Goal: Information Seeking & Learning: Compare options

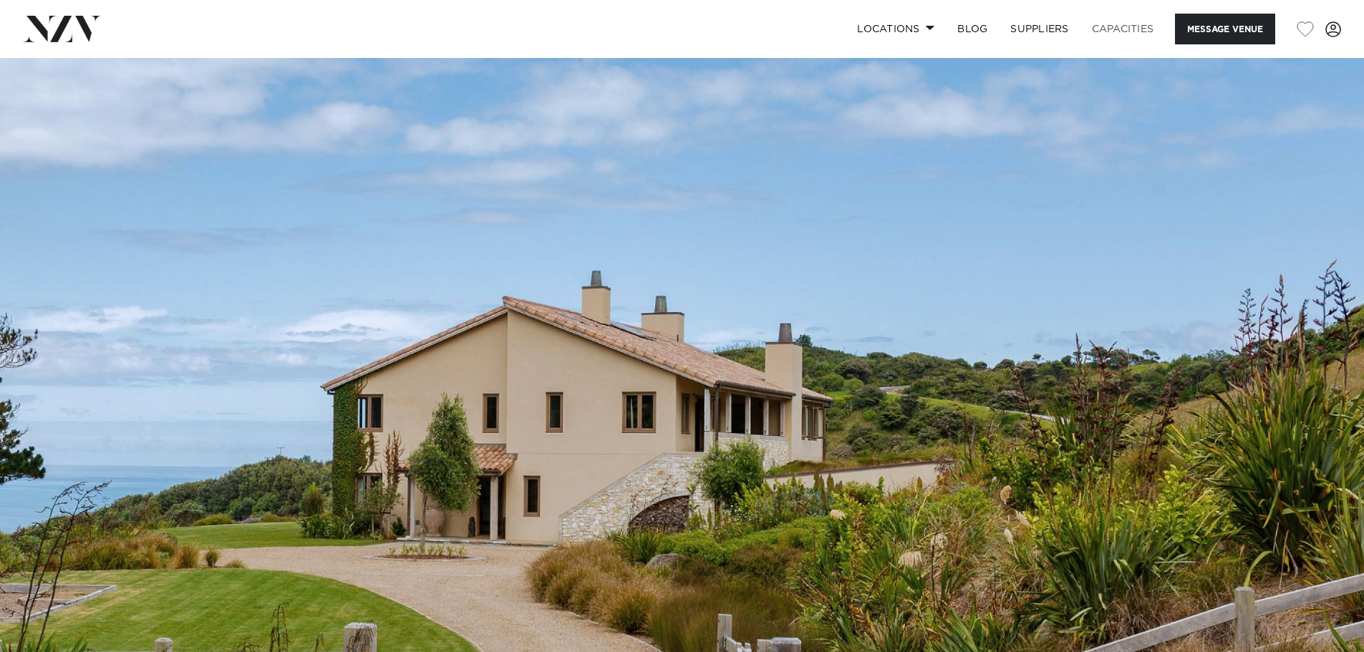
click at [1110, 25] on link "Capacities" at bounding box center [1123, 29] width 85 height 31
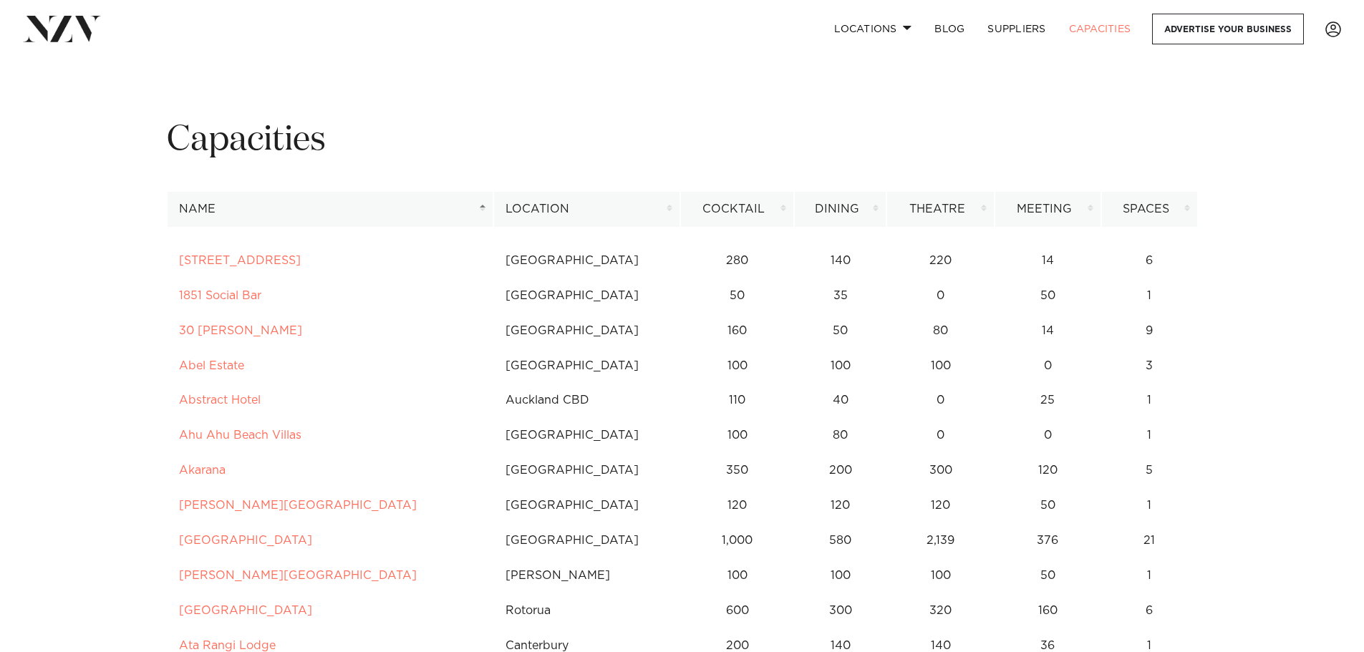
click at [573, 214] on th "Location" at bounding box center [586, 209] width 187 height 35
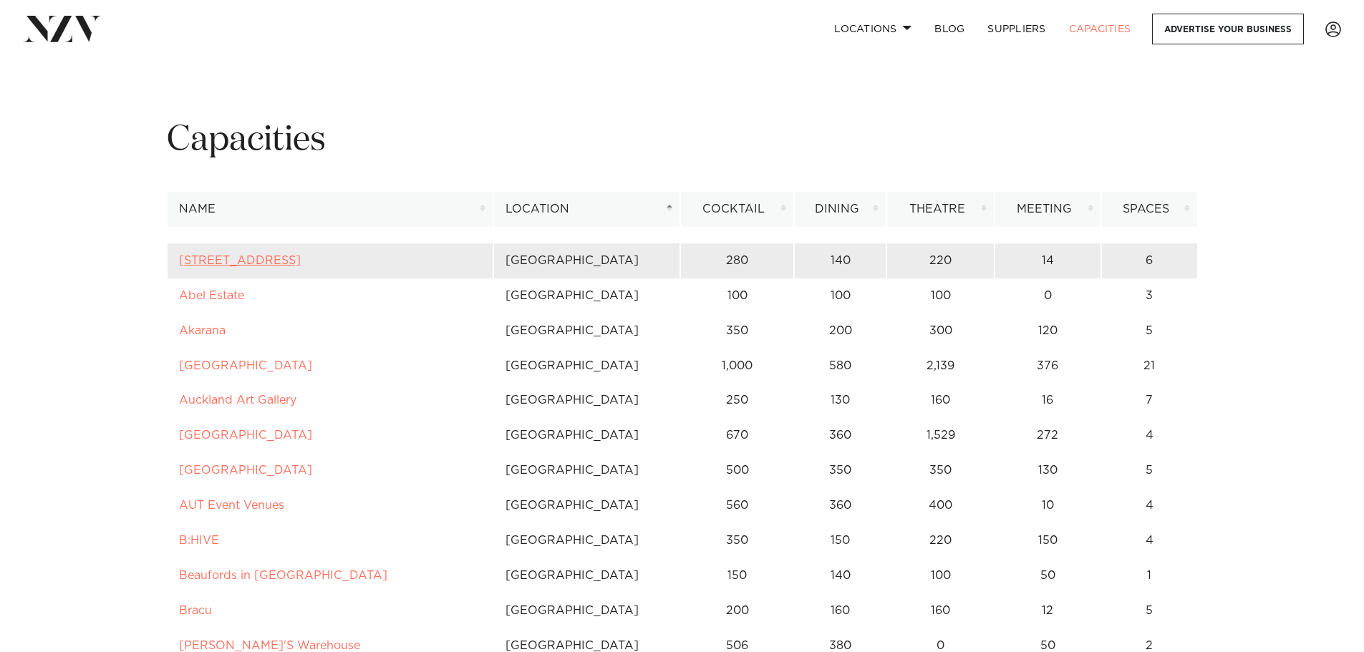
click at [236, 259] on link "12 Madden Street" at bounding box center [240, 260] width 122 height 11
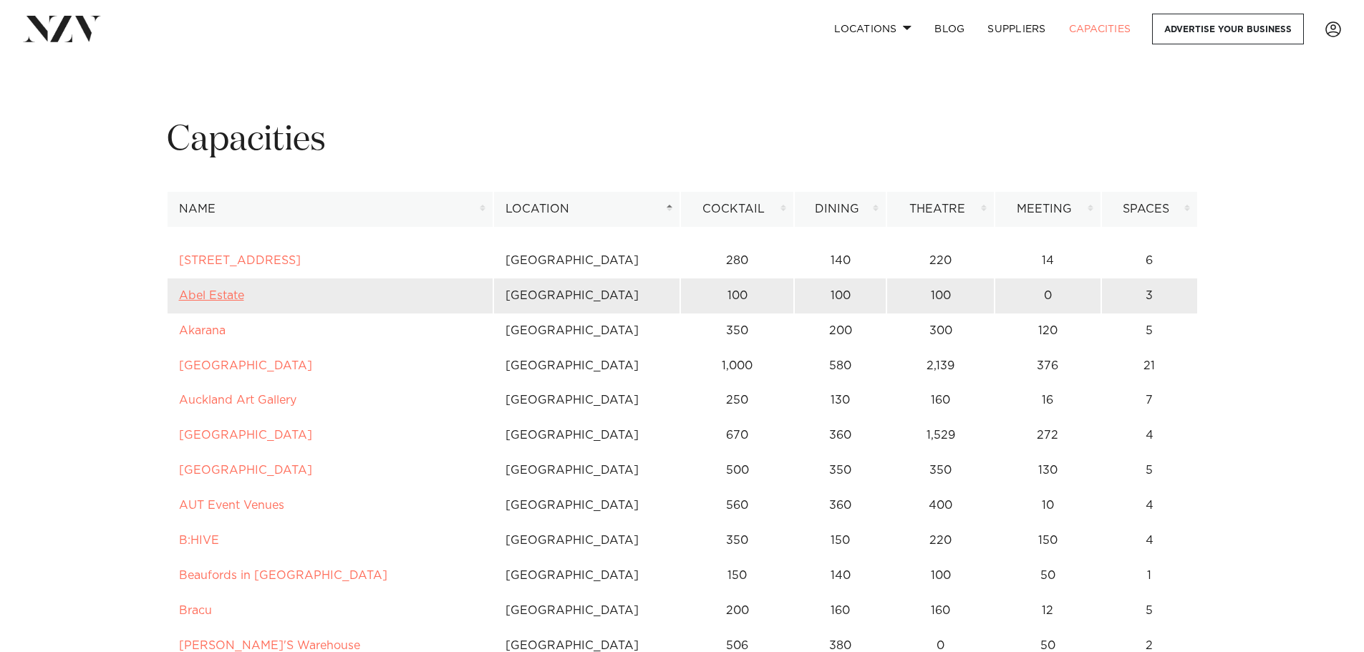
click at [226, 296] on link "Abel Estate" at bounding box center [211, 295] width 65 height 11
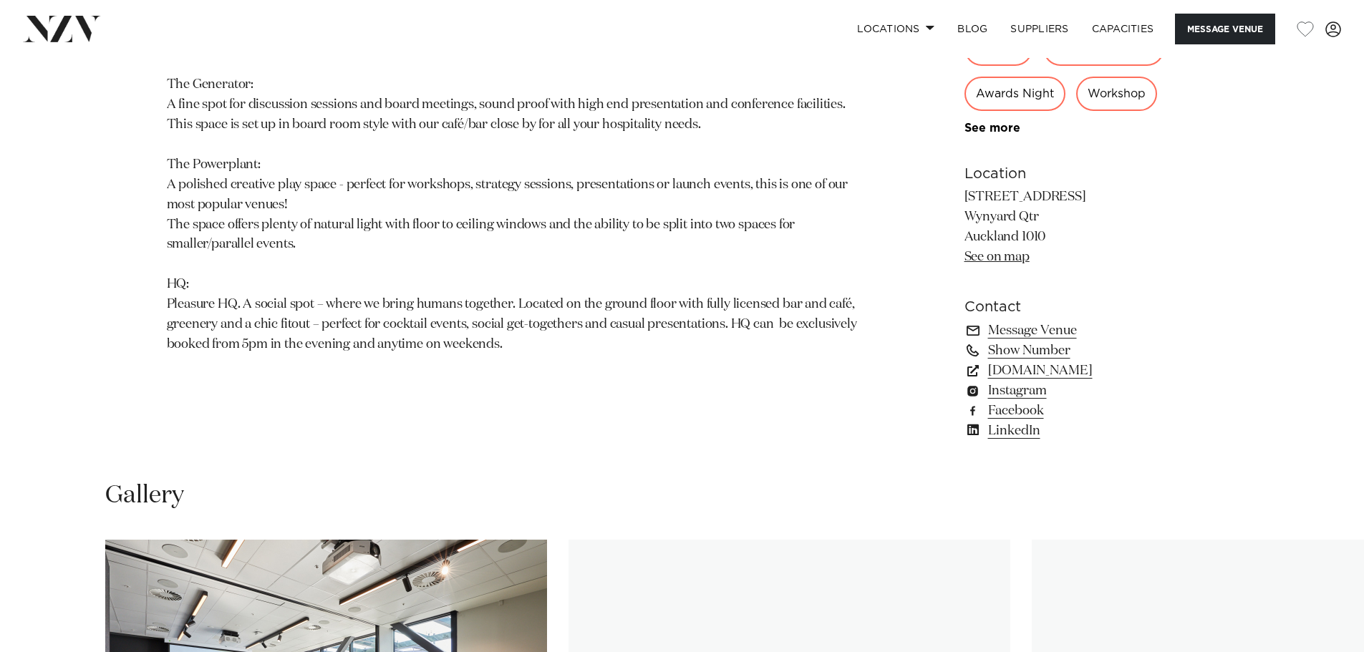
scroll to position [1361, 0]
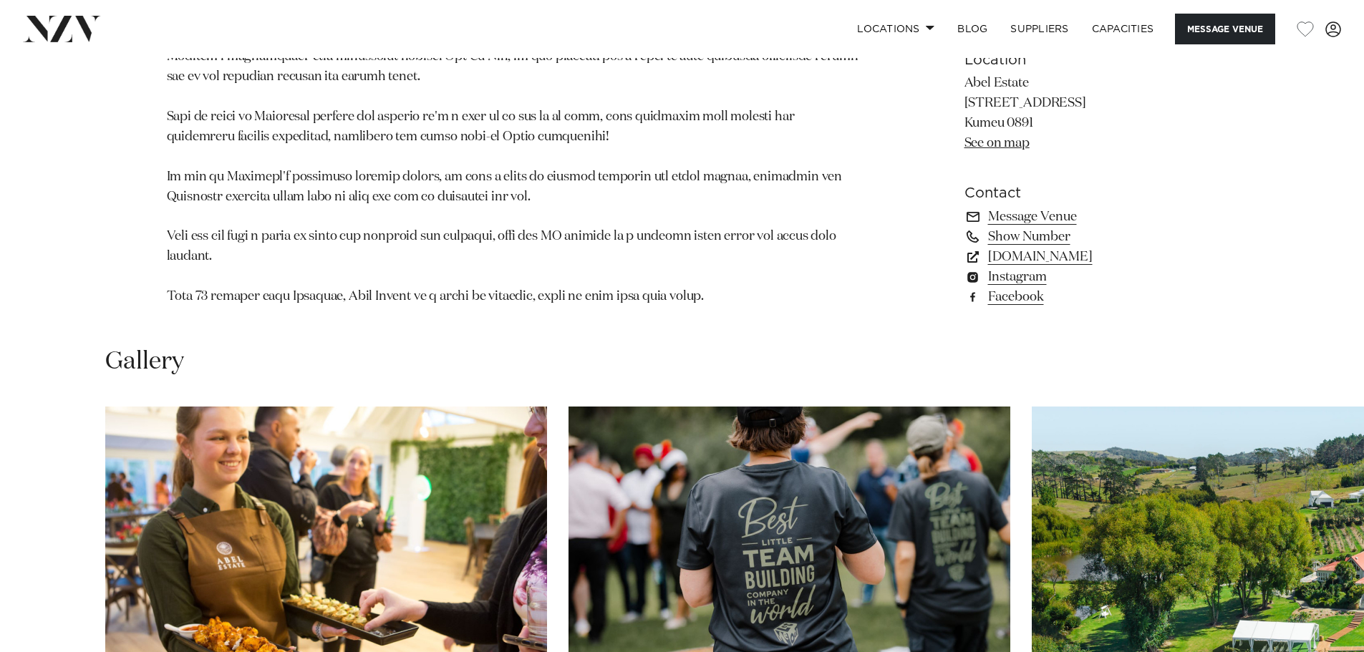
scroll to position [1361, 0]
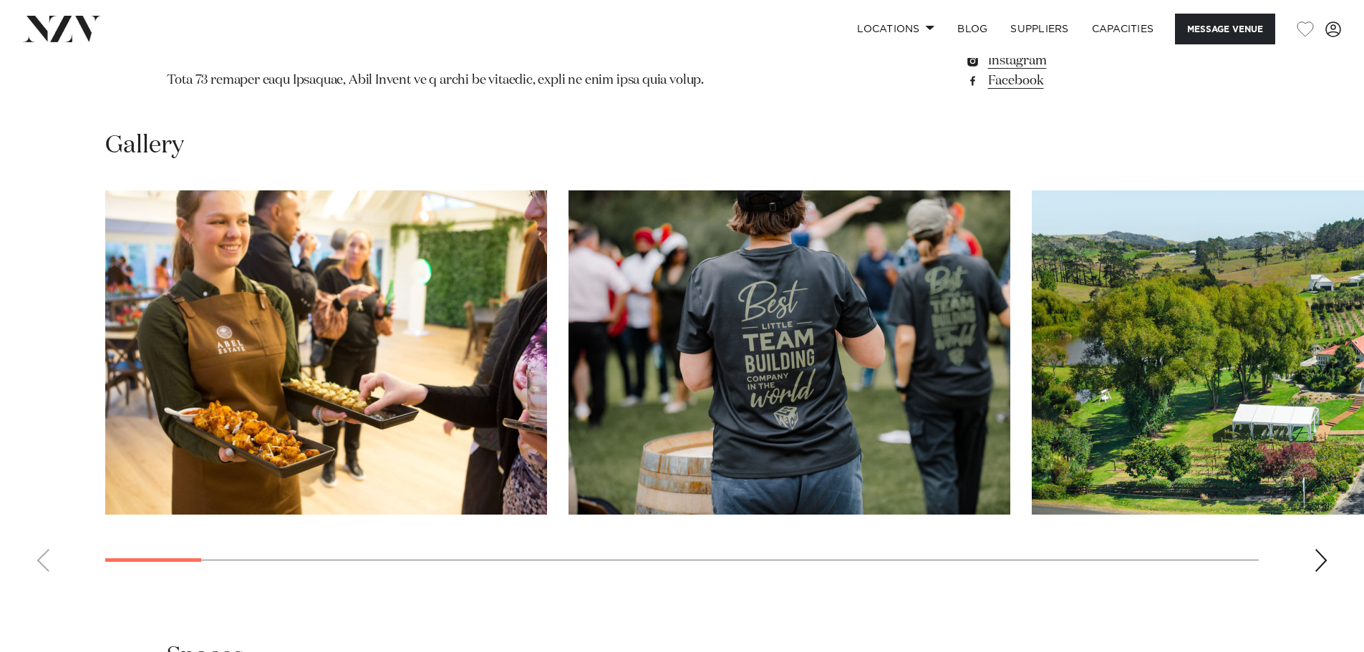
click at [1324, 373] on img "3 / 30" at bounding box center [1253, 352] width 442 height 324
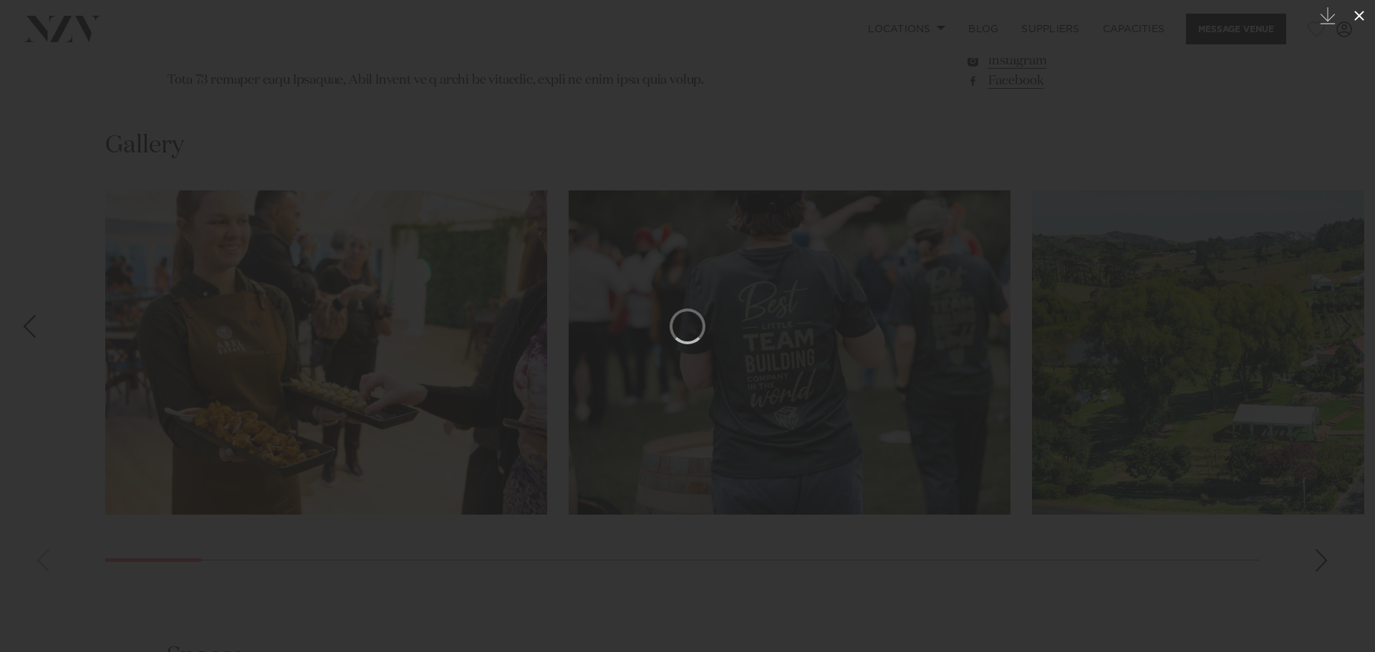
click at [1364, 14] on icon at bounding box center [1359, 15] width 17 height 17
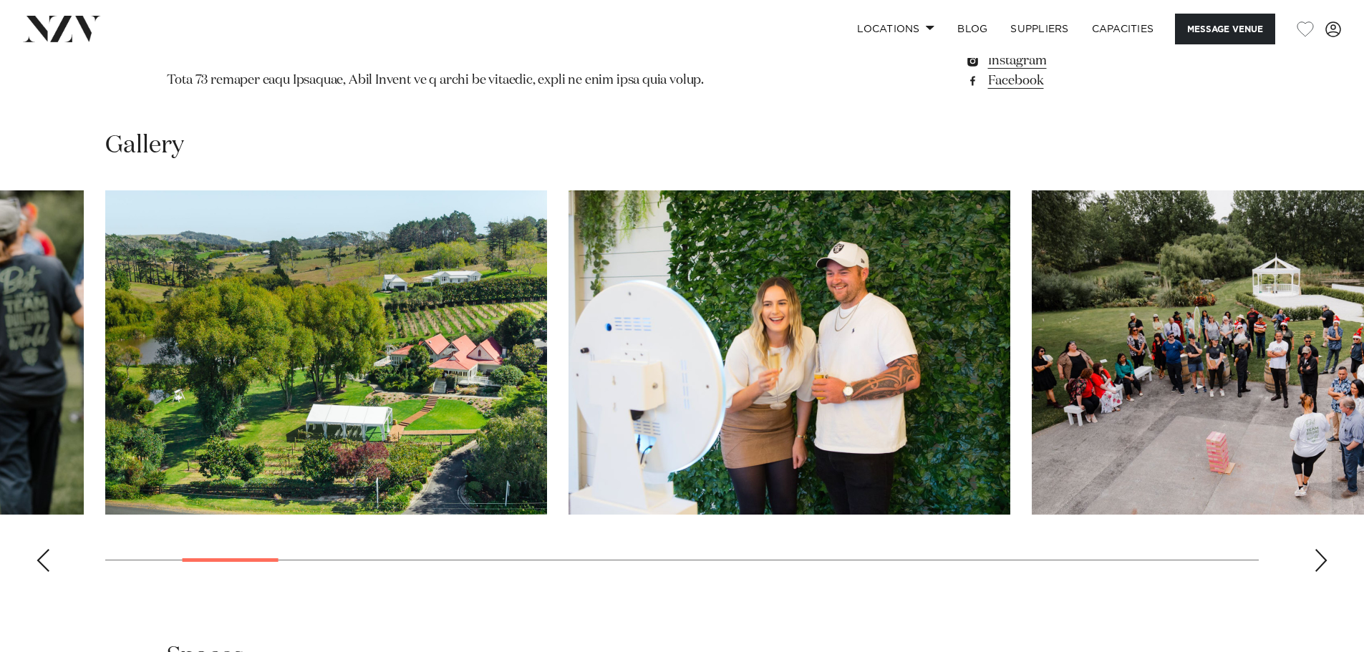
click at [1324, 572] on swiper-container at bounding box center [682, 386] width 1364 height 393
click at [1324, 566] on div "Next slide" at bounding box center [1321, 560] width 14 height 23
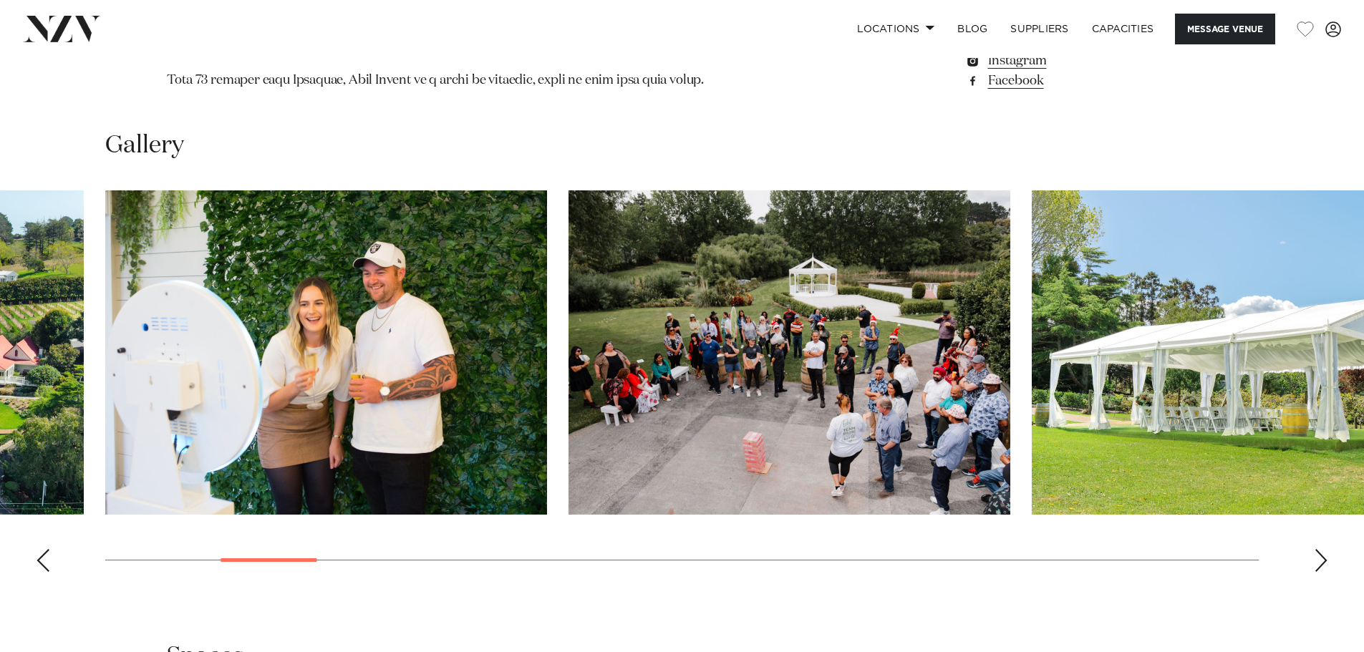
click at [1324, 566] on div "Next slide" at bounding box center [1321, 560] width 14 height 23
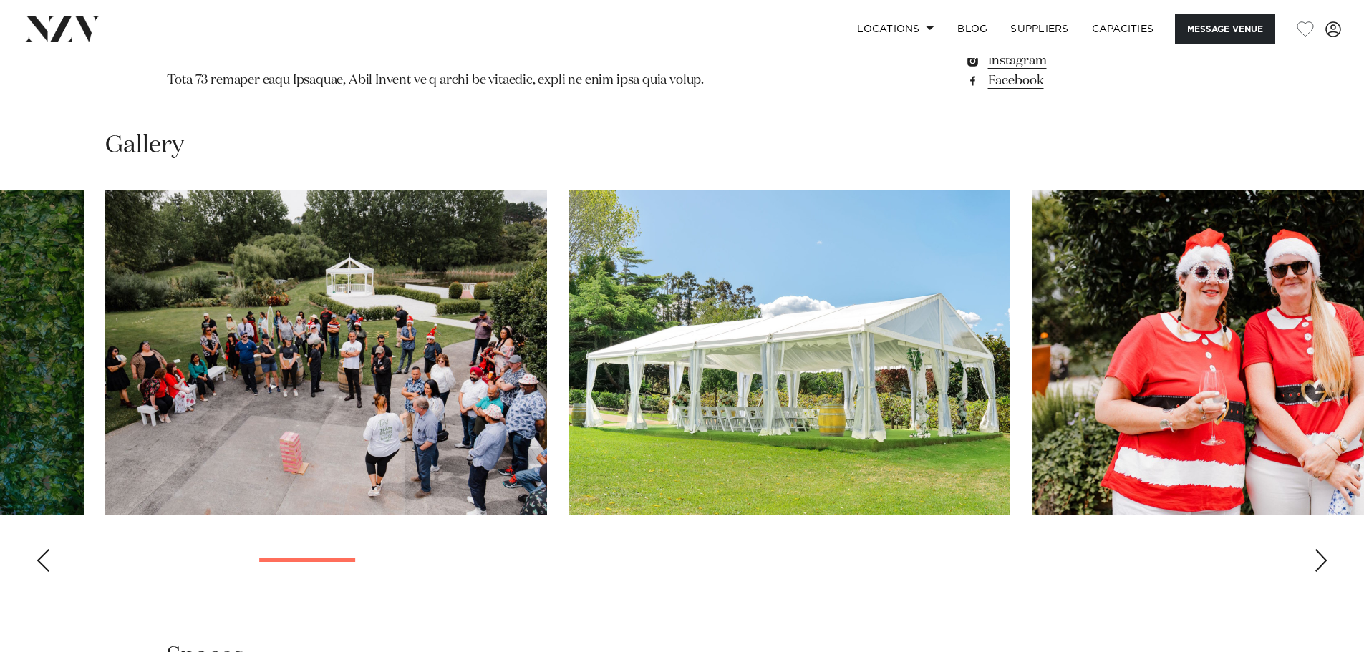
click at [1326, 566] on div "Next slide" at bounding box center [1321, 560] width 14 height 23
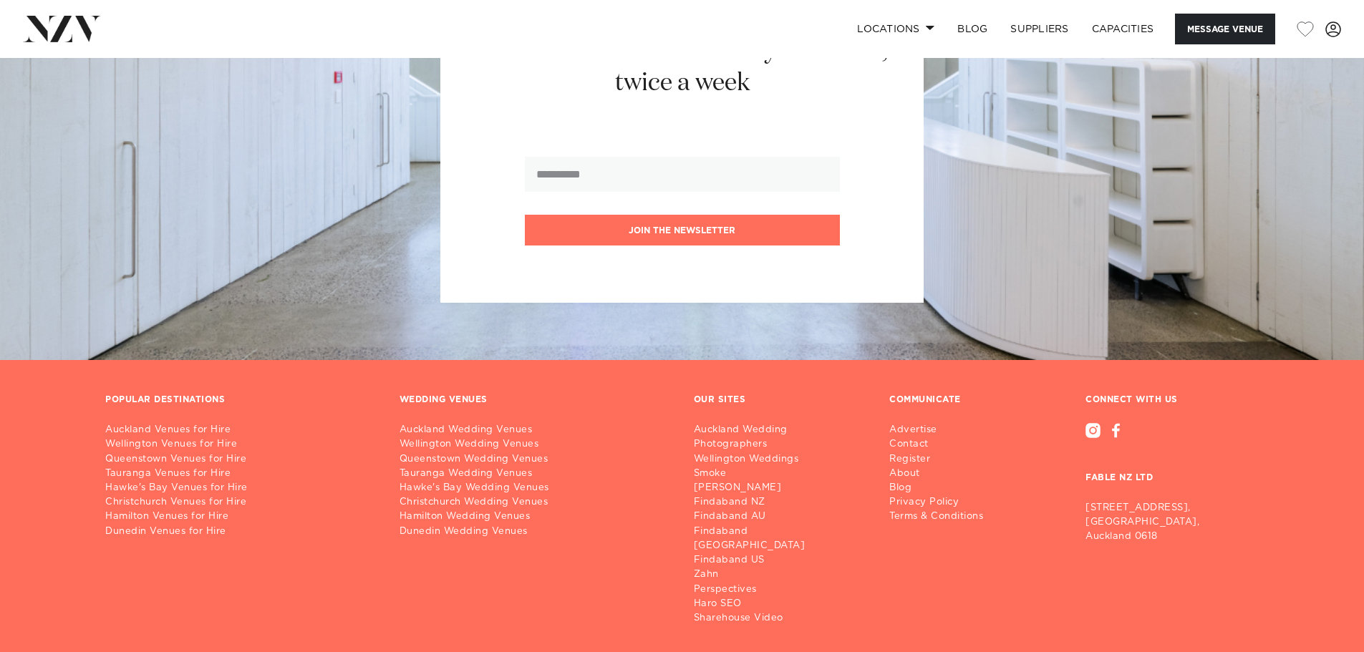
scroll to position [2123, 0]
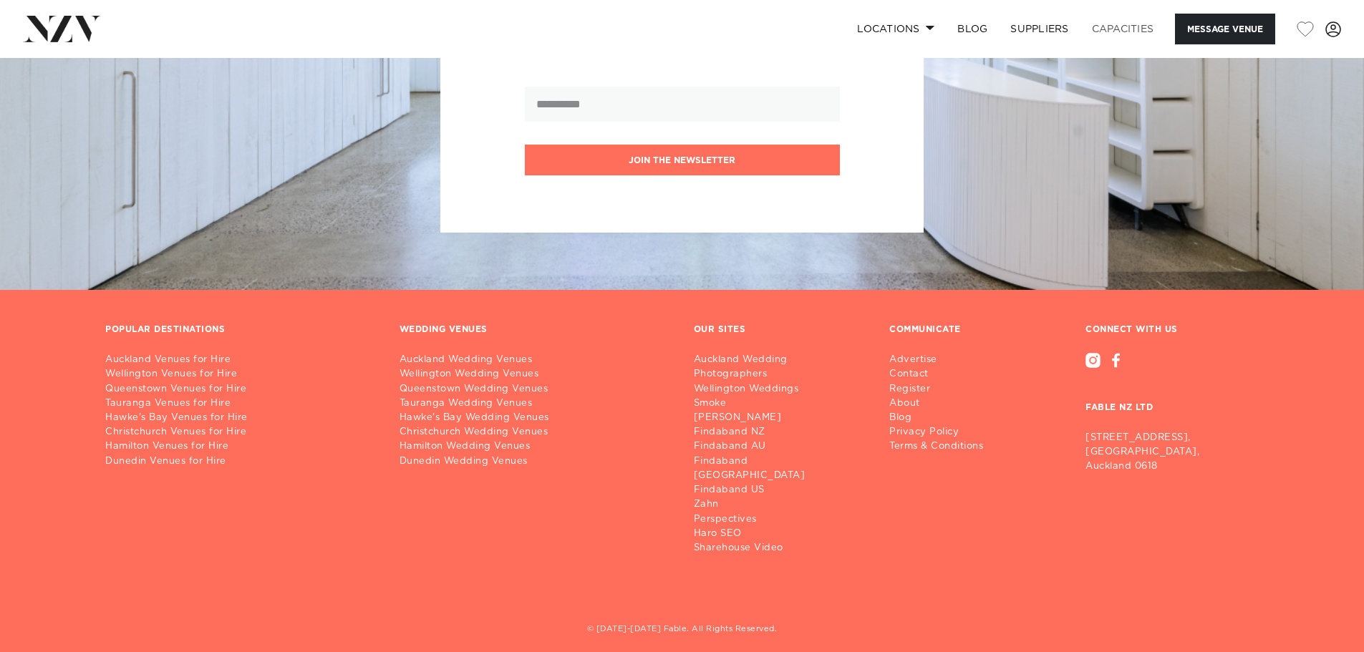
click at [1104, 35] on link "Capacities" at bounding box center [1123, 29] width 85 height 31
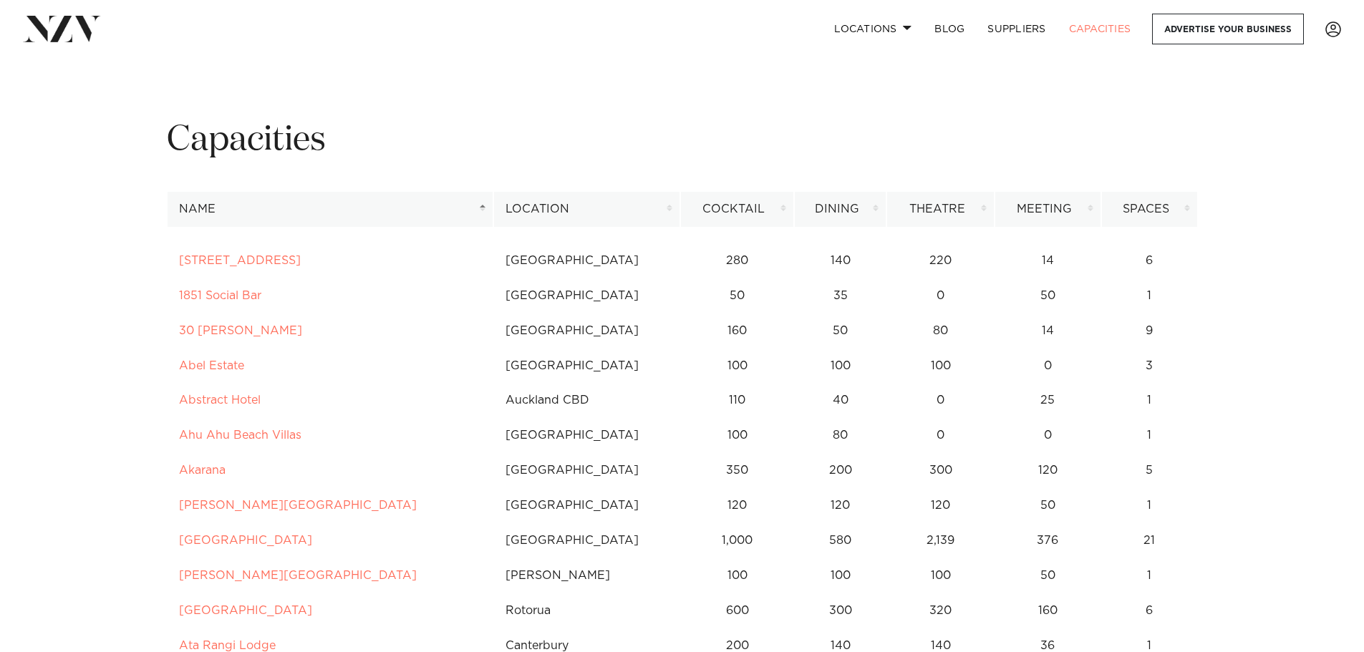
click at [556, 211] on th "Location" at bounding box center [586, 209] width 187 height 35
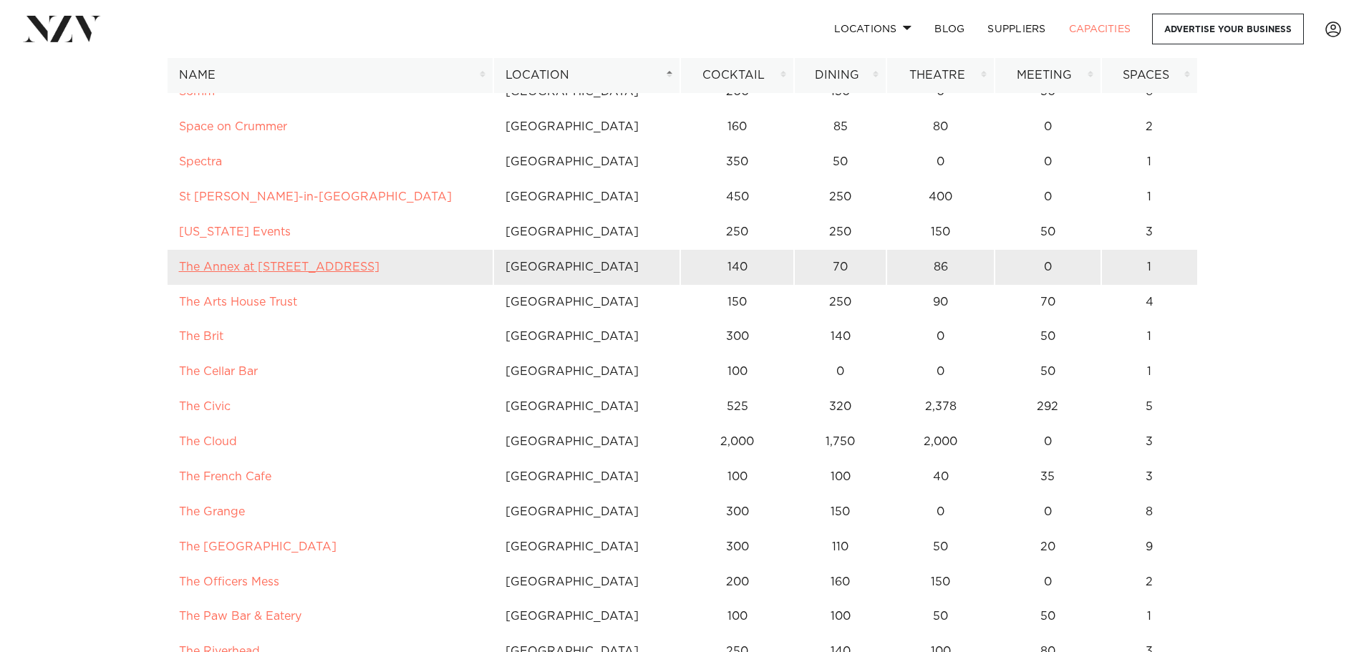
scroll to position [3150, 0]
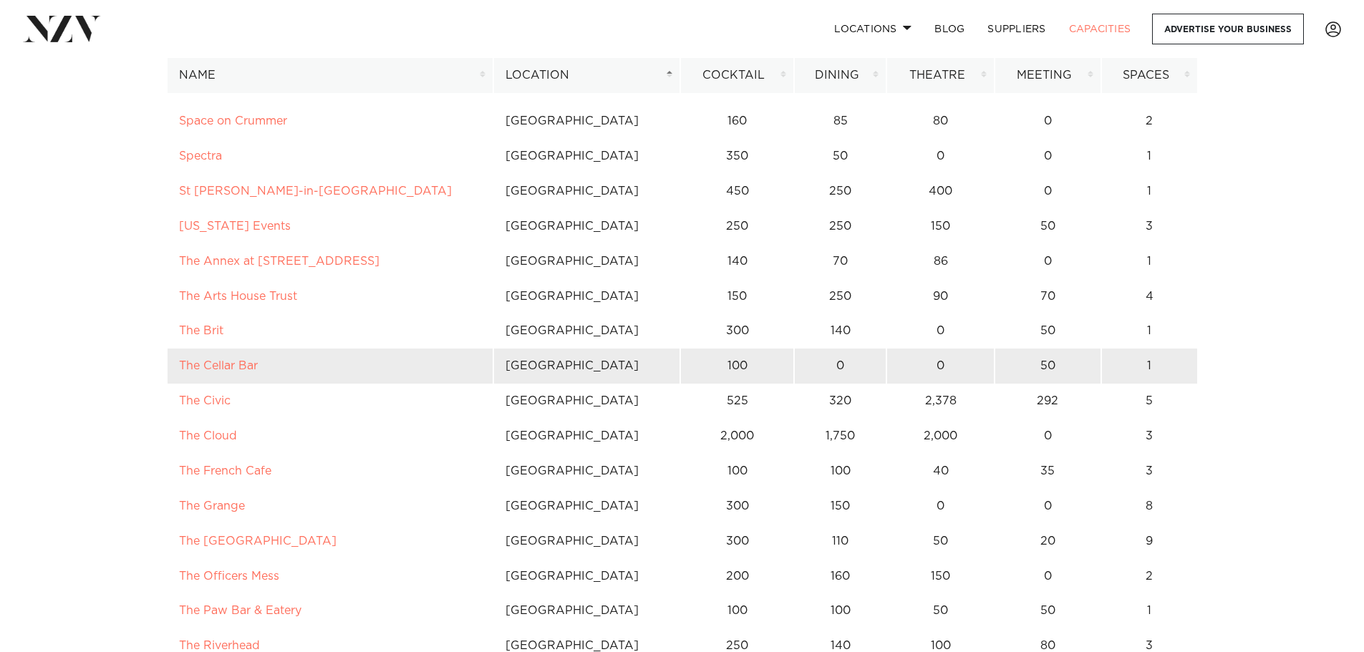
drag, startPoint x: 236, startPoint y: 364, endPoint x: 231, endPoint y: 357, distance: 9.2
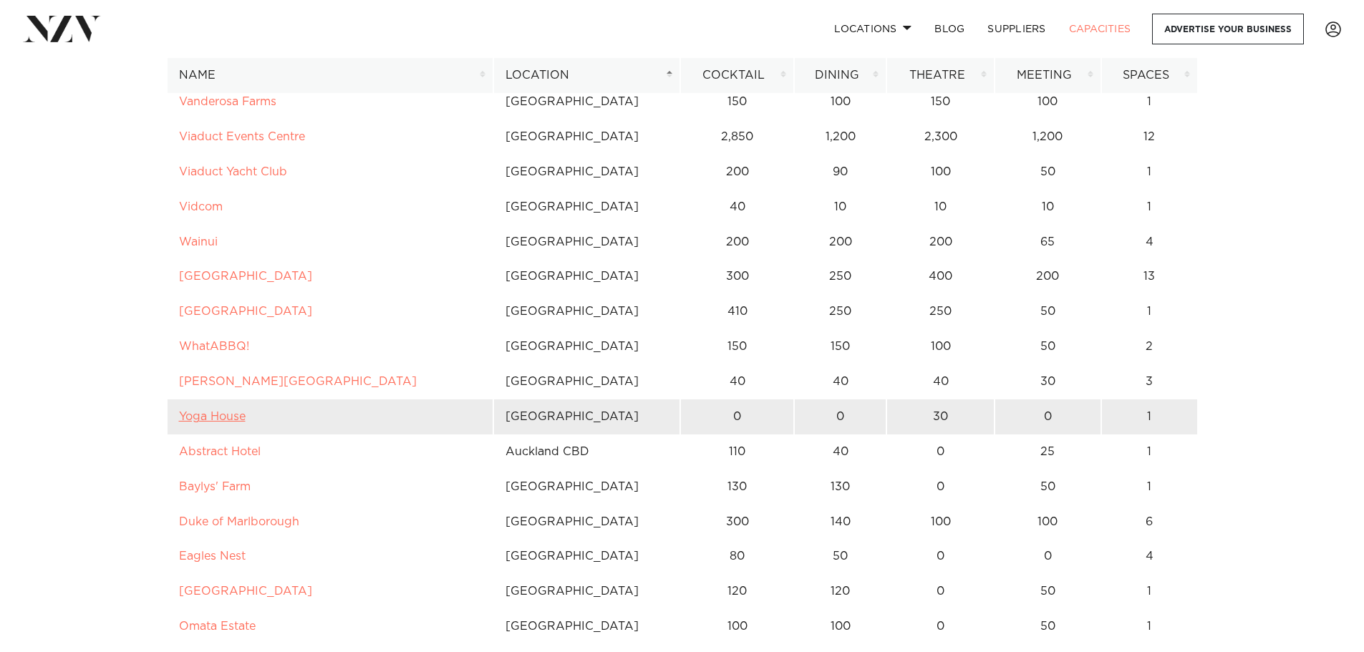
scroll to position [4009, 0]
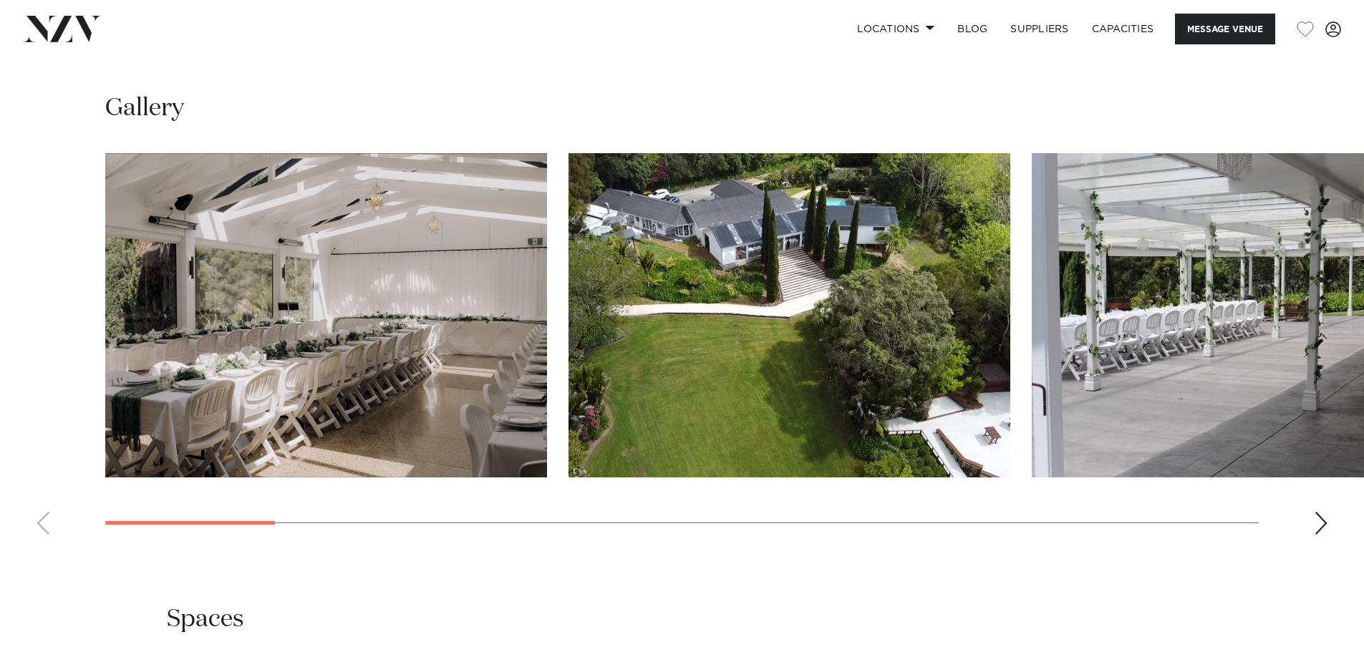
scroll to position [1432, 0]
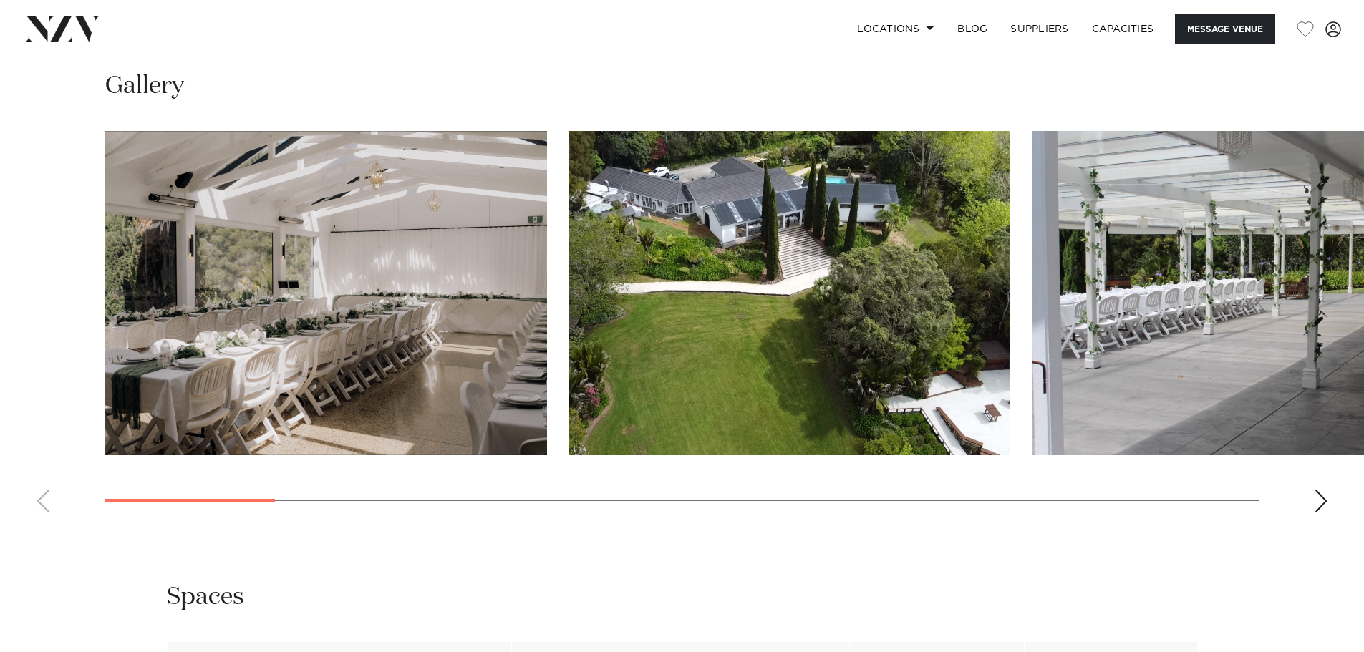
click at [1324, 497] on div "Next slide" at bounding box center [1321, 501] width 14 height 23
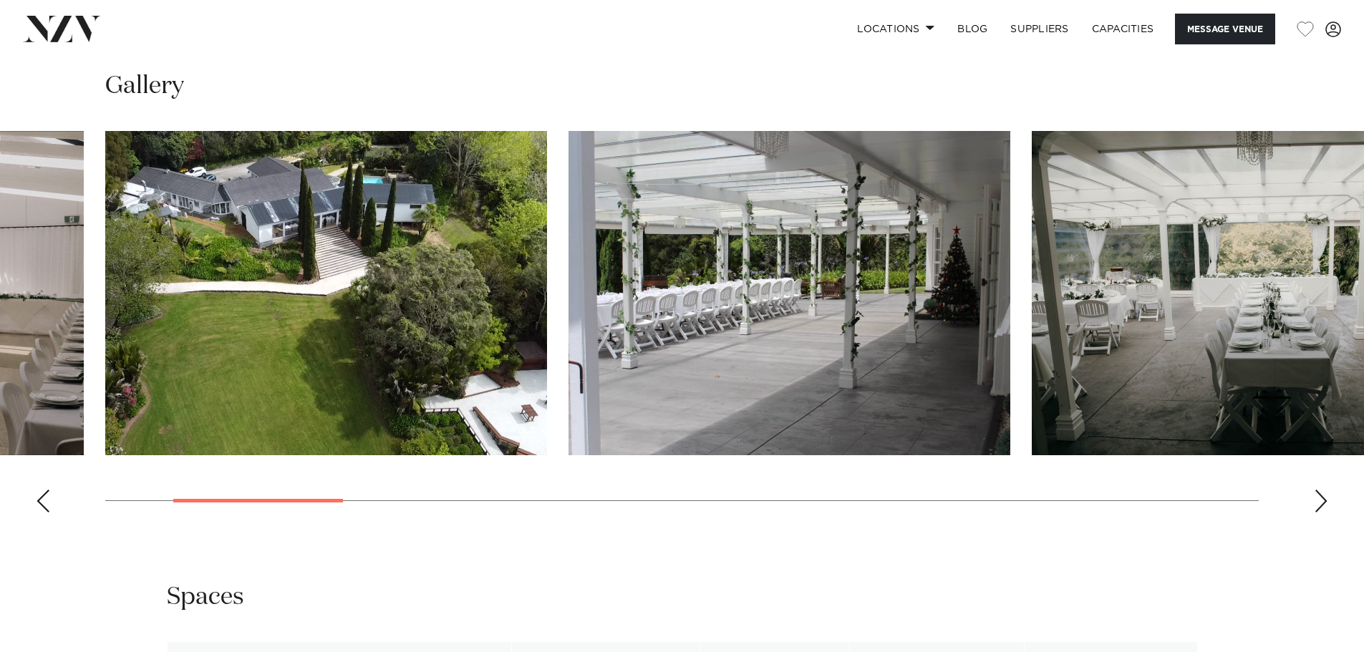
click at [1324, 497] on div "Next slide" at bounding box center [1321, 501] width 14 height 23
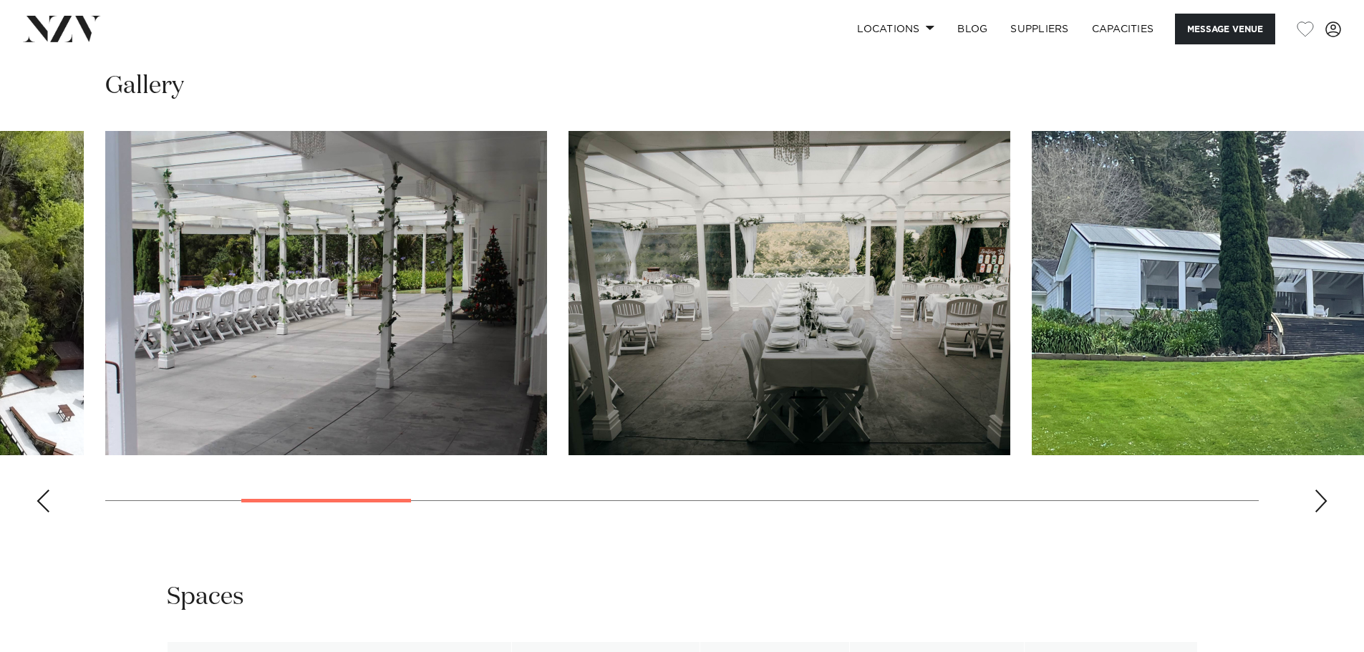
click at [1324, 497] on div "Next slide" at bounding box center [1321, 501] width 14 height 23
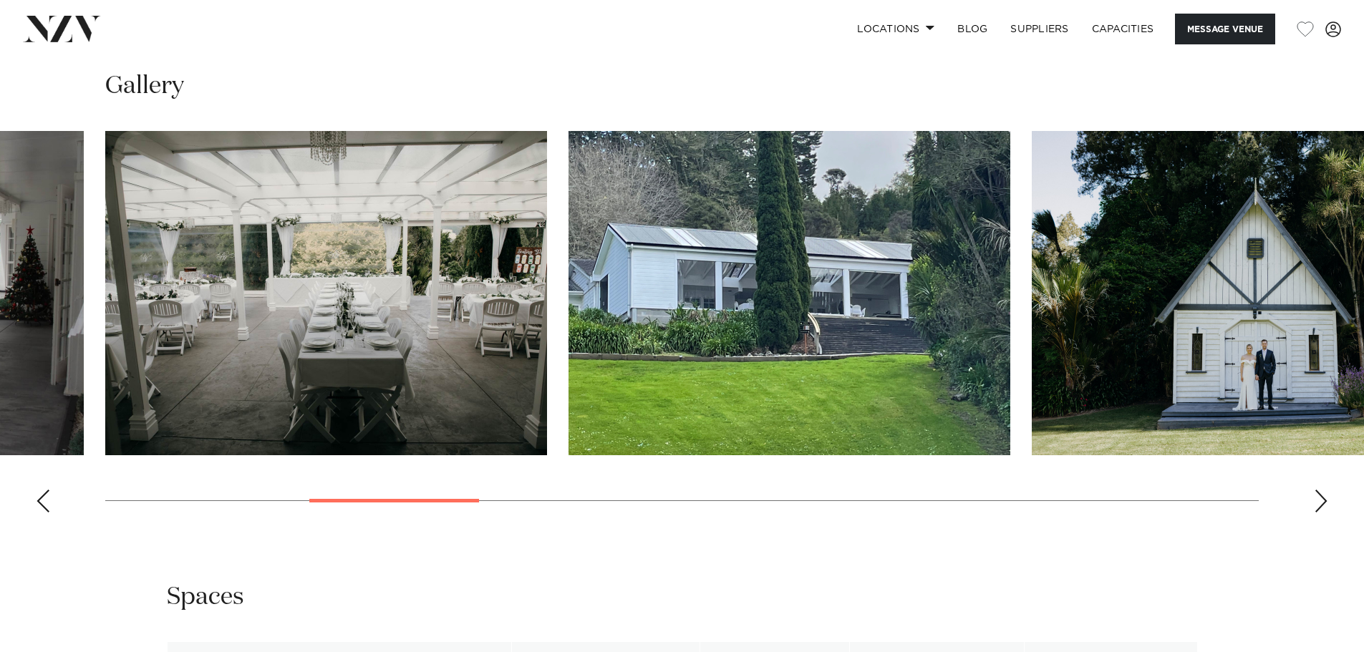
click at [1324, 497] on div "Next slide" at bounding box center [1321, 501] width 14 height 23
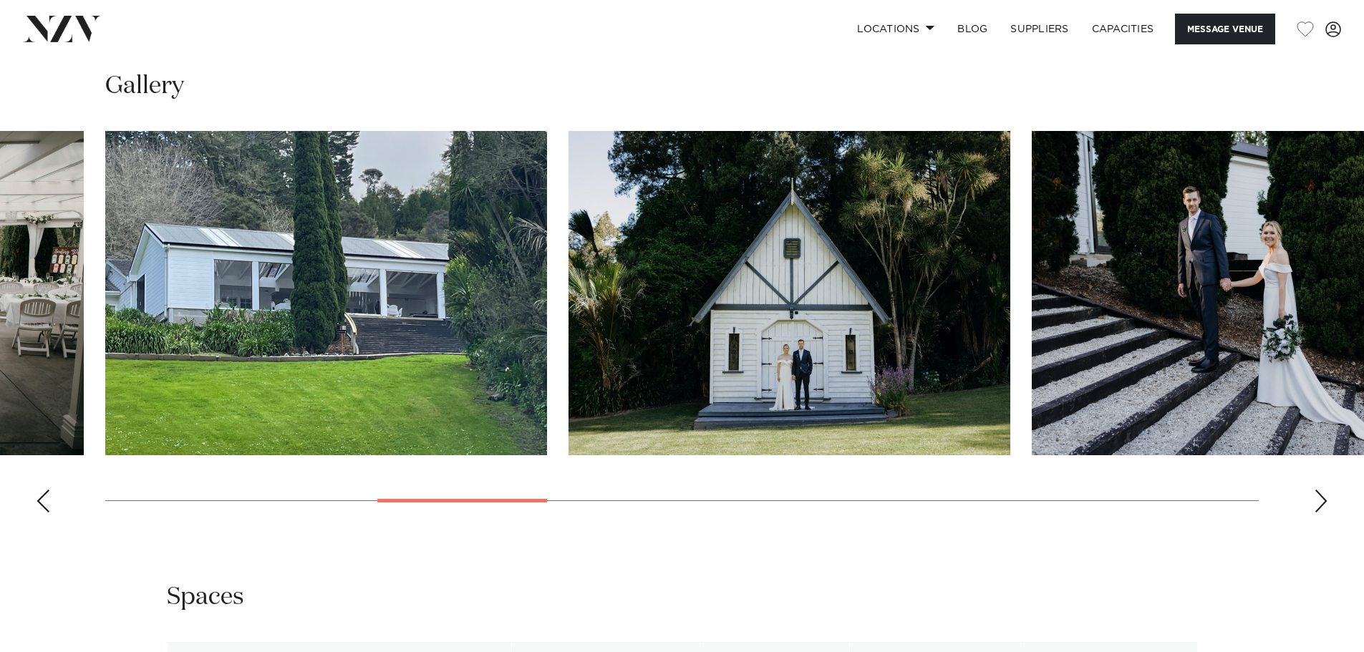
click at [1324, 497] on div "Next slide" at bounding box center [1321, 501] width 14 height 23
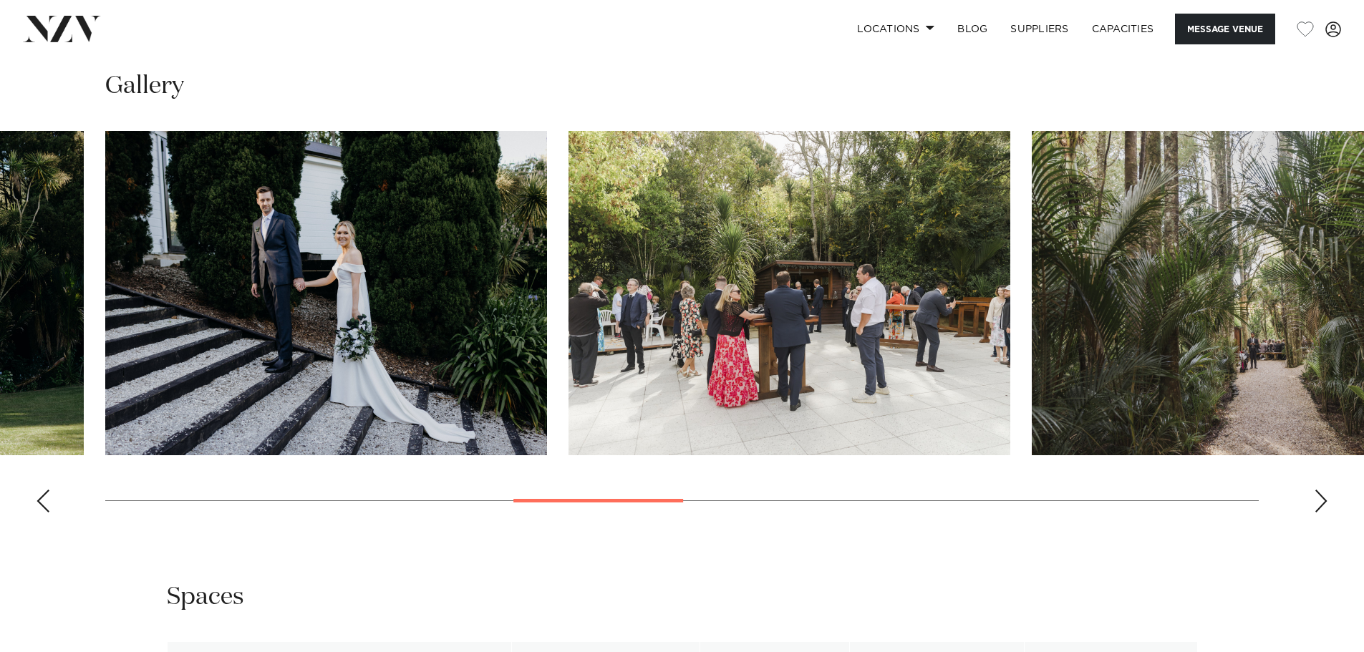
click at [1324, 497] on div "Next slide" at bounding box center [1321, 501] width 14 height 23
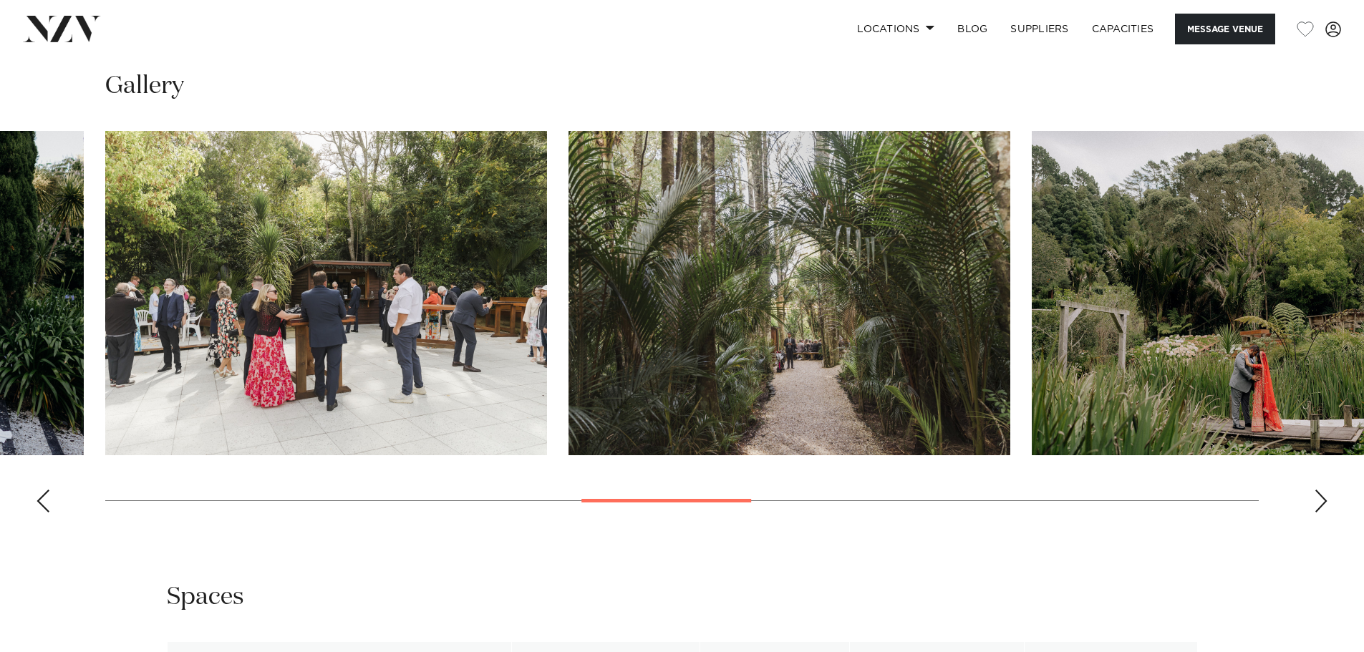
click at [1324, 497] on div "Next slide" at bounding box center [1321, 501] width 14 height 23
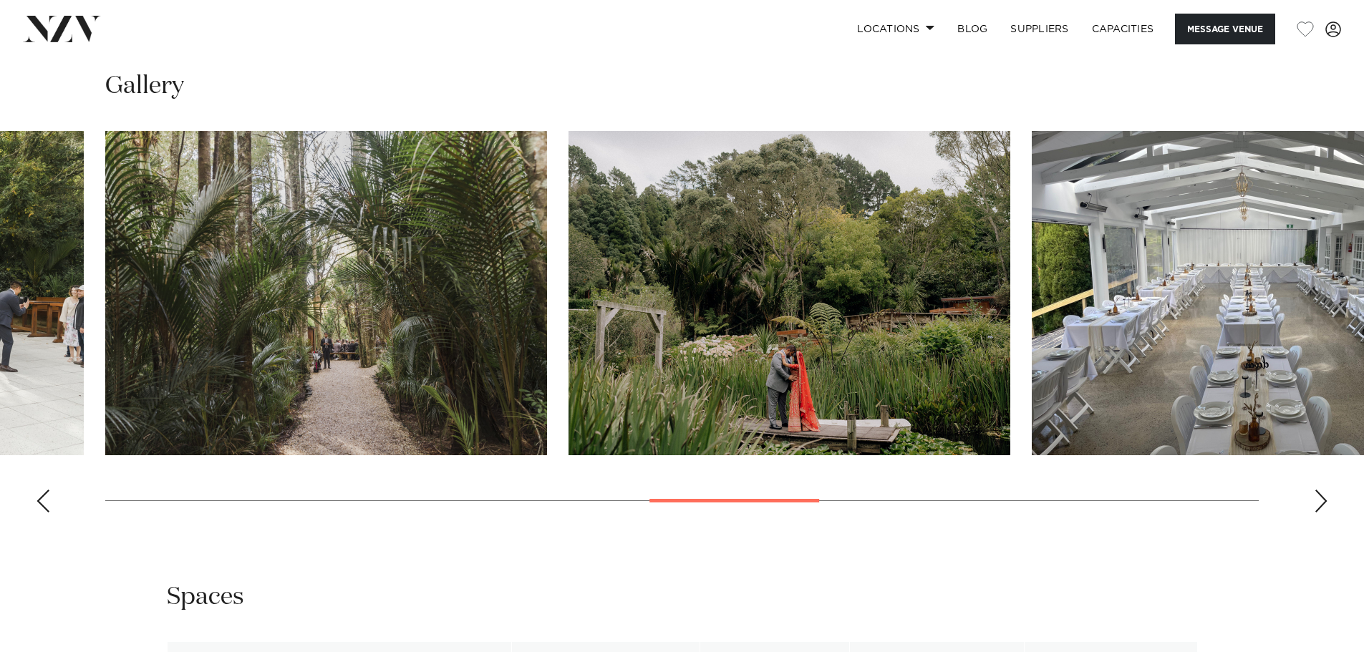
click at [1324, 497] on div "Next slide" at bounding box center [1321, 501] width 14 height 23
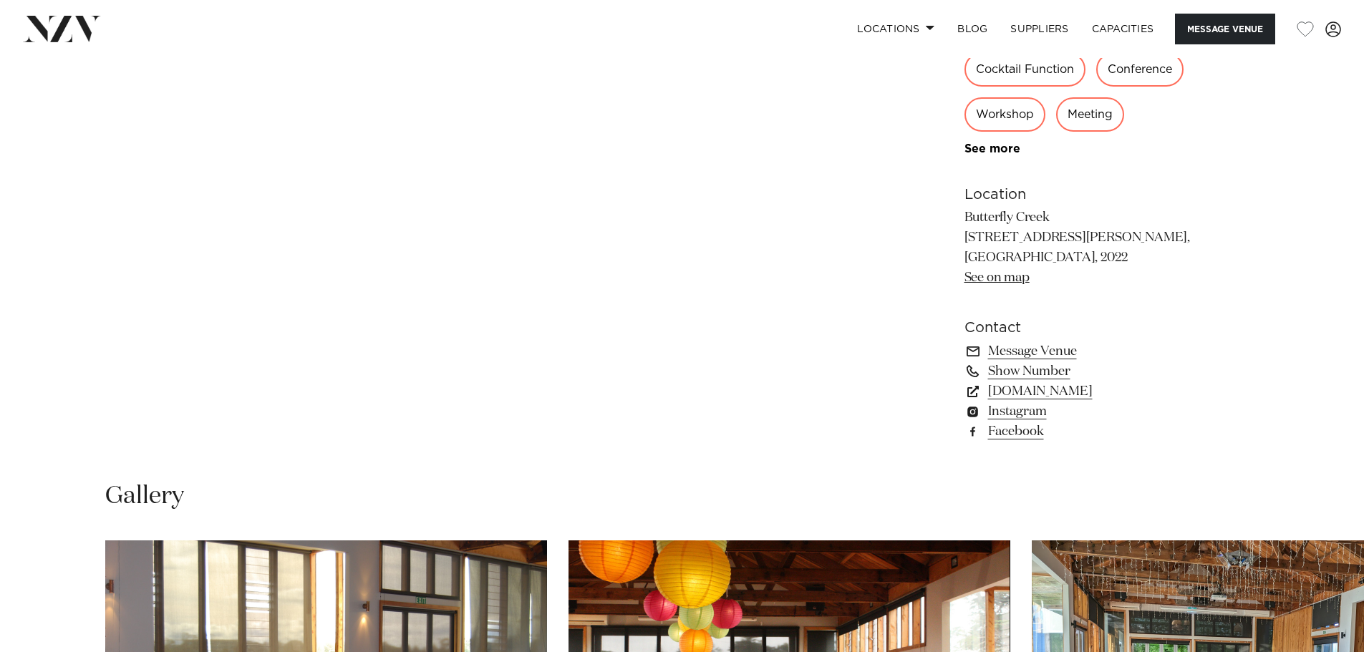
scroll to position [1289, 0]
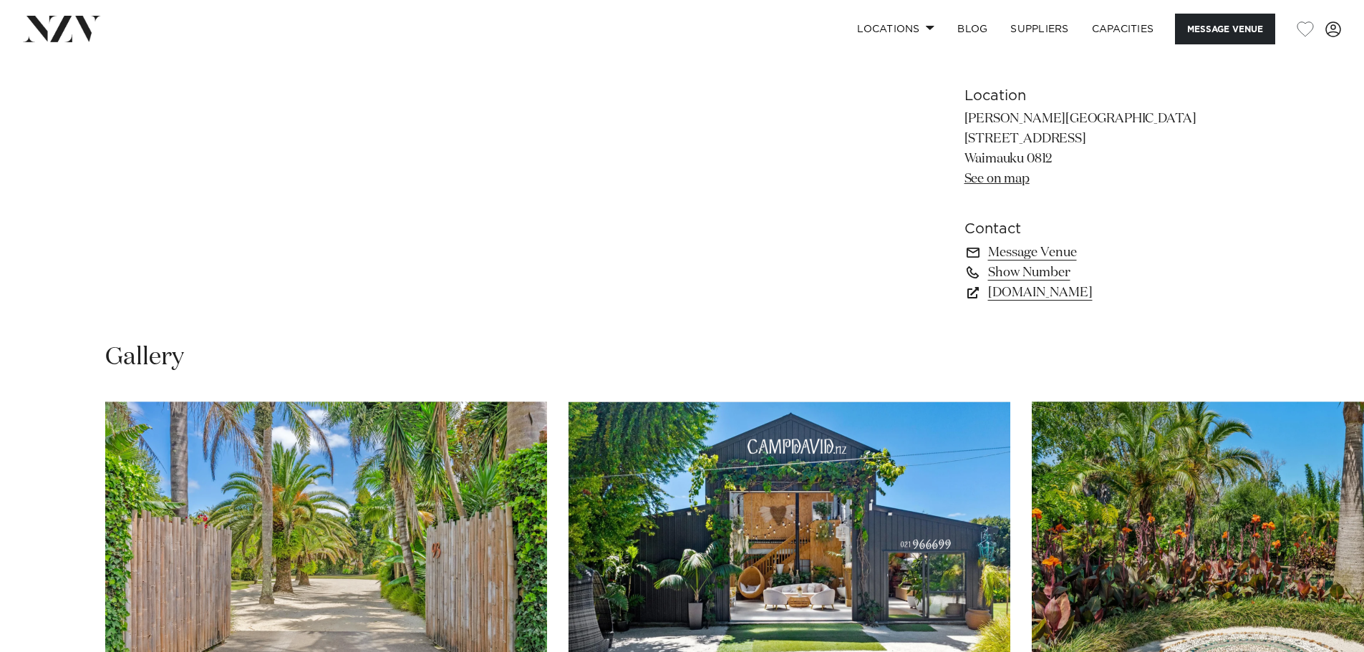
scroll to position [1217, 0]
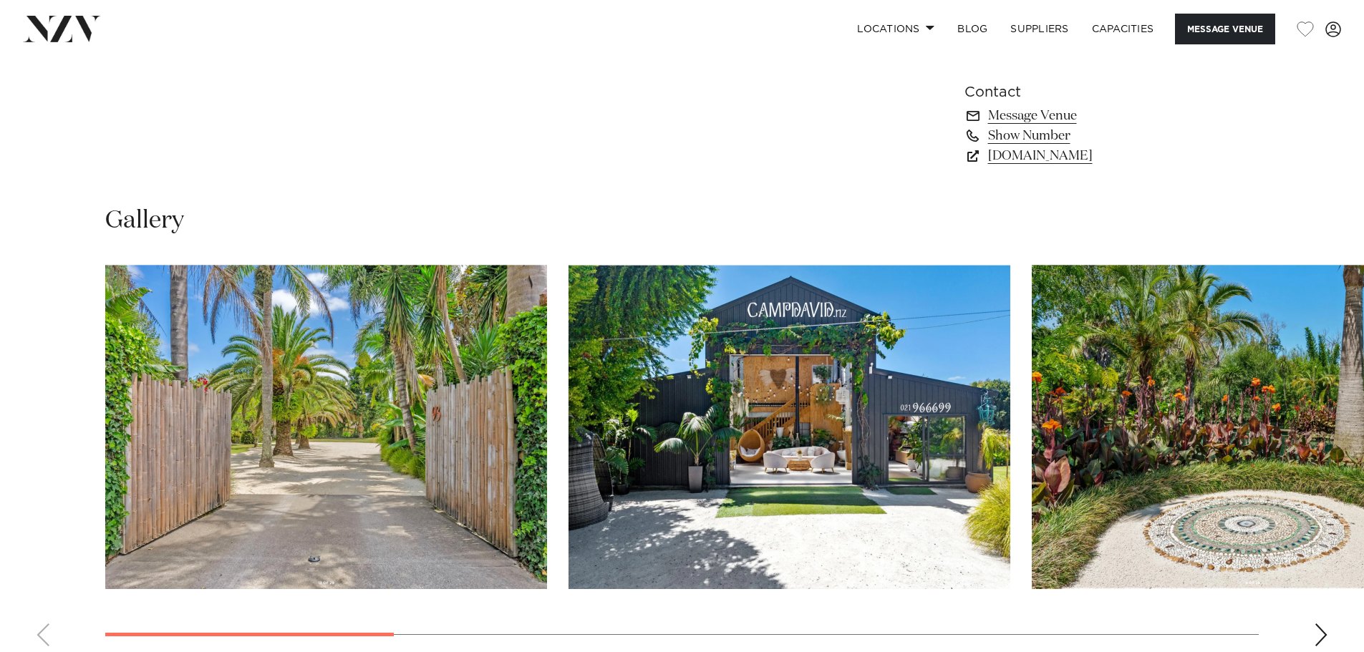
click at [1329, 634] on swiper-container at bounding box center [682, 461] width 1364 height 393
click at [1326, 635] on div "Next slide" at bounding box center [1321, 635] width 14 height 23
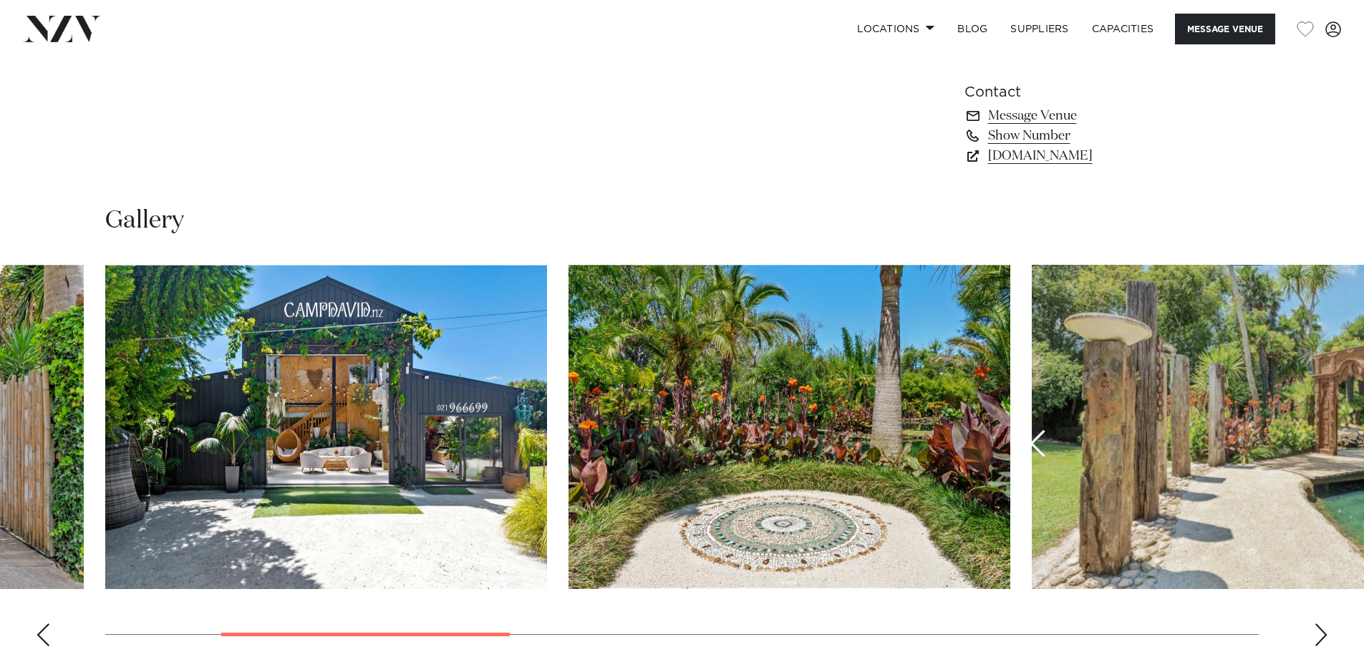
click at [1326, 635] on div "Next slide" at bounding box center [1321, 635] width 14 height 23
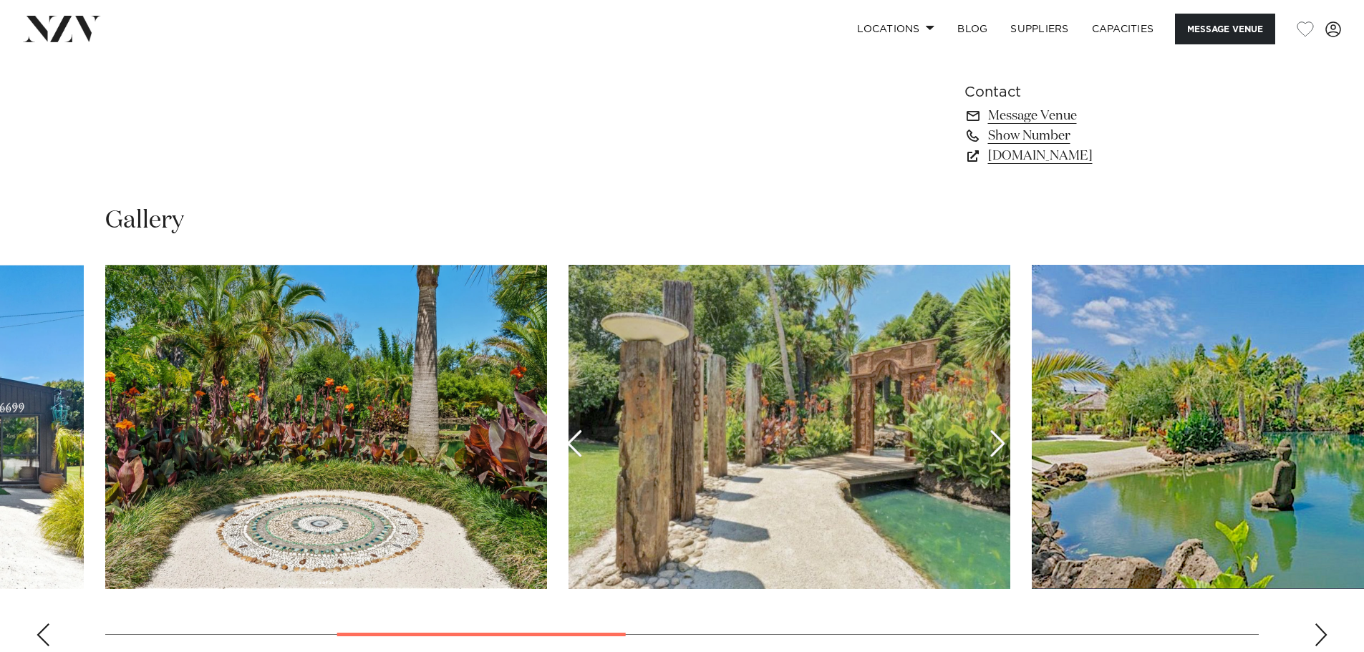
click at [1326, 634] on div "Next slide" at bounding box center [1321, 635] width 14 height 23
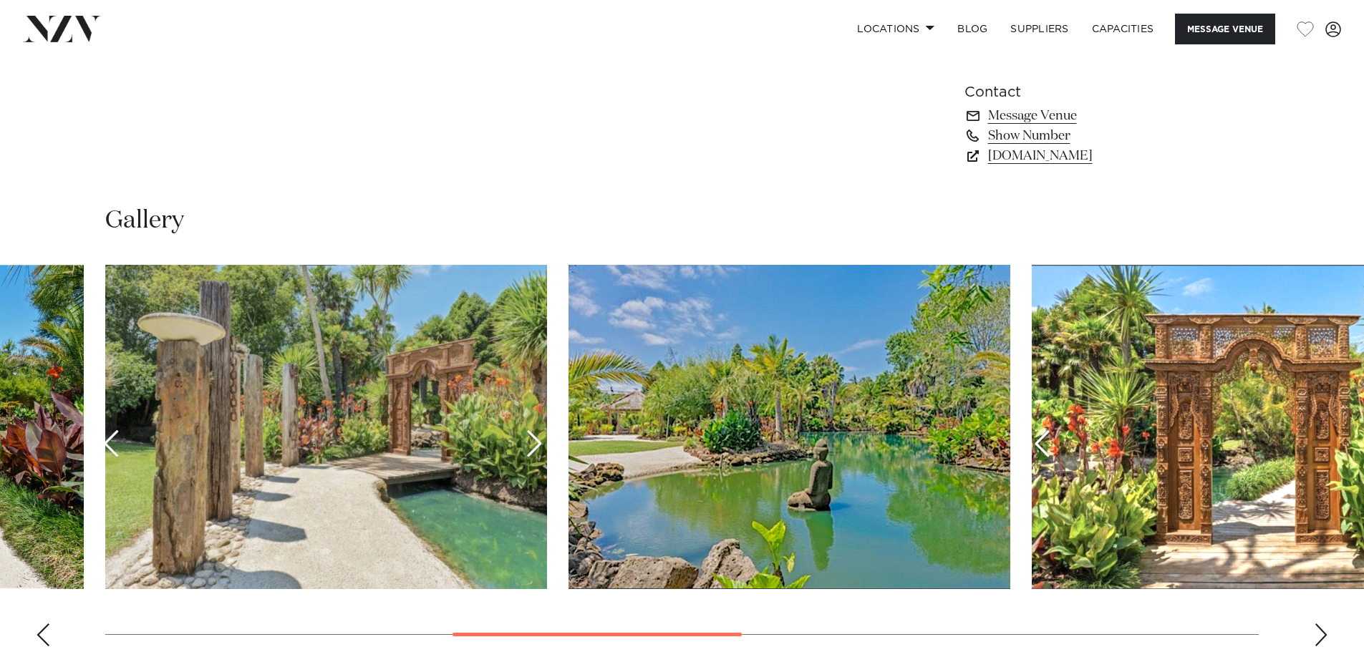
click at [1326, 634] on div "Next slide" at bounding box center [1321, 635] width 14 height 23
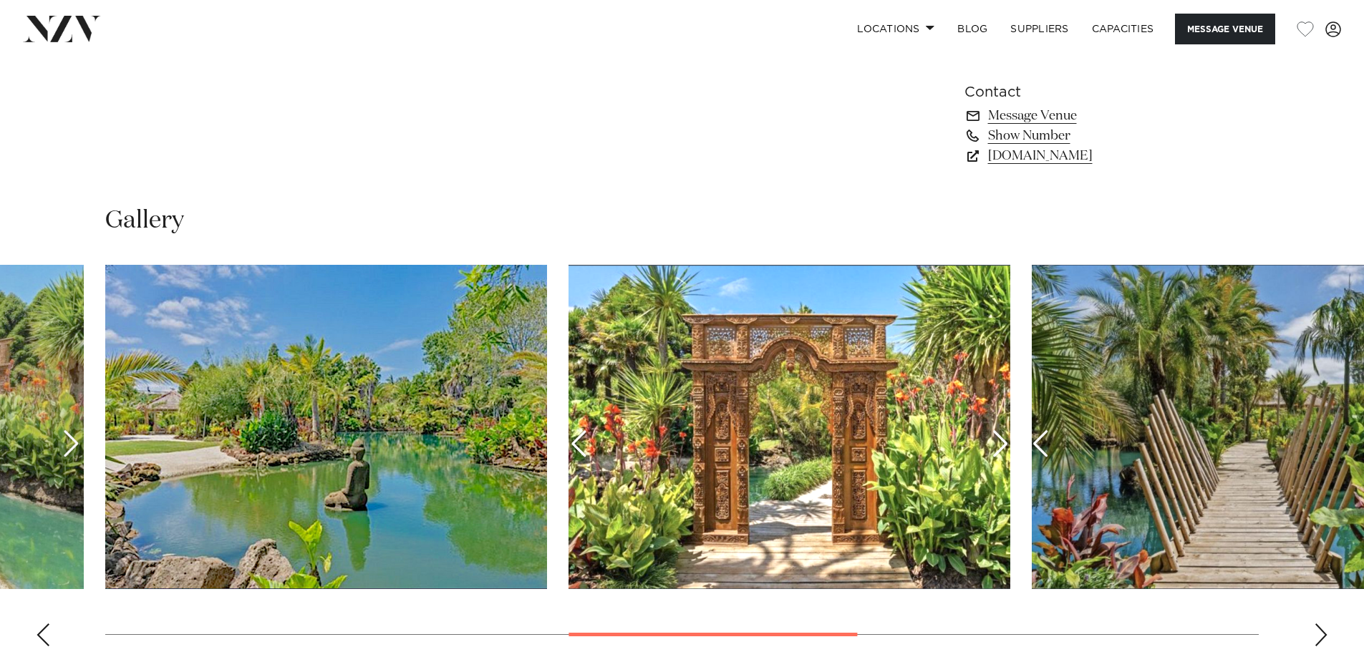
click at [1326, 634] on div "Next slide" at bounding box center [1321, 635] width 14 height 23
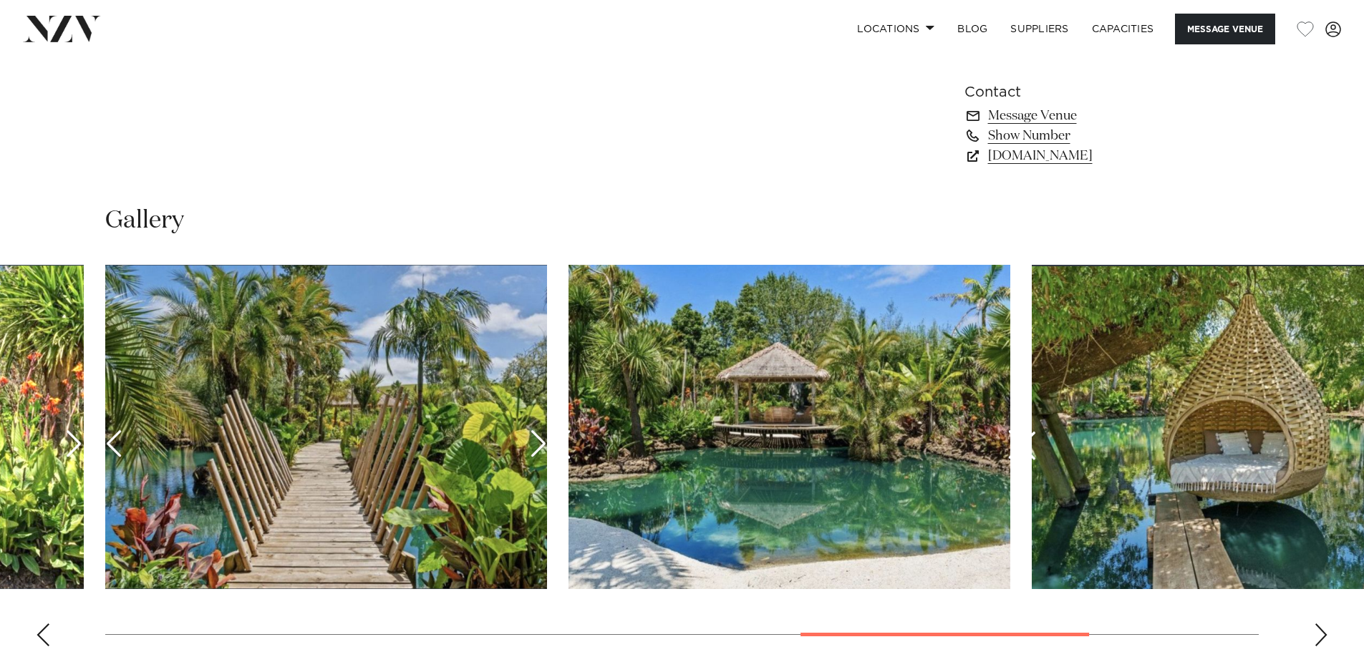
click at [1326, 634] on div "Next slide" at bounding box center [1321, 635] width 14 height 23
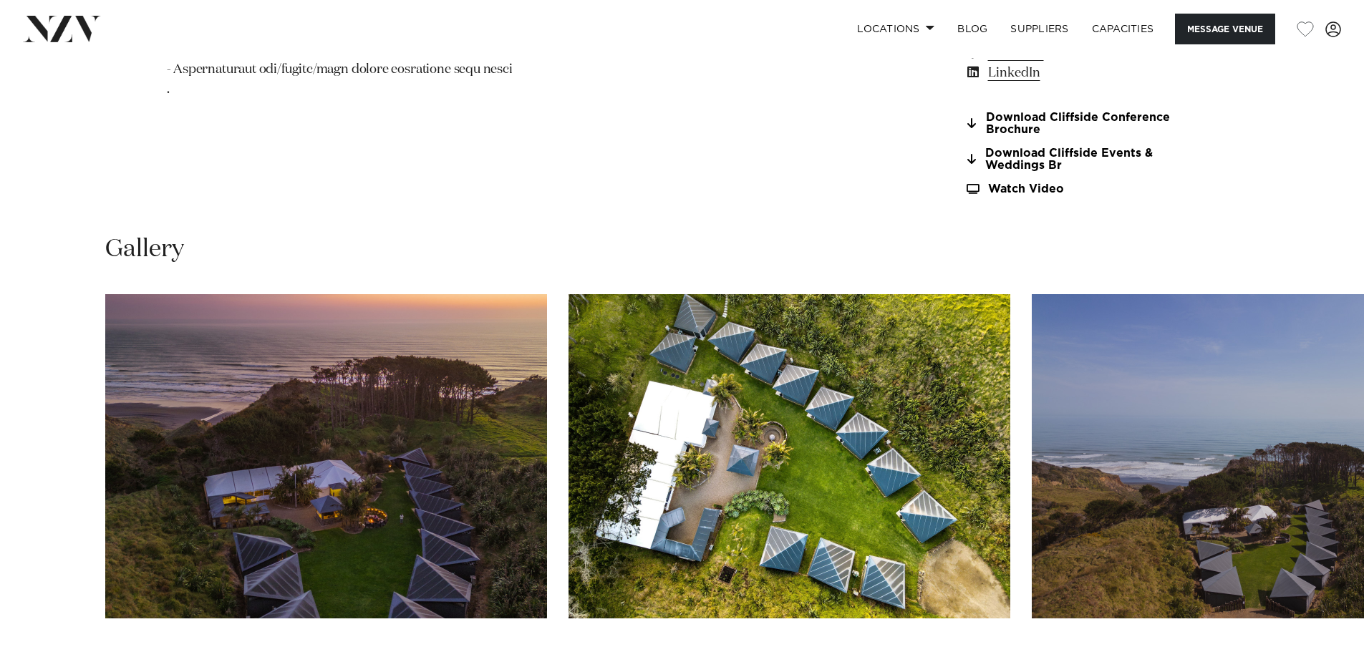
scroll to position [1504, 0]
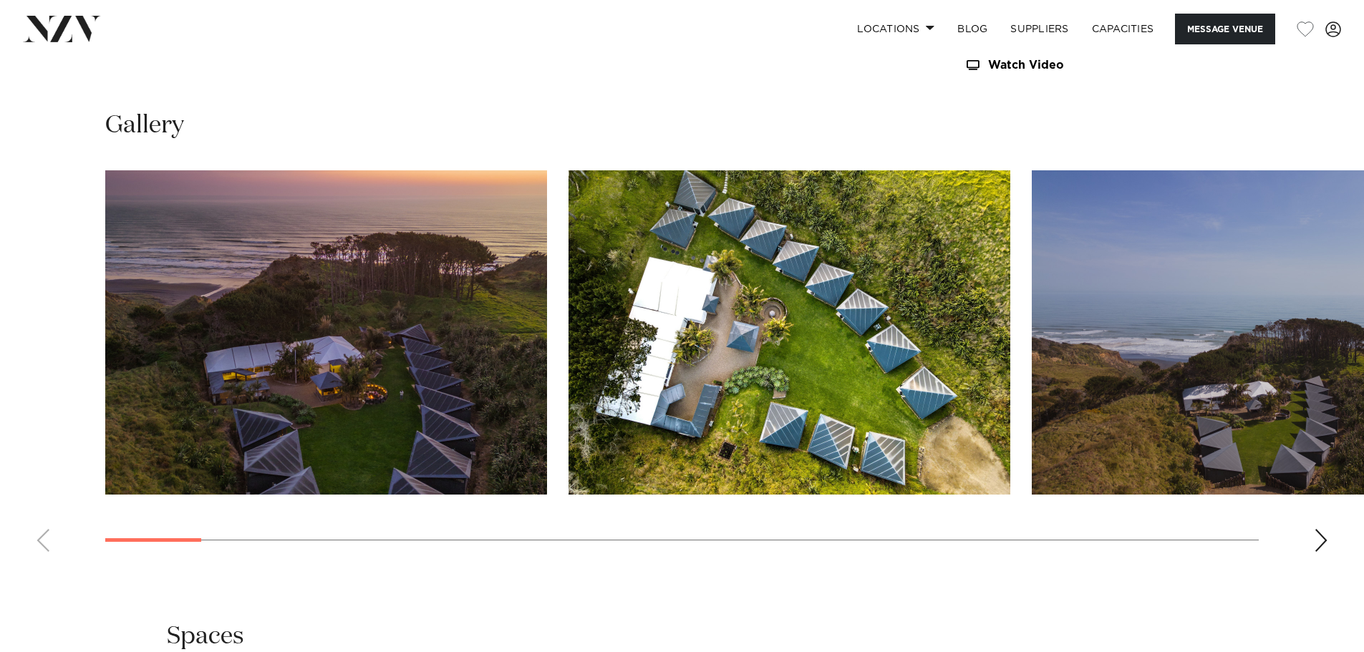
click at [1324, 529] on div "Next slide" at bounding box center [1321, 540] width 14 height 23
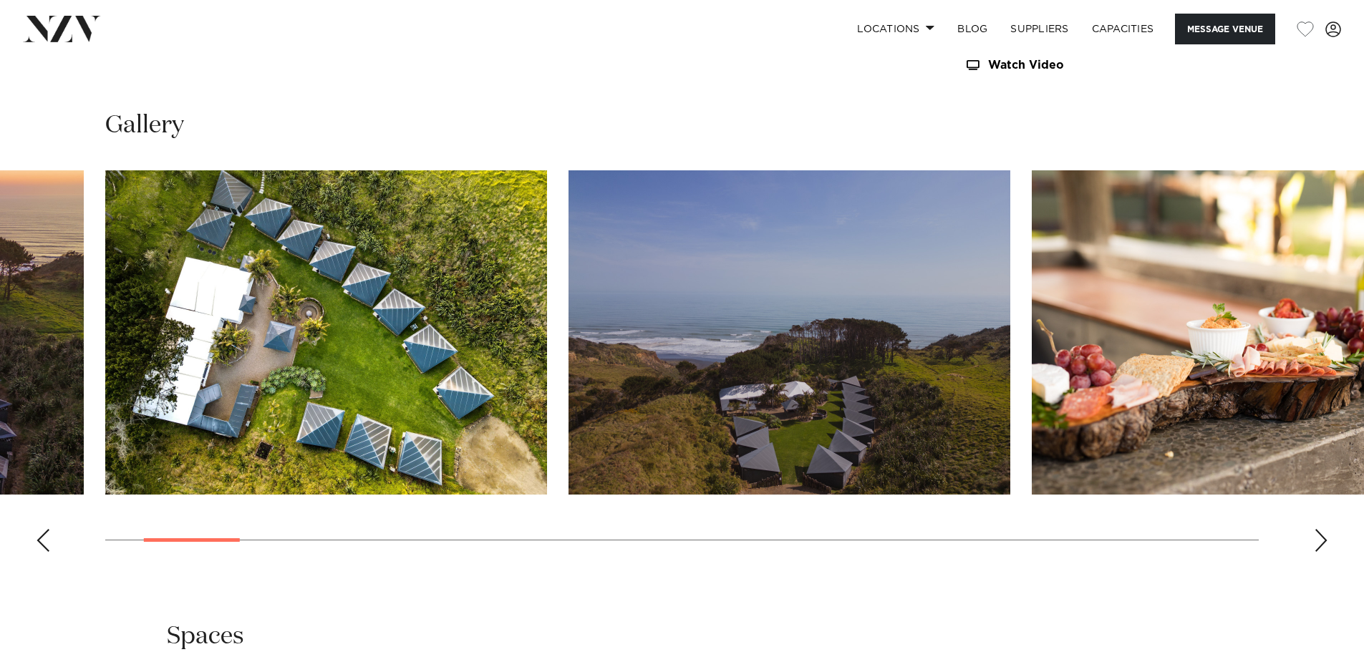
click at [1324, 529] on div "Next slide" at bounding box center [1321, 540] width 14 height 23
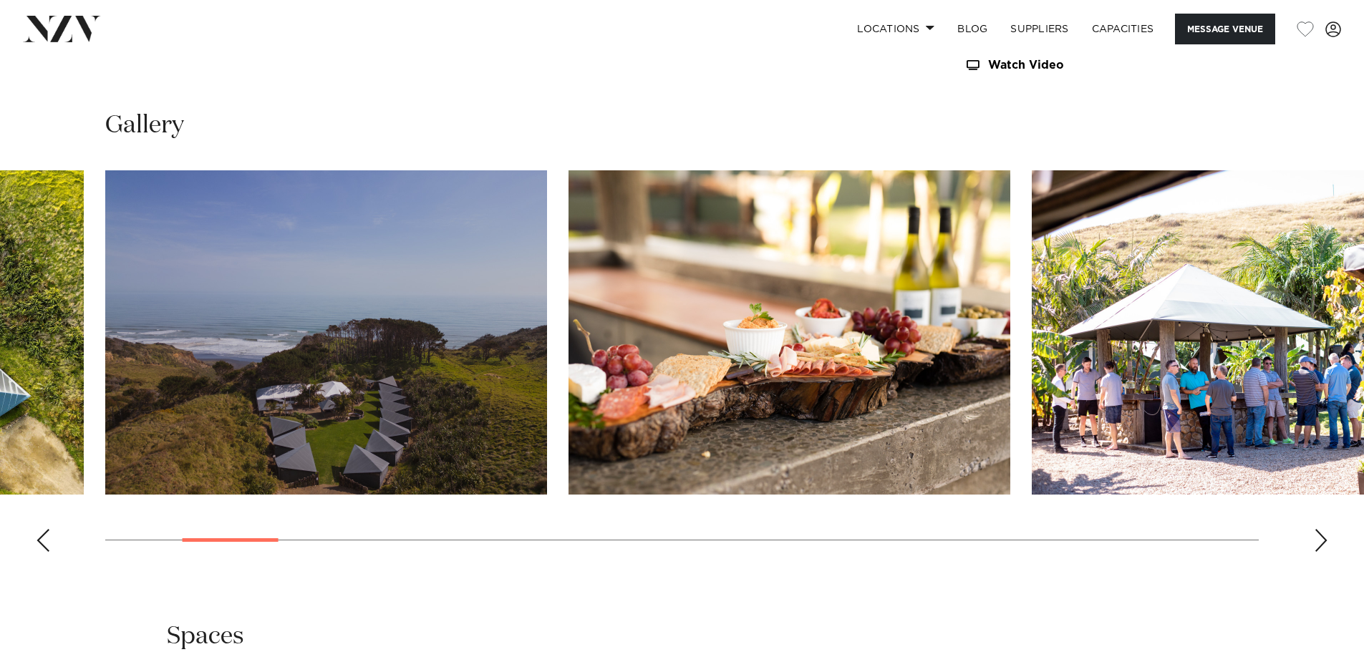
click at [1324, 529] on div "Next slide" at bounding box center [1321, 540] width 14 height 23
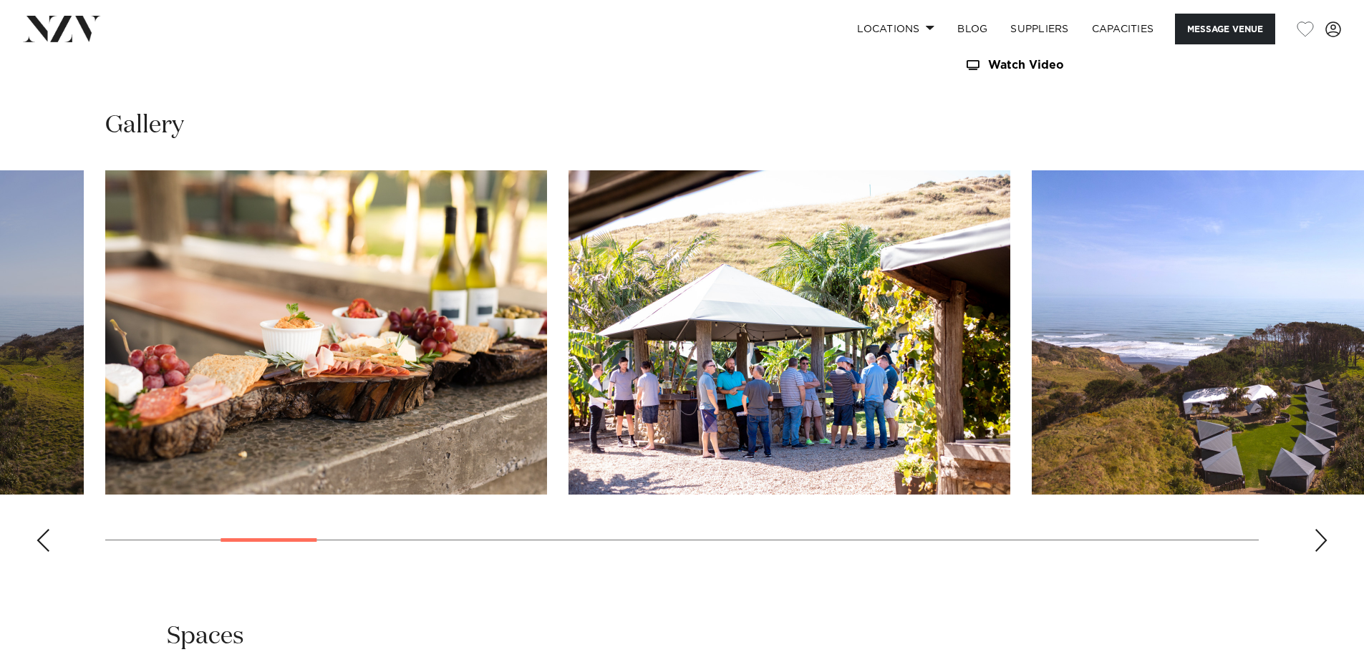
click at [1324, 529] on div "Next slide" at bounding box center [1321, 540] width 14 height 23
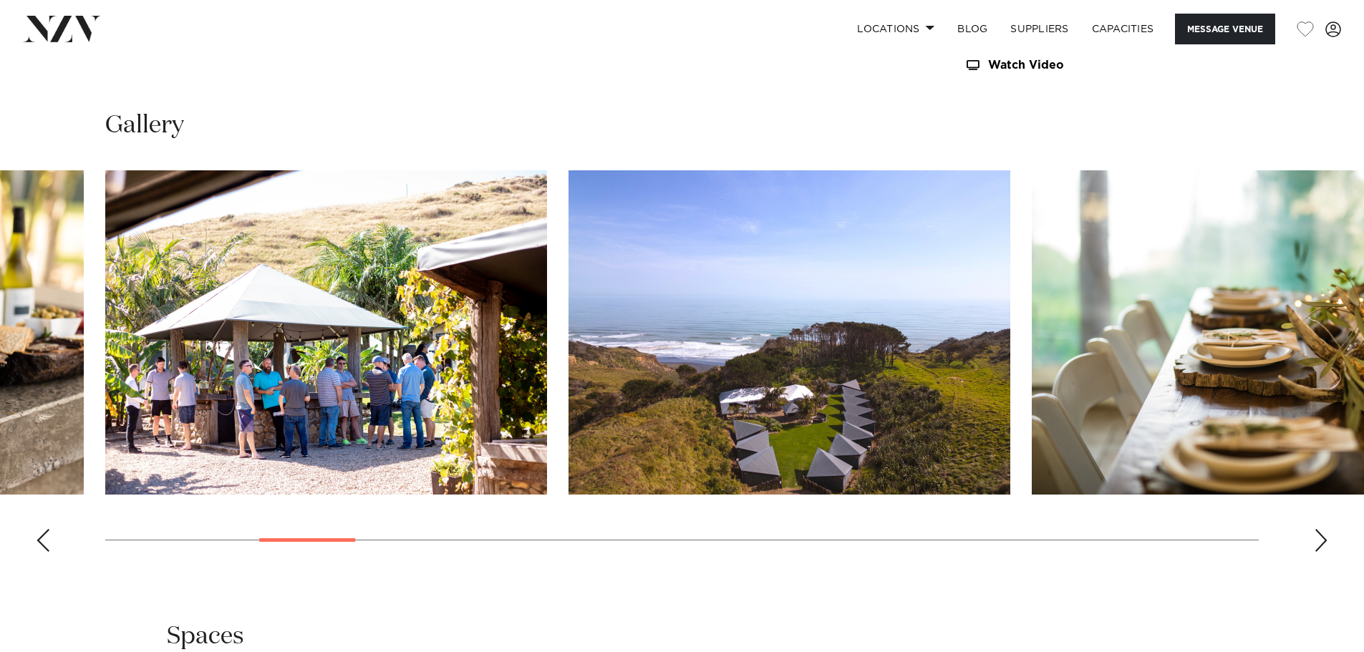
click at [1324, 529] on div "Next slide" at bounding box center [1321, 540] width 14 height 23
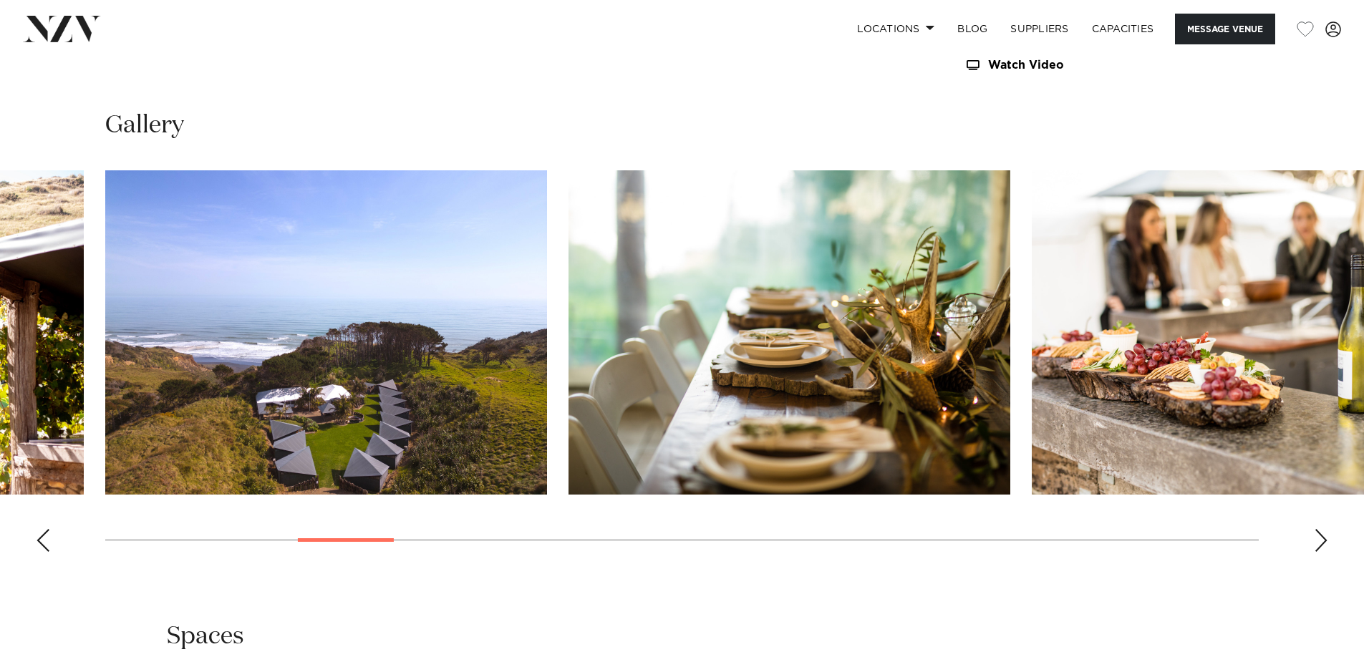
click at [1324, 529] on div "Next slide" at bounding box center [1321, 540] width 14 height 23
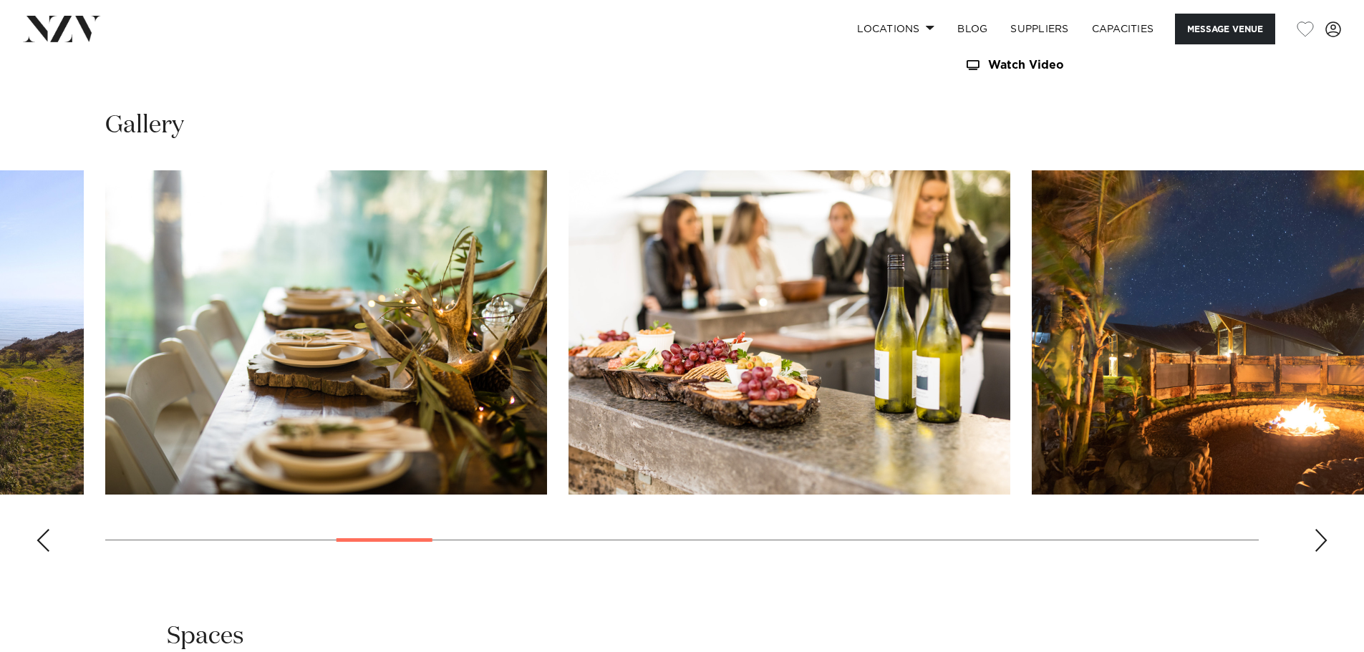
click at [1324, 529] on div "Next slide" at bounding box center [1321, 540] width 14 height 23
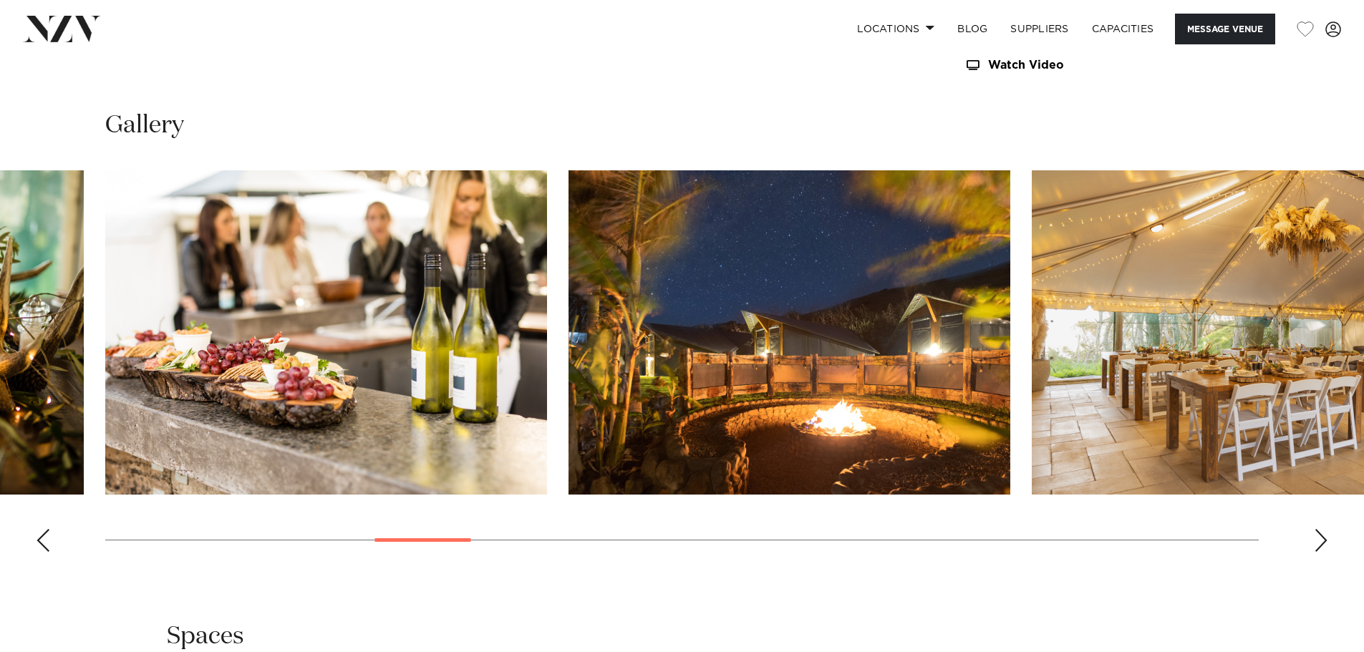
click at [1324, 529] on div "Next slide" at bounding box center [1321, 540] width 14 height 23
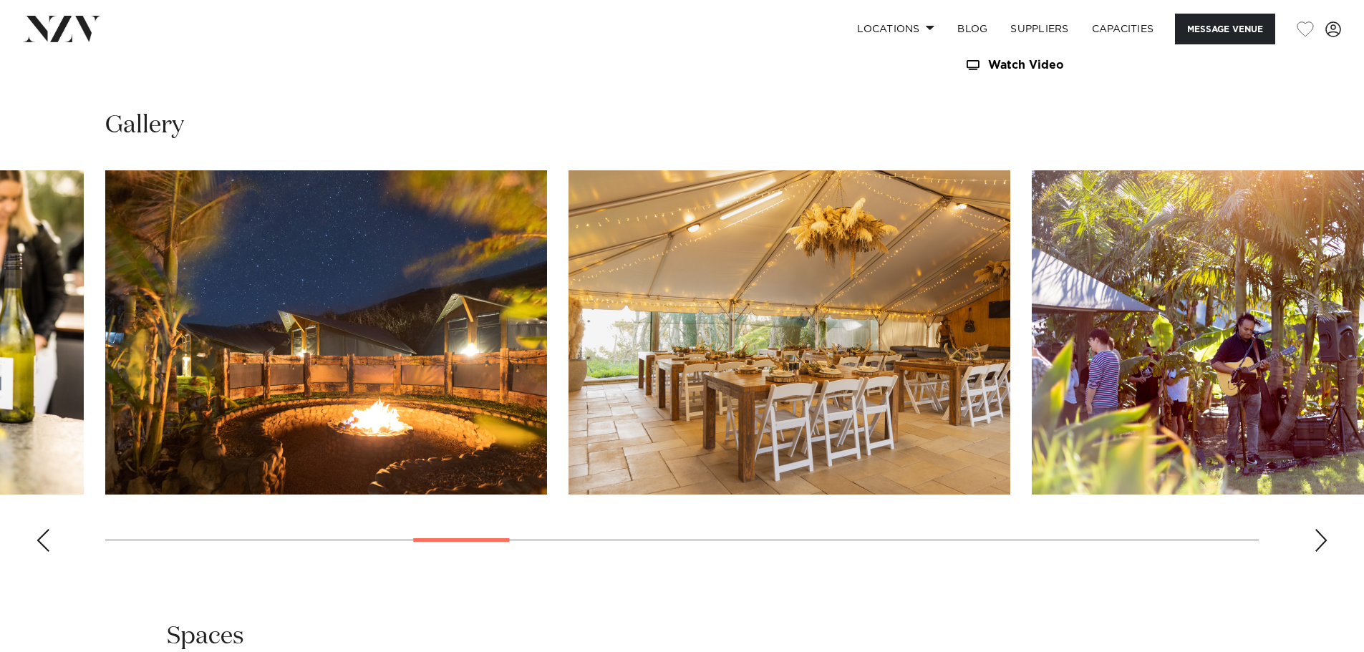
click at [1324, 529] on div "Next slide" at bounding box center [1321, 540] width 14 height 23
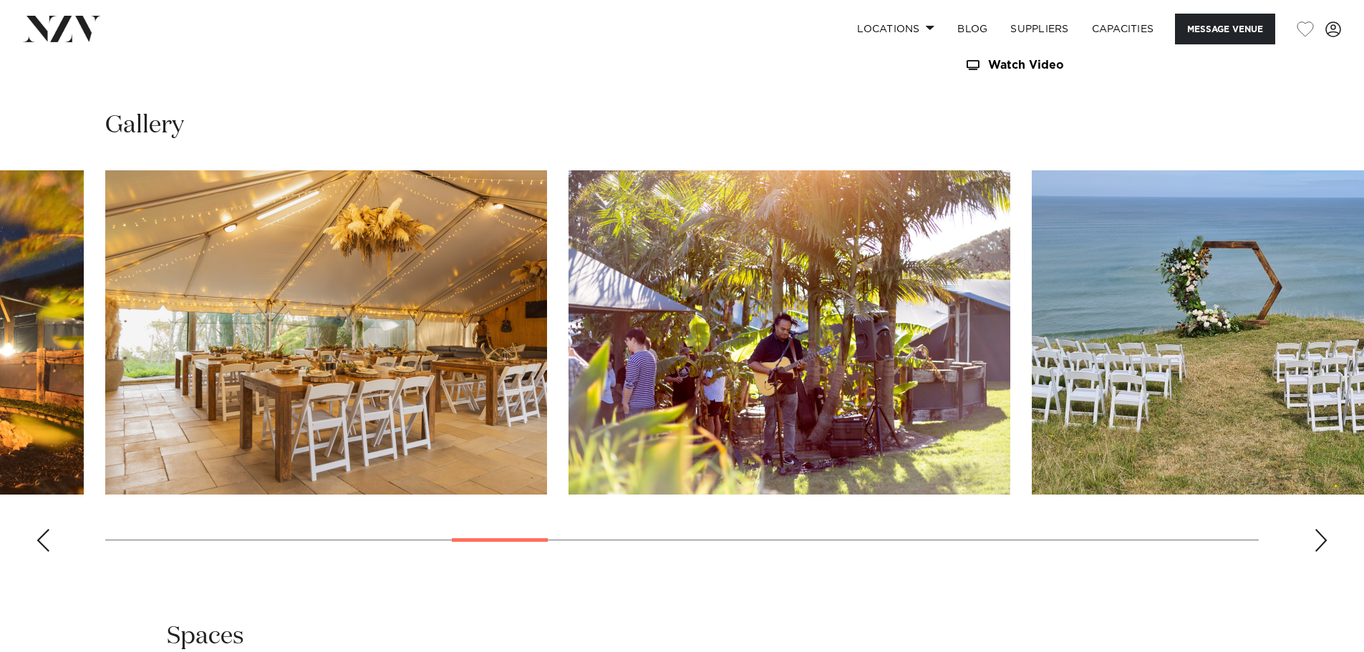
click at [1324, 529] on div "Next slide" at bounding box center [1321, 540] width 14 height 23
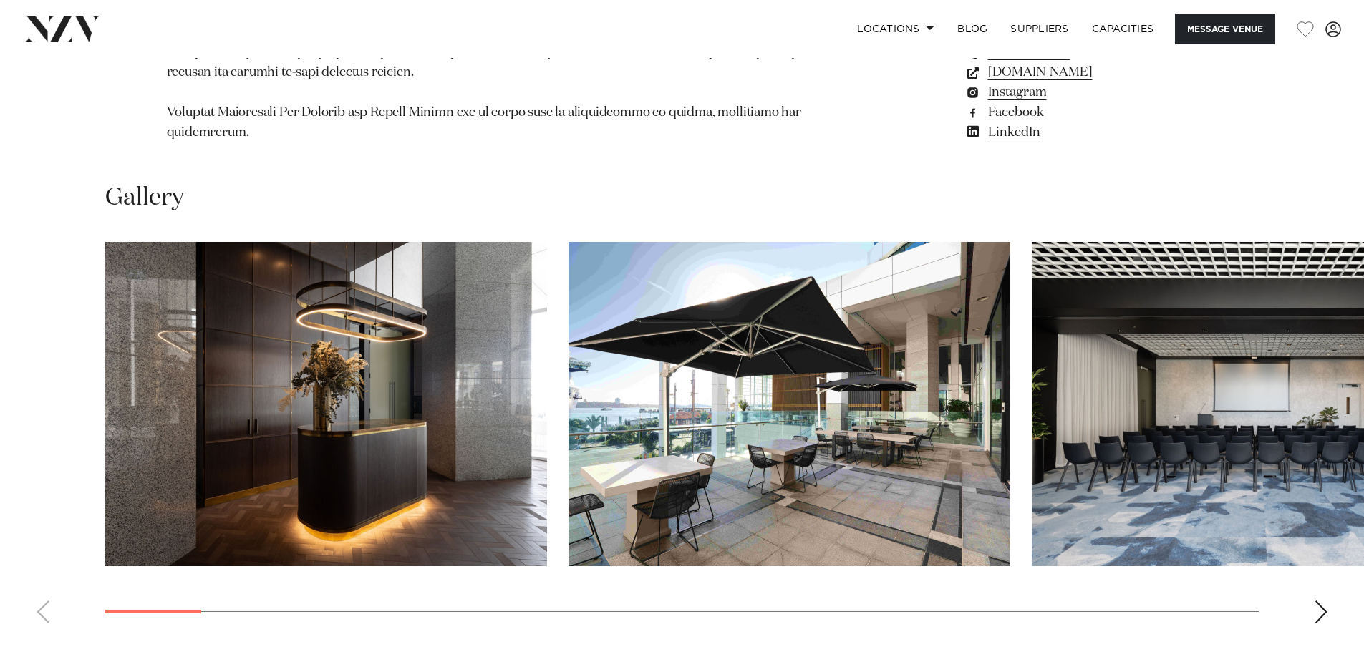
scroll to position [1647, 0]
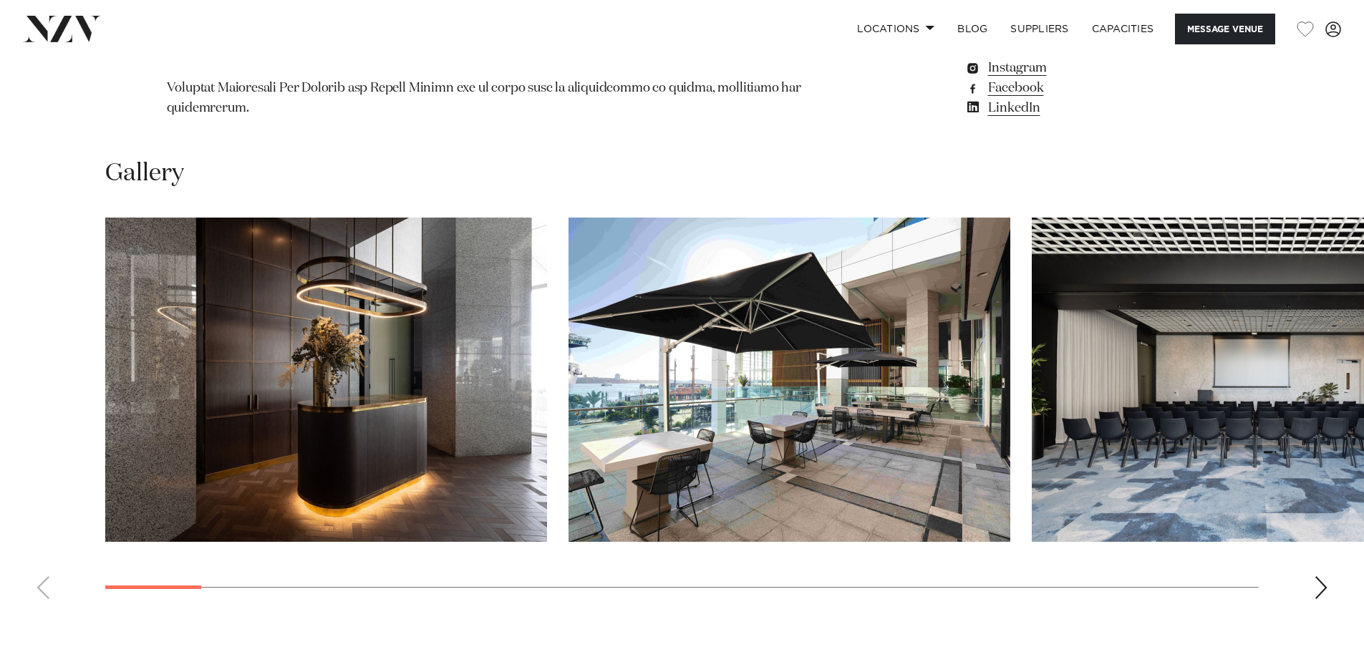
click at [1322, 576] on div "Next slide" at bounding box center [1321, 587] width 14 height 23
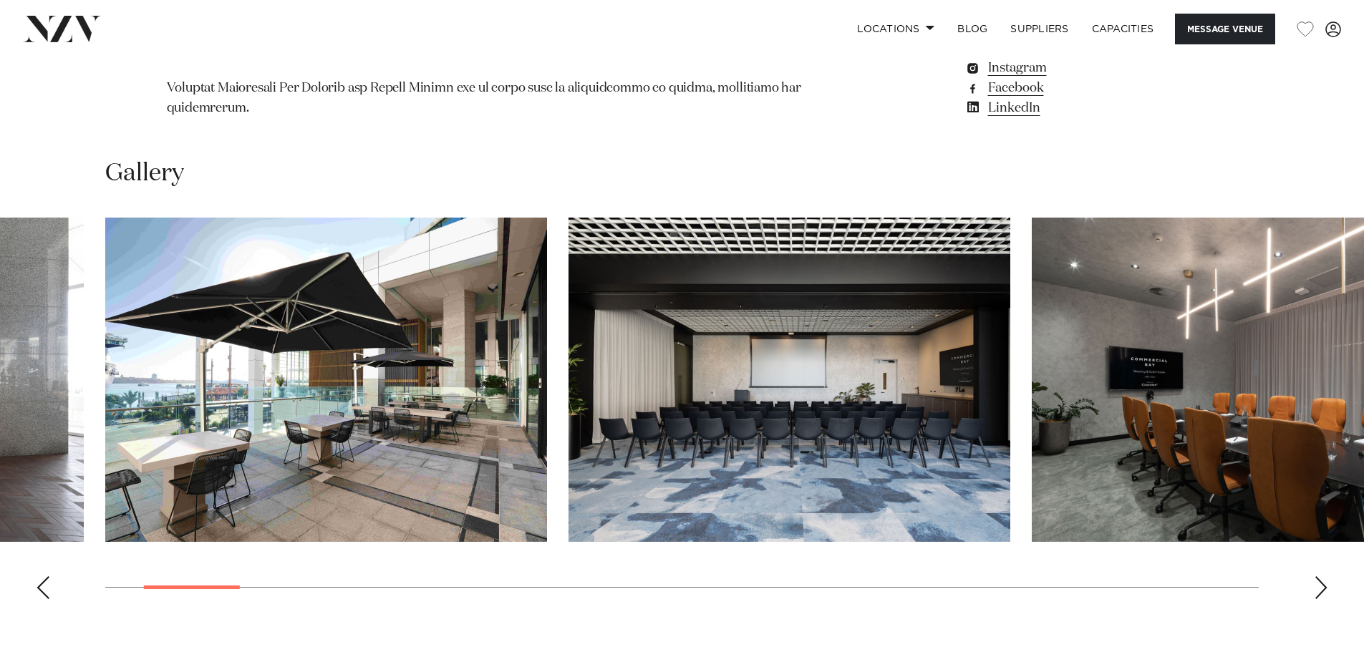
click at [1322, 576] on div "Next slide" at bounding box center [1321, 587] width 14 height 23
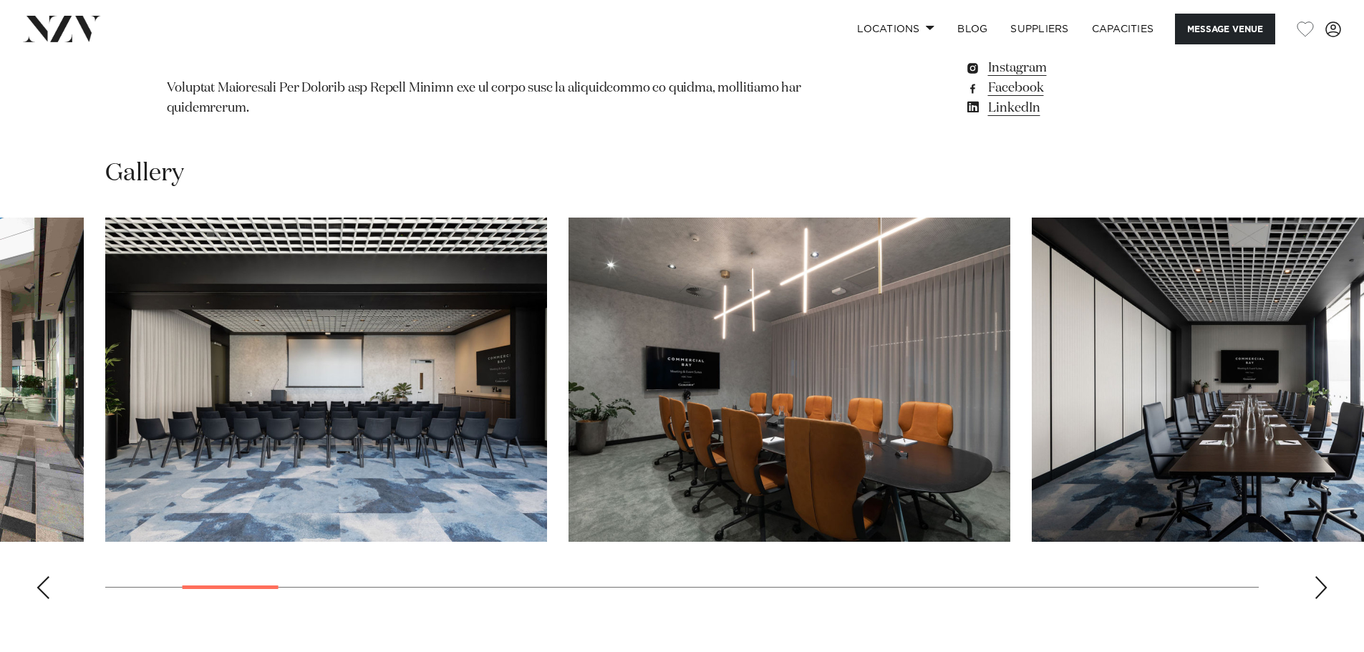
click at [1322, 576] on div "Next slide" at bounding box center [1321, 587] width 14 height 23
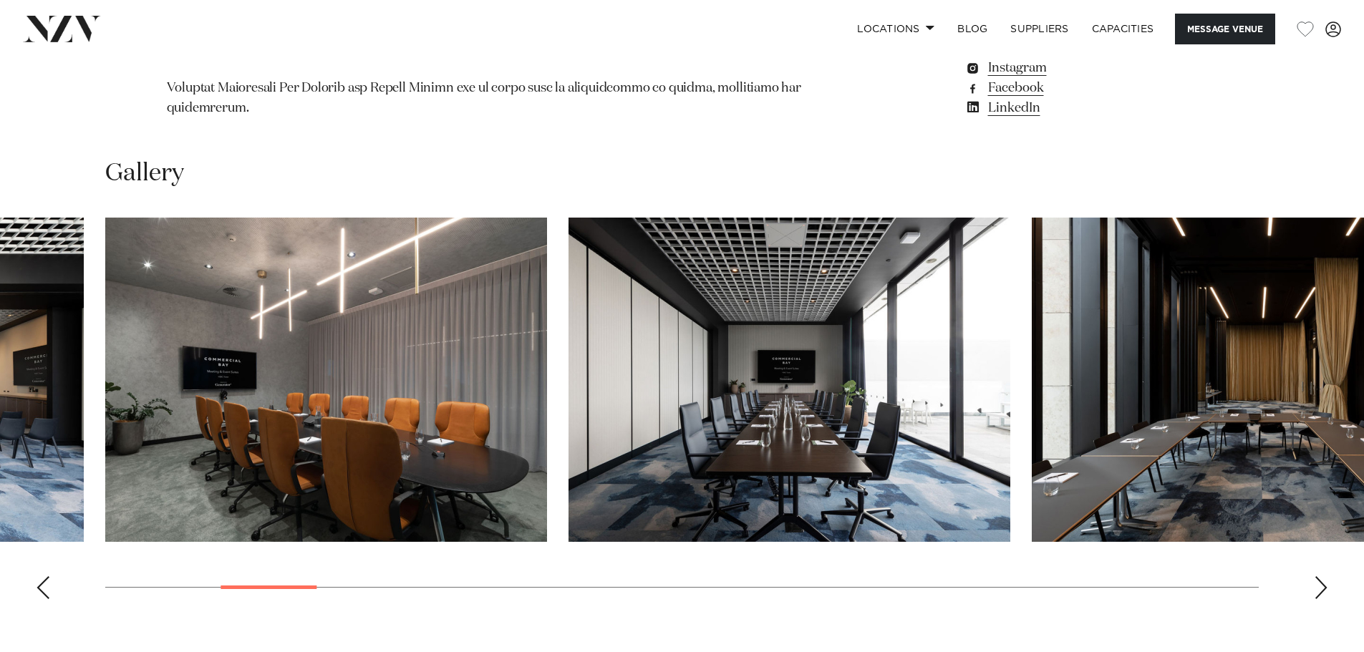
click at [1324, 576] on div "Next slide" at bounding box center [1321, 587] width 14 height 23
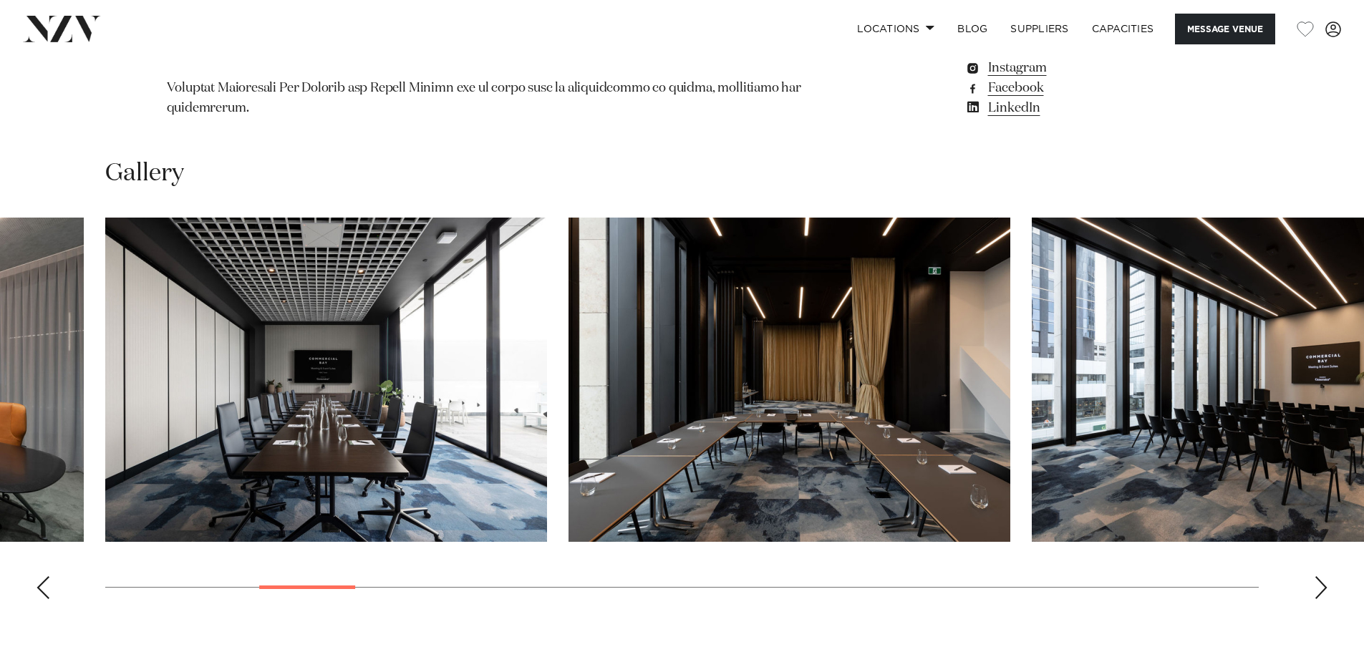
click at [1324, 576] on div "Next slide" at bounding box center [1321, 587] width 14 height 23
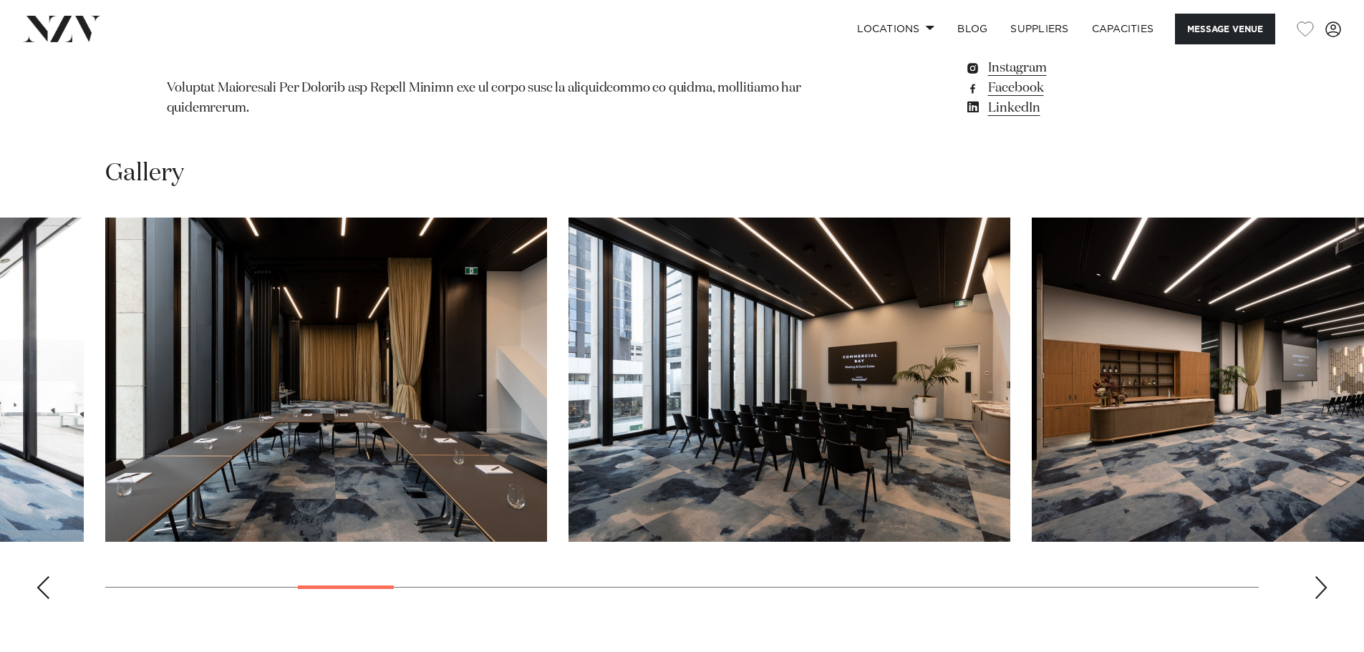
click at [1324, 576] on div "Next slide" at bounding box center [1321, 587] width 14 height 23
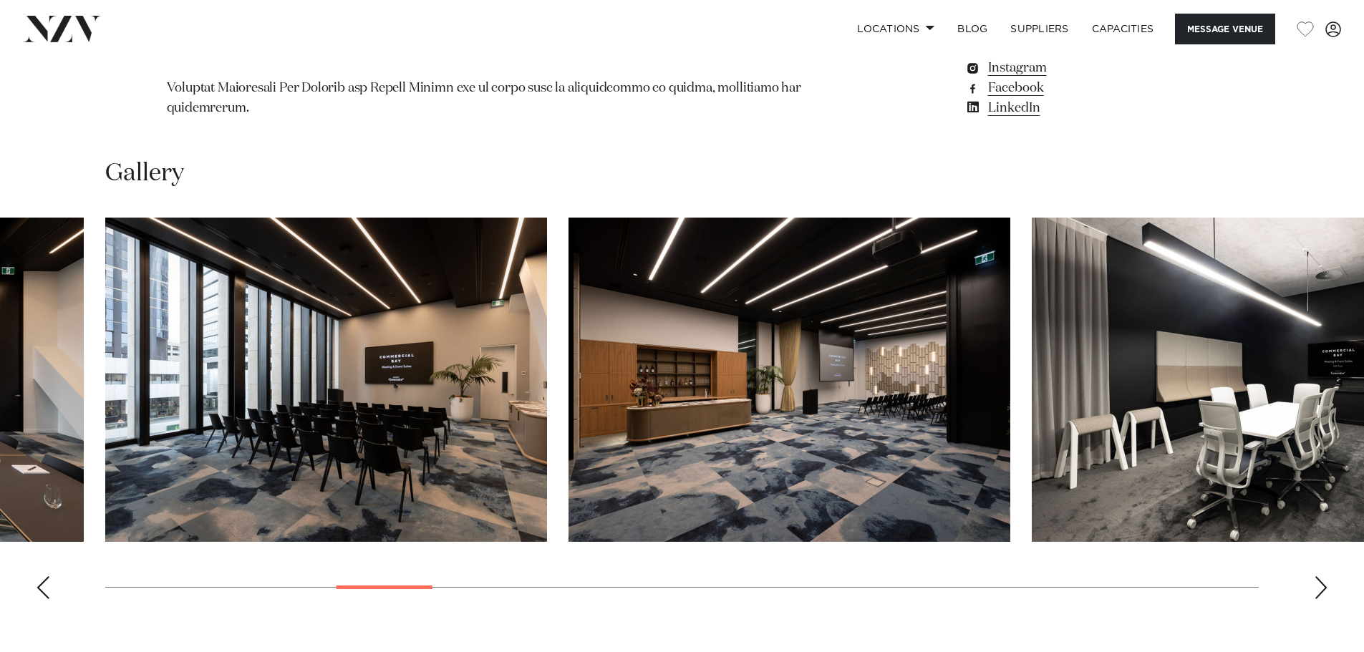
click at [1324, 576] on div "Next slide" at bounding box center [1321, 587] width 14 height 23
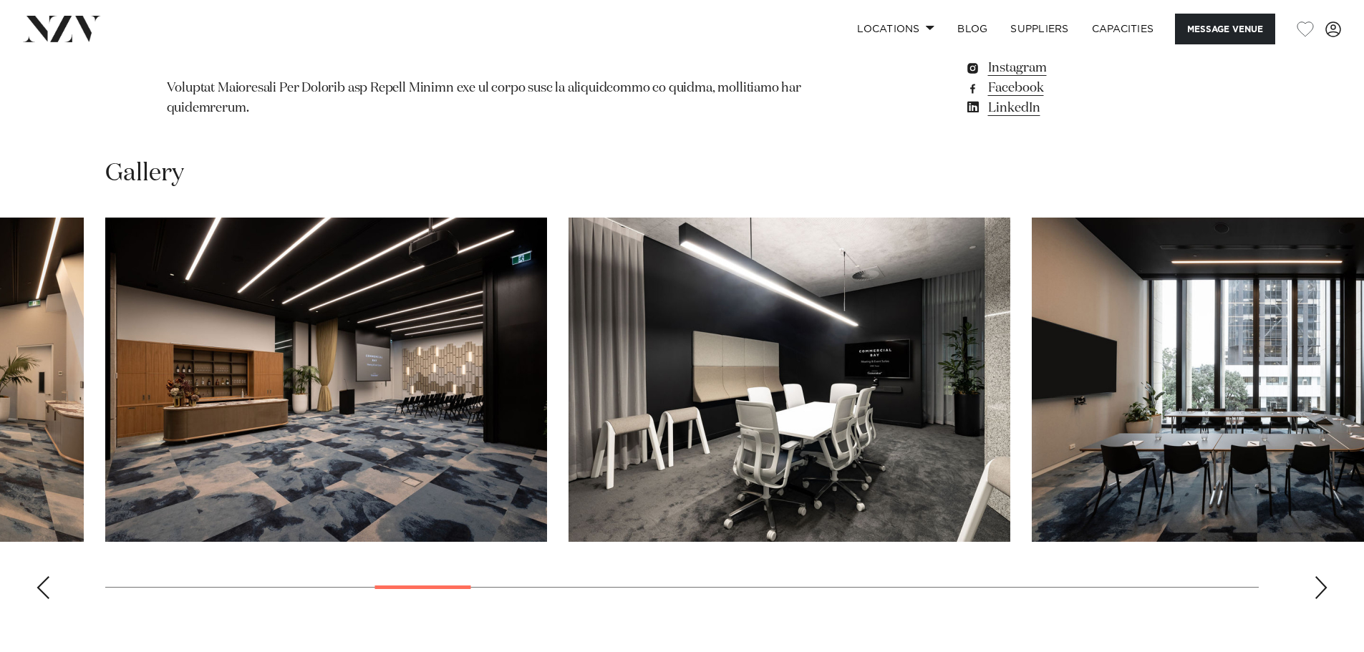
click at [1323, 576] on div "Next slide" at bounding box center [1321, 587] width 14 height 23
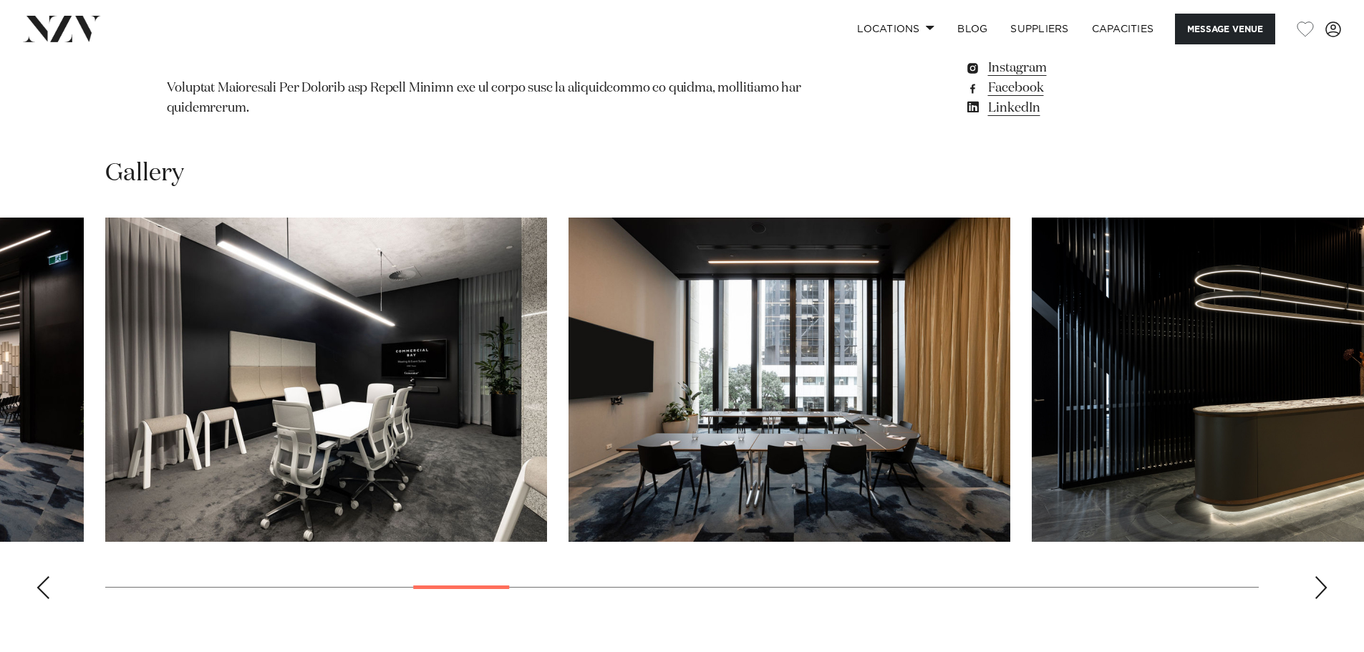
click at [1322, 576] on div "Next slide" at bounding box center [1321, 587] width 14 height 23
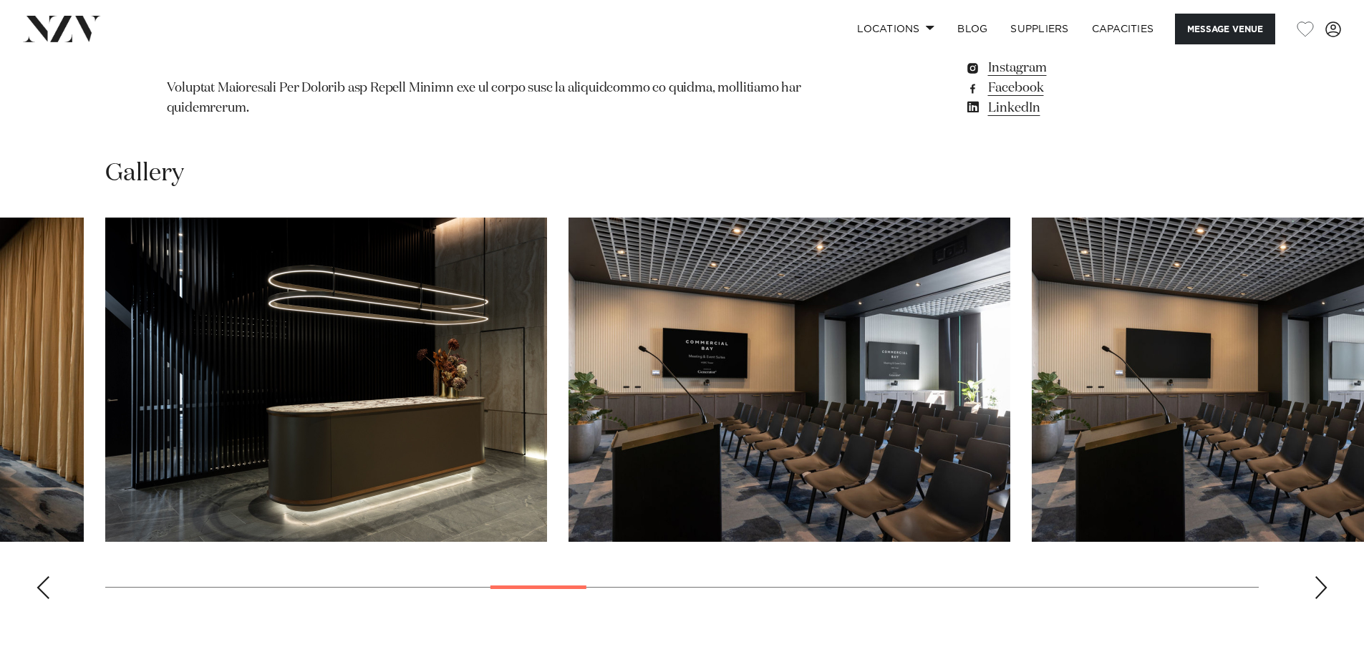
click at [1321, 576] on div "Next slide" at bounding box center [1321, 587] width 14 height 23
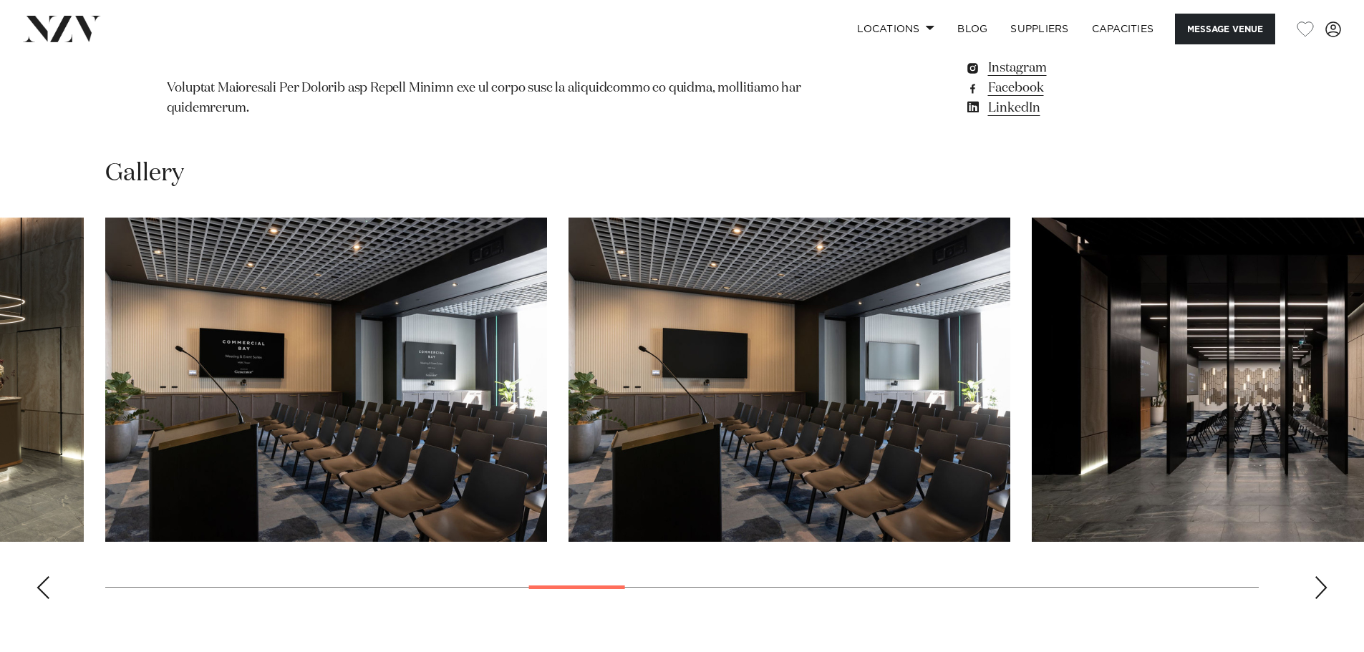
click at [1321, 576] on div "Next slide" at bounding box center [1321, 587] width 14 height 23
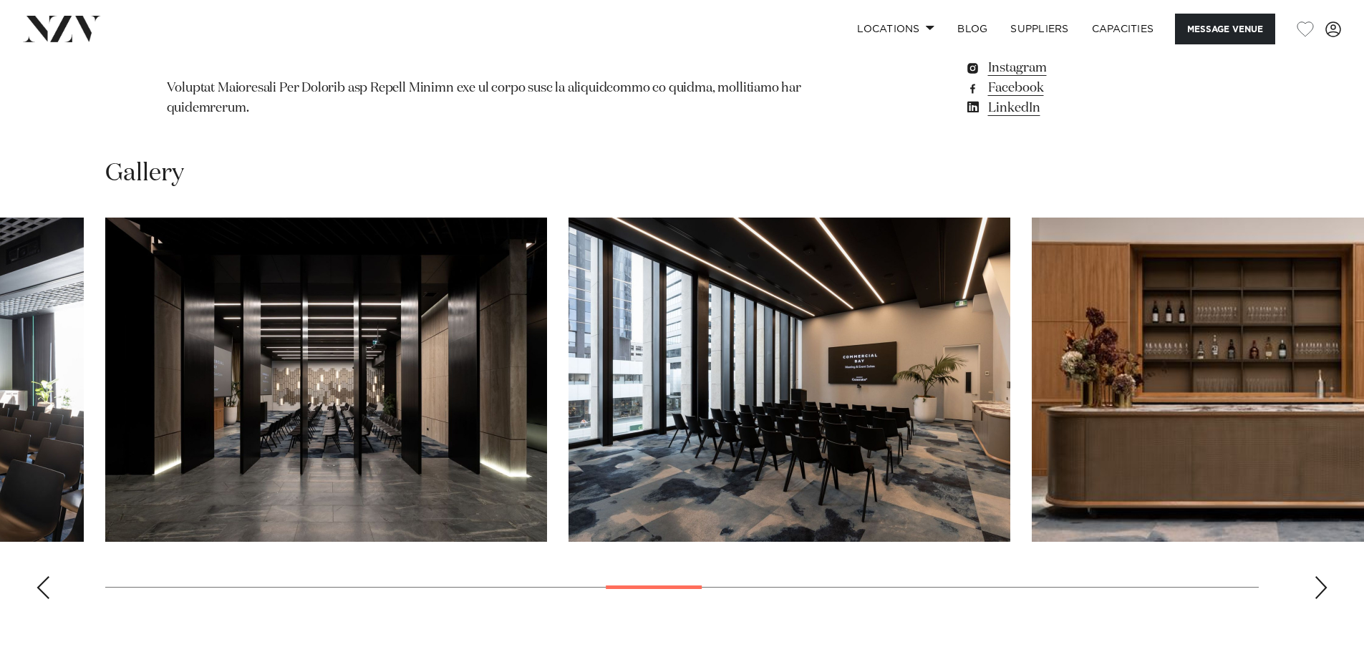
click at [1321, 576] on div "Next slide" at bounding box center [1321, 587] width 14 height 23
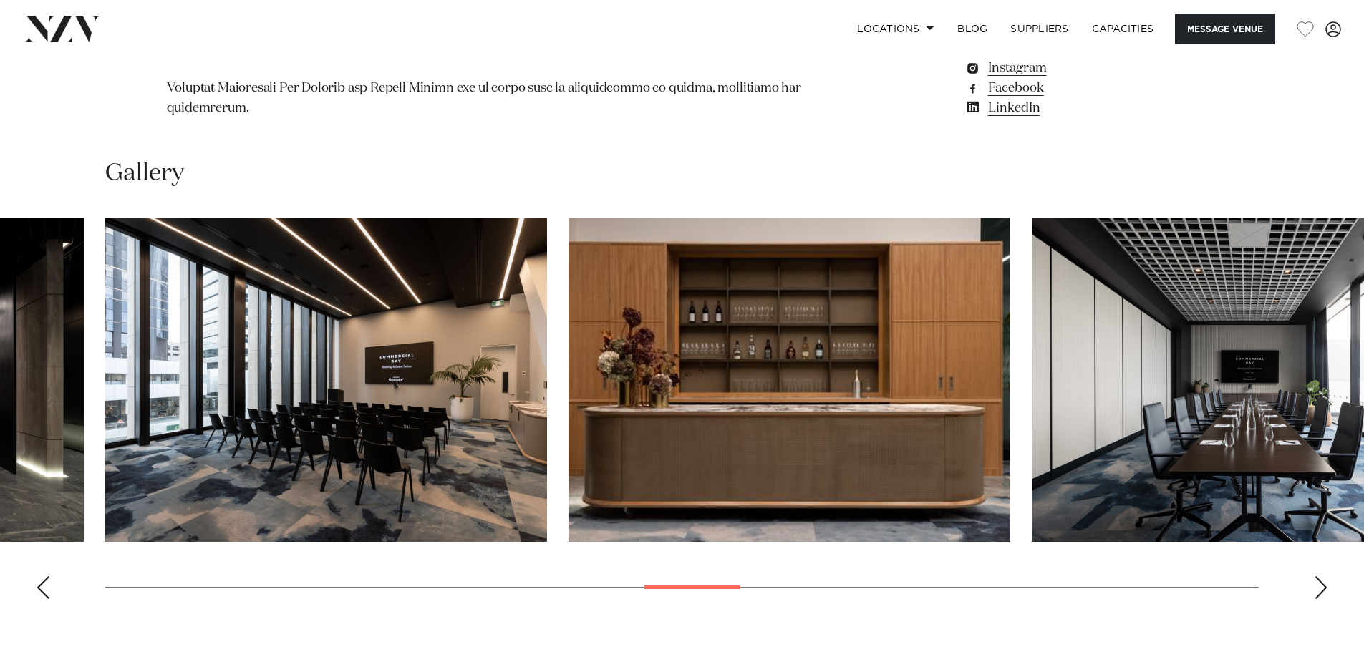
click at [1321, 576] on div "Next slide" at bounding box center [1321, 587] width 14 height 23
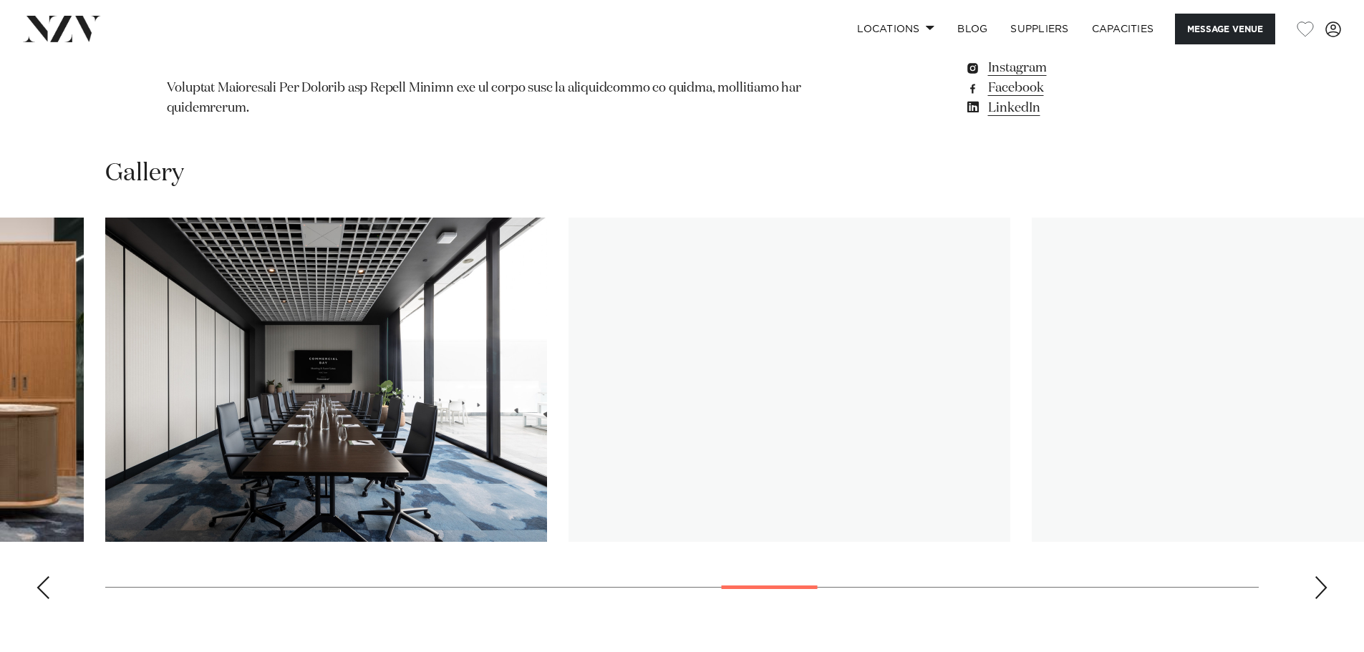
click at [1321, 576] on div "Next slide" at bounding box center [1321, 587] width 14 height 23
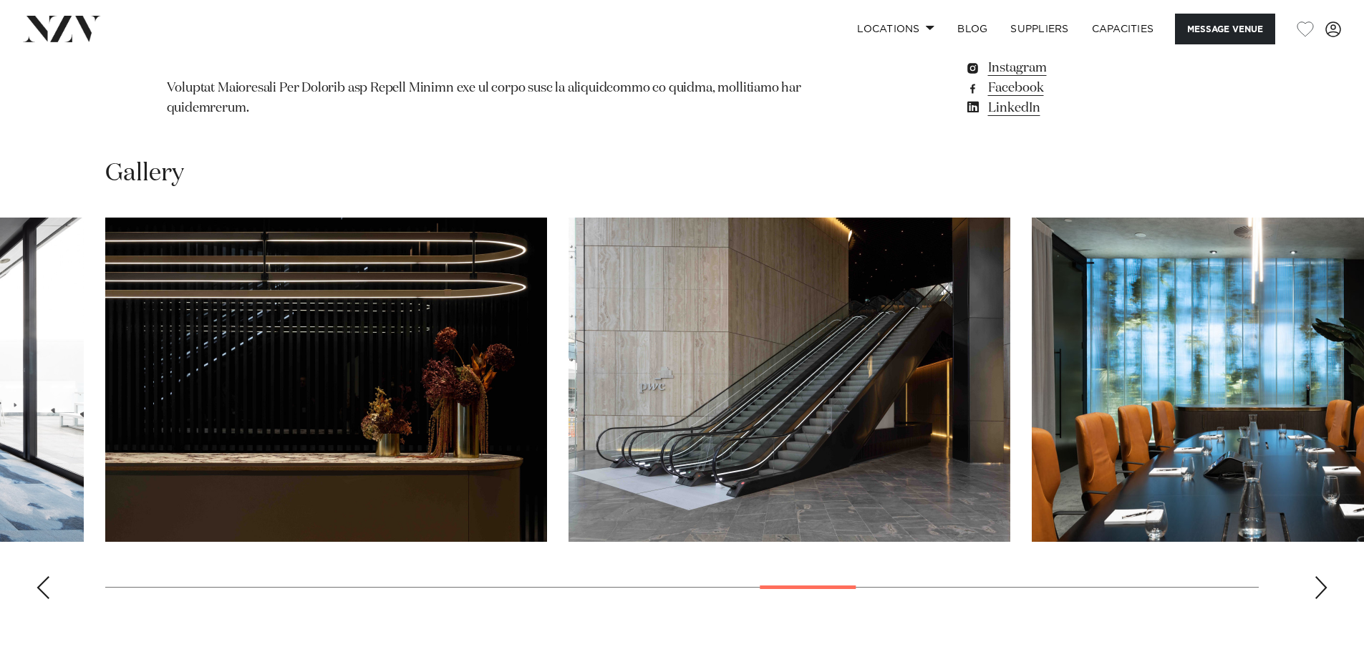
click at [1321, 576] on div "Next slide" at bounding box center [1321, 587] width 14 height 23
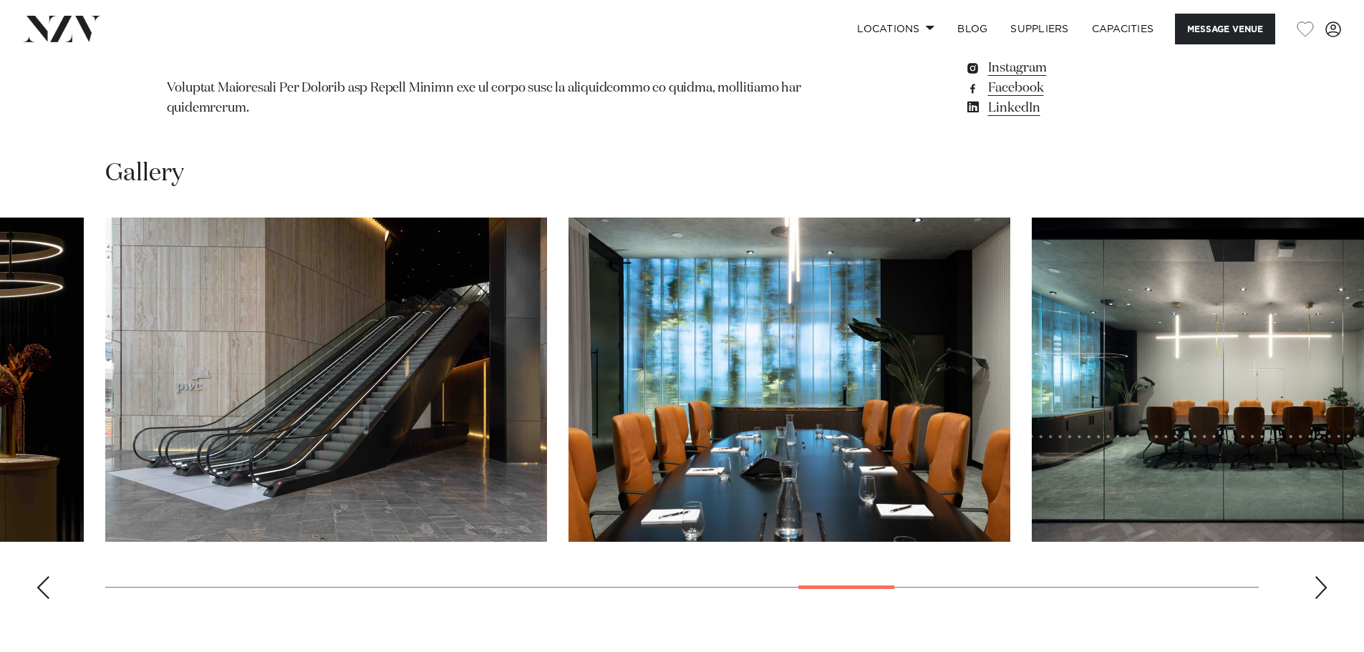
click at [1321, 576] on div "Next slide" at bounding box center [1321, 587] width 14 height 23
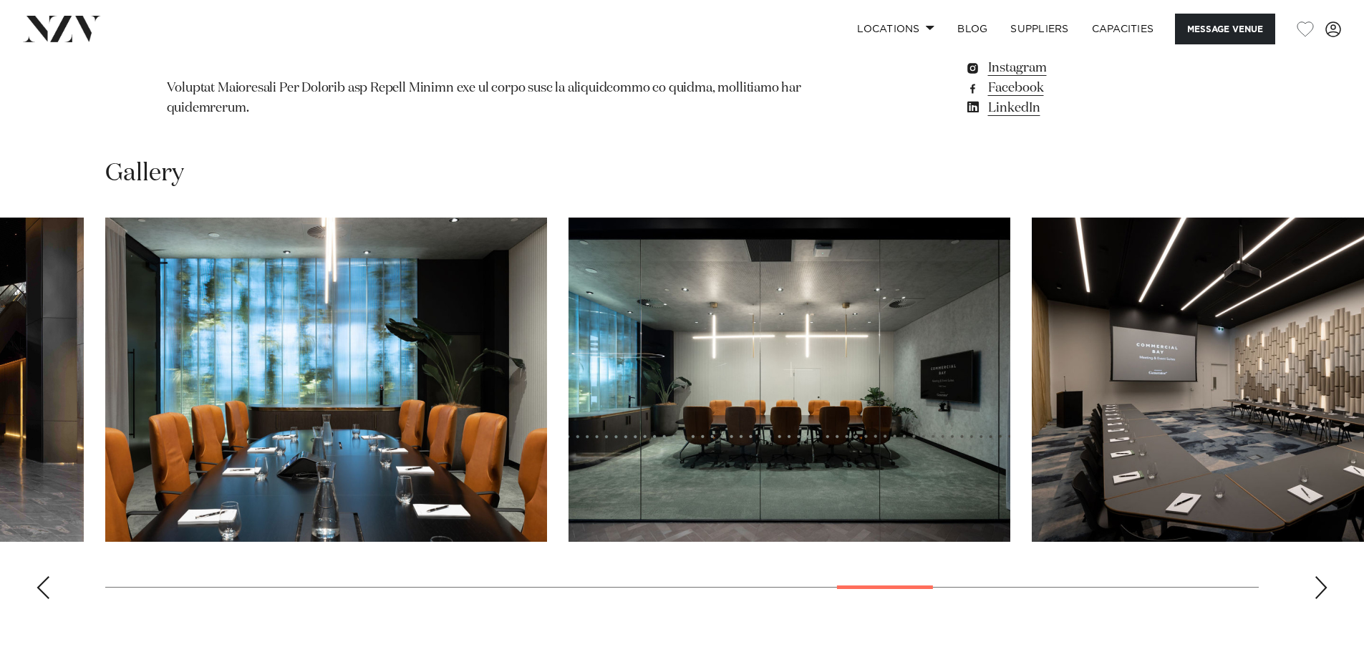
click at [1321, 576] on div "Next slide" at bounding box center [1321, 587] width 14 height 23
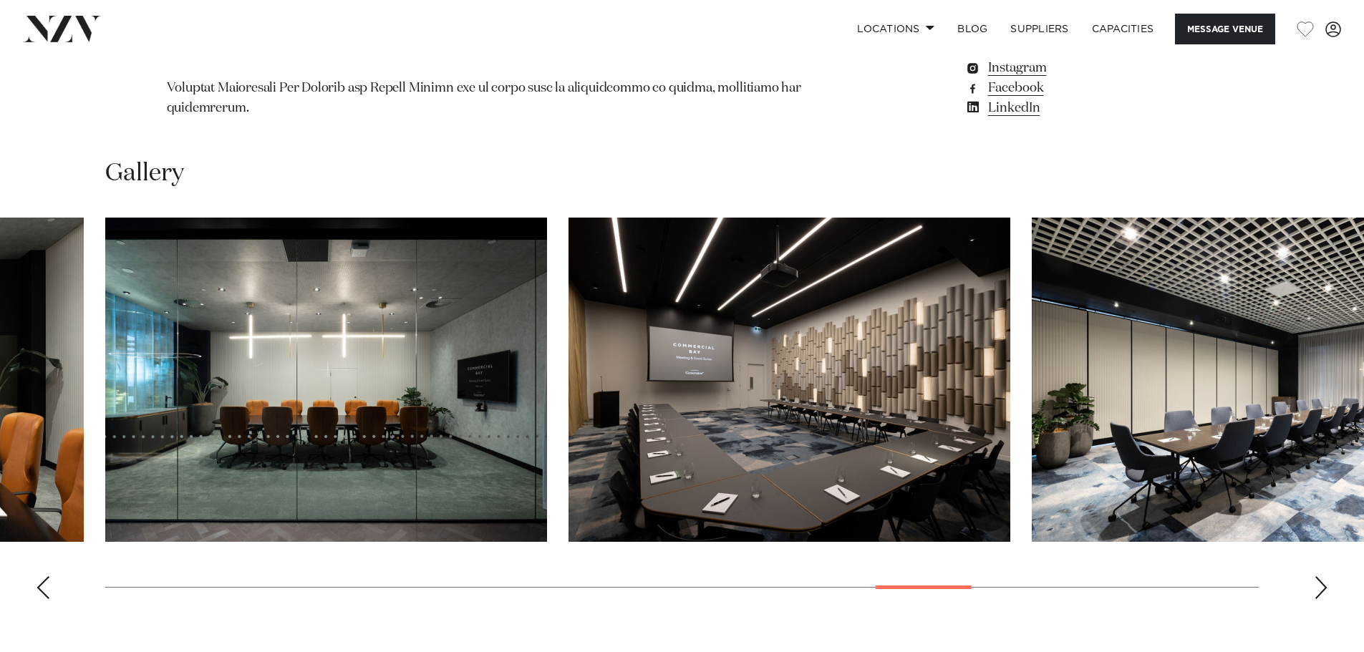
click at [1321, 576] on div "Next slide" at bounding box center [1321, 587] width 14 height 23
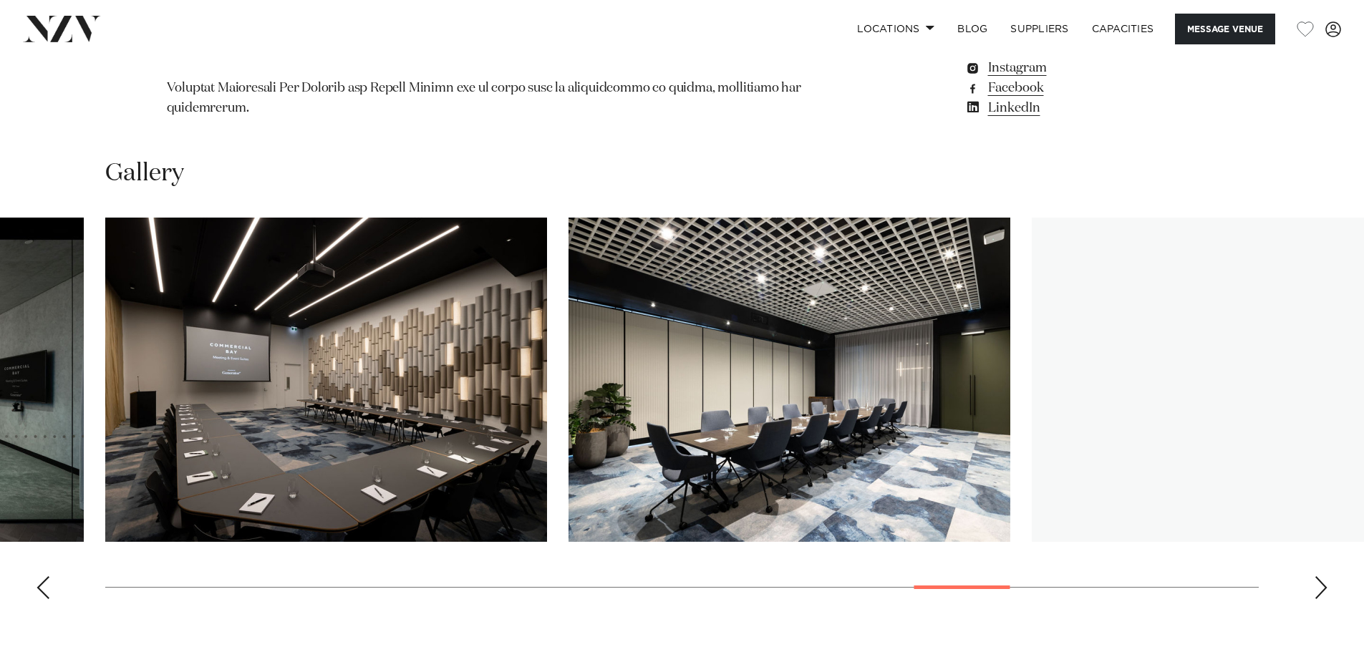
click at [1321, 576] on div "Next slide" at bounding box center [1321, 587] width 14 height 23
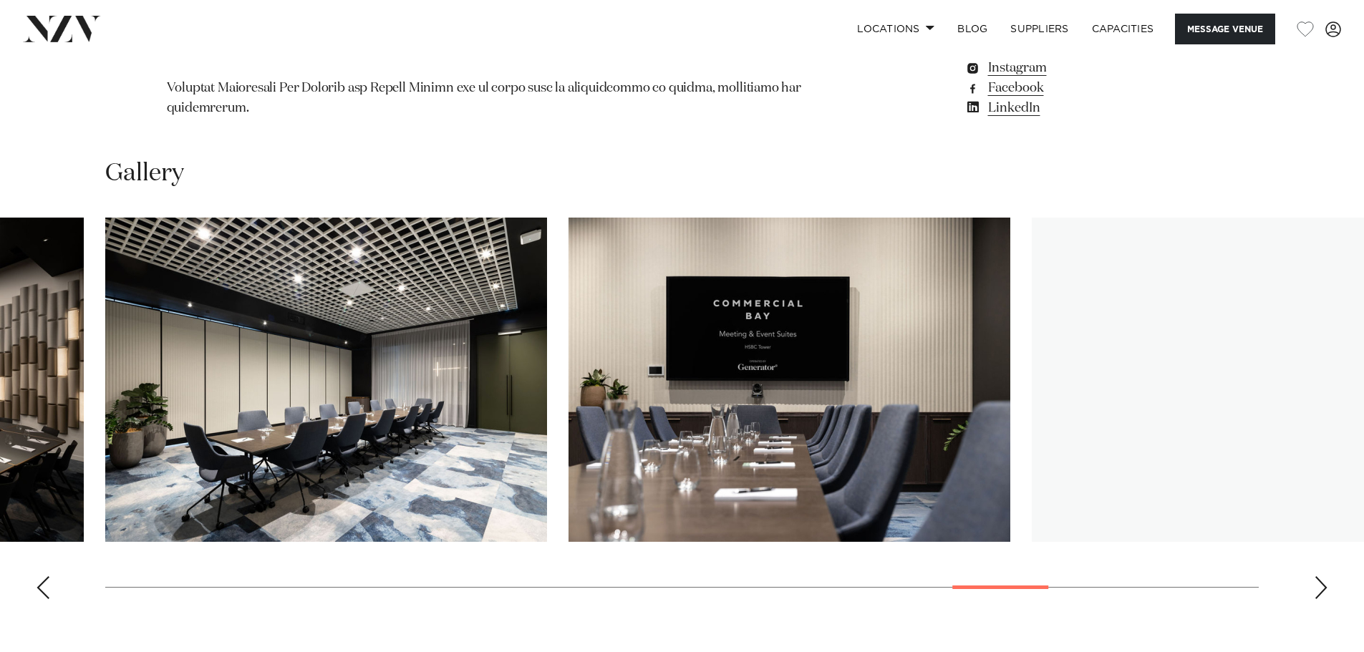
click at [1321, 576] on div "Next slide" at bounding box center [1321, 587] width 14 height 23
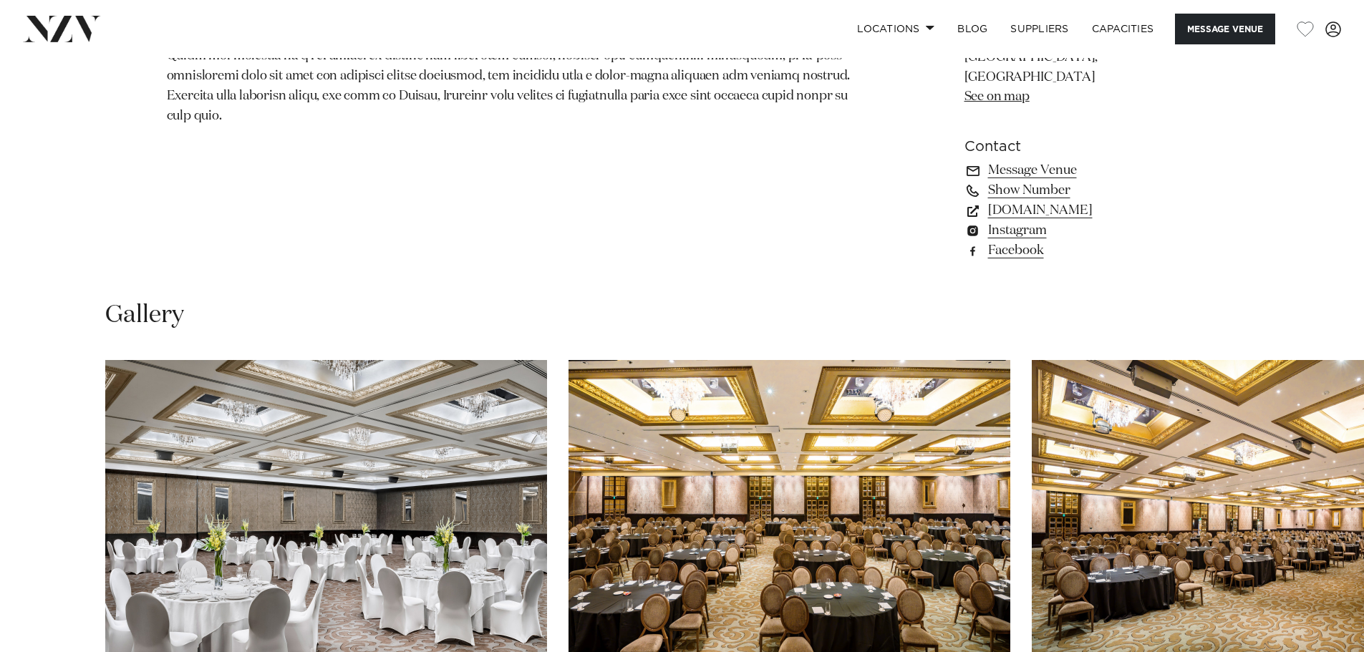
scroll to position [1432, 0]
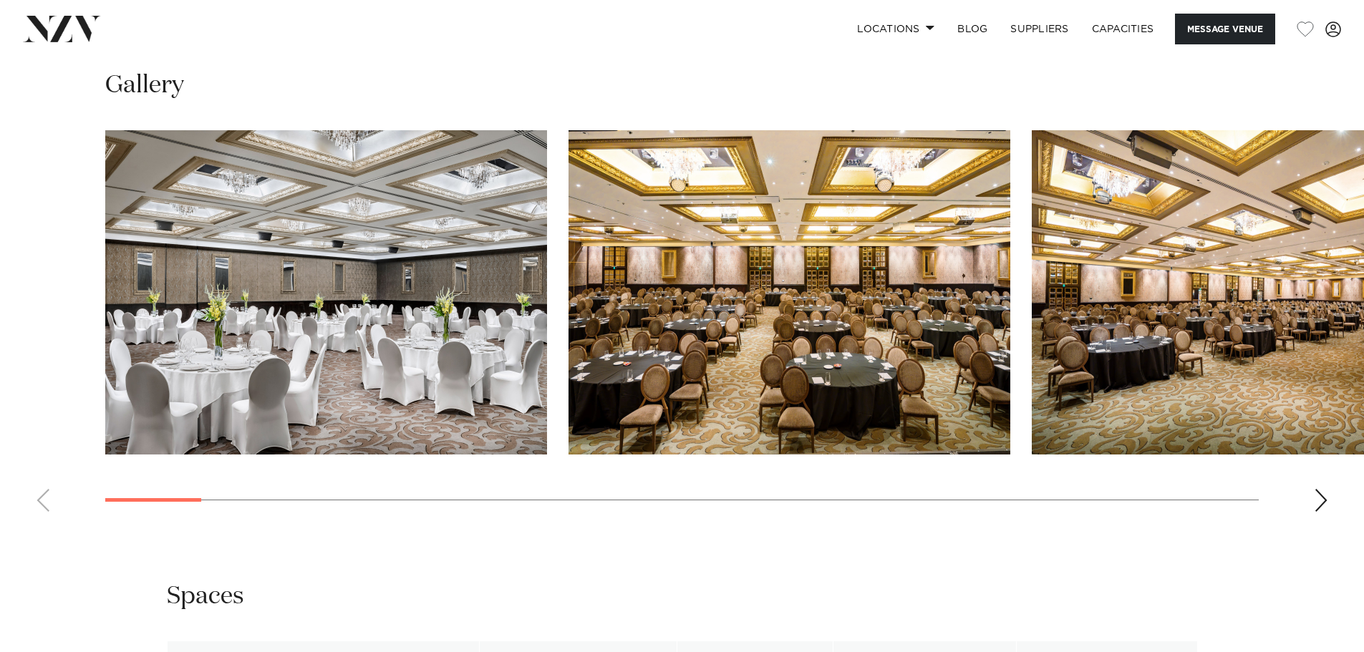
click at [1328, 489] on div "Next slide" at bounding box center [1321, 500] width 14 height 23
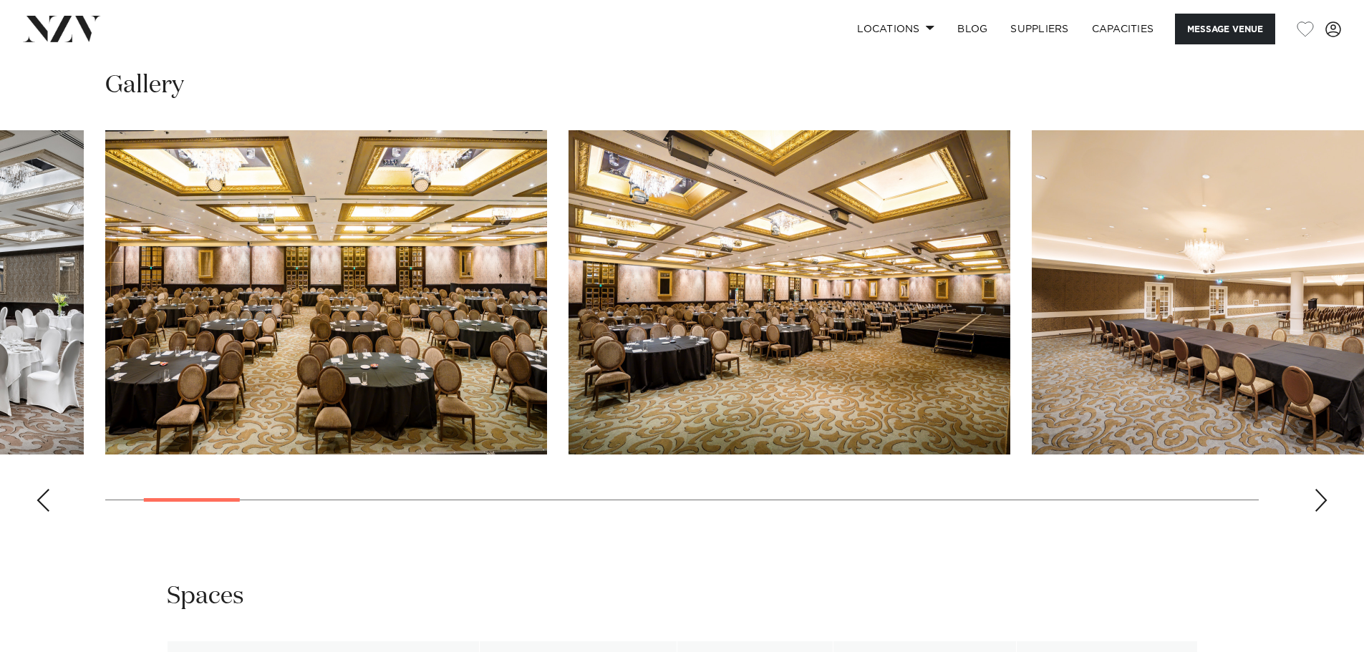
click at [1328, 489] on div "Next slide" at bounding box center [1321, 500] width 14 height 23
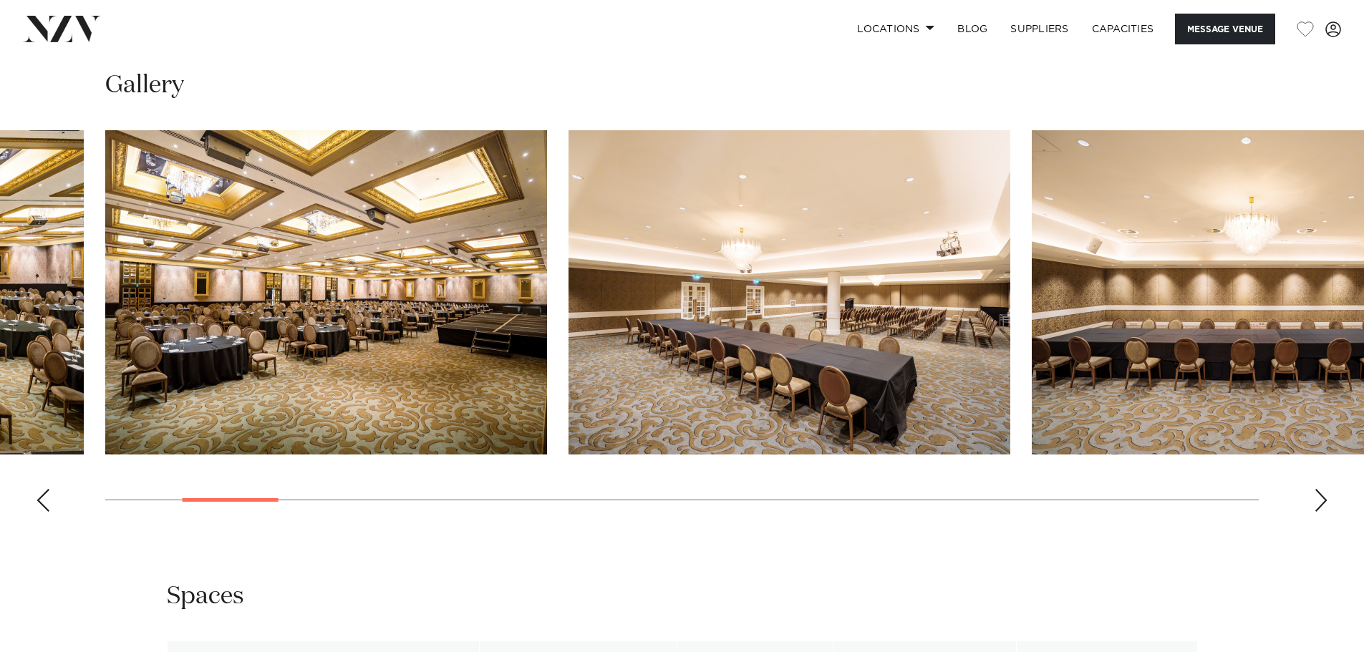
click at [1328, 489] on div "Next slide" at bounding box center [1321, 500] width 14 height 23
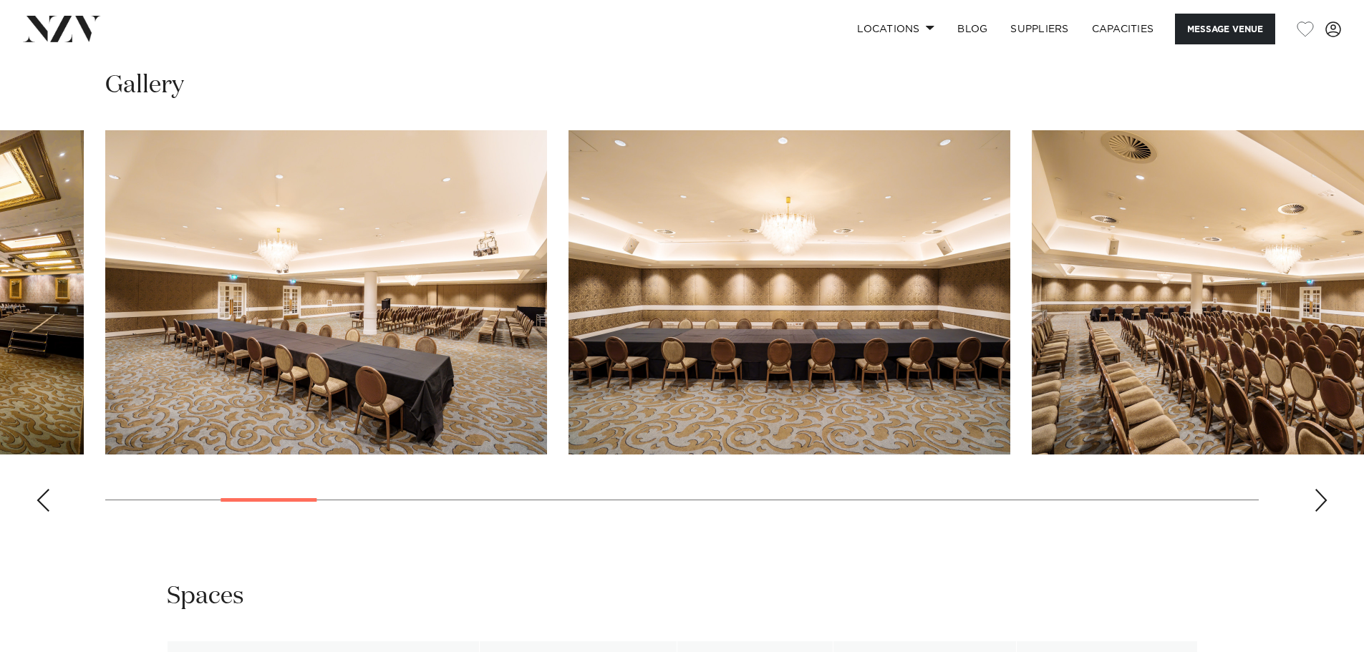
click at [1328, 489] on div "Next slide" at bounding box center [1321, 500] width 14 height 23
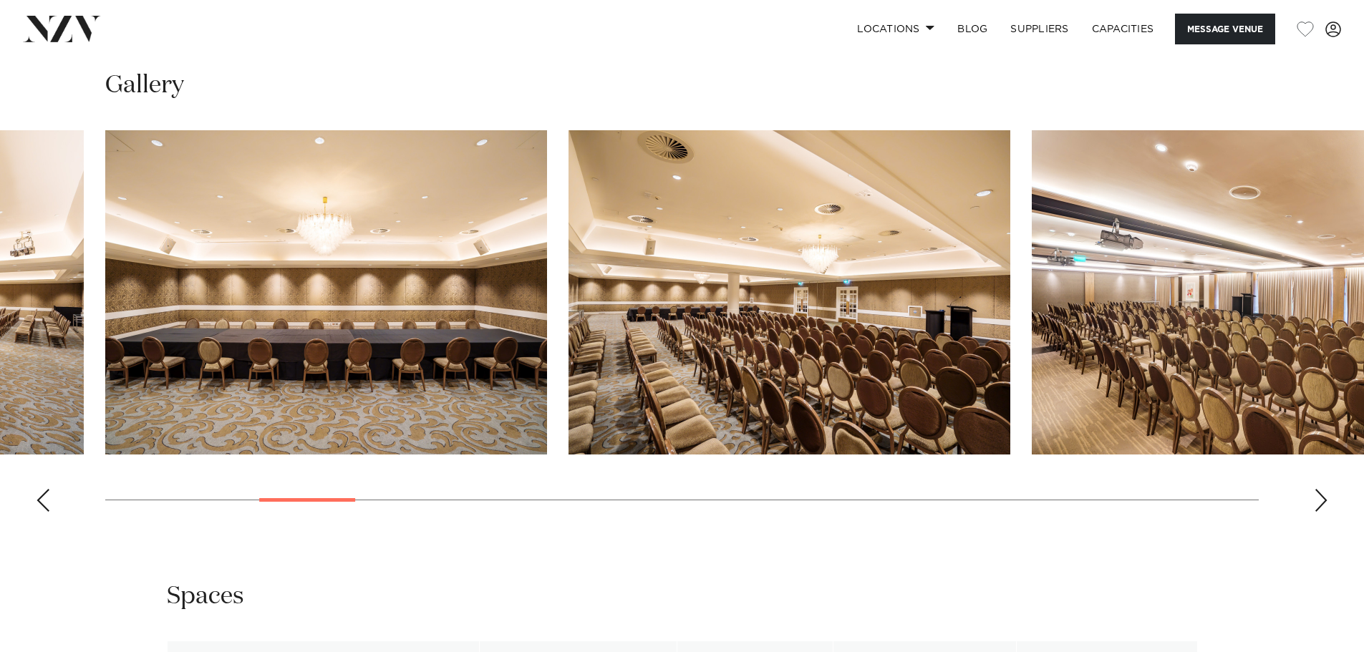
click at [1328, 489] on div "Next slide" at bounding box center [1321, 500] width 14 height 23
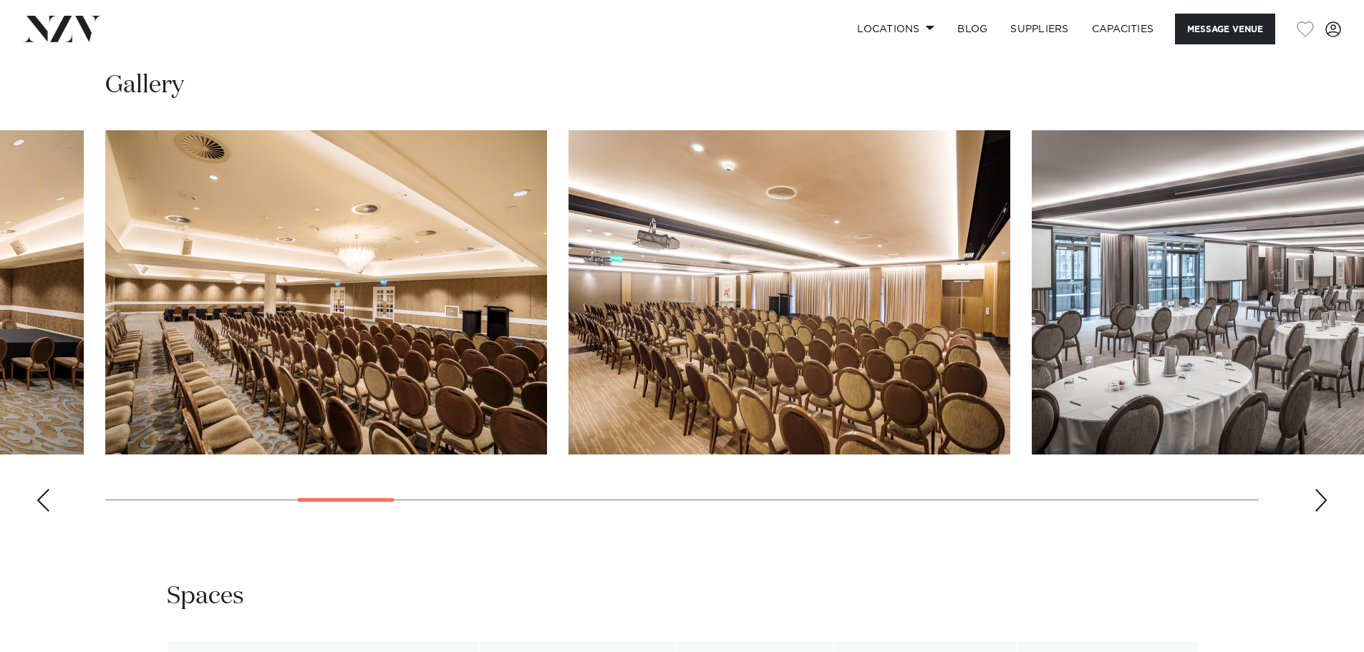
click at [1328, 489] on div "Next slide" at bounding box center [1321, 500] width 14 height 23
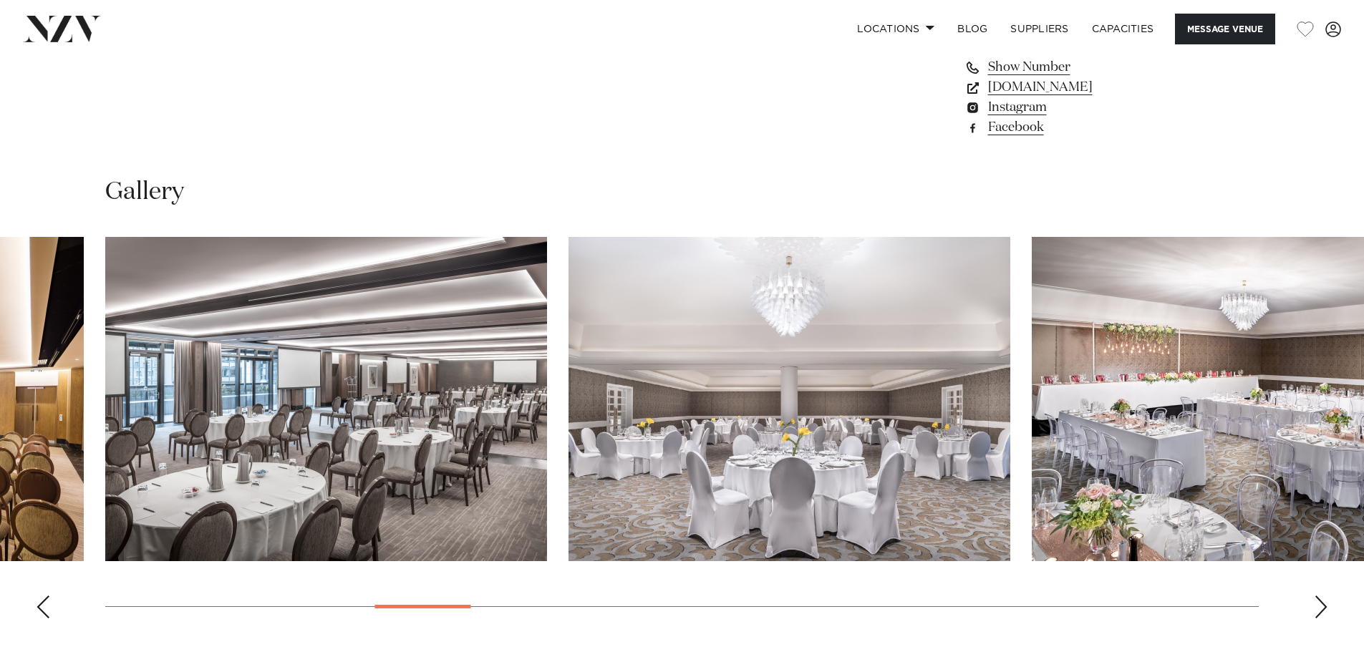
scroll to position [1361, 0]
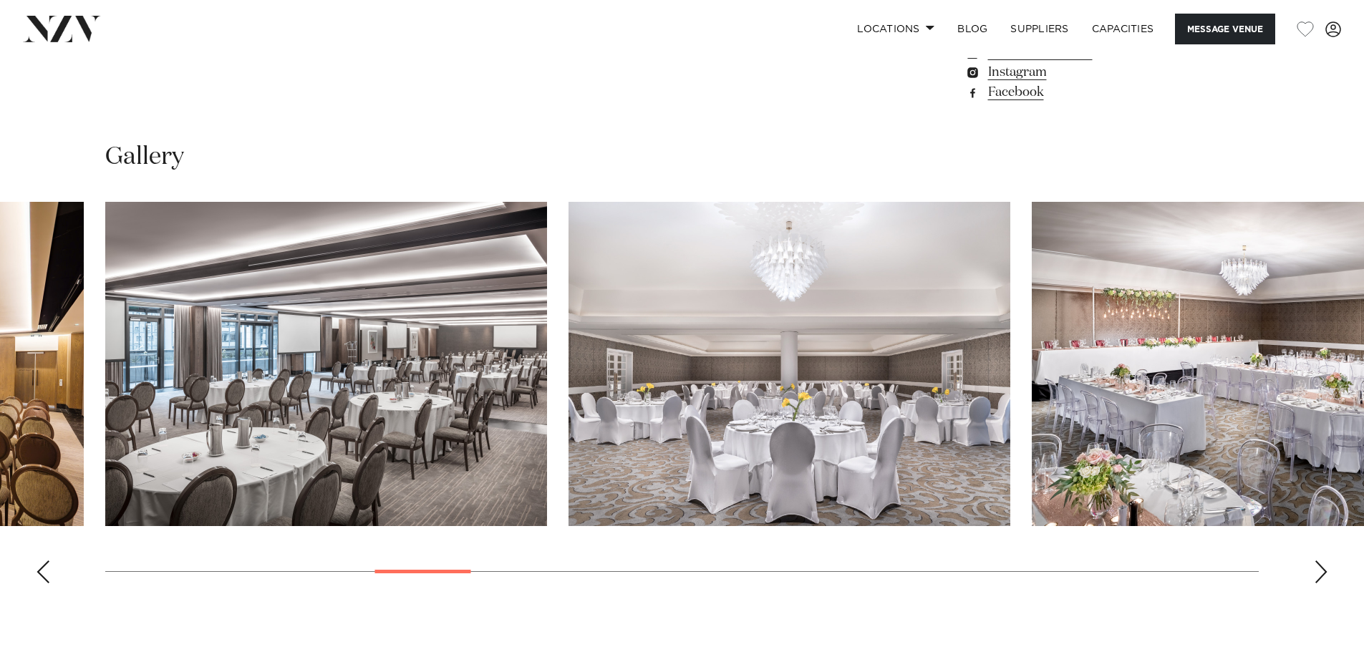
click at [1318, 561] on div "Next slide" at bounding box center [1321, 572] width 14 height 23
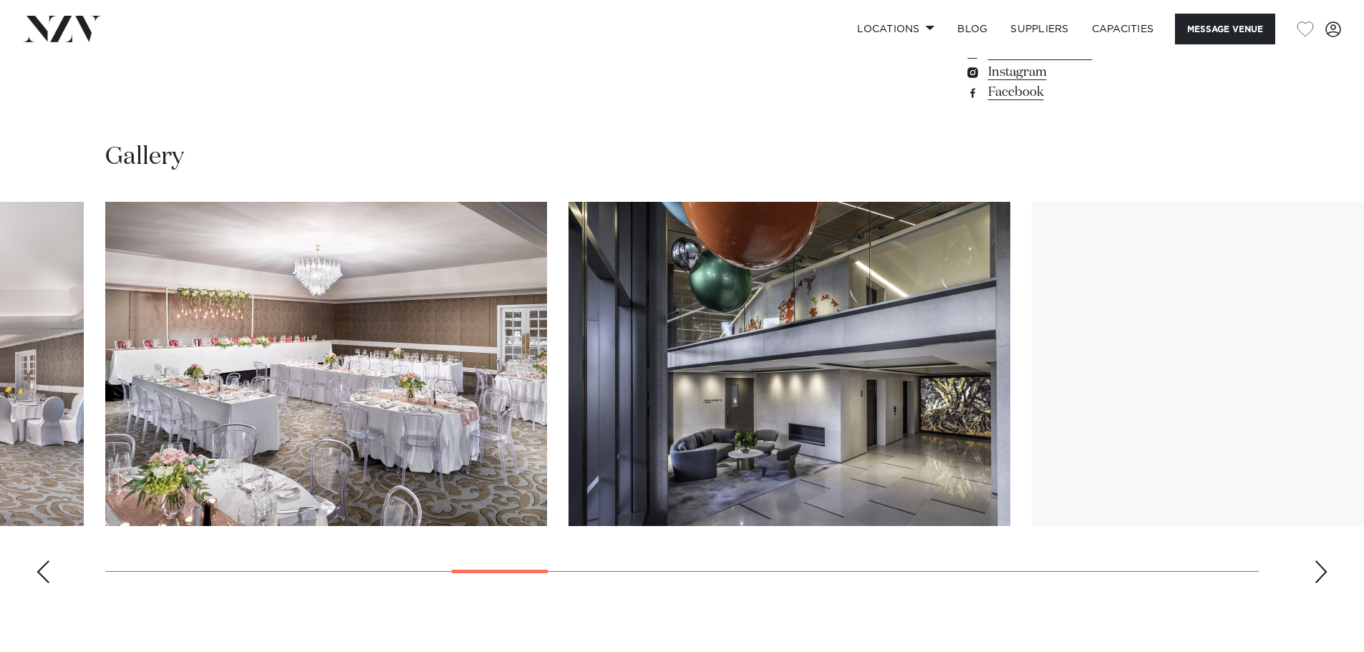
click at [1318, 561] on div "Next slide" at bounding box center [1321, 572] width 14 height 23
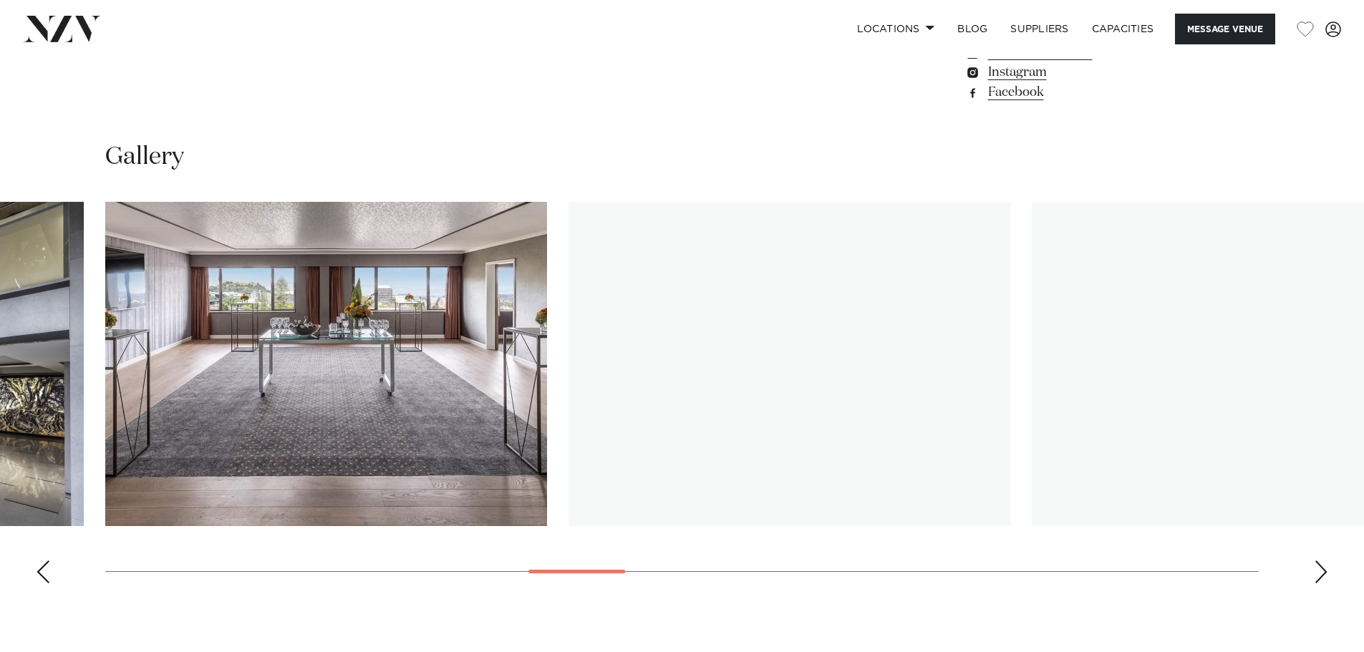
click at [1318, 561] on div "Next slide" at bounding box center [1321, 572] width 14 height 23
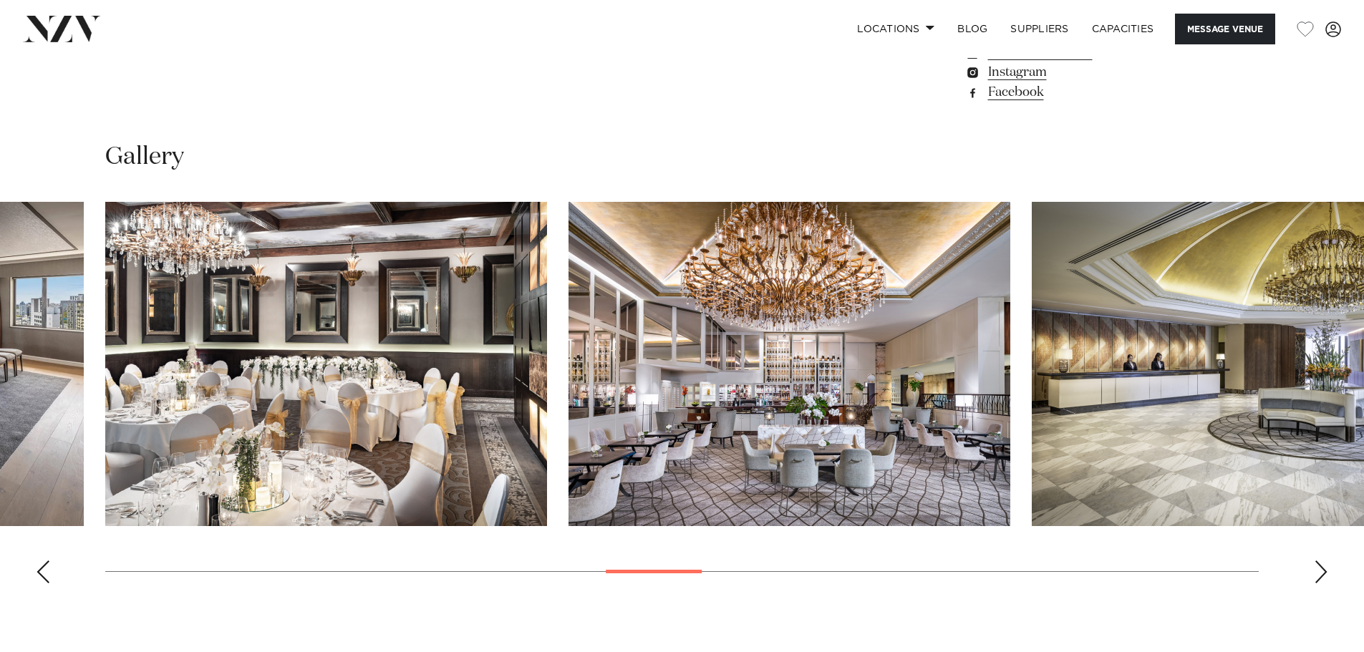
click at [1316, 561] on div "Next slide" at bounding box center [1321, 572] width 14 height 23
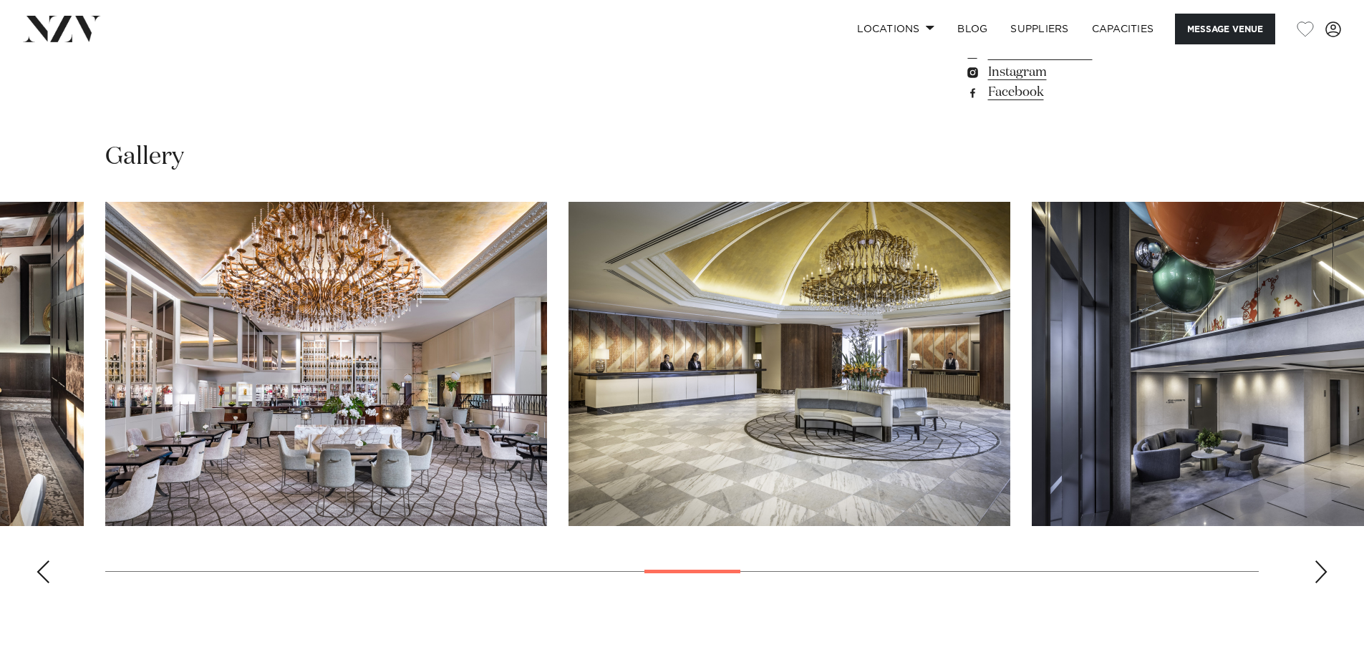
click at [1315, 561] on div "Next slide" at bounding box center [1321, 572] width 14 height 23
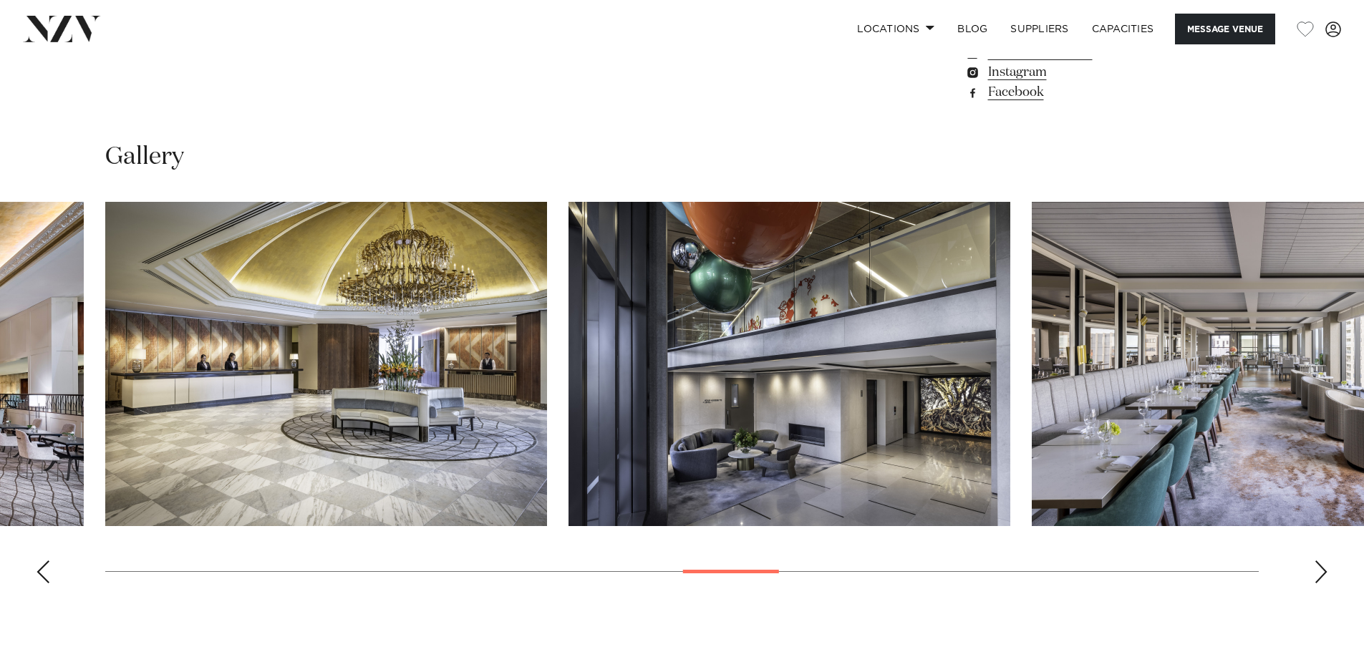
click at [1313, 529] on swiper-container at bounding box center [682, 398] width 1364 height 393
click at [1318, 561] on div "Next slide" at bounding box center [1321, 572] width 14 height 23
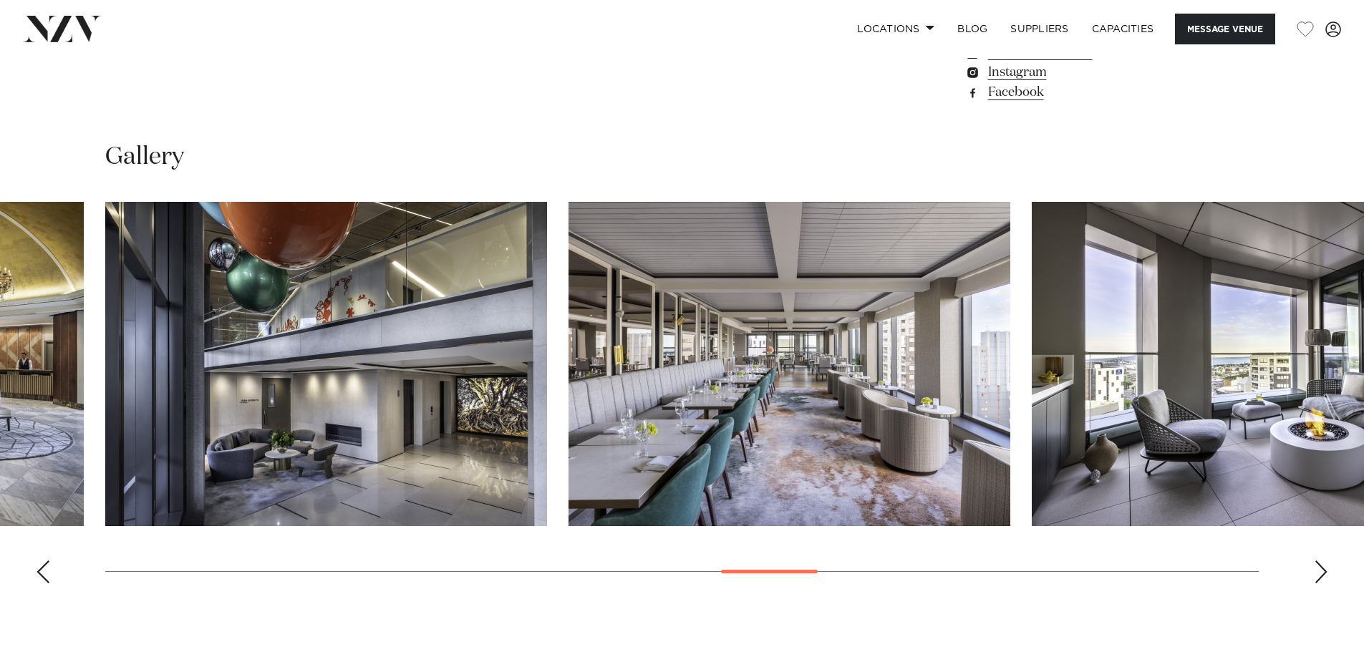
click at [1318, 561] on div "Next slide" at bounding box center [1321, 572] width 14 height 23
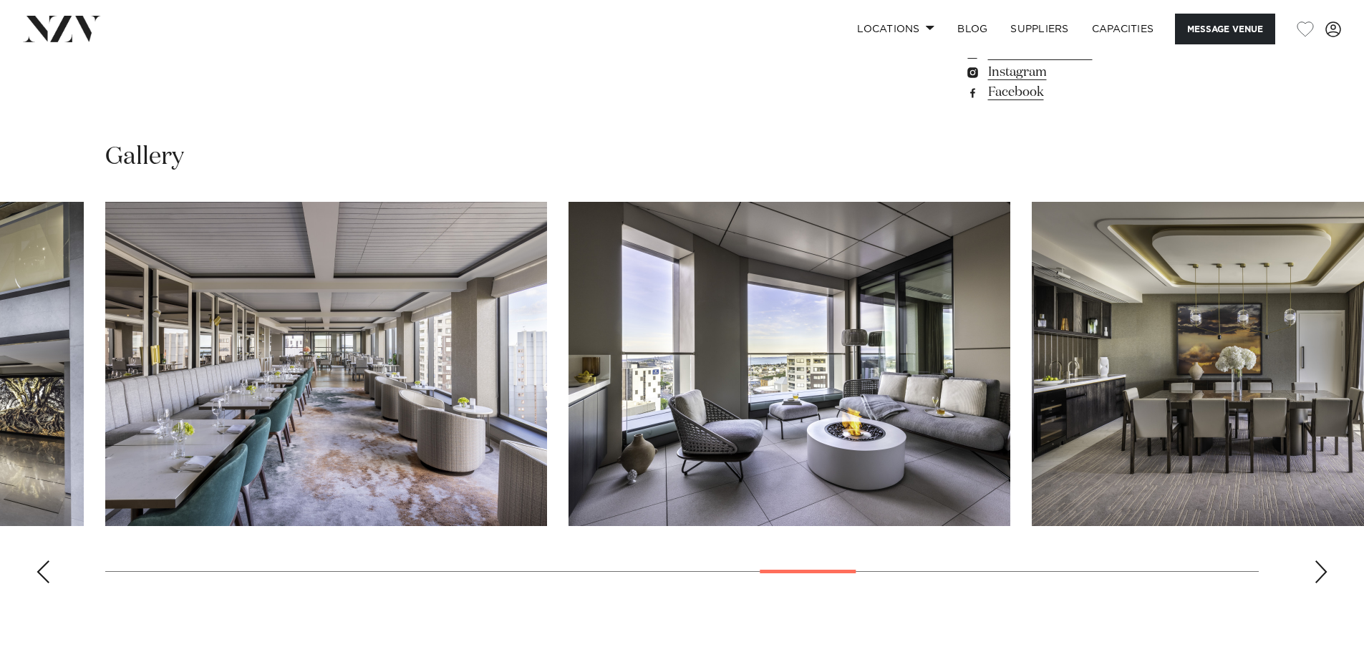
click at [1318, 561] on div "Next slide" at bounding box center [1321, 572] width 14 height 23
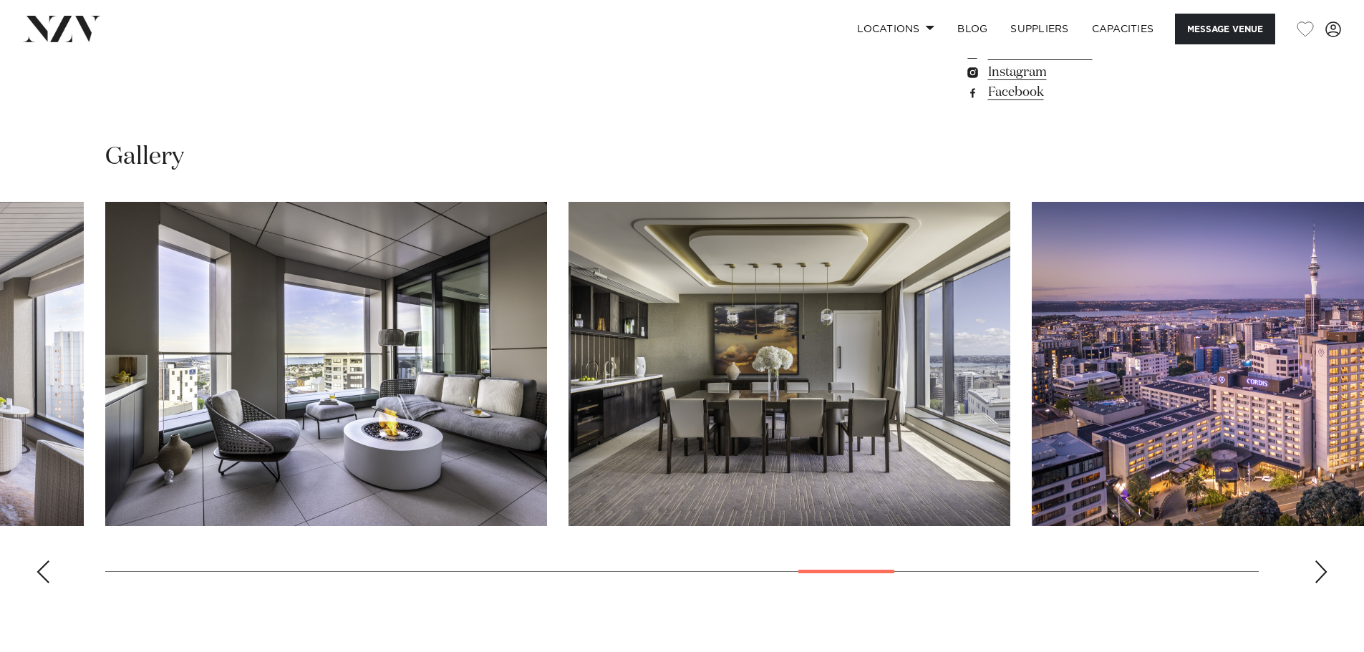
click at [1318, 561] on div "Next slide" at bounding box center [1321, 572] width 14 height 23
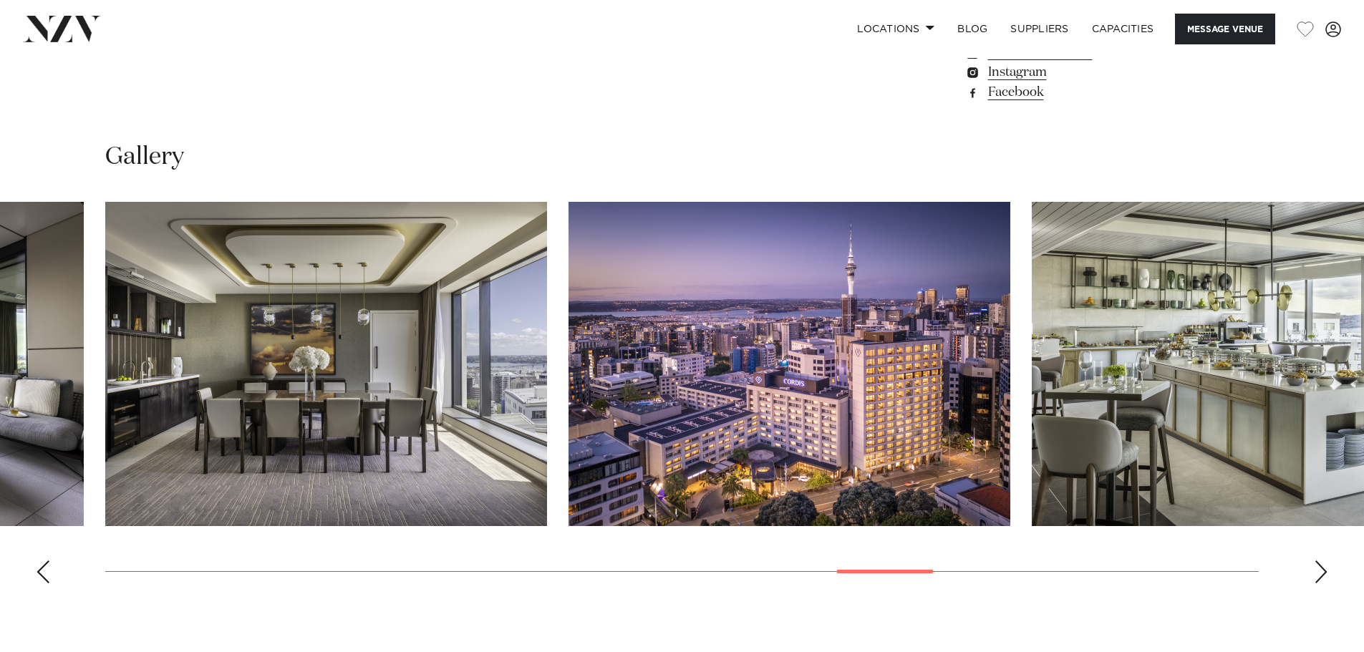
click at [1318, 561] on div "Next slide" at bounding box center [1321, 572] width 14 height 23
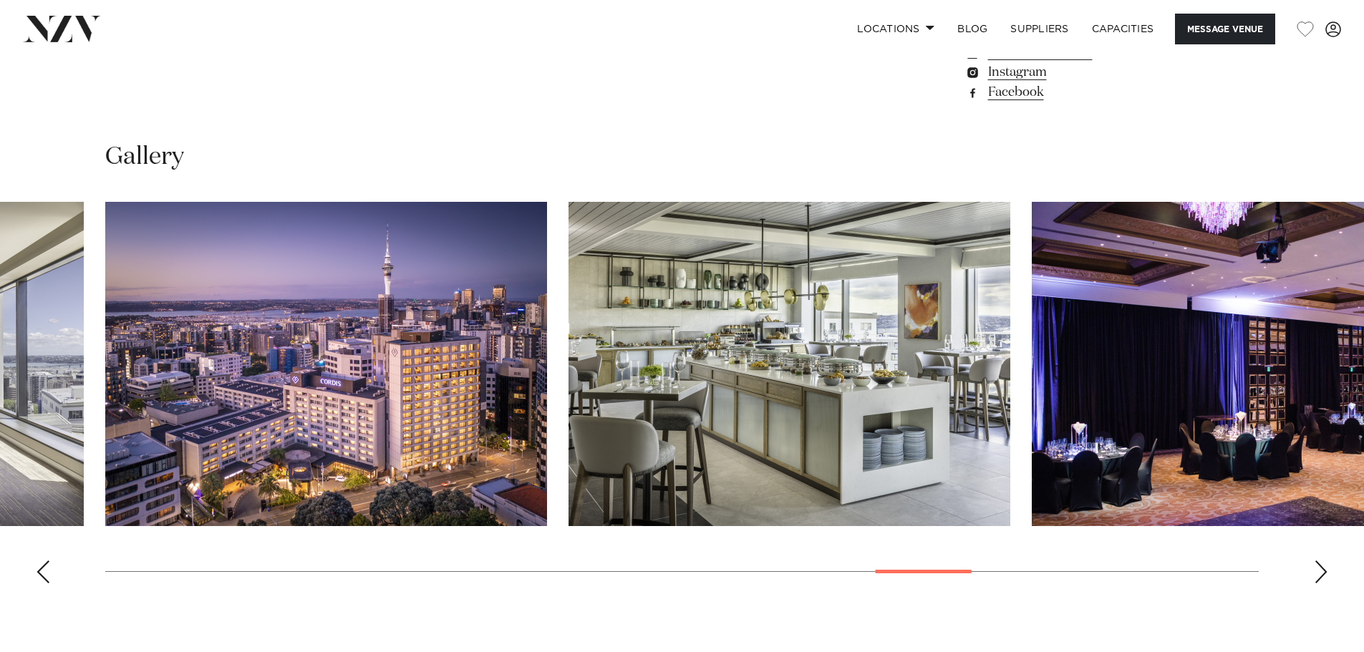
click at [1318, 561] on div "Next slide" at bounding box center [1321, 572] width 14 height 23
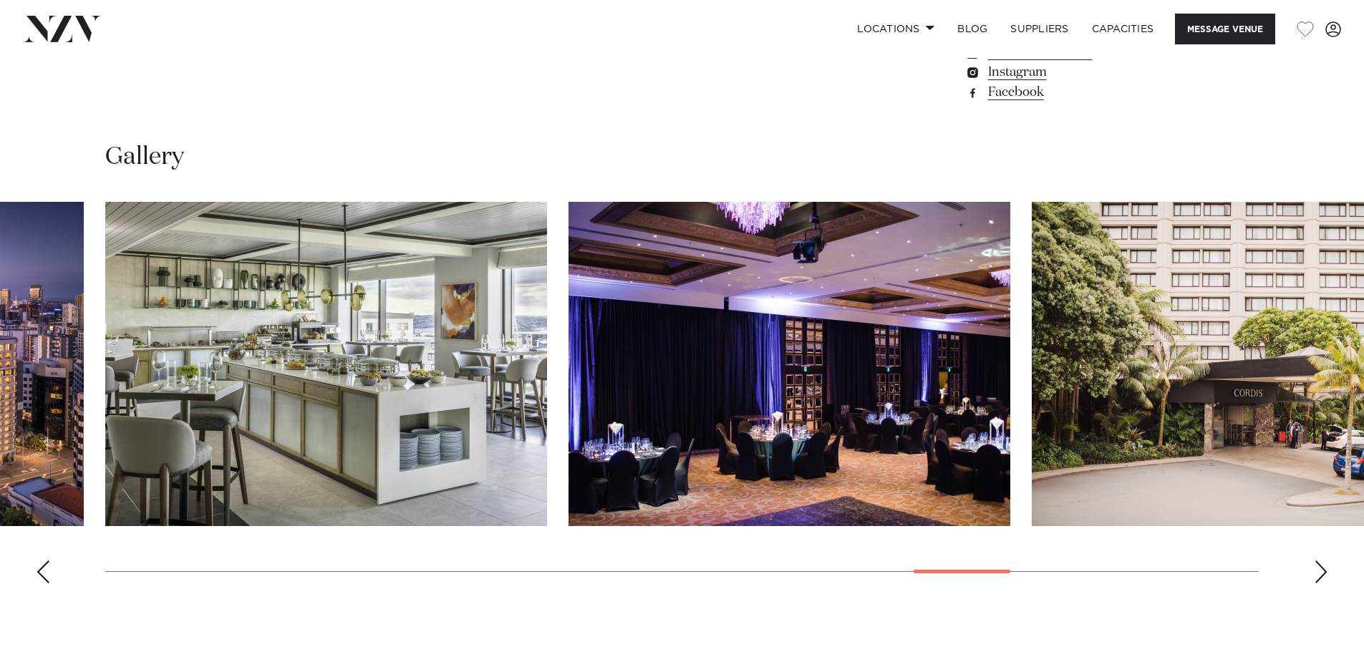
click at [1314, 561] on div "Next slide" at bounding box center [1321, 572] width 14 height 23
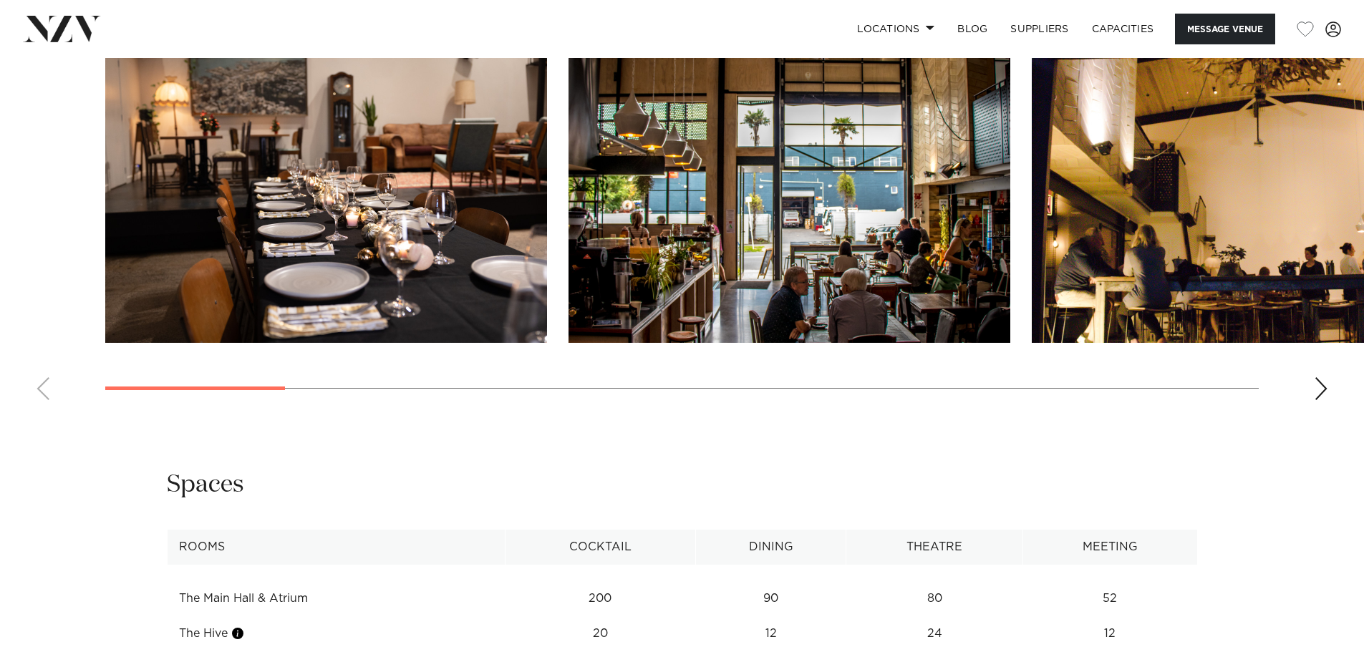
scroll to position [1432, 0]
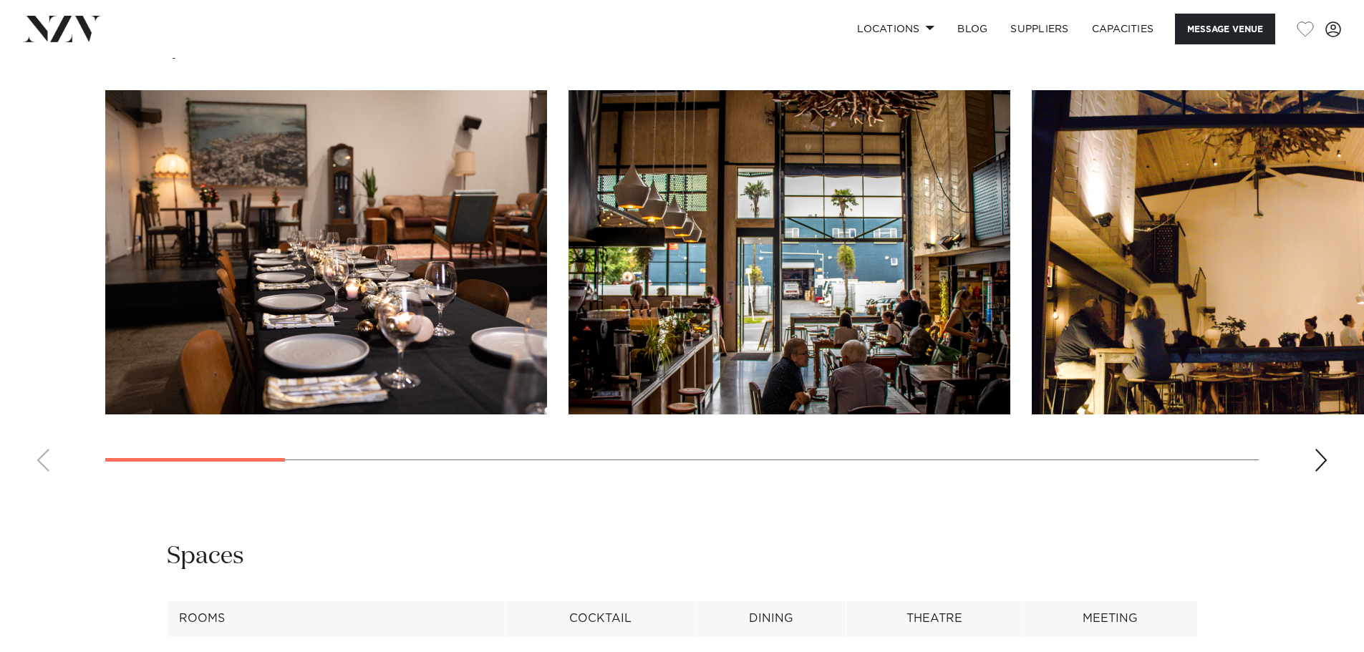
click at [1314, 452] on div "Next slide" at bounding box center [1321, 460] width 14 height 23
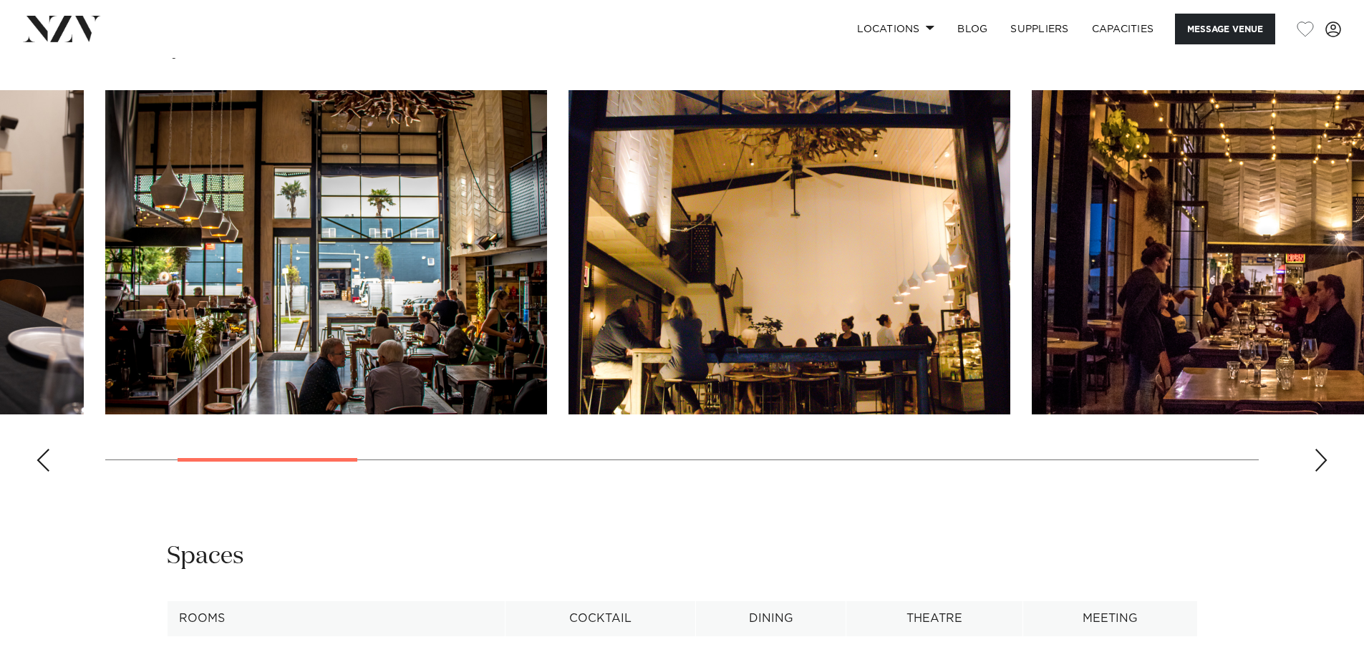
click at [1314, 452] on div "Next slide" at bounding box center [1321, 460] width 14 height 23
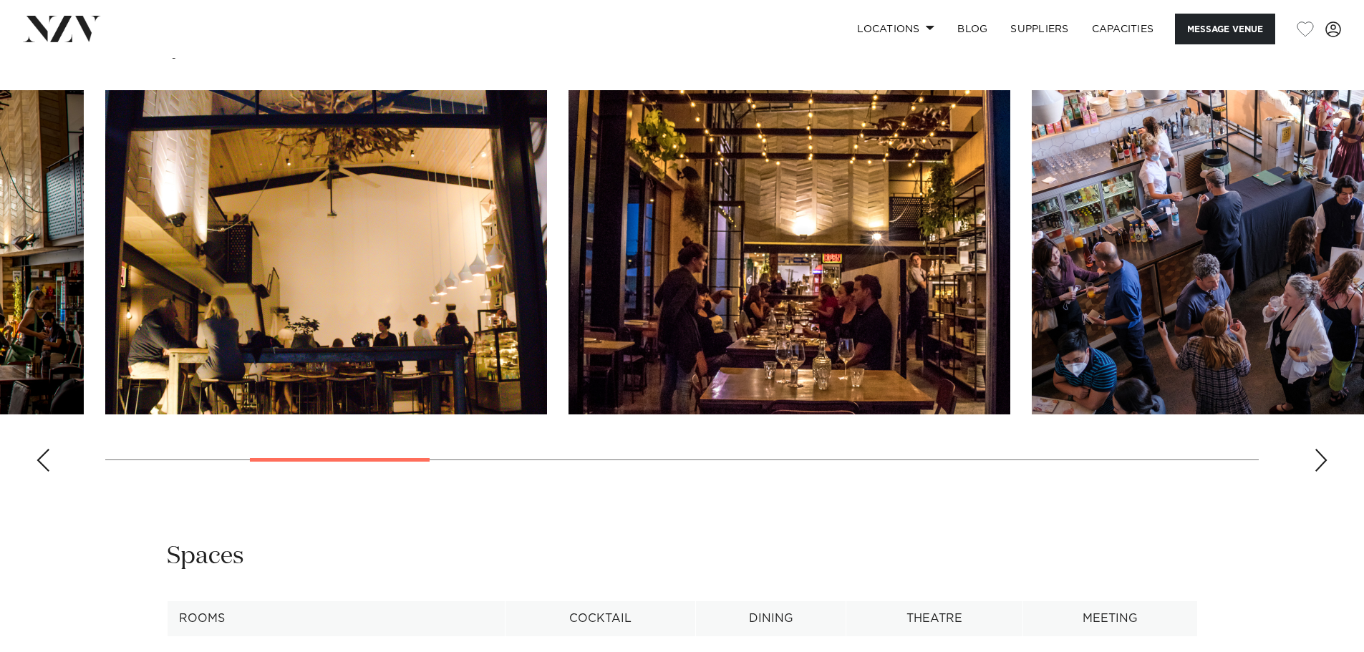
click at [1314, 452] on div "Next slide" at bounding box center [1321, 460] width 14 height 23
click at [1313, 453] on swiper-container at bounding box center [682, 286] width 1364 height 393
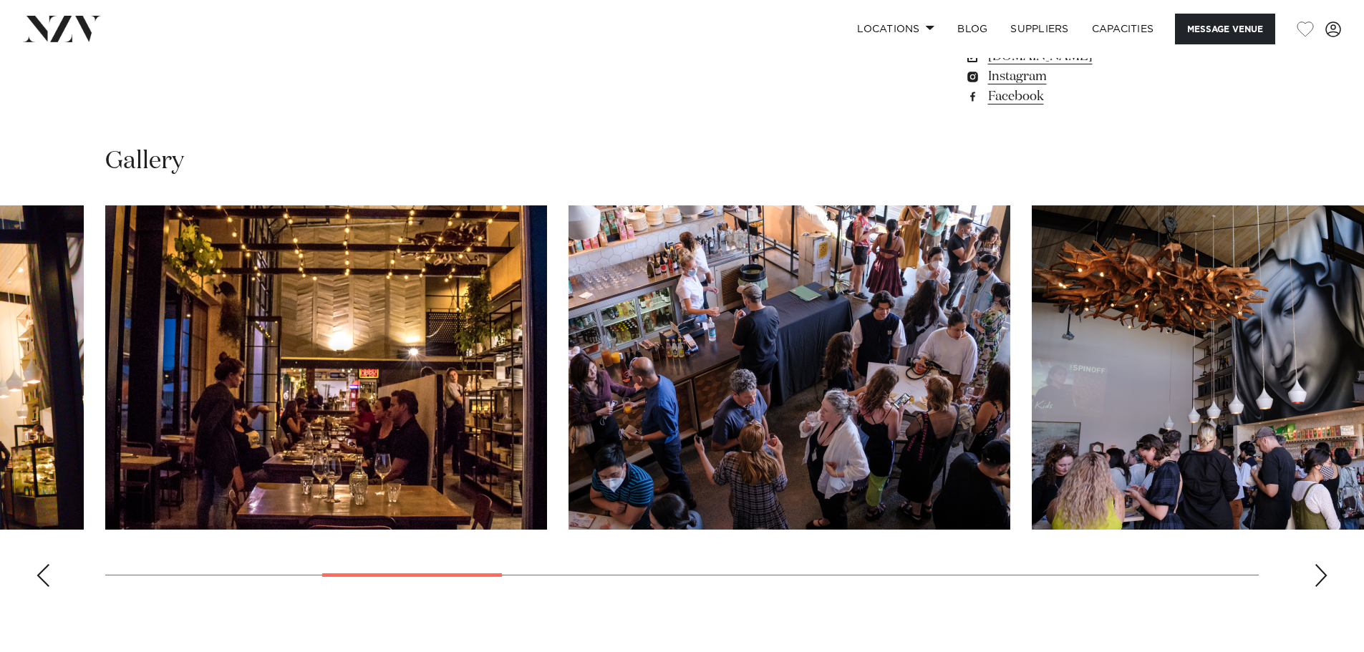
scroll to position [1289, 0]
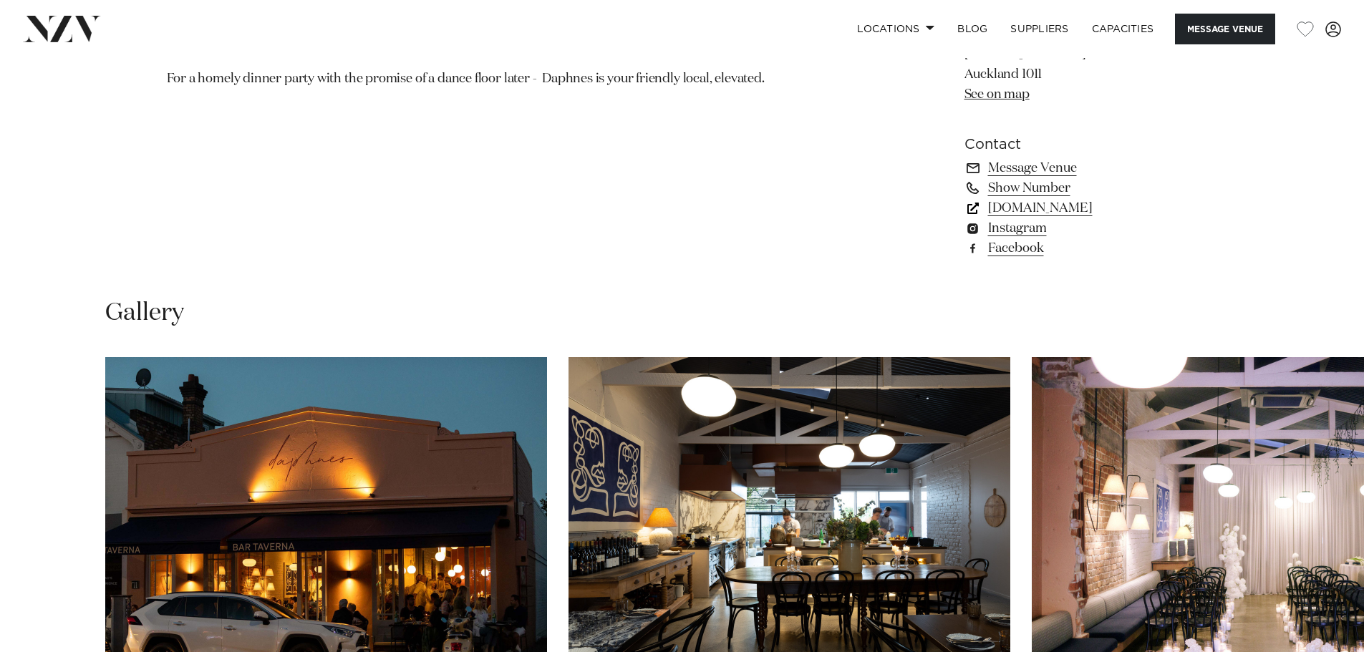
scroll to position [1361, 0]
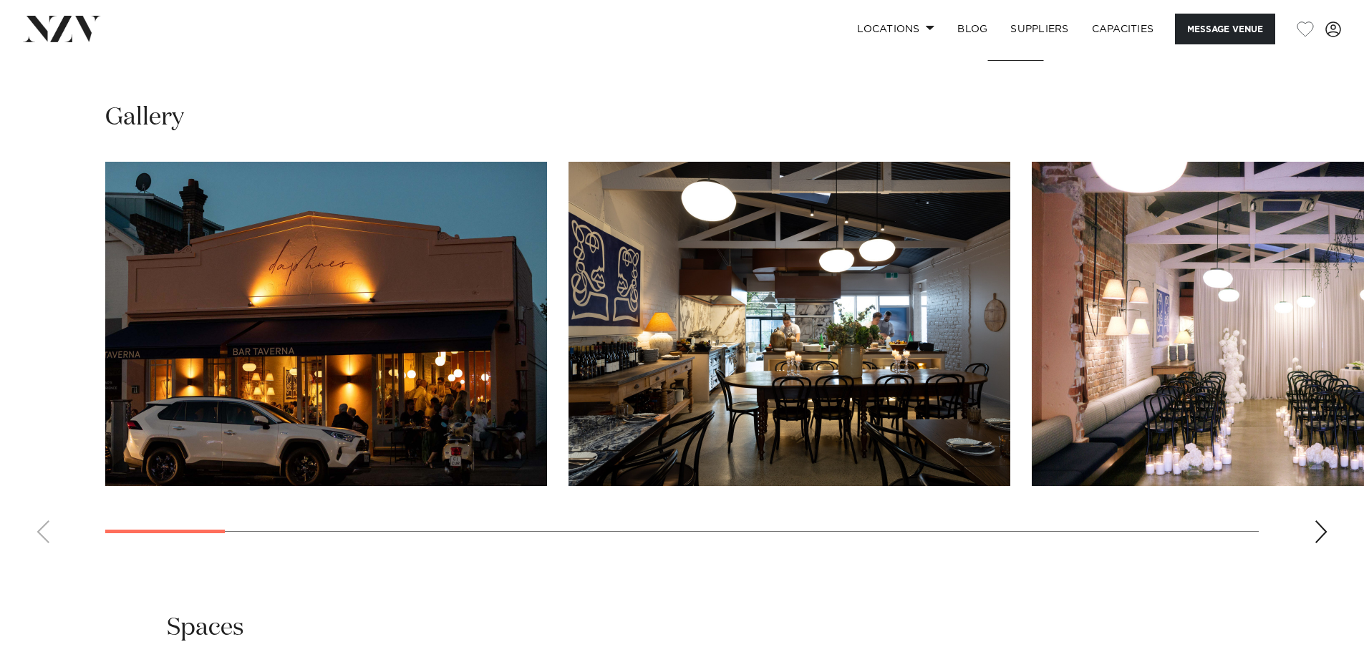
click at [1321, 544] on div "Next slide" at bounding box center [1321, 532] width 14 height 23
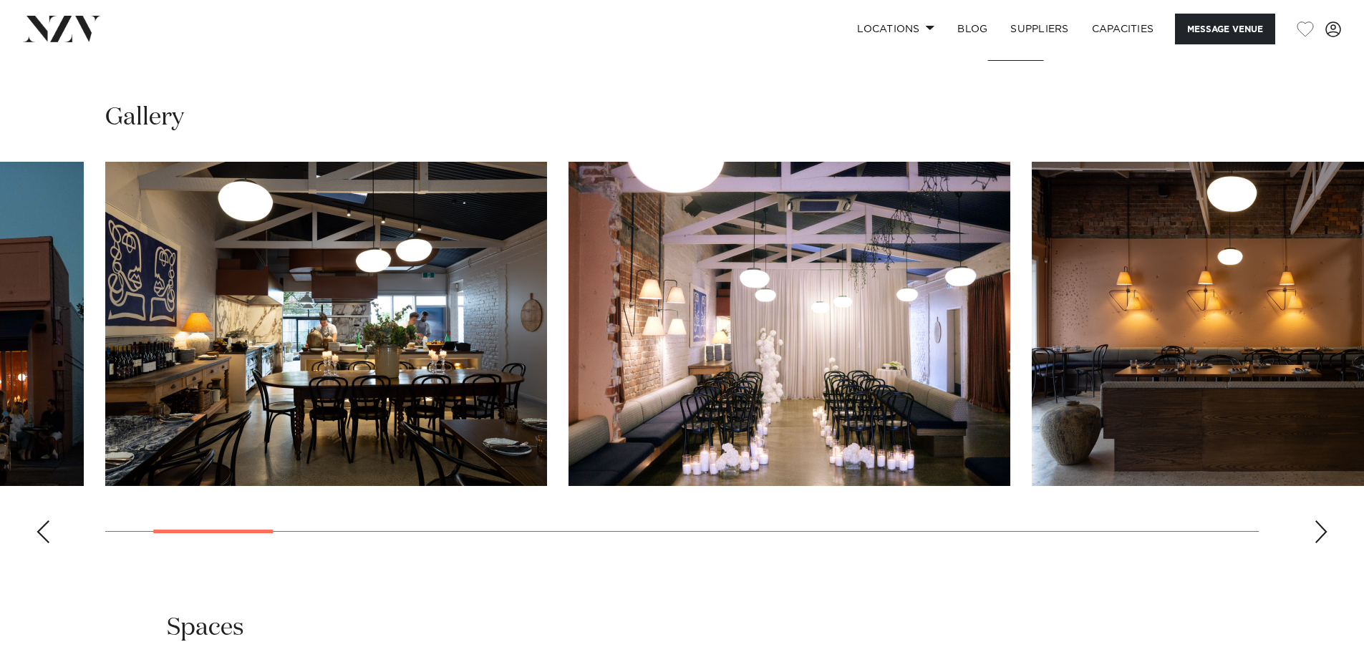
click at [1317, 544] on div "Next slide" at bounding box center [1321, 532] width 14 height 23
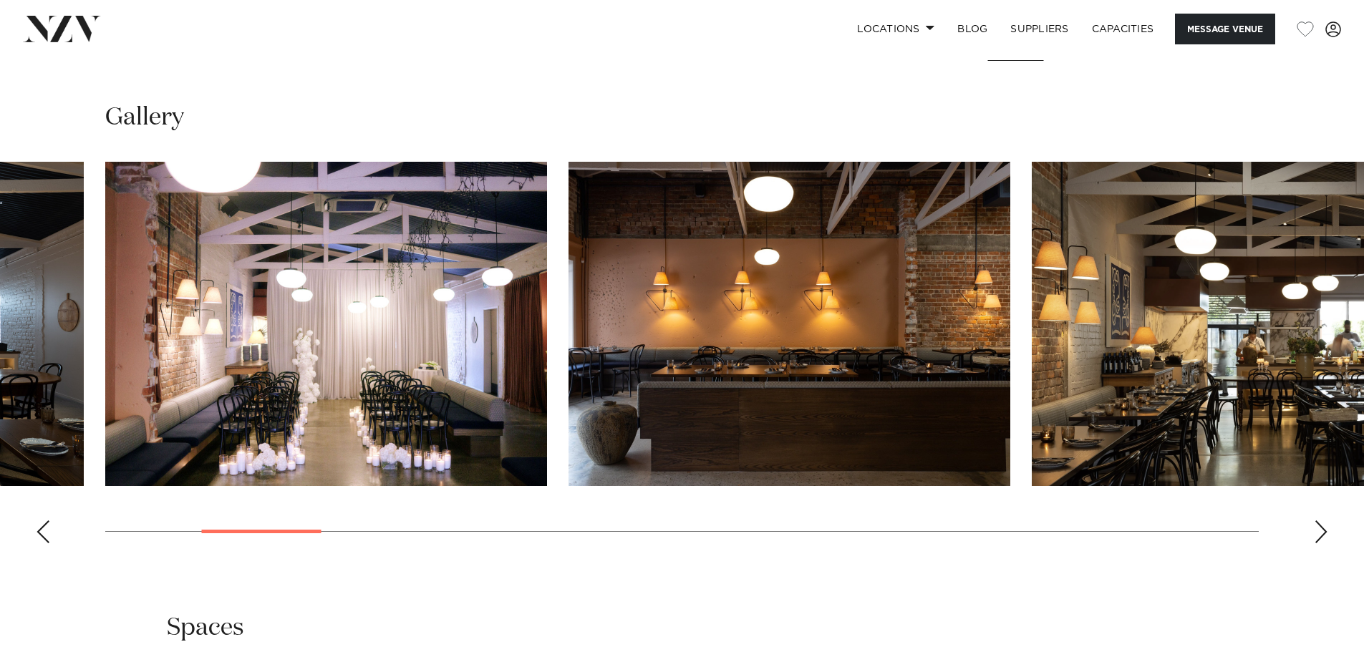
click at [1316, 544] on div "Next slide" at bounding box center [1321, 532] width 14 height 23
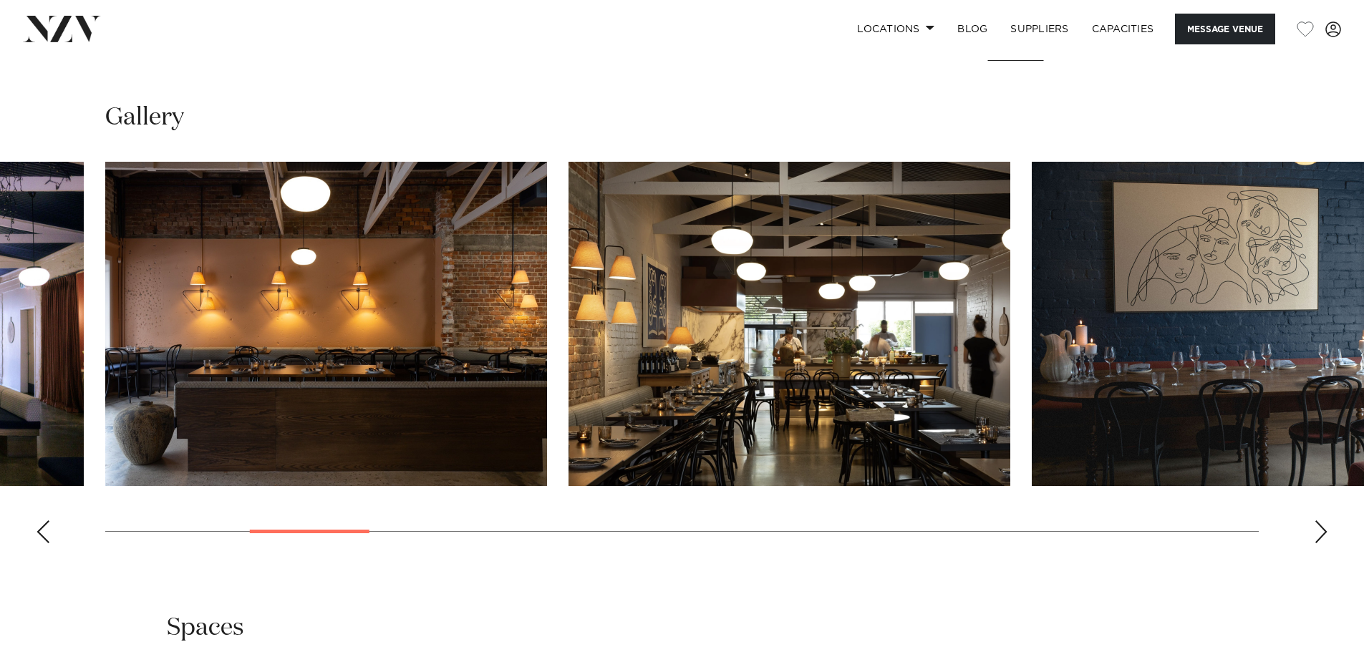
click at [1316, 544] on div "Next slide" at bounding box center [1321, 532] width 14 height 23
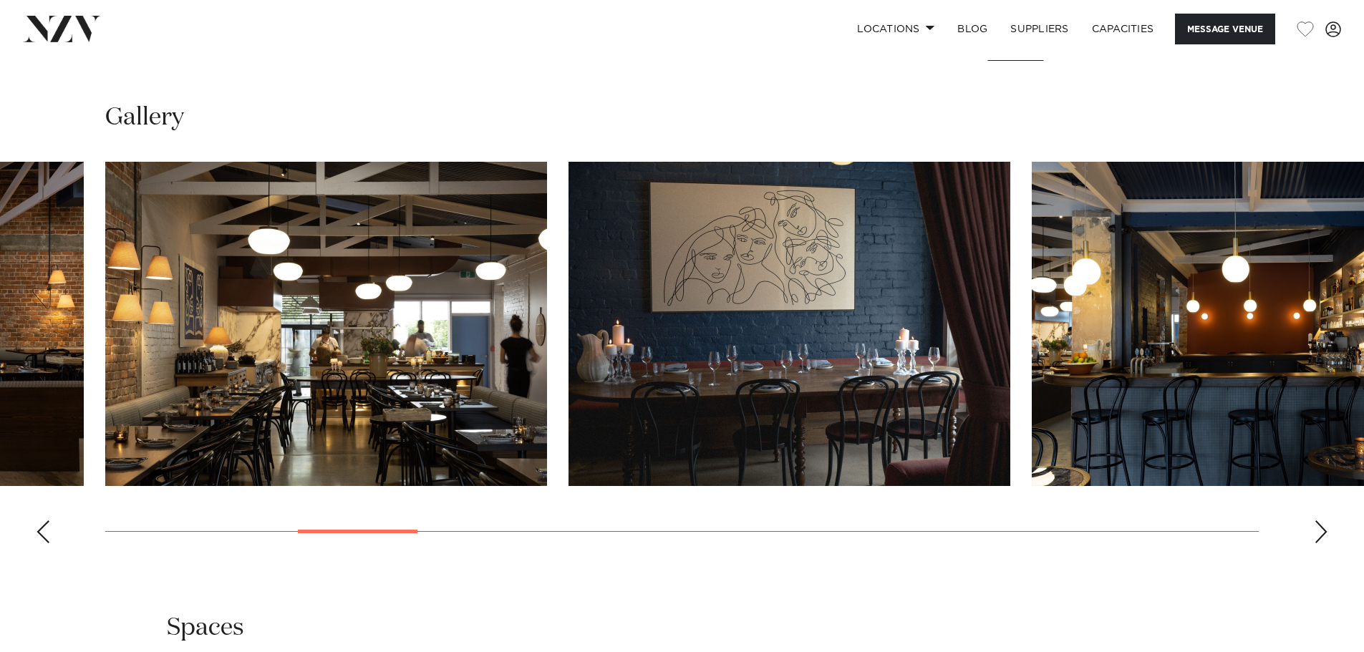
click at [1316, 544] on div "Next slide" at bounding box center [1321, 532] width 14 height 23
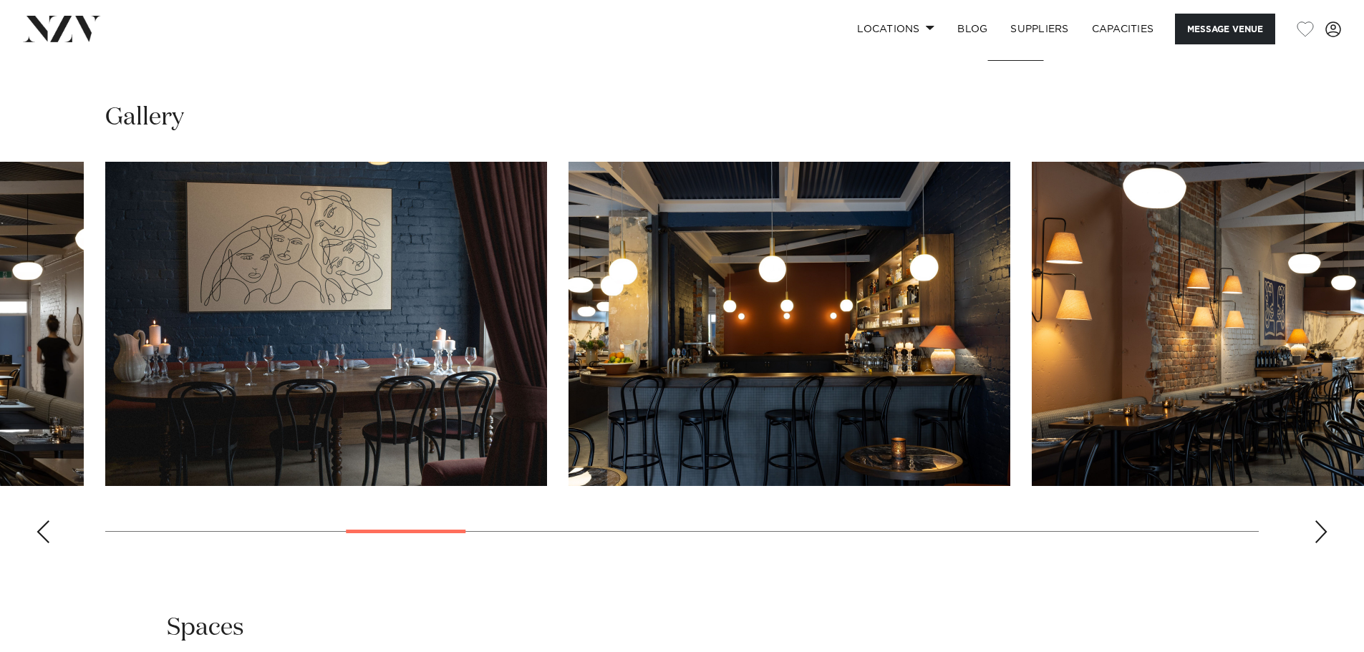
click at [1316, 544] on div "Next slide" at bounding box center [1321, 532] width 14 height 23
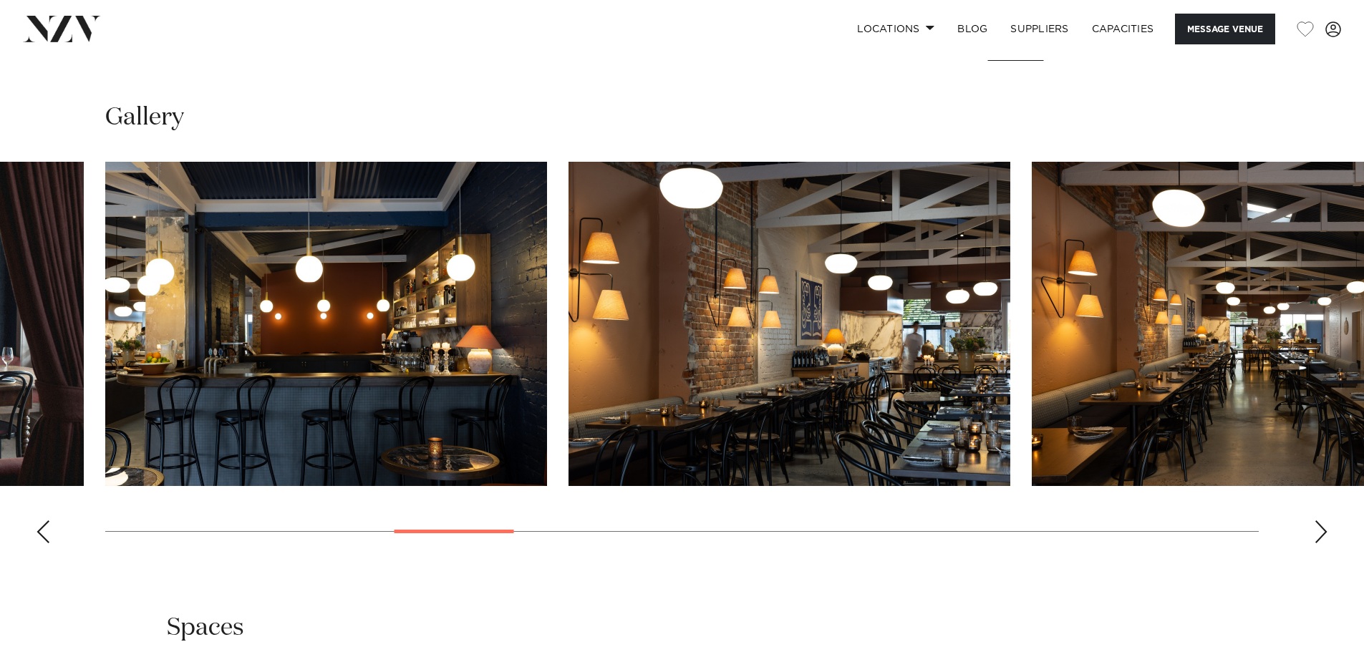
click at [1316, 544] on div "Next slide" at bounding box center [1321, 532] width 14 height 23
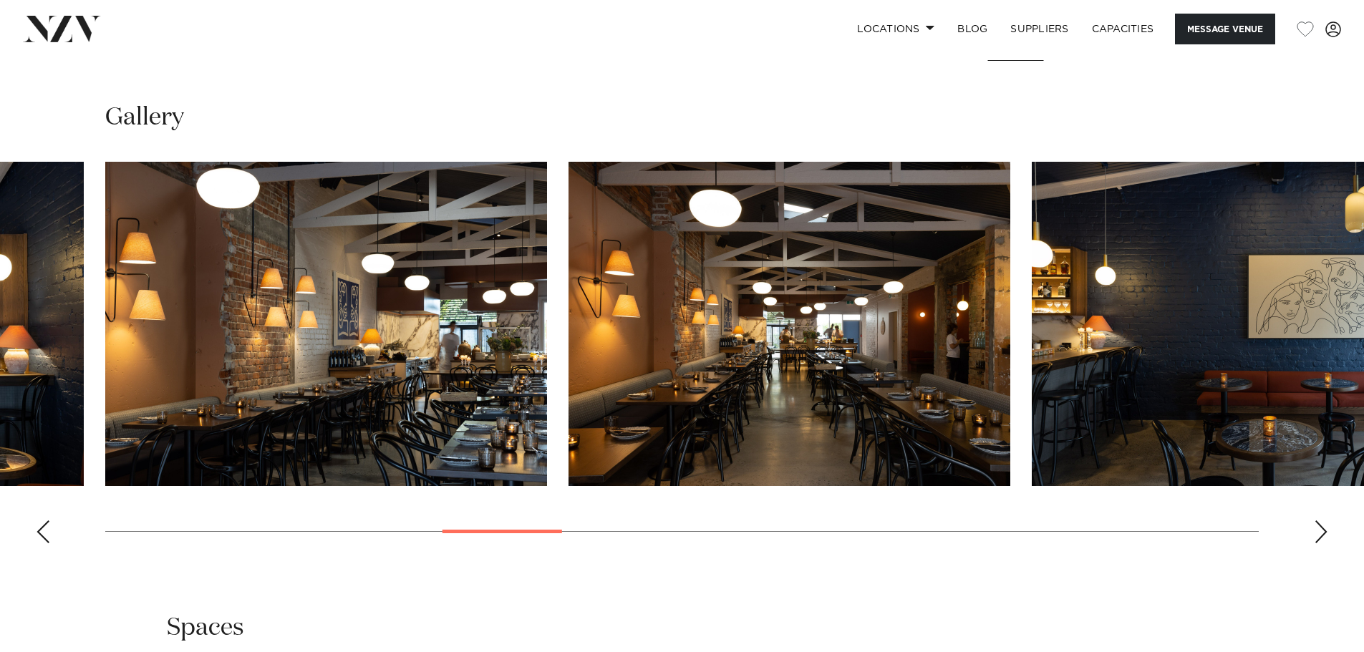
click at [1316, 544] on div "Next slide" at bounding box center [1321, 532] width 14 height 23
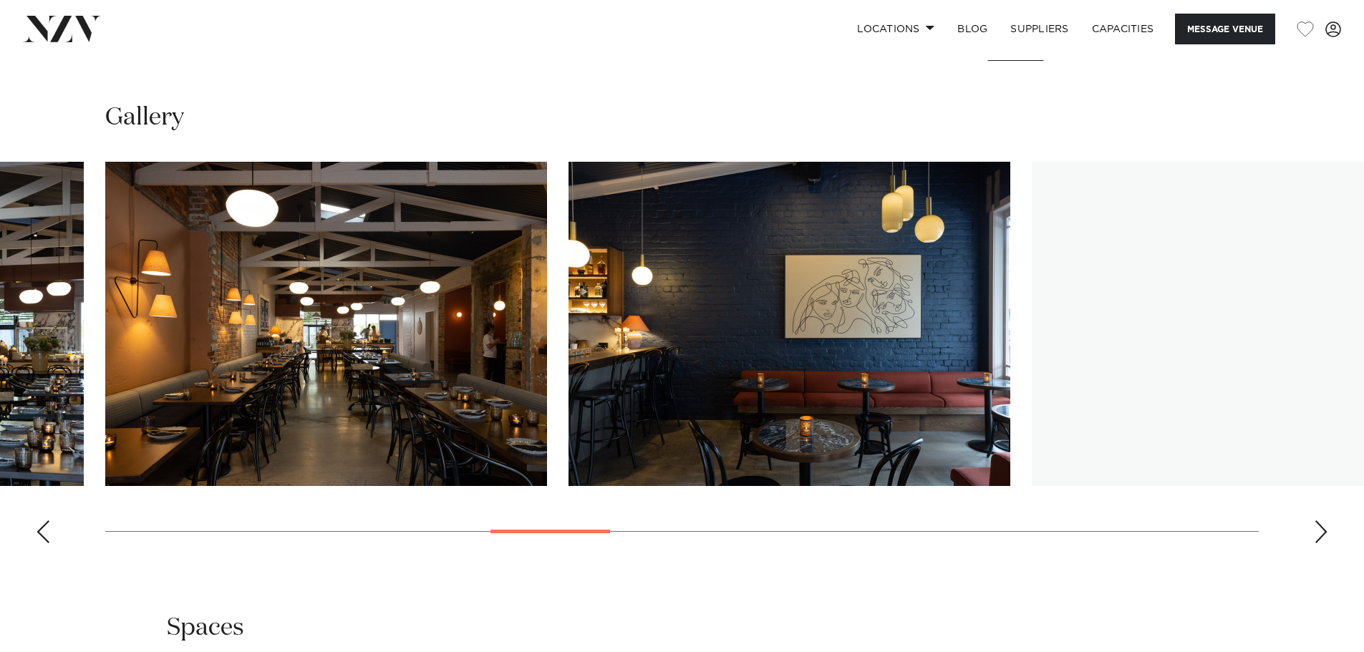
click at [1314, 544] on div "Next slide" at bounding box center [1321, 532] width 14 height 23
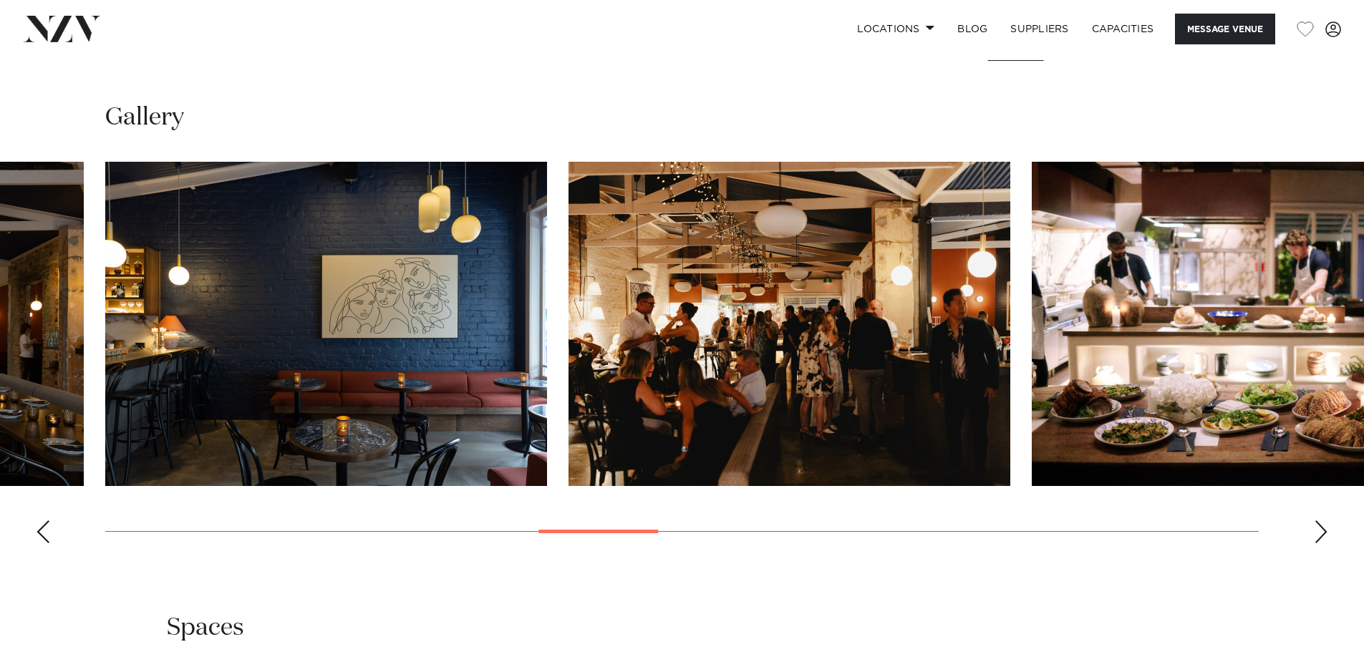
click at [1314, 544] on div "Next slide" at bounding box center [1321, 532] width 14 height 23
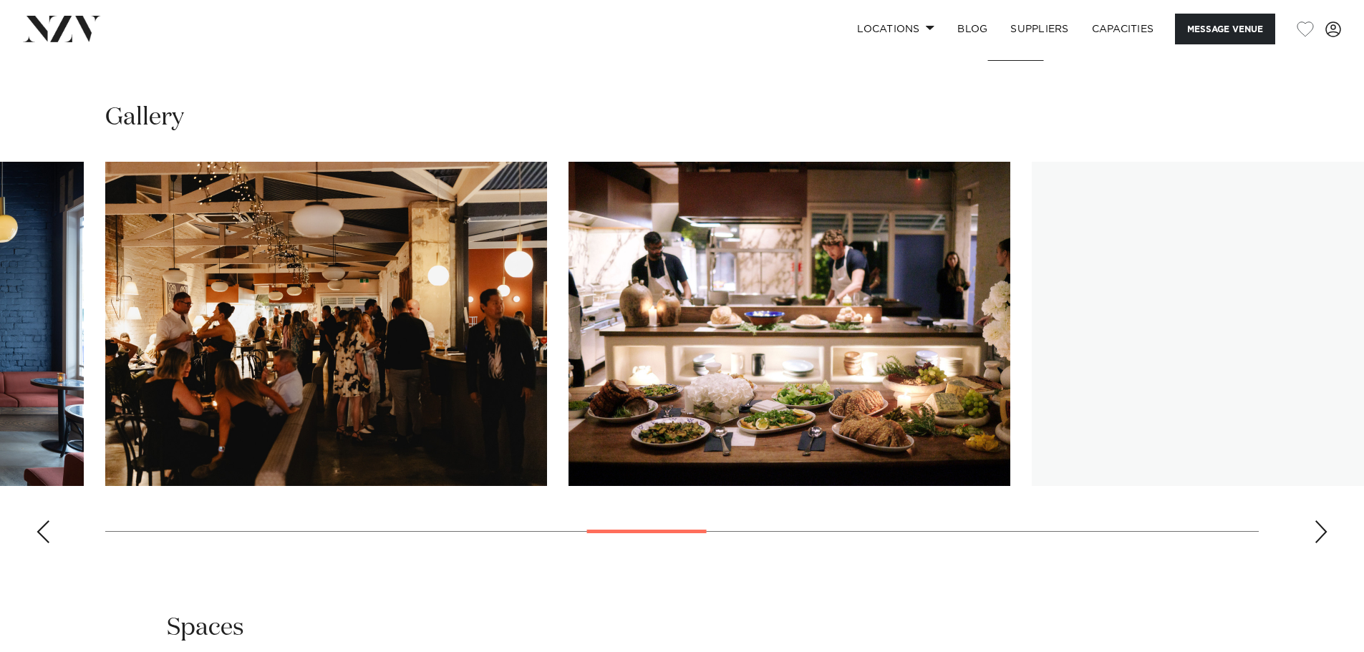
click at [1314, 544] on div "Next slide" at bounding box center [1321, 532] width 14 height 23
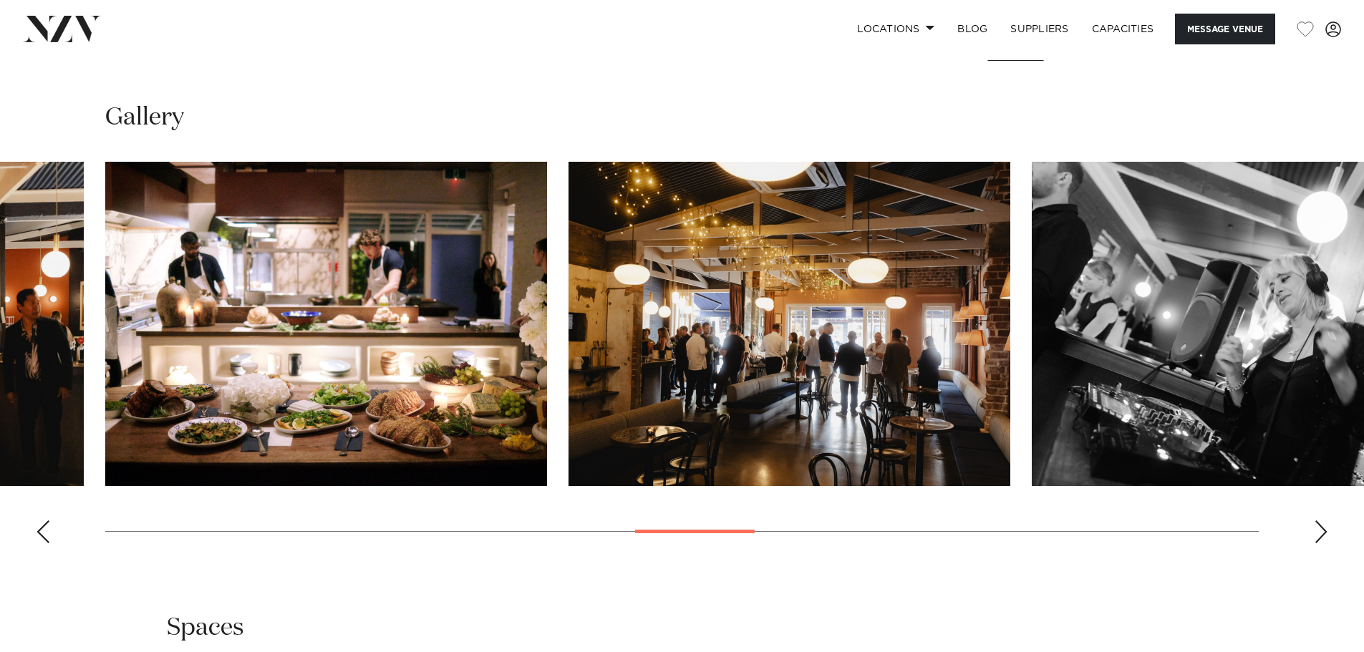
click at [1314, 544] on div "Next slide" at bounding box center [1321, 532] width 14 height 23
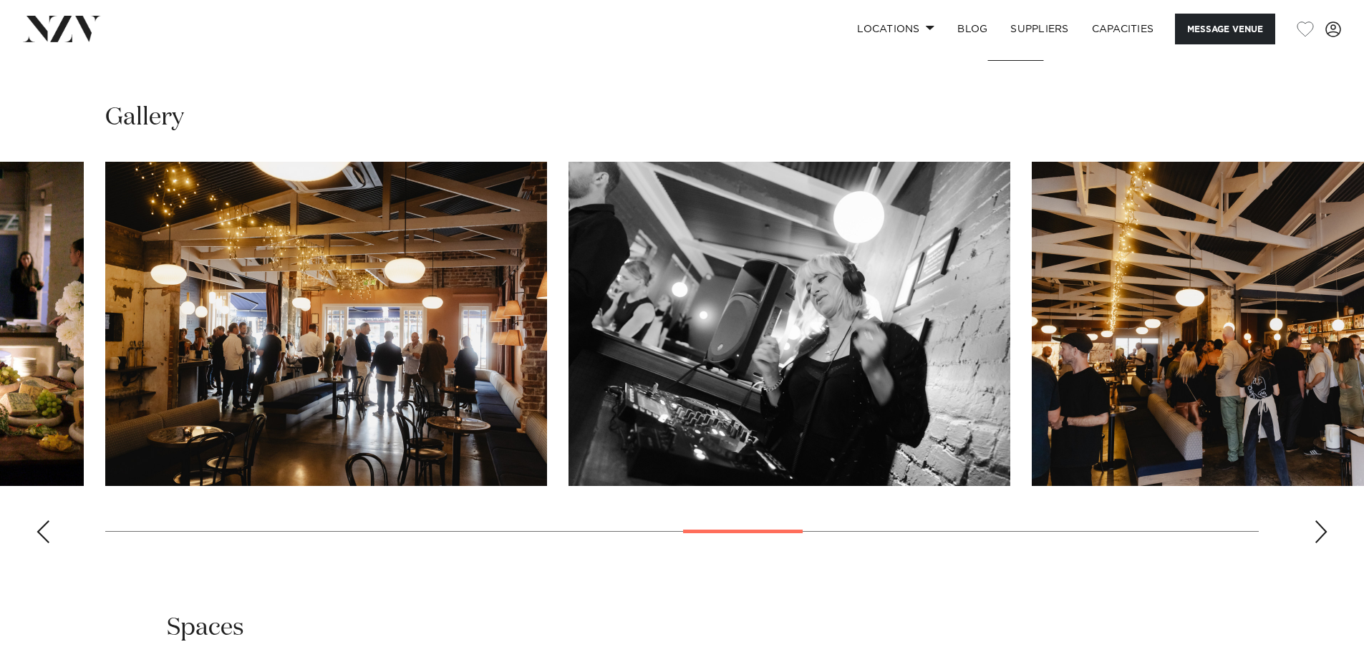
click at [1314, 544] on div "Next slide" at bounding box center [1321, 532] width 14 height 23
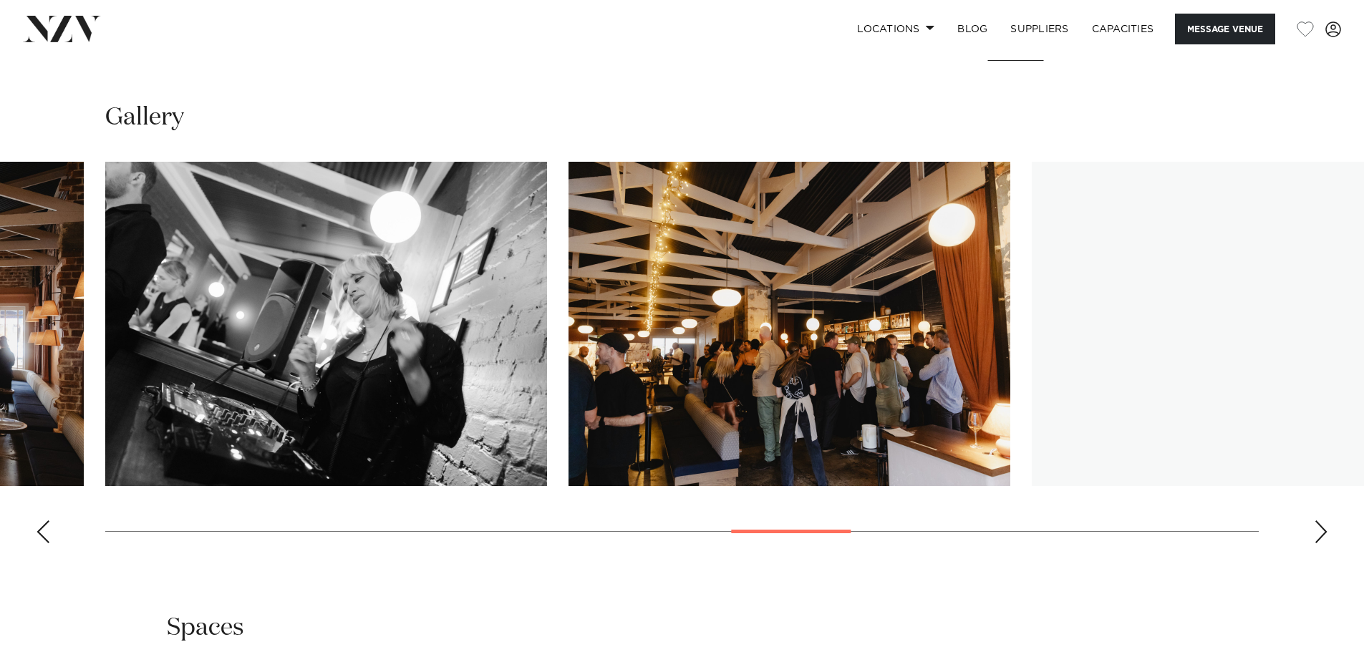
click at [1314, 544] on div "Next slide" at bounding box center [1321, 532] width 14 height 23
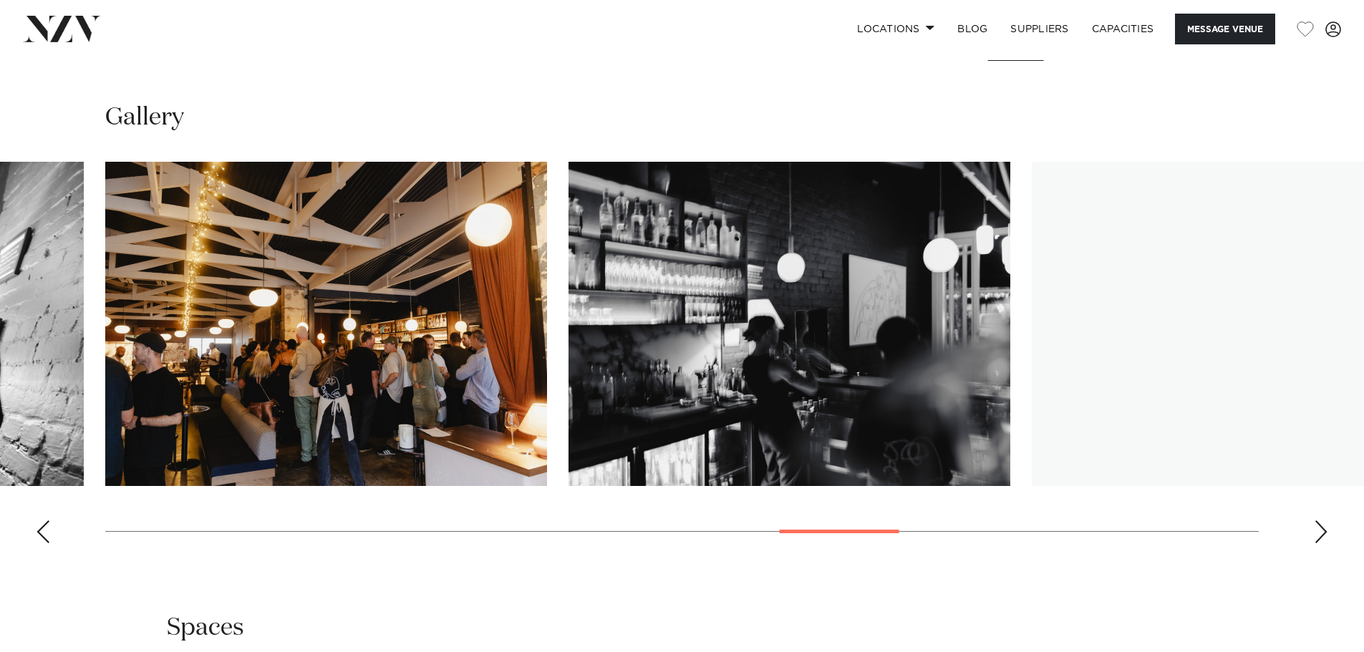
click at [1314, 544] on div "Next slide" at bounding box center [1321, 532] width 14 height 23
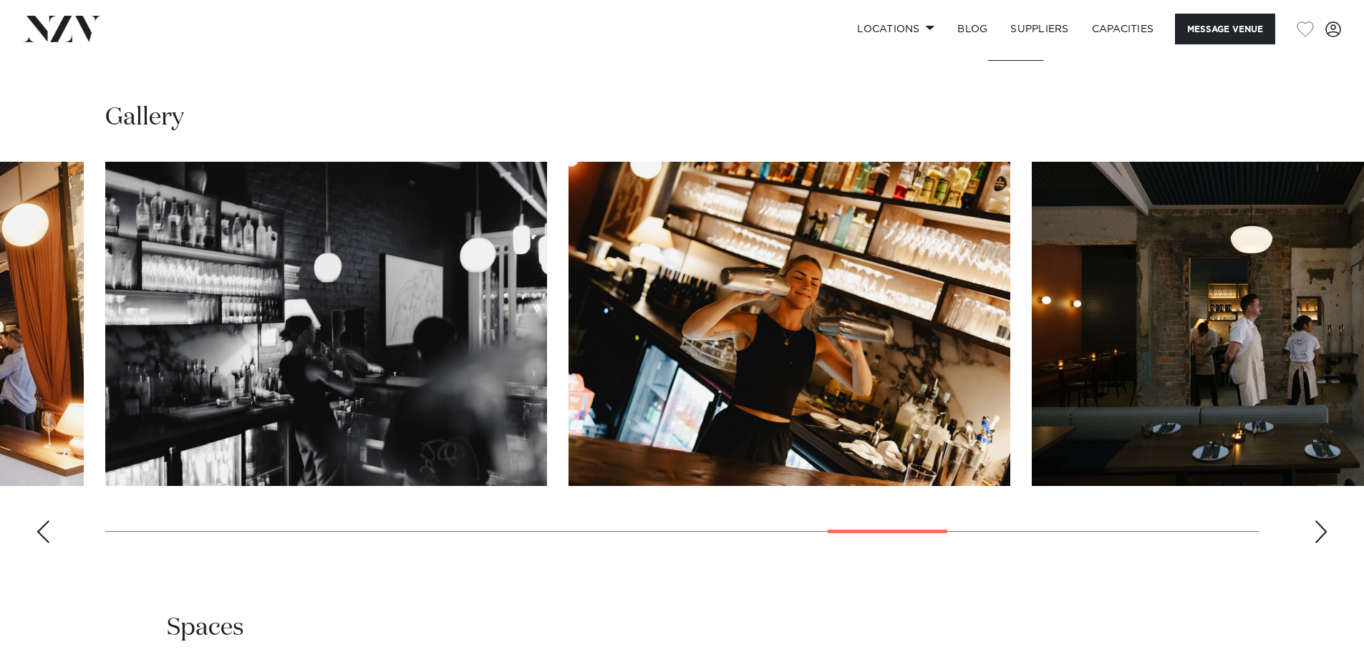
click at [1314, 544] on div "Next slide" at bounding box center [1321, 532] width 14 height 23
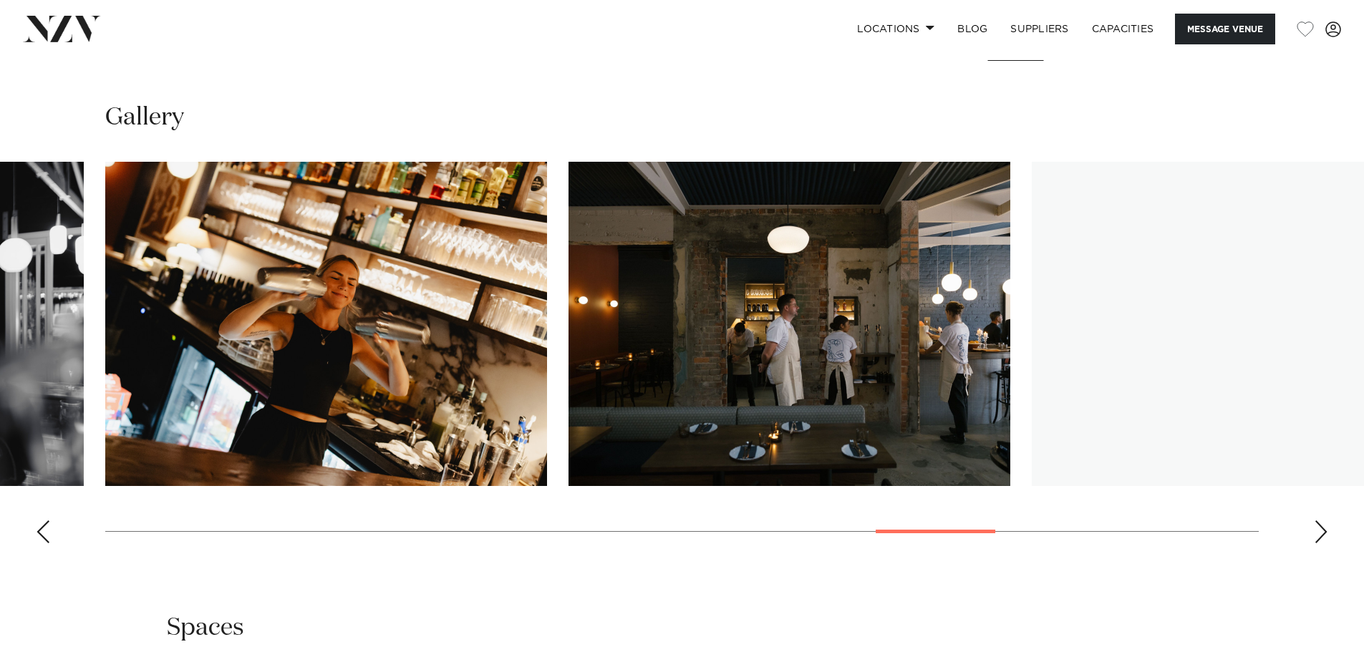
click at [1314, 544] on div "Next slide" at bounding box center [1321, 532] width 14 height 23
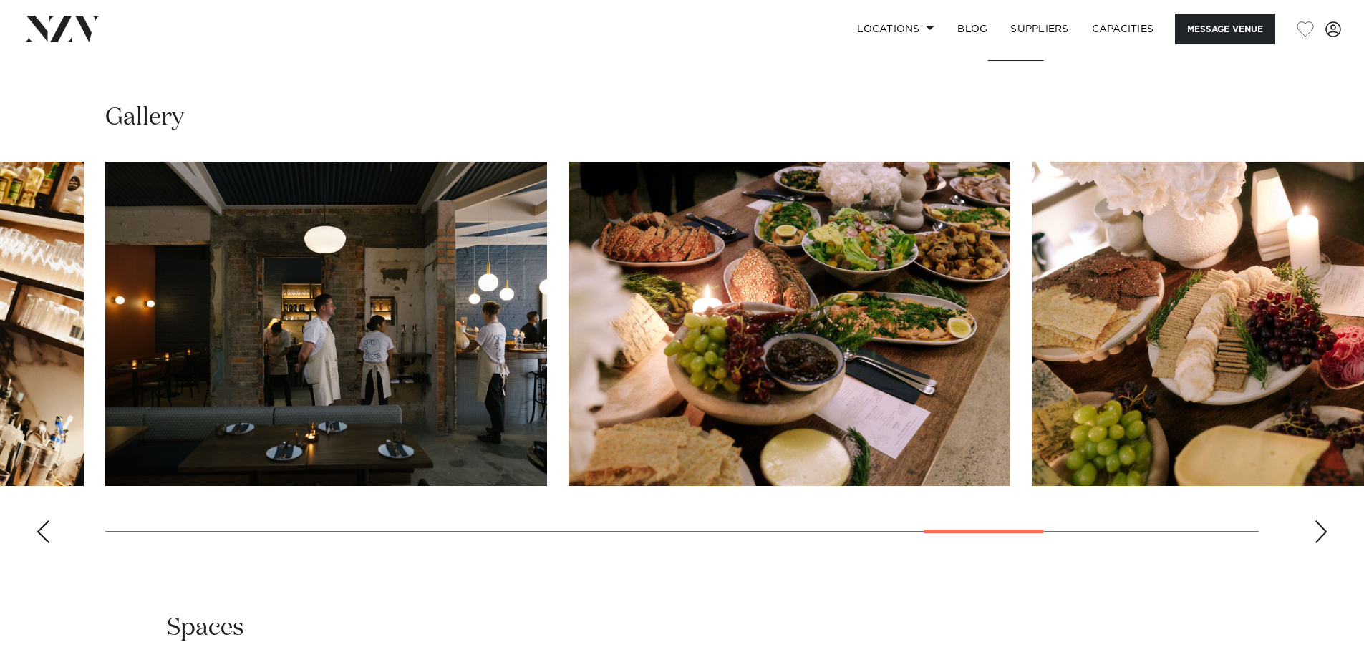
click at [1314, 544] on div "Next slide" at bounding box center [1321, 532] width 14 height 23
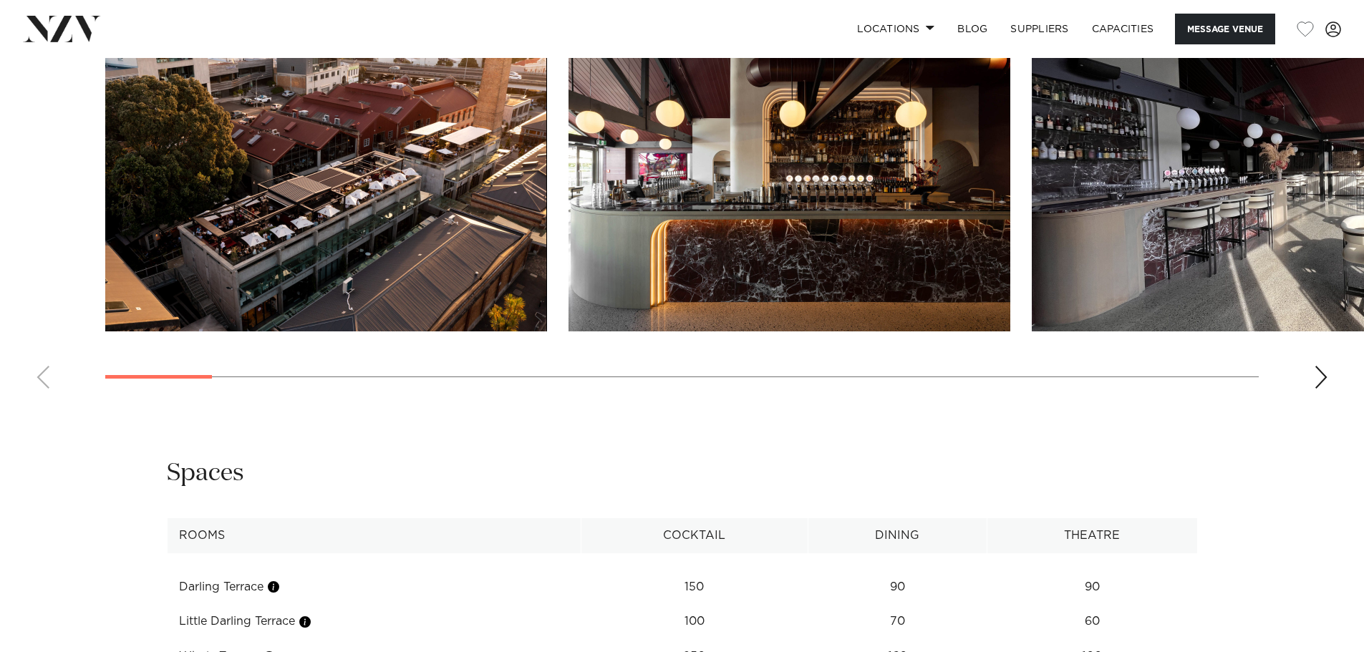
scroll to position [1504, 0]
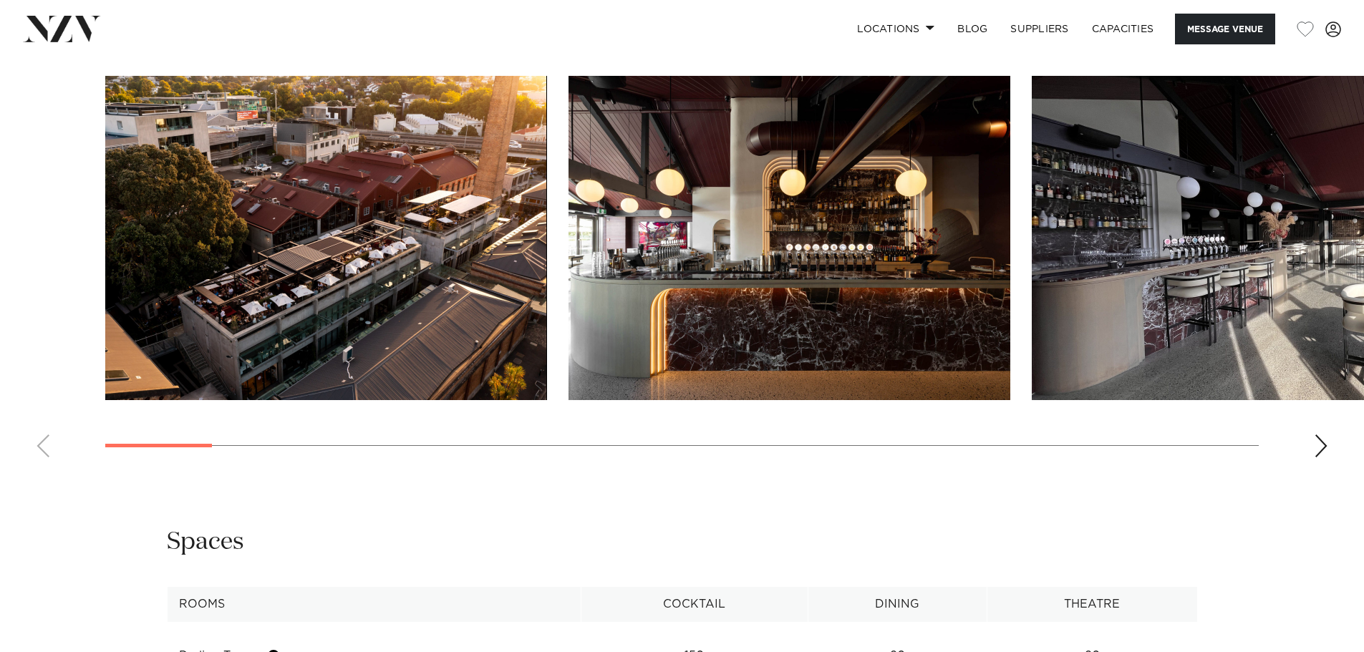
click at [1312, 469] on swiper-container at bounding box center [682, 272] width 1364 height 393
click at [1313, 469] on swiper-container at bounding box center [682, 272] width 1364 height 393
click at [1316, 458] on div "Next slide" at bounding box center [1321, 446] width 14 height 23
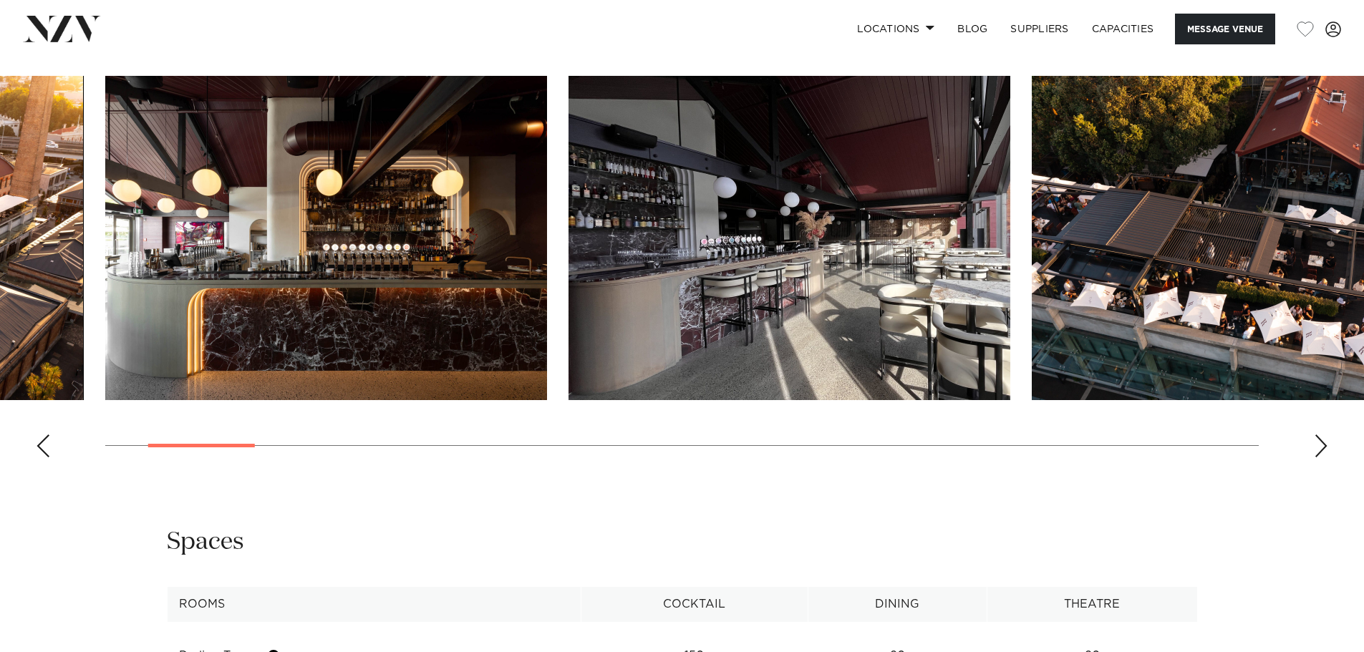
click at [1317, 458] on div "Next slide" at bounding box center [1321, 446] width 14 height 23
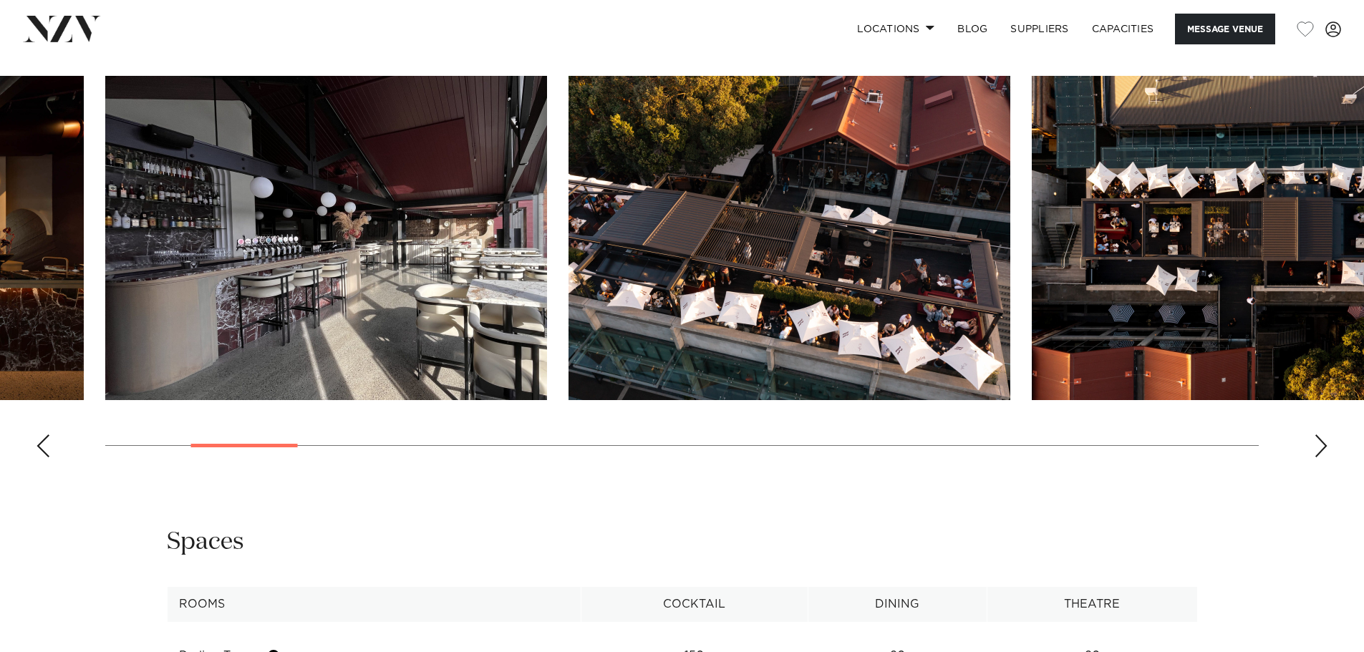
click at [1317, 458] on div "Next slide" at bounding box center [1321, 446] width 14 height 23
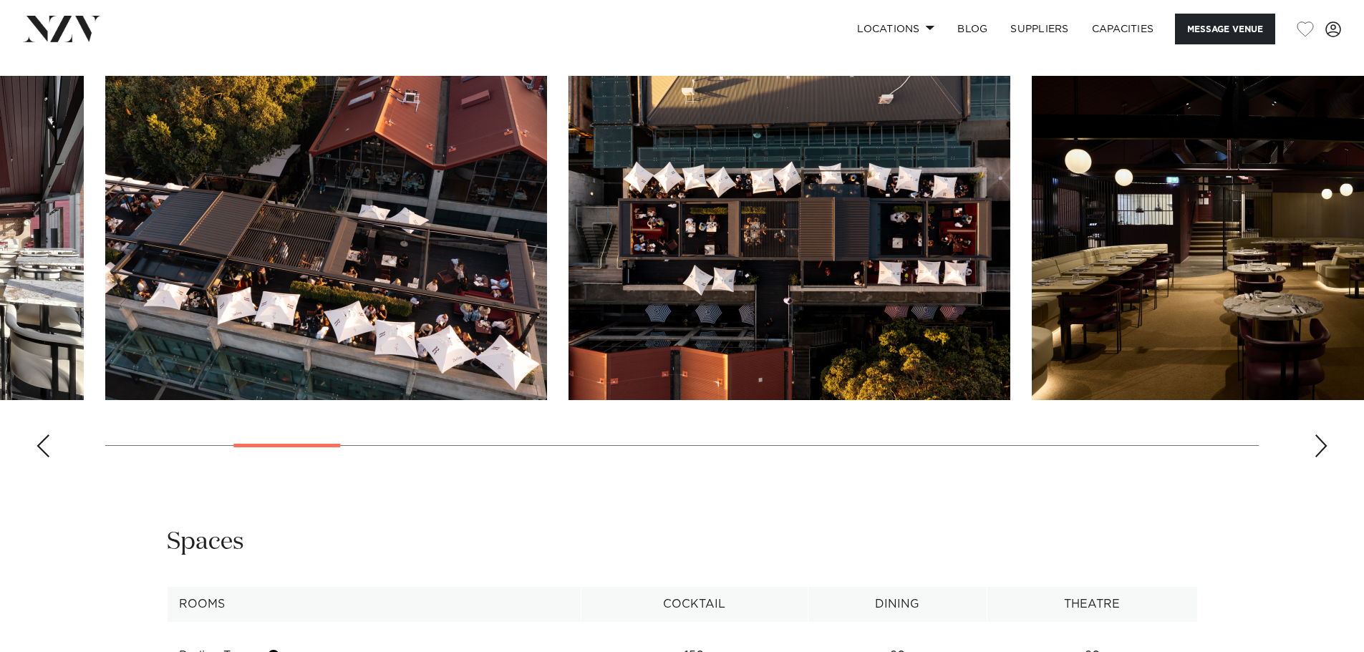
click at [1318, 458] on div "Next slide" at bounding box center [1321, 446] width 14 height 23
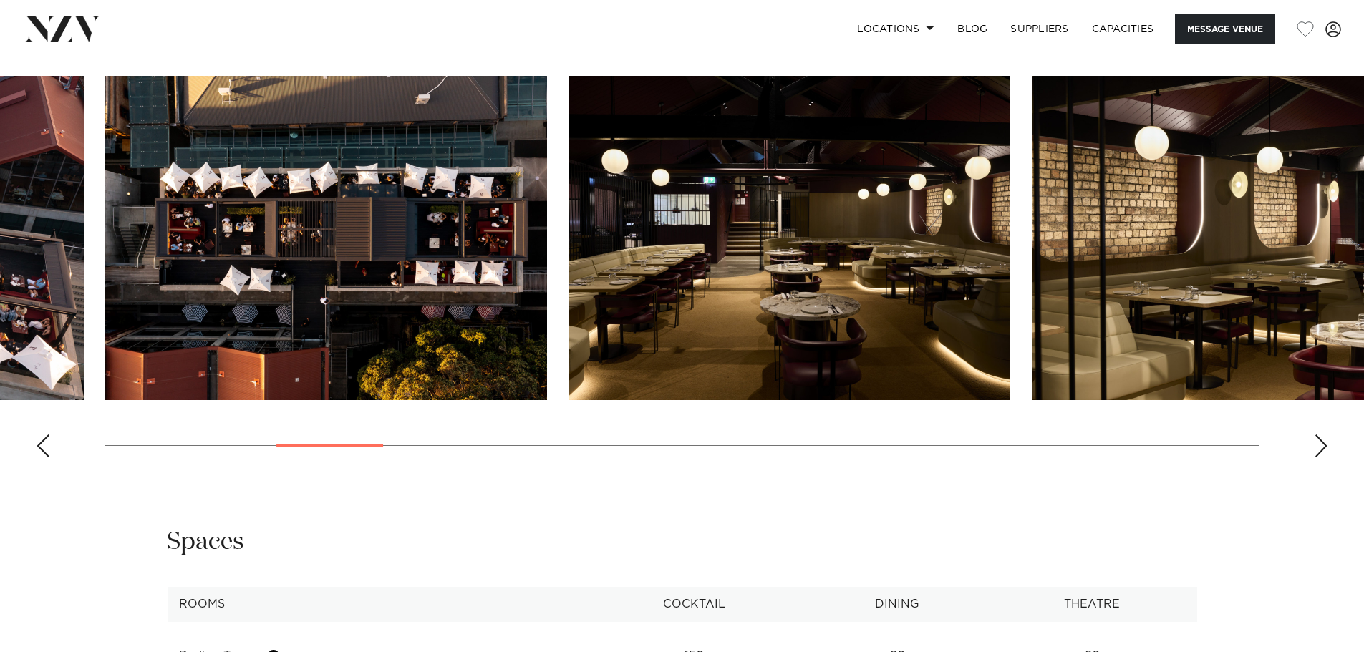
click at [1318, 458] on div "Next slide" at bounding box center [1321, 446] width 14 height 23
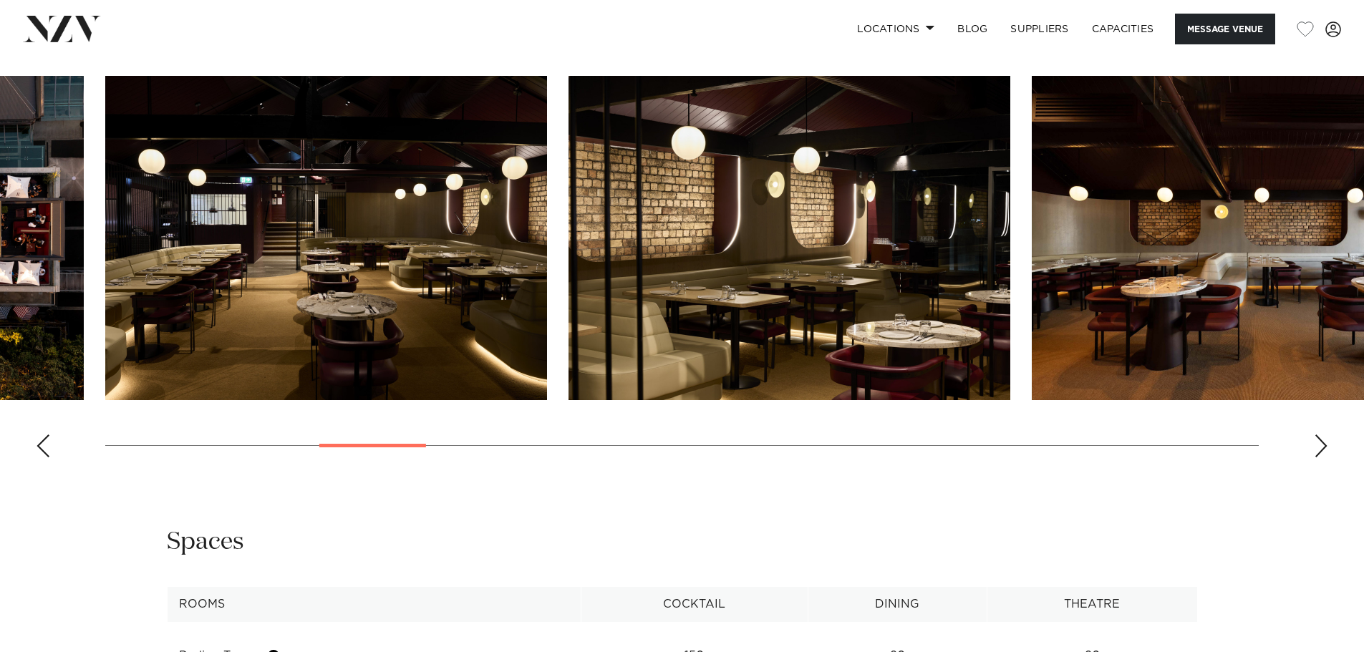
click at [1318, 458] on div "Next slide" at bounding box center [1321, 446] width 14 height 23
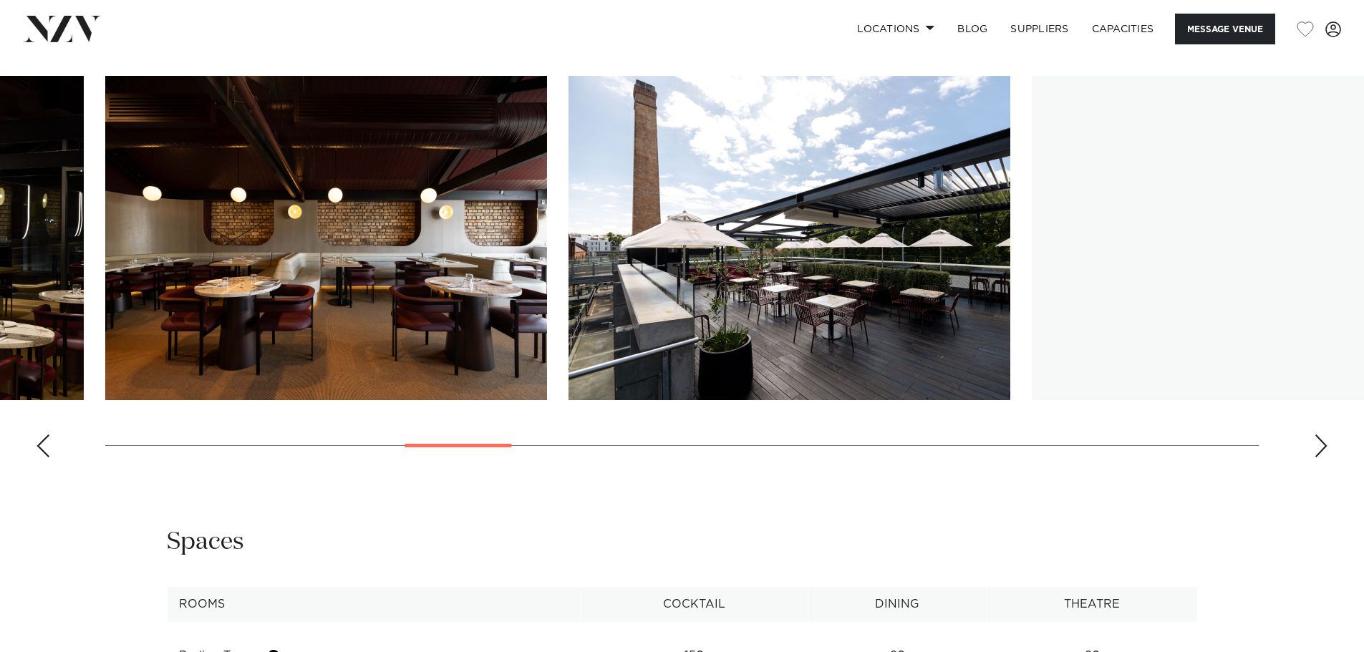
click at [1318, 458] on div "Next slide" at bounding box center [1321, 446] width 14 height 23
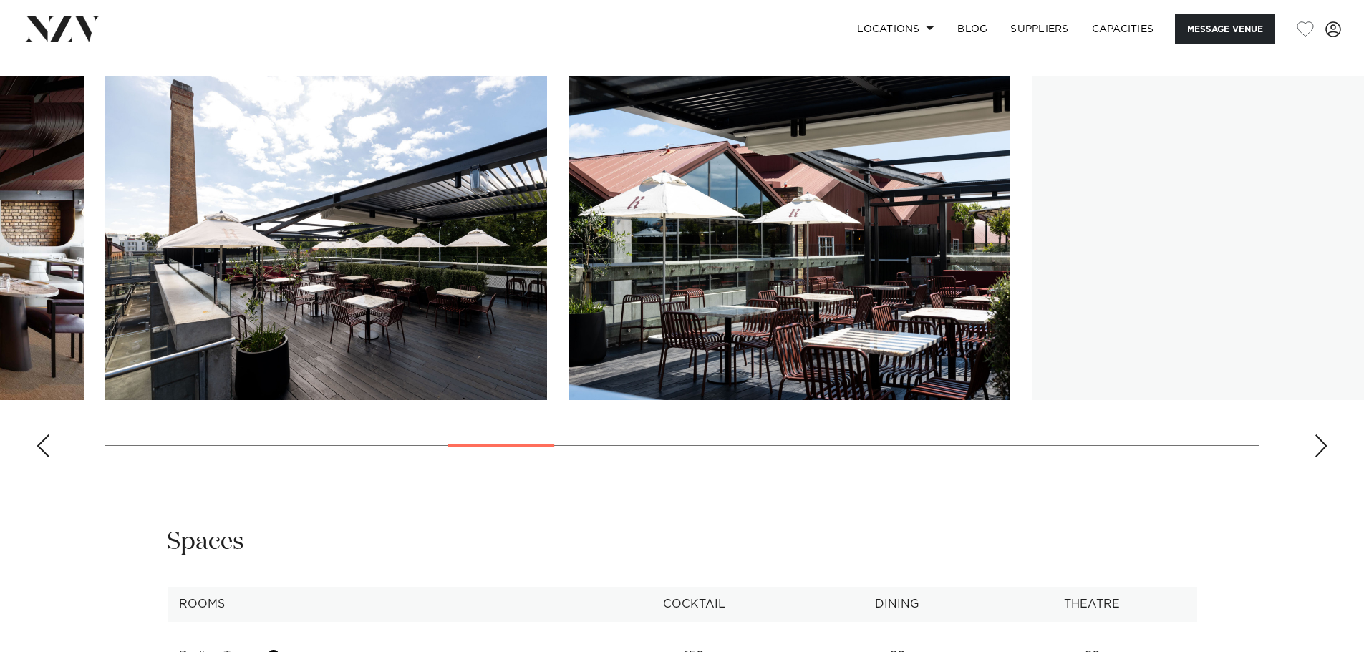
click at [1318, 458] on div "Next slide" at bounding box center [1321, 446] width 14 height 23
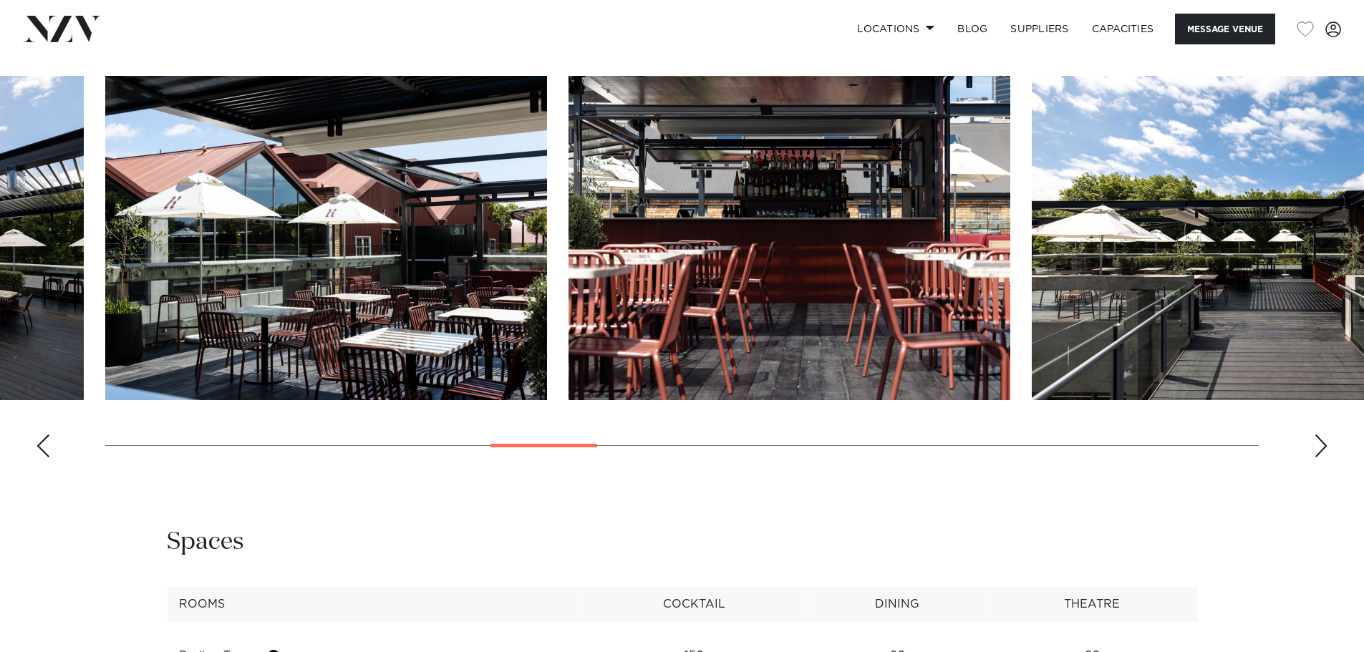
click at [47, 458] on div "Previous slide" at bounding box center [43, 446] width 14 height 23
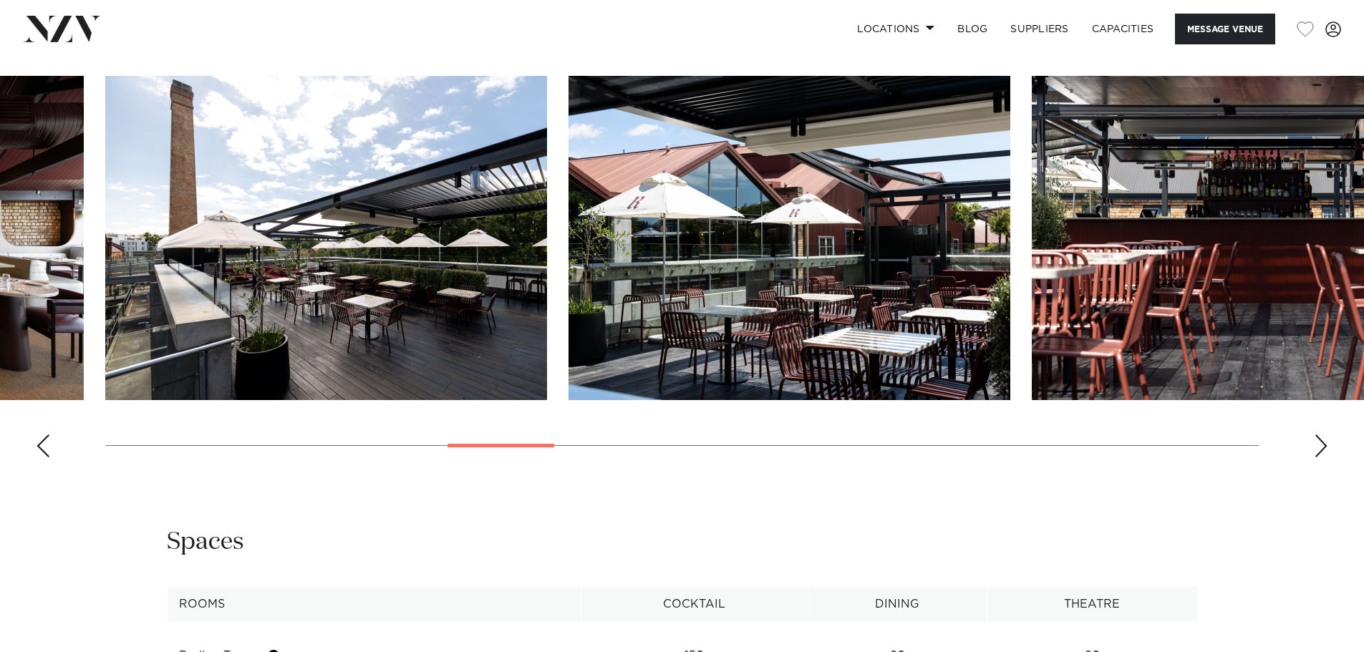
click at [1326, 458] on div "Next slide" at bounding box center [1321, 446] width 14 height 23
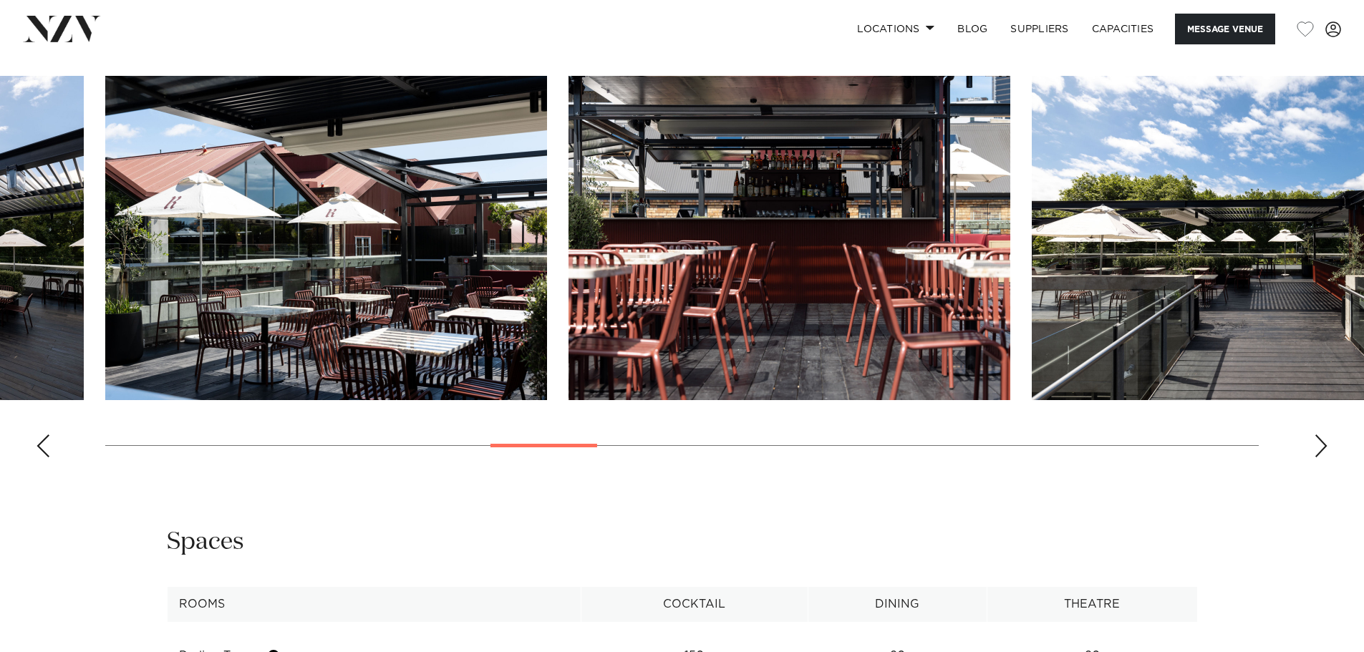
click at [1326, 458] on div "Next slide" at bounding box center [1321, 446] width 14 height 23
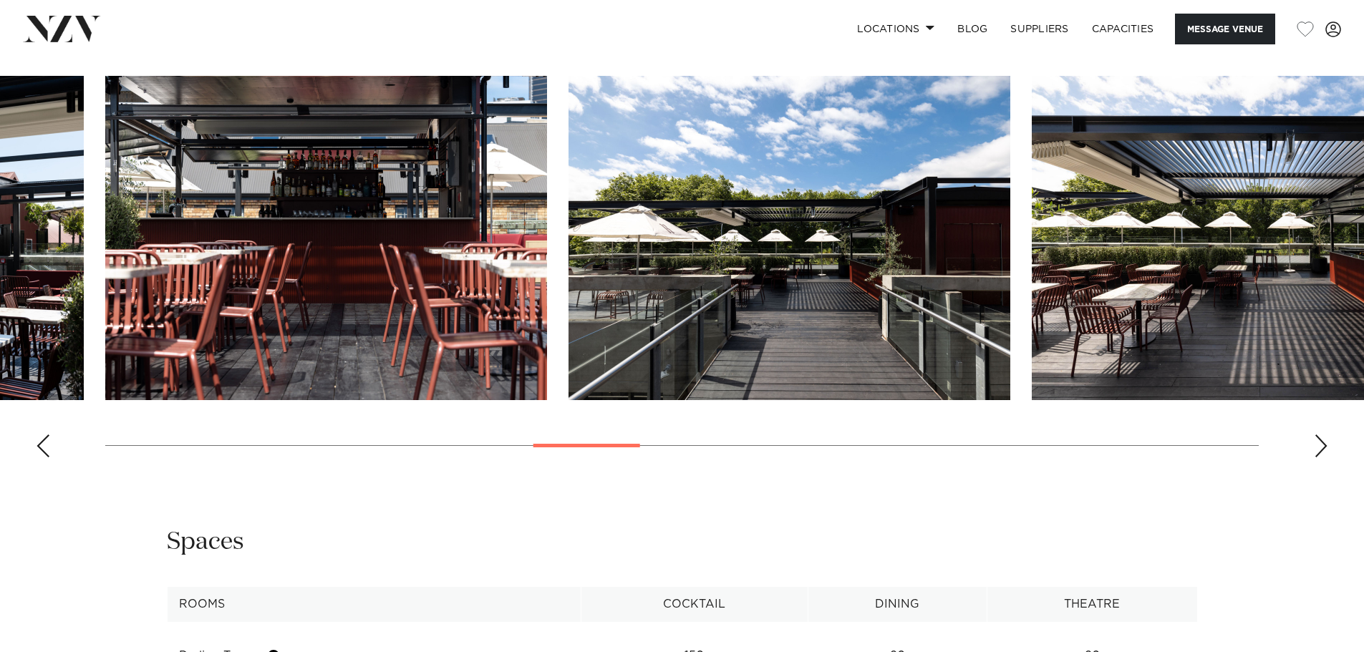
click at [1326, 458] on div "Next slide" at bounding box center [1321, 446] width 14 height 23
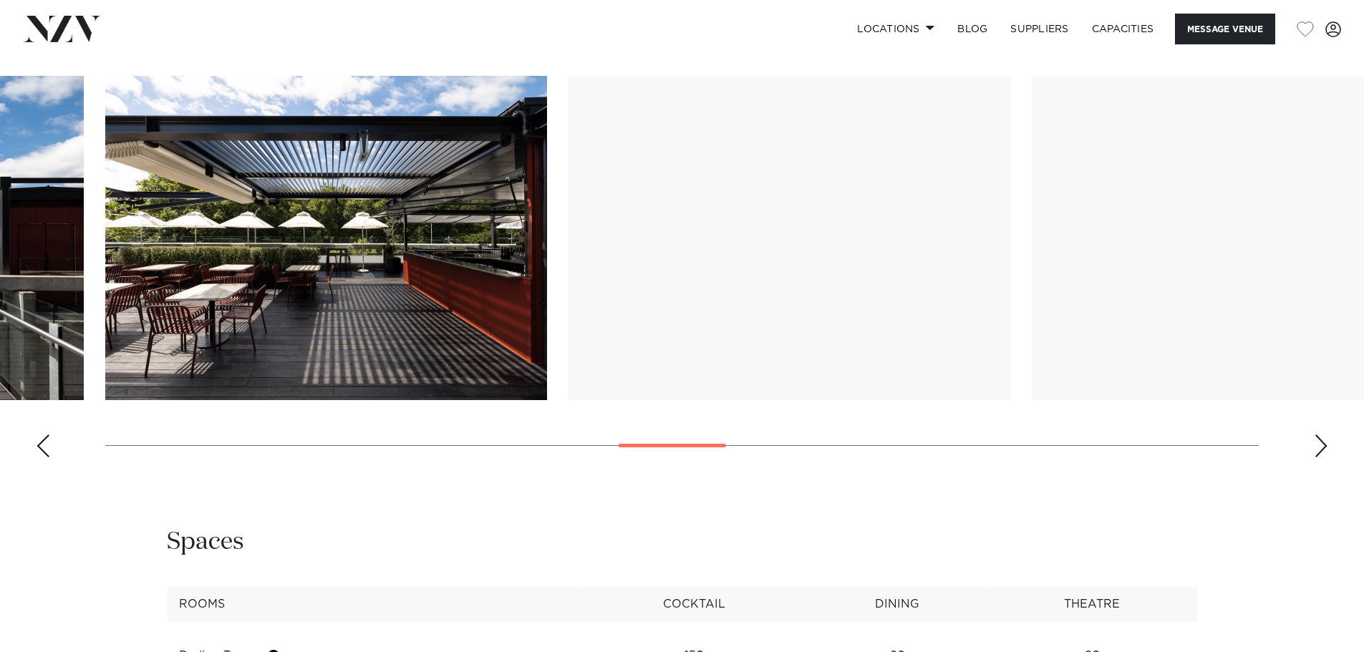
click at [1324, 458] on div "Next slide" at bounding box center [1321, 446] width 14 height 23
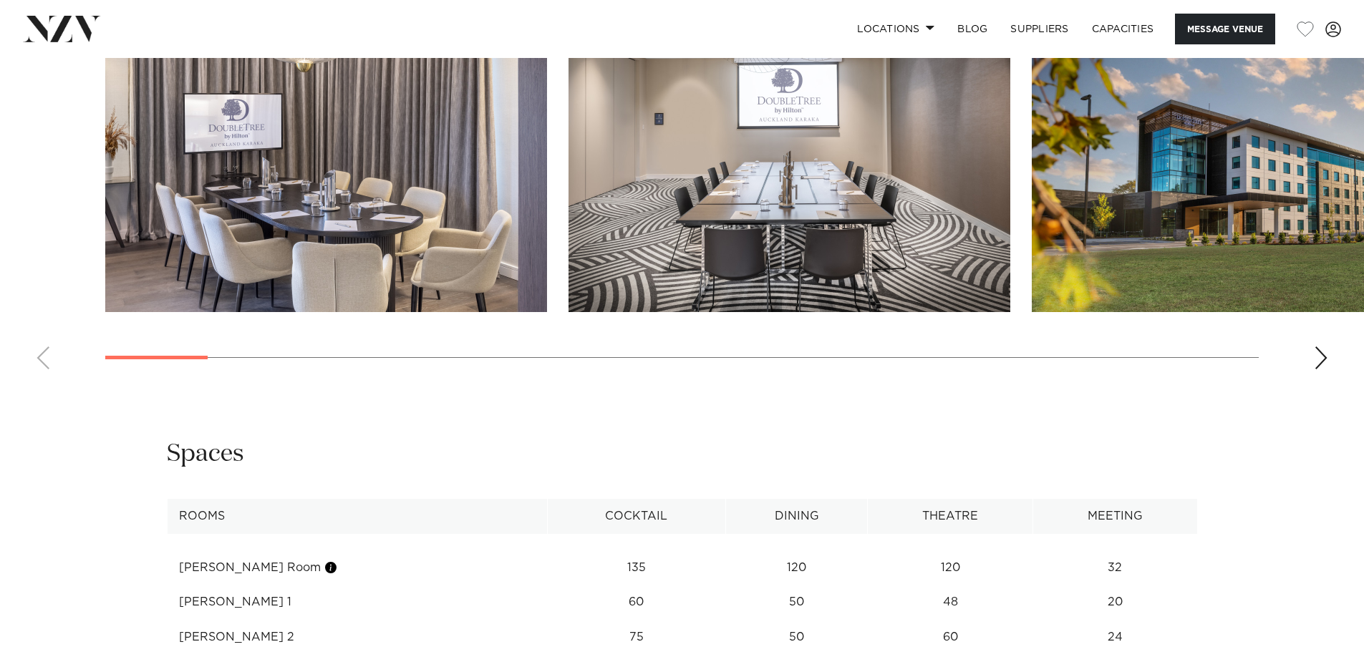
scroll to position [1432, 0]
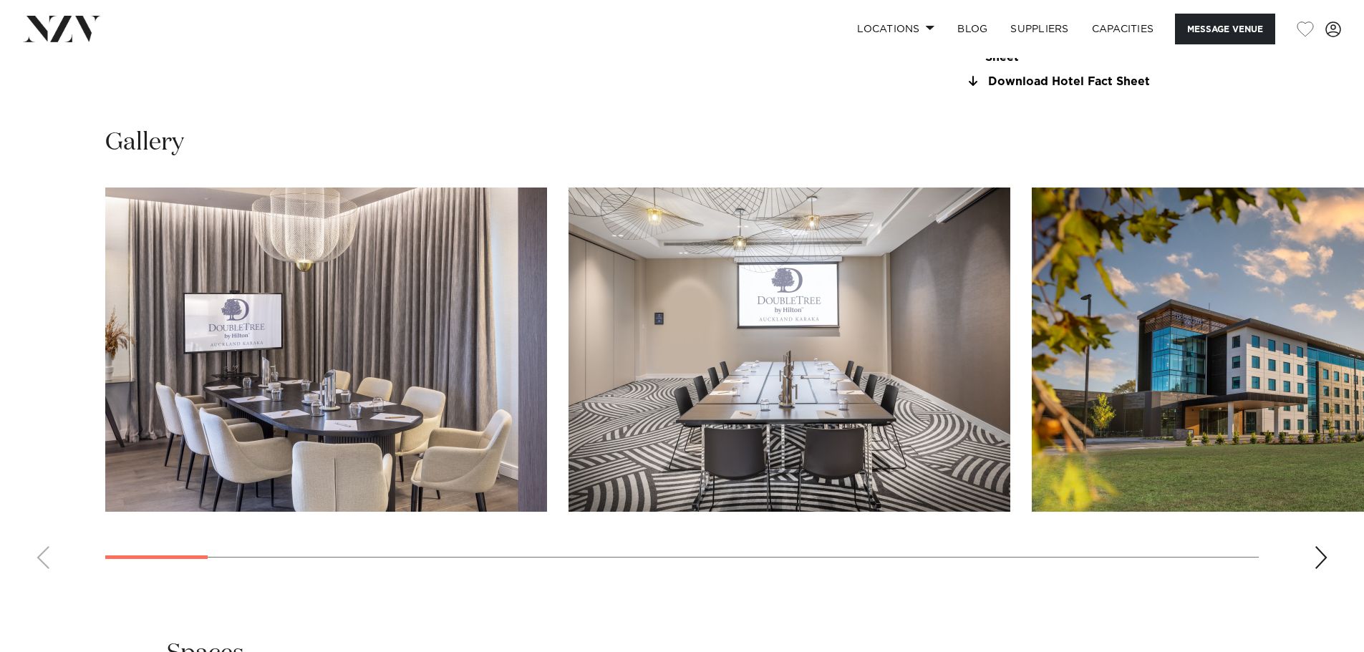
click at [1319, 558] on div "Next slide" at bounding box center [1321, 557] width 14 height 23
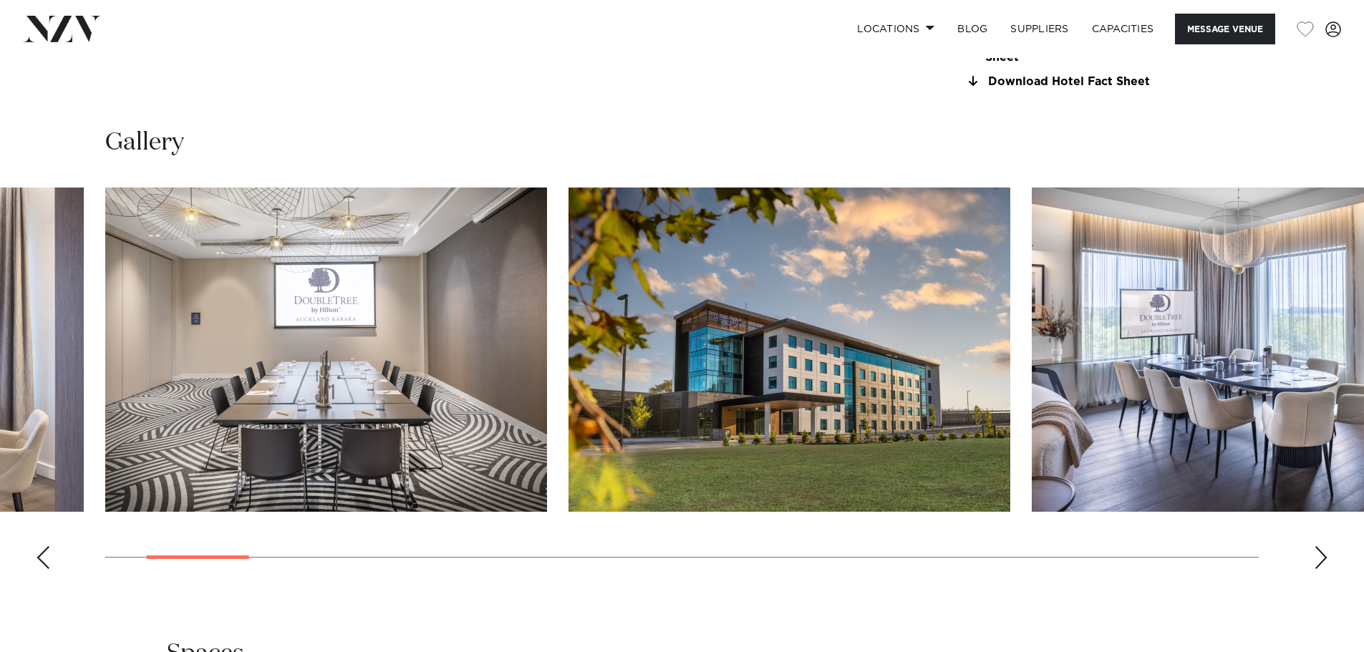
click at [1319, 558] on div "Next slide" at bounding box center [1321, 557] width 14 height 23
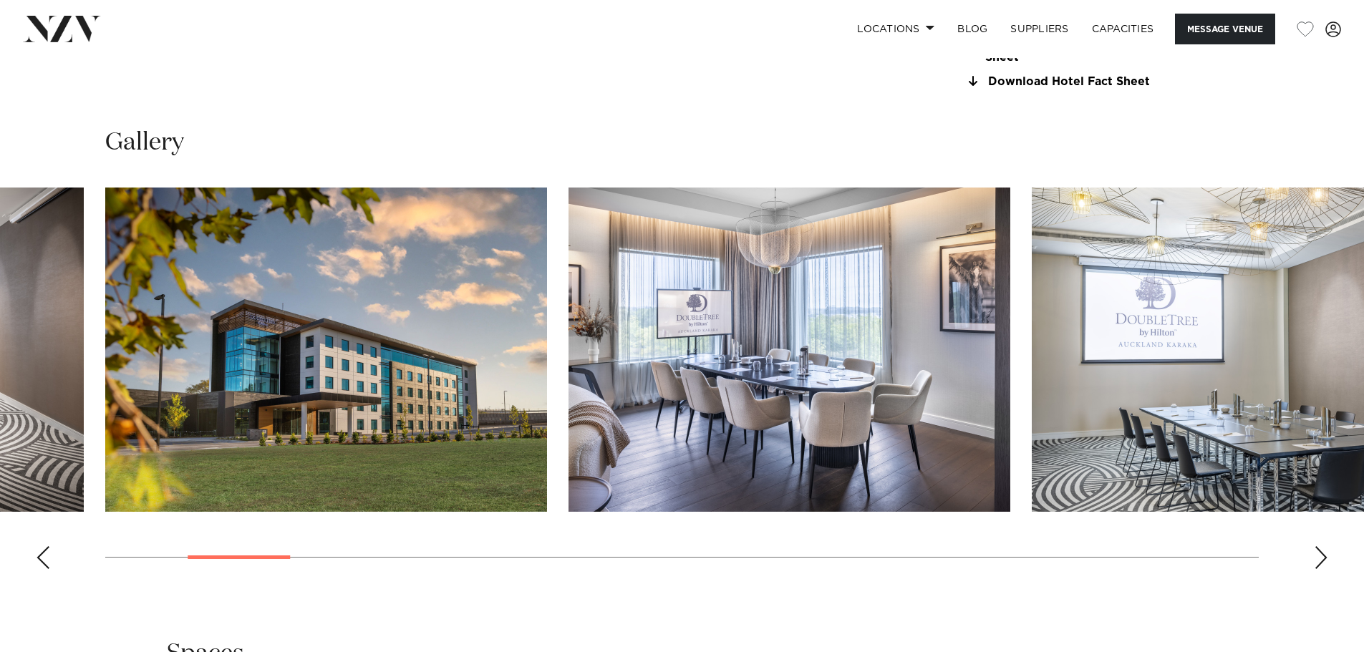
click at [1319, 558] on div "Next slide" at bounding box center [1321, 557] width 14 height 23
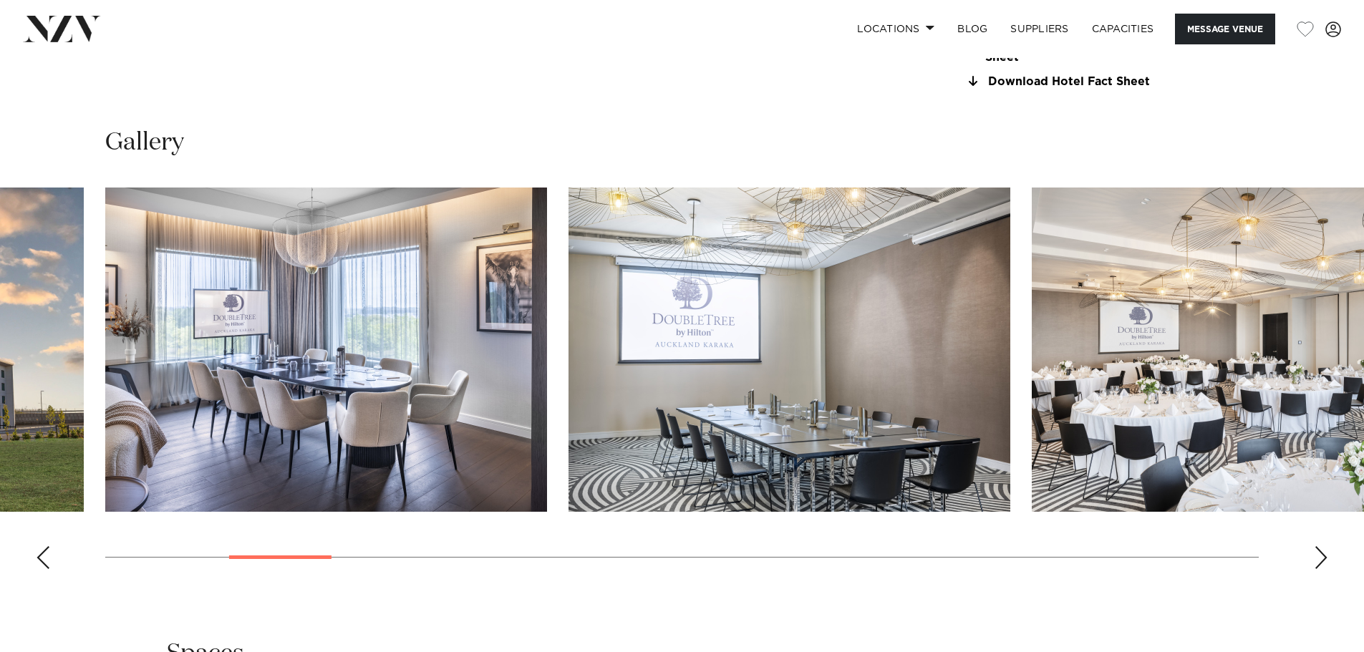
click at [1319, 558] on div "Next slide" at bounding box center [1321, 557] width 14 height 23
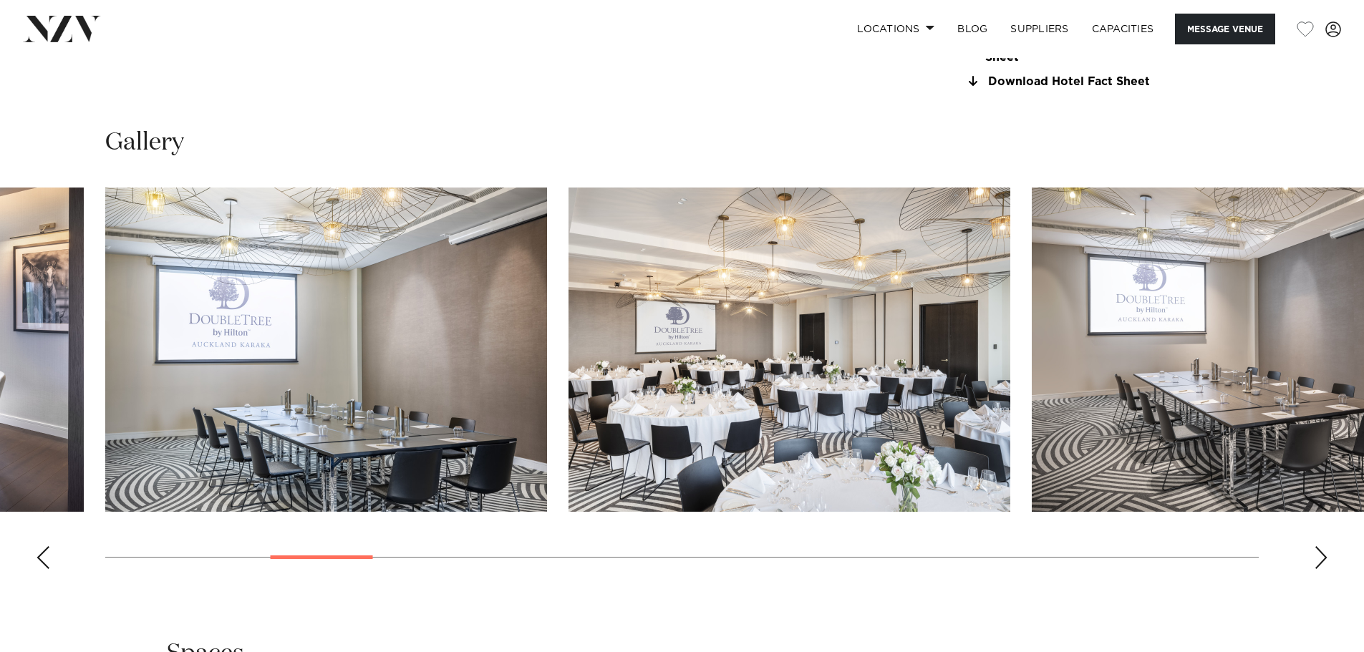
click at [1319, 558] on div "Next slide" at bounding box center [1321, 557] width 14 height 23
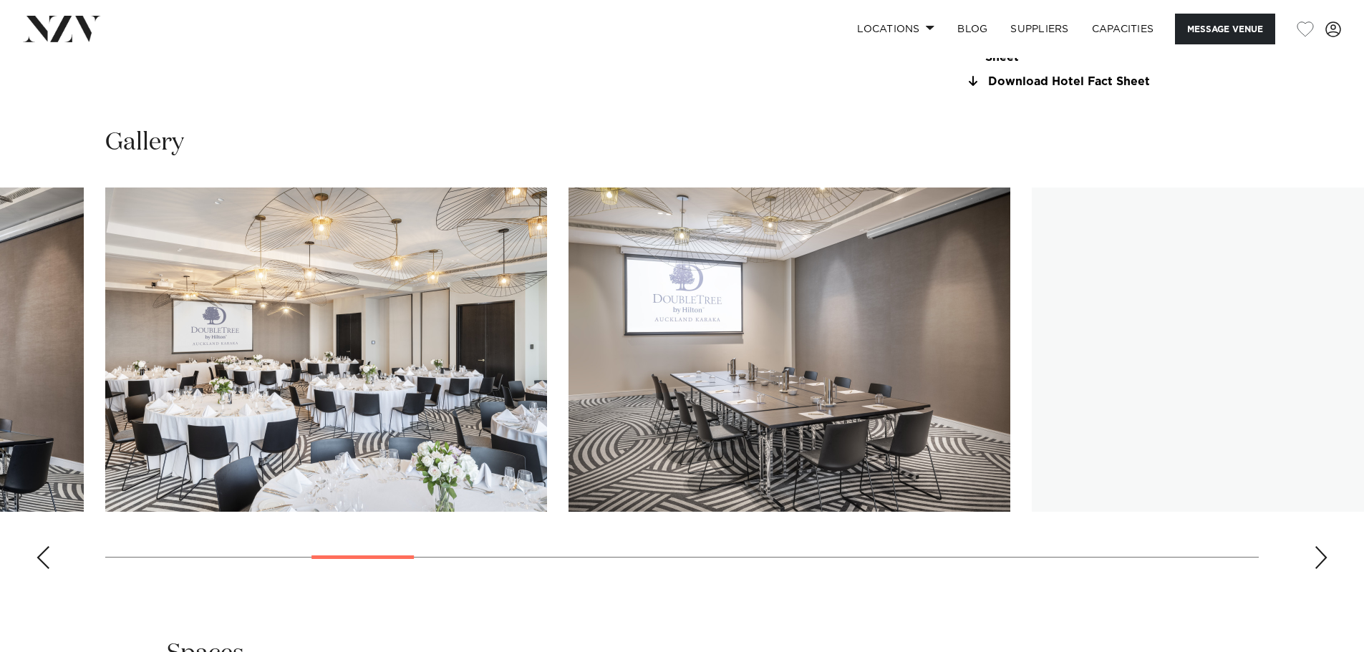
click at [1319, 558] on div "Next slide" at bounding box center [1321, 557] width 14 height 23
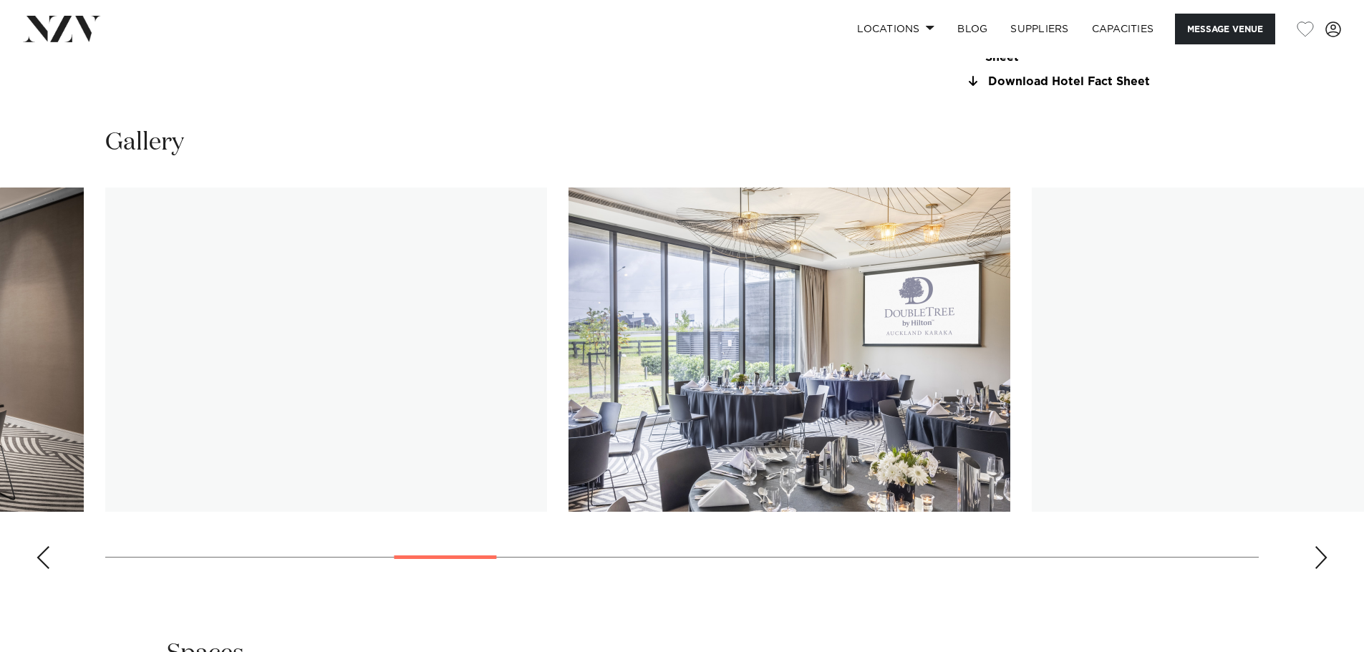
click at [1319, 558] on div "Next slide" at bounding box center [1321, 557] width 14 height 23
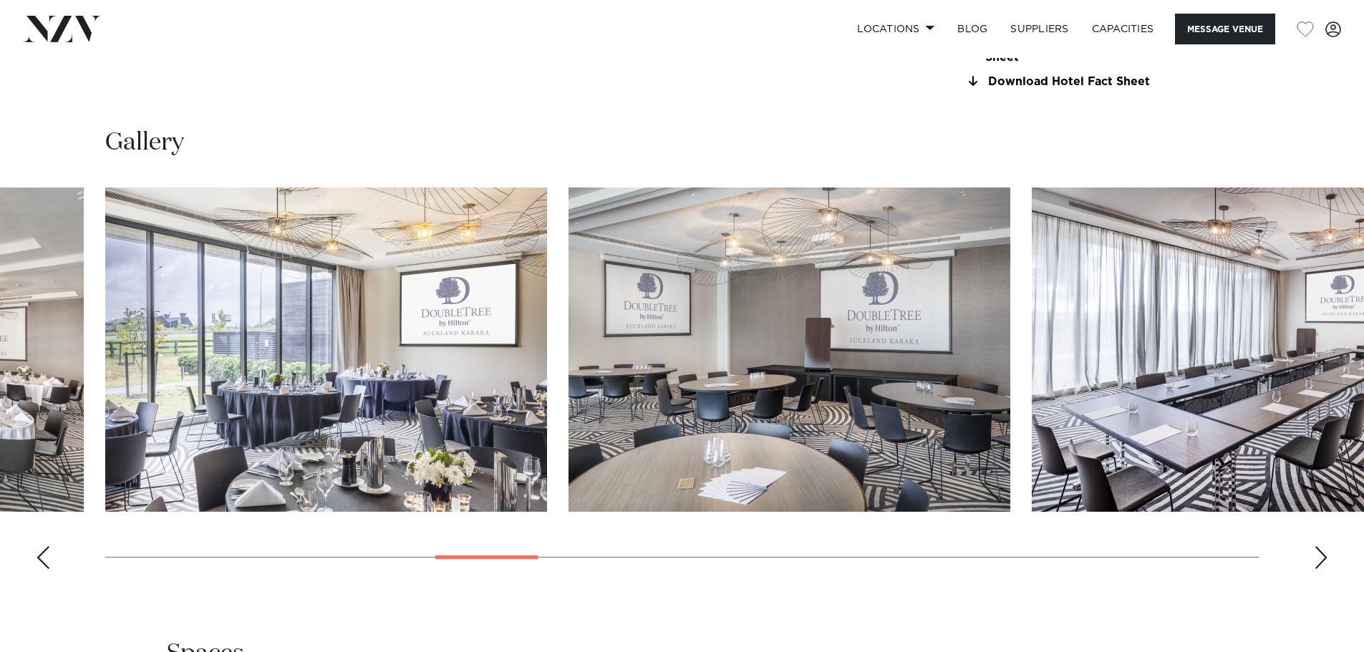
click at [1319, 558] on div "Next slide" at bounding box center [1321, 557] width 14 height 23
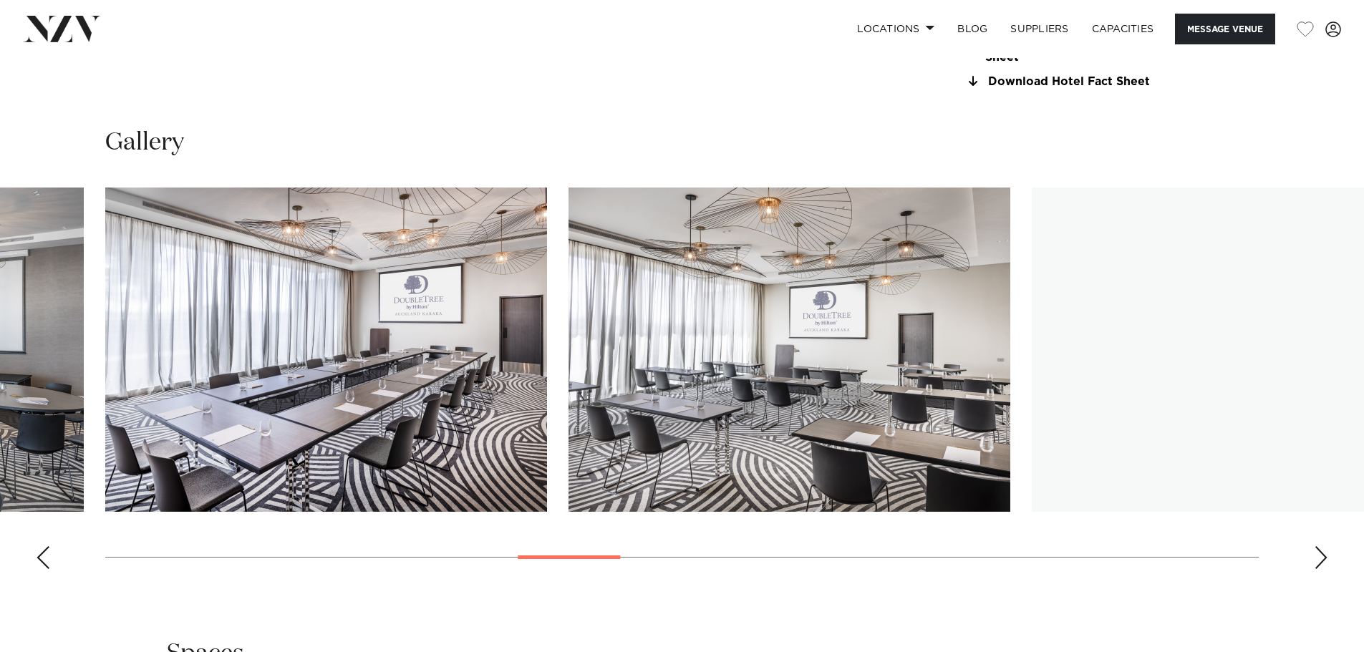
click at [1319, 558] on div "Next slide" at bounding box center [1321, 557] width 14 height 23
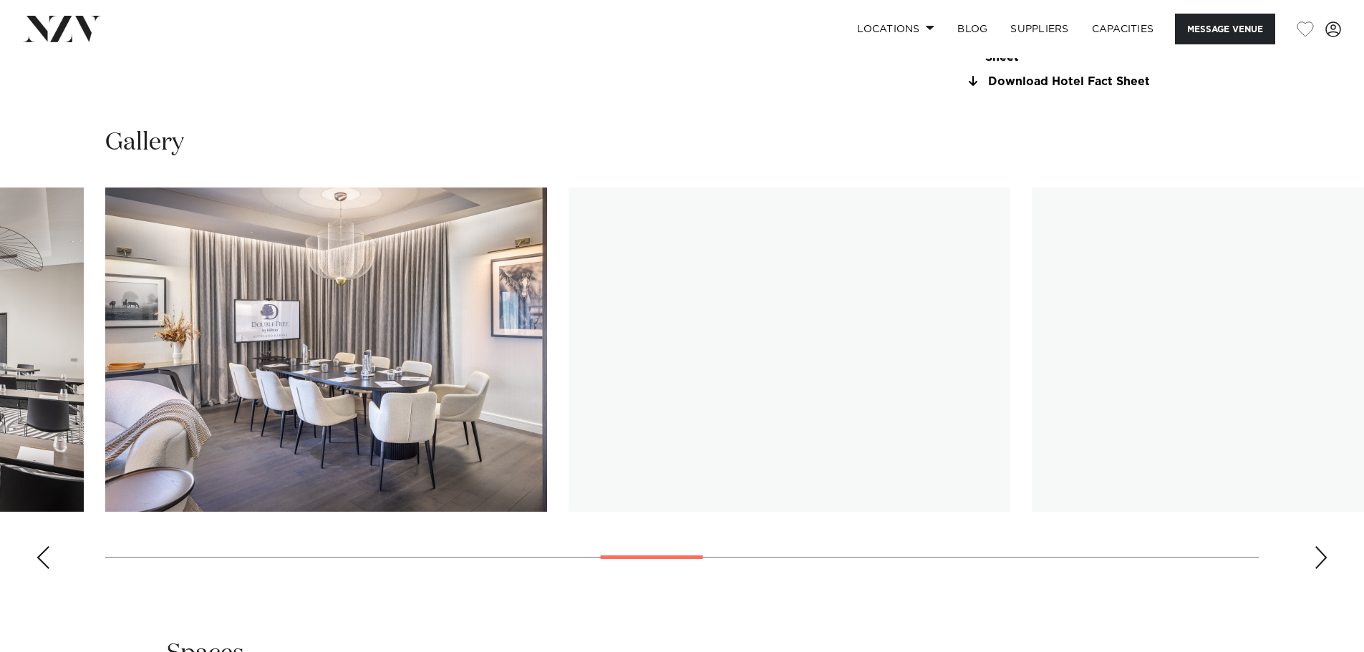
click at [1319, 558] on div "Next slide" at bounding box center [1321, 557] width 14 height 23
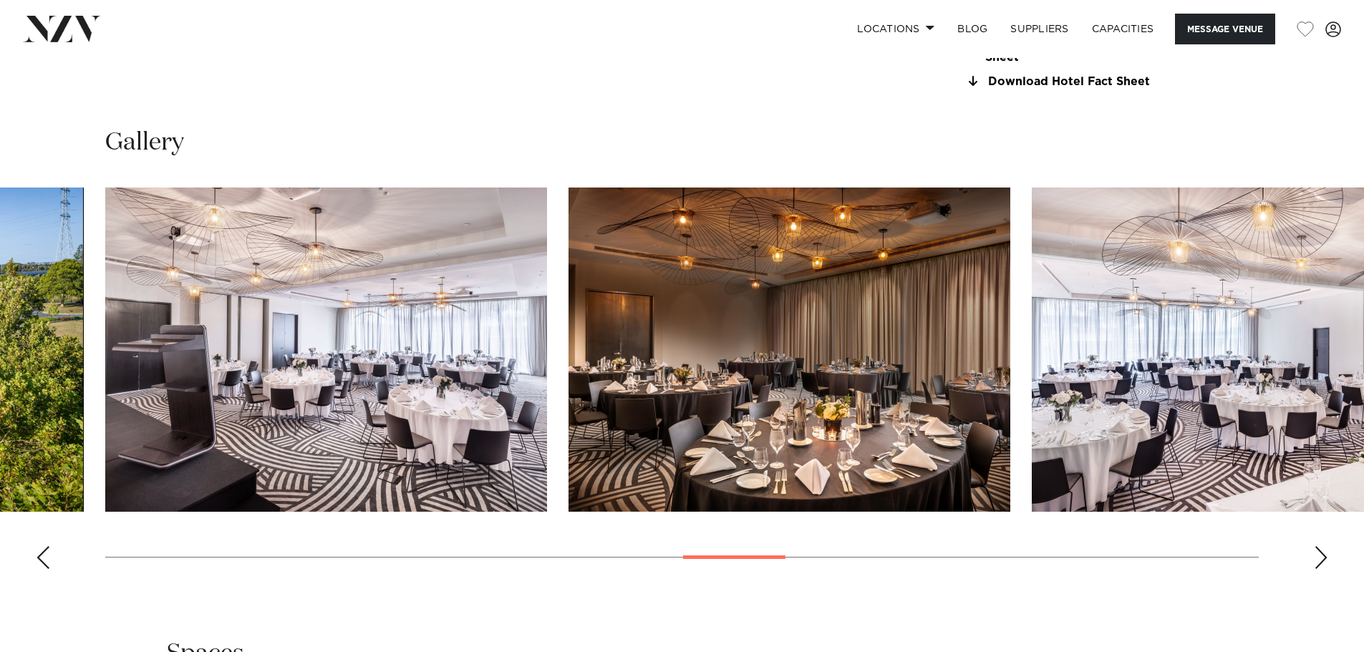
click at [1317, 558] on div "Next slide" at bounding box center [1321, 557] width 14 height 23
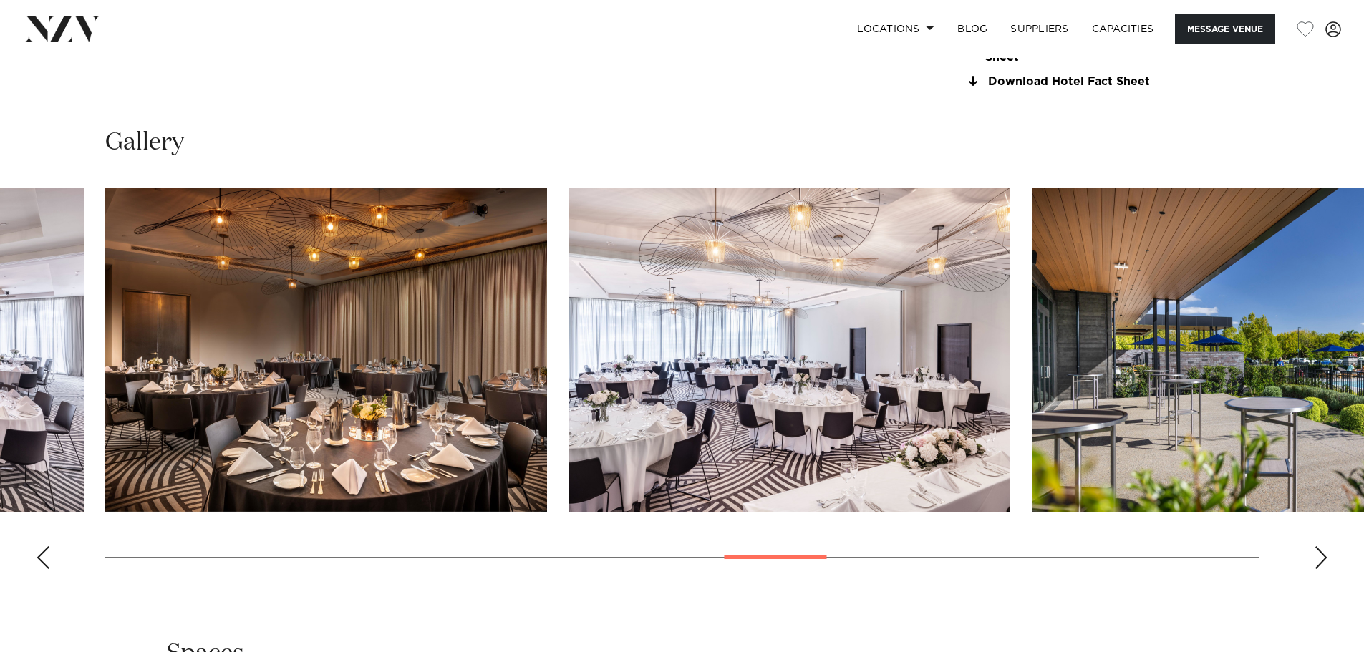
click at [1317, 558] on div "Next slide" at bounding box center [1321, 557] width 14 height 23
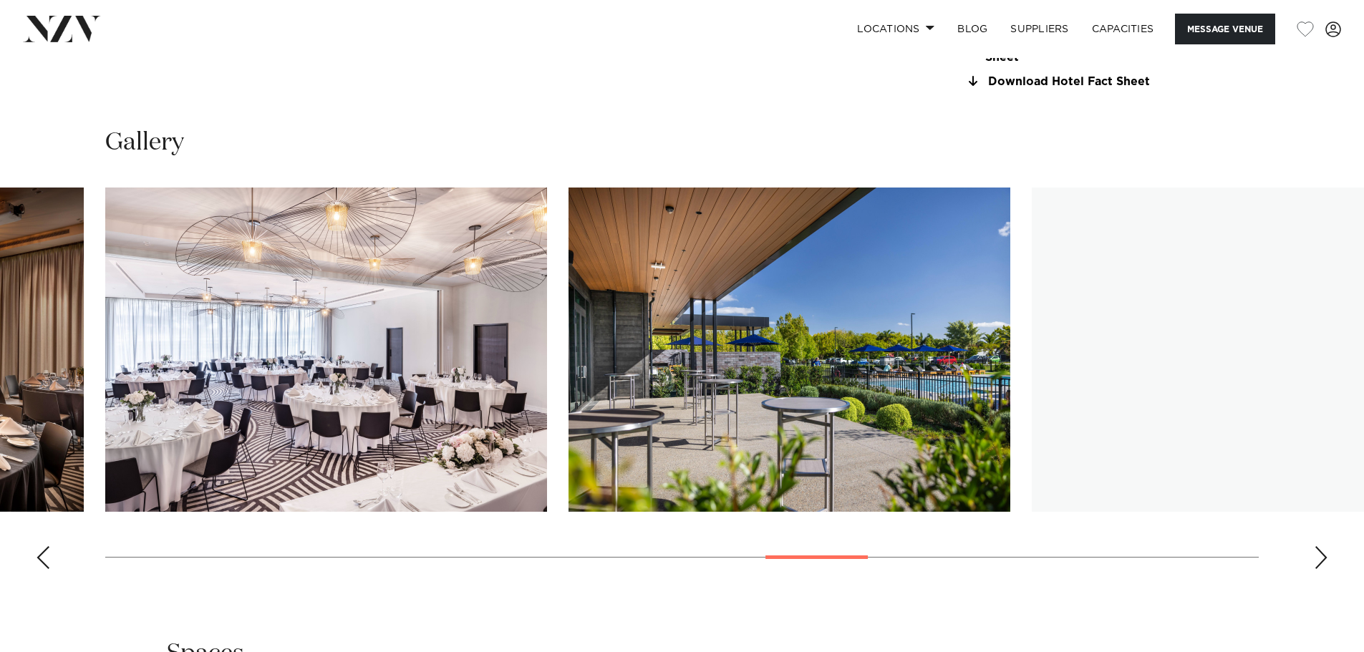
click at [1317, 558] on div "Next slide" at bounding box center [1321, 557] width 14 height 23
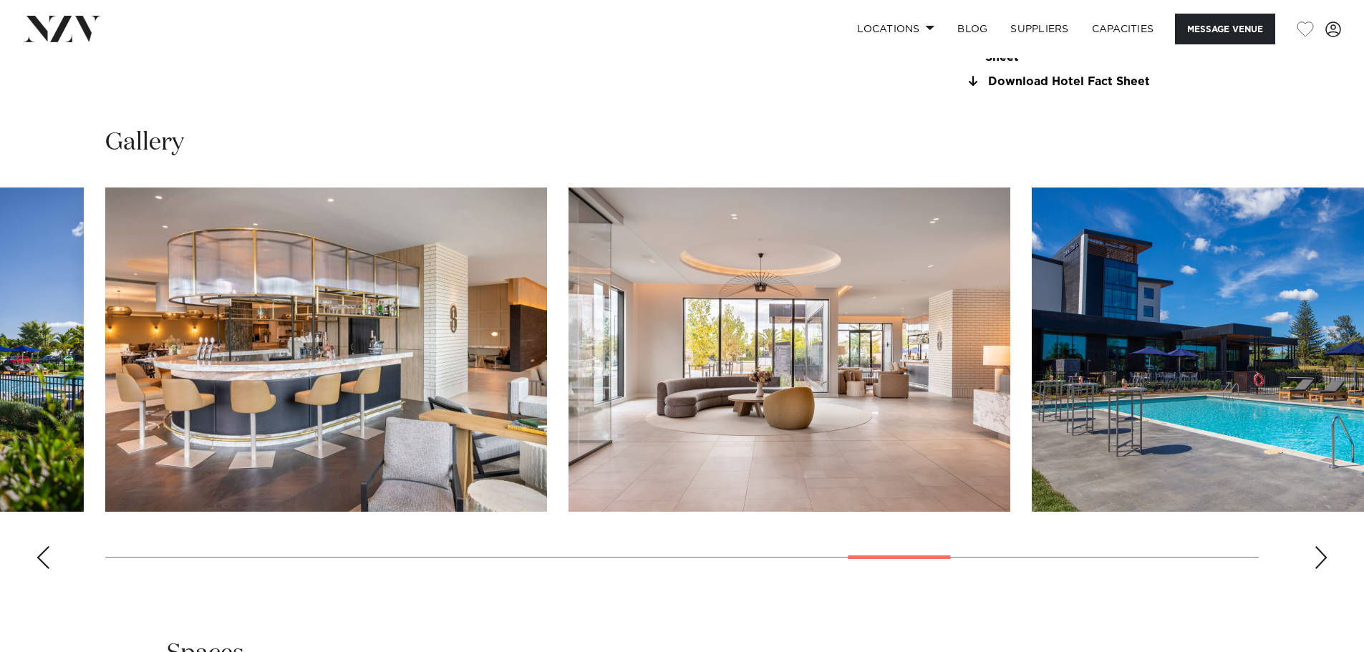
click at [1316, 558] on div "Next slide" at bounding box center [1321, 557] width 14 height 23
click at [1315, 557] on div "Next slide" at bounding box center [1321, 557] width 14 height 23
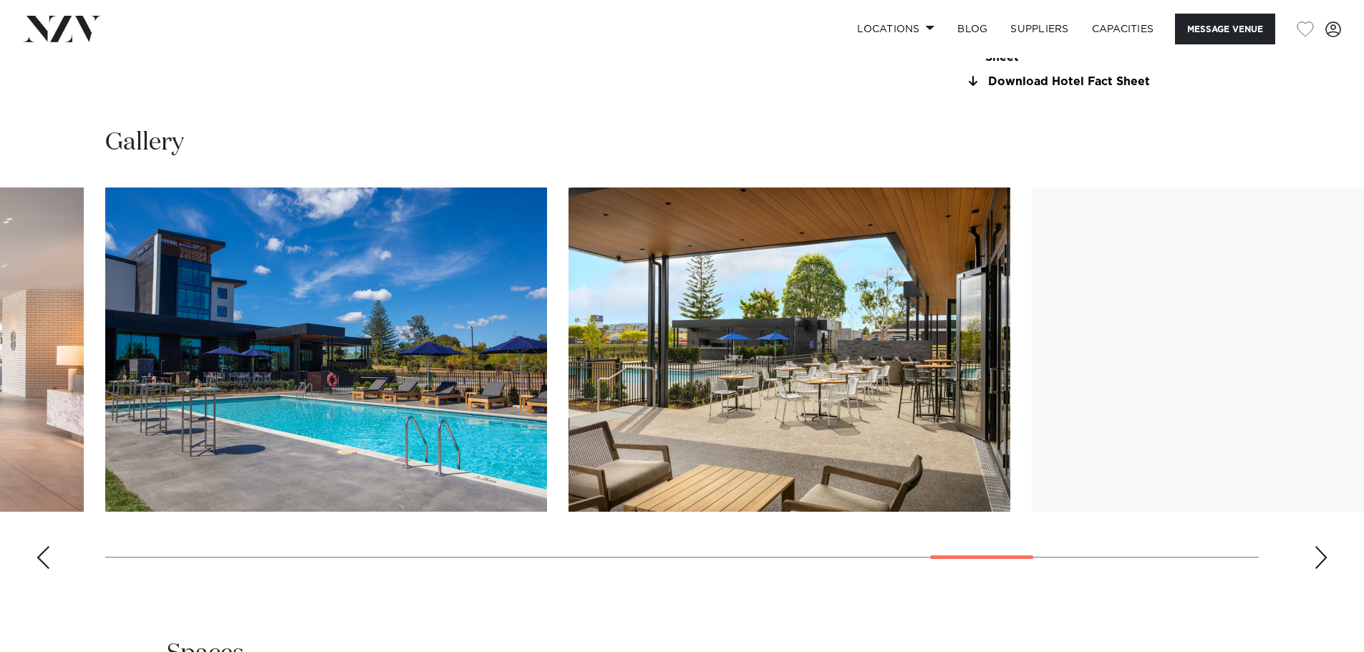
click at [1315, 557] on div "Next slide" at bounding box center [1321, 557] width 14 height 23
click at [1314, 557] on div "Next slide" at bounding box center [1321, 557] width 14 height 23
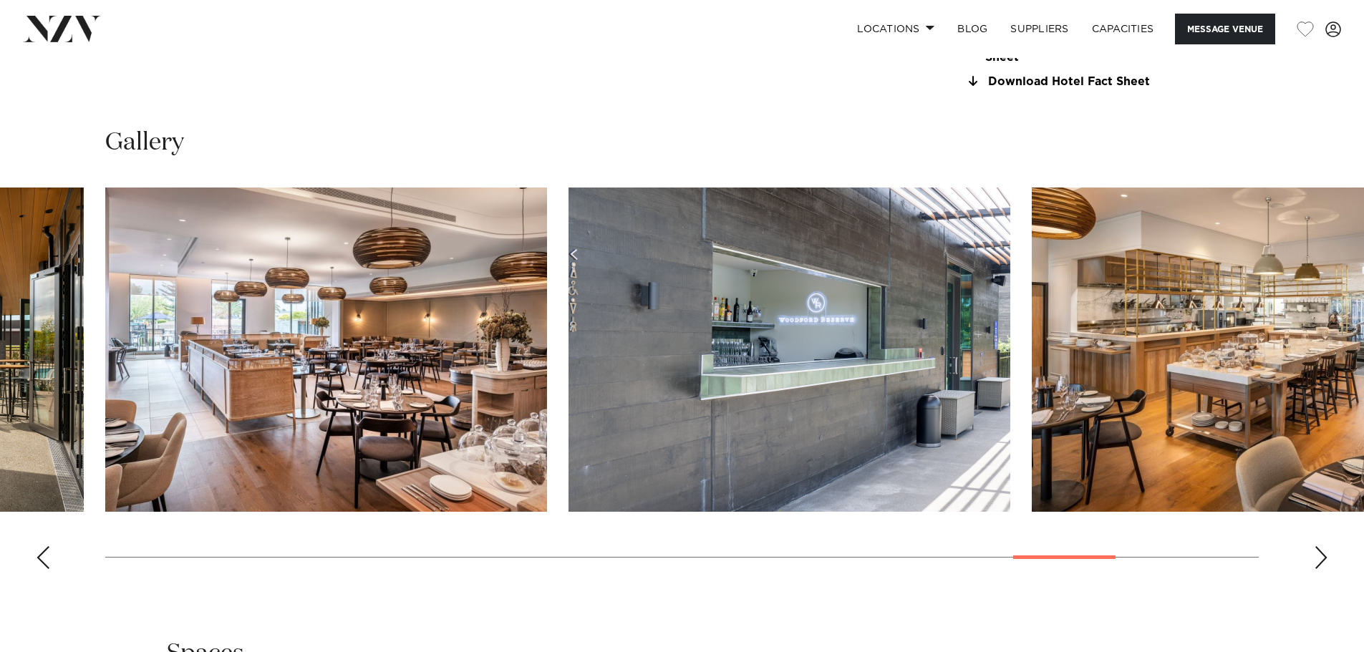
click at [1307, 557] on swiper-container at bounding box center [682, 384] width 1364 height 393
click at [1320, 556] on div "Next slide" at bounding box center [1321, 557] width 14 height 23
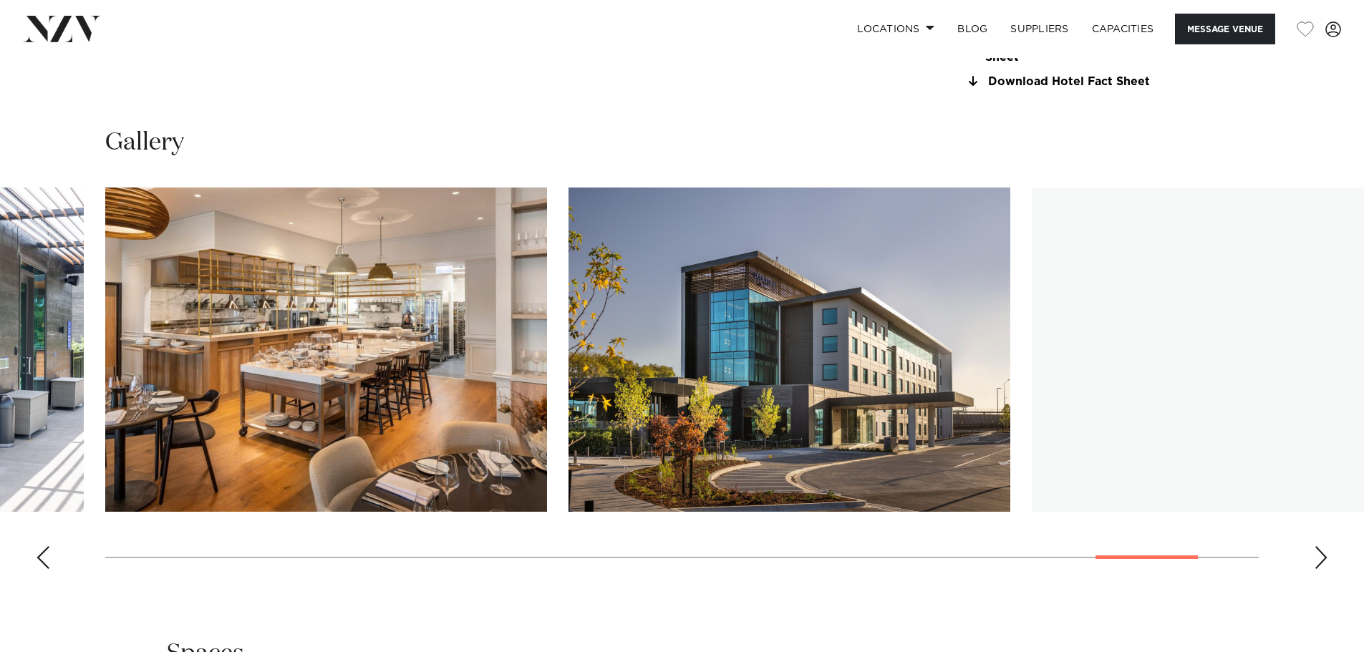
click at [1320, 556] on div "Next slide" at bounding box center [1321, 557] width 14 height 23
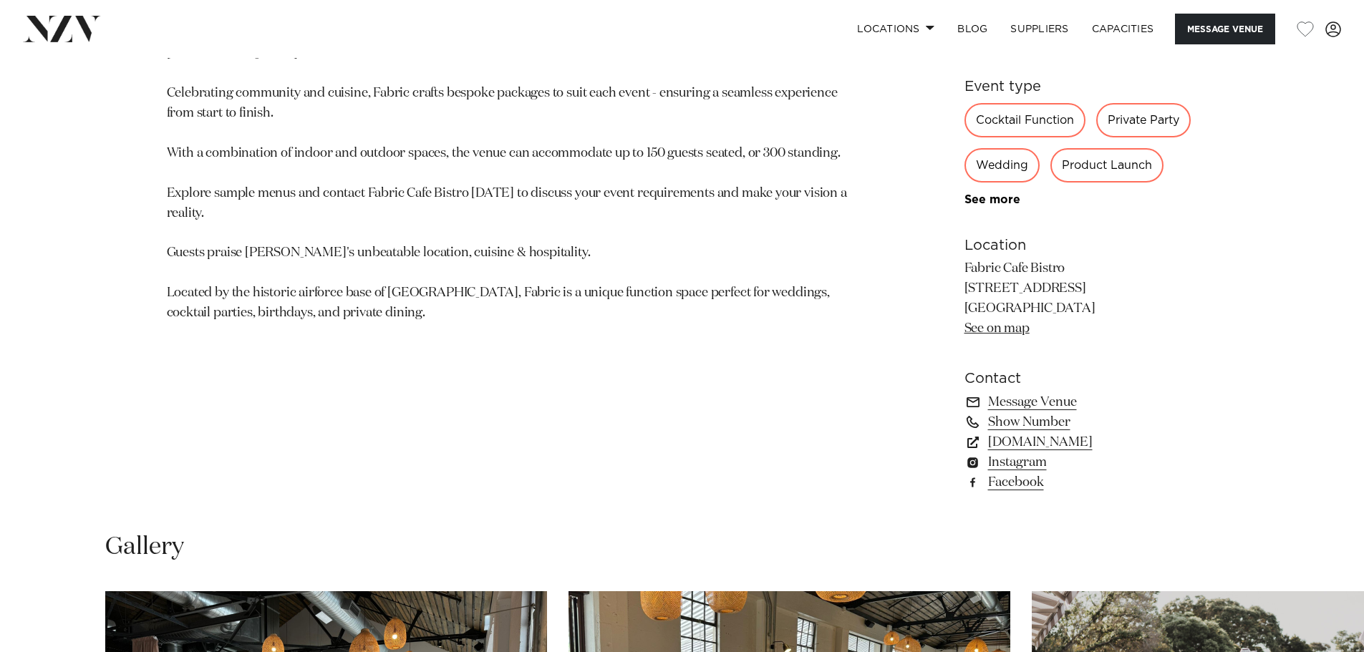
scroll to position [1432, 0]
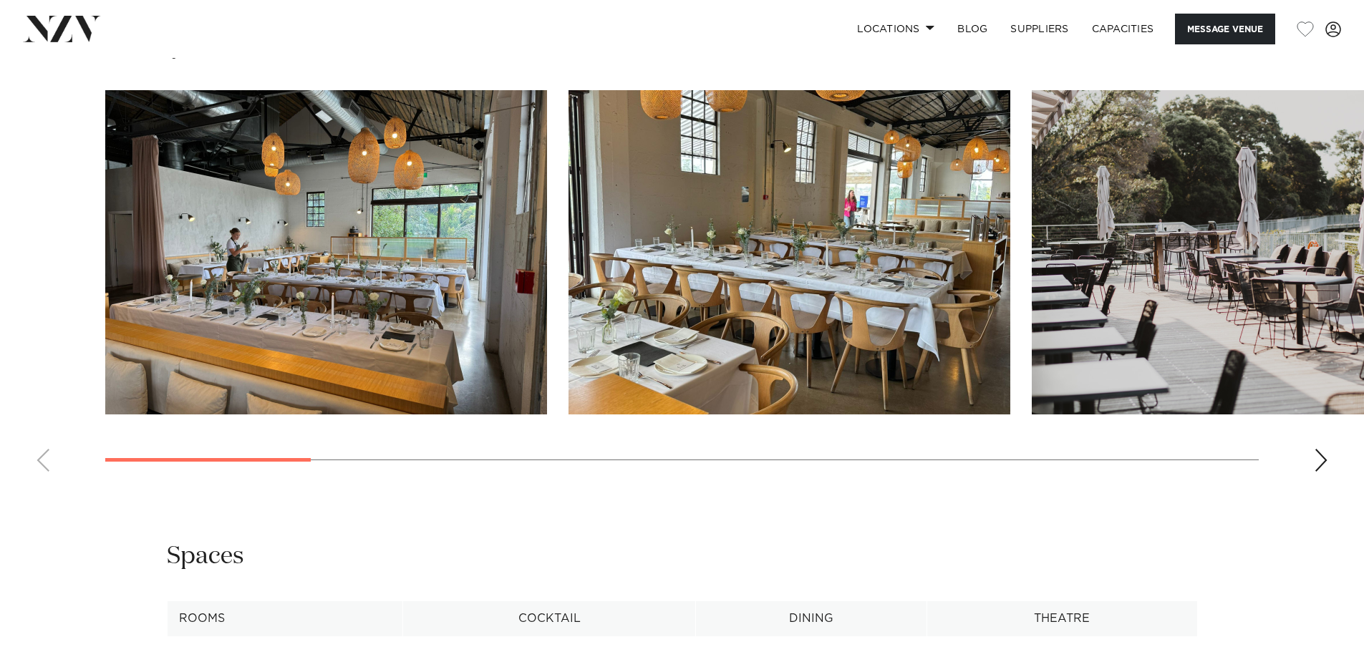
click at [1328, 463] on div "Next slide" at bounding box center [1321, 460] width 14 height 23
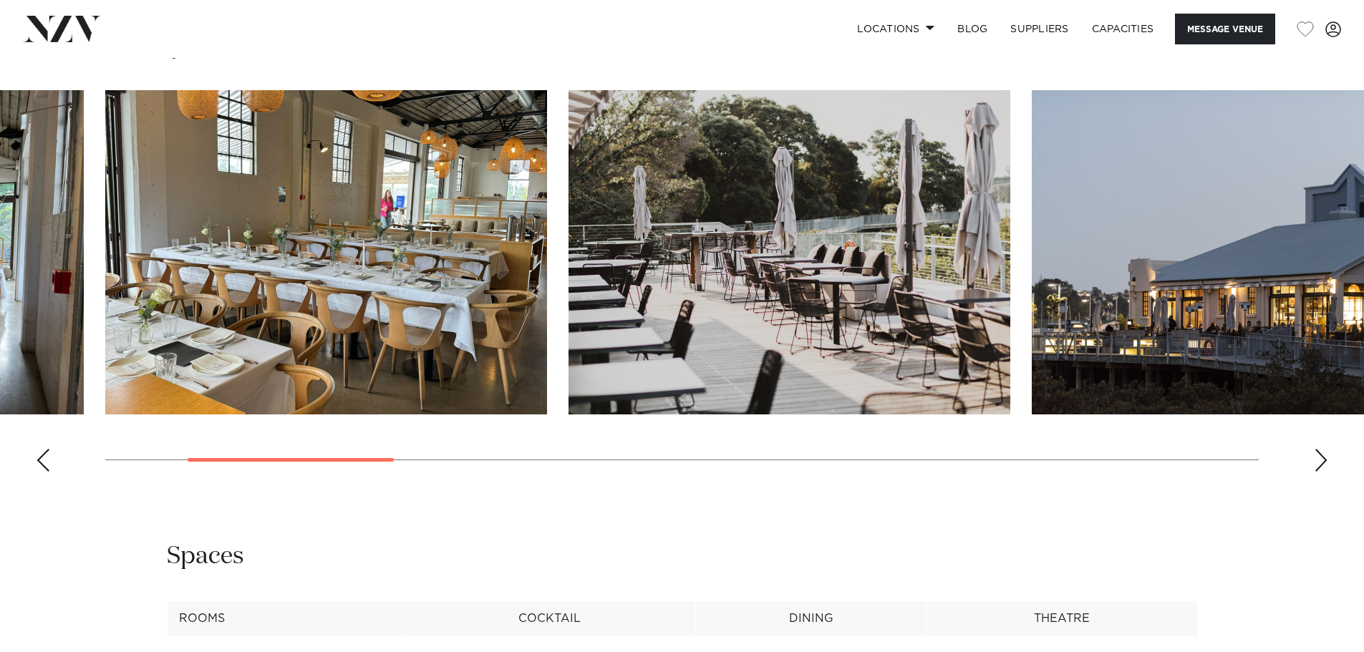
click at [1327, 463] on div "Next slide" at bounding box center [1321, 460] width 14 height 23
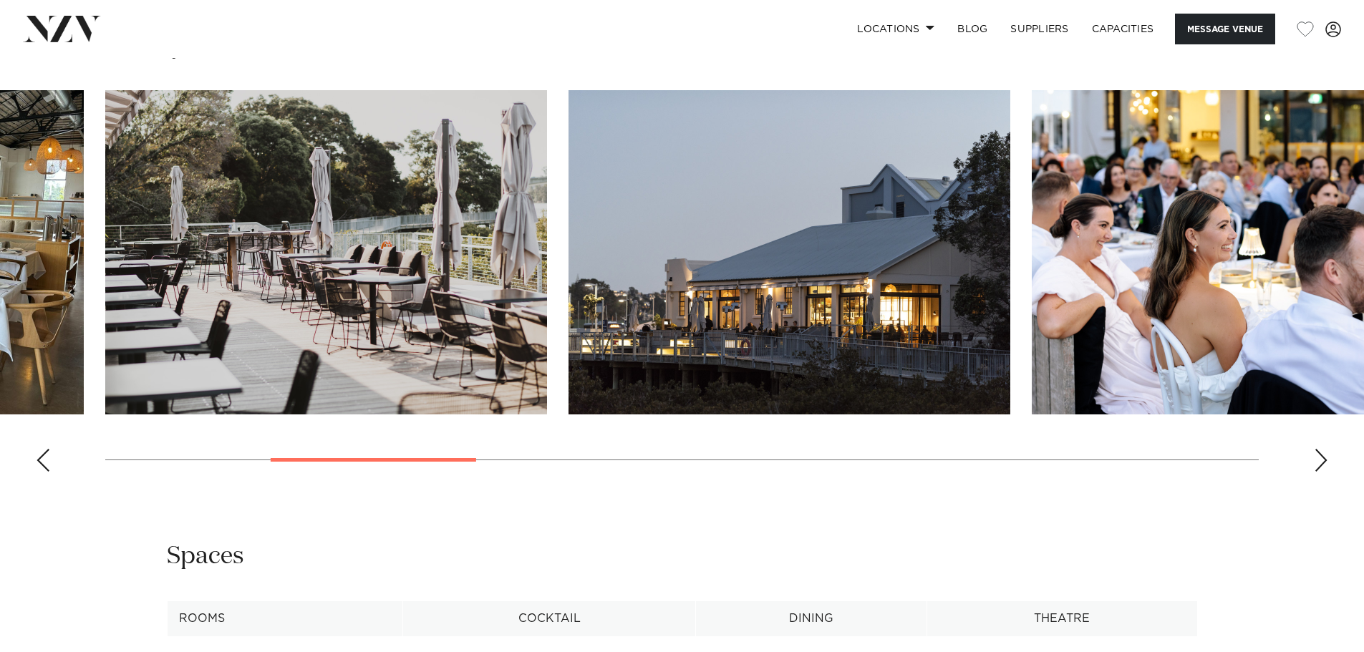
click at [1326, 463] on div "Next slide" at bounding box center [1321, 460] width 14 height 23
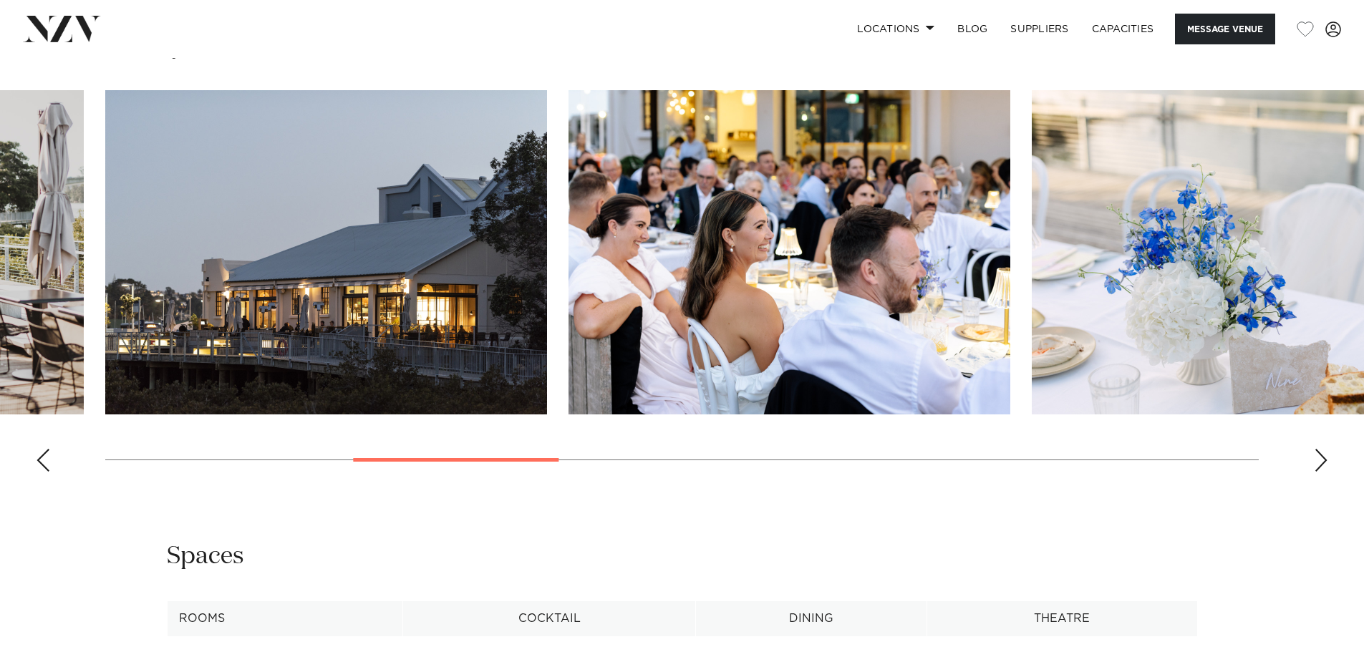
click at [1326, 463] on div "Next slide" at bounding box center [1321, 460] width 14 height 23
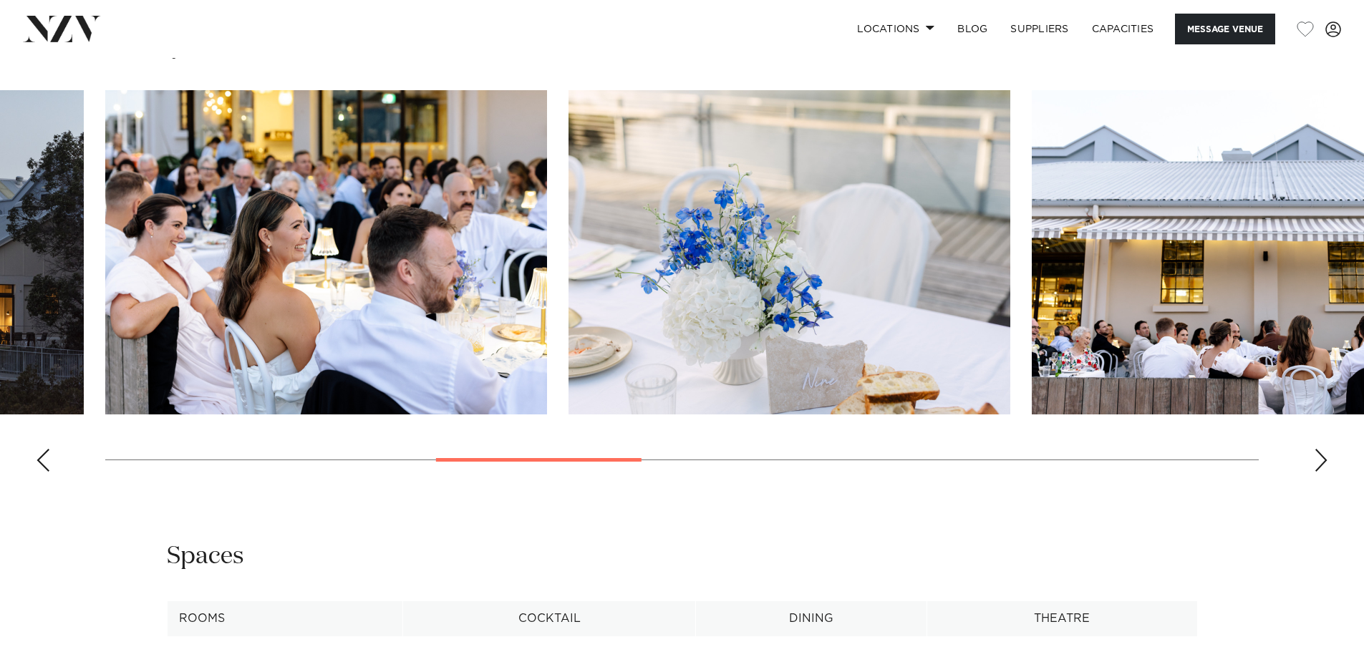
click at [1326, 463] on div "Next slide" at bounding box center [1321, 460] width 14 height 23
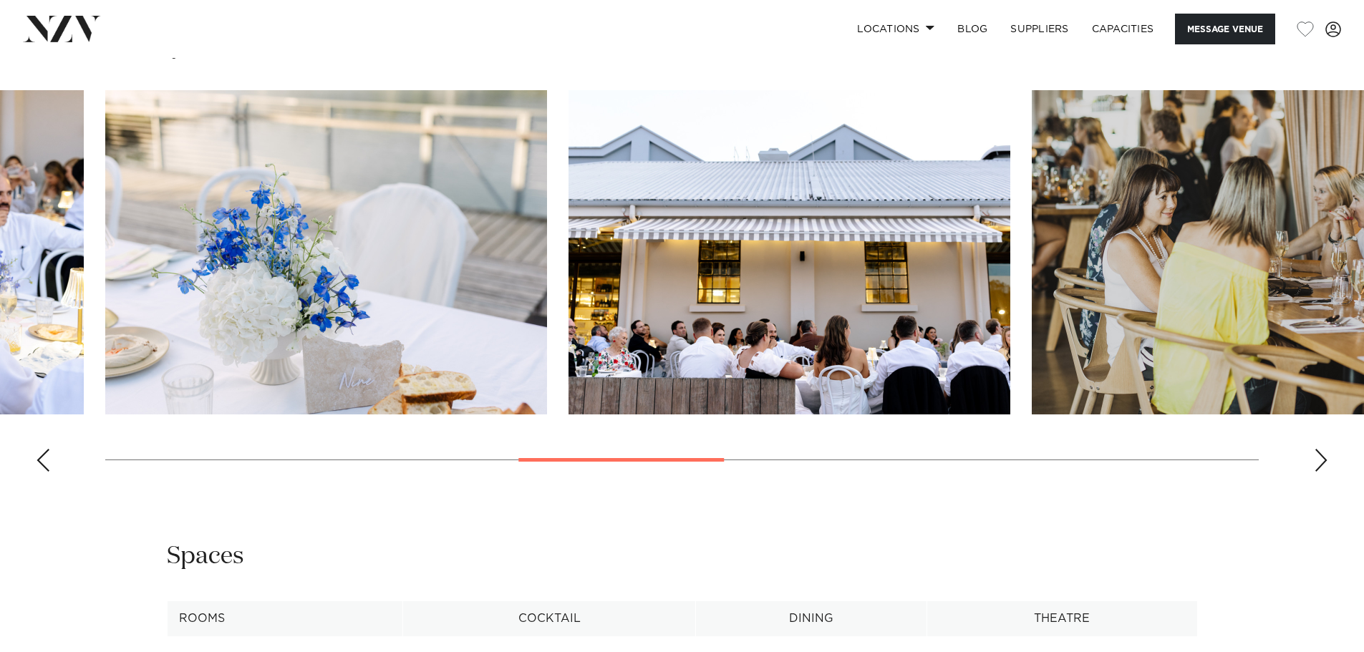
scroll to position [1361, 0]
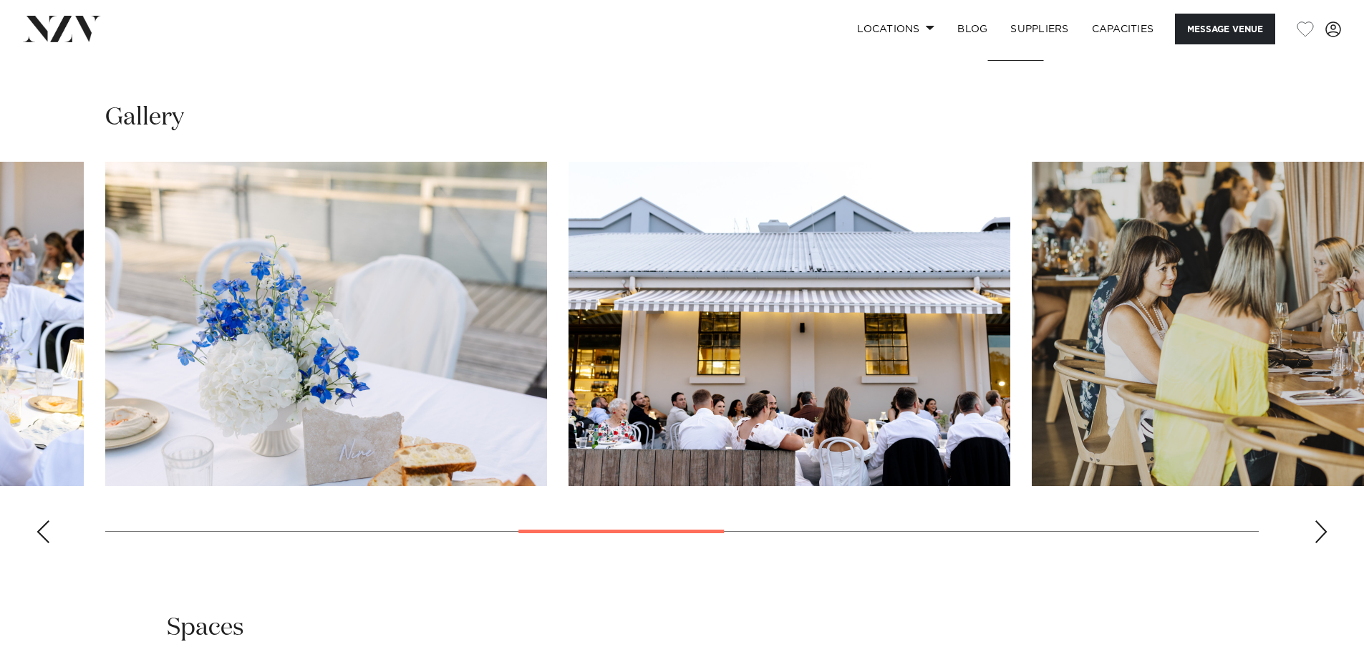
click at [1318, 536] on div "Next slide" at bounding box center [1321, 532] width 14 height 23
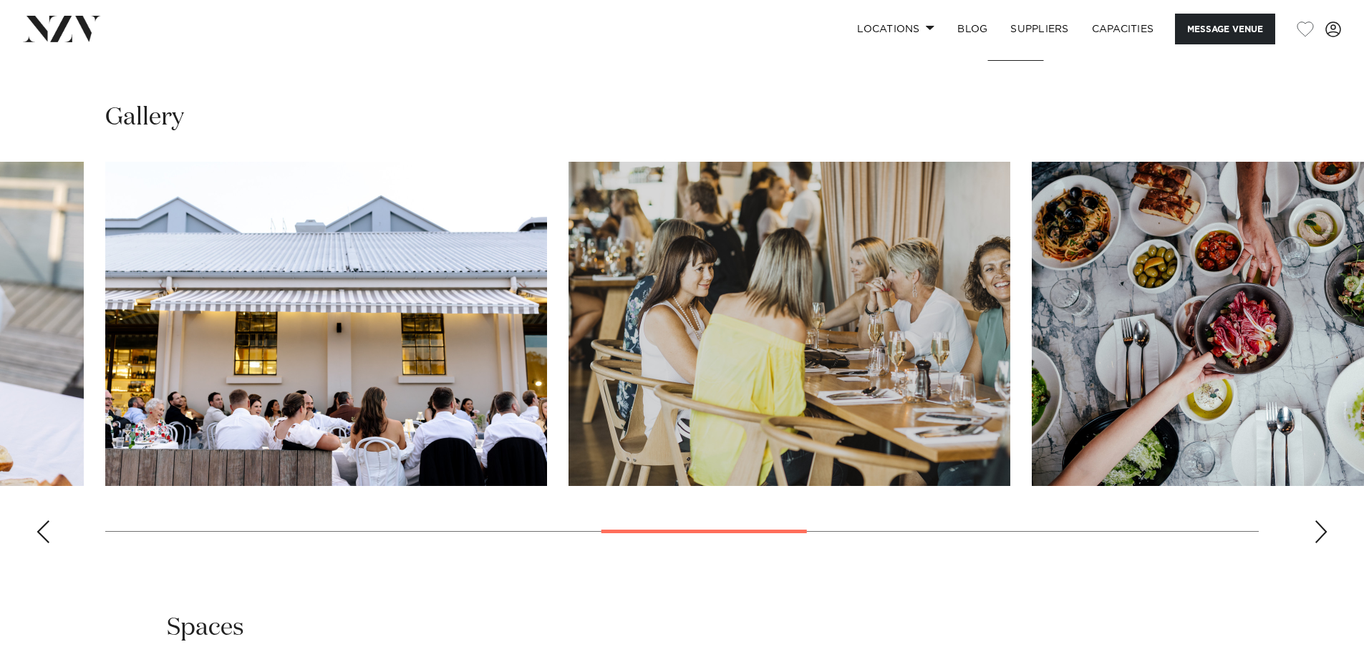
click at [1318, 536] on div "Next slide" at bounding box center [1321, 532] width 14 height 23
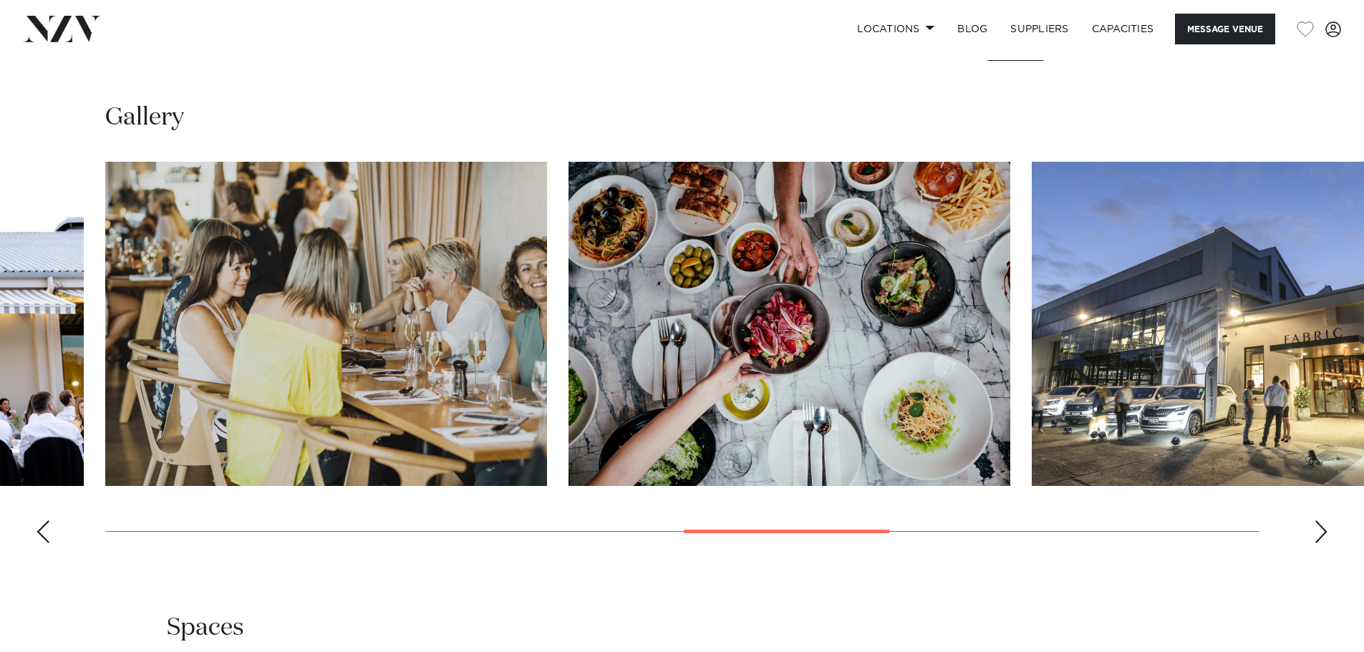
click at [1318, 536] on div "Next slide" at bounding box center [1321, 532] width 14 height 23
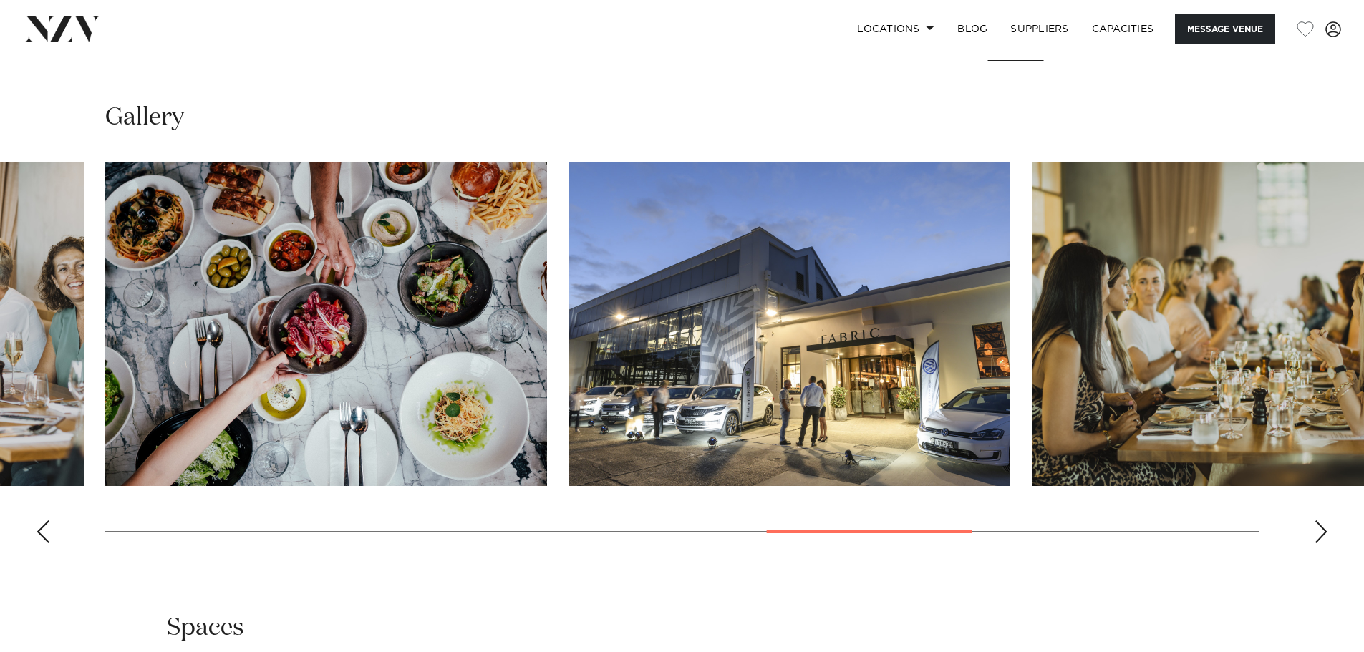
click at [1317, 536] on div "Next slide" at bounding box center [1321, 532] width 14 height 23
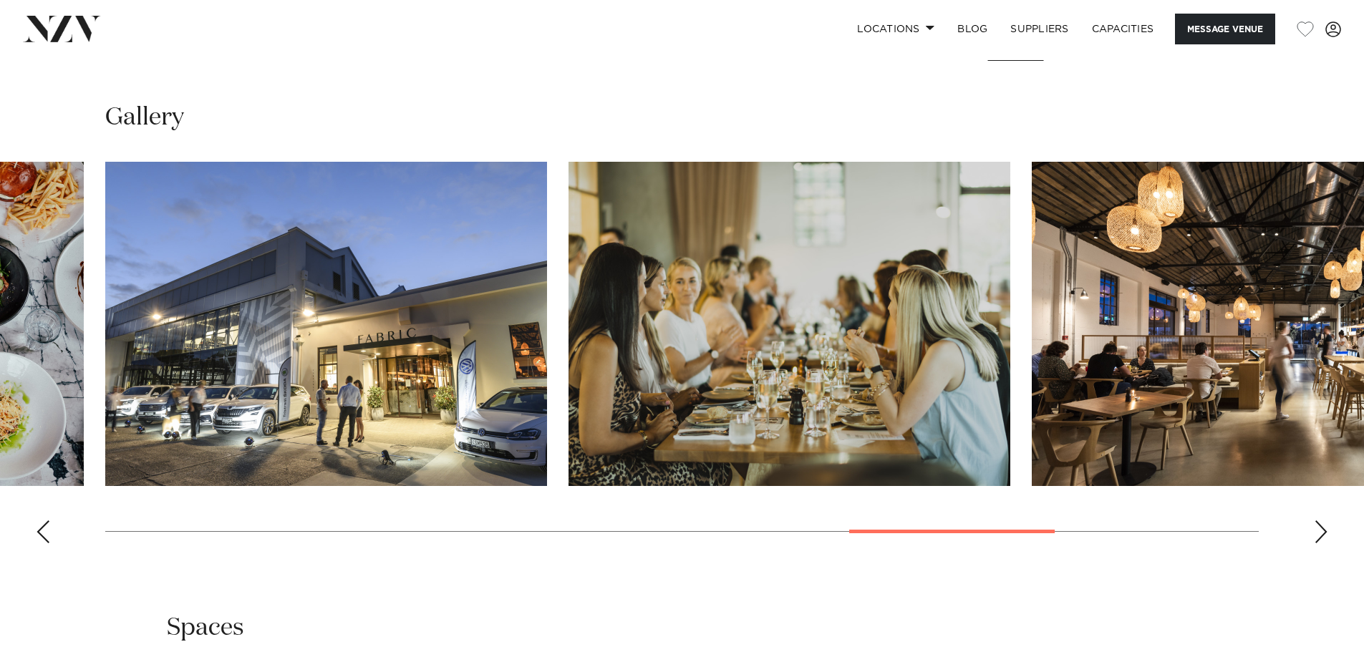
click at [1317, 536] on div "Next slide" at bounding box center [1321, 532] width 14 height 23
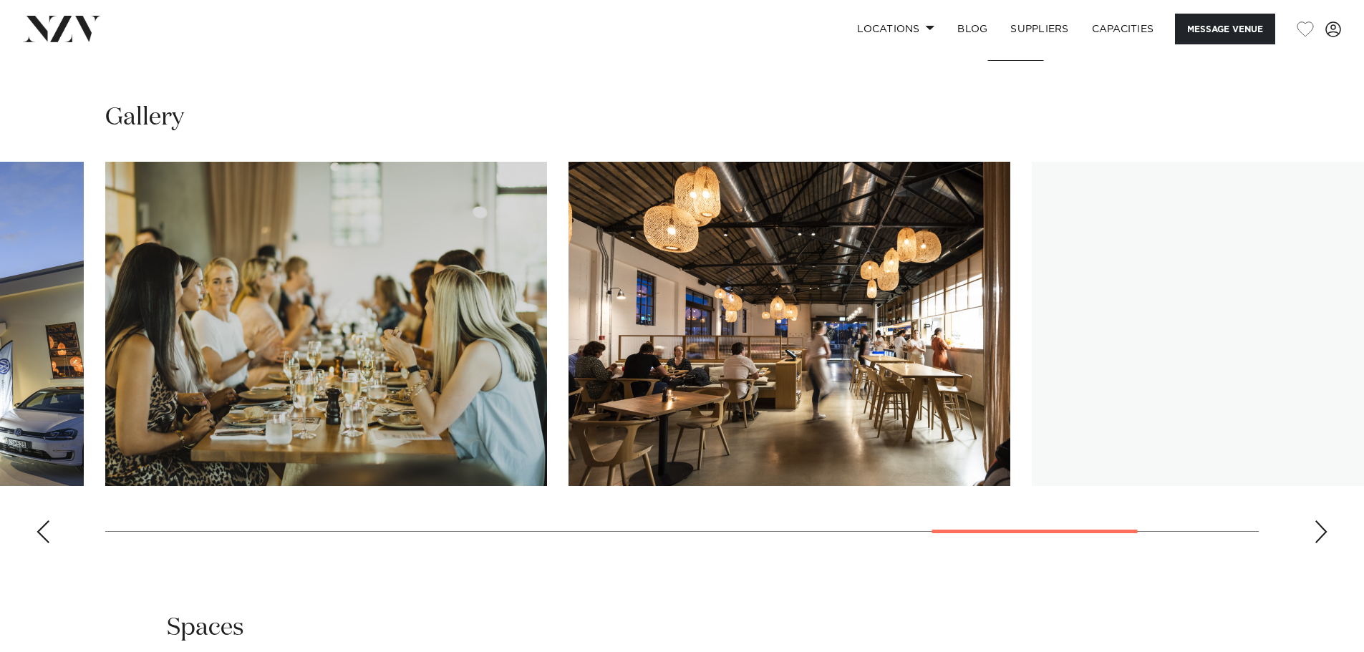
click at [1317, 536] on div "Next slide" at bounding box center [1321, 532] width 14 height 23
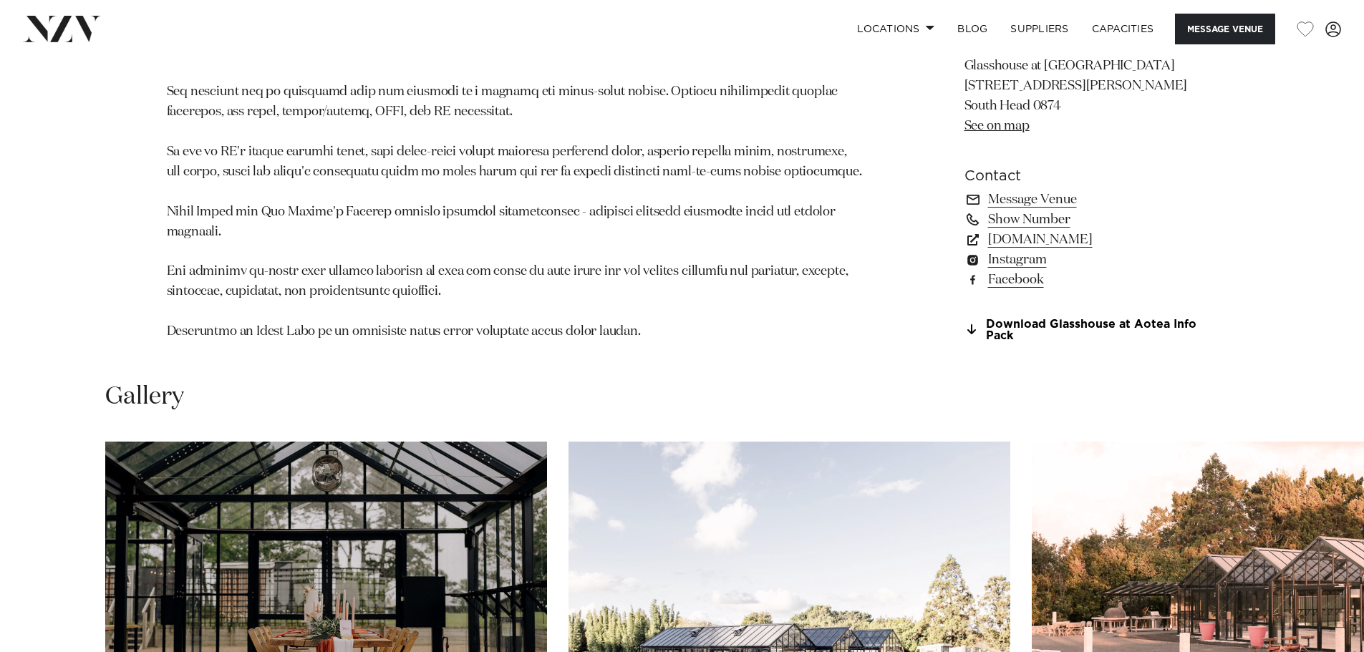
scroll to position [1432, 0]
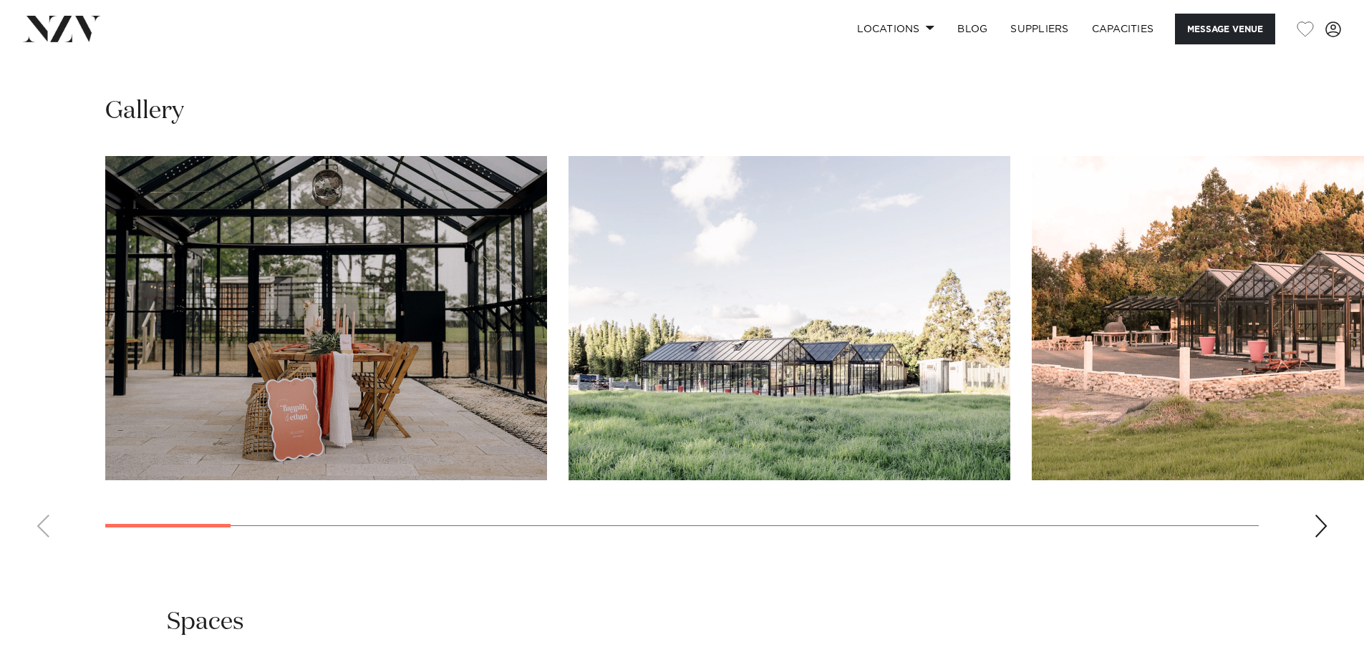
click at [1324, 521] on div "Next slide" at bounding box center [1321, 526] width 14 height 23
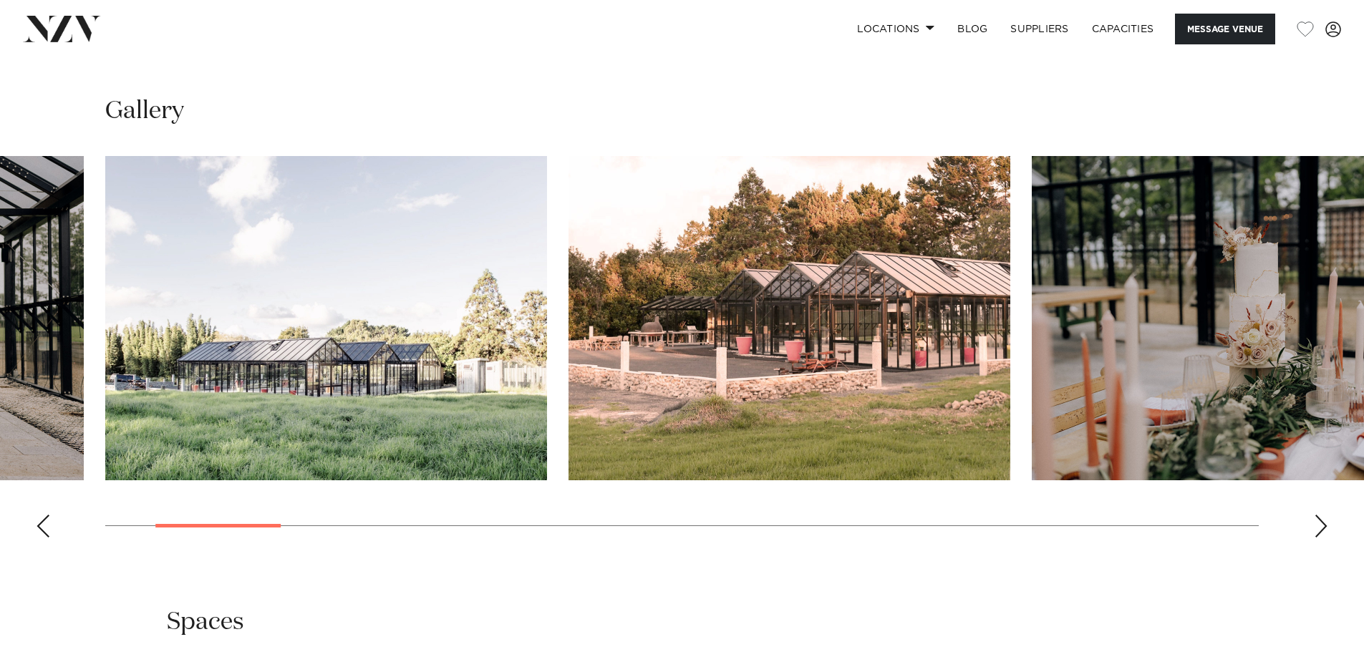
click at [1324, 519] on div "Next slide" at bounding box center [1321, 526] width 14 height 23
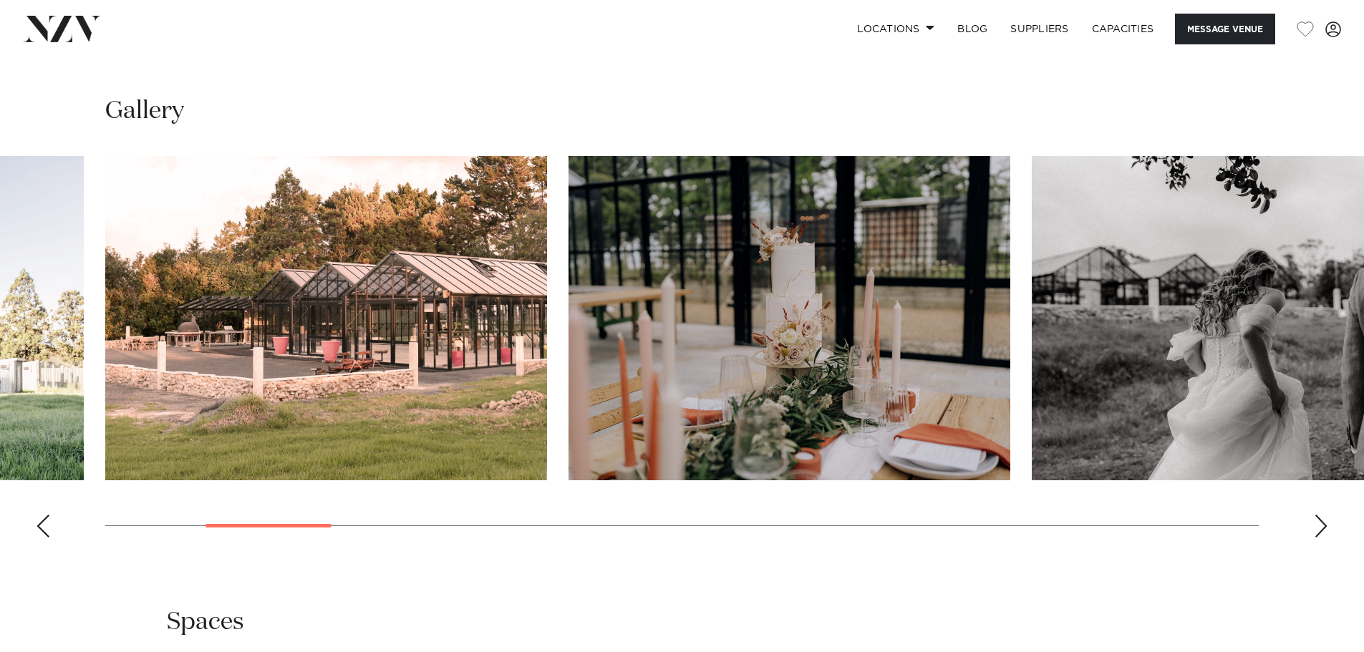
click at [1324, 519] on div "Next slide" at bounding box center [1321, 526] width 14 height 23
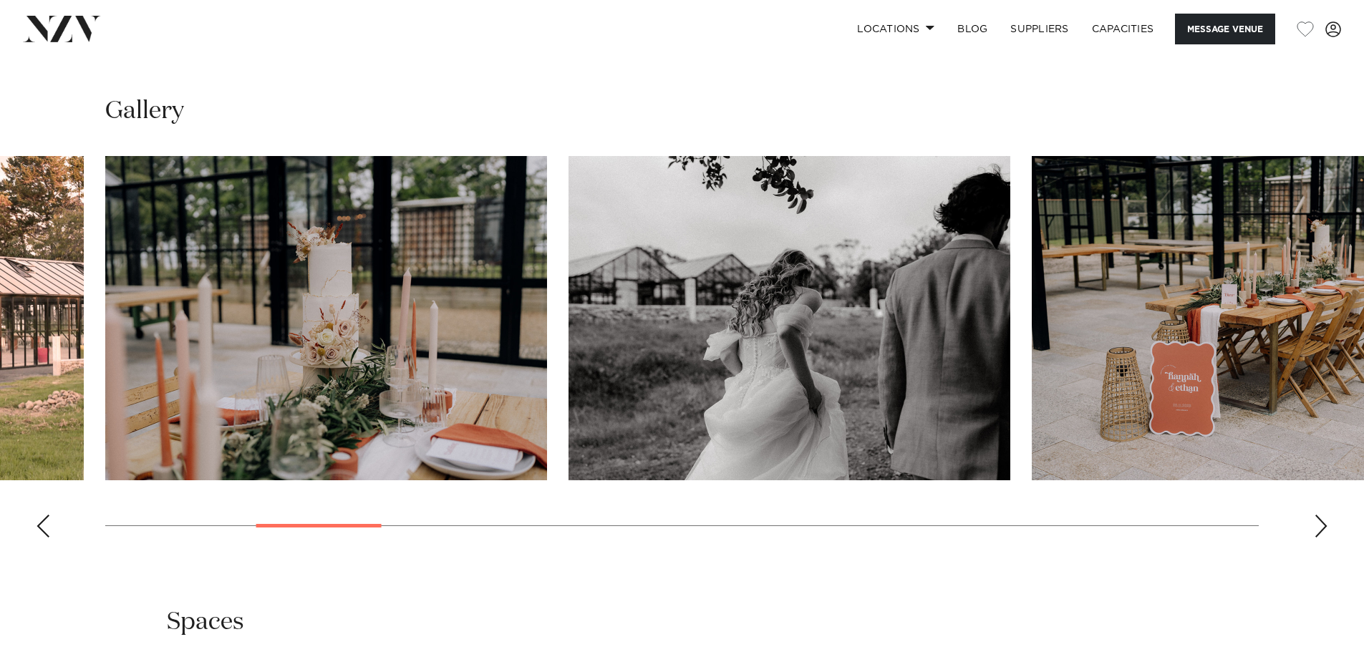
click at [1324, 519] on div "Next slide" at bounding box center [1321, 526] width 14 height 23
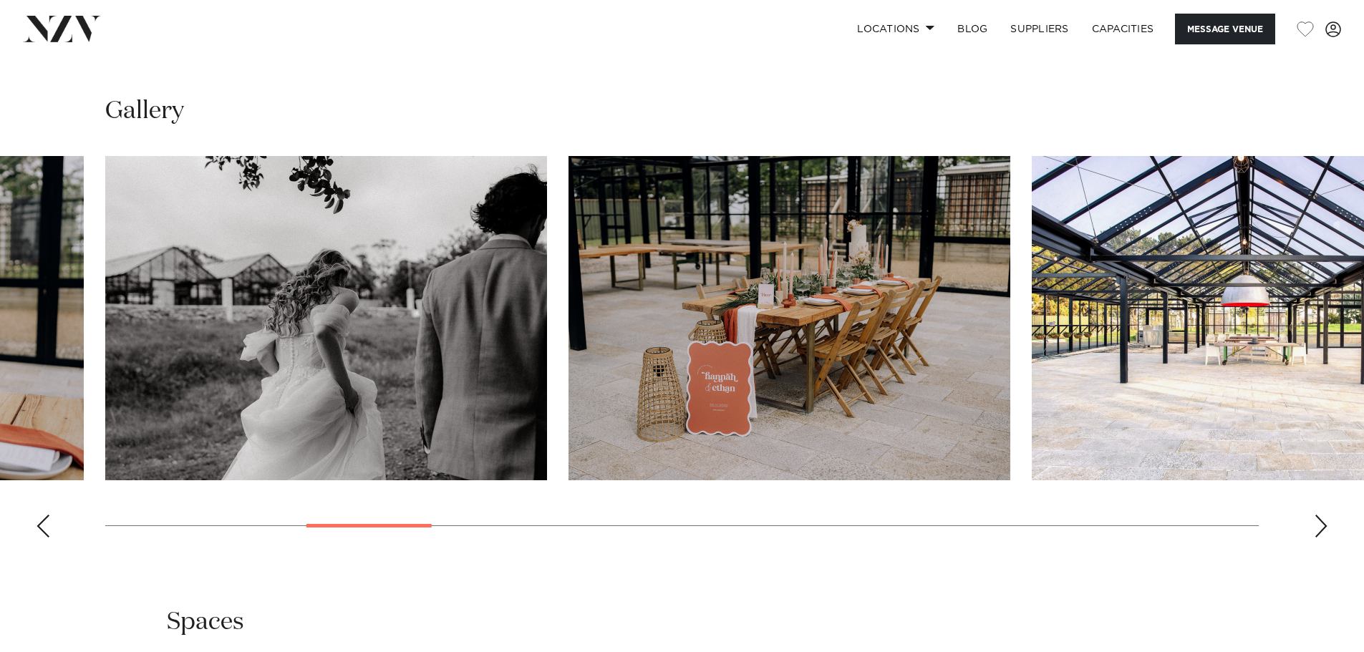
click at [1324, 519] on div "Next slide" at bounding box center [1321, 526] width 14 height 23
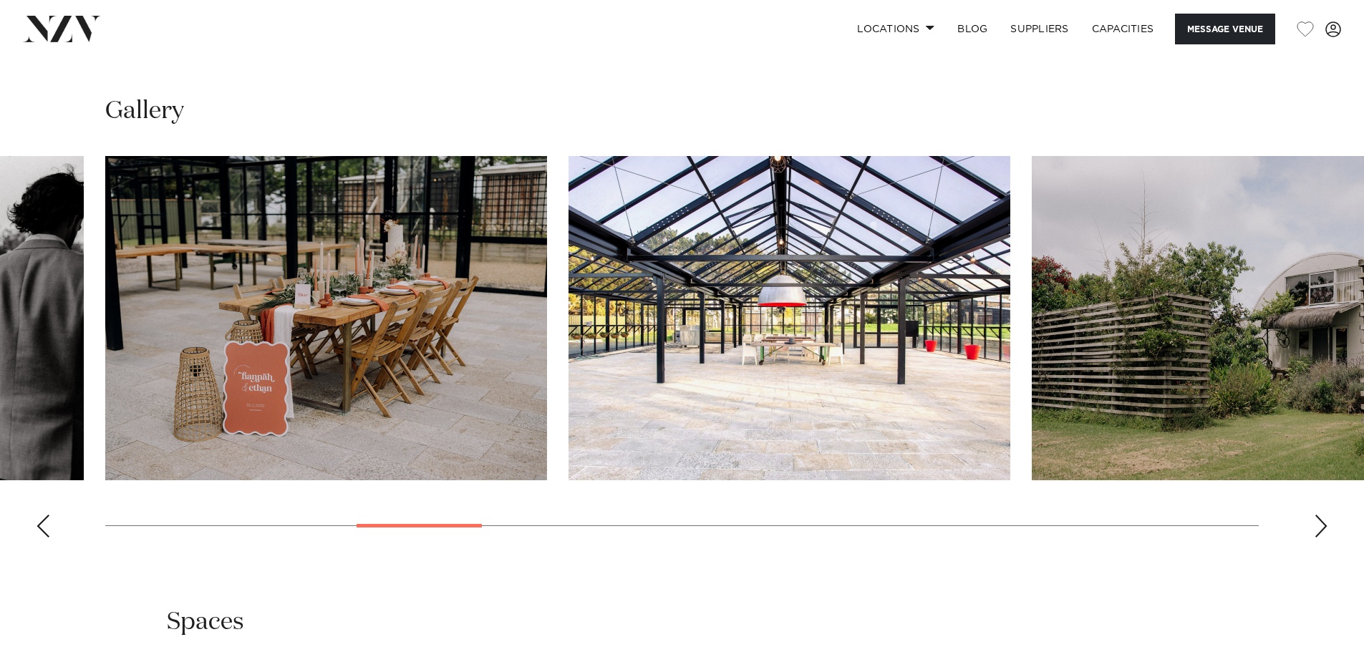
click at [1321, 518] on div "Next slide" at bounding box center [1321, 526] width 14 height 23
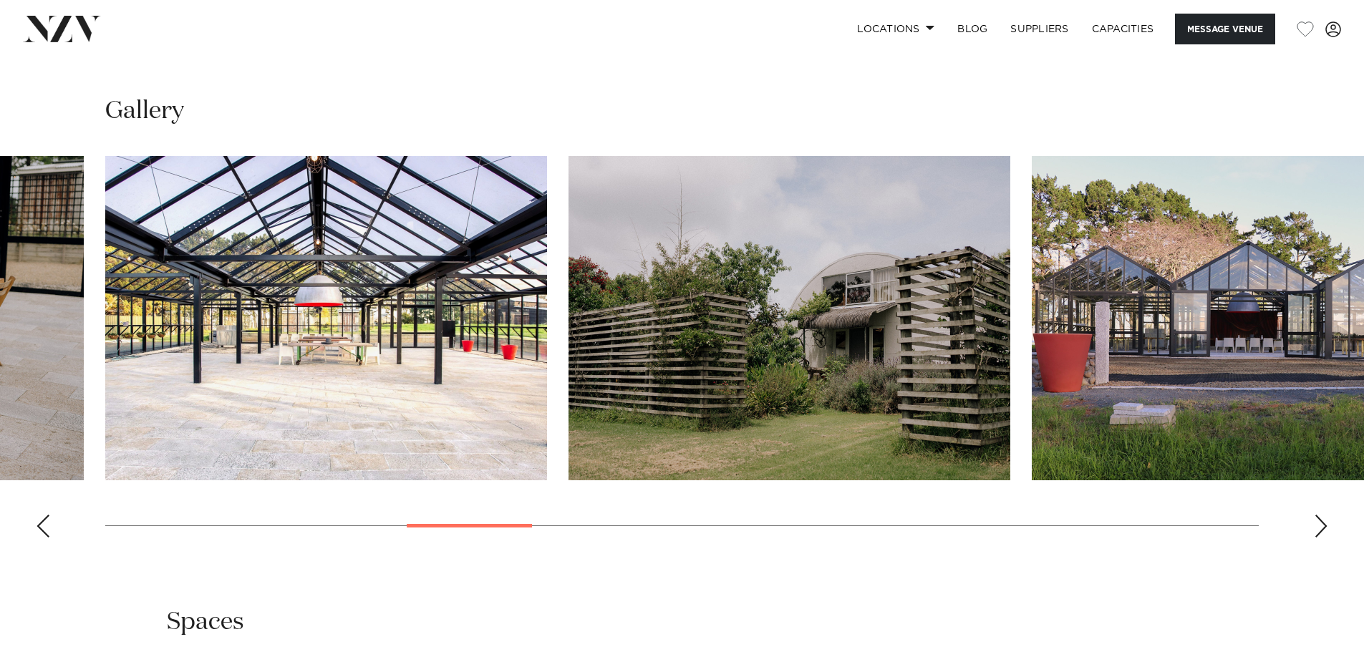
click at [1321, 518] on div "Next slide" at bounding box center [1321, 526] width 14 height 23
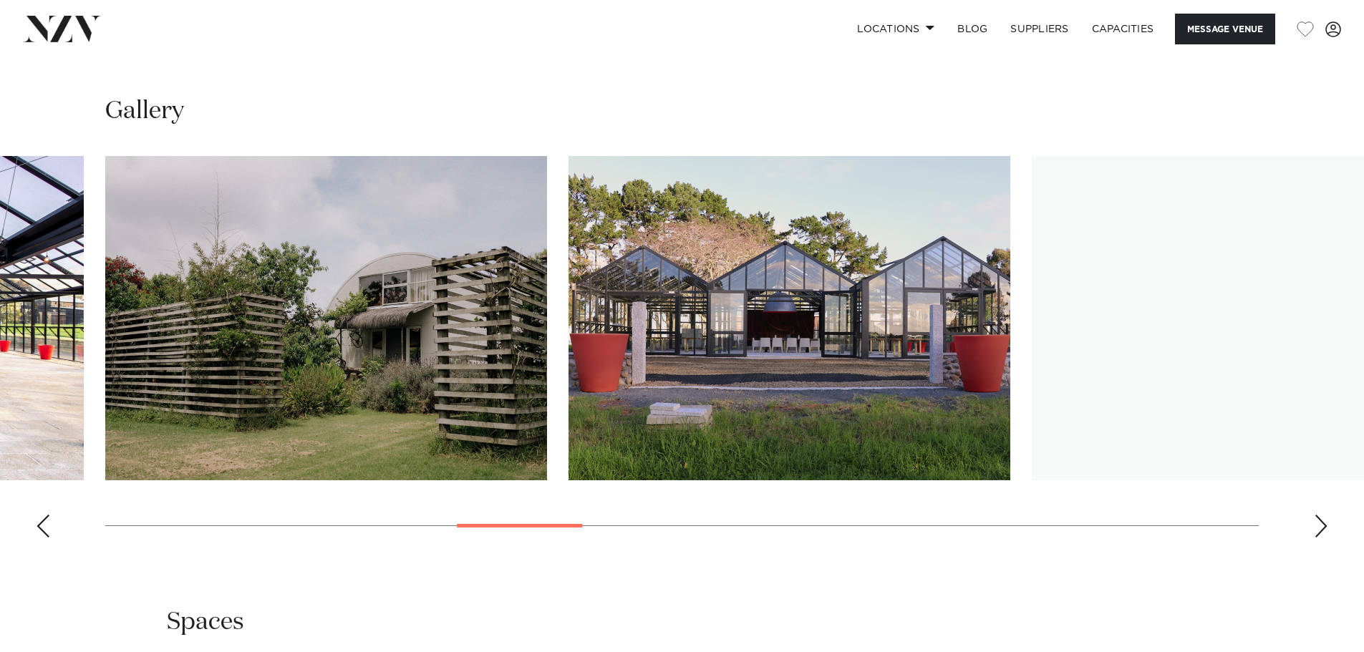
click at [1321, 518] on div "Next slide" at bounding box center [1321, 526] width 14 height 23
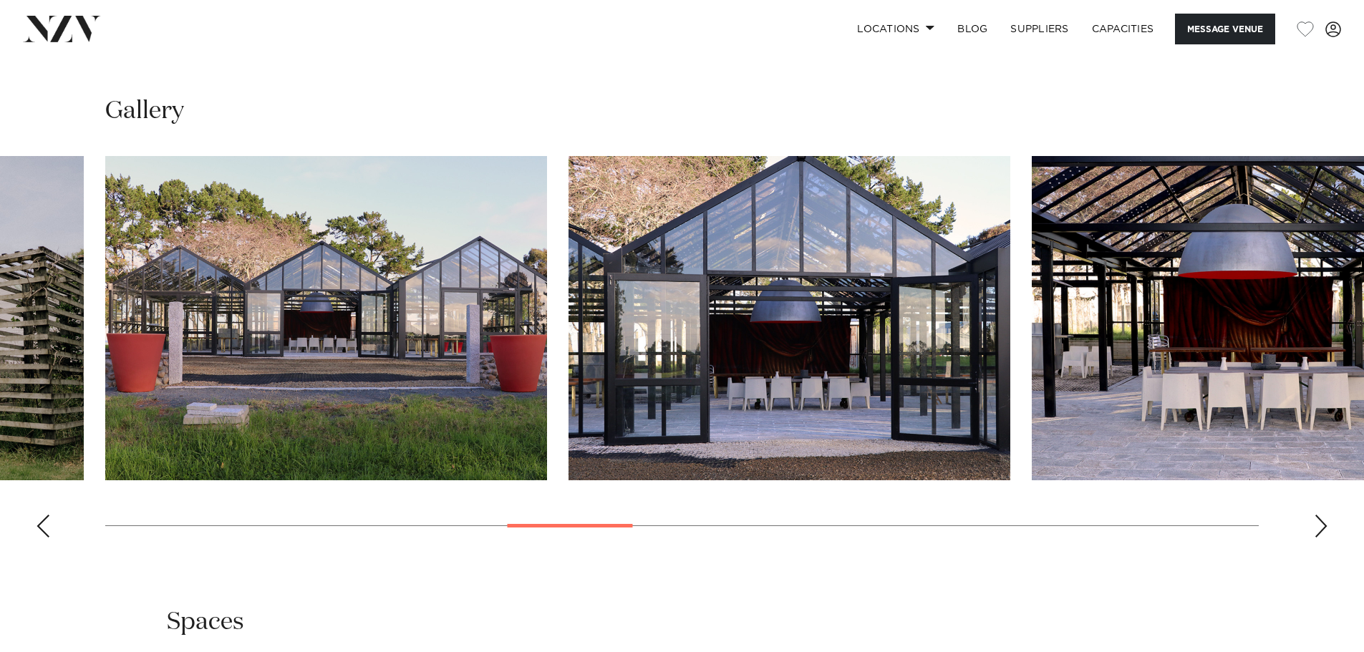
click at [1320, 518] on div "Next slide" at bounding box center [1321, 526] width 14 height 23
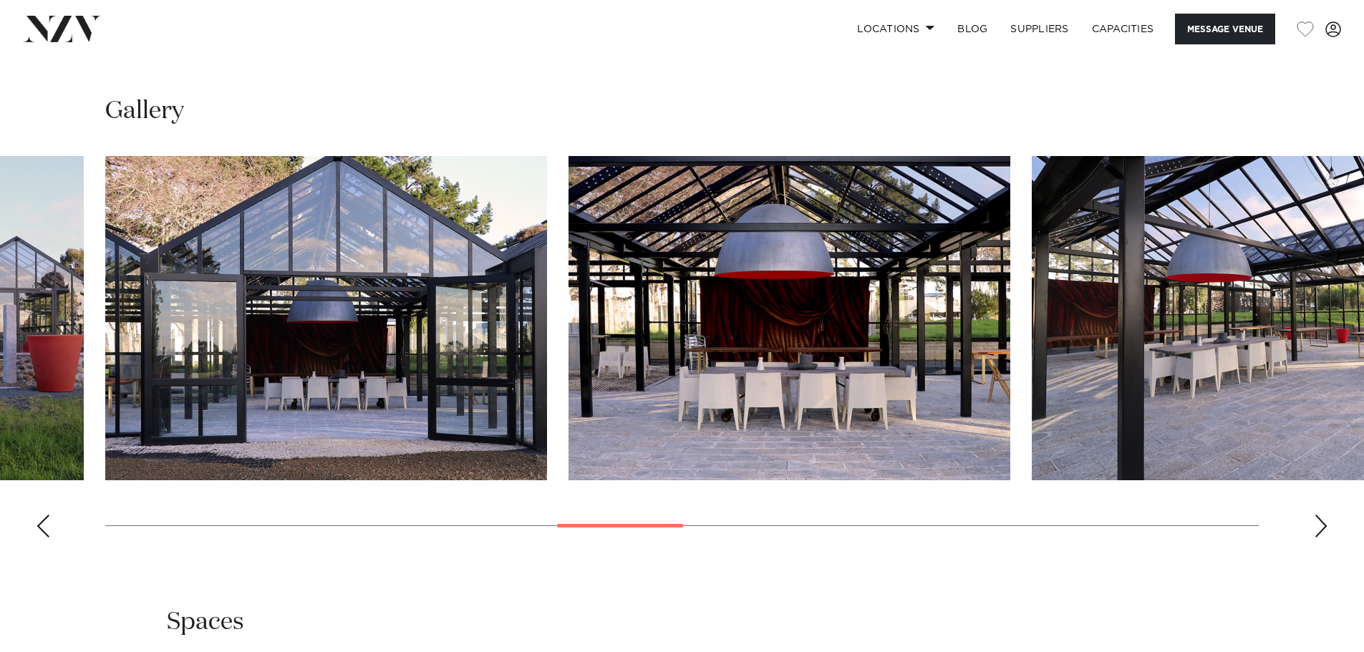
click at [1320, 517] on div "Next slide" at bounding box center [1321, 526] width 14 height 23
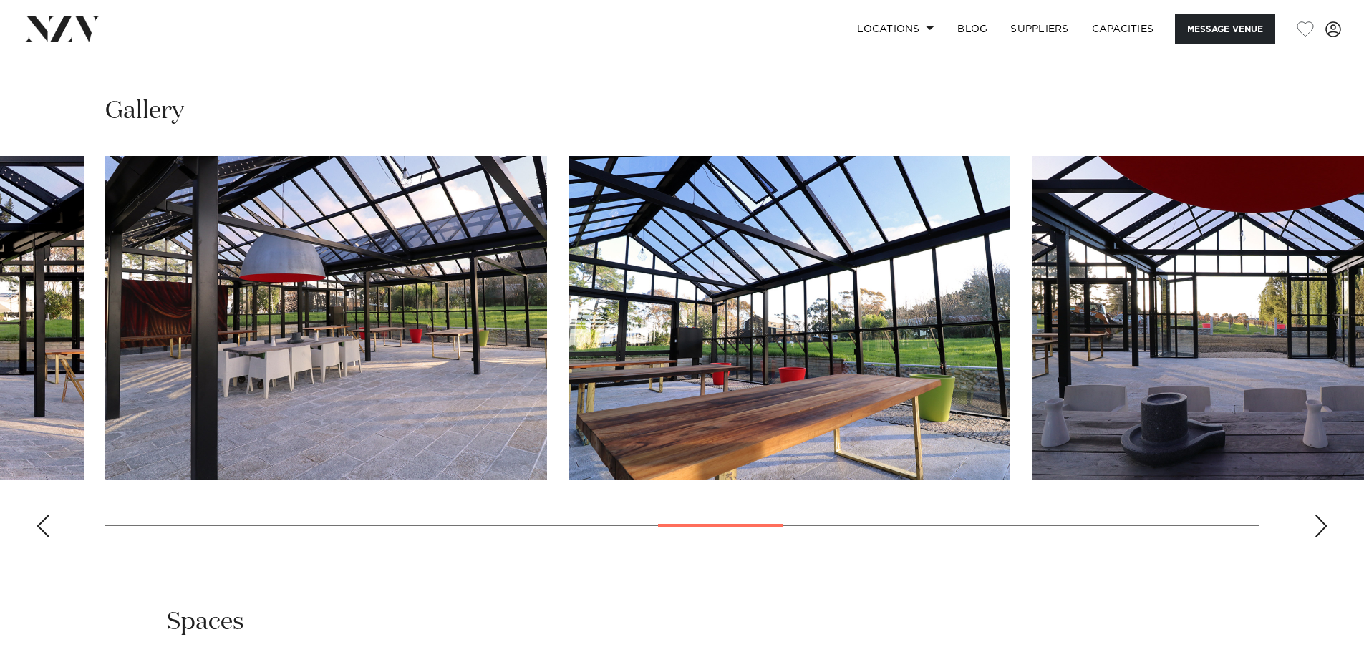
click at [1320, 517] on div "Next slide" at bounding box center [1321, 526] width 14 height 23
click at [1319, 517] on div "Next slide" at bounding box center [1321, 526] width 14 height 23
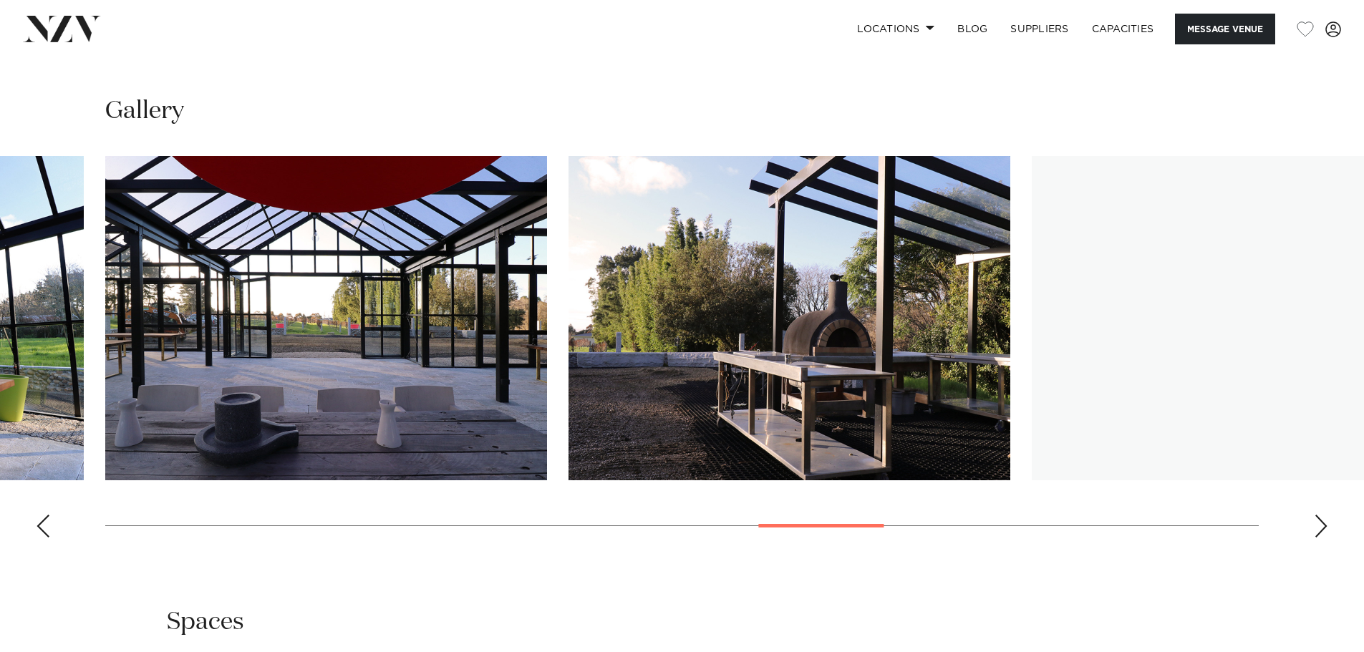
click at [1319, 517] on div "Next slide" at bounding box center [1321, 526] width 14 height 23
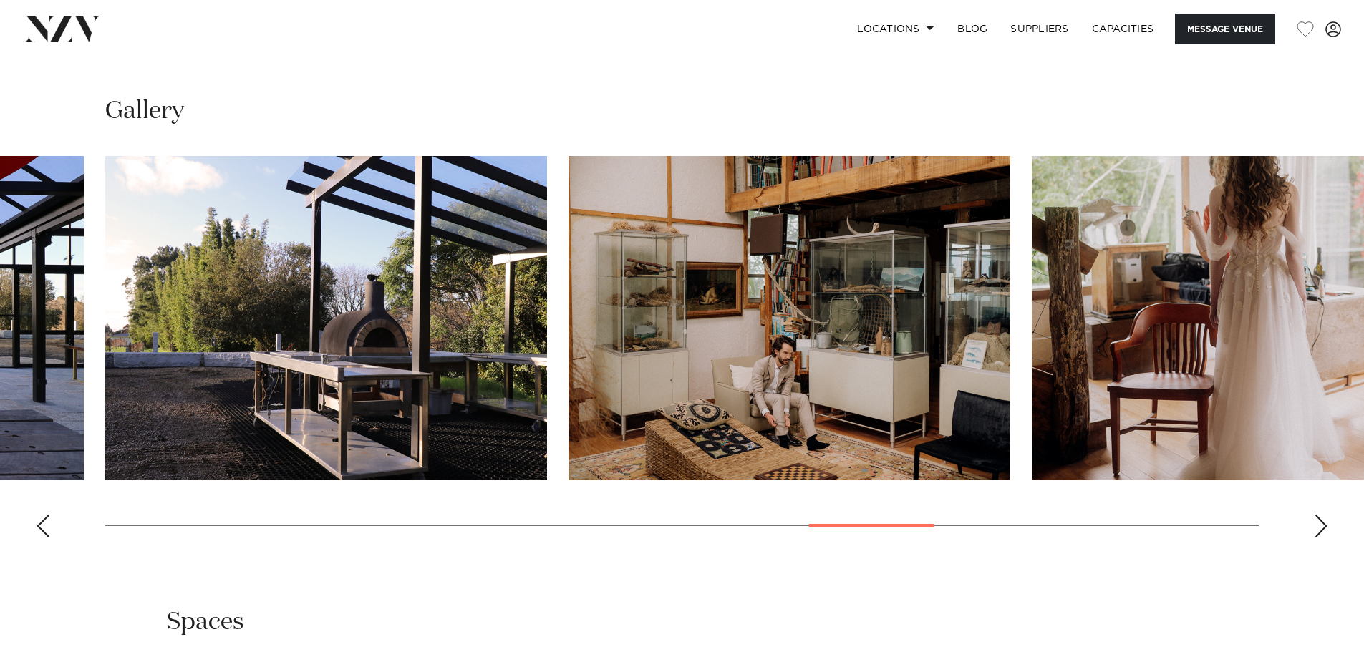
click at [1319, 517] on div "Next slide" at bounding box center [1321, 526] width 14 height 23
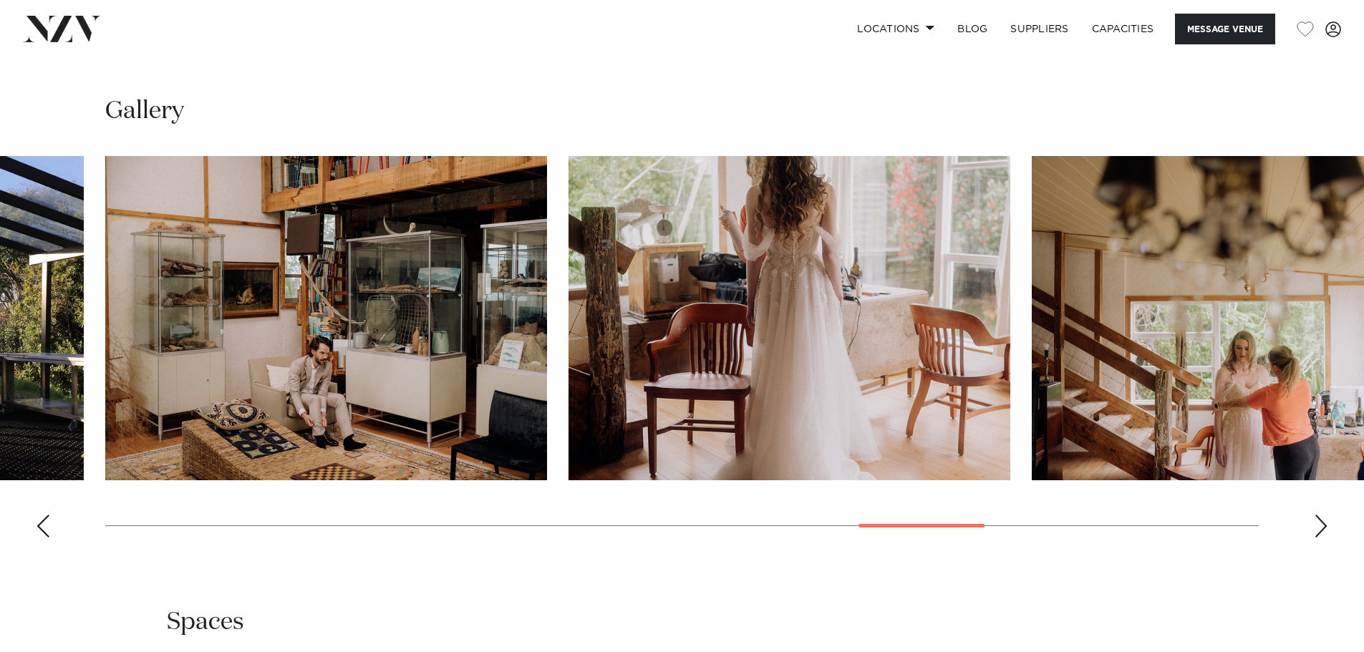
click at [1319, 517] on div "Next slide" at bounding box center [1321, 526] width 14 height 23
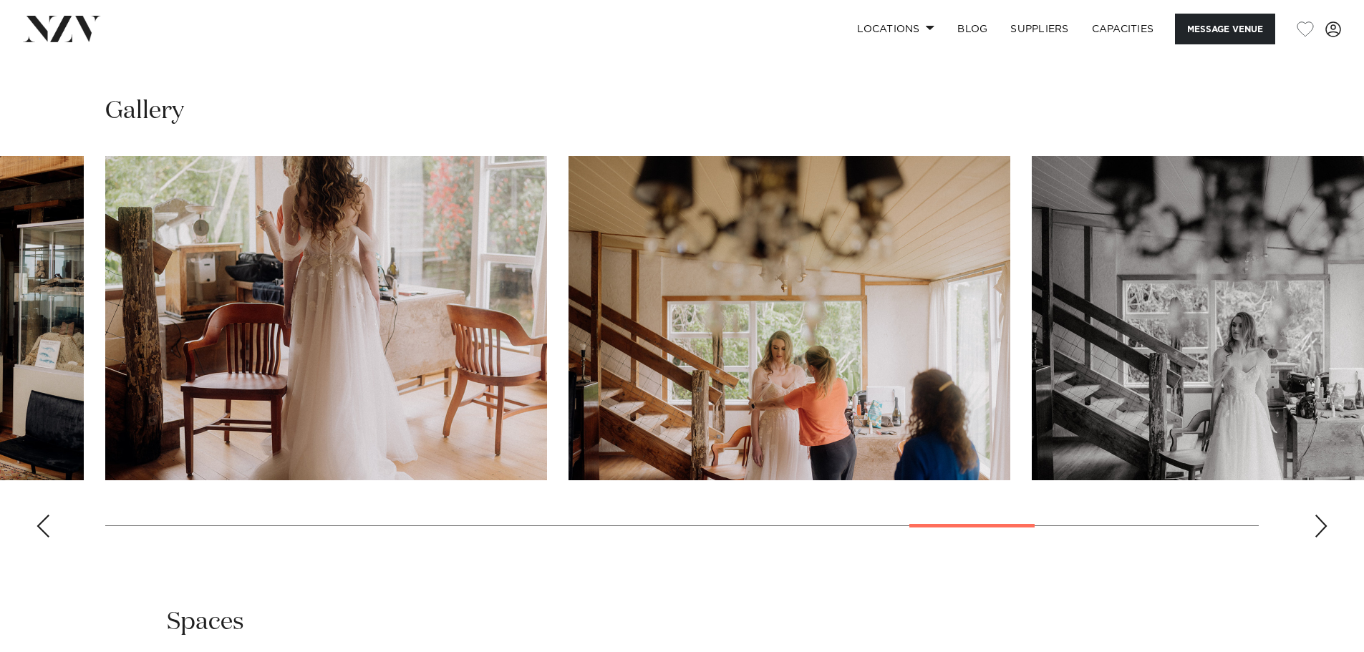
click at [1318, 517] on div "Next slide" at bounding box center [1321, 526] width 14 height 23
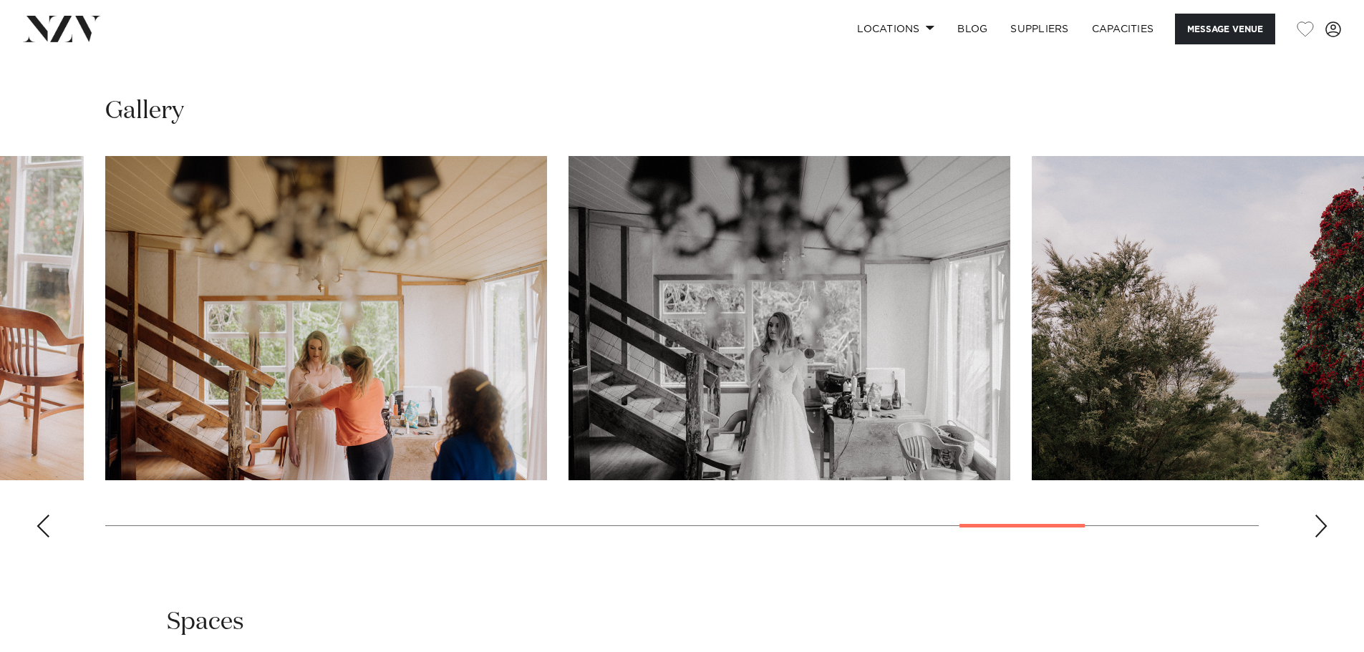
click at [1318, 517] on div "Next slide" at bounding box center [1321, 526] width 14 height 23
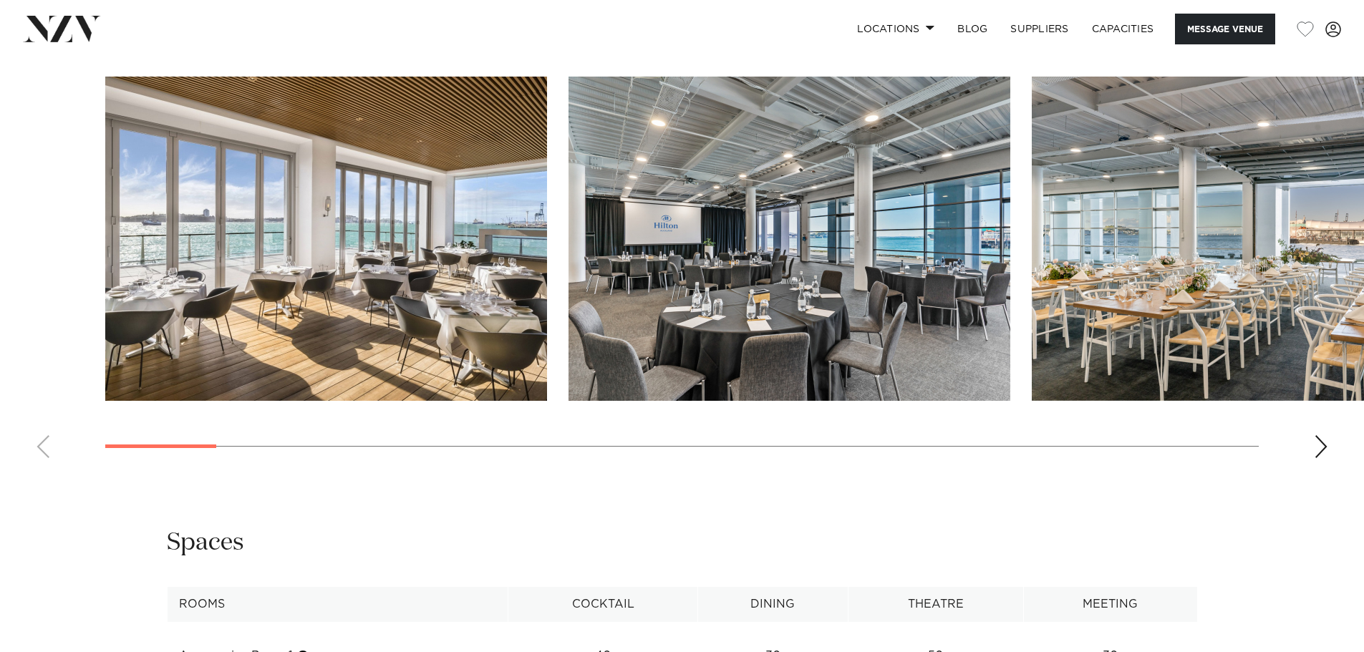
scroll to position [1647, 0]
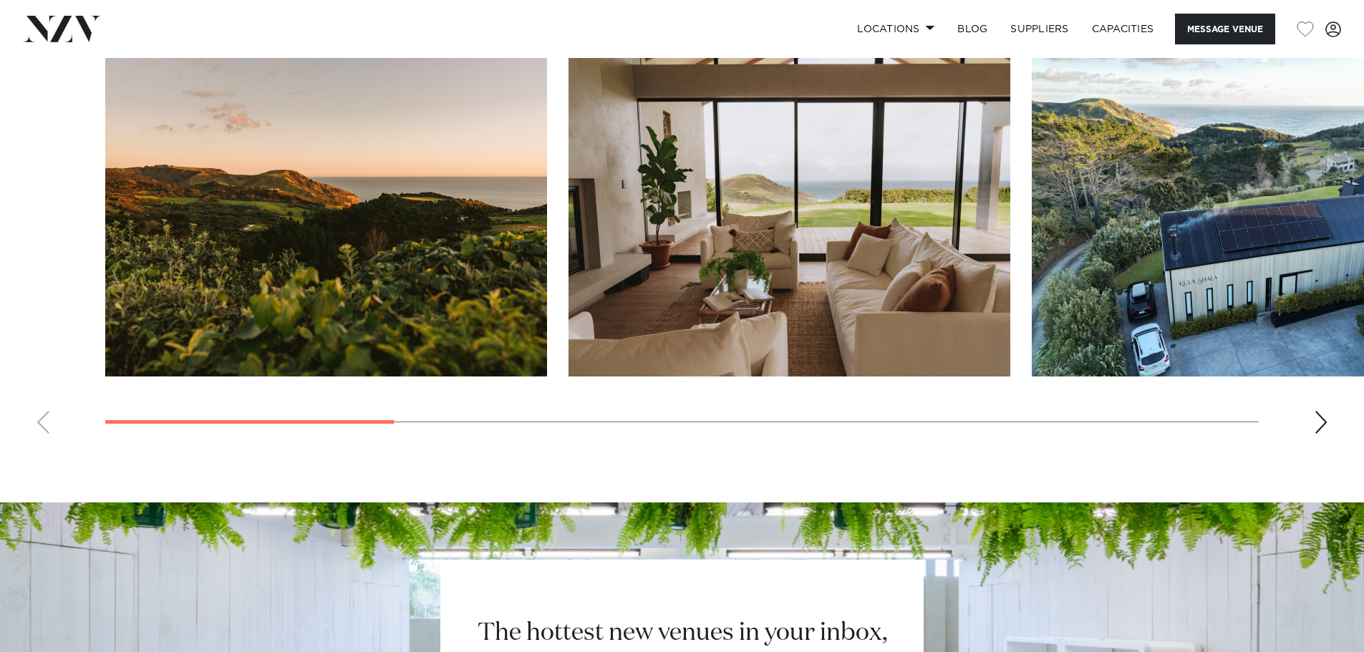
scroll to position [1432, 0]
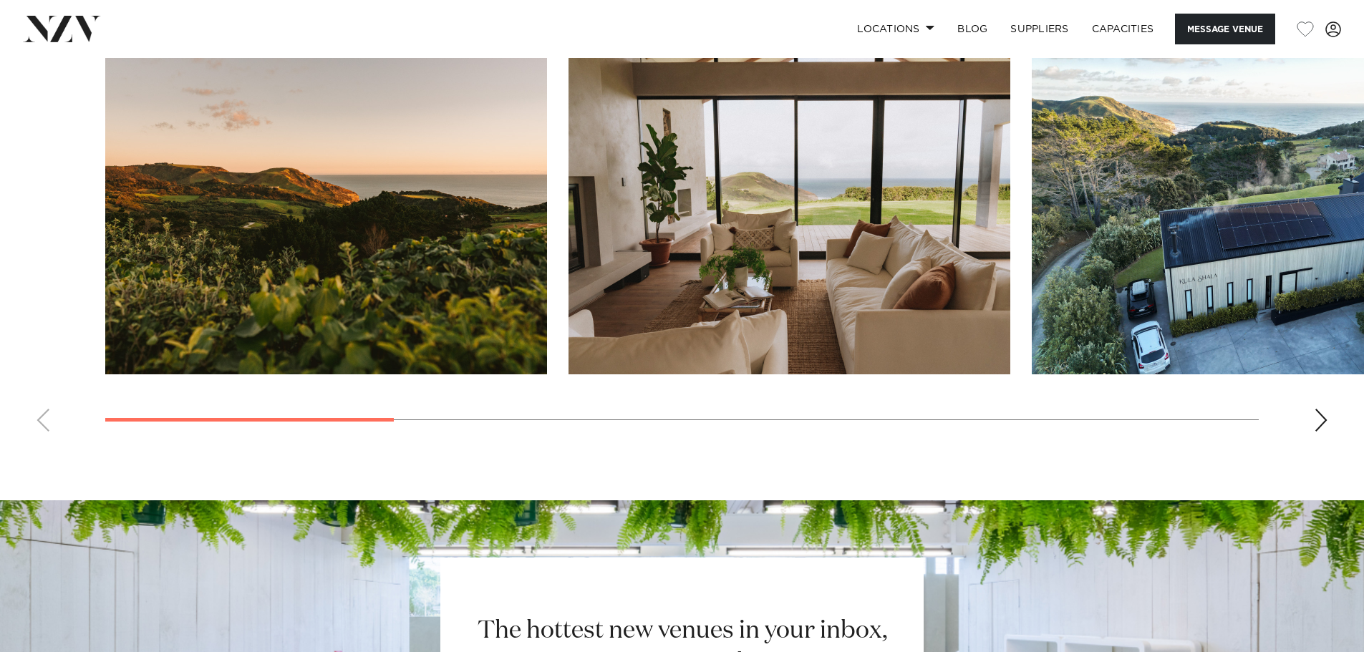
click at [1326, 430] on div "Next slide" at bounding box center [1321, 420] width 14 height 23
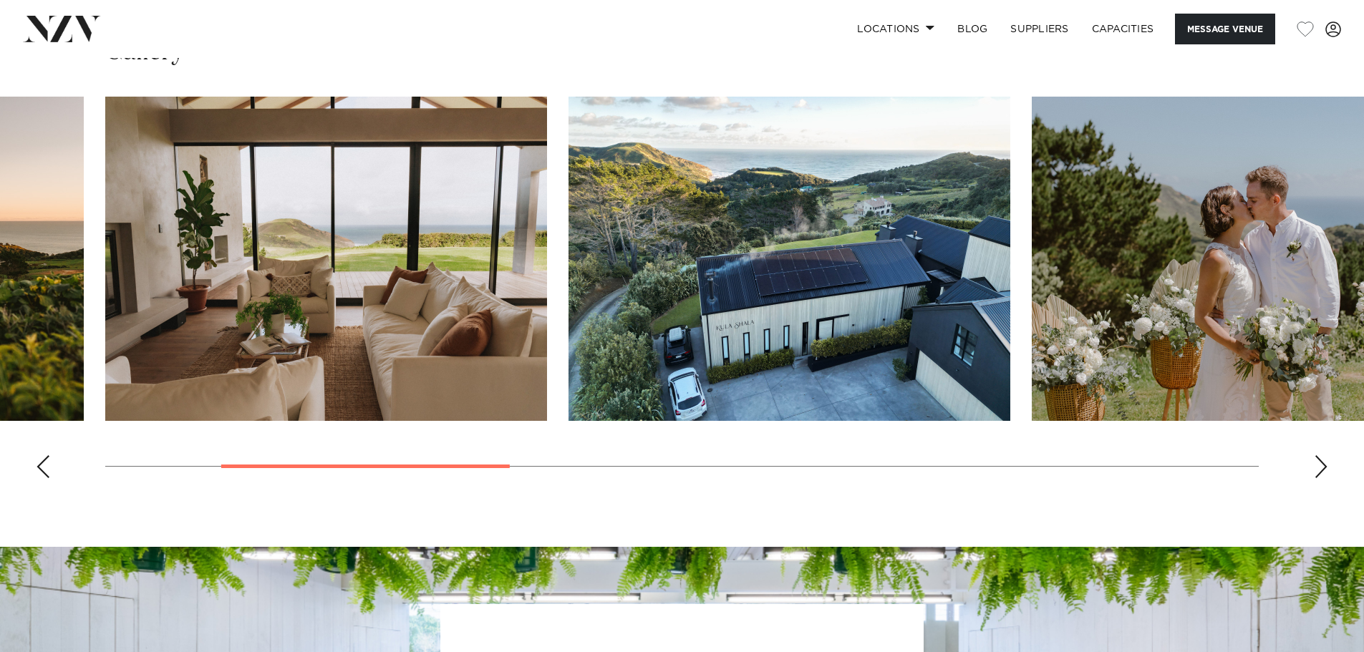
scroll to position [1361, 0]
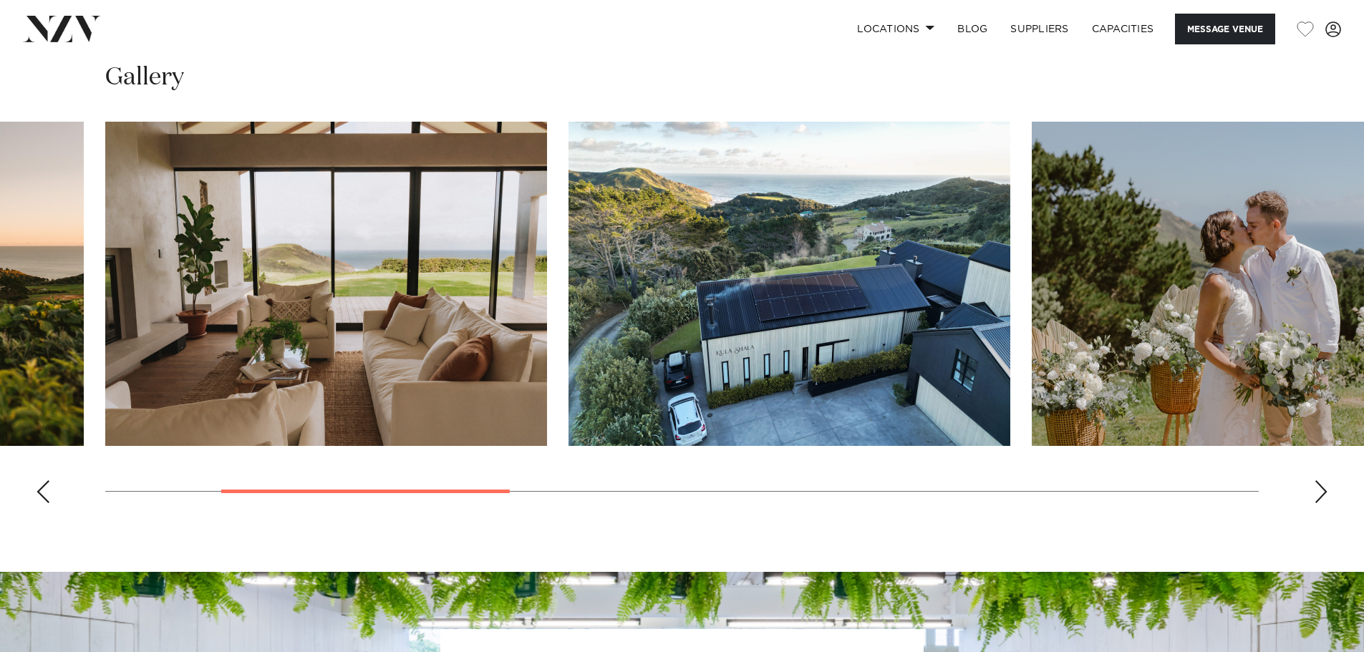
click at [1326, 495] on div "Next slide" at bounding box center [1321, 492] width 14 height 23
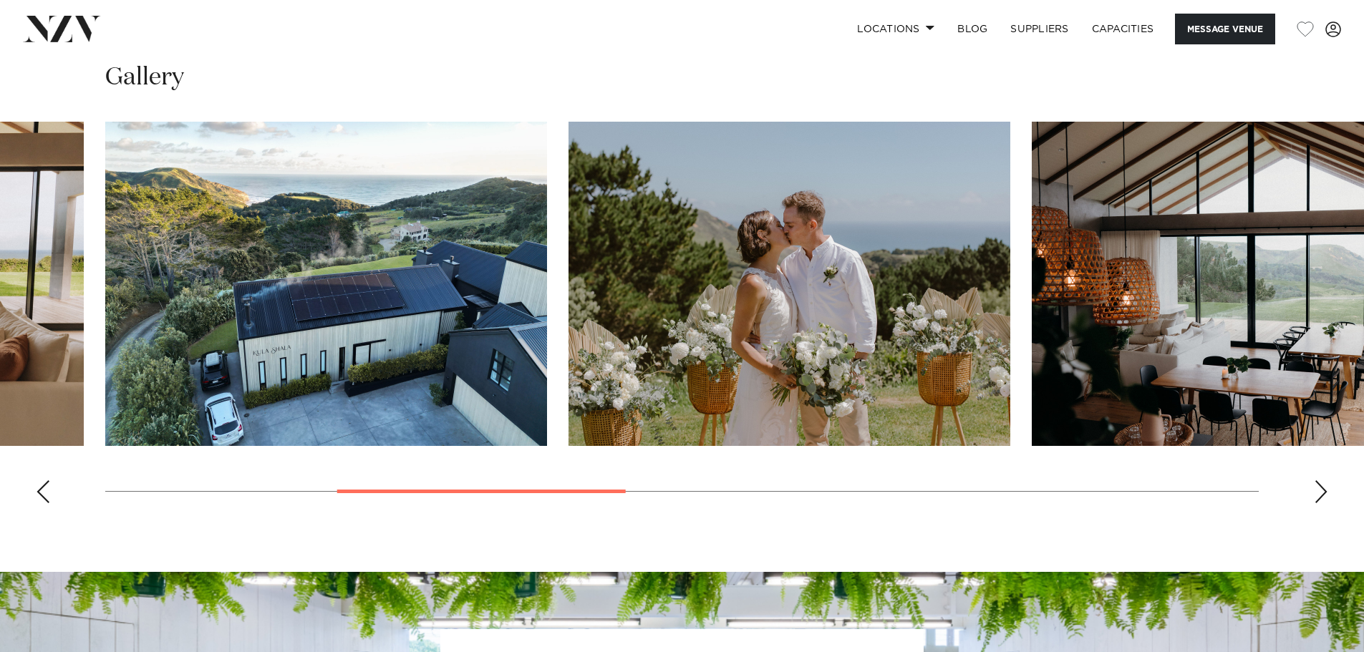
click at [1326, 494] on div "Next slide" at bounding box center [1321, 492] width 14 height 23
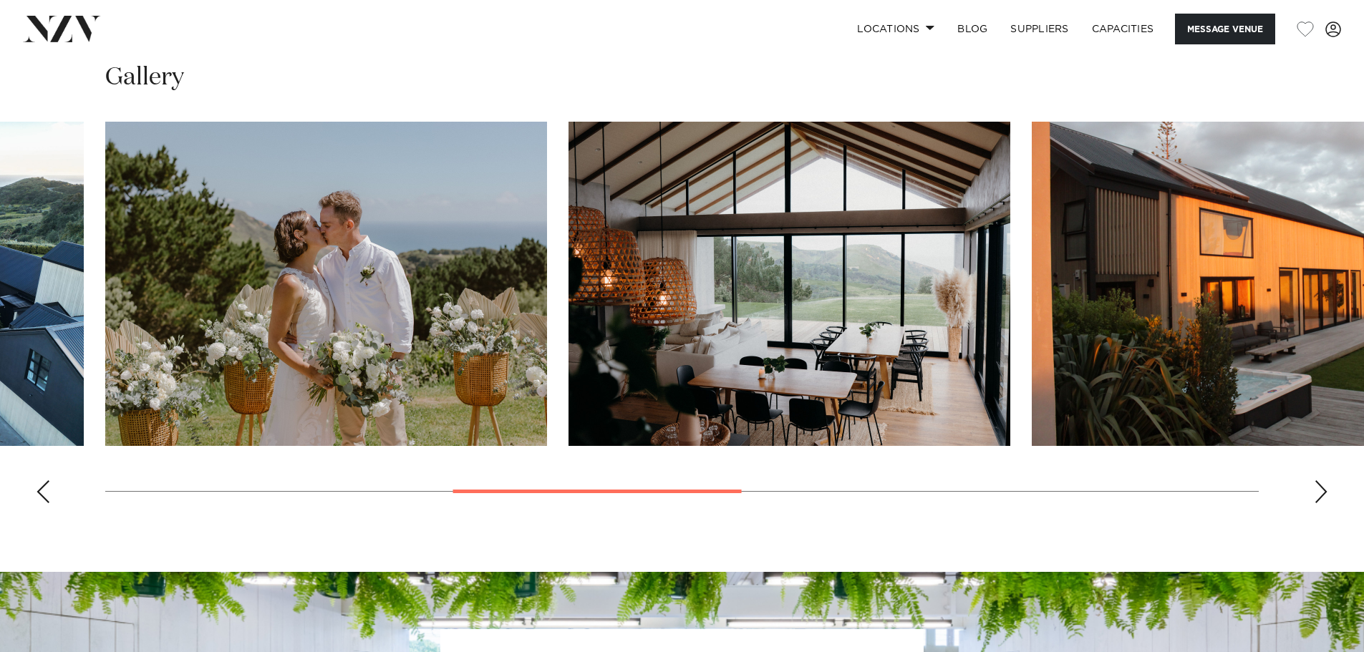
click at [1326, 494] on div "Next slide" at bounding box center [1321, 492] width 14 height 23
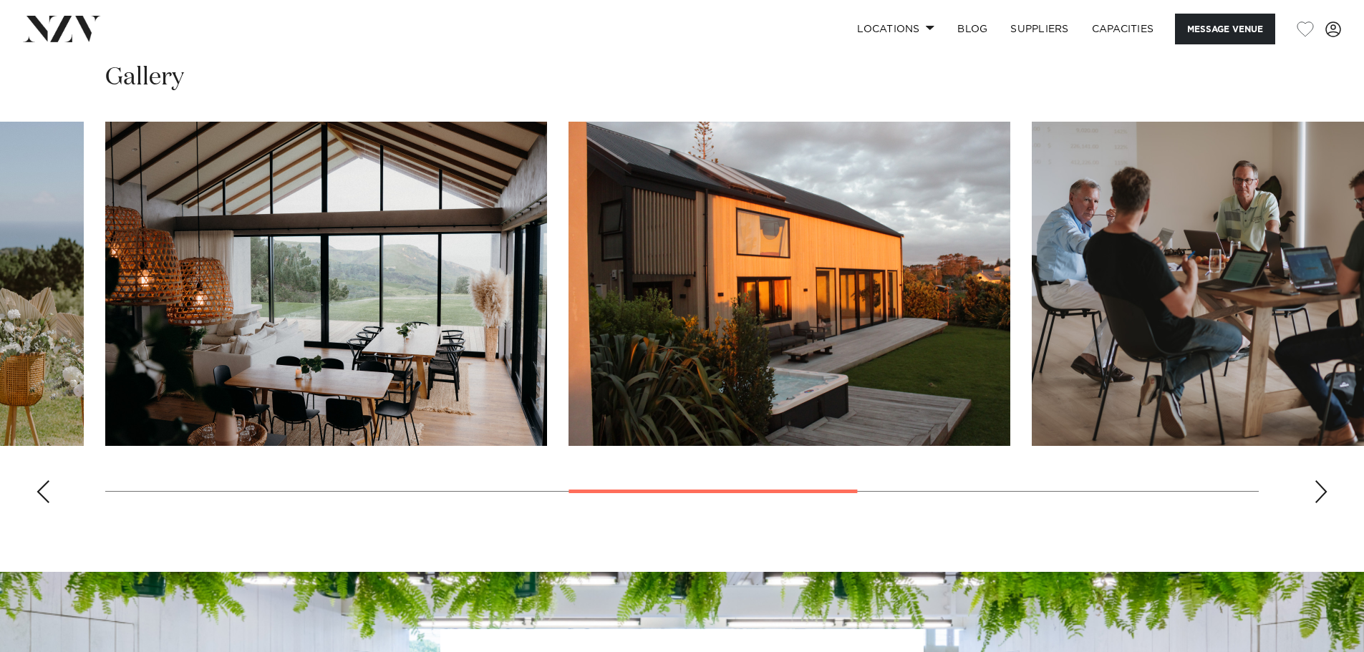
click at [1318, 512] on swiper-container at bounding box center [682, 318] width 1364 height 393
click at [1321, 498] on div "Next slide" at bounding box center [1321, 492] width 14 height 23
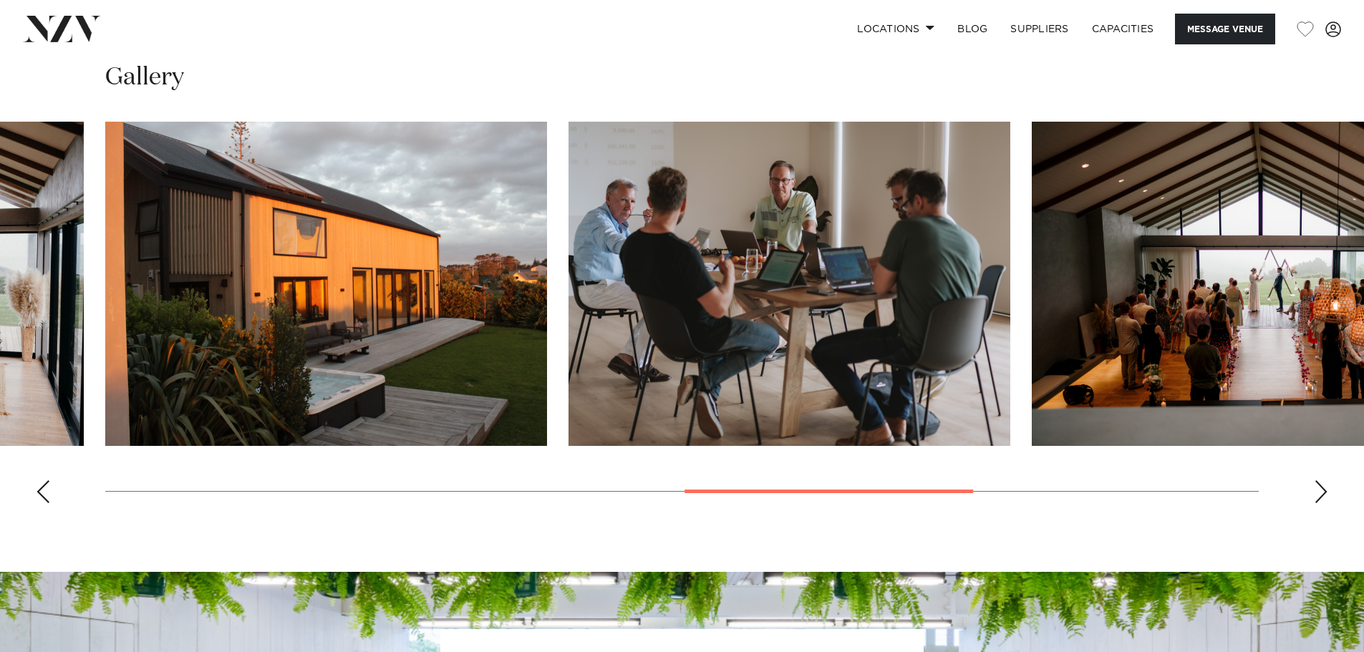
click at [1324, 496] on div "Next slide" at bounding box center [1321, 492] width 14 height 23
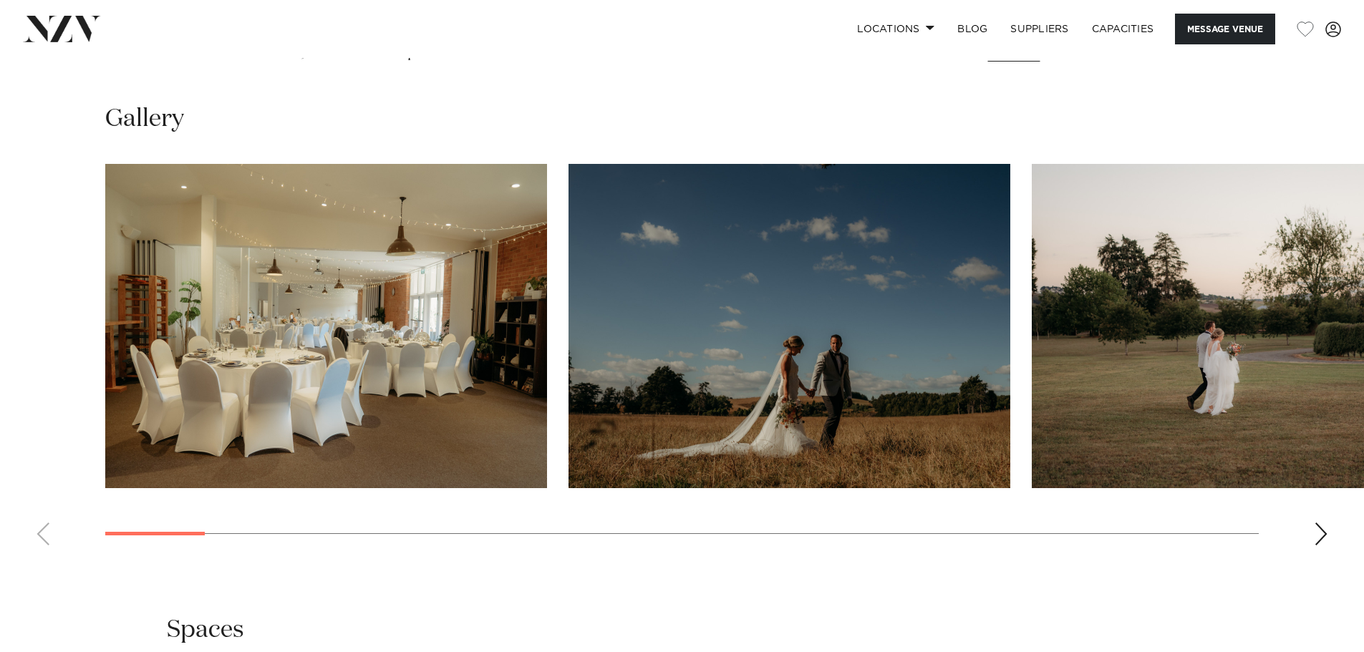
scroll to position [1432, 0]
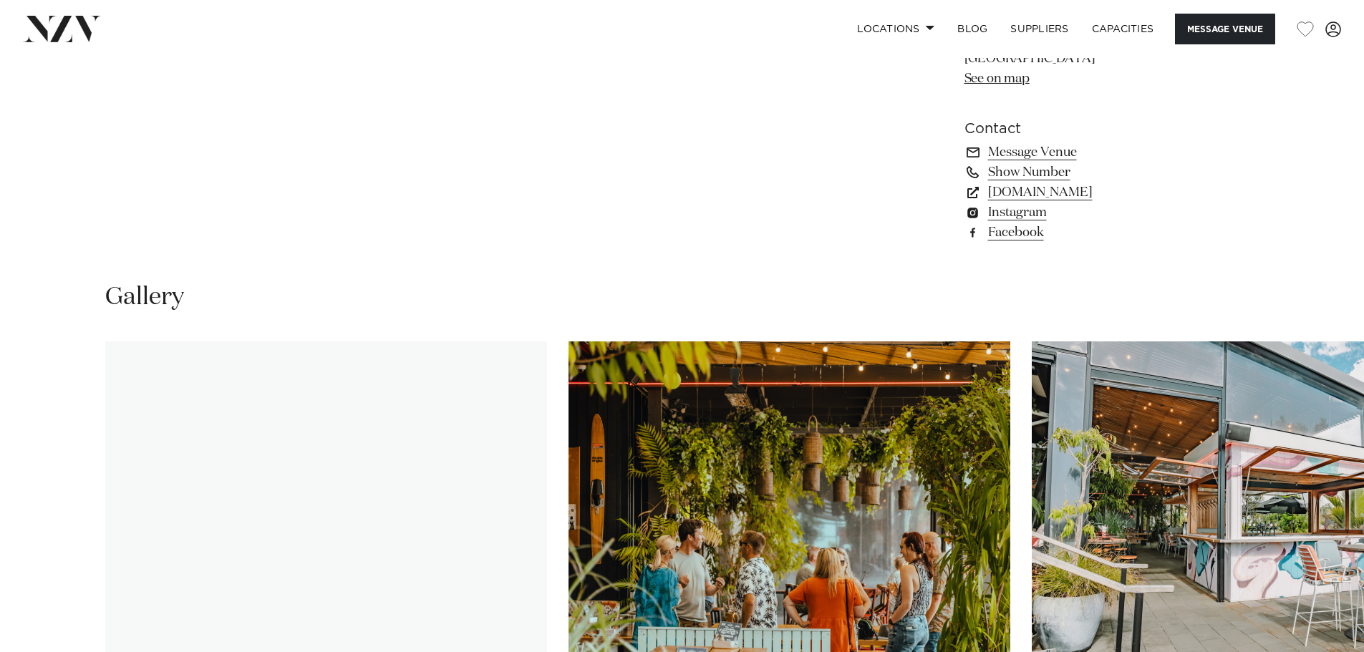
scroll to position [1504, 0]
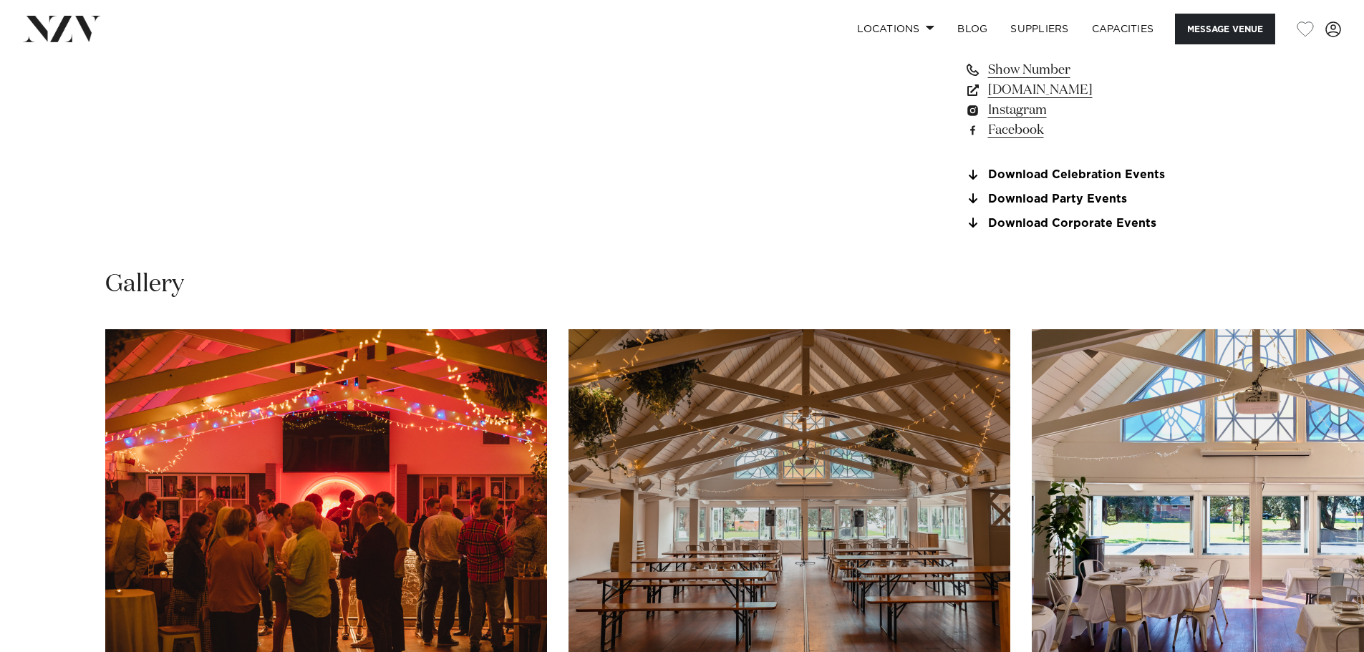
scroll to position [1361, 0]
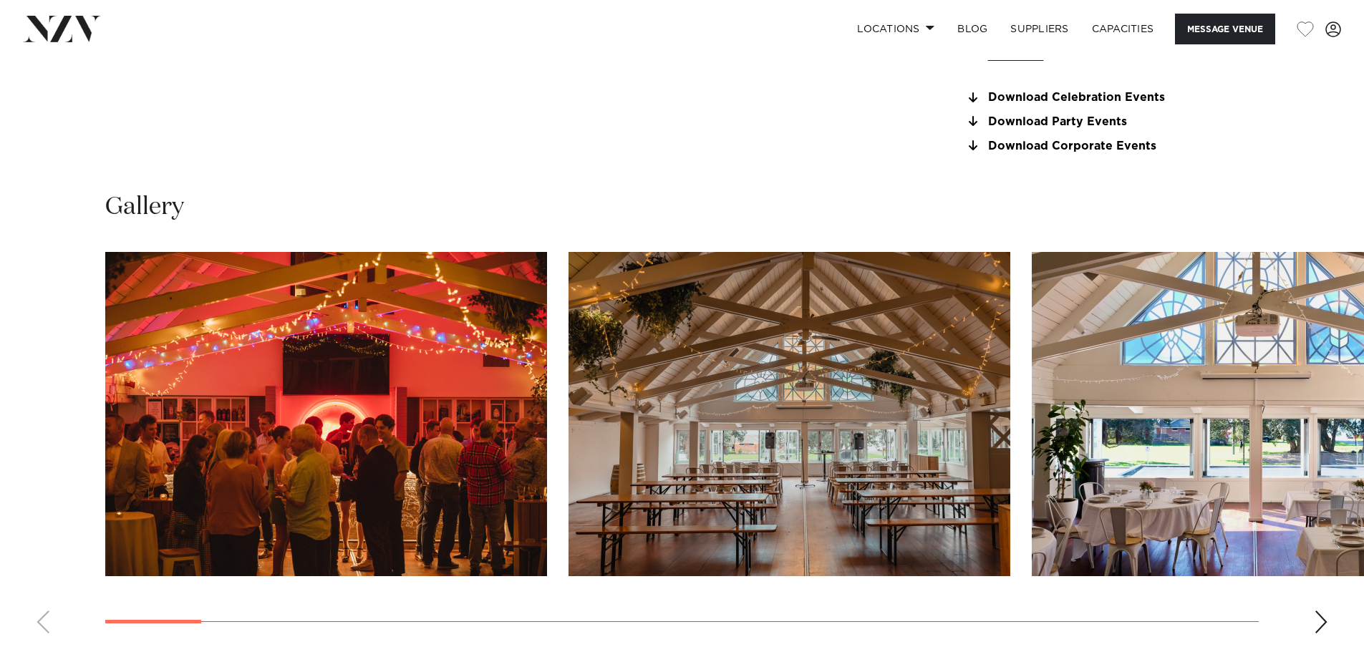
click at [1336, 625] on swiper-container at bounding box center [682, 448] width 1364 height 393
click at [1323, 622] on div "Next slide" at bounding box center [1321, 622] width 14 height 23
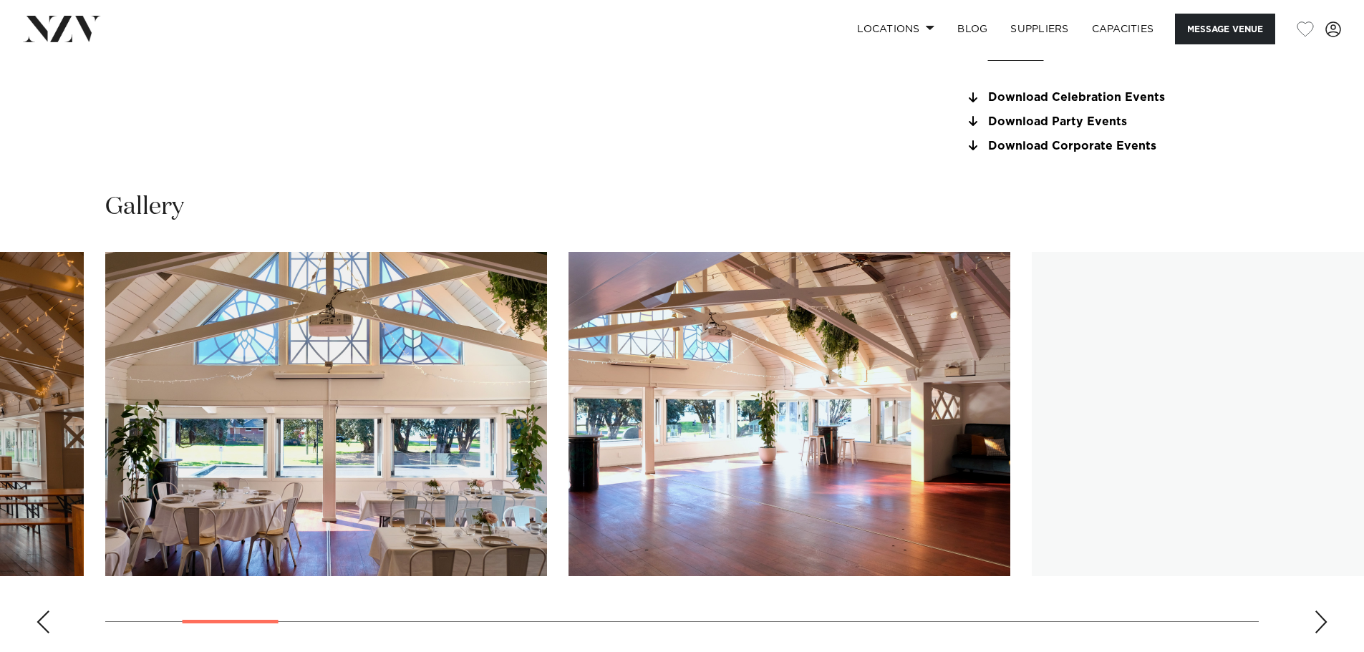
click at [1323, 622] on div "Next slide" at bounding box center [1321, 622] width 14 height 23
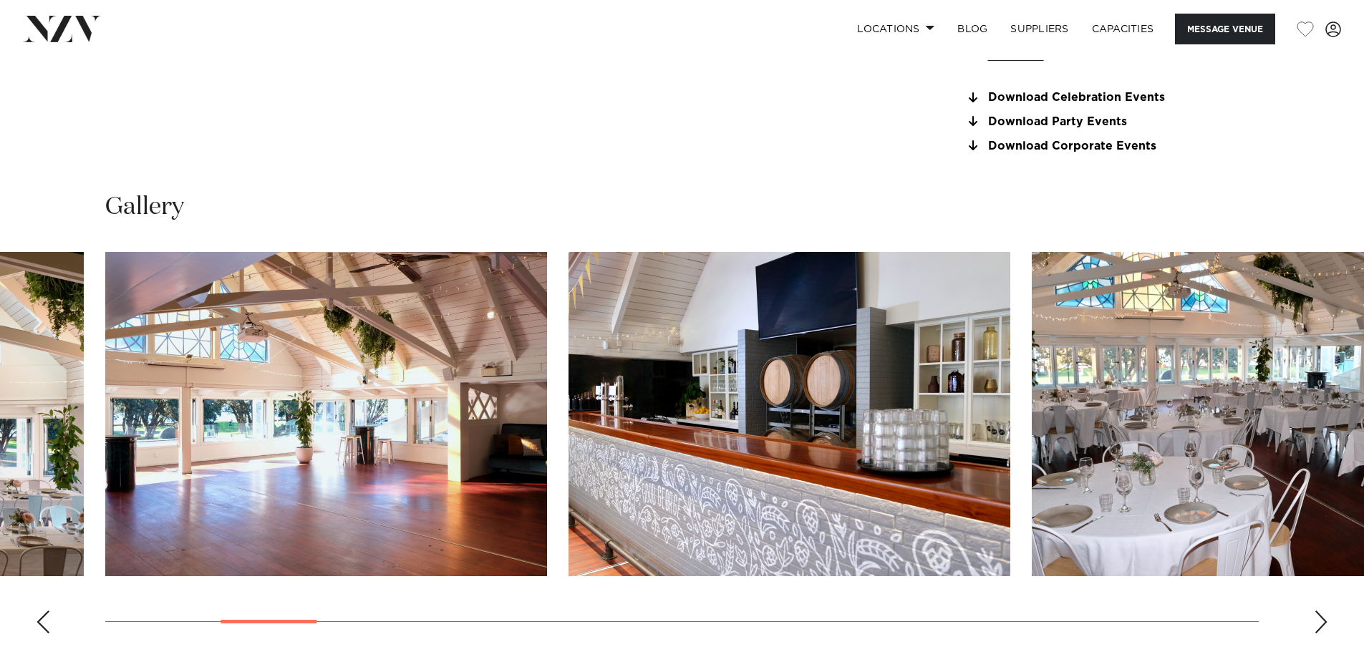
click at [1323, 622] on div "Next slide" at bounding box center [1321, 622] width 14 height 23
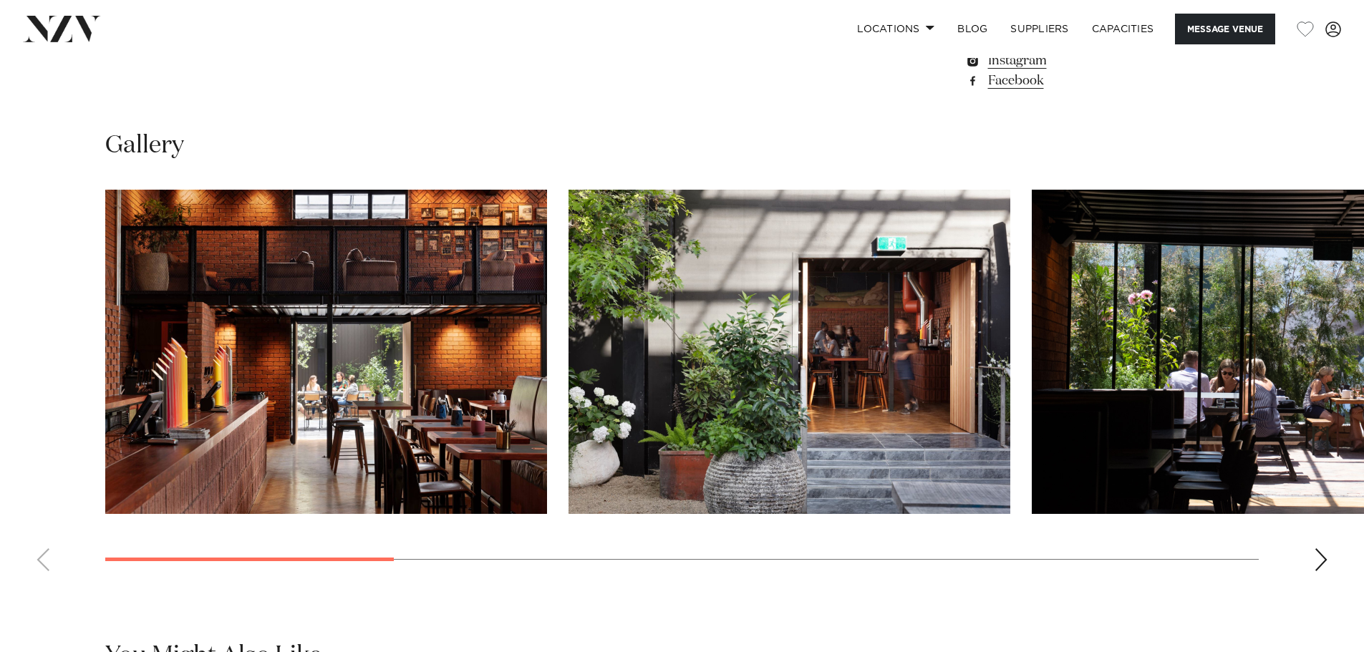
scroll to position [1432, 0]
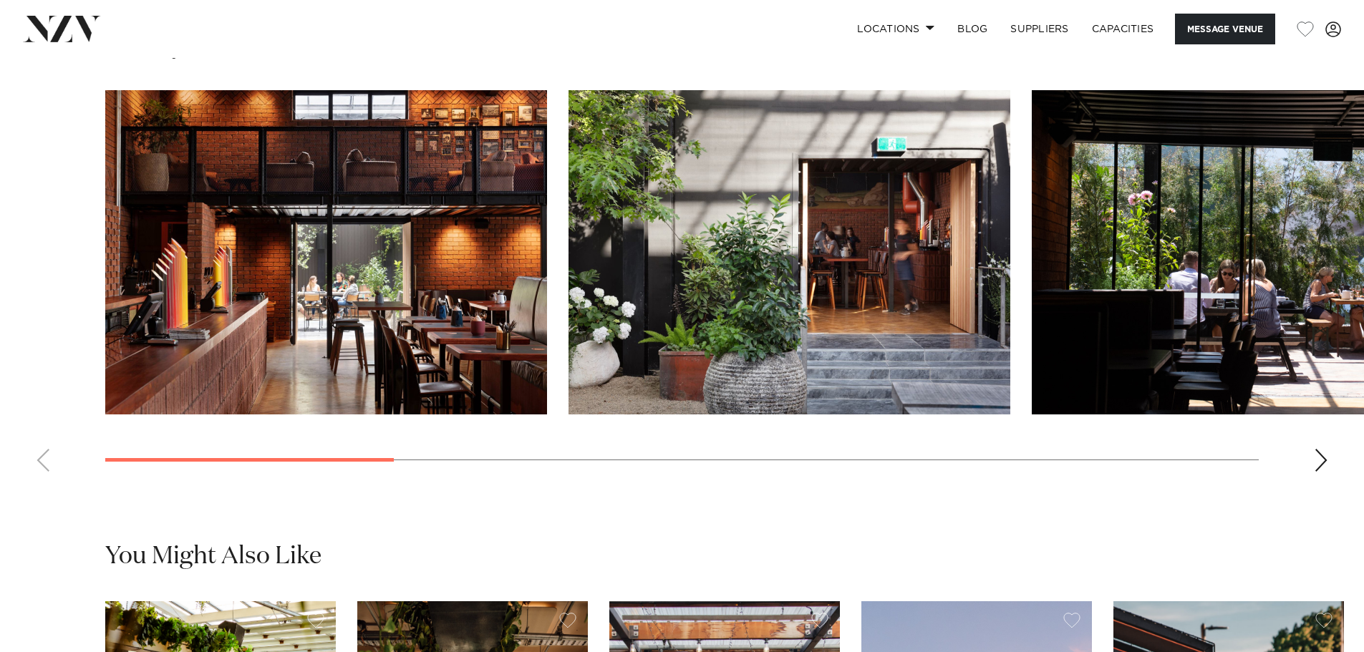
click at [1318, 472] on div "Next slide" at bounding box center [1321, 460] width 14 height 23
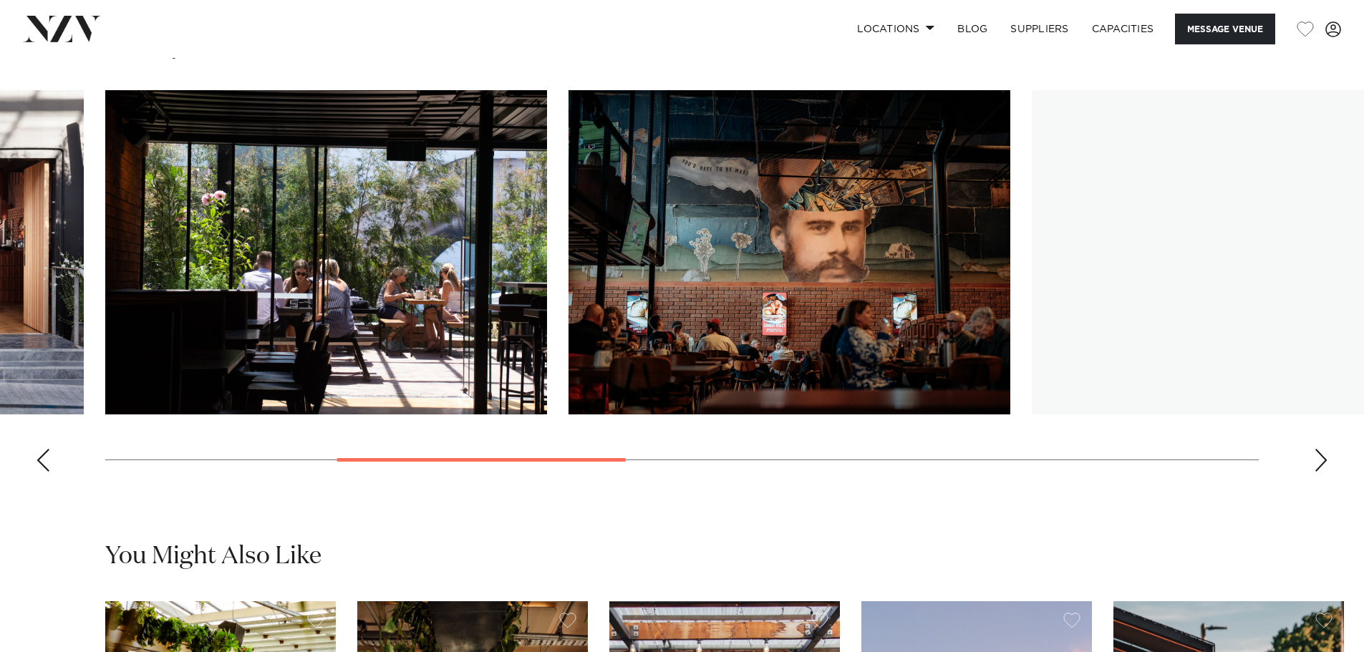
click at [1318, 472] on div "Next slide" at bounding box center [1321, 460] width 14 height 23
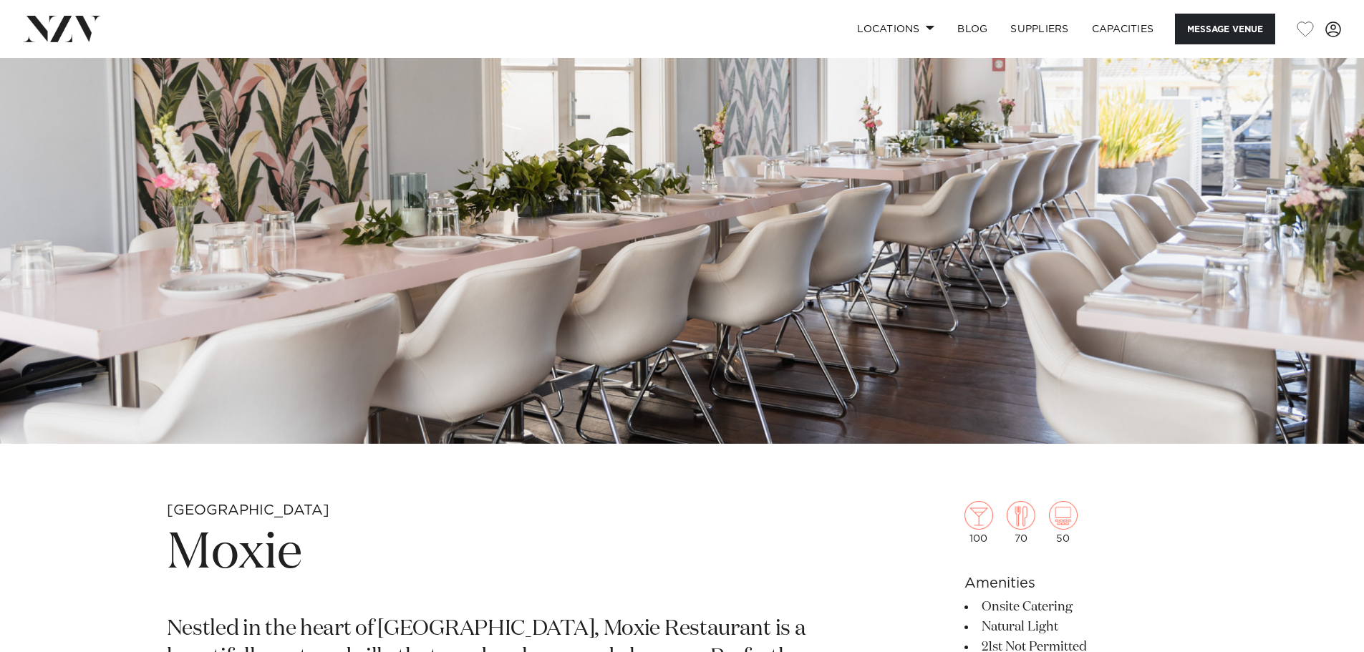
scroll to position [645, 0]
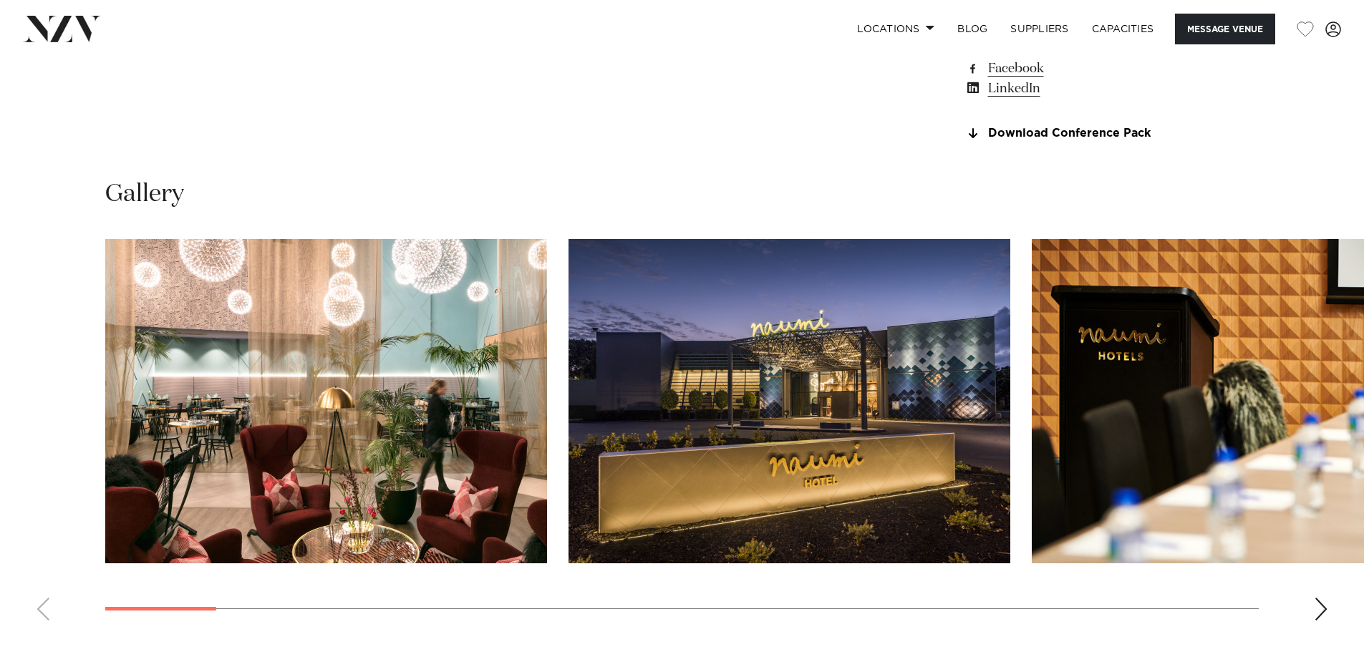
scroll to position [1504, 0]
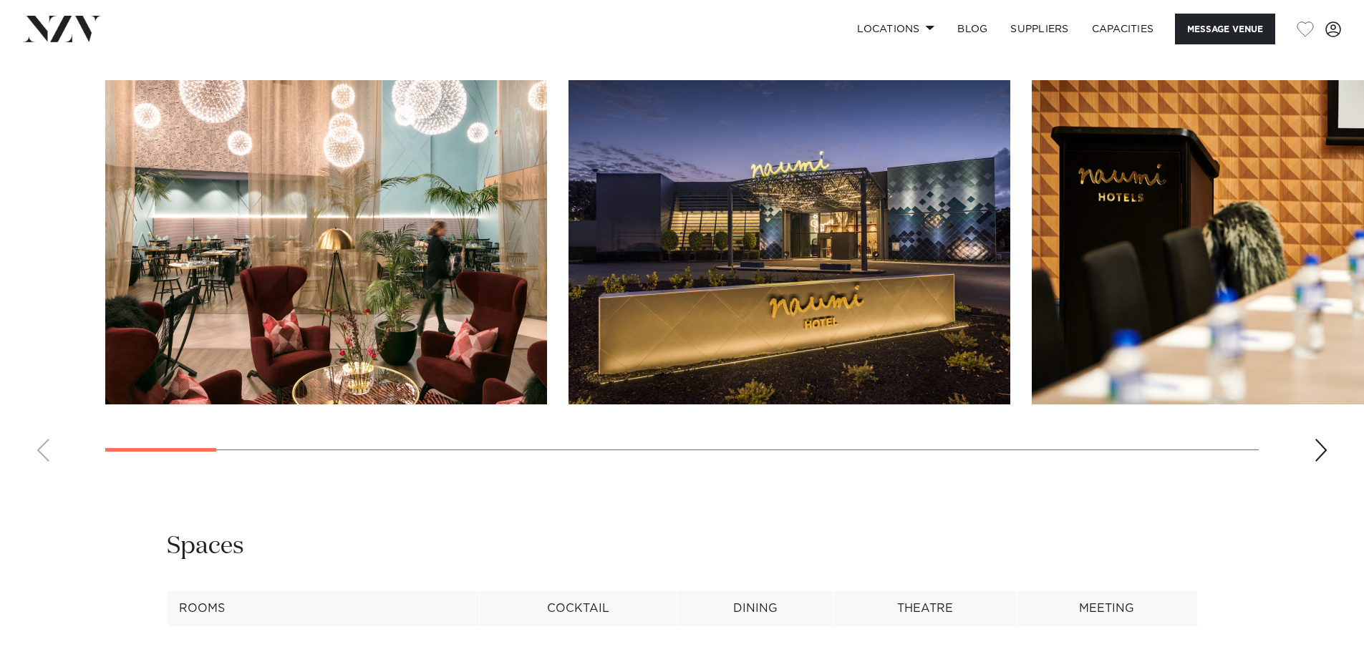
click at [1323, 462] on div "Next slide" at bounding box center [1321, 450] width 14 height 23
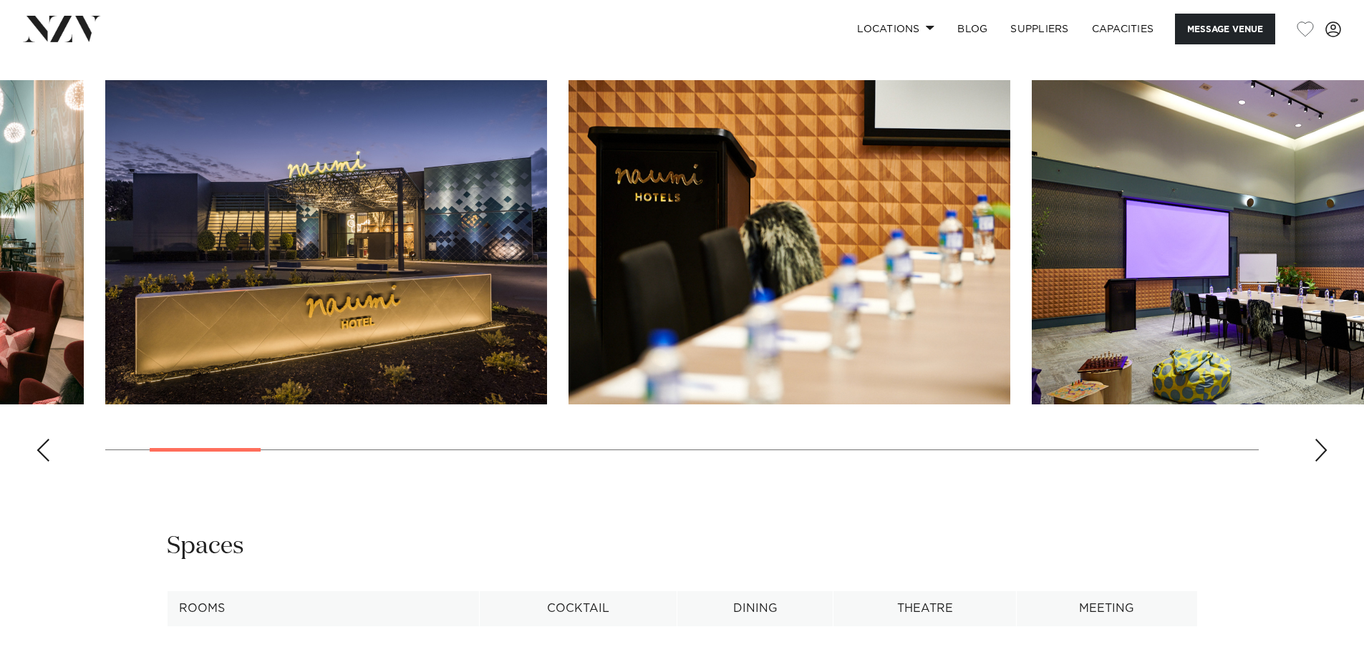
click at [1323, 462] on div "Next slide" at bounding box center [1321, 450] width 14 height 23
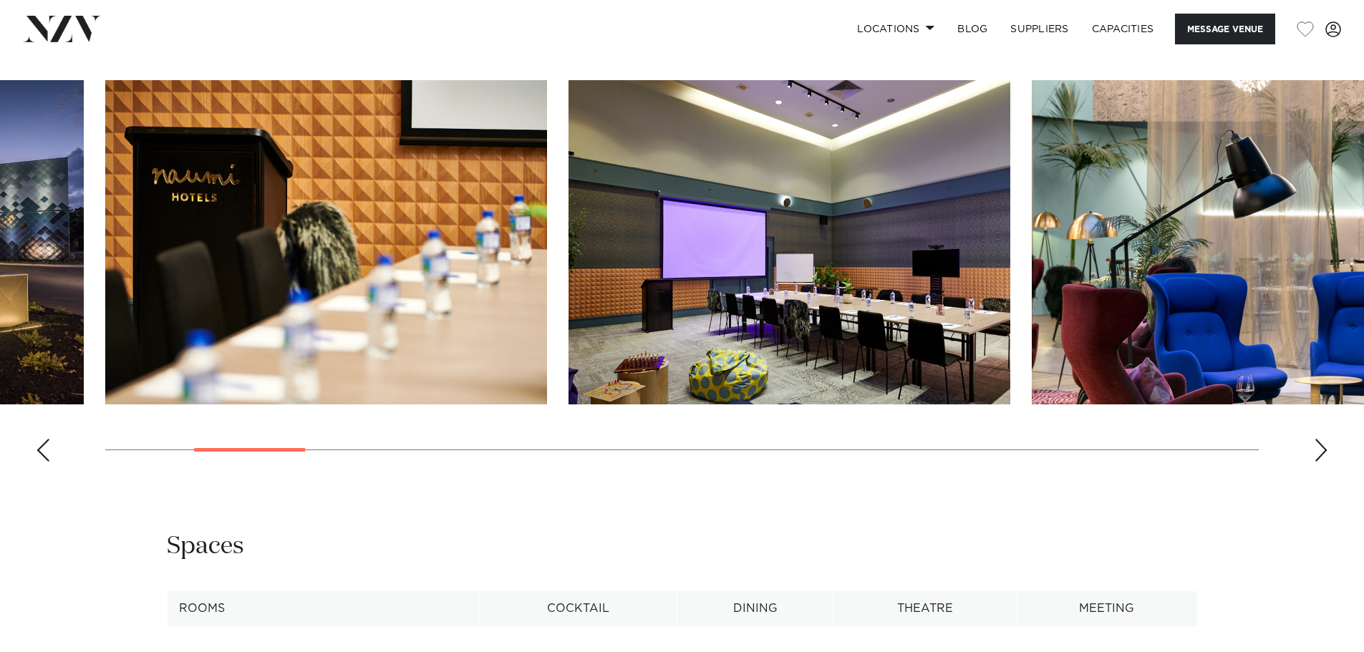
click at [1323, 462] on div "Next slide" at bounding box center [1321, 450] width 14 height 23
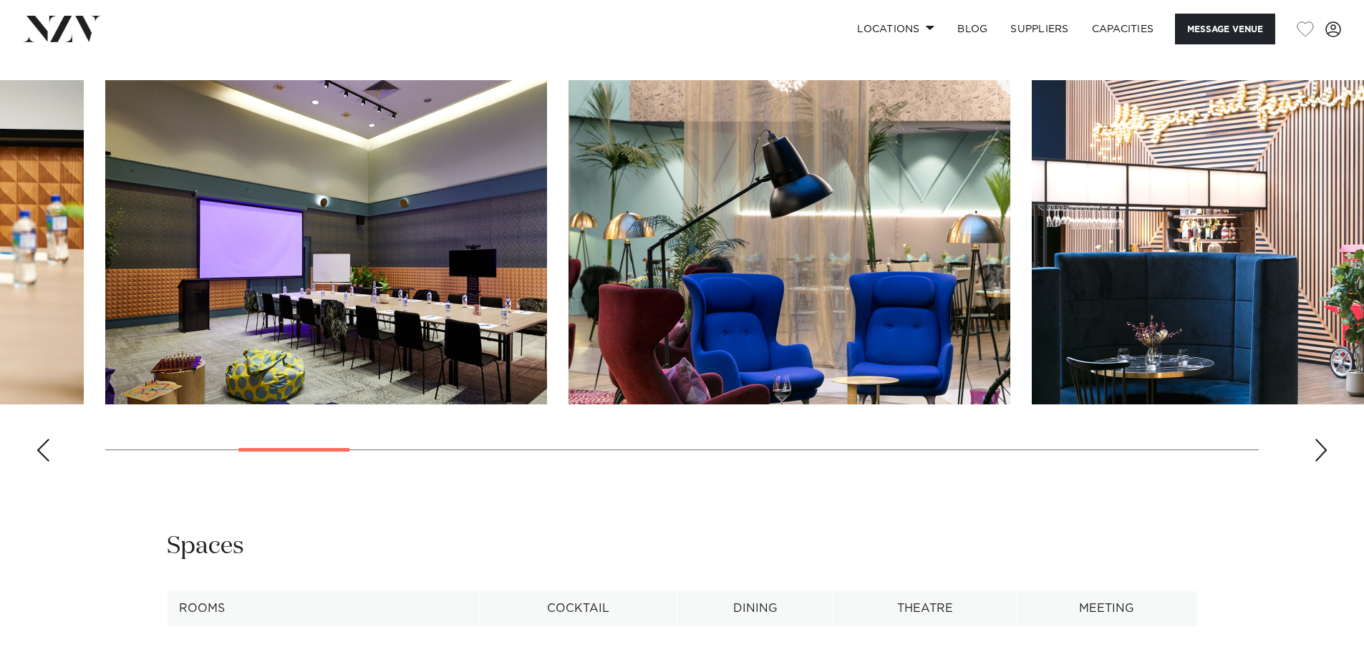
click at [1323, 462] on div "Next slide" at bounding box center [1321, 450] width 14 height 23
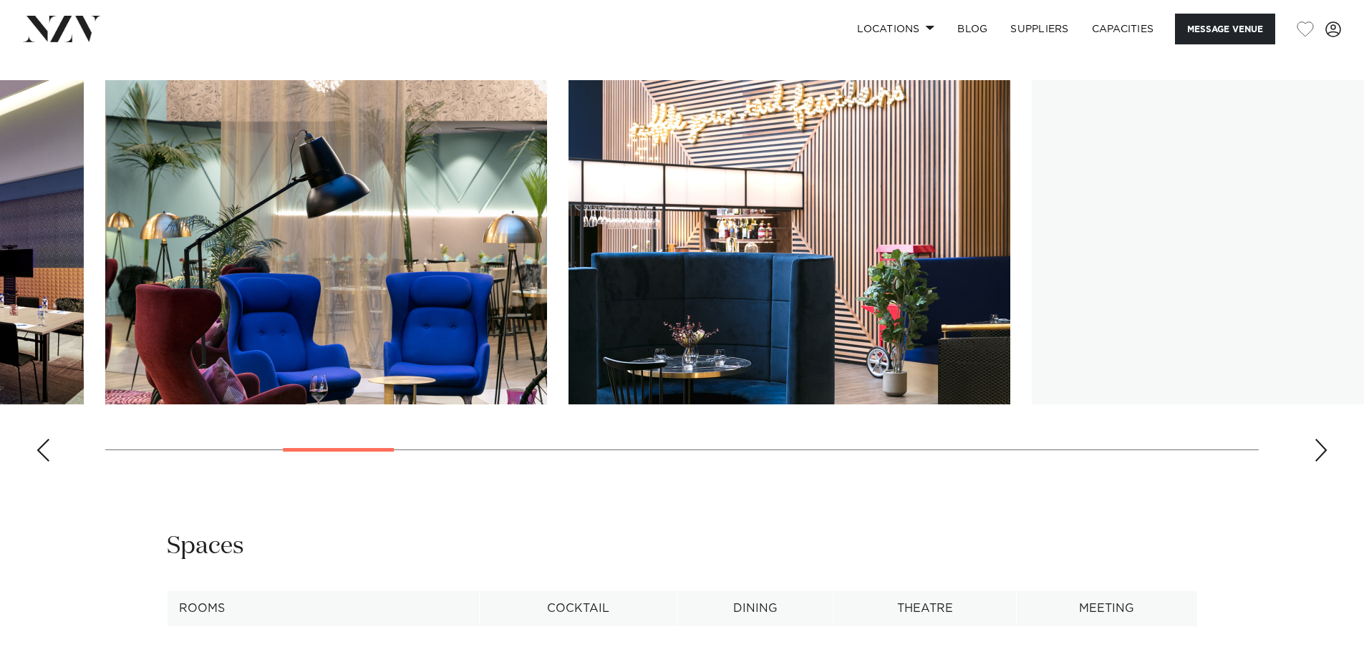
click at [1323, 462] on div "Next slide" at bounding box center [1321, 450] width 14 height 23
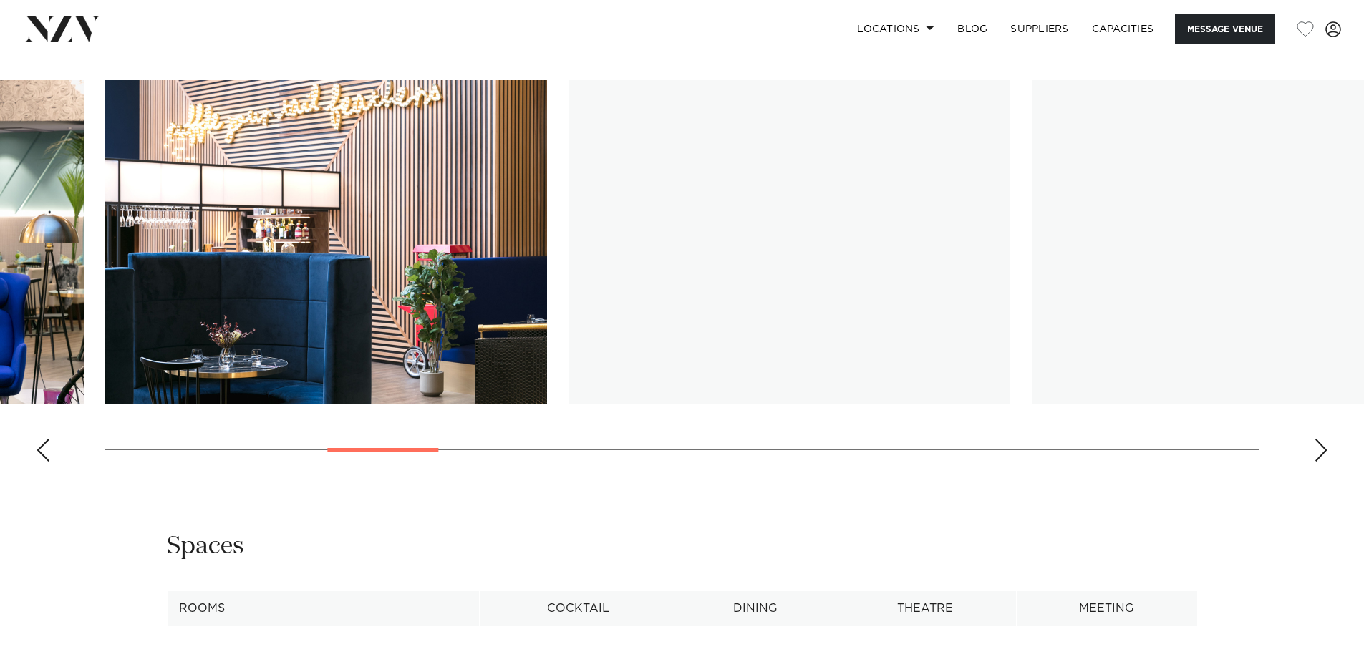
click at [1323, 462] on div "Next slide" at bounding box center [1321, 450] width 14 height 23
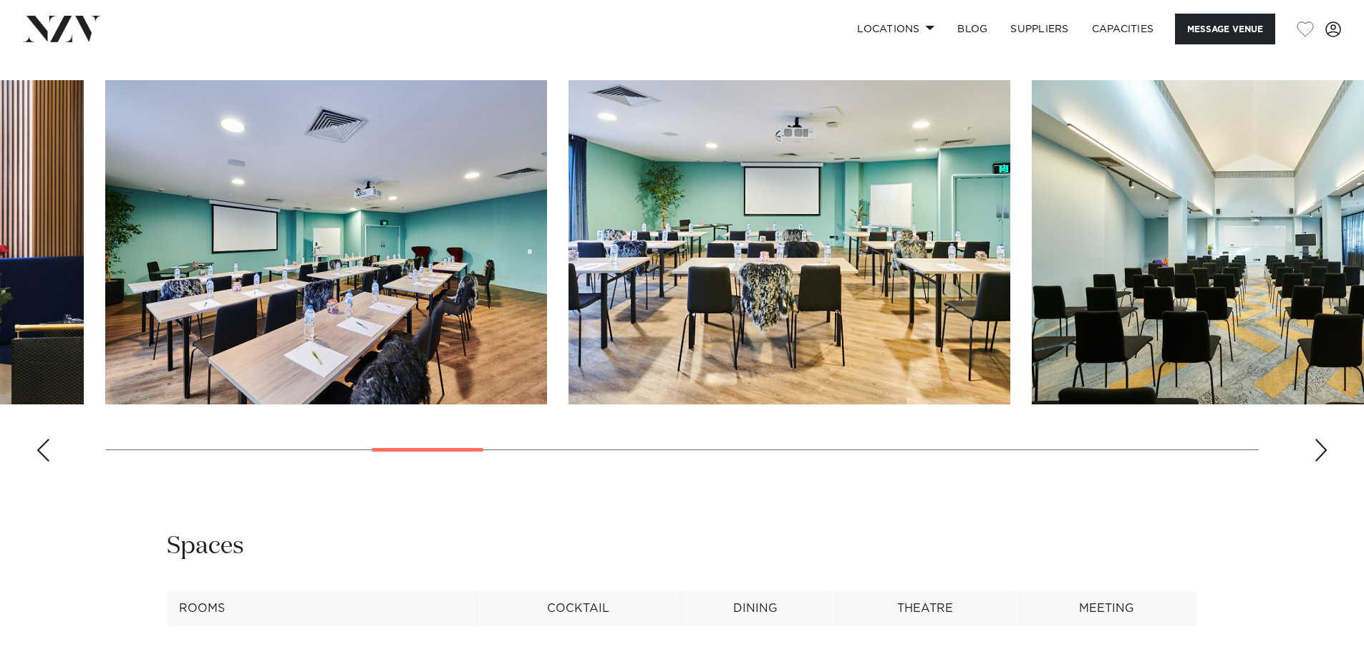
click at [1321, 462] on div "Next slide" at bounding box center [1321, 450] width 14 height 23
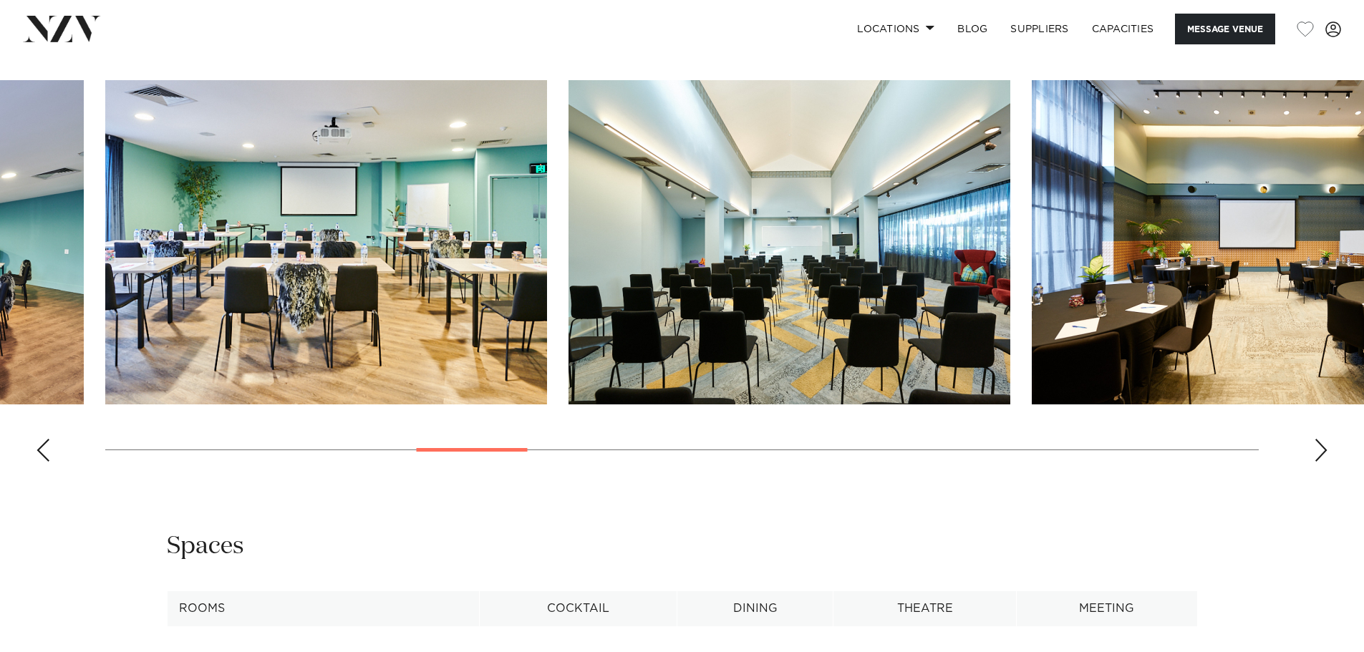
click at [1321, 462] on div "Next slide" at bounding box center [1321, 450] width 14 height 23
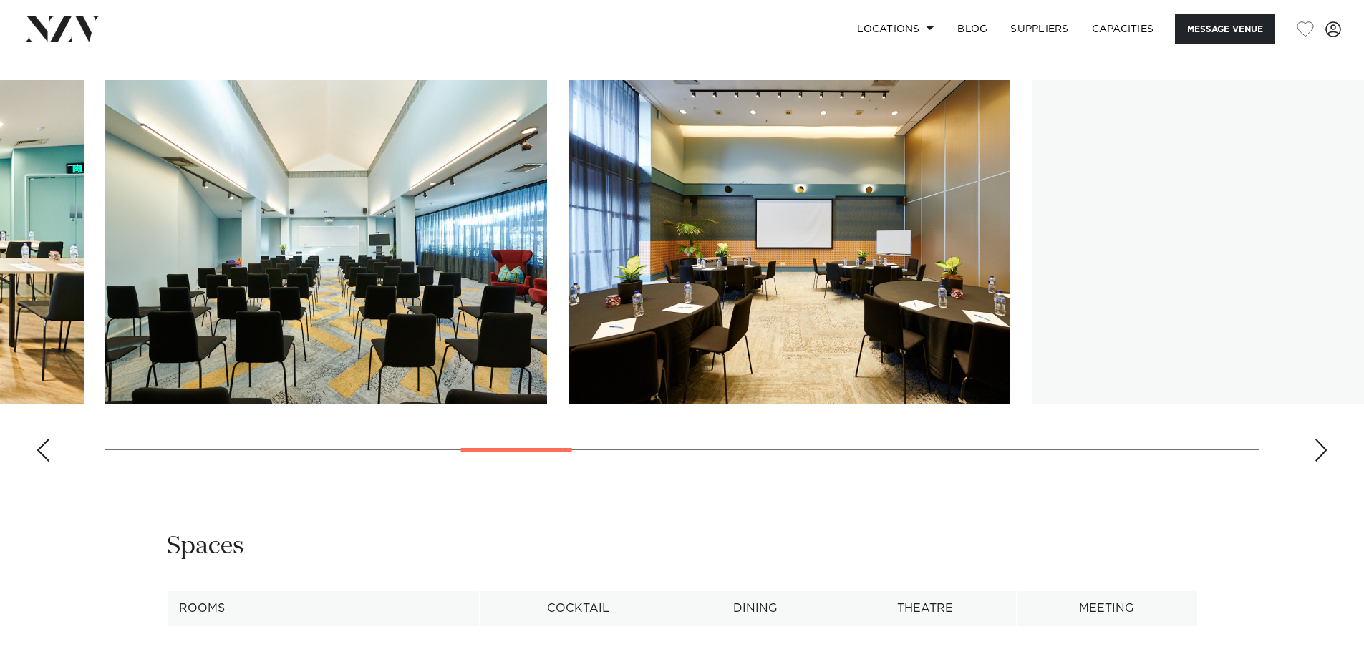
click at [1321, 462] on div "Next slide" at bounding box center [1321, 450] width 14 height 23
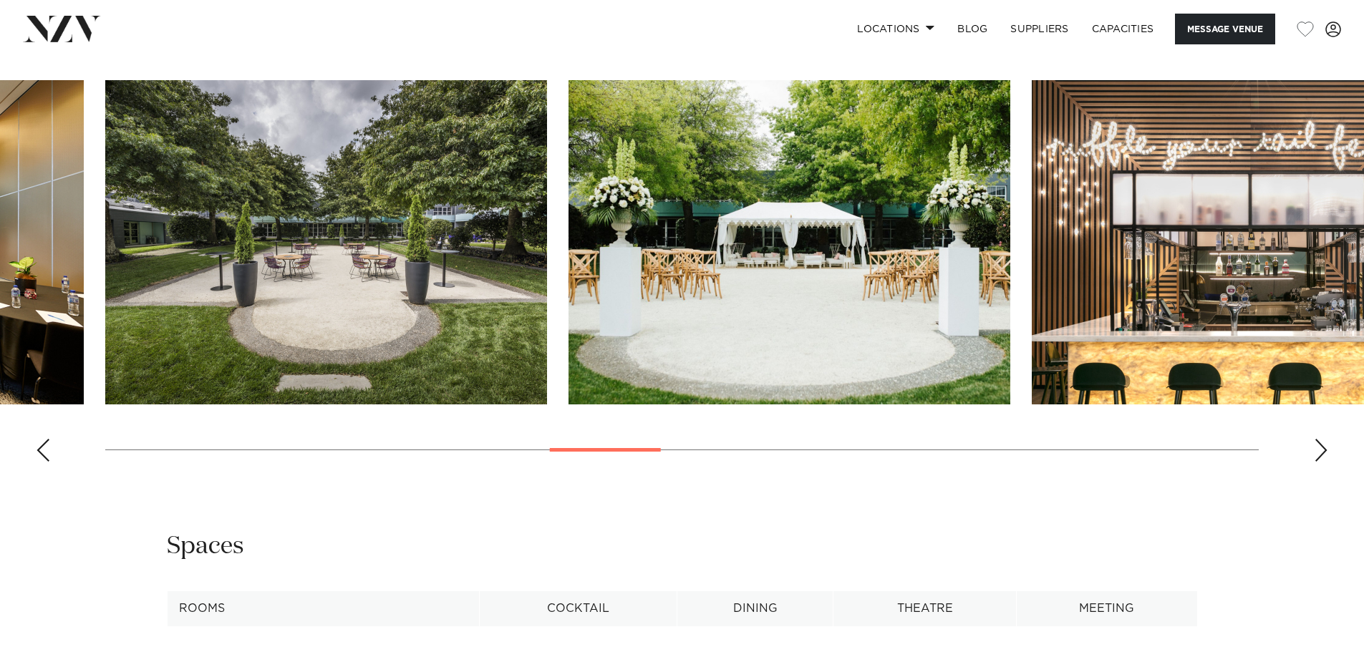
click at [1321, 462] on div "Next slide" at bounding box center [1321, 450] width 14 height 23
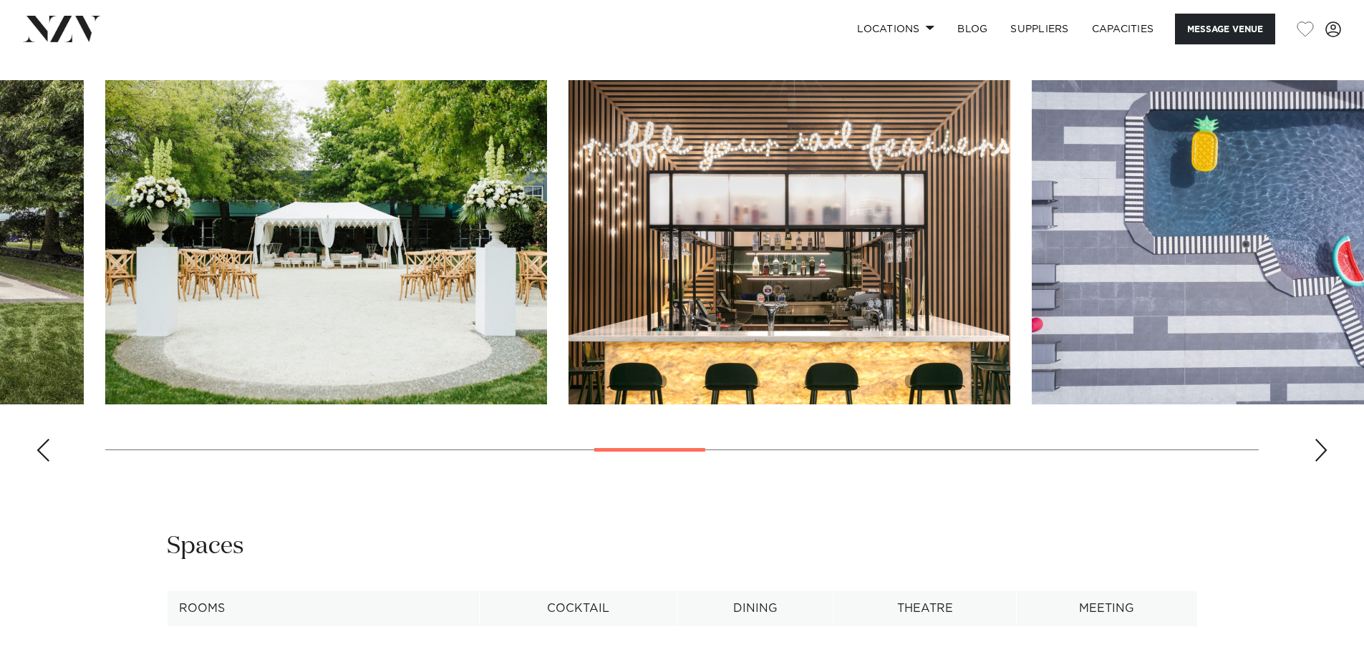
click at [1321, 462] on div "Next slide" at bounding box center [1321, 450] width 14 height 23
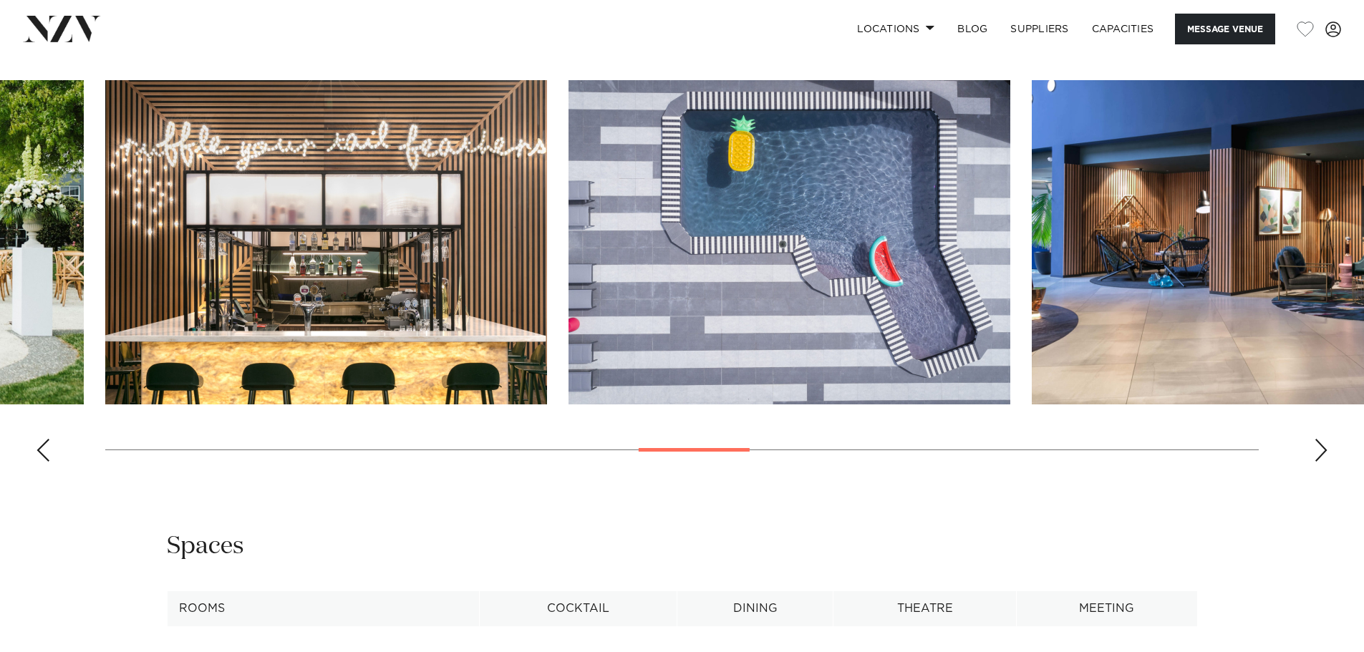
click at [1321, 462] on div "Next slide" at bounding box center [1321, 450] width 14 height 23
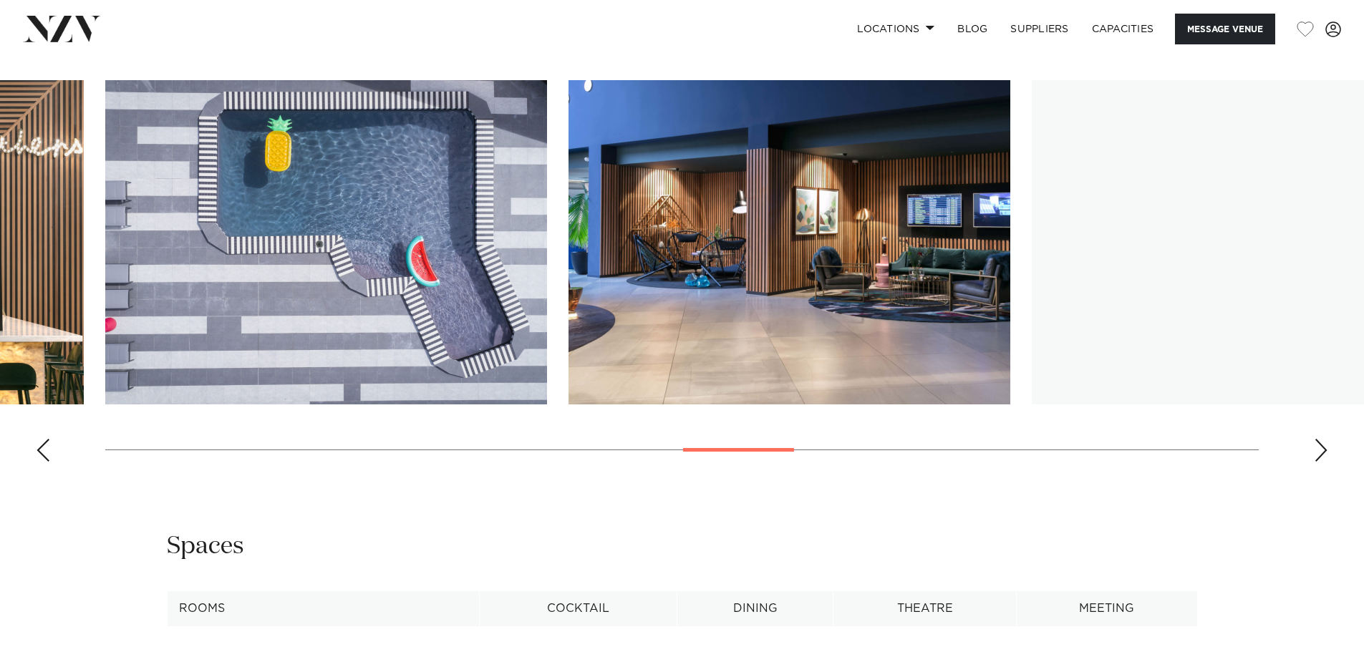
click at [1321, 462] on div "Next slide" at bounding box center [1321, 450] width 14 height 23
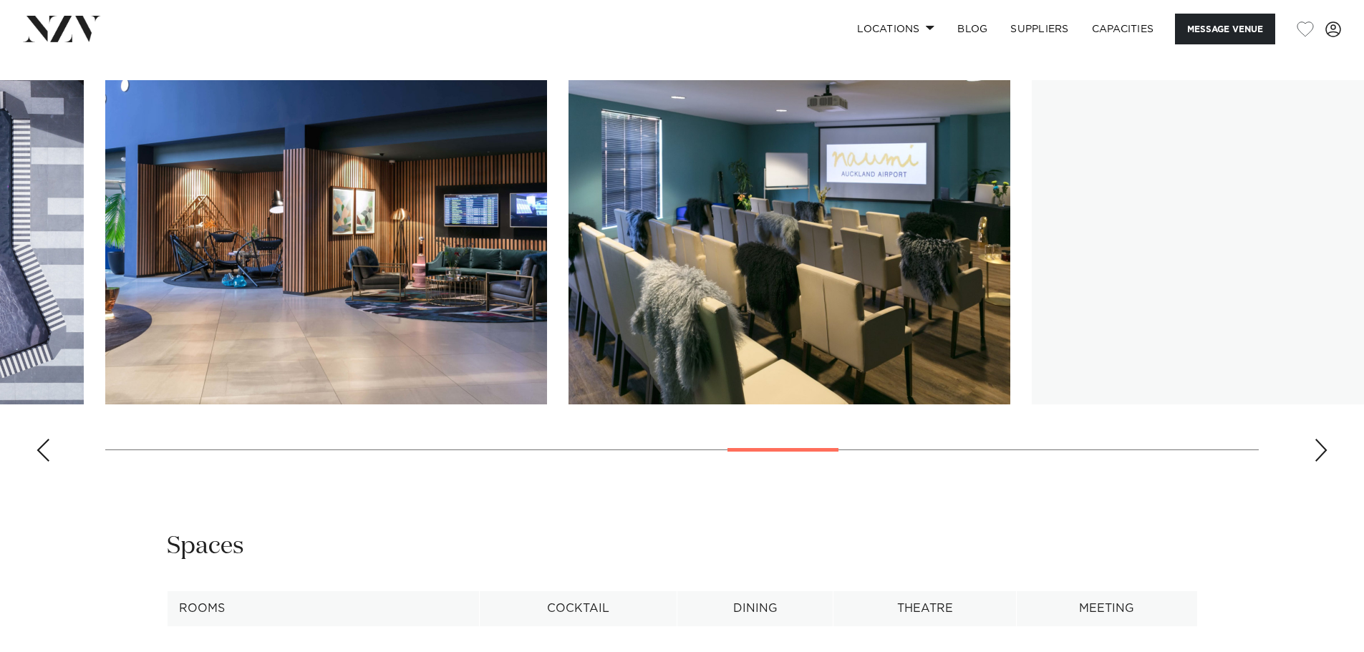
click at [1321, 462] on div "Next slide" at bounding box center [1321, 450] width 14 height 23
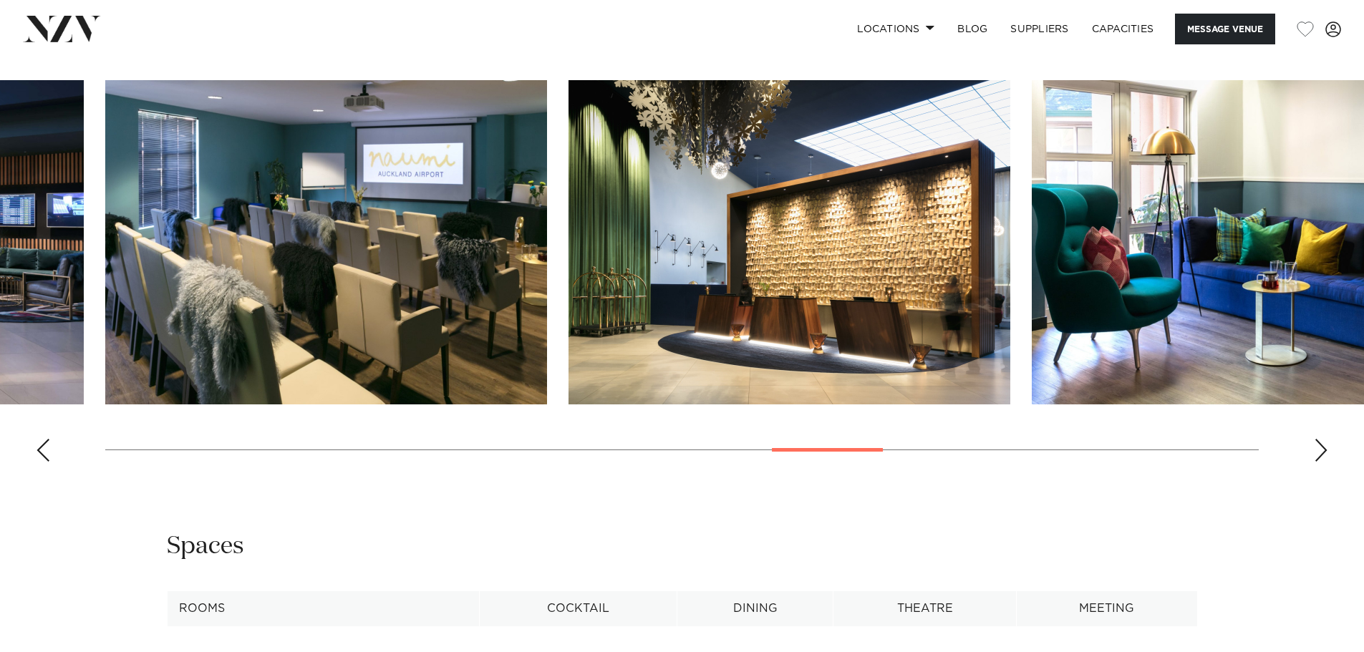
click at [1321, 462] on div "Next slide" at bounding box center [1321, 450] width 14 height 23
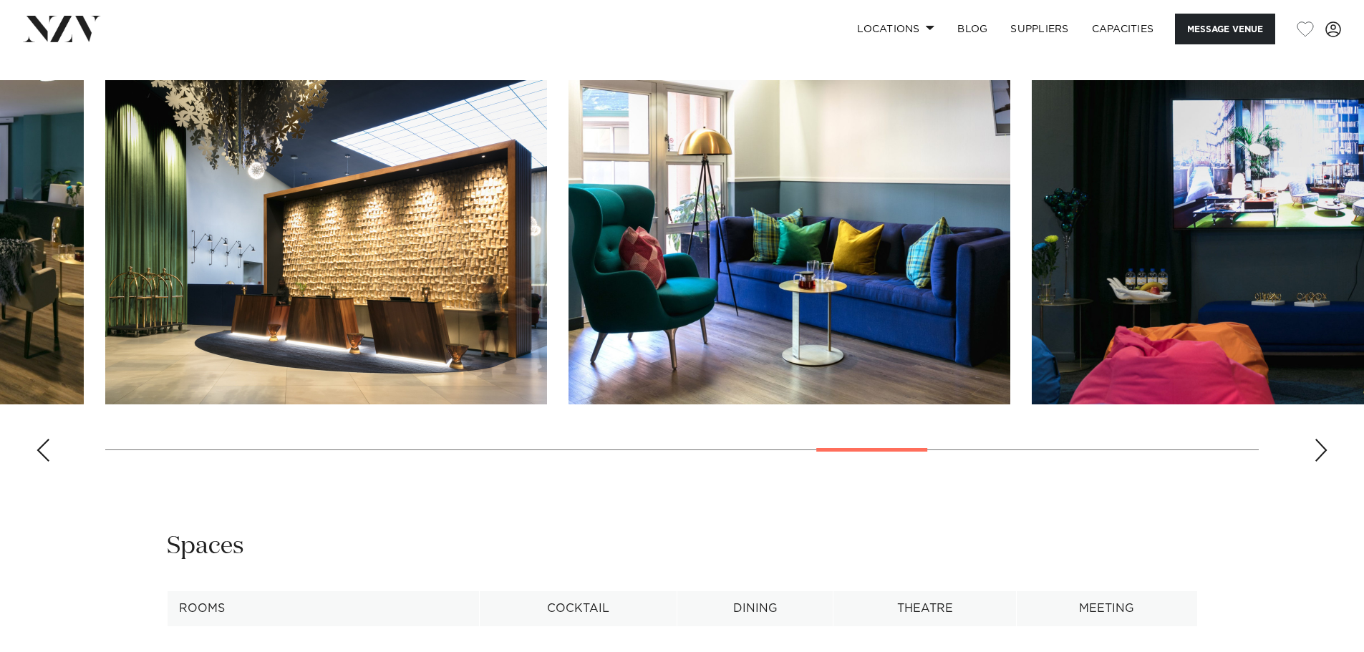
click at [1321, 462] on div "Next slide" at bounding box center [1321, 450] width 14 height 23
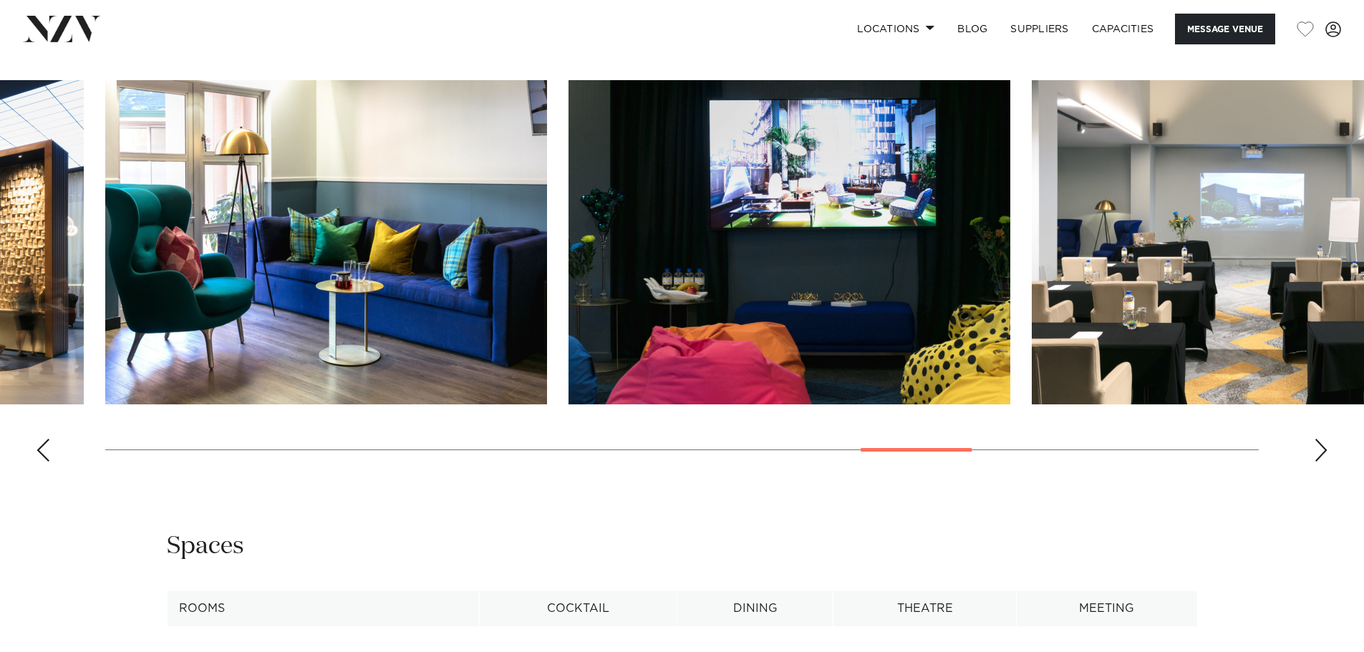
click at [1321, 462] on div "Next slide" at bounding box center [1321, 450] width 14 height 23
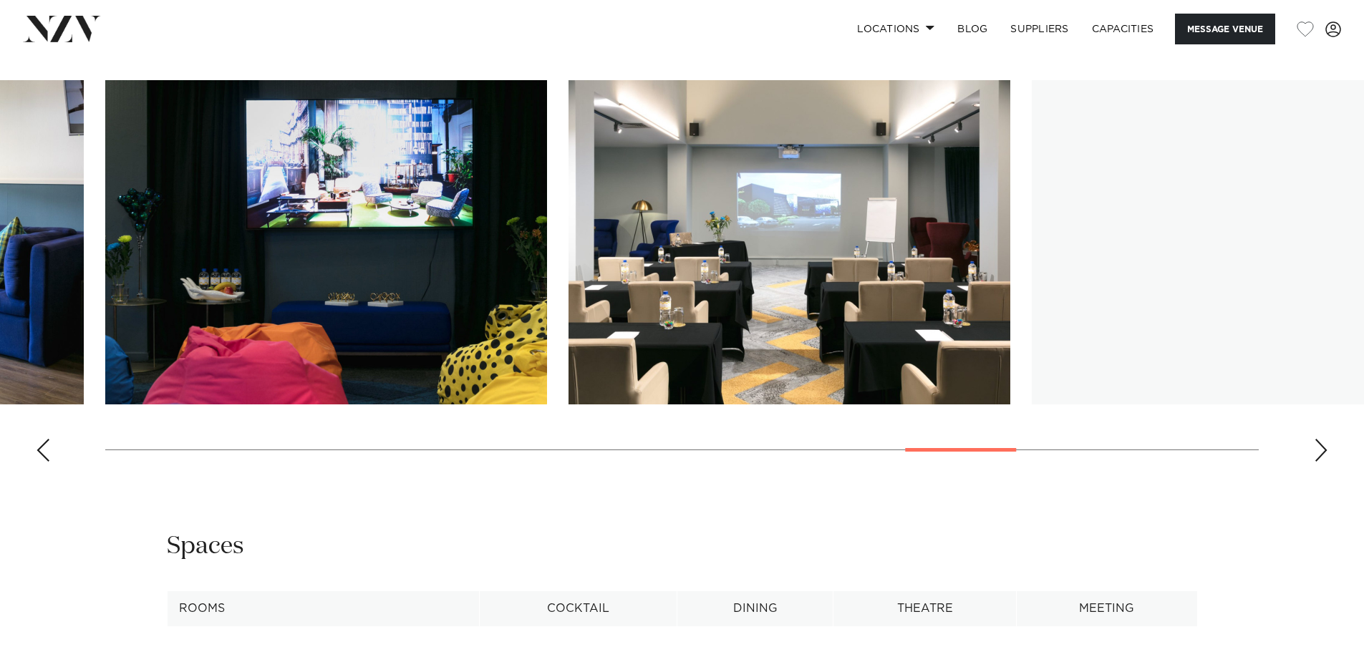
click at [1321, 462] on div "Next slide" at bounding box center [1321, 450] width 14 height 23
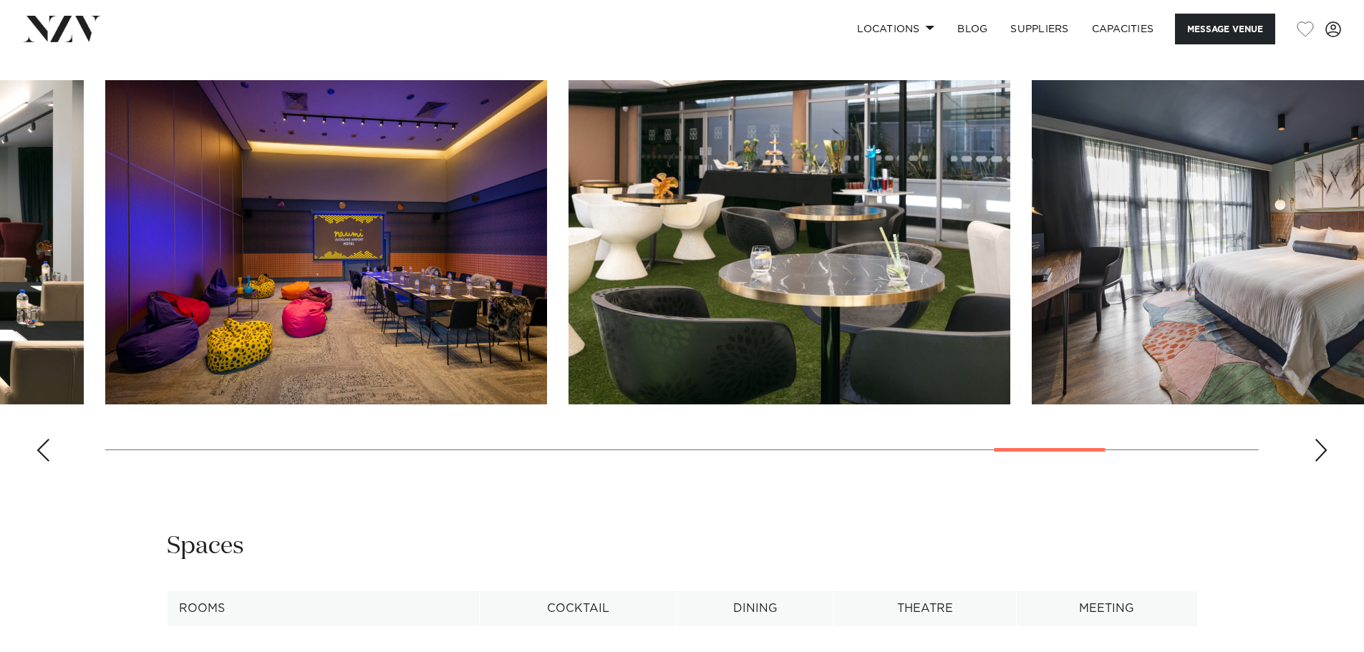
click at [1321, 462] on div "Next slide" at bounding box center [1321, 450] width 14 height 23
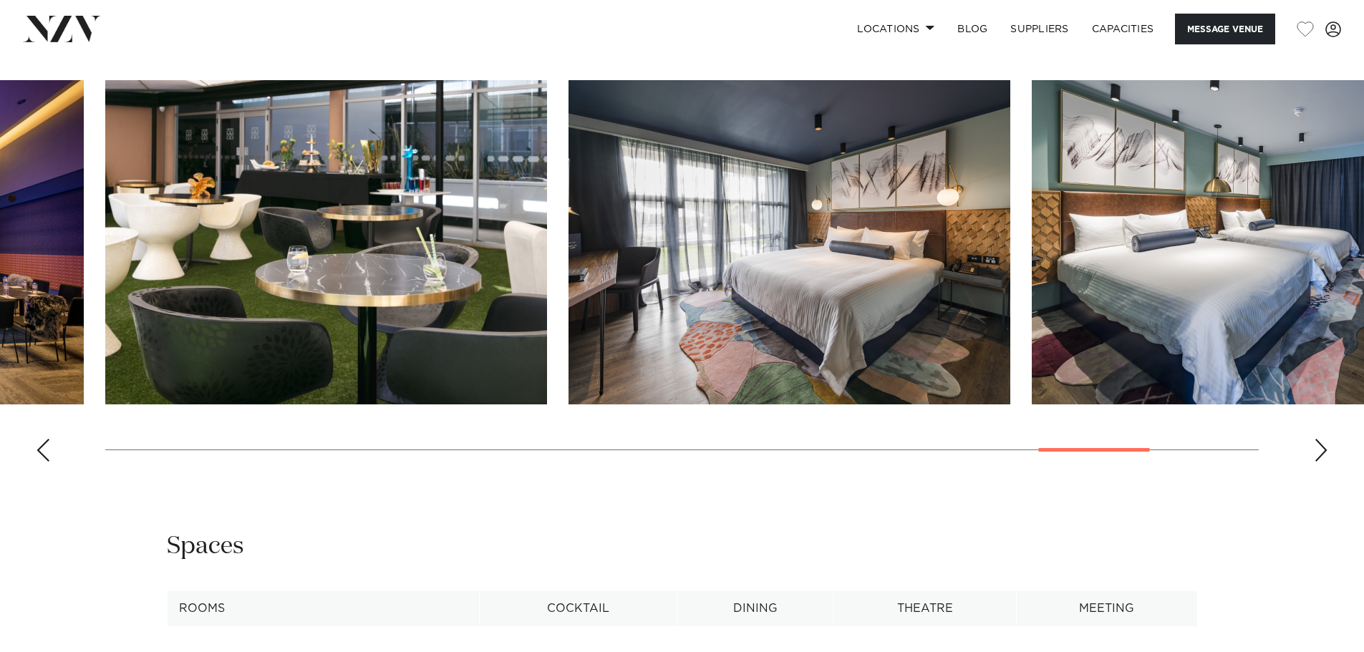
click at [1319, 462] on div "Next slide" at bounding box center [1321, 450] width 14 height 23
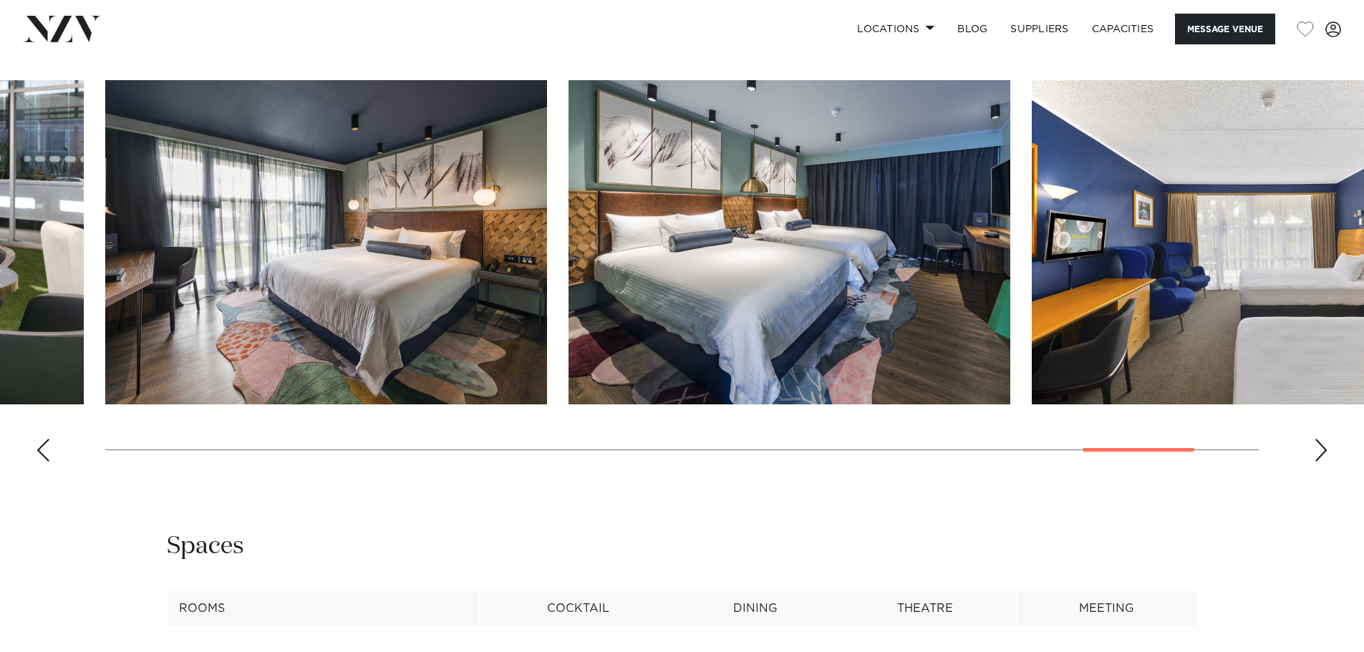
click at [1317, 462] on div "Next slide" at bounding box center [1321, 450] width 14 height 23
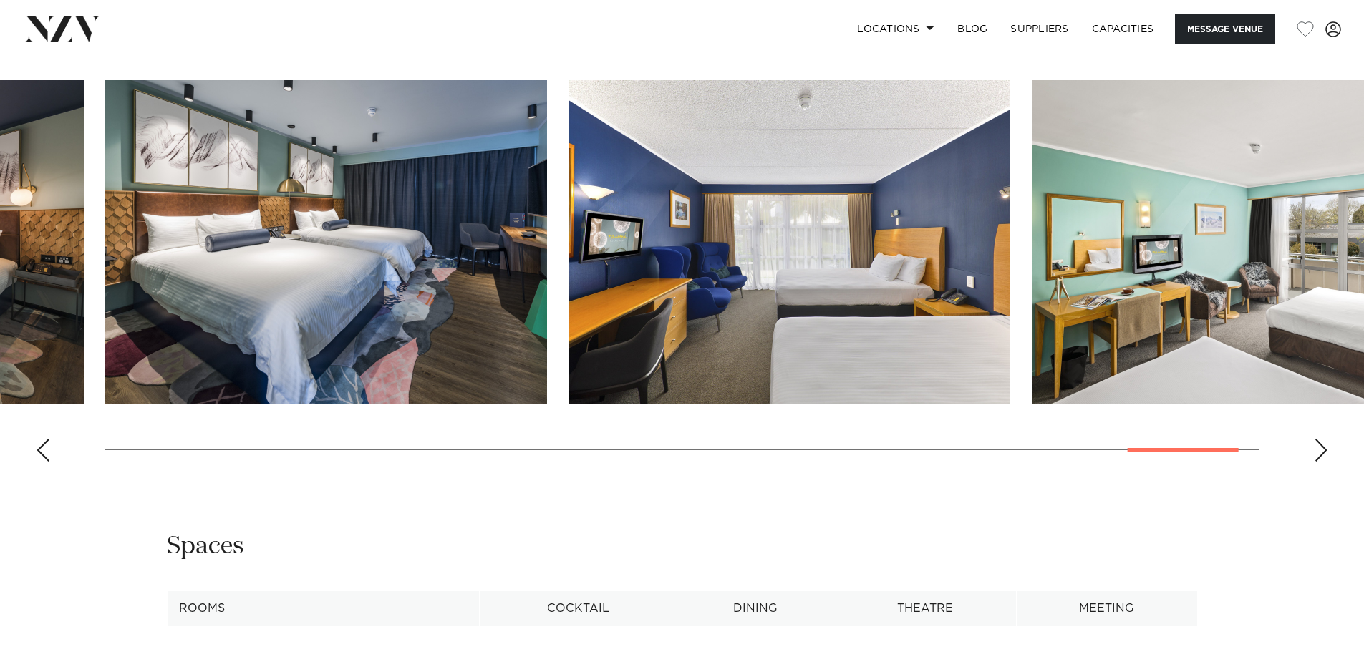
click at [1317, 462] on div "Next slide" at bounding box center [1321, 450] width 14 height 23
click at [1317, 473] on swiper-container at bounding box center [682, 276] width 1364 height 393
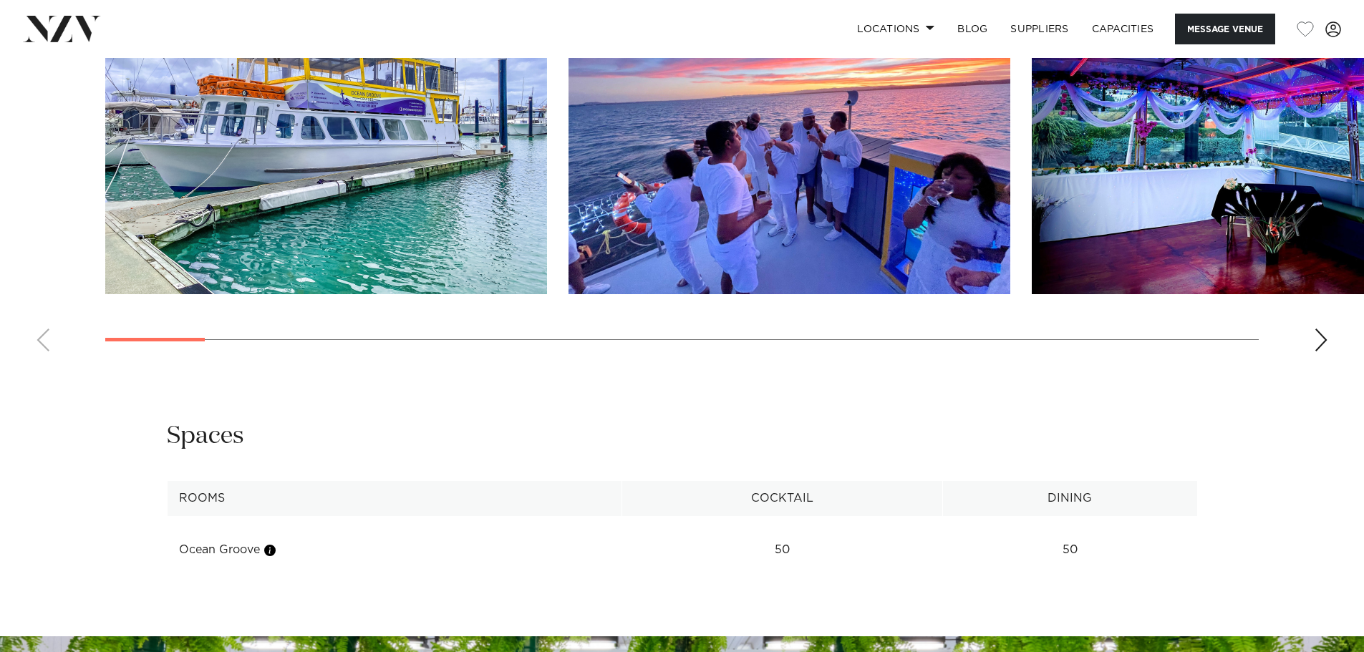
scroll to position [1432, 0]
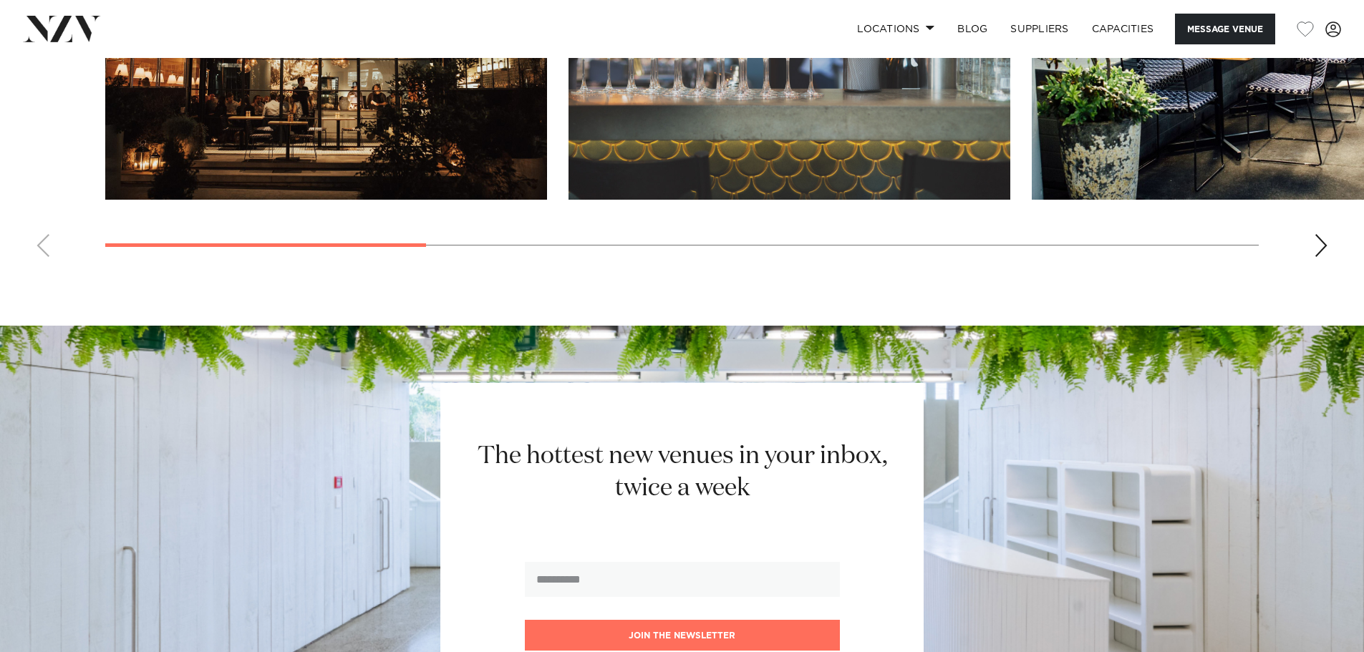
scroll to position [1361, 0]
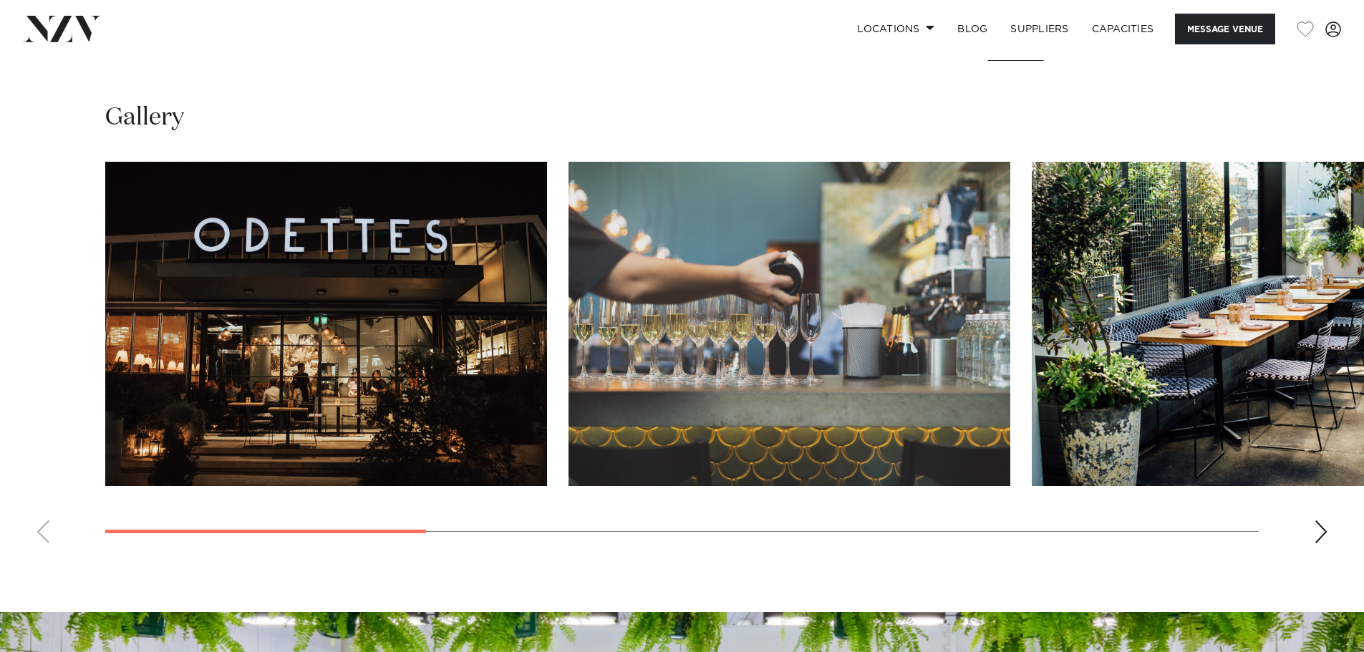
click at [1321, 533] on div "Next slide" at bounding box center [1321, 532] width 14 height 23
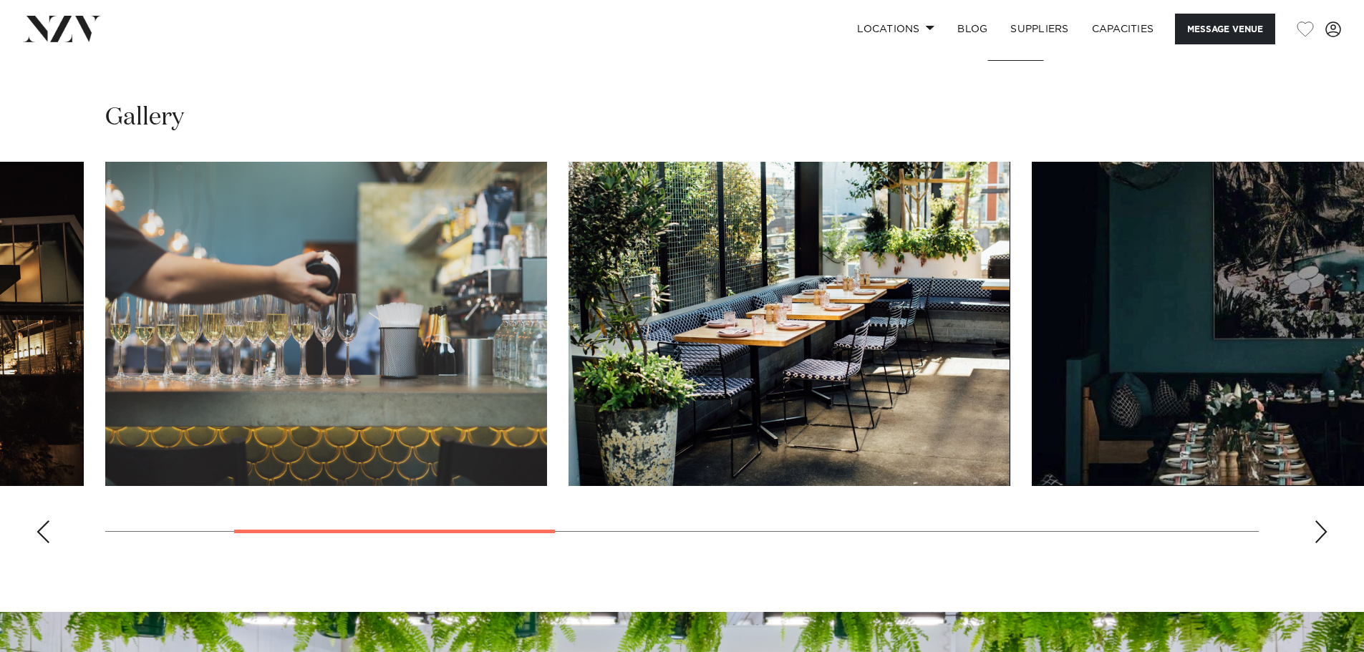
click at [1321, 533] on div "Next slide" at bounding box center [1321, 532] width 14 height 23
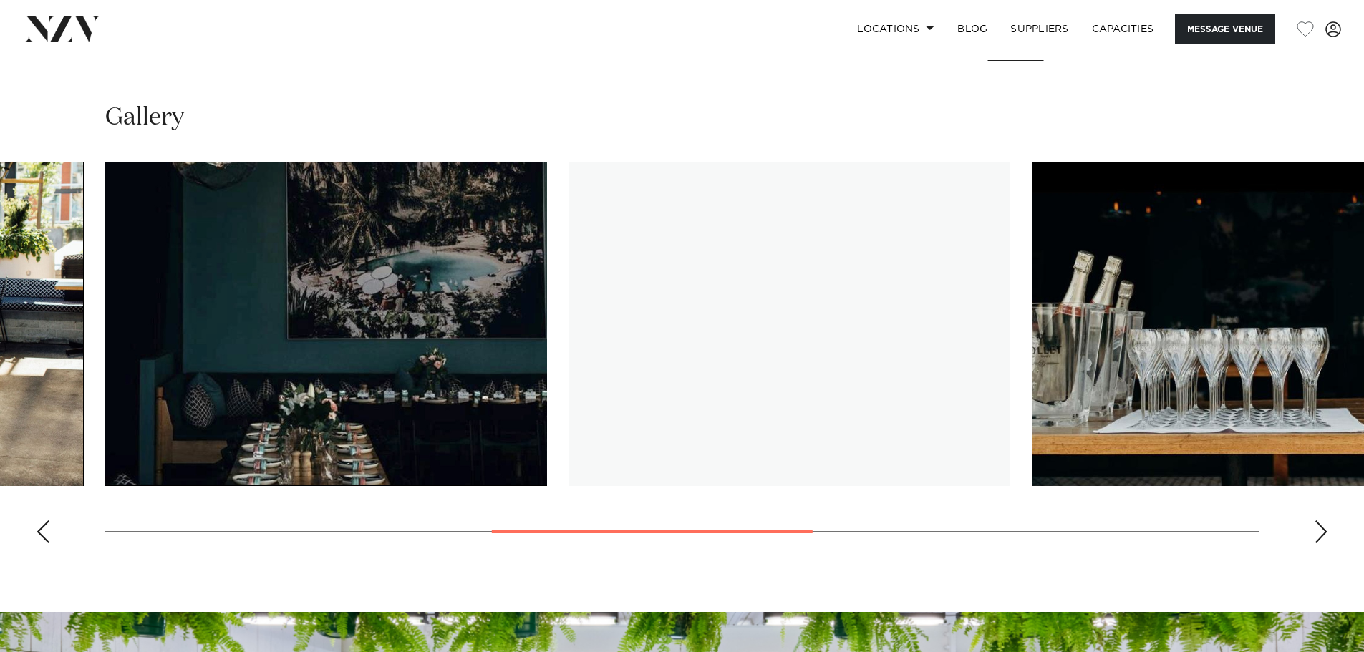
click at [1321, 533] on div "Next slide" at bounding box center [1321, 532] width 14 height 23
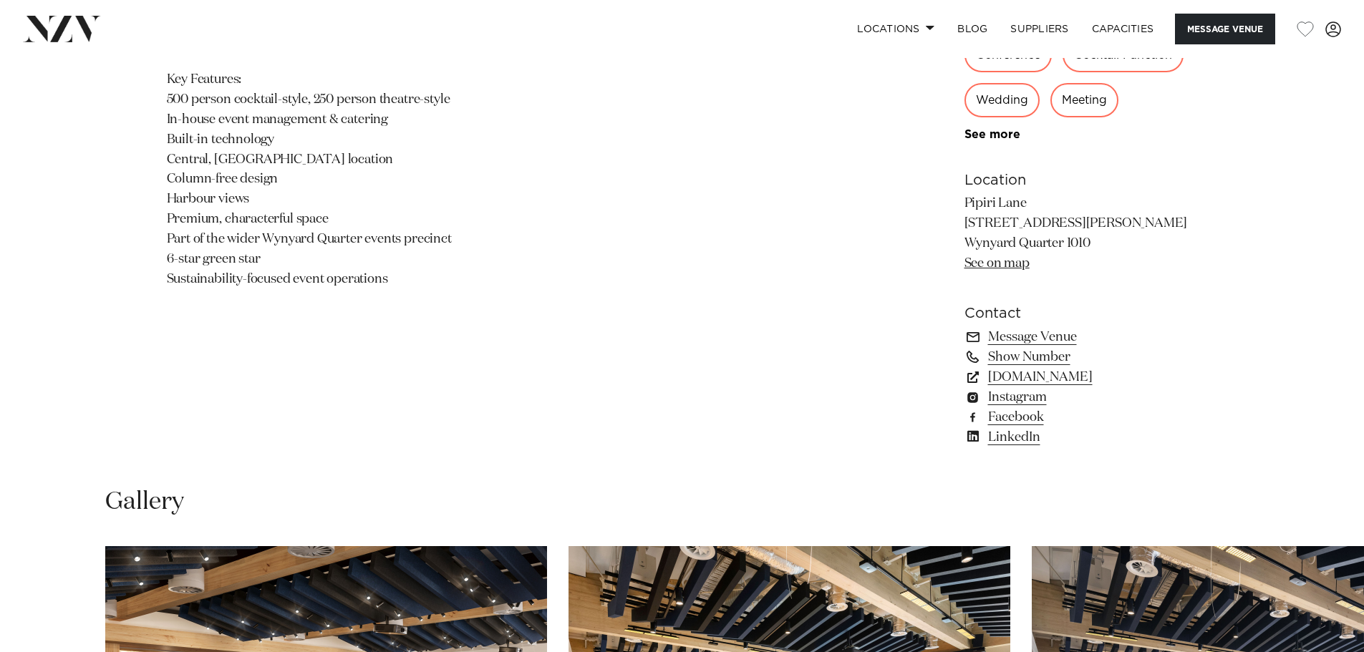
scroll to position [1361, 0]
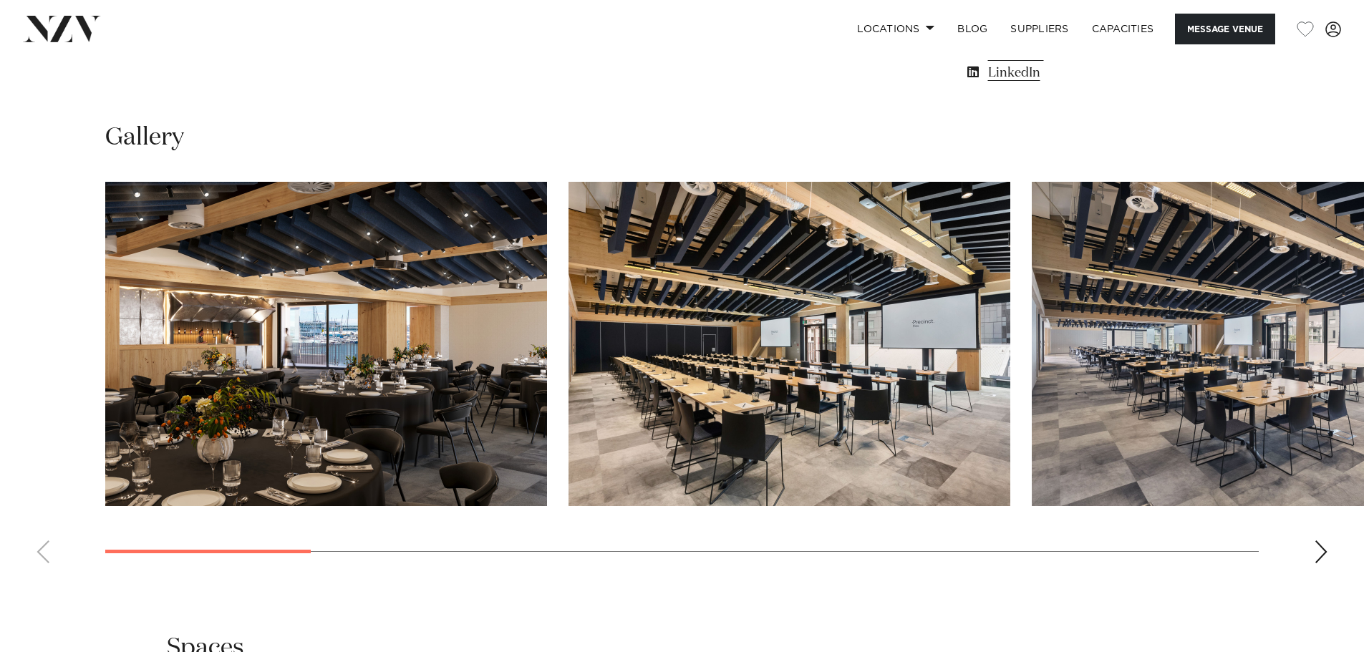
click at [1326, 561] on div "Next slide" at bounding box center [1321, 552] width 14 height 23
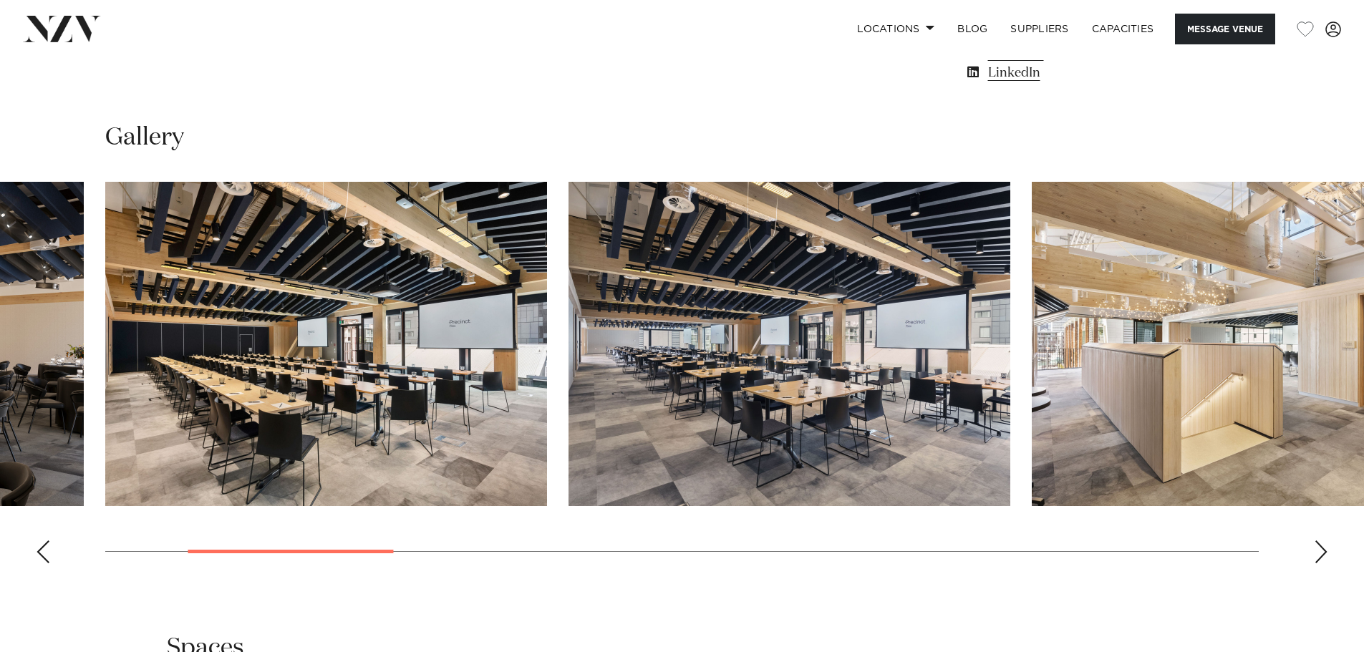
click at [1322, 553] on div "Next slide" at bounding box center [1321, 552] width 14 height 23
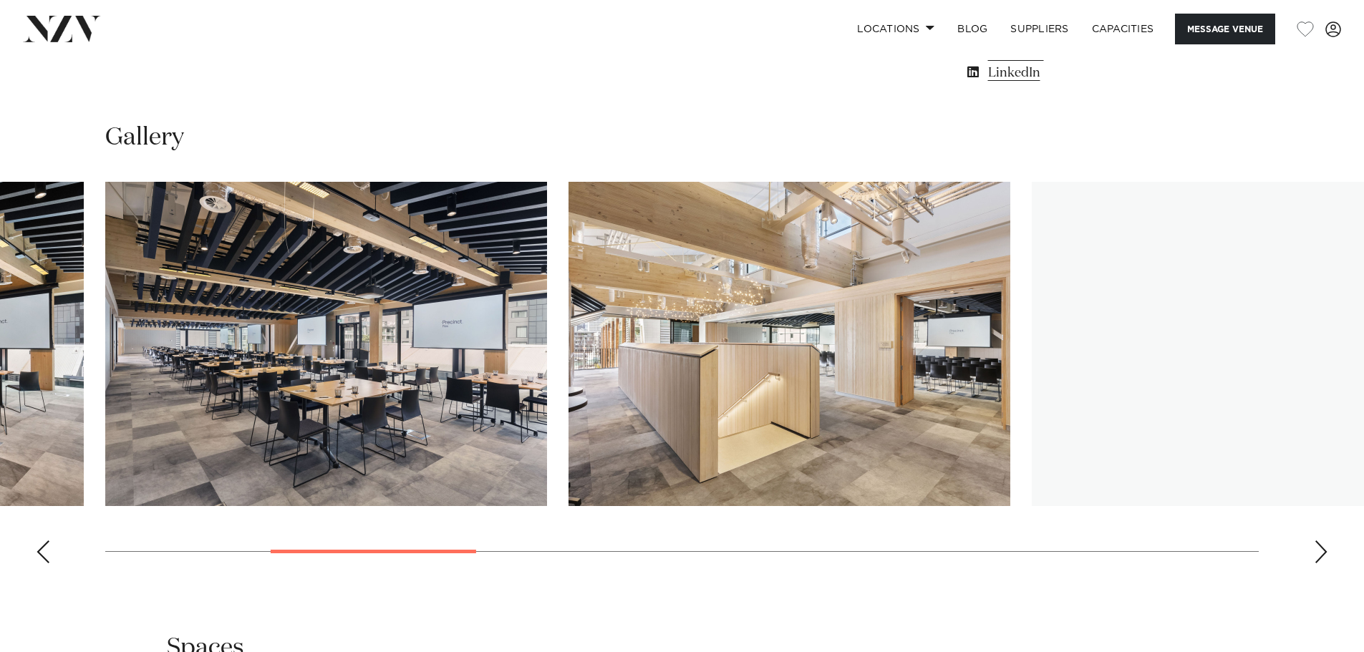
click at [1322, 553] on div "Next slide" at bounding box center [1321, 552] width 14 height 23
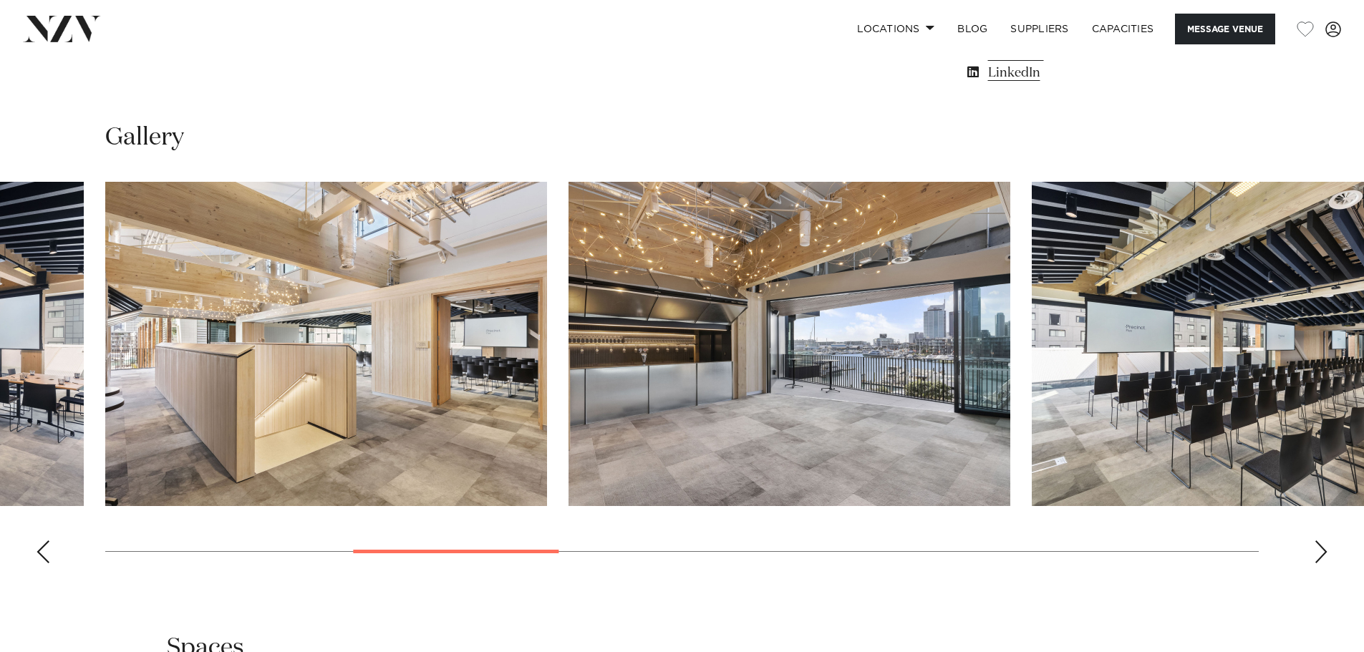
click at [1322, 553] on div "Next slide" at bounding box center [1321, 552] width 14 height 23
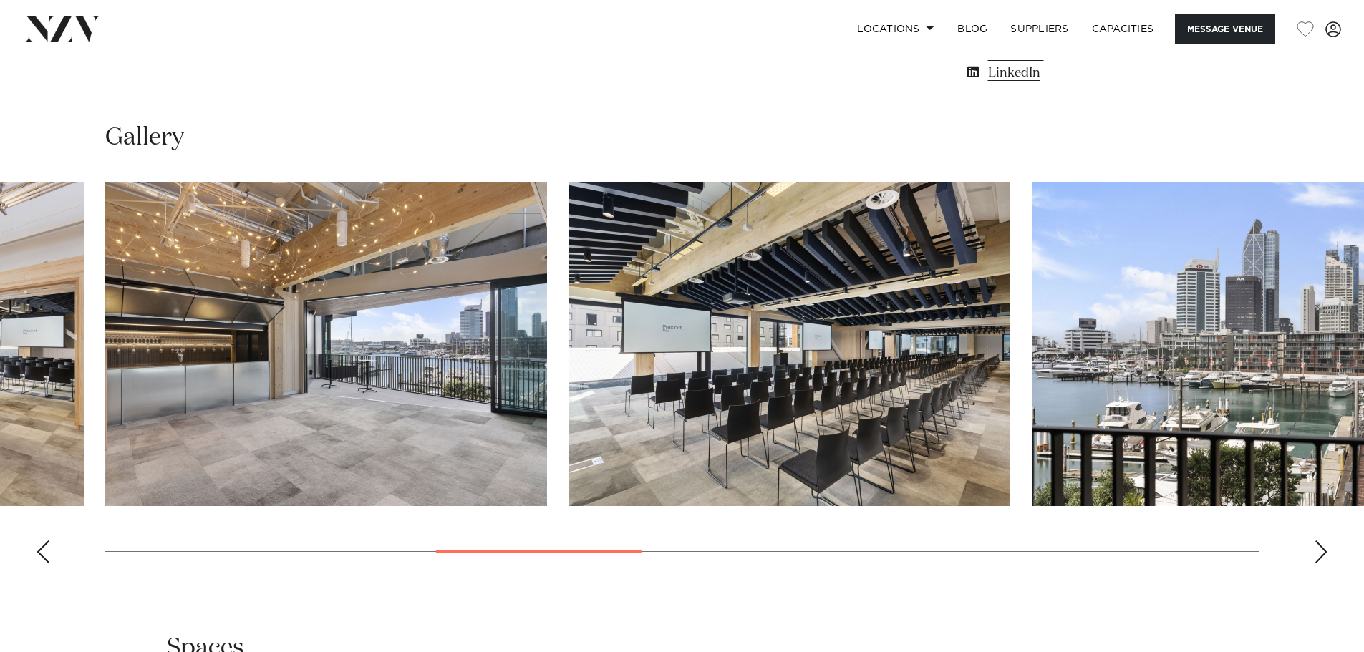
click at [1322, 553] on div "Next slide" at bounding box center [1321, 552] width 14 height 23
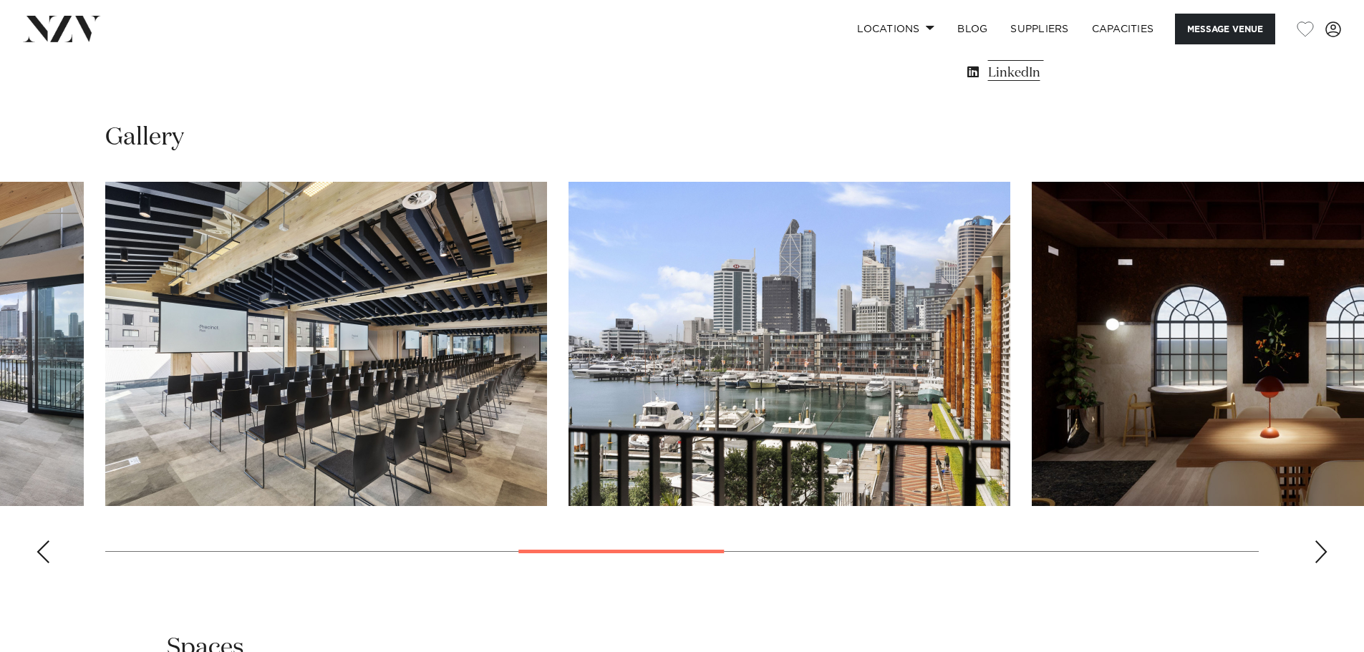
click at [48, 547] on div "Previous slide" at bounding box center [43, 552] width 14 height 23
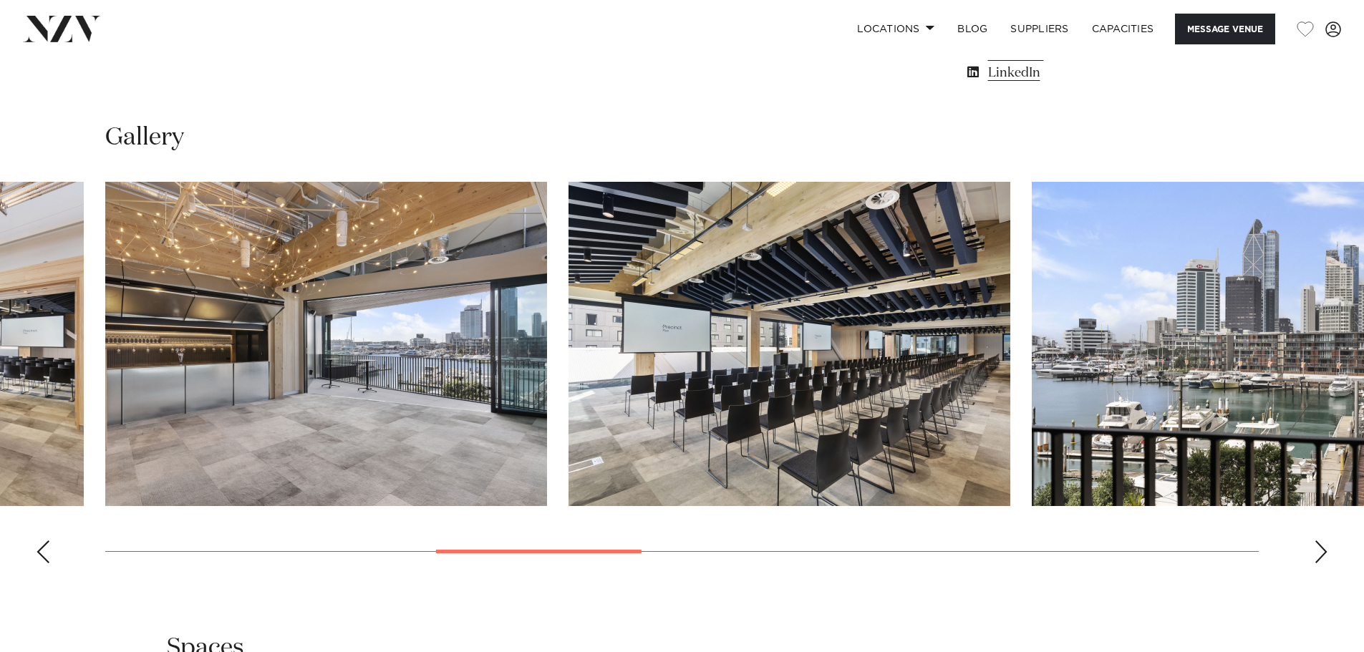
click at [1328, 556] on swiper-container at bounding box center [682, 378] width 1364 height 393
click at [1328, 556] on div "Next slide" at bounding box center [1321, 552] width 14 height 23
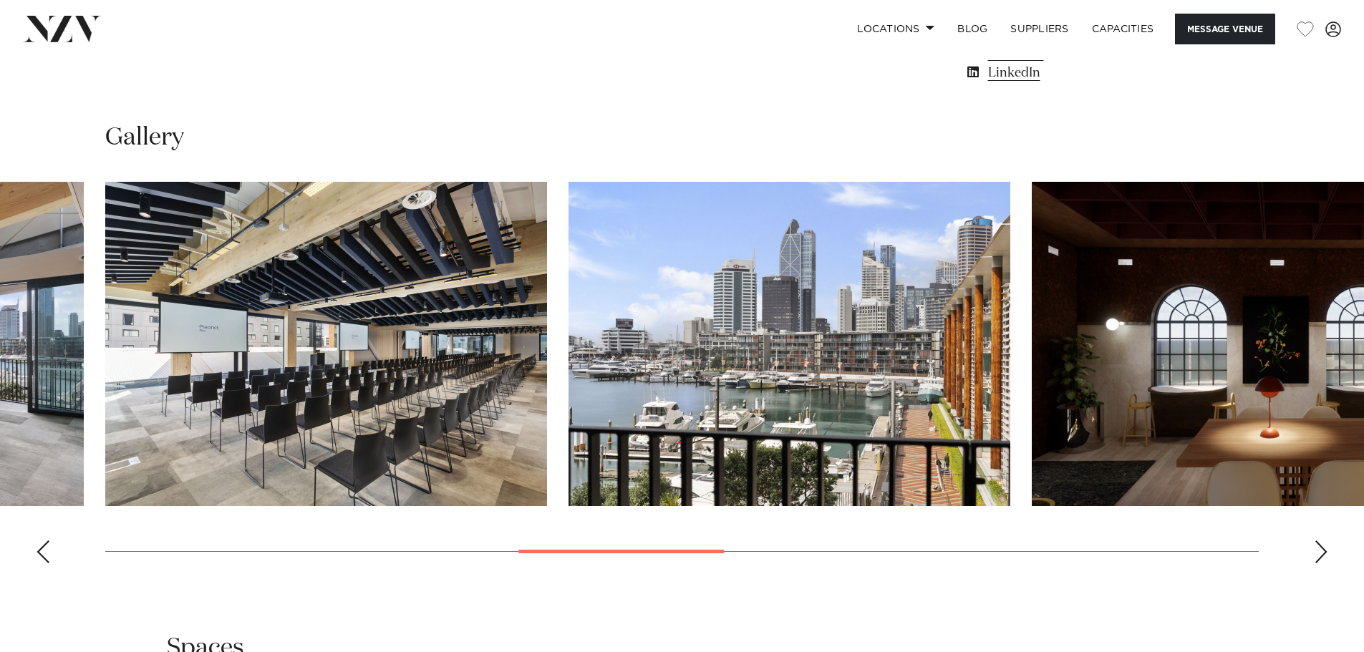
click at [1328, 556] on div "Next slide" at bounding box center [1321, 552] width 14 height 23
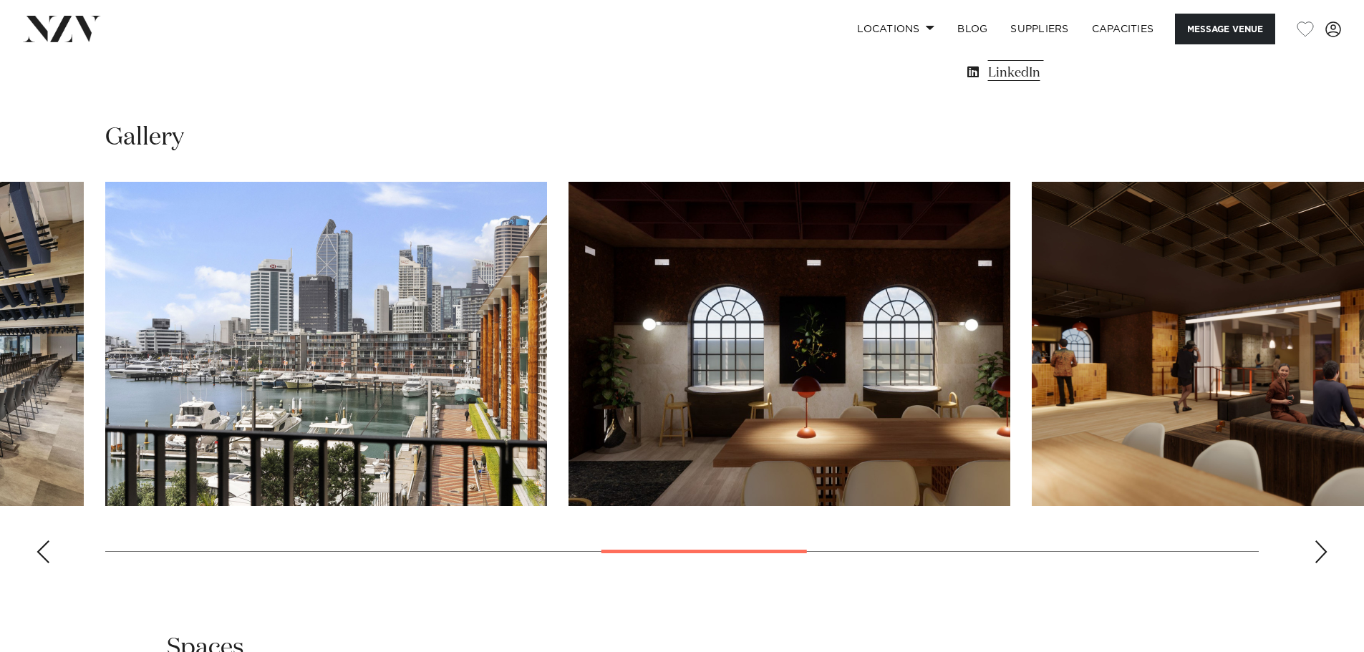
click at [1328, 556] on div "Next slide" at bounding box center [1321, 552] width 14 height 23
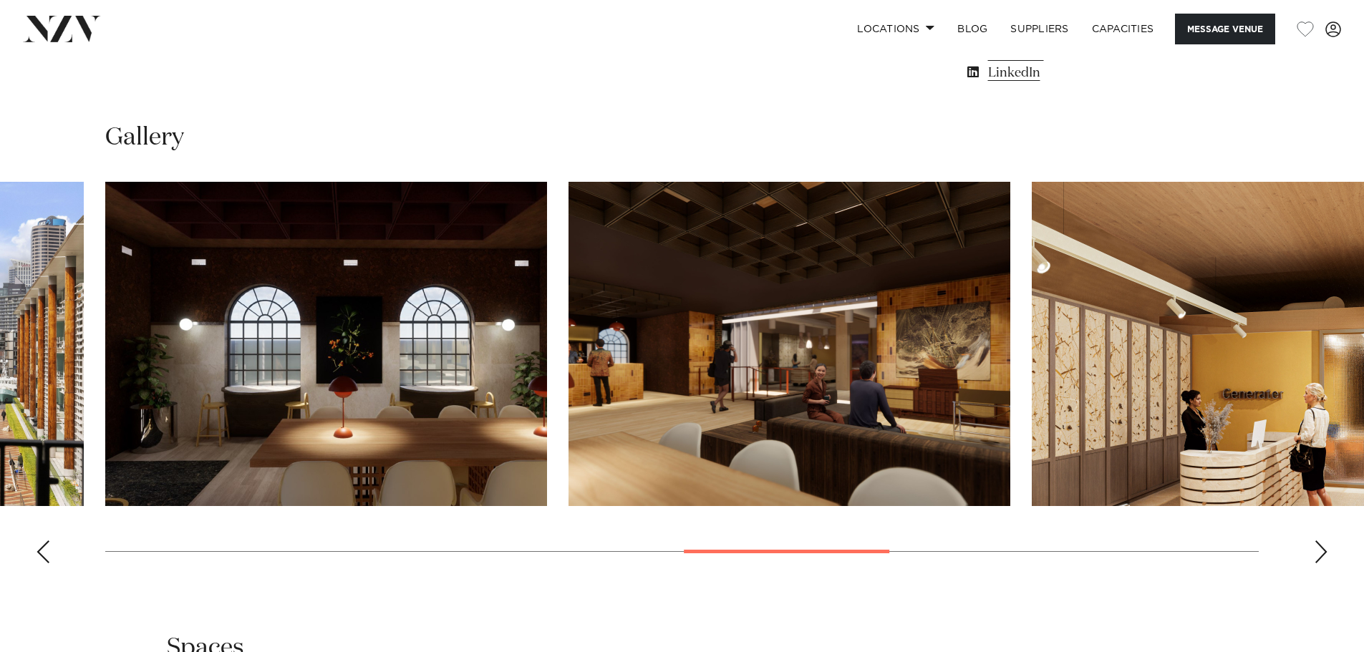
click at [1328, 556] on div "Next slide" at bounding box center [1321, 552] width 14 height 23
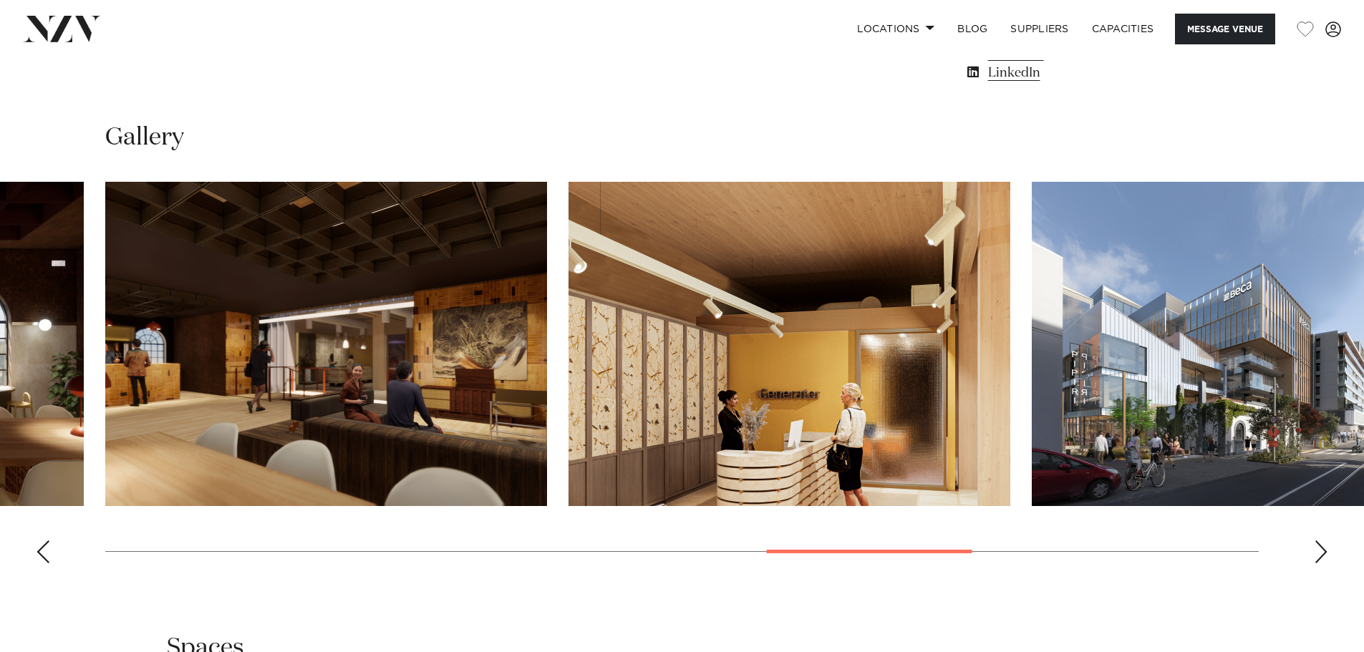
click at [1328, 556] on div "Next slide" at bounding box center [1321, 552] width 14 height 23
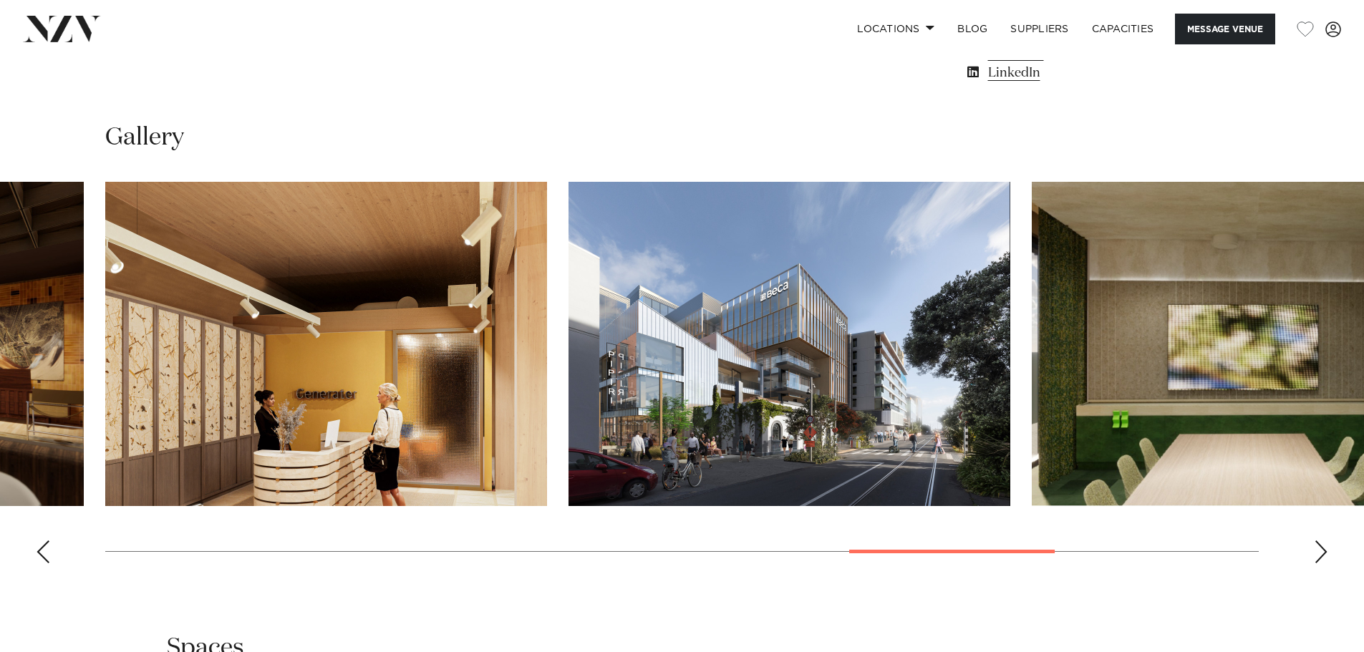
click at [1328, 556] on div "Next slide" at bounding box center [1321, 552] width 14 height 23
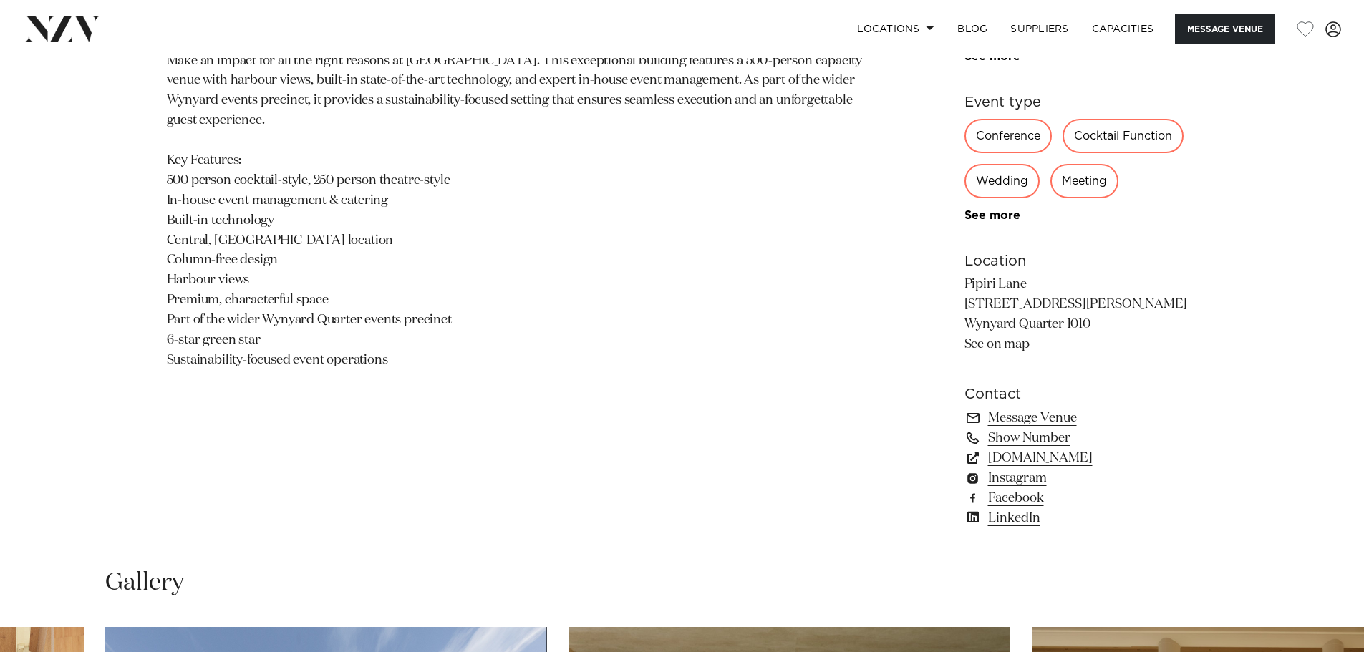
scroll to position [931, 0]
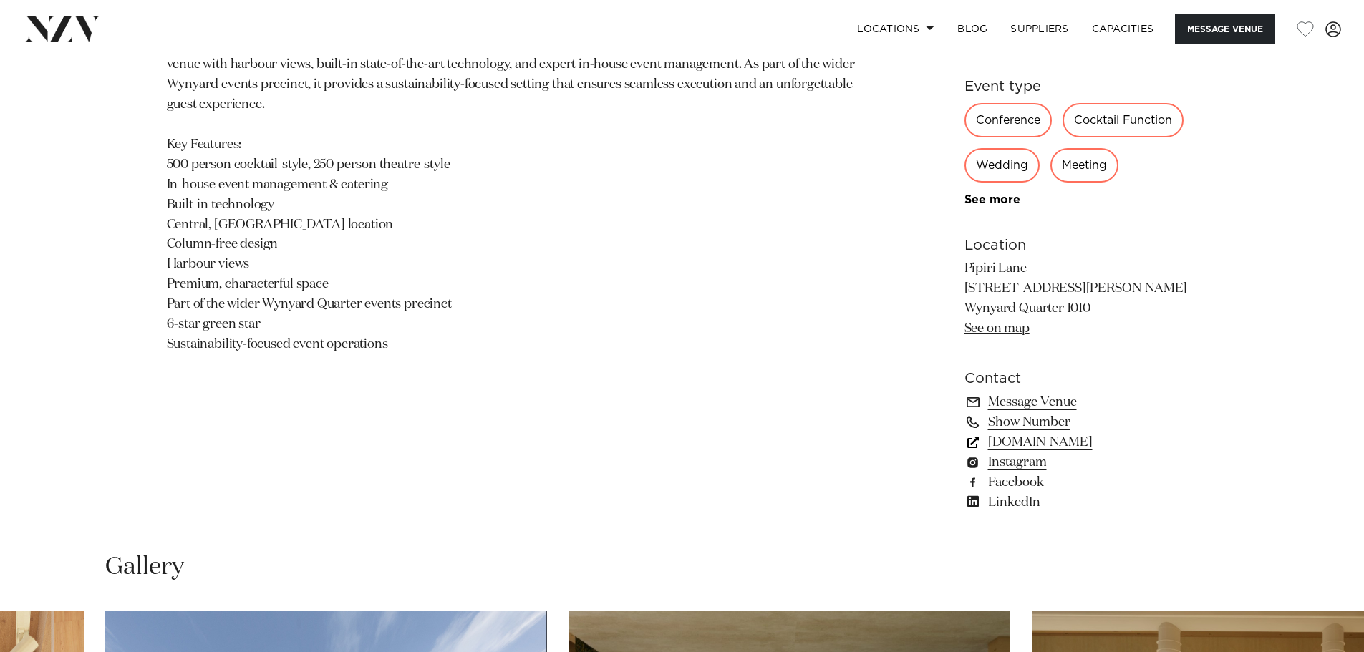
click at [1026, 443] on link "precinctflex.co.nz" at bounding box center [1081, 443] width 233 height 20
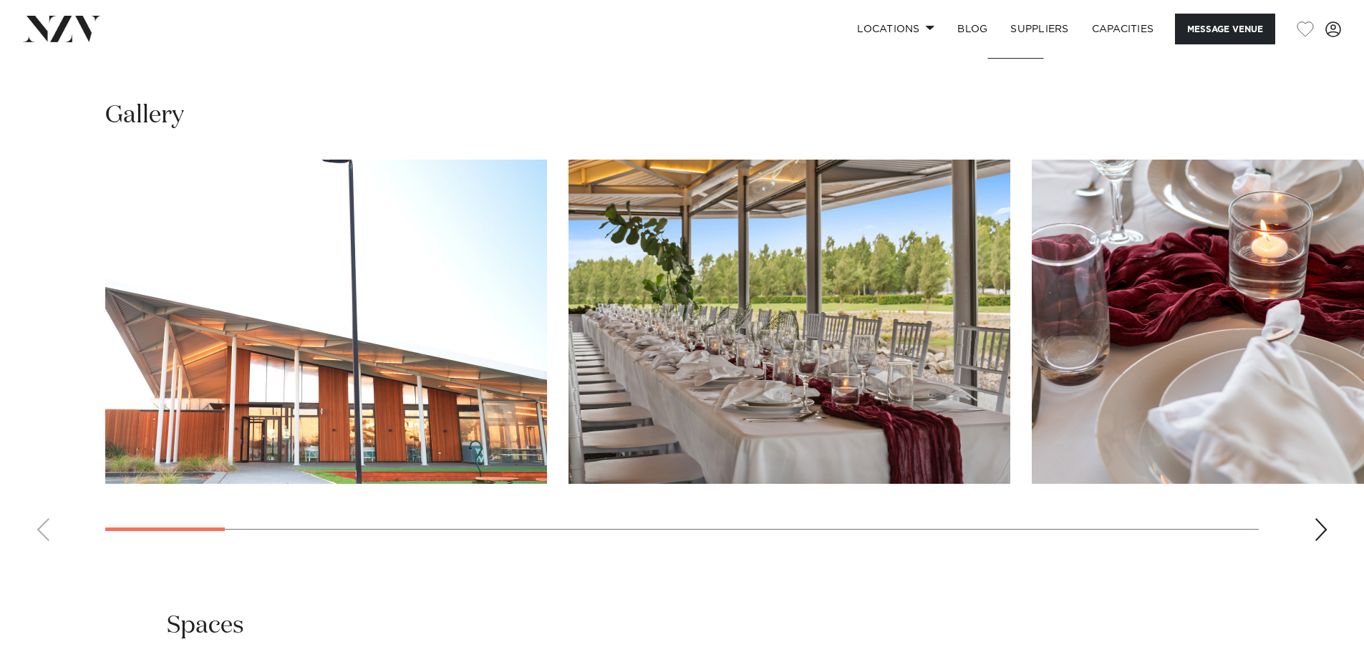
scroll to position [1432, 0]
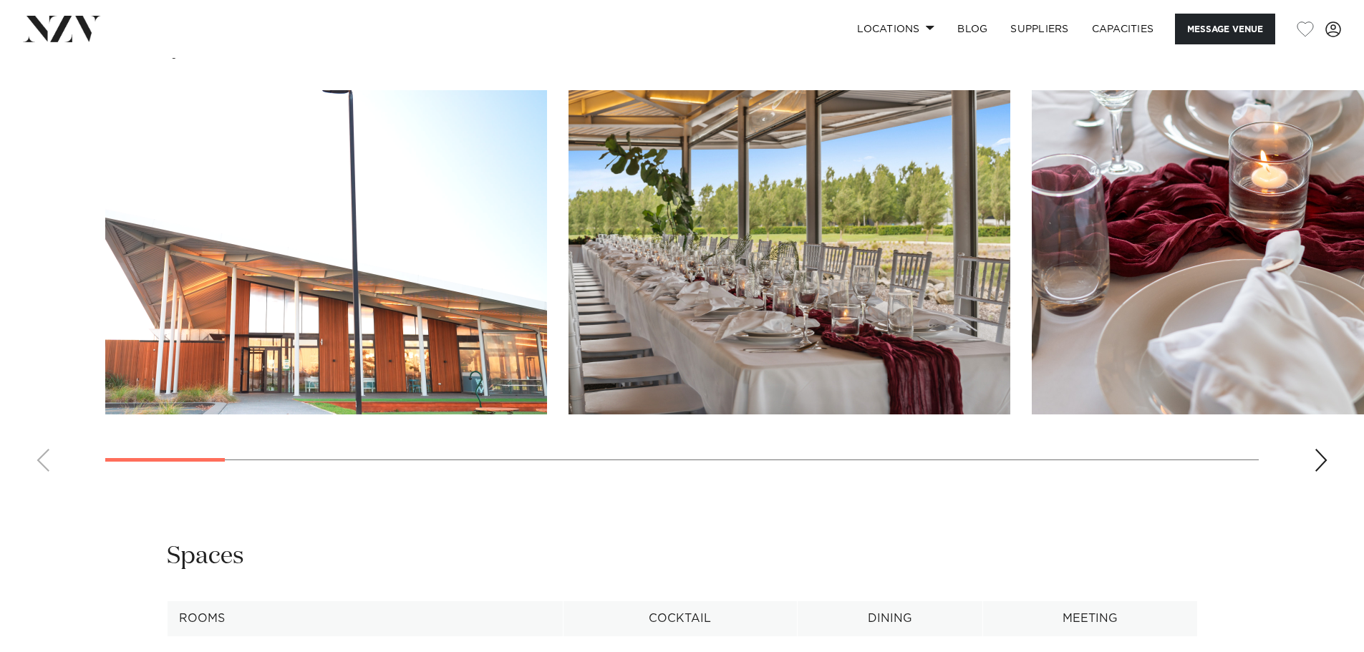
click at [1317, 460] on div "Next slide" at bounding box center [1321, 460] width 14 height 23
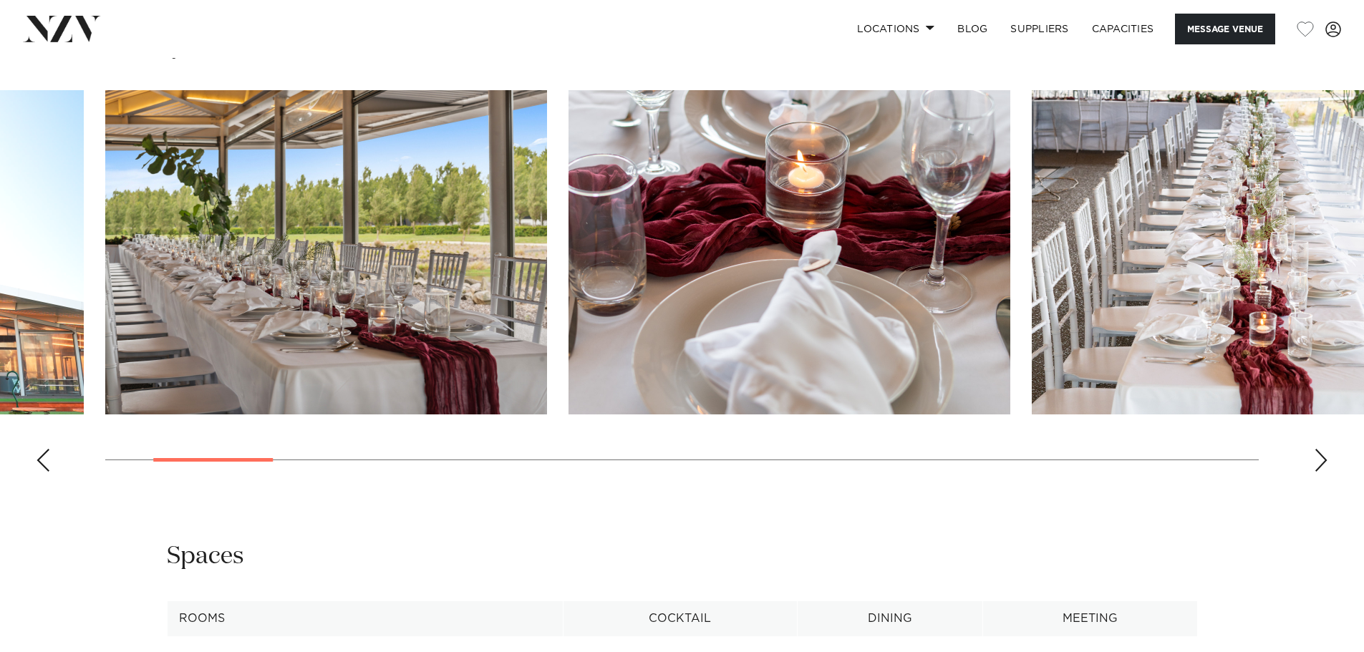
click at [1315, 460] on div "Next slide" at bounding box center [1321, 460] width 14 height 23
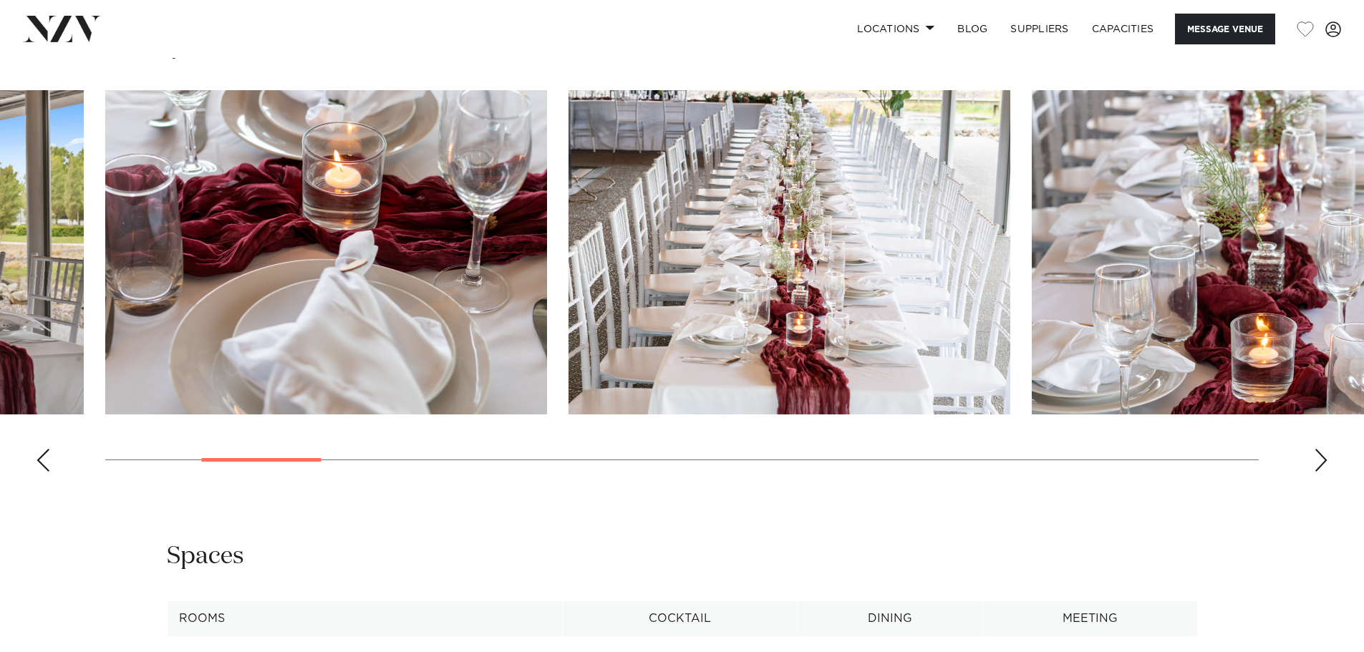
click at [1315, 460] on div "Next slide" at bounding box center [1321, 460] width 14 height 23
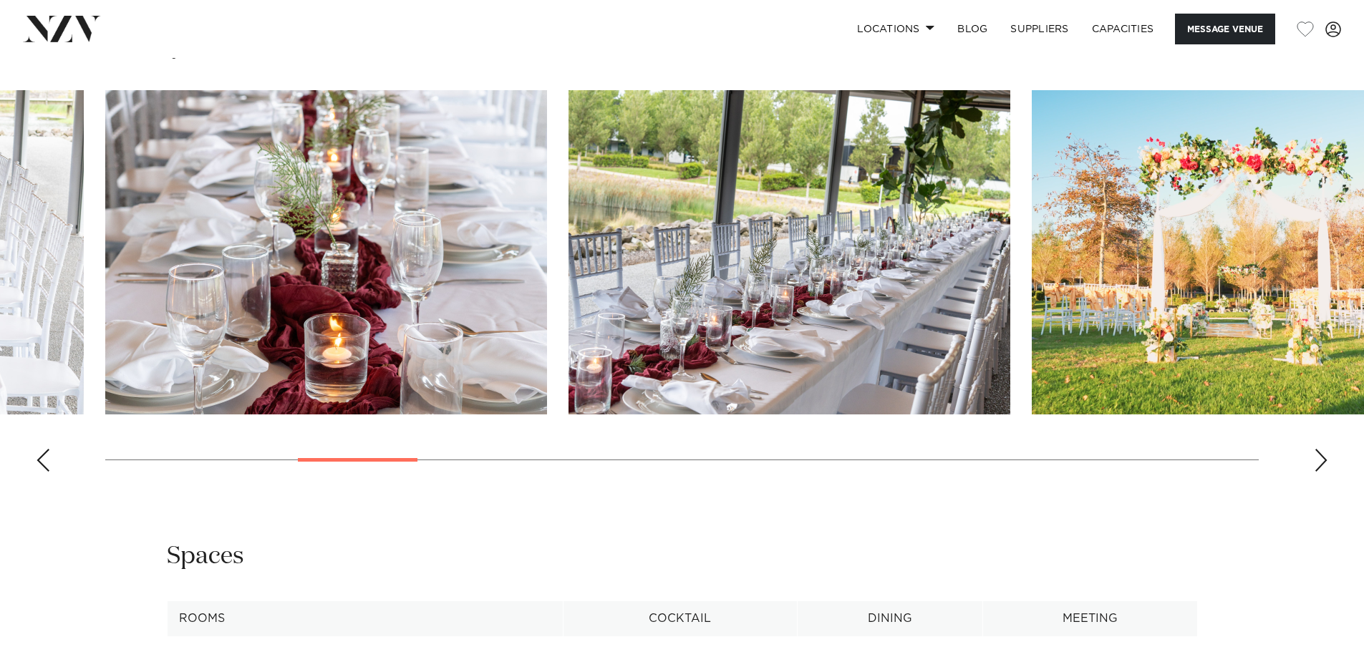
click at [1316, 452] on div "Next slide" at bounding box center [1321, 460] width 14 height 23
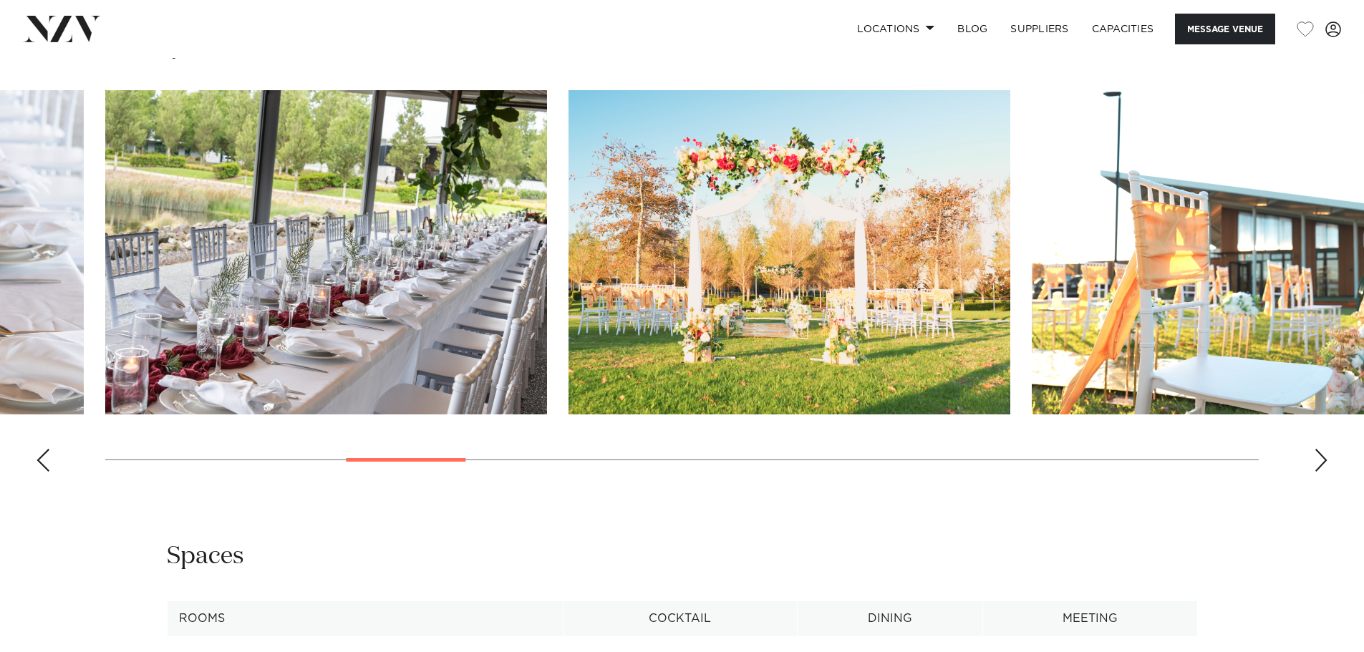
click at [1316, 460] on div "Next slide" at bounding box center [1321, 460] width 14 height 23
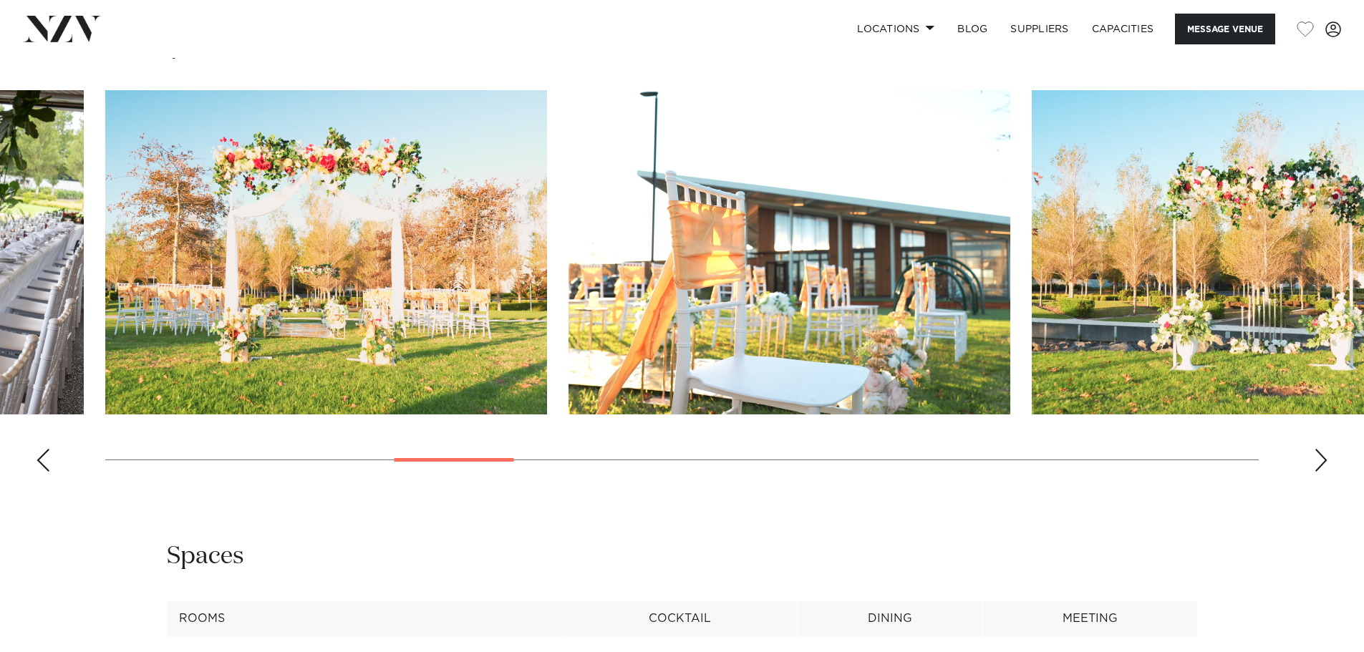
click at [1316, 460] on div "Next slide" at bounding box center [1321, 460] width 14 height 23
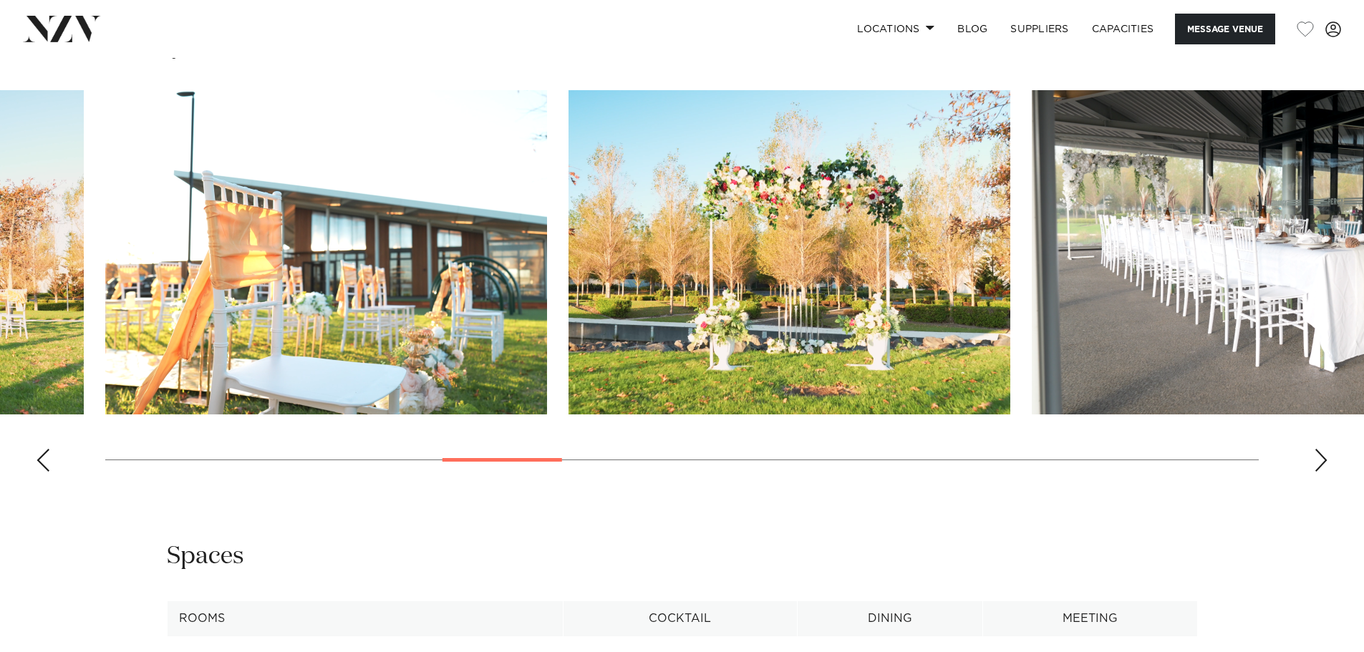
click at [1316, 460] on div "Next slide" at bounding box center [1321, 460] width 14 height 23
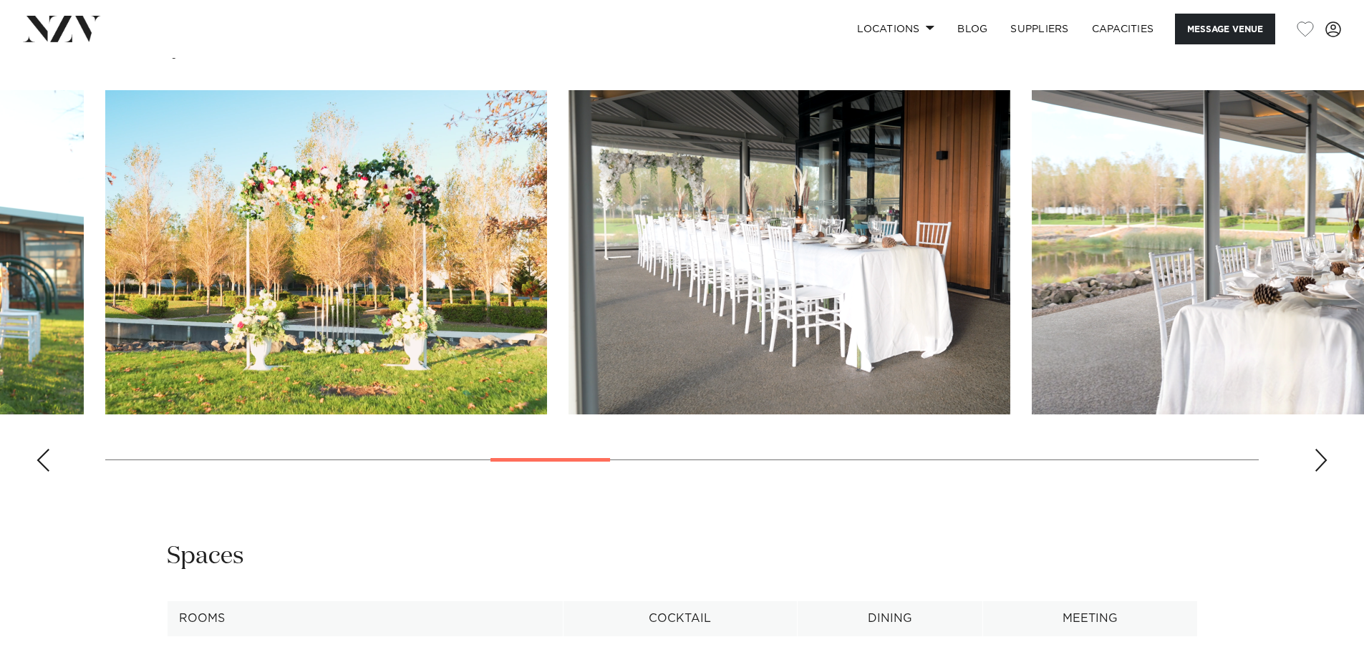
click at [1316, 460] on div "Next slide" at bounding box center [1321, 460] width 14 height 23
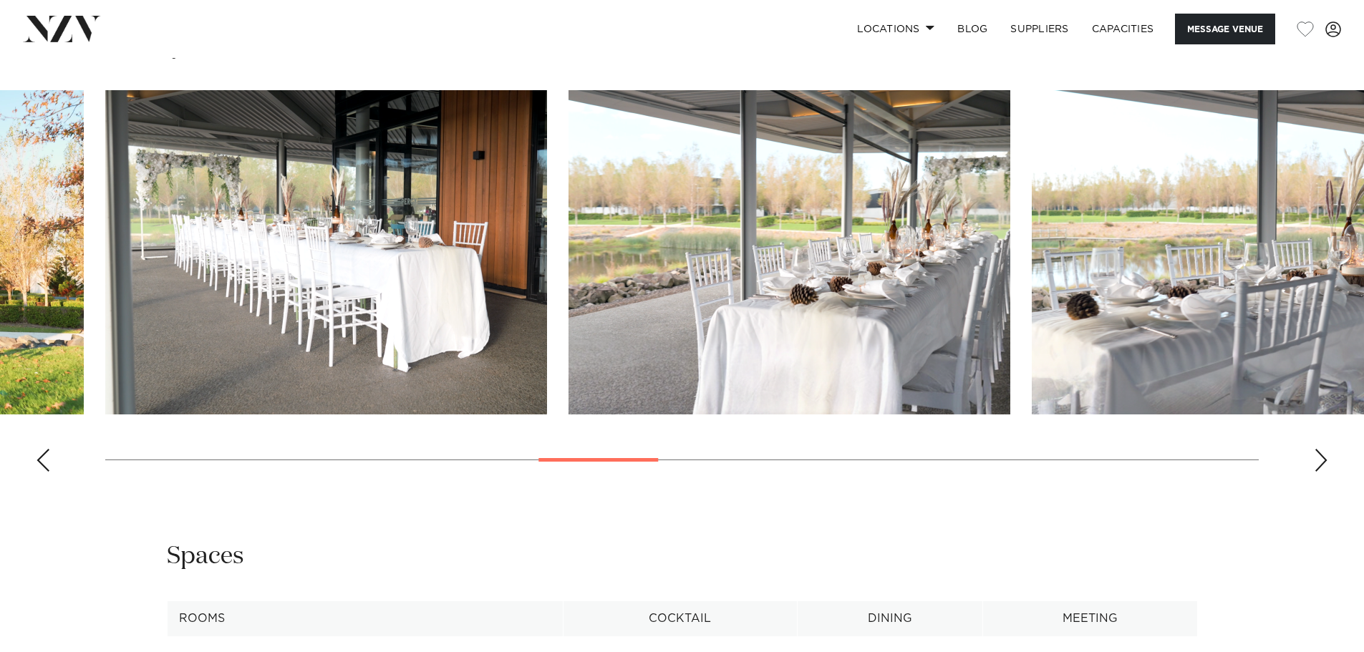
click at [1316, 460] on div "Next slide" at bounding box center [1321, 460] width 14 height 23
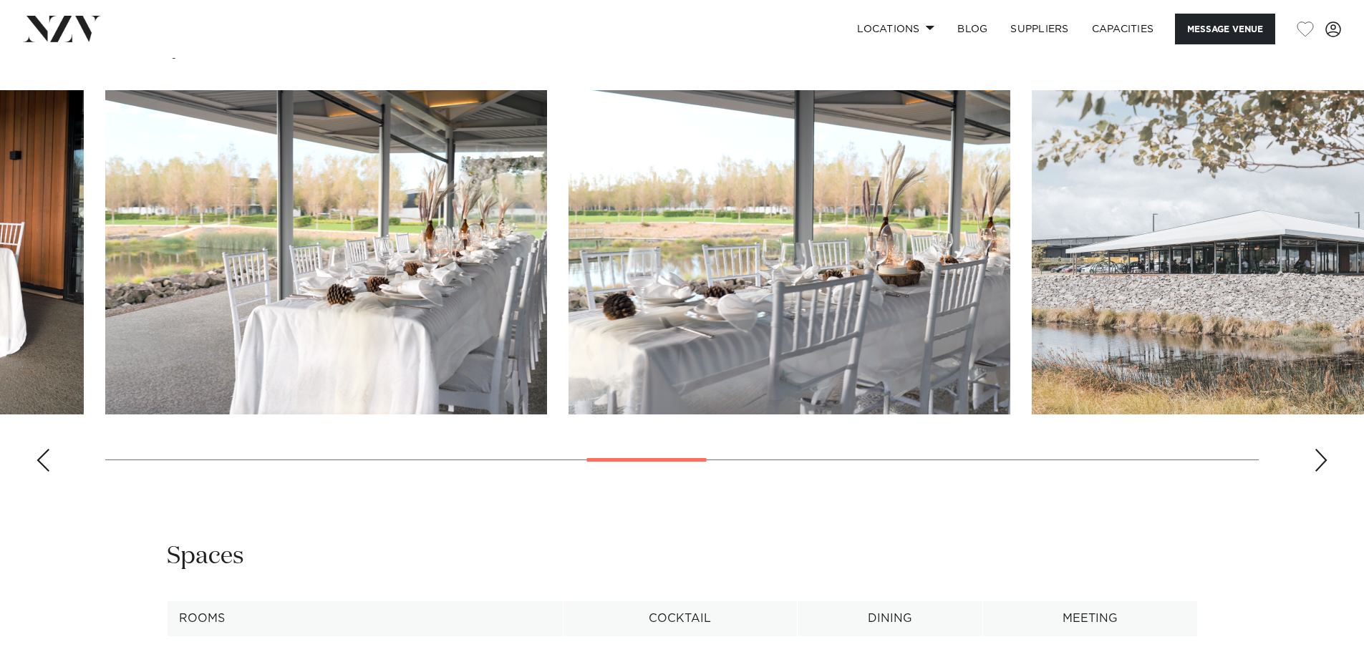
click at [1316, 460] on div "Next slide" at bounding box center [1321, 460] width 14 height 23
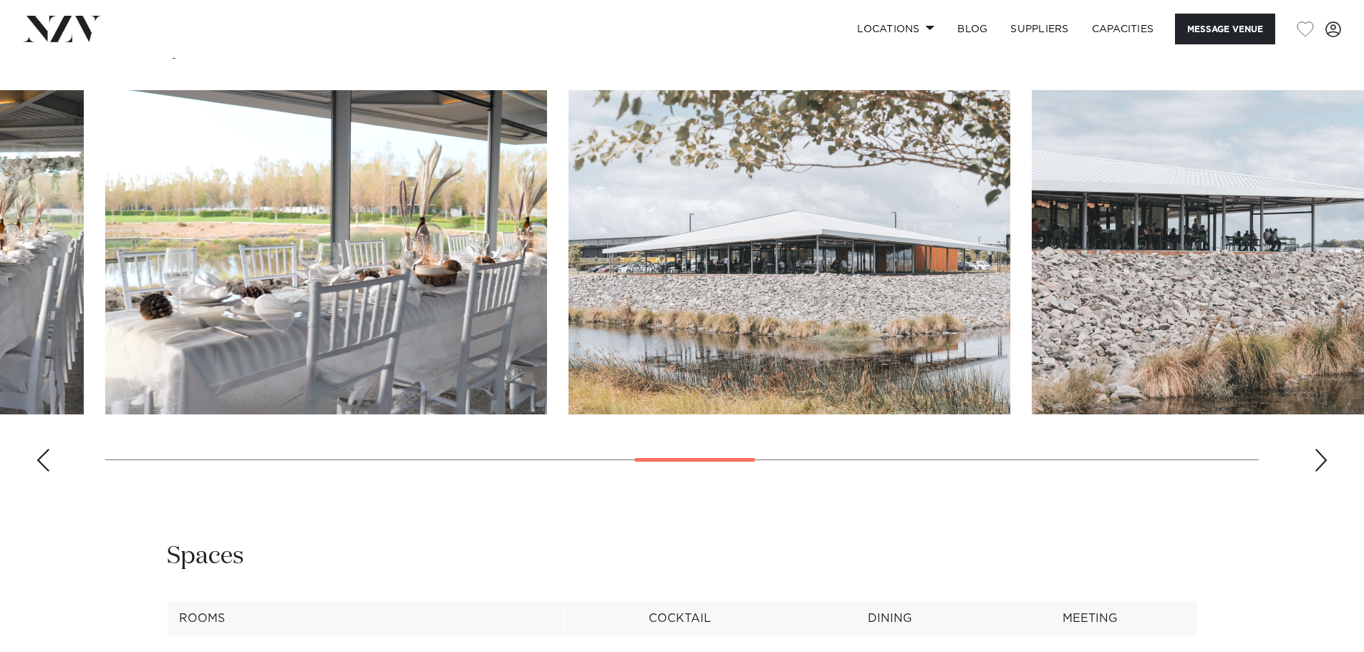
click at [1316, 460] on div "Next slide" at bounding box center [1321, 460] width 14 height 23
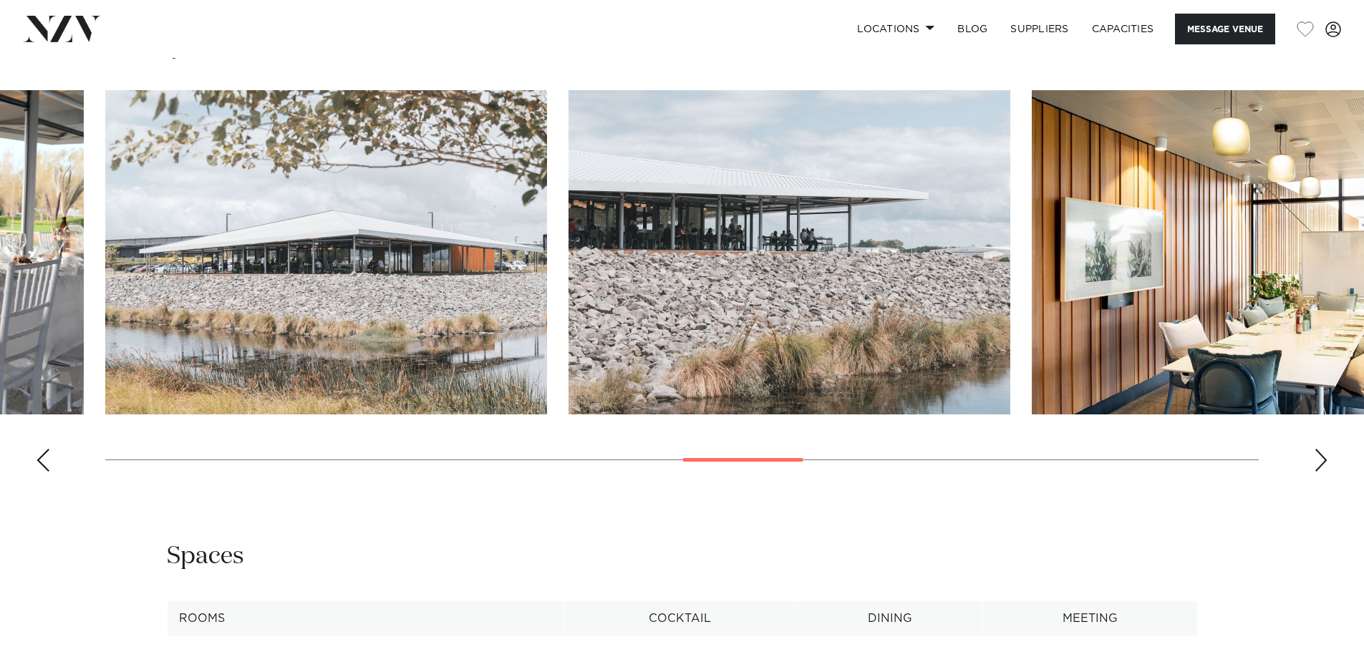
click at [1316, 460] on div "Next slide" at bounding box center [1321, 460] width 14 height 23
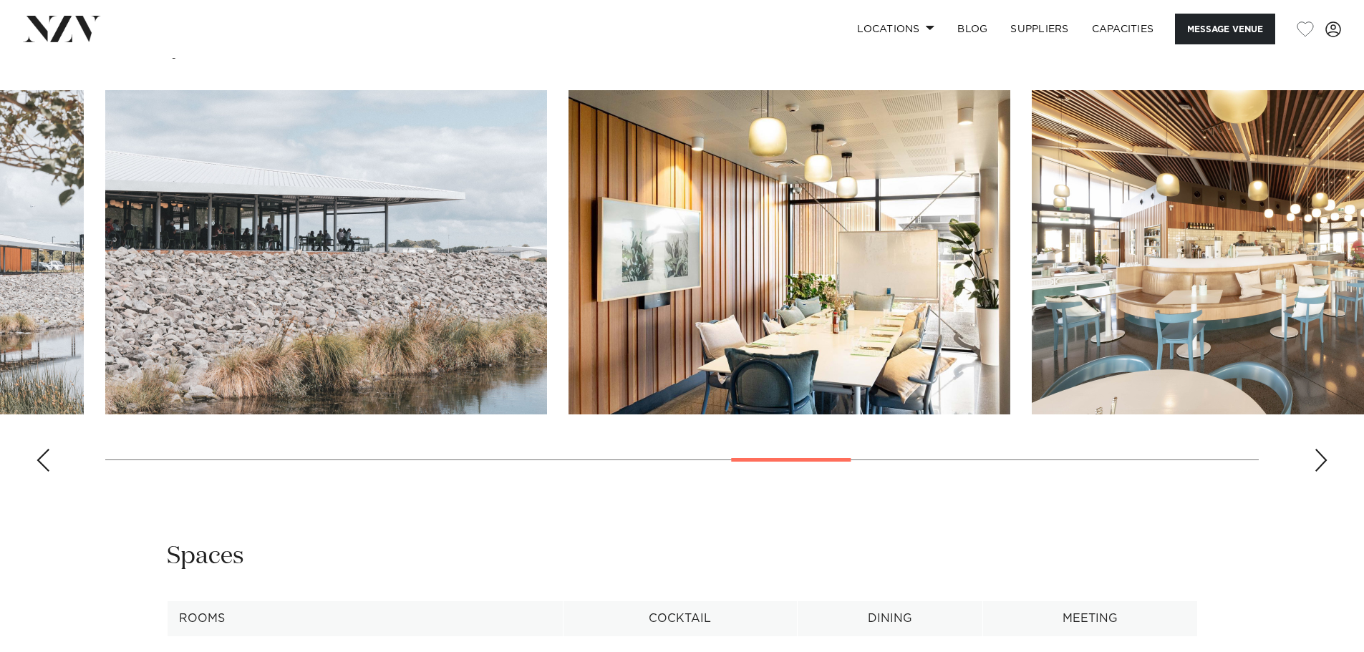
click at [1316, 460] on div "Next slide" at bounding box center [1321, 460] width 14 height 23
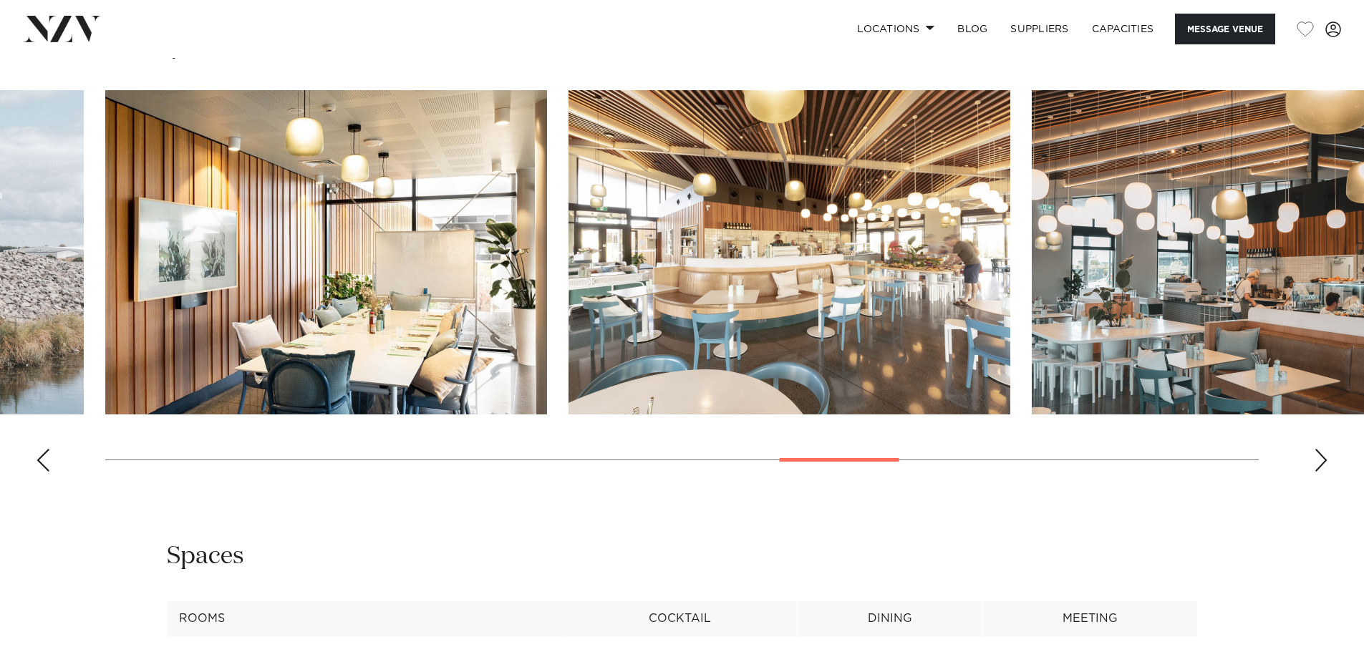
click at [1316, 460] on div "Next slide" at bounding box center [1321, 460] width 14 height 23
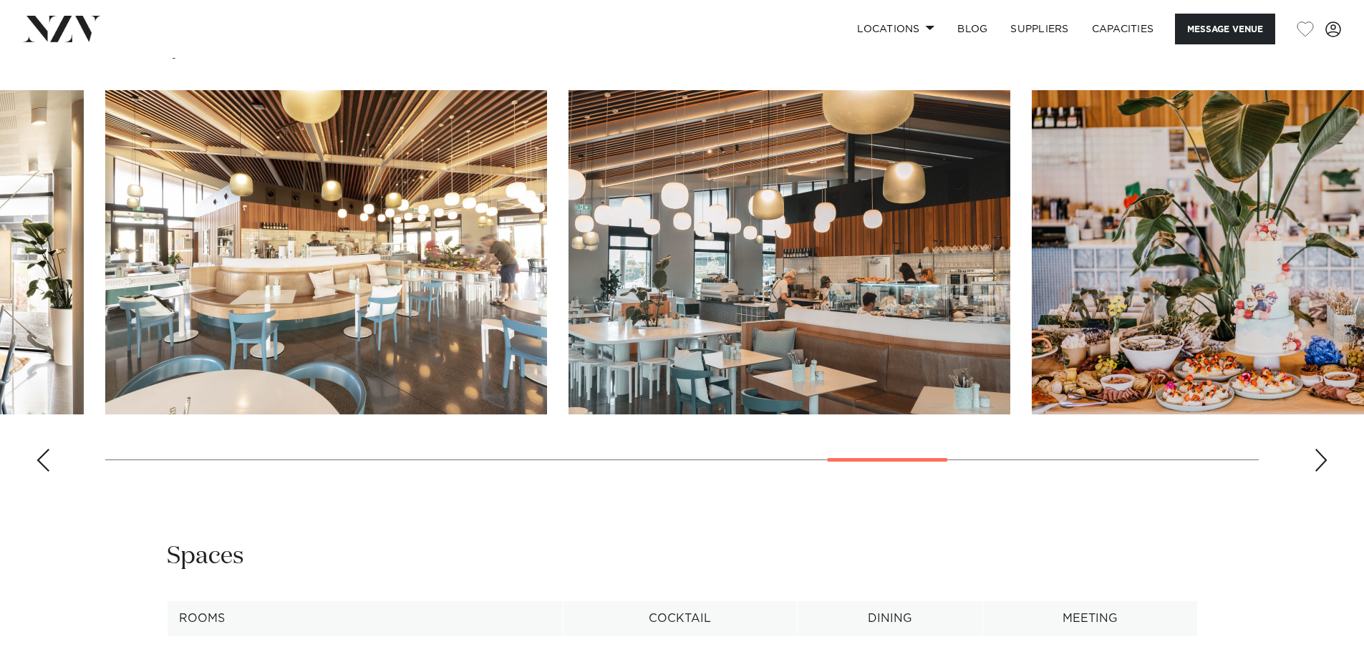
click at [1316, 460] on div "Next slide" at bounding box center [1321, 460] width 14 height 23
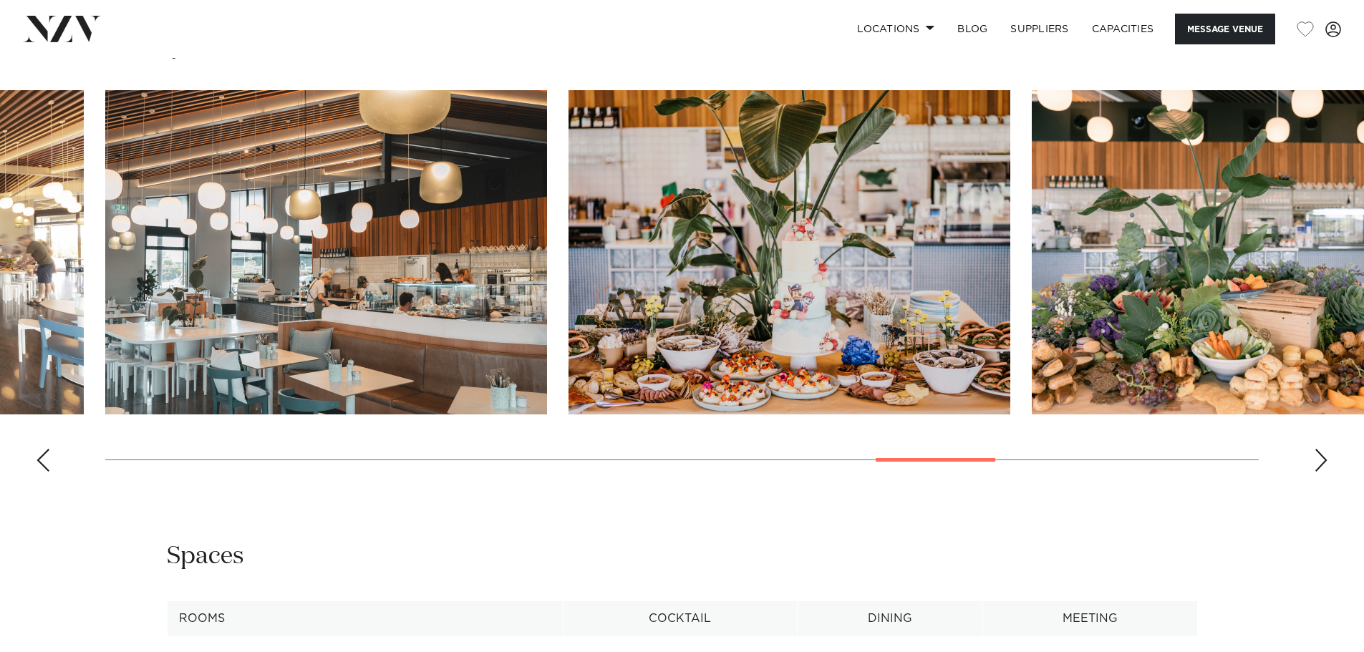
click at [1316, 460] on div "Next slide" at bounding box center [1321, 460] width 14 height 23
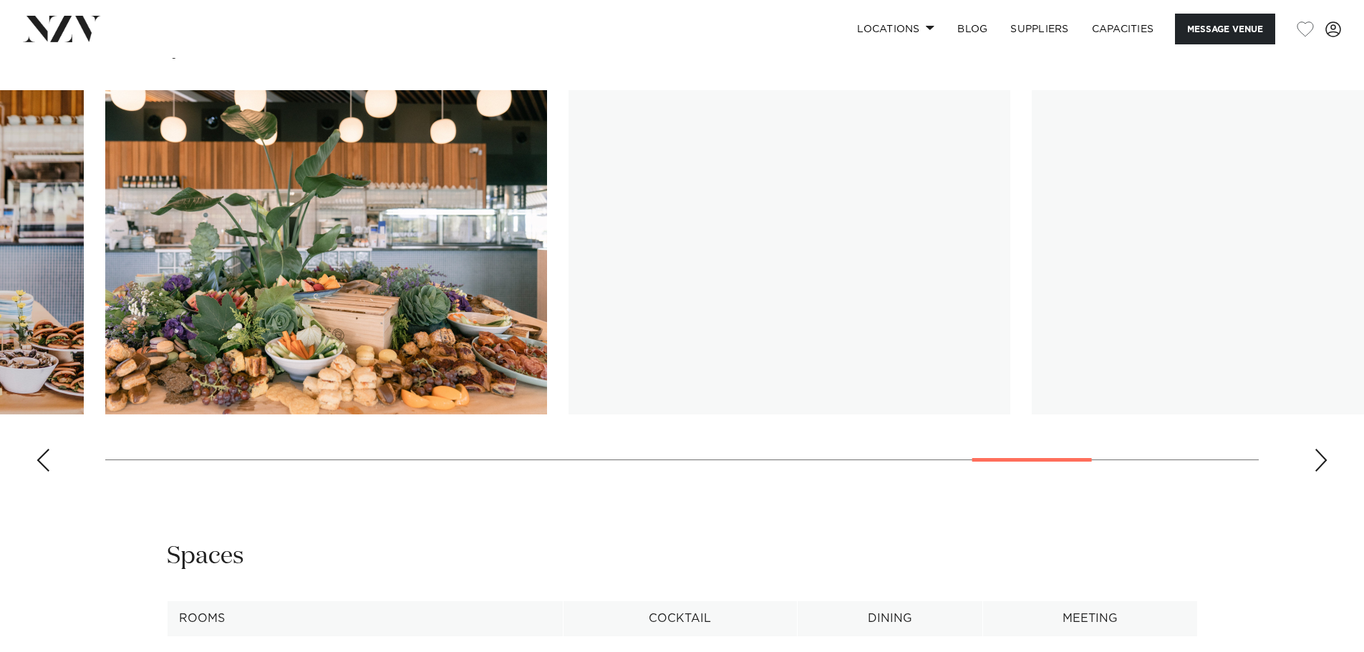
click at [1316, 460] on div "Next slide" at bounding box center [1321, 460] width 14 height 23
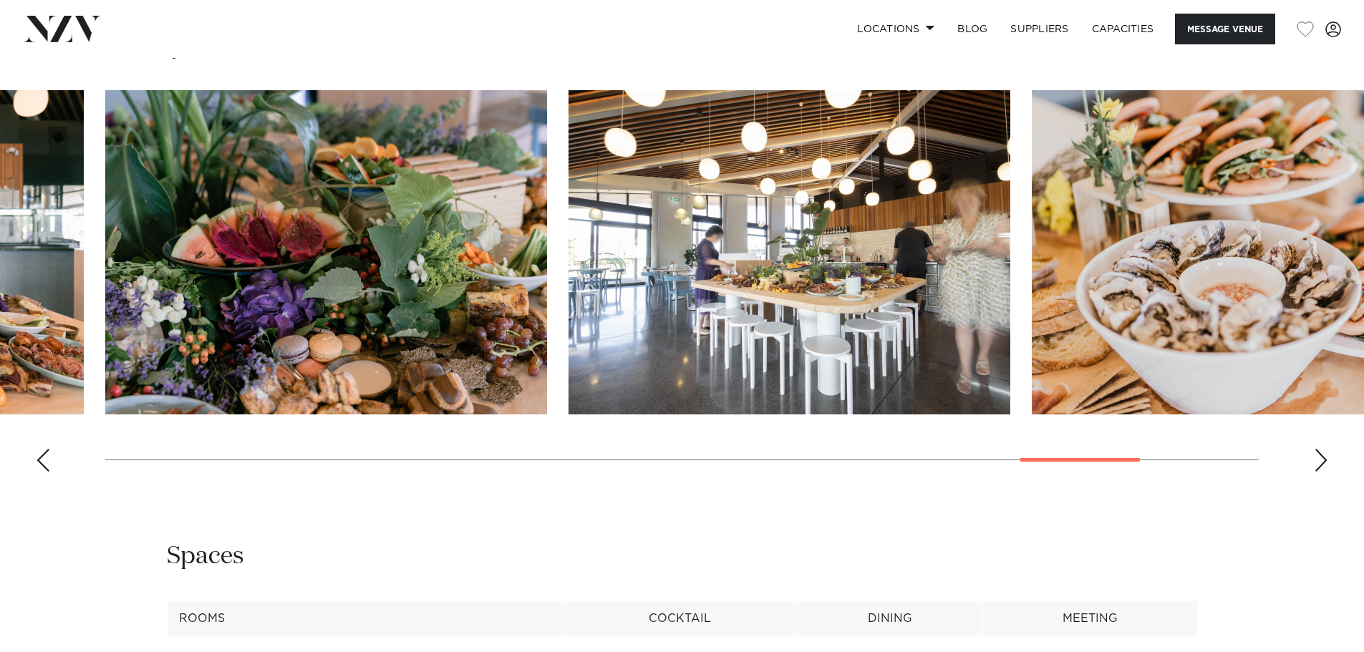
click at [1316, 460] on div "Next slide" at bounding box center [1321, 460] width 14 height 23
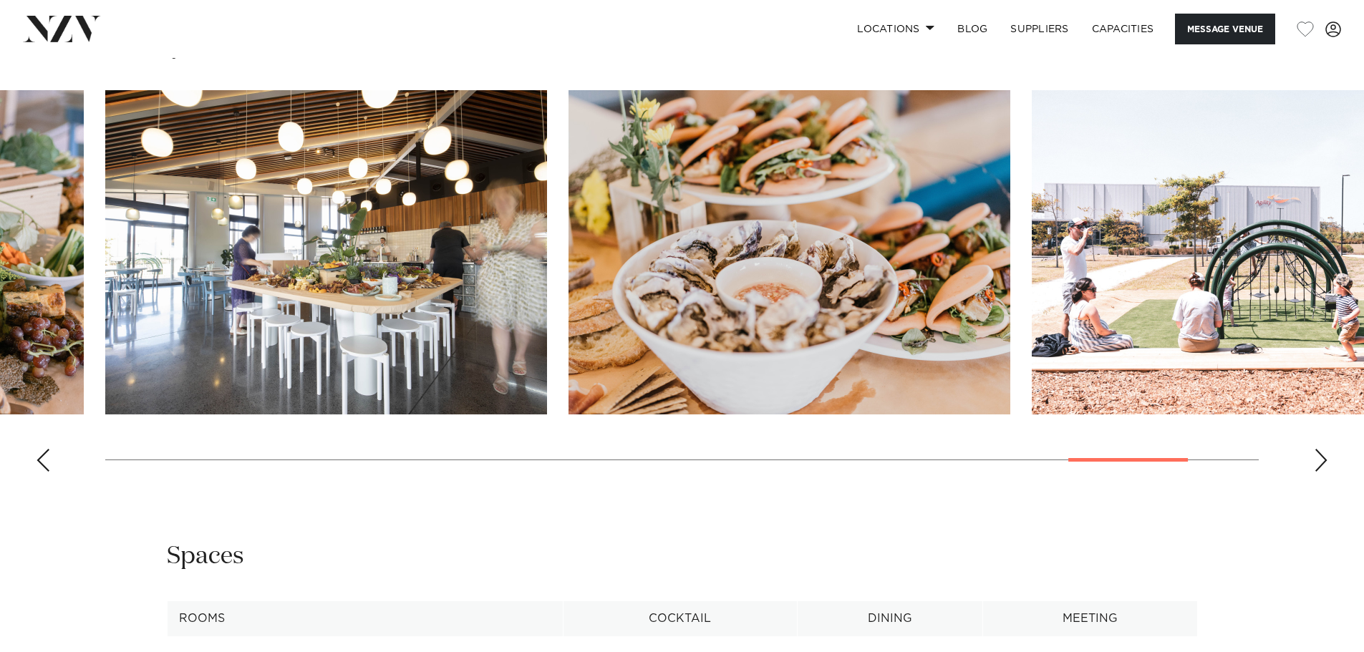
click at [1314, 461] on div "Next slide" at bounding box center [1321, 460] width 14 height 23
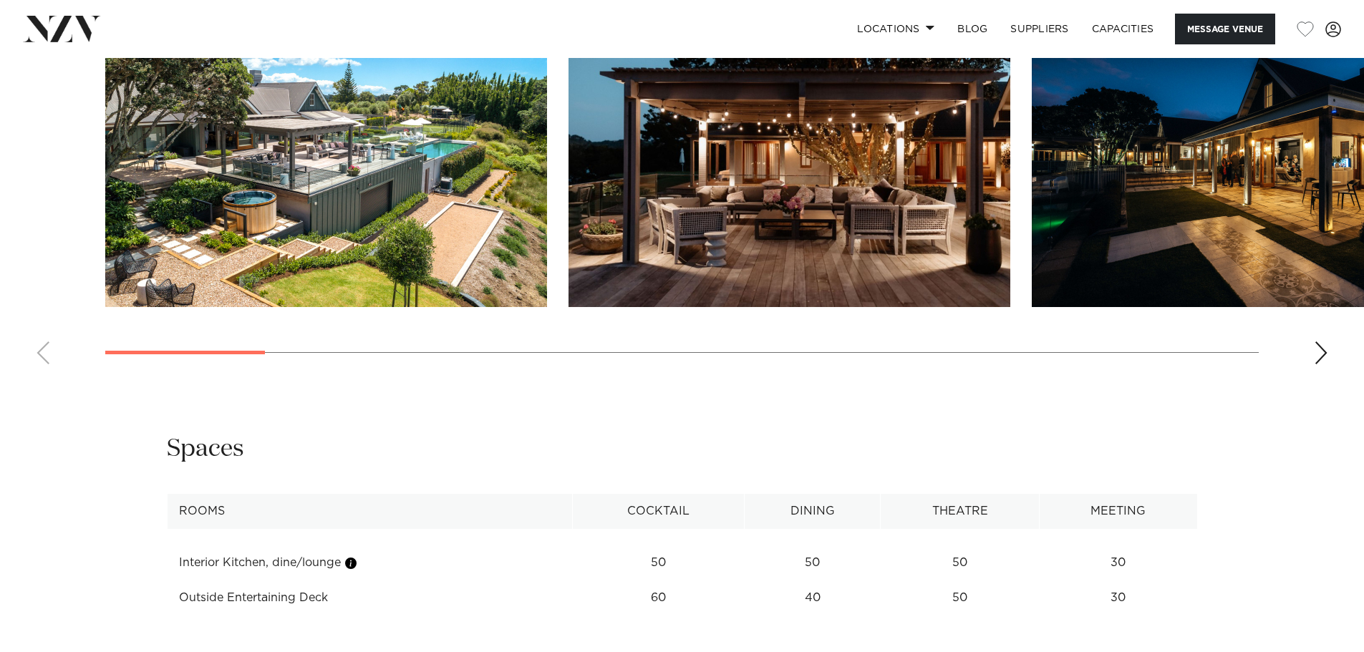
scroll to position [1432, 0]
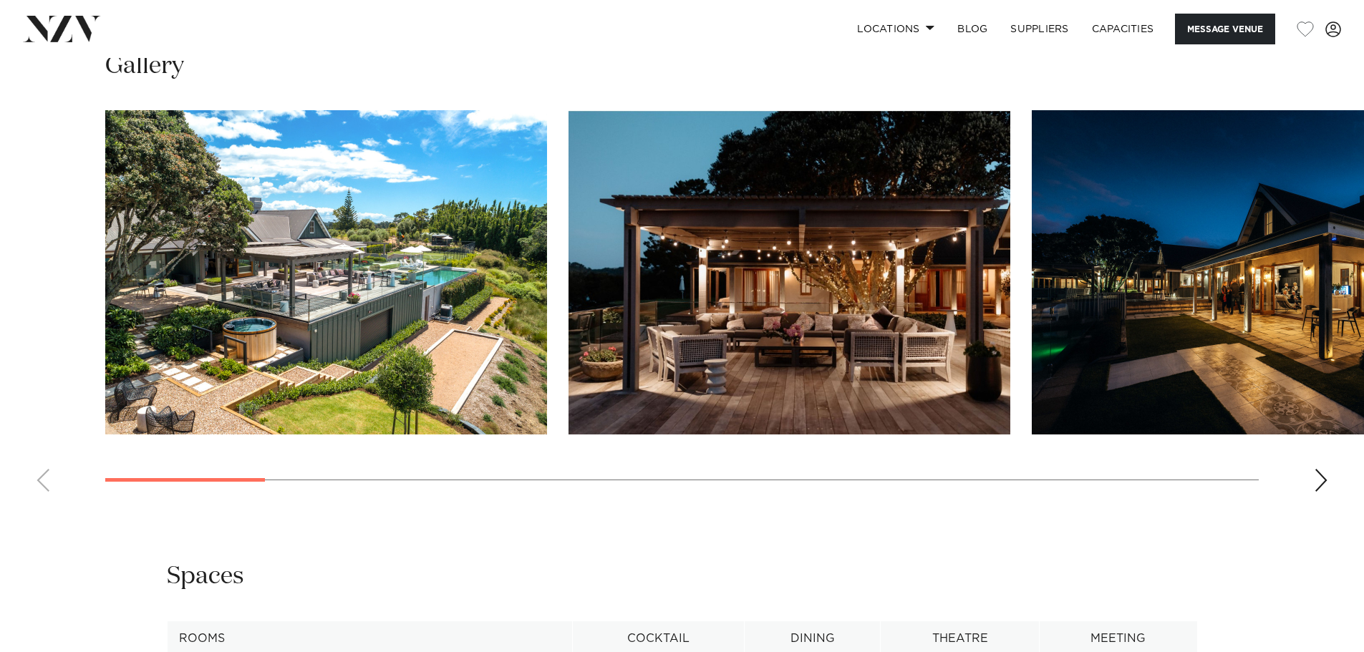
click at [1321, 480] on div "Next slide" at bounding box center [1321, 480] width 14 height 23
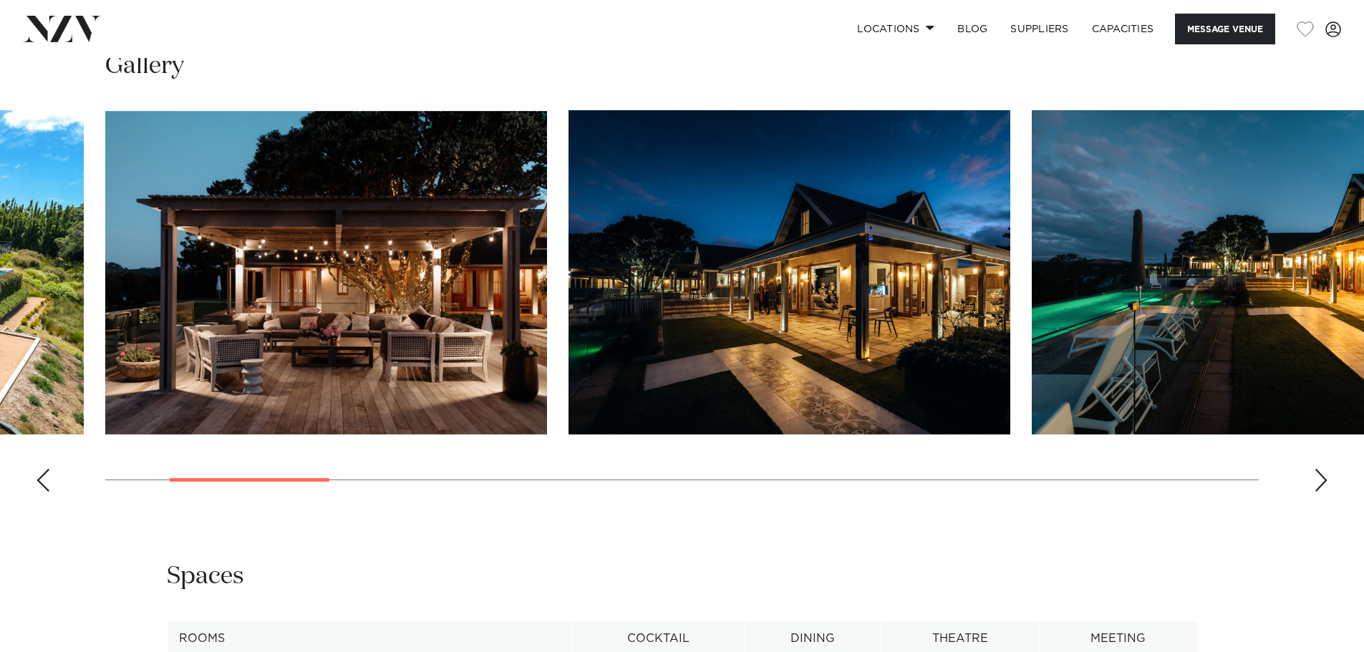
click at [1321, 480] on div "Next slide" at bounding box center [1321, 480] width 14 height 23
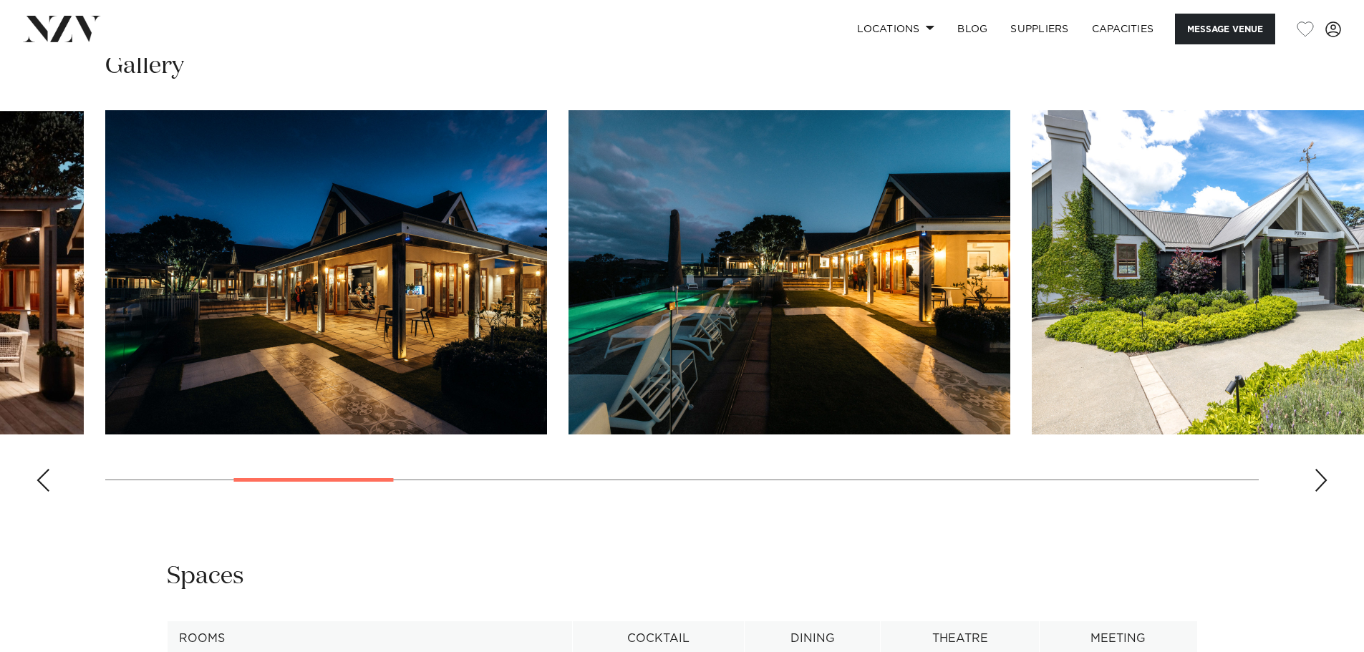
click at [1321, 480] on div "Next slide" at bounding box center [1321, 480] width 14 height 23
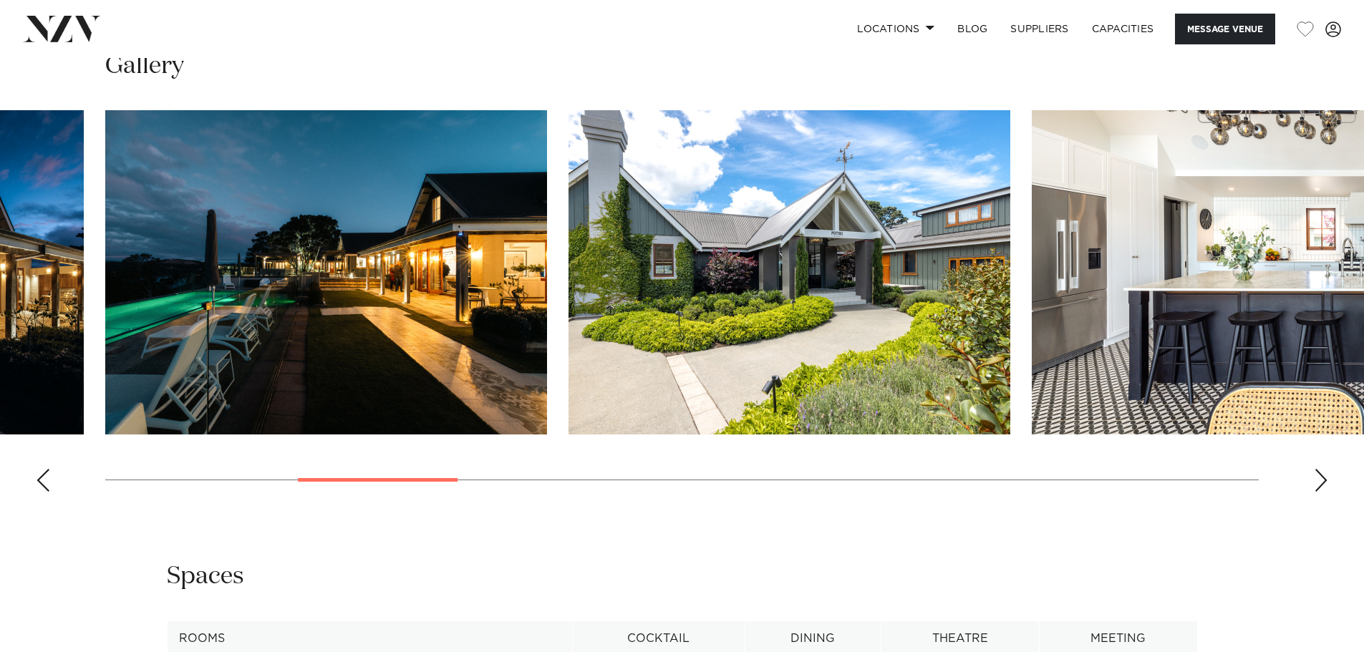
click at [1321, 477] on div "Next slide" at bounding box center [1321, 480] width 14 height 23
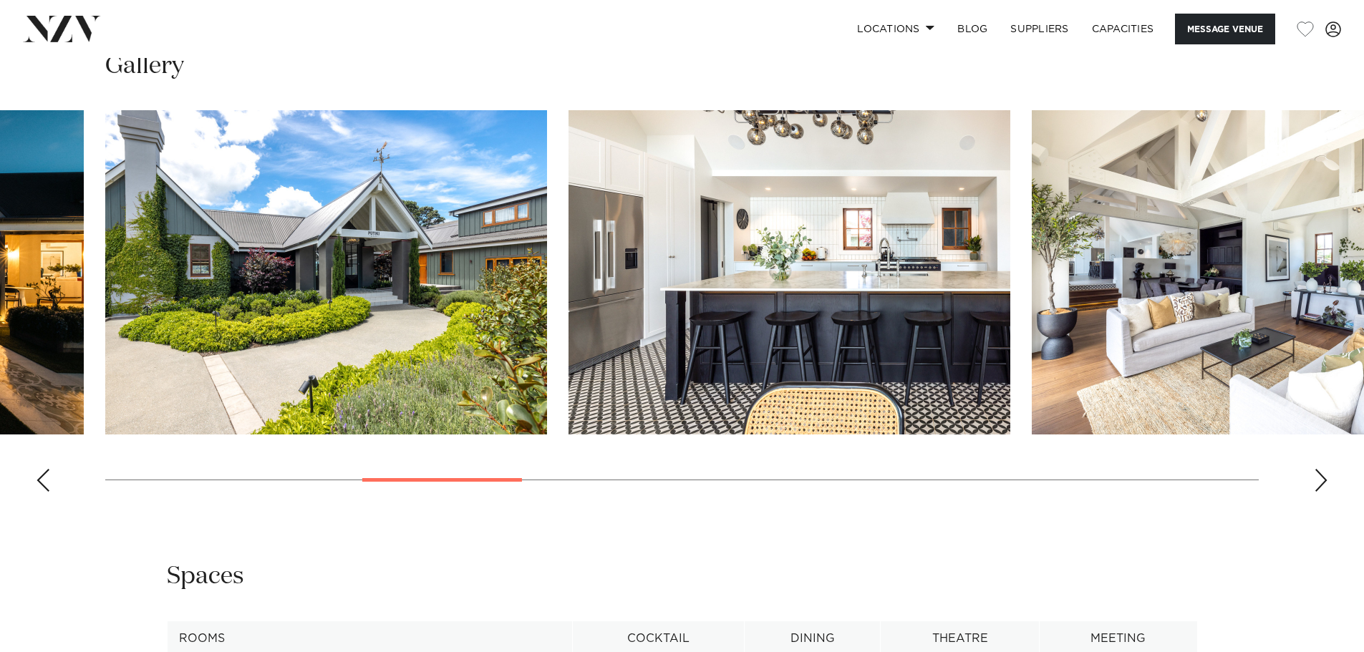
click at [1321, 477] on div "Next slide" at bounding box center [1321, 480] width 14 height 23
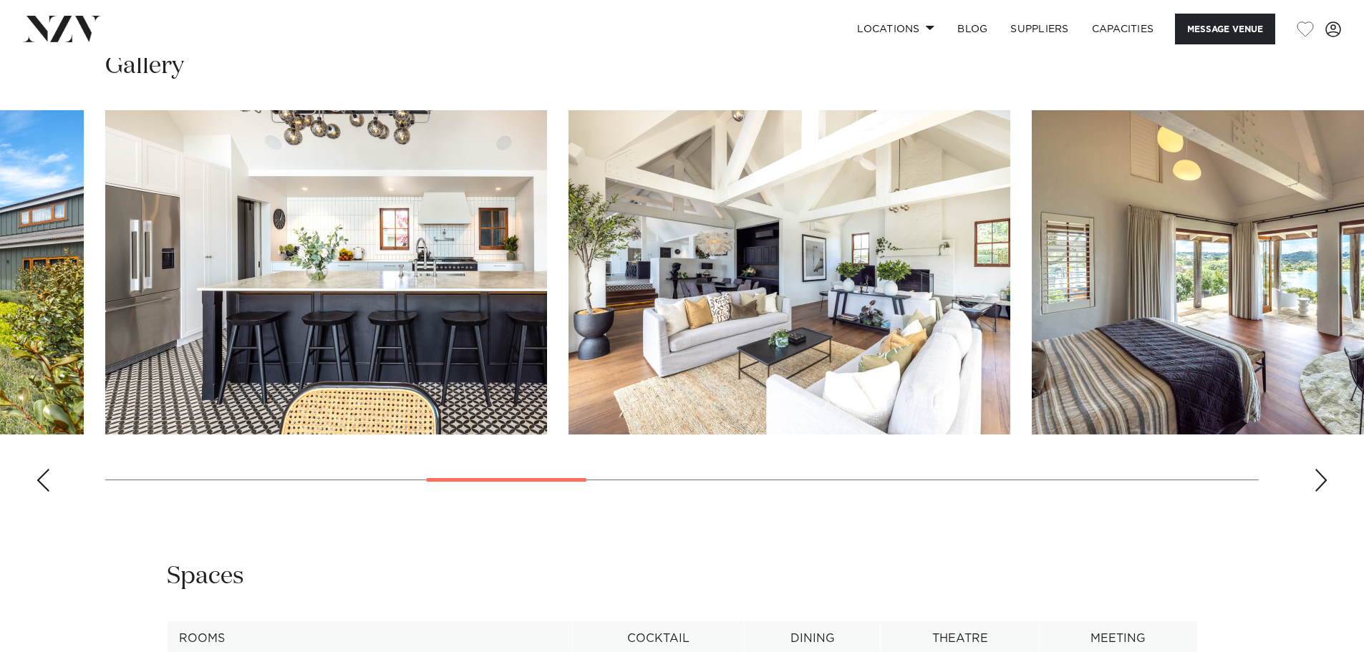
click at [1321, 477] on div "Next slide" at bounding box center [1321, 480] width 14 height 23
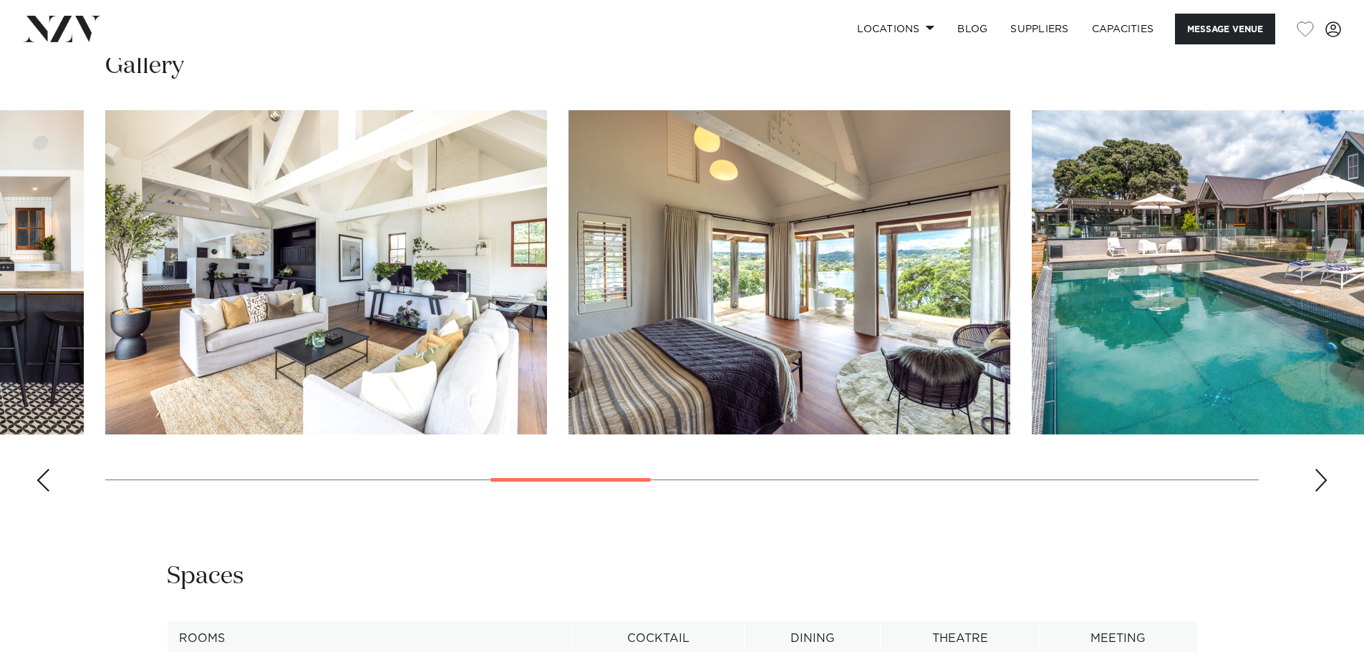
click at [1321, 476] on div "Next slide" at bounding box center [1321, 480] width 14 height 23
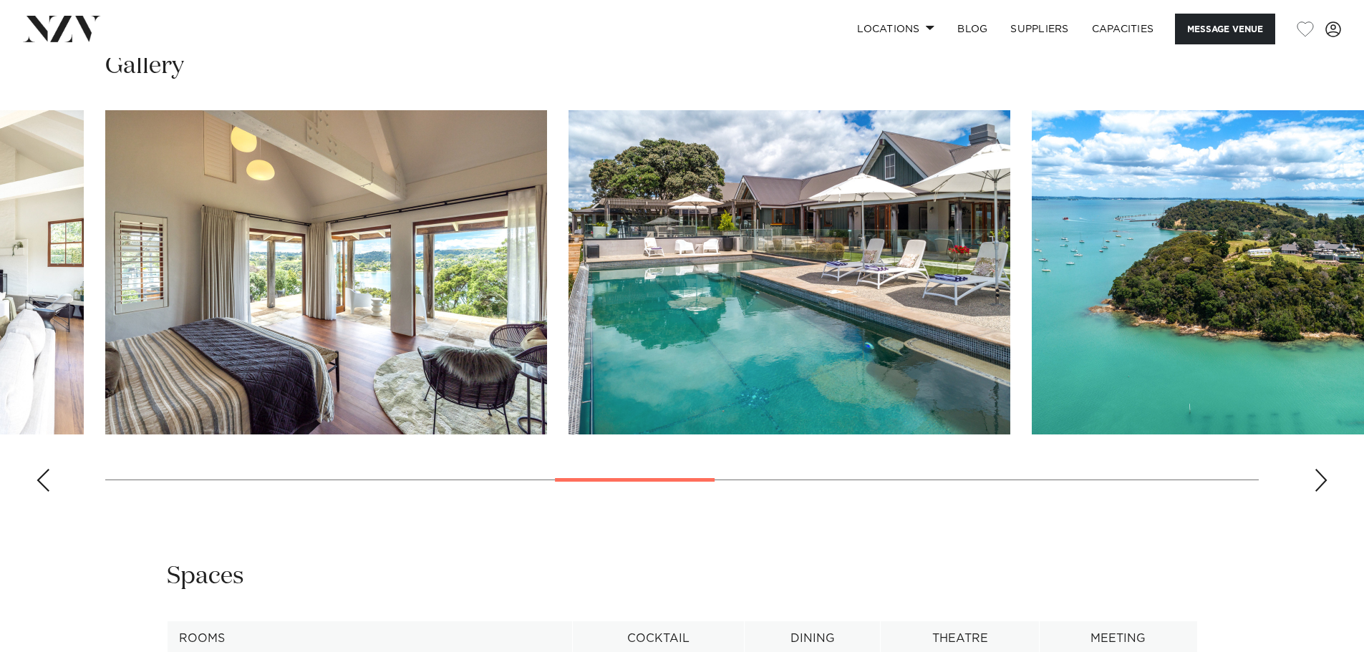
click at [1321, 476] on div "Next slide" at bounding box center [1321, 480] width 14 height 23
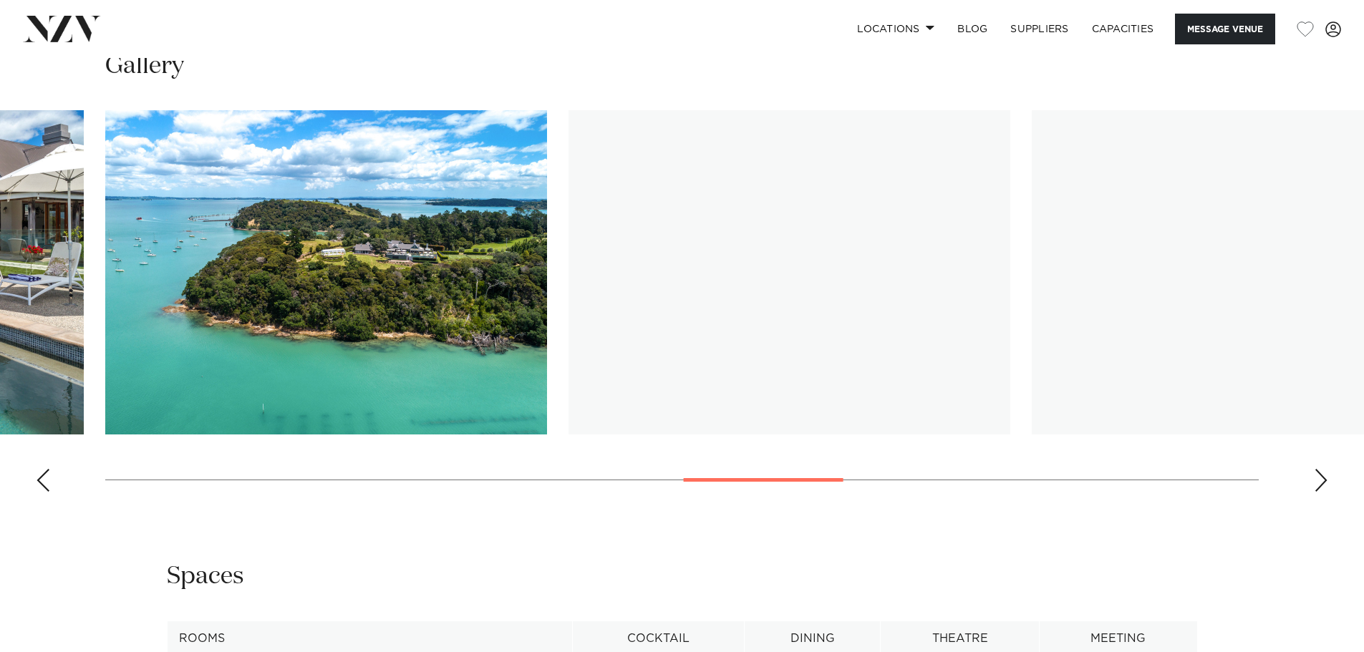
click at [1321, 476] on div "Next slide" at bounding box center [1321, 480] width 14 height 23
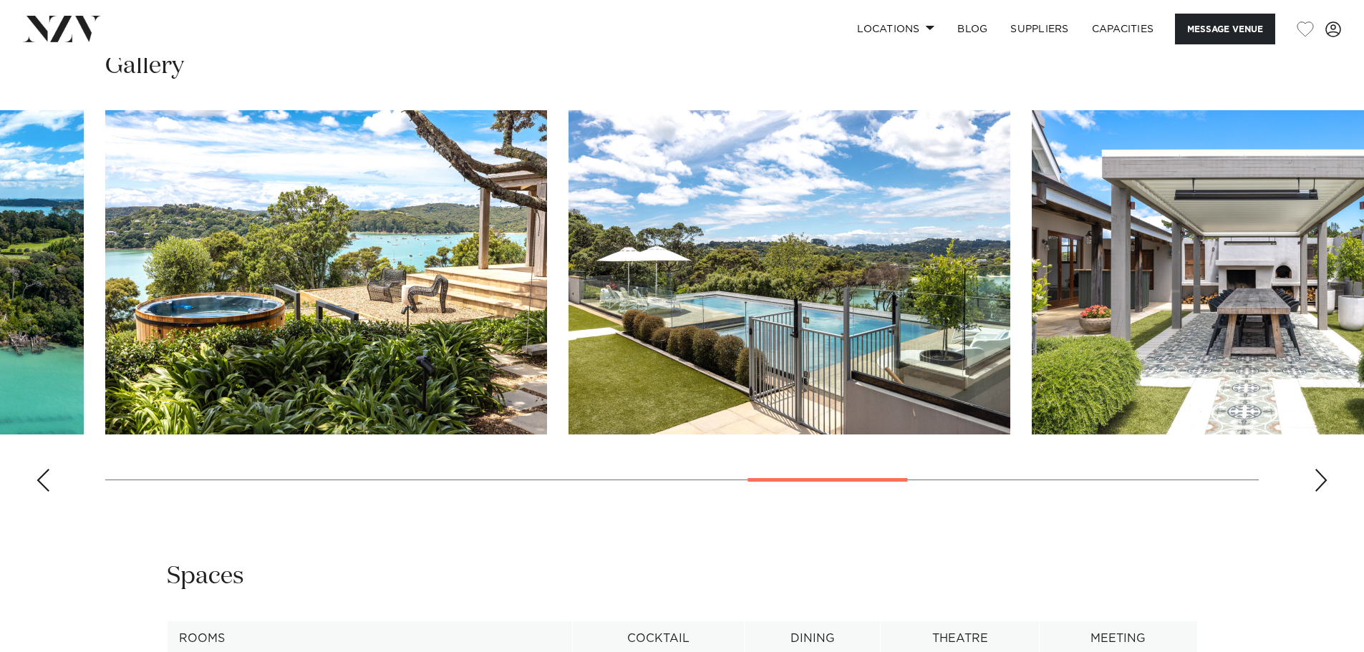
click at [1321, 475] on div "Next slide" at bounding box center [1321, 480] width 14 height 23
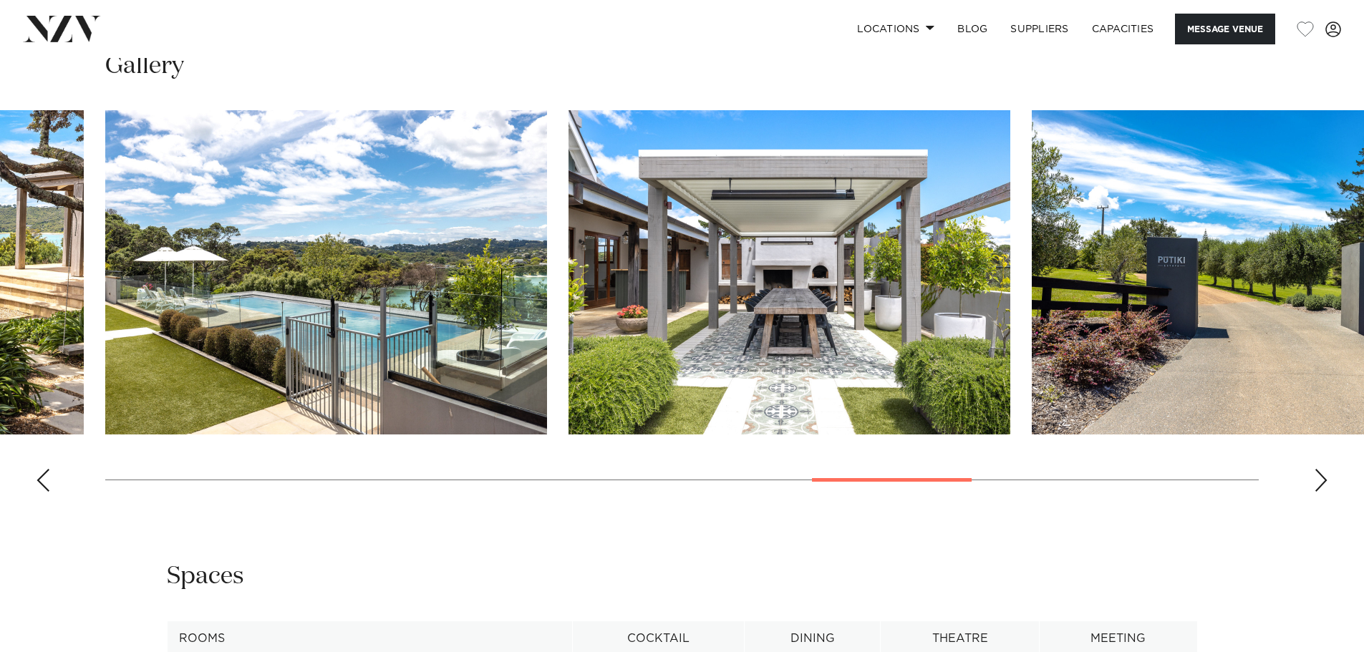
click at [1321, 475] on div "Next slide" at bounding box center [1321, 480] width 14 height 23
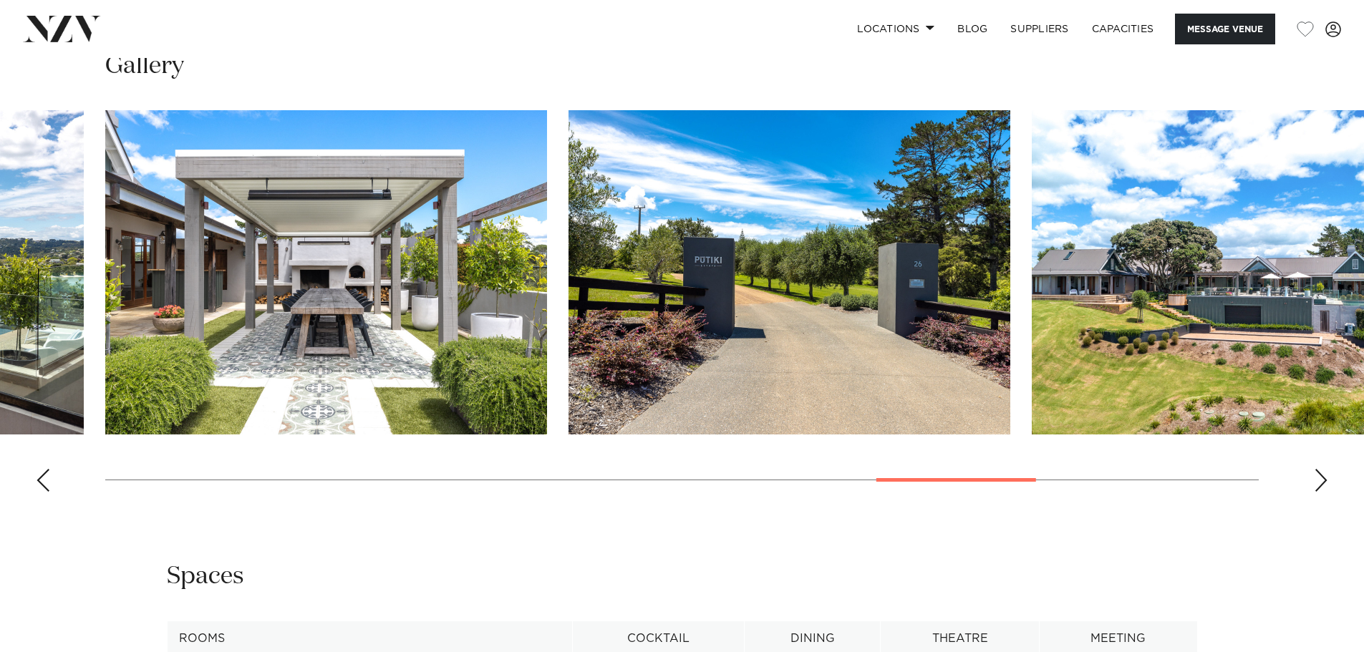
click at [1321, 475] on div "Next slide" at bounding box center [1321, 480] width 14 height 23
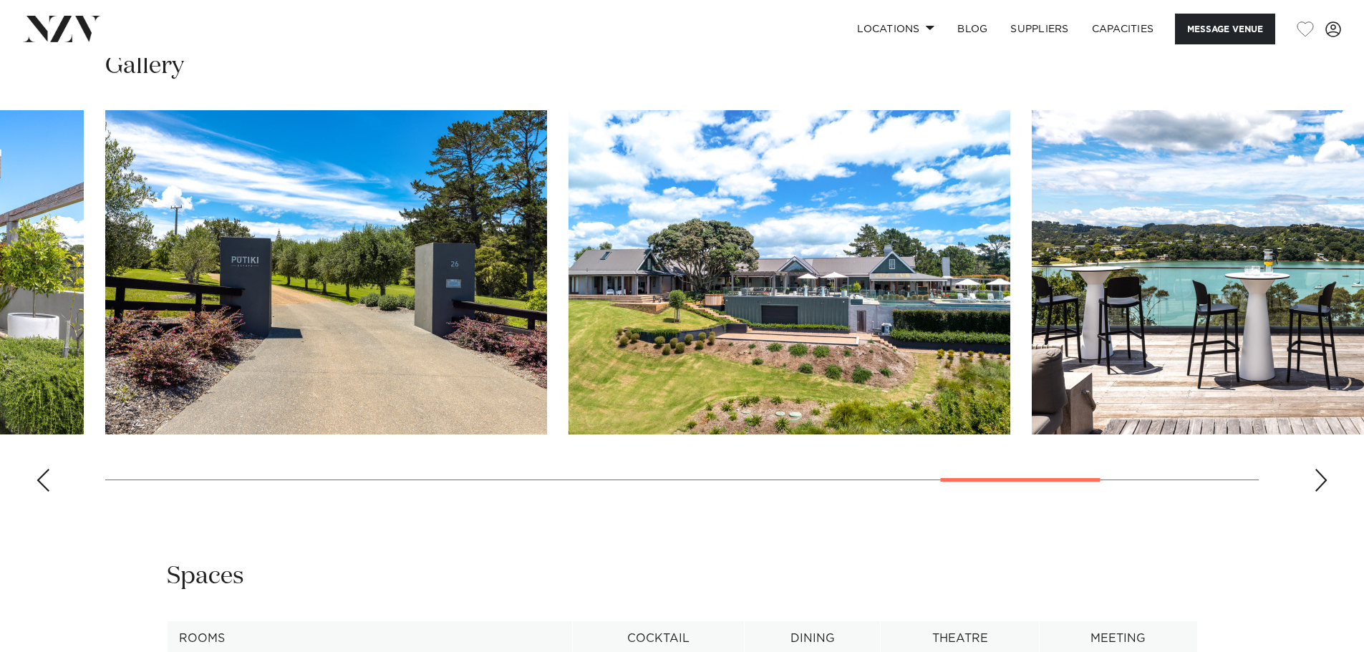
click at [1321, 475] on div "Next slide" at bounding box center [1321, 480] width 14 height 23
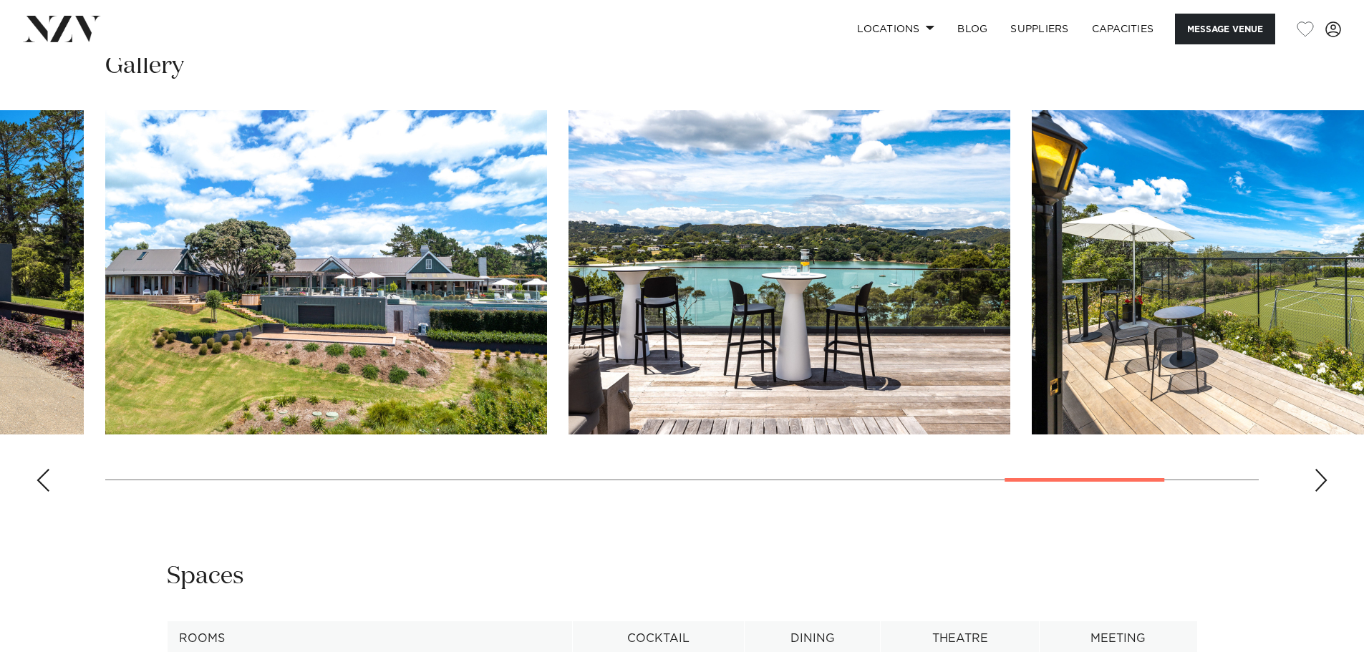
click at [1321, 475] on div "Next slide" at bounding box center [1321, 480] width 14 height 23
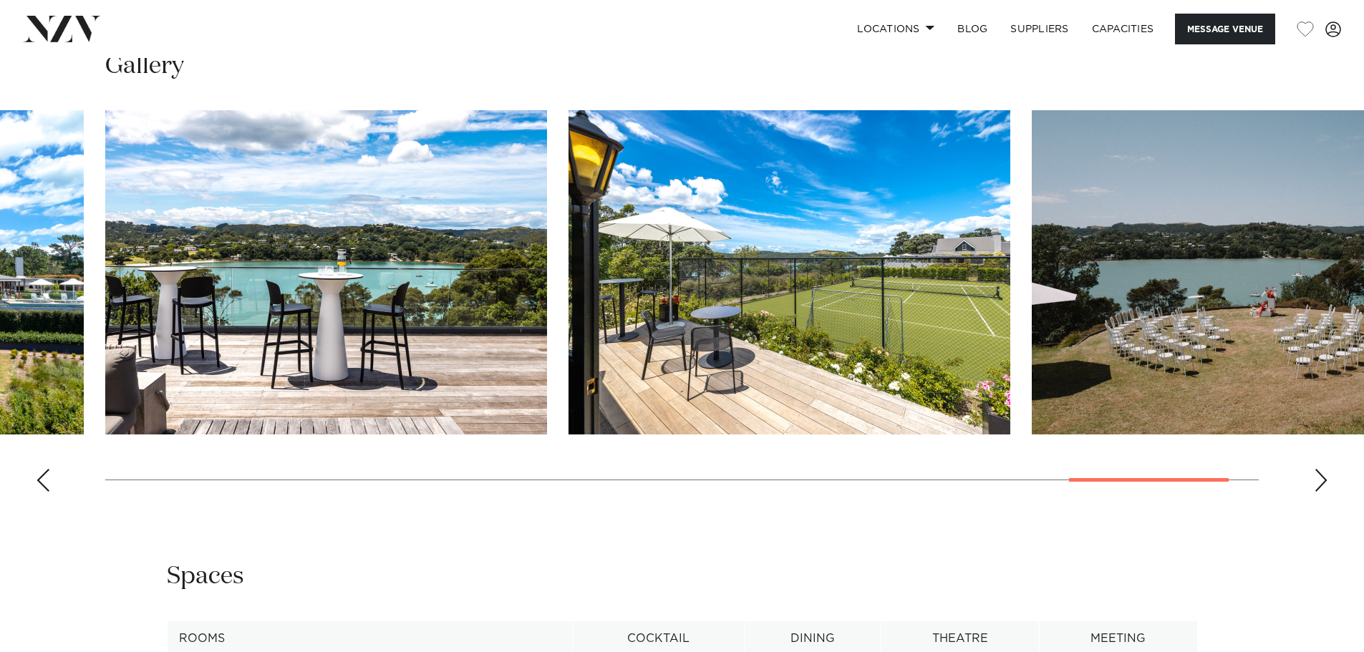
click at [1315, 485] on div "Next slide" at bounding box center [1321, 480] width 14 height 23
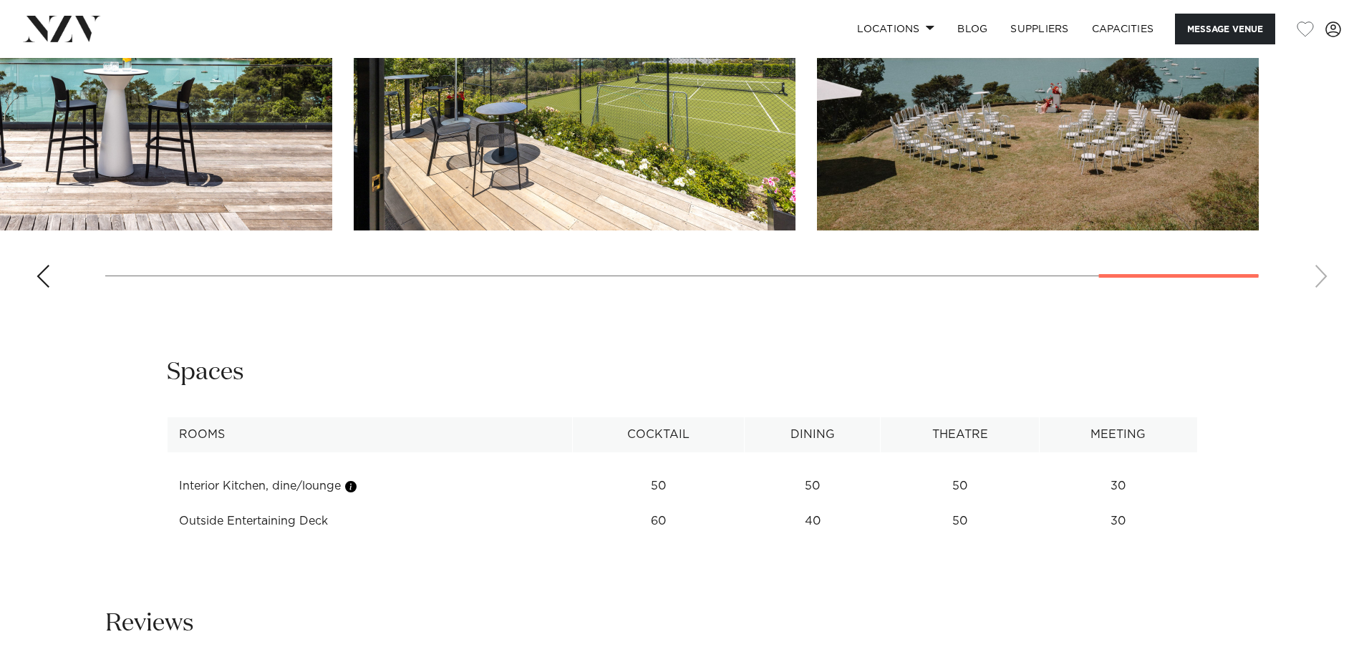
scroll to position [1647, 0]
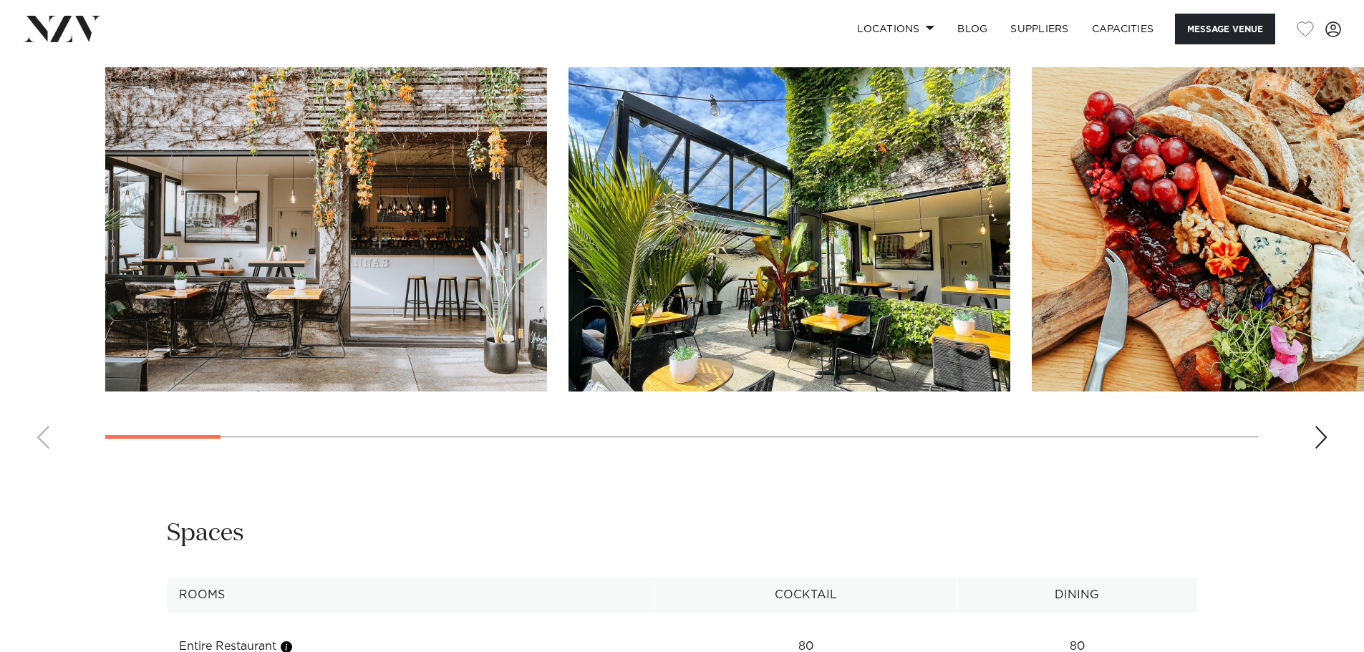
scroll to position [1575, 0]
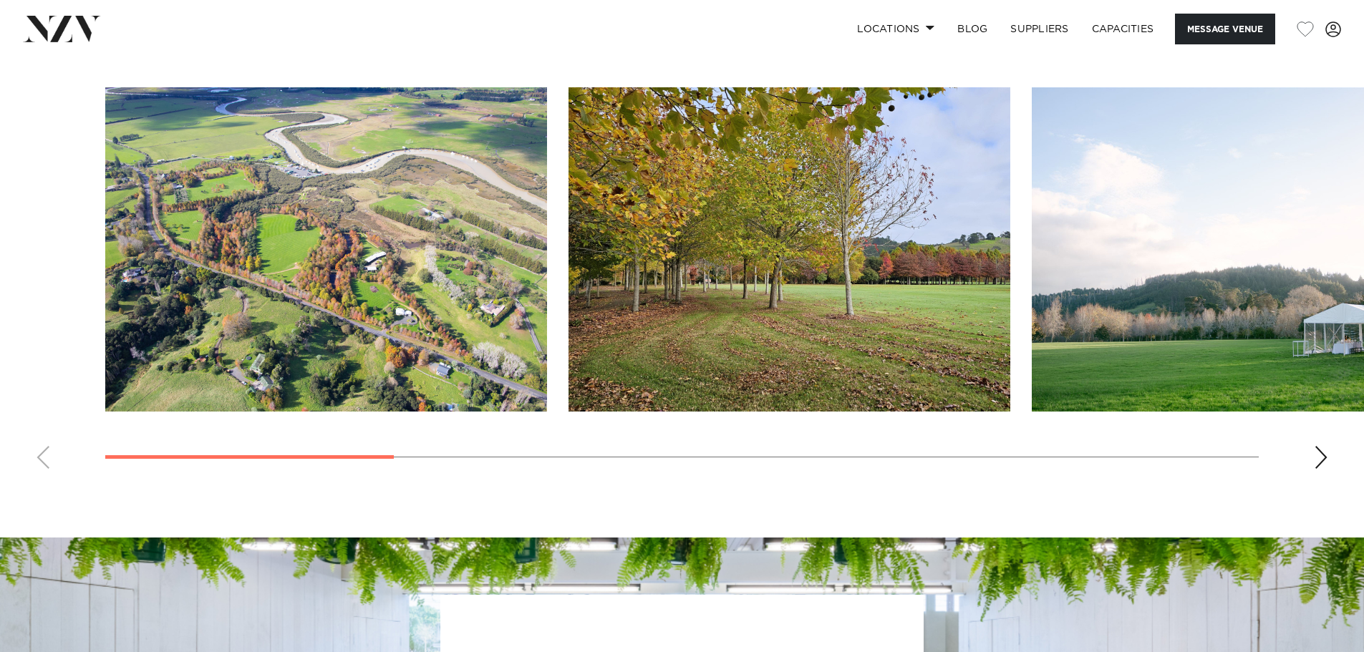
scroll to position [1361, 0]
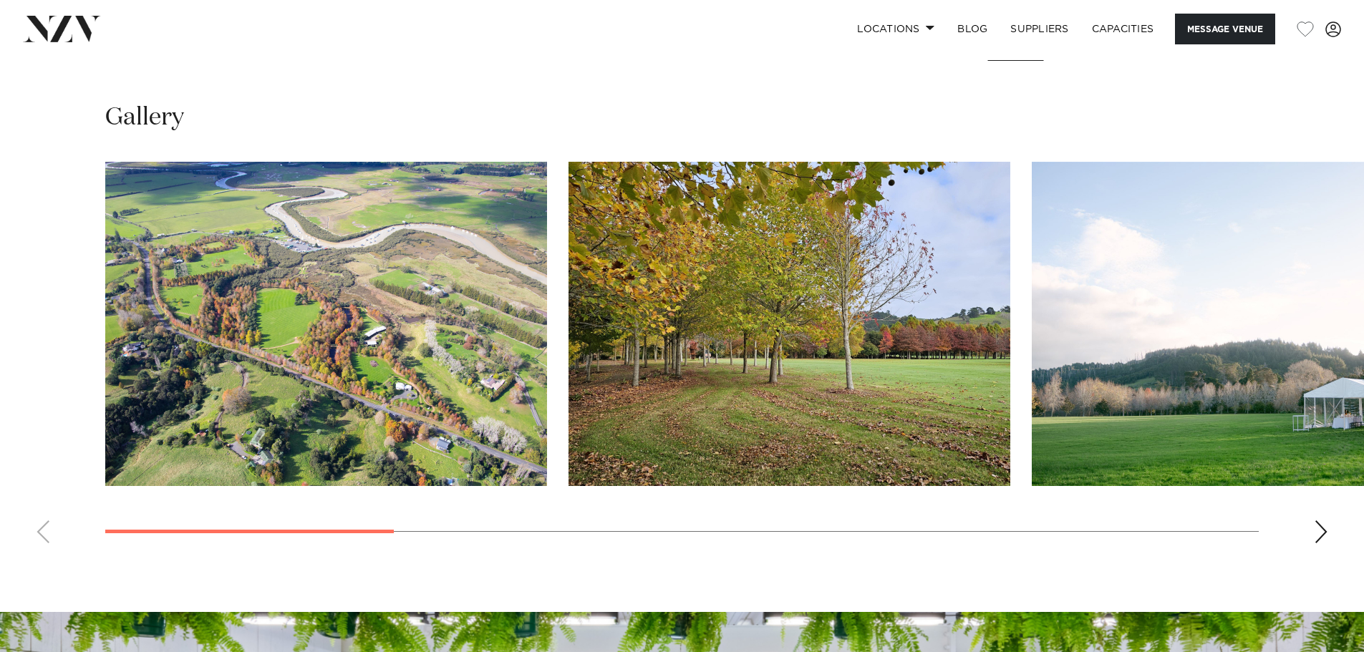
click at [1318, 533] on div "Next slide" at bounding box center [1321, 532] width 14 height 23
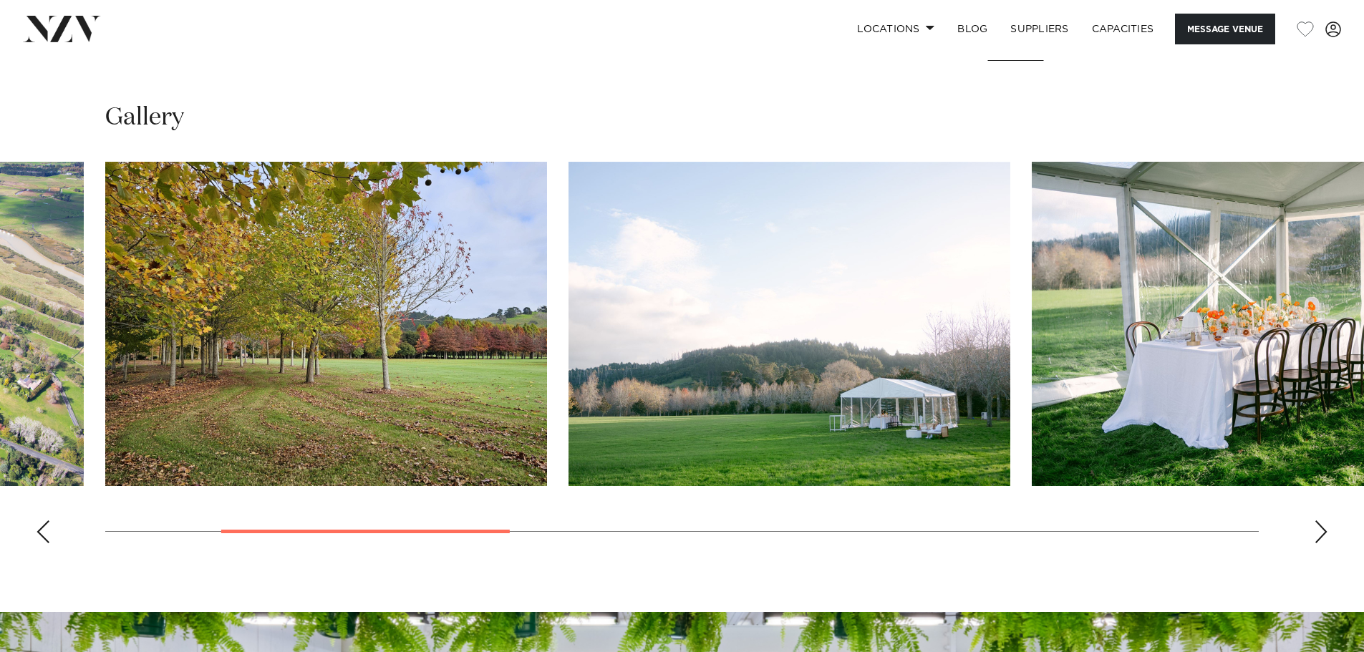
click at [1318, 533] on div "Next slide" at bounding box center [1321, 532] width 14 height 23
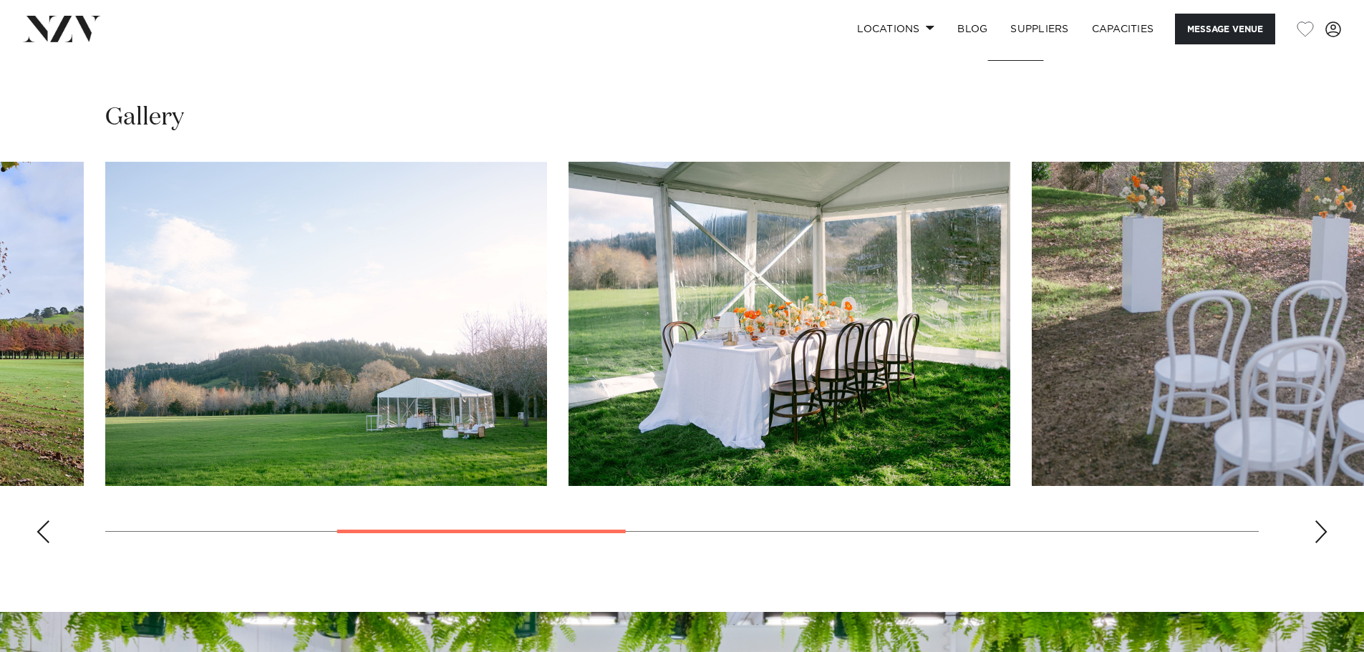
click at [1318, 533] on div "Next slide" at bounding box center [1321, 532] width 14 height 23
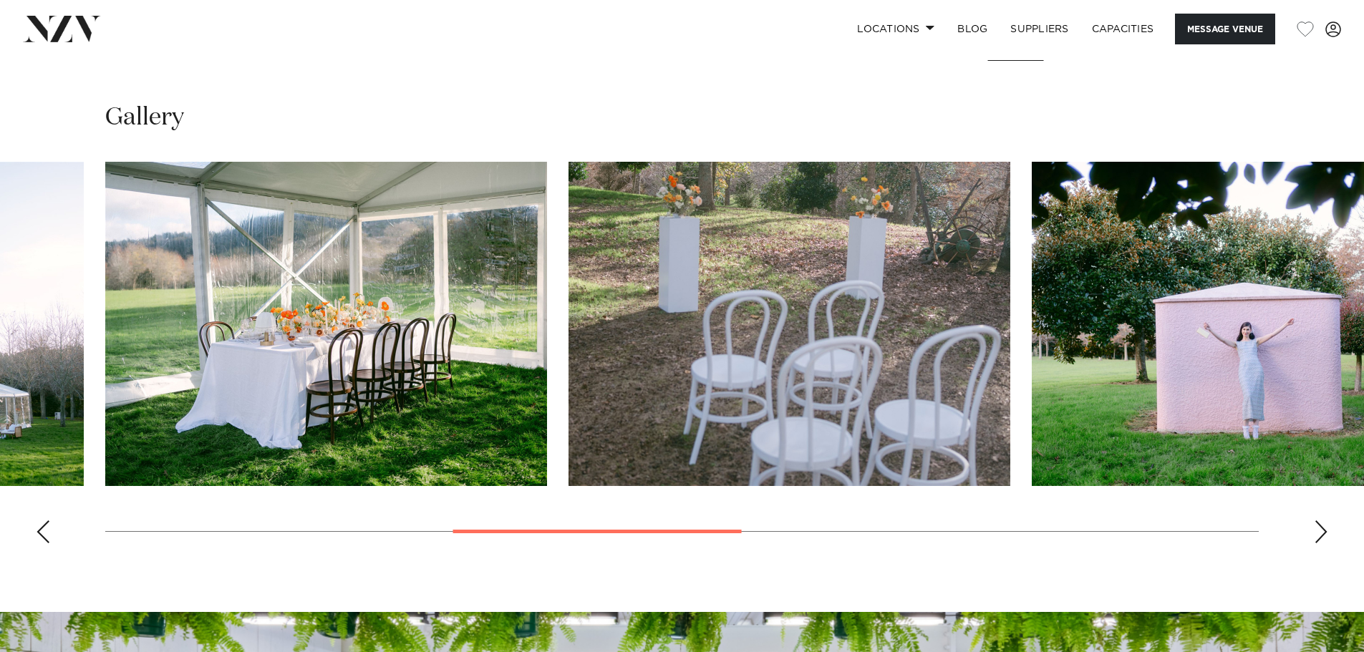
click at [1318, 533] on div "Next slide" at bounding box center [1321, 532] width 14 height 23
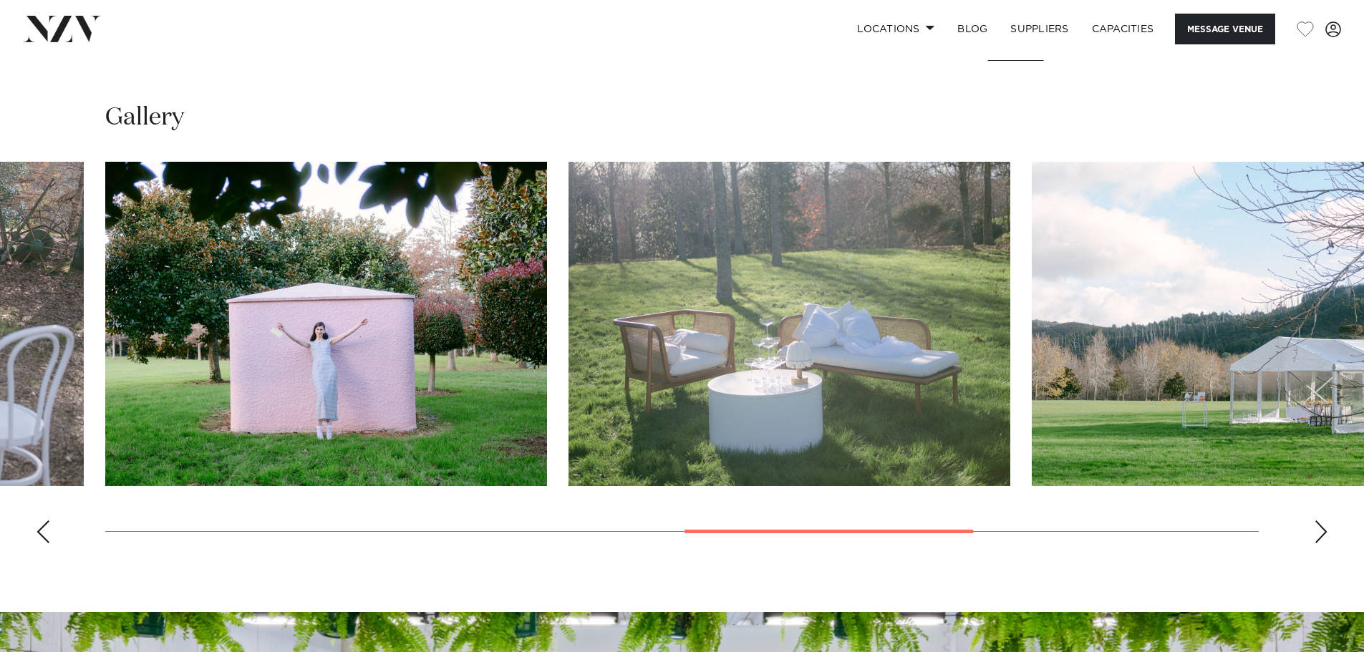
click at [1318, 533] on div "Next slide" at bounding box center [1321, 532] width 14 height 23
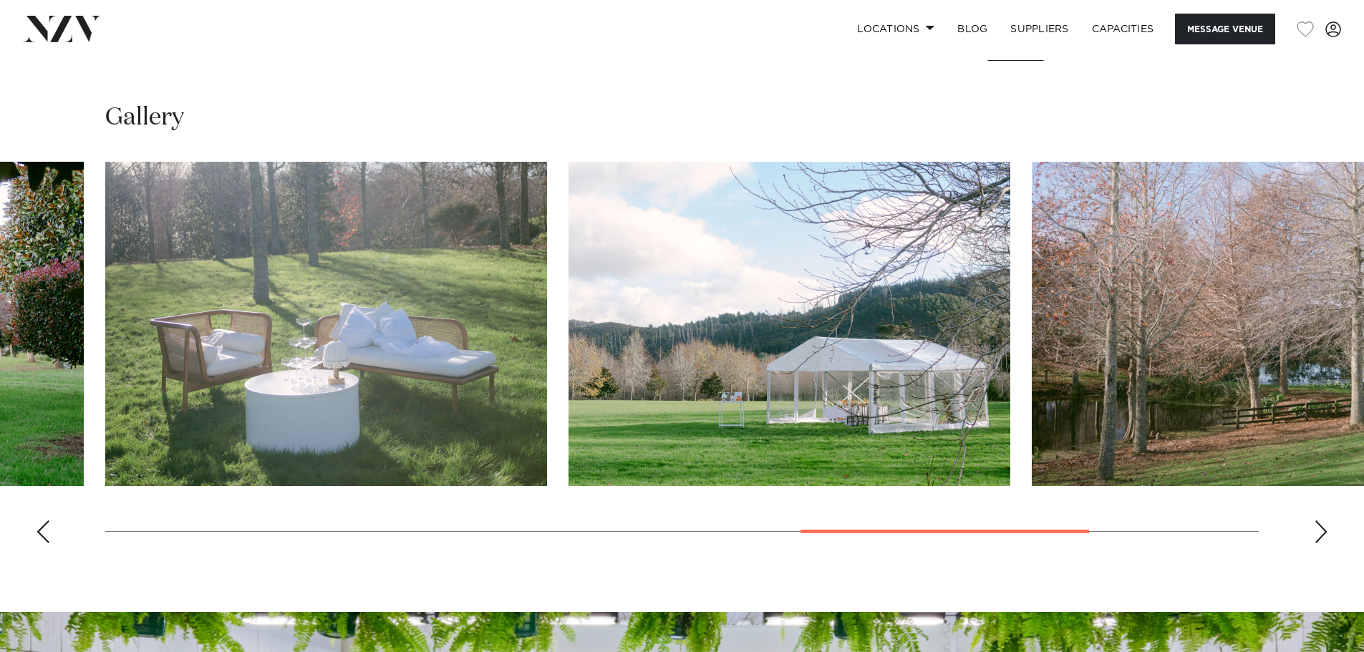
click at [1318, 531] on div "Next slide" at bounding box center [1321, 532] width 14 height 23
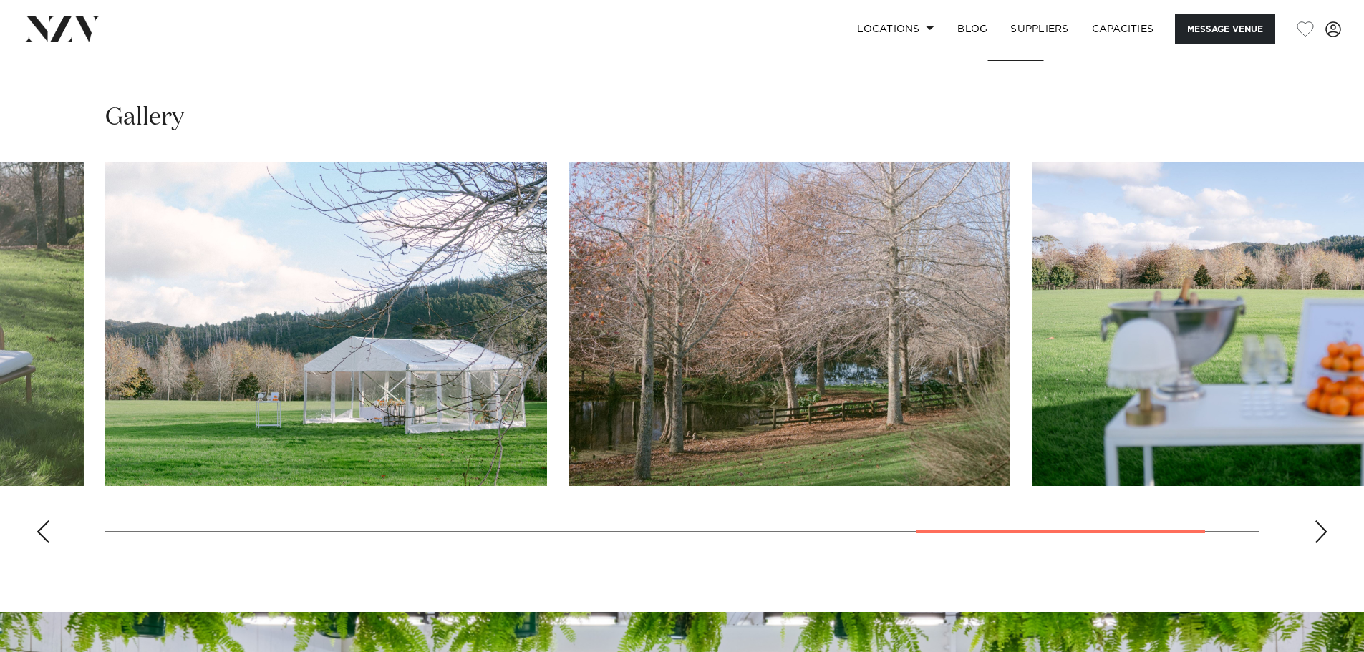
click at [1318, 530] on div "Next slide" at bounding box center [1321, 532] width 14 height 23
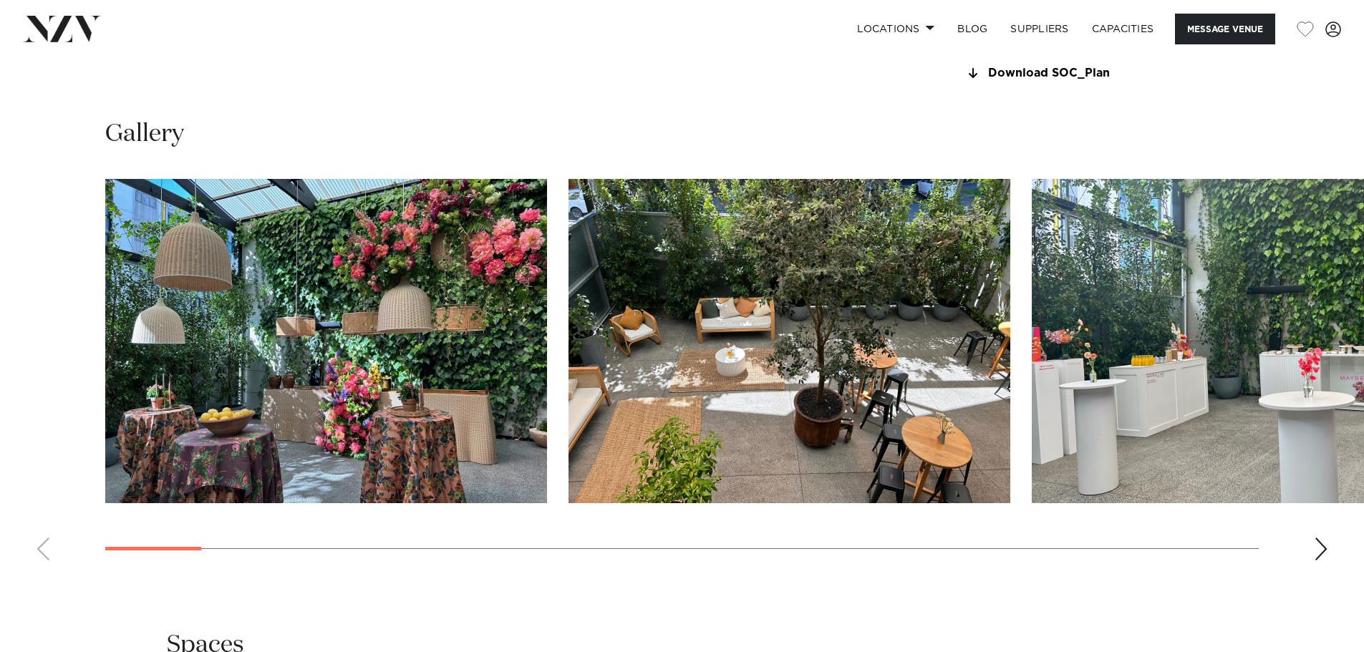
scroll to position [1361, 0]
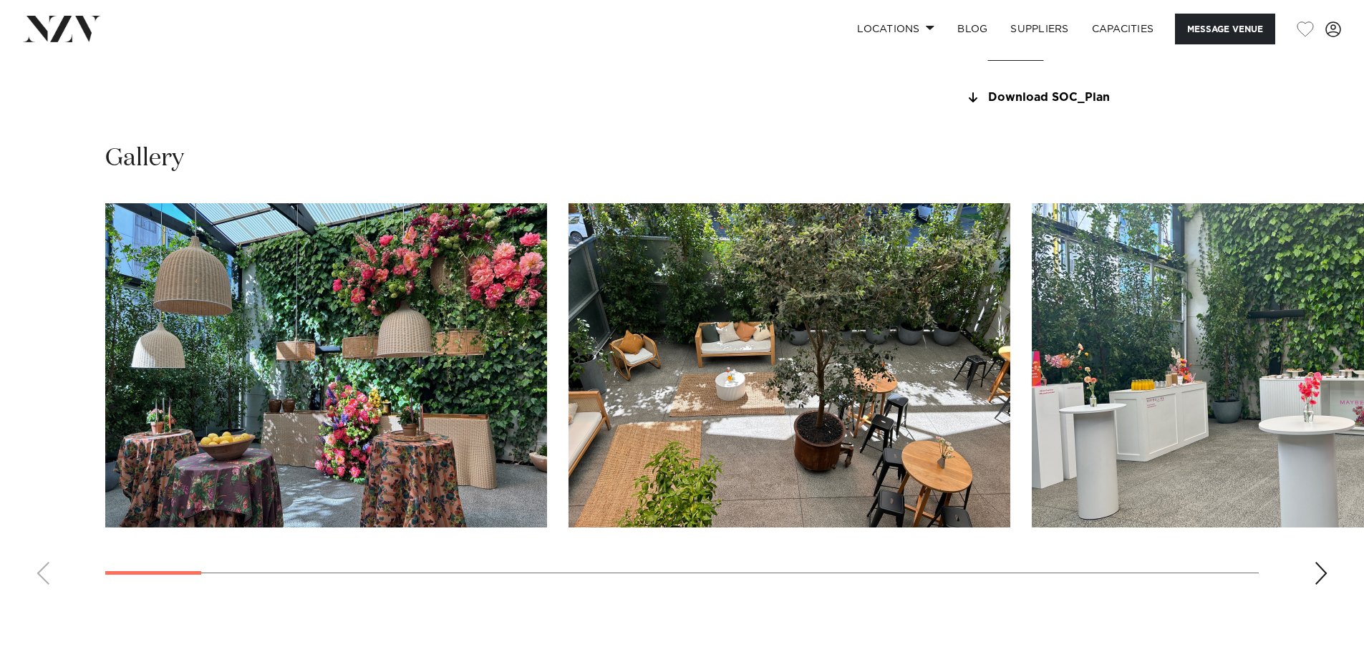
click at [1327, 574] on div "Next slide" at bounding box center [1321, 573] width 14 height 23
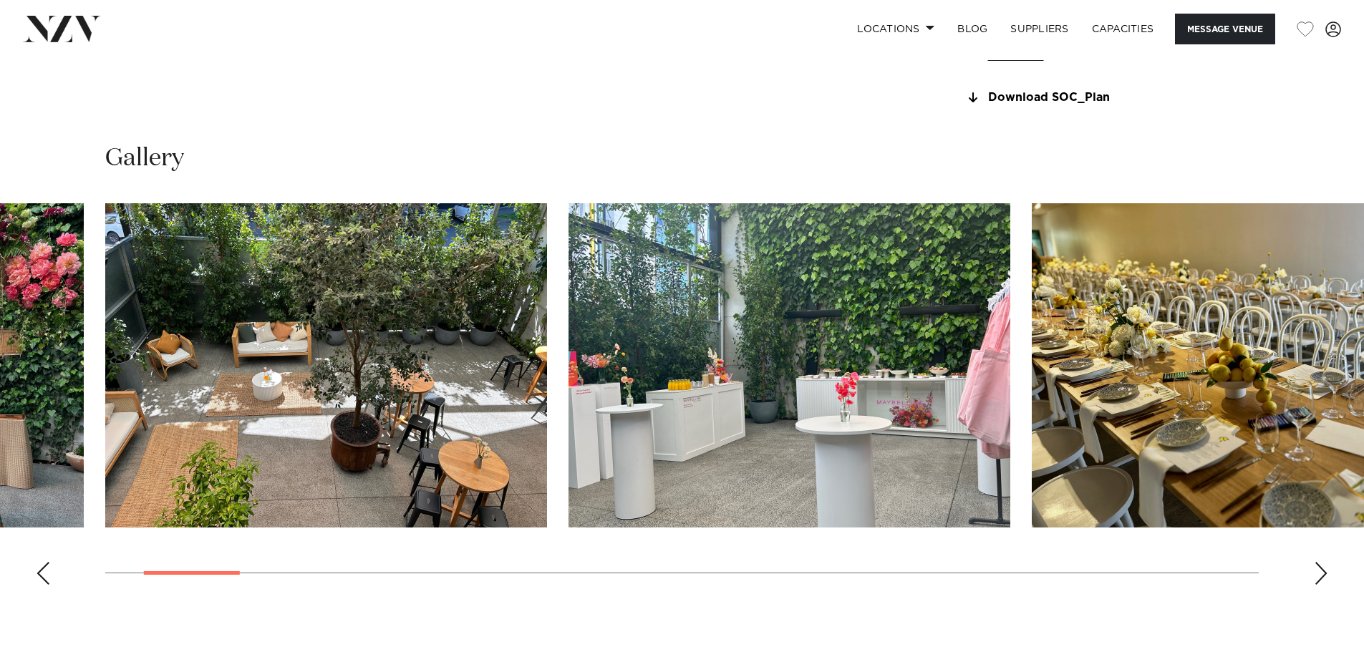
click at [1327, 574] on div "Next slide" at bounding box center [1321, 573] width 14 height 23
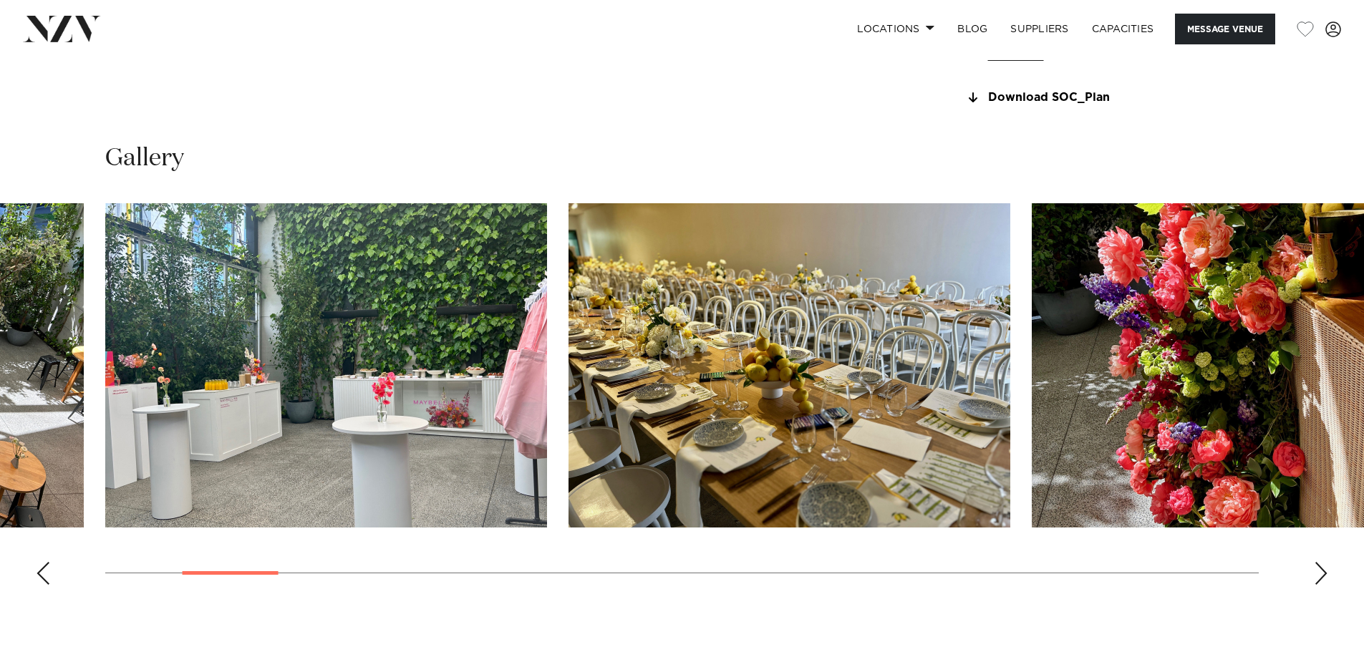
click at [1326, 574] on div "Next slide" at bounding box center [1321, 573] width 14 height 23
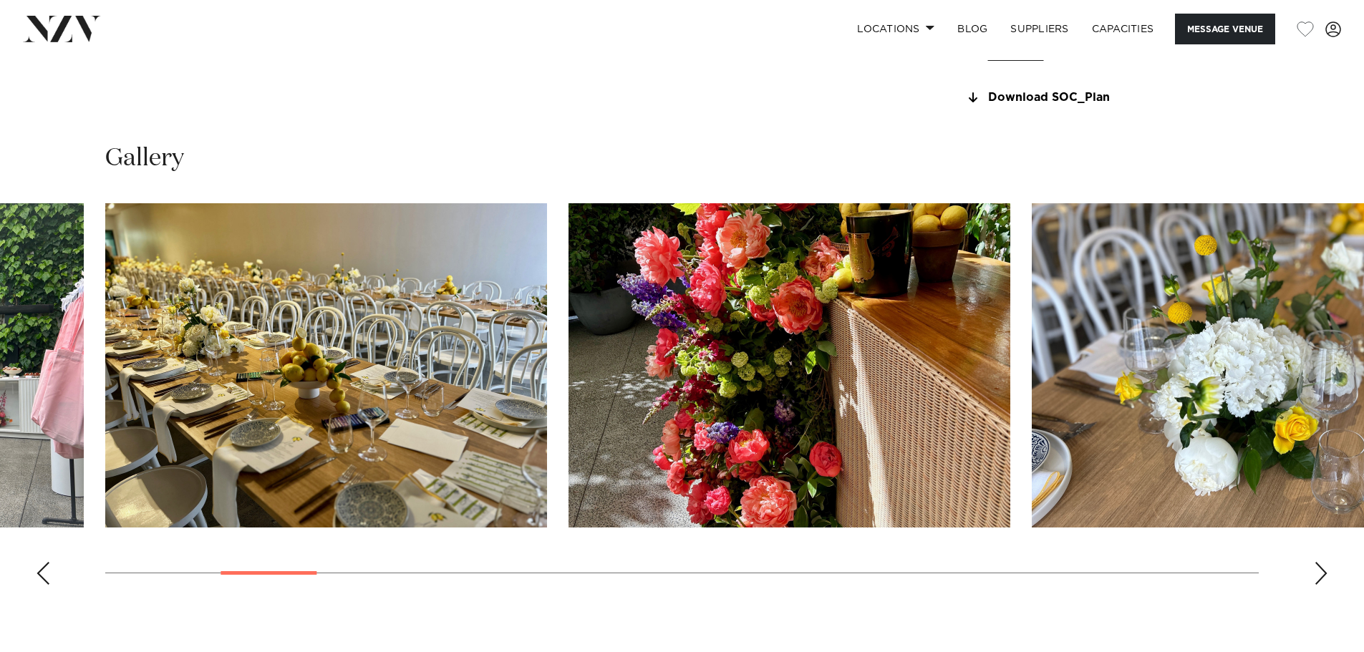
click at [1326, 574] on div "Next slide" at bounding box center [1321, 573] width 14 height 23
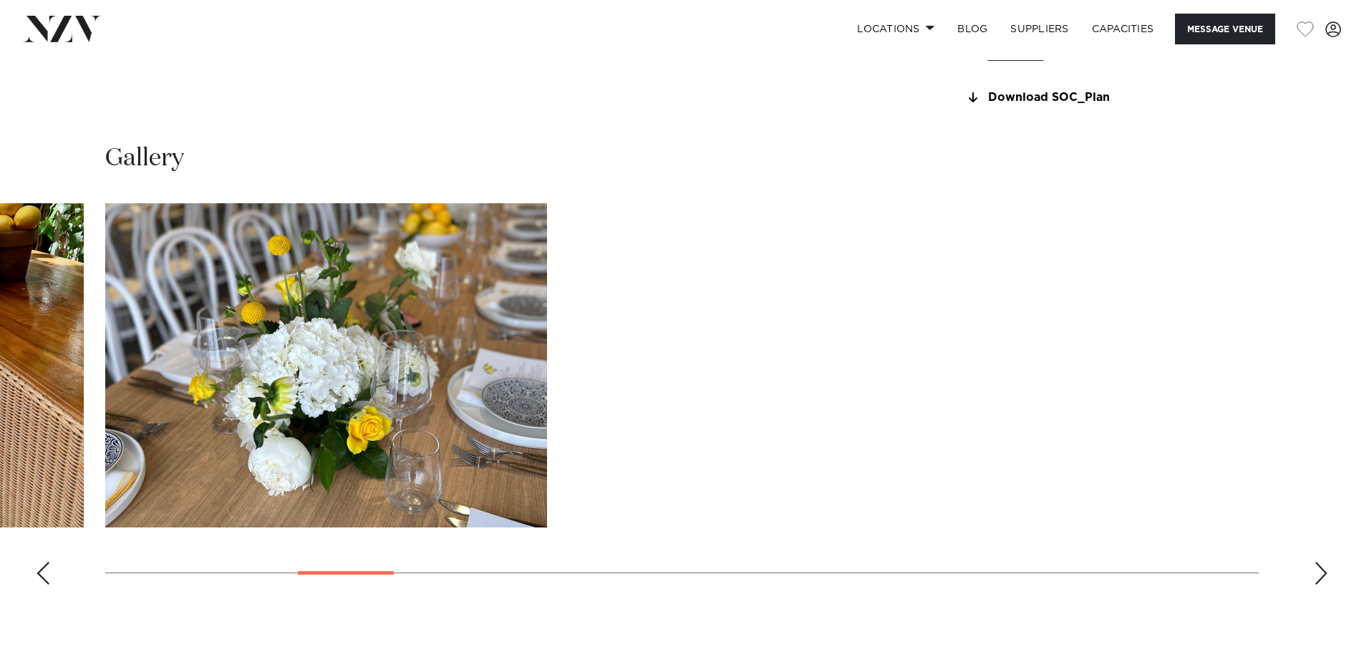
click at [1325, 573] on div "Next slide" at bounding box center [1321, 573] width 14 height 23
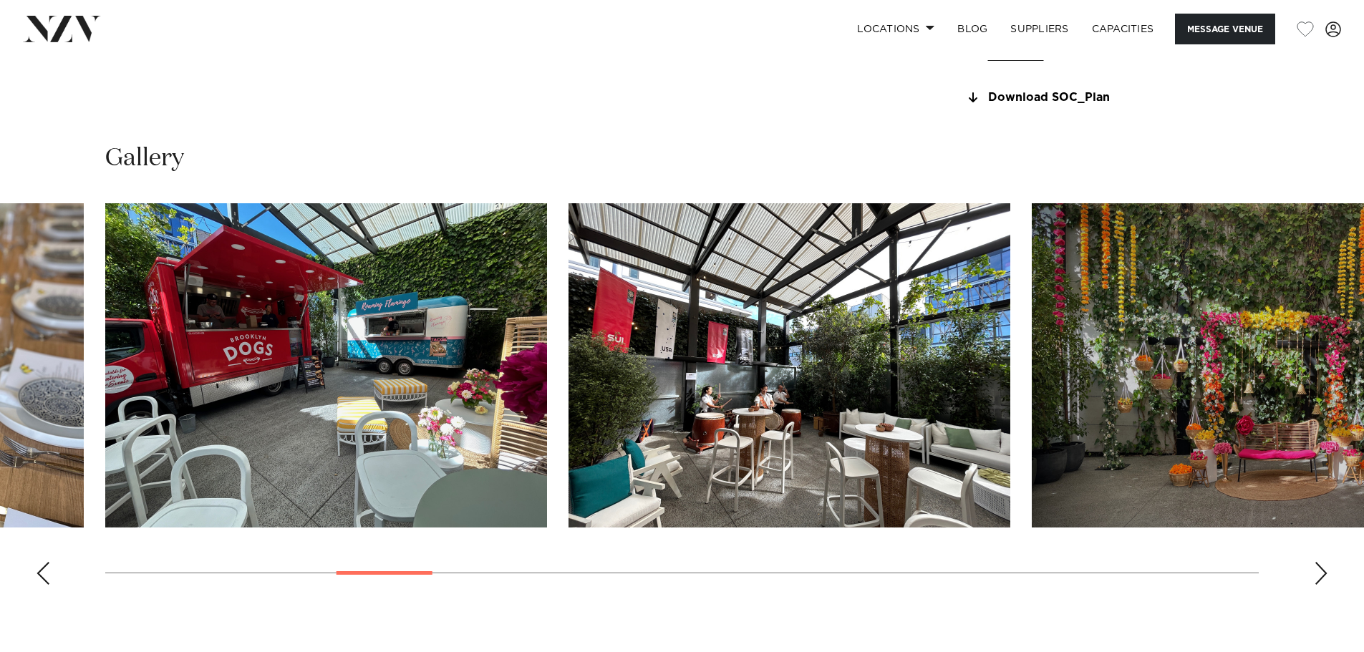
click at [1324, 571] on div "Next slide" at bounding box center [1321, 573] width 14 height 23
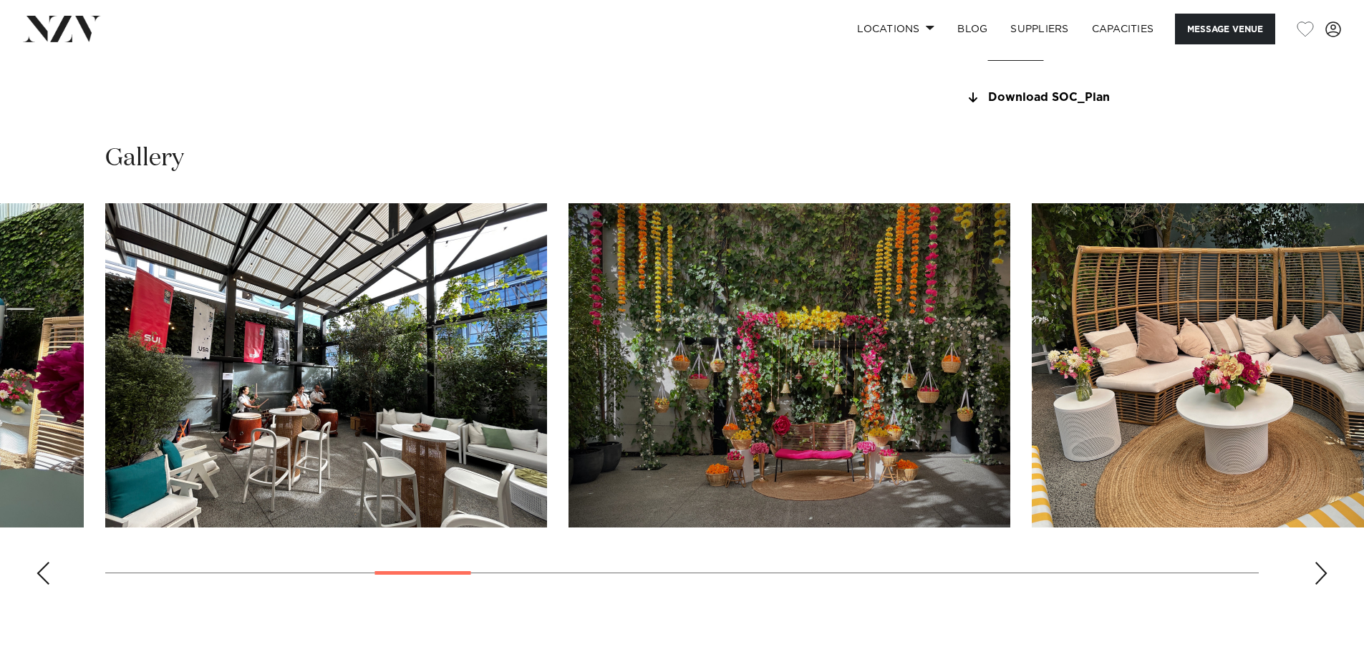
click at [1320, 568] on div "Next slide" at bounding box center [1321, 573] width 14 height 23
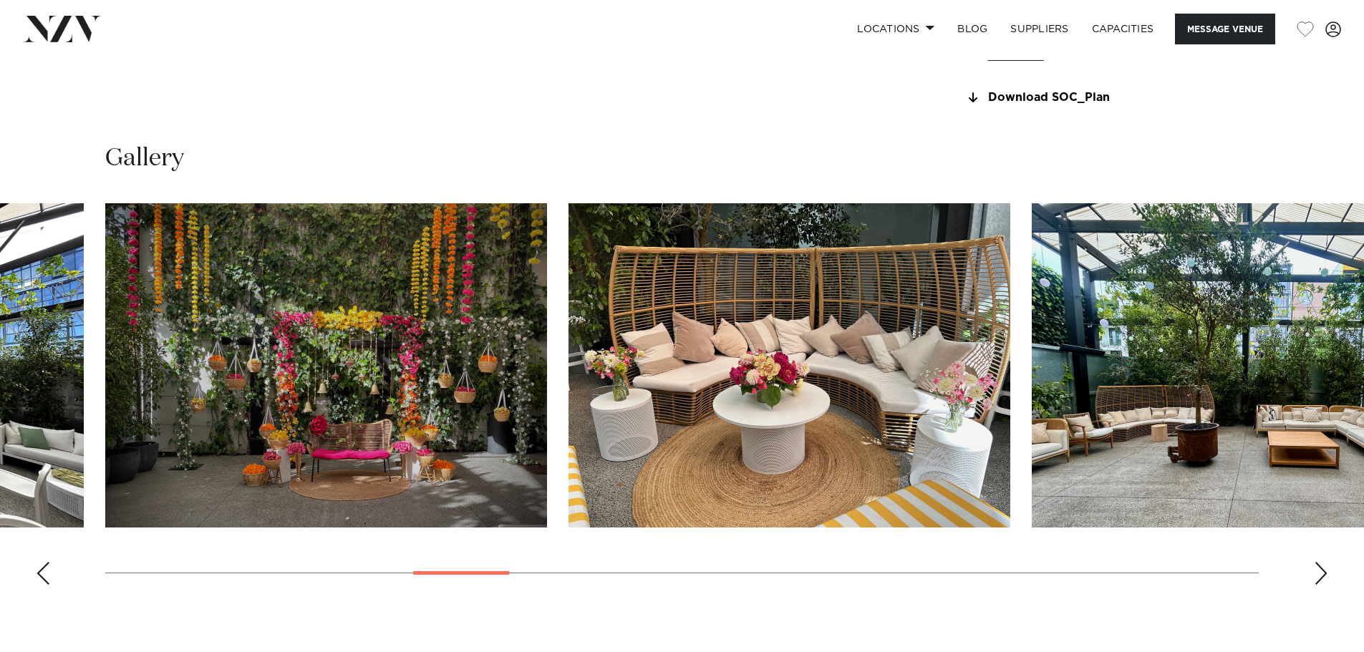
click at [1319, 568] on div "Next slide" at bounding box center [1321, 573] width 14 height 23
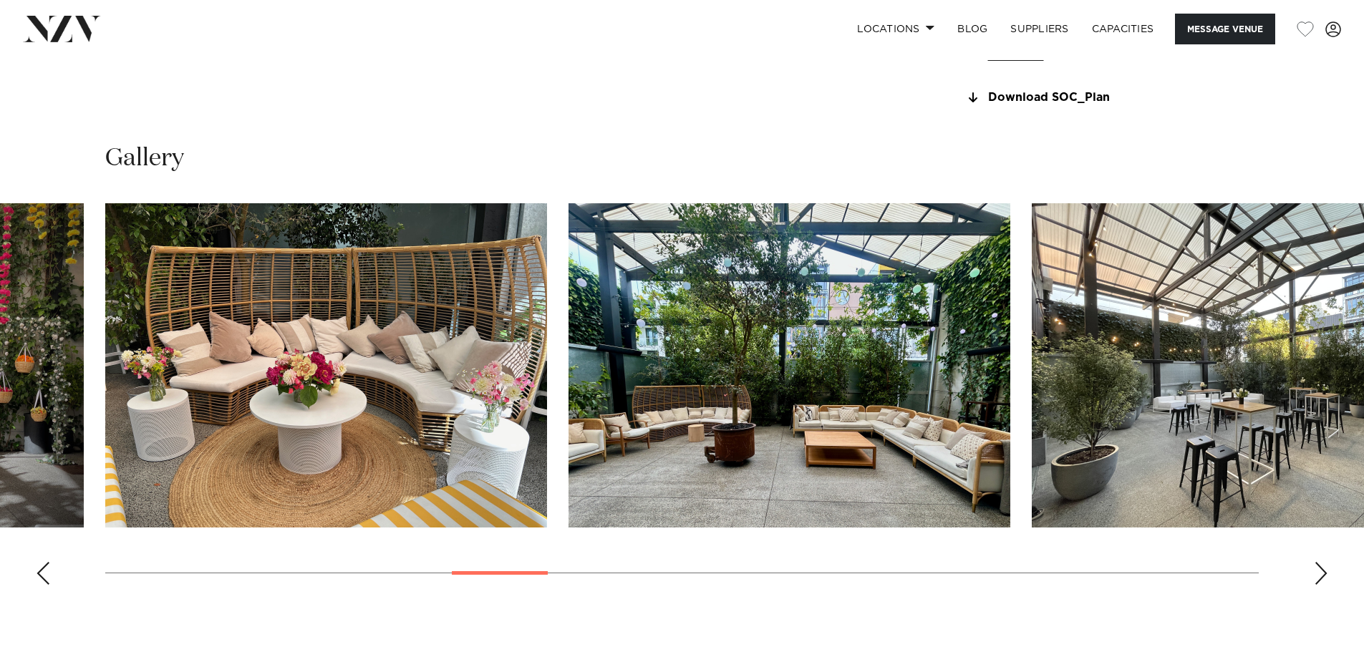
click at [1319, 568] on div "Next slide" at bounding box center [1321, 573] width 14 height 23
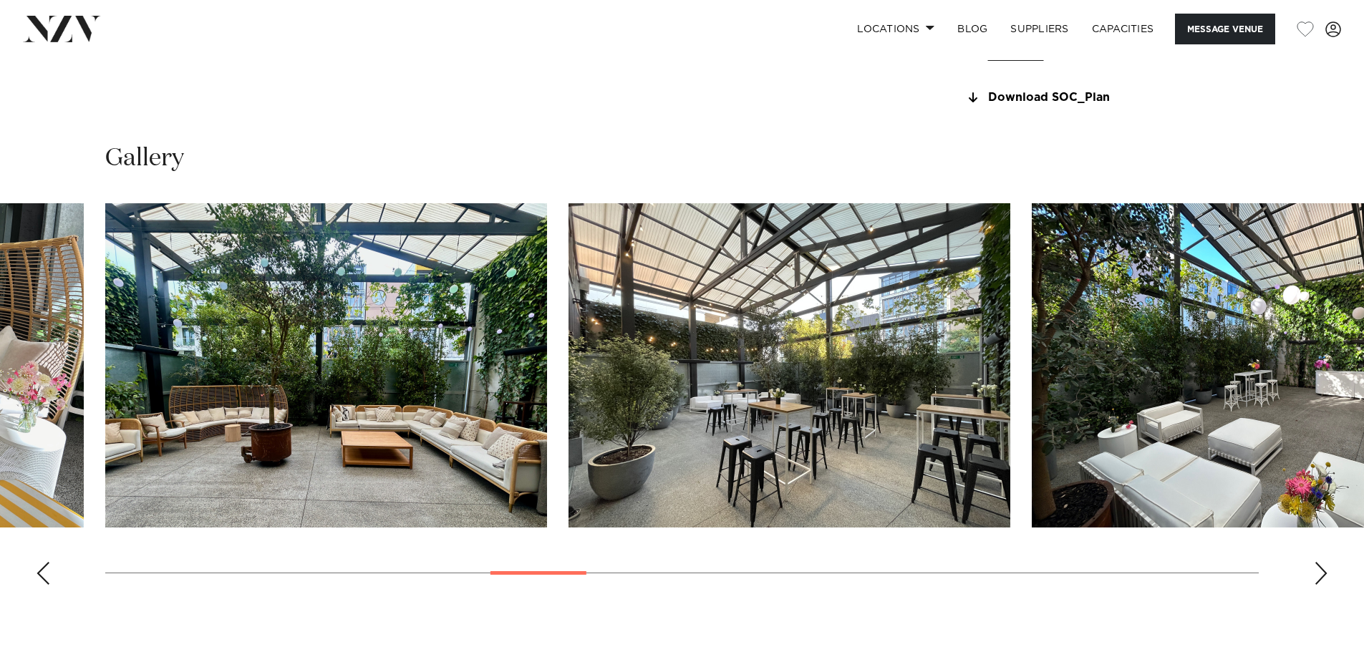
click at [1317, 567] on div "Next slide" at bounding box center [1321, 573] width 14 height 23
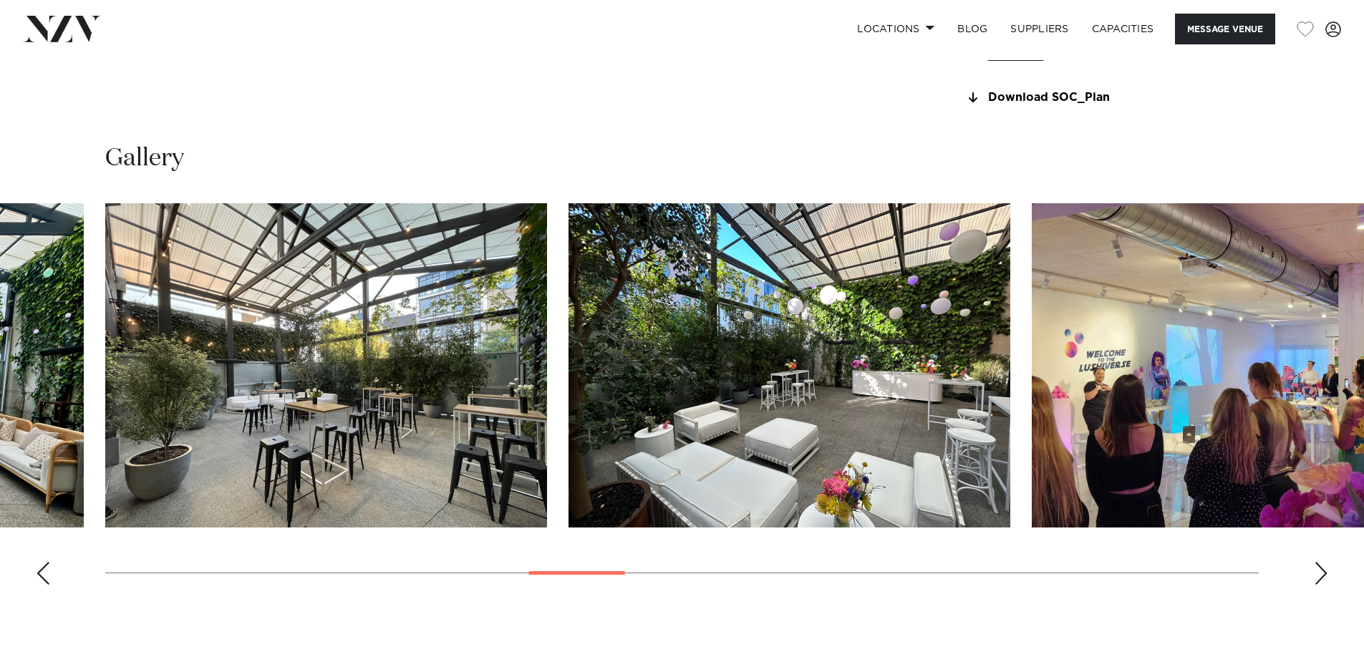
click at [1316, 566] on div "Next slide" at bounding box center [1321, 573] width 14 height 23
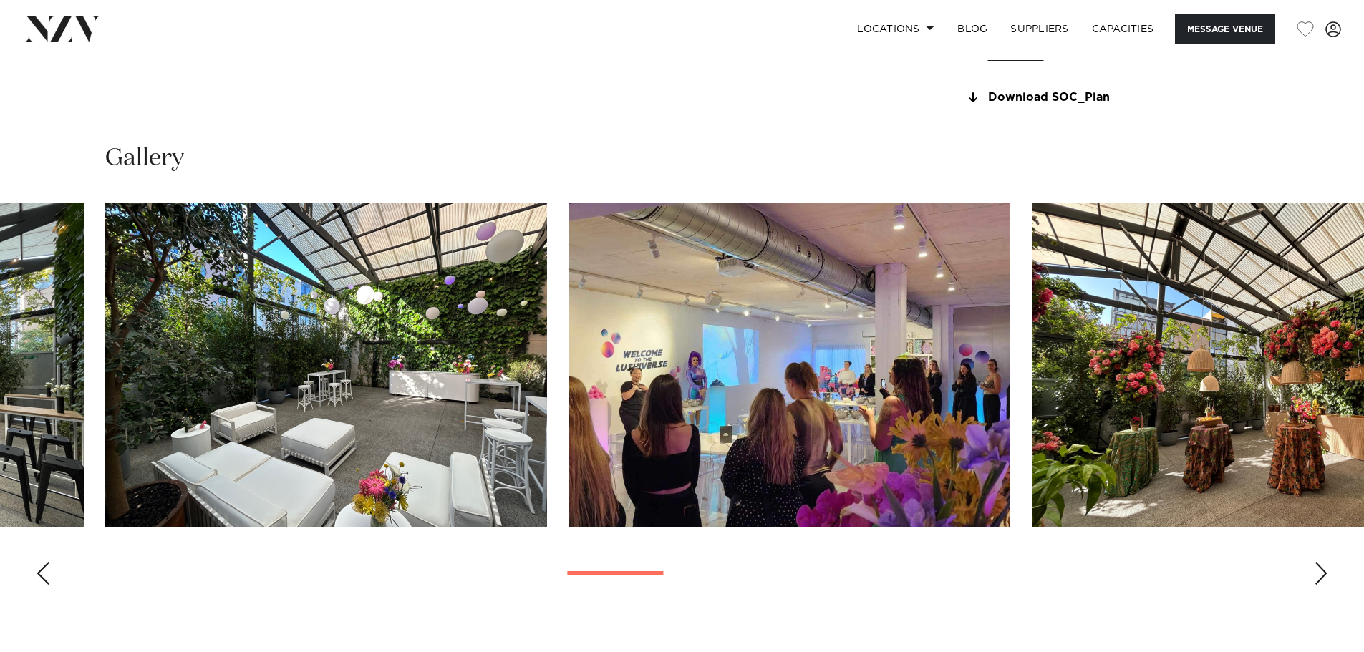
click at [1316, 566] on div "Next slide" at bounding box center [1321, 573] width 14 height 23
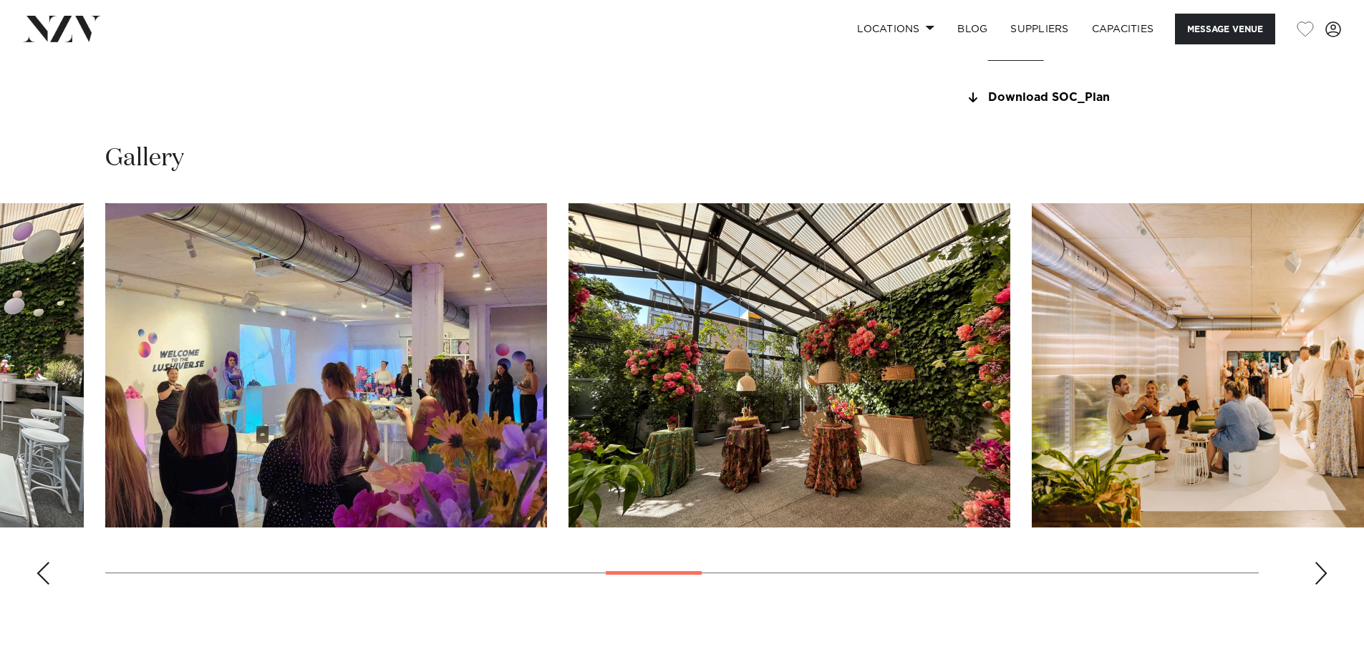
click at [1316, 566] on div "Next slide" at bounding box center [1321, 573] width 14 height 23
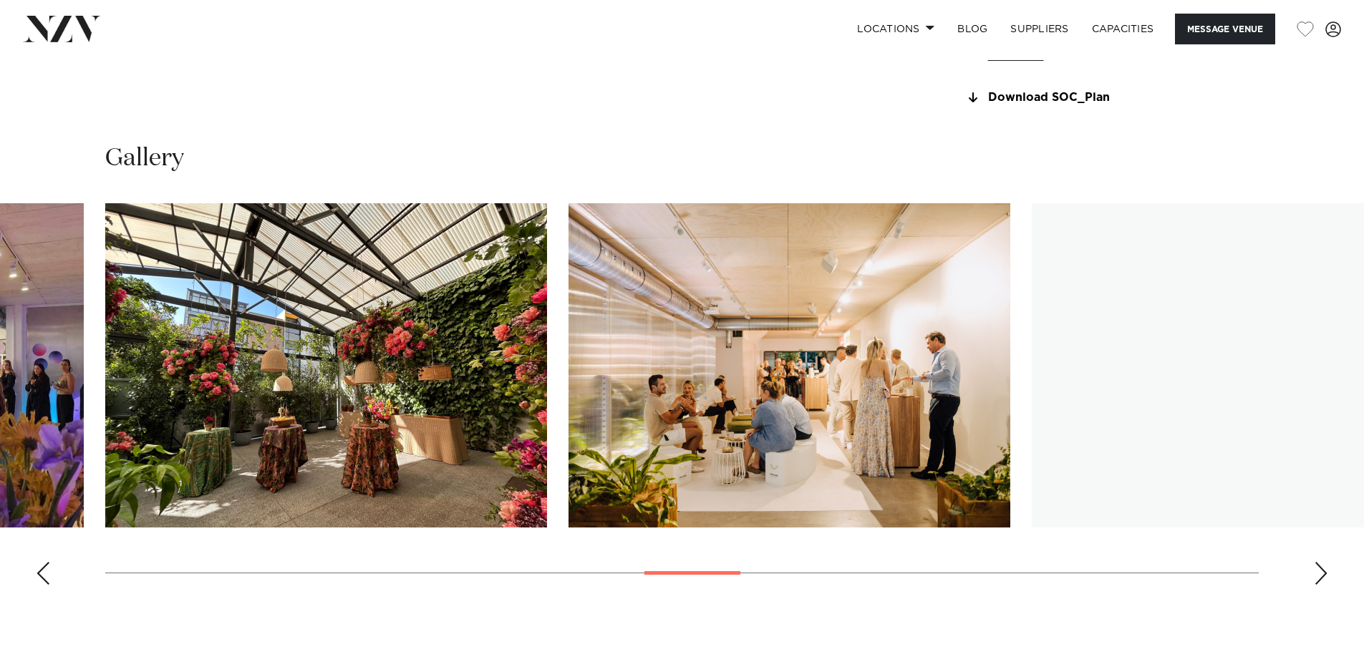
click at [1313, 566] on swiper-container at bounding box center [682, 399] width 1364 height 393
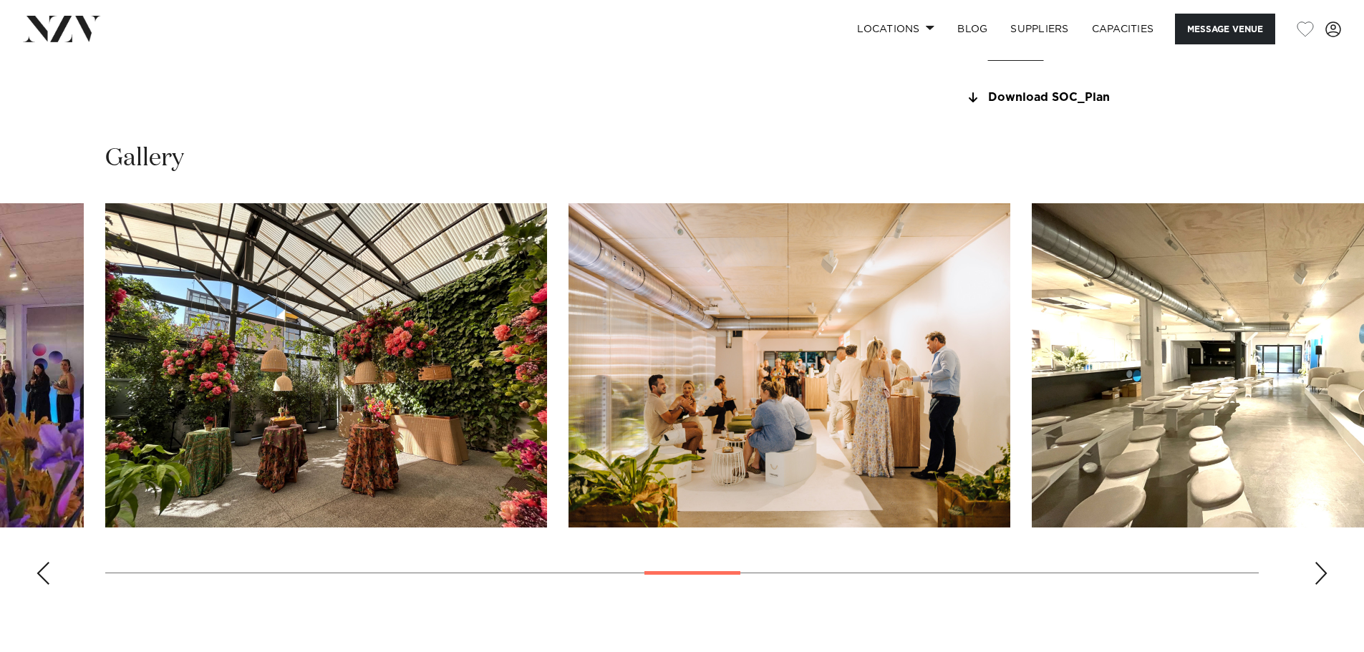
click at [1320, 574] on div "Next slide" at bounding box center [1321, 573] width 14 height 23
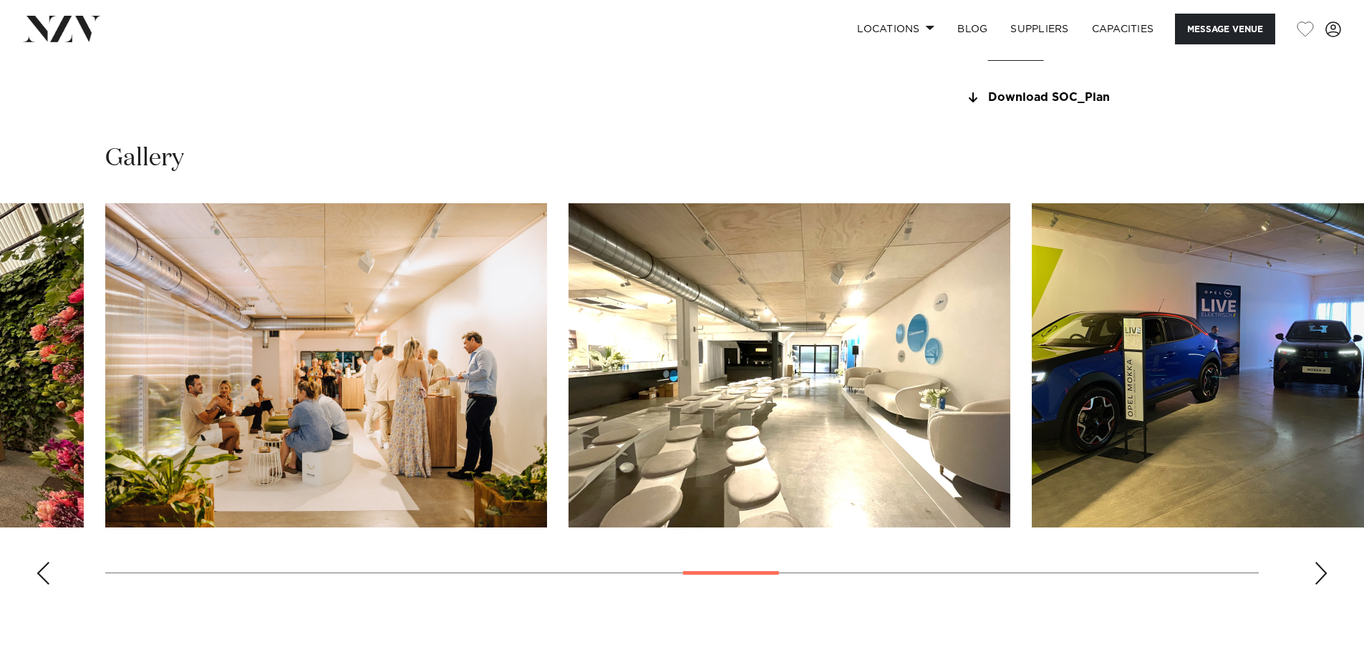
click at [1320, 574] on div "Next slide" at bounding box center [1321, 573] width 14 height 23
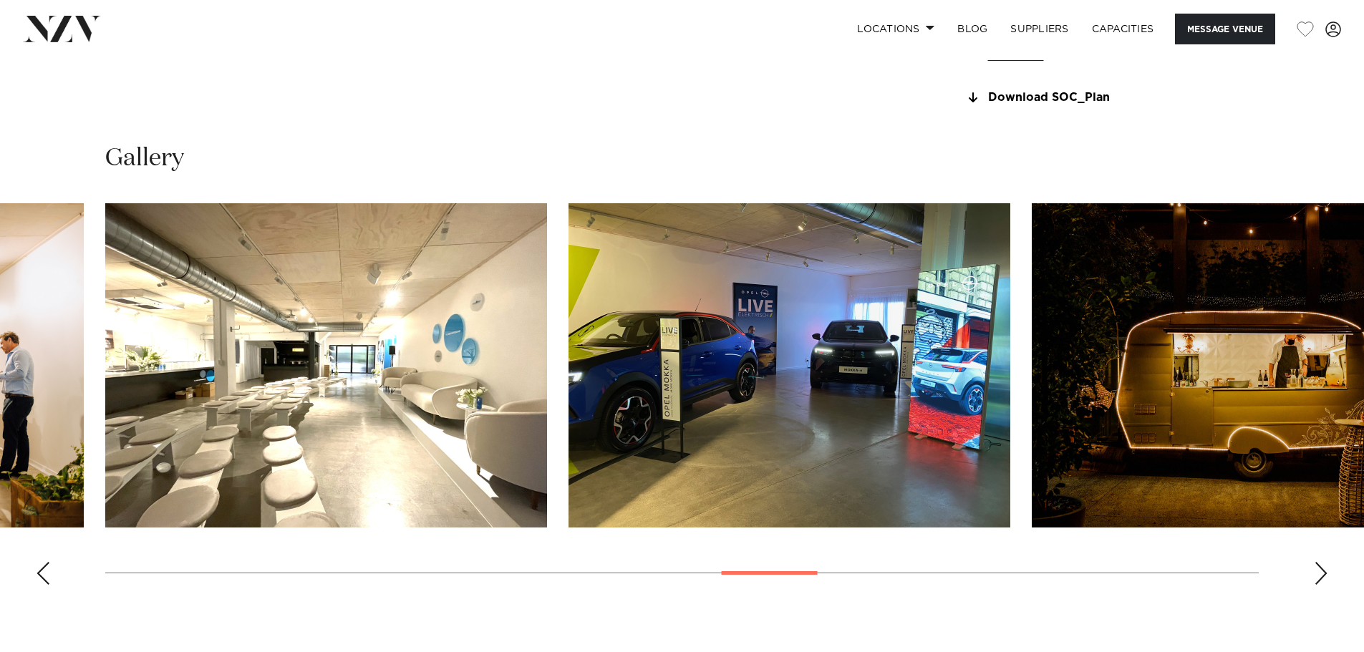
click at [1320, 574] on div "Next slide" at bounding box center [1321, 573] width 14 height 23
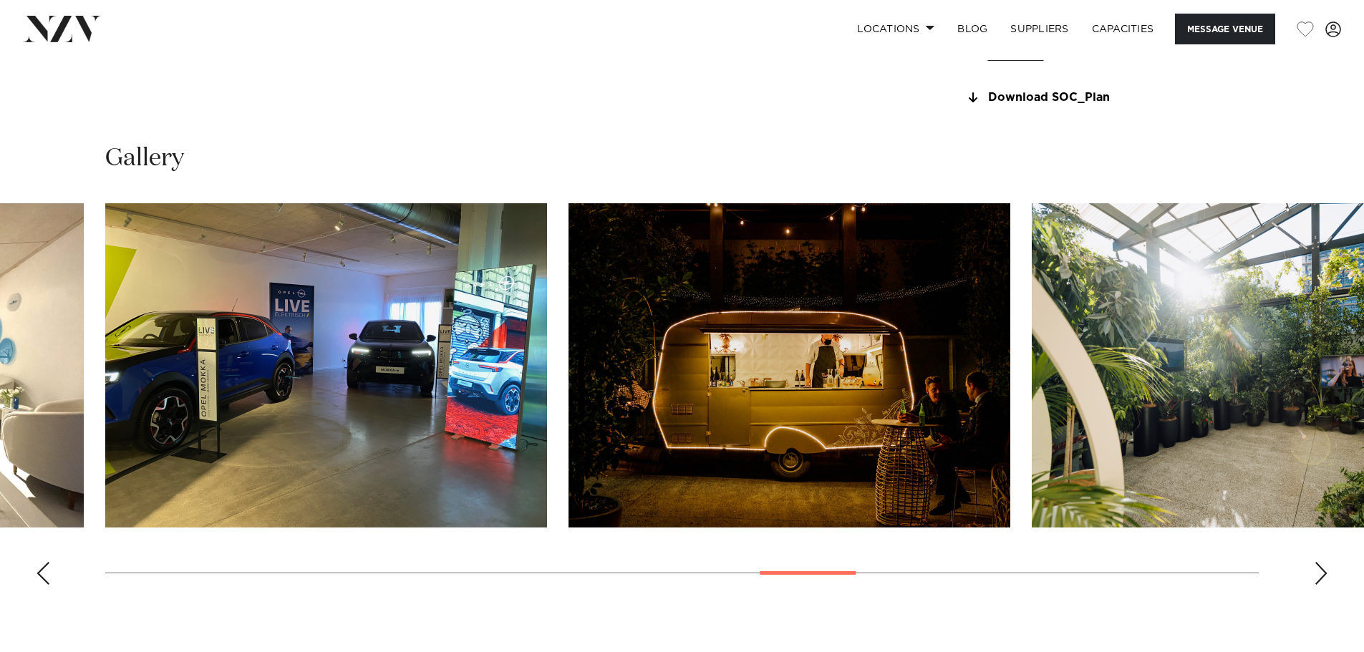
click at [1320, 574] on div "Next slide" at bounding box center [1321, 573] width 14 height 23
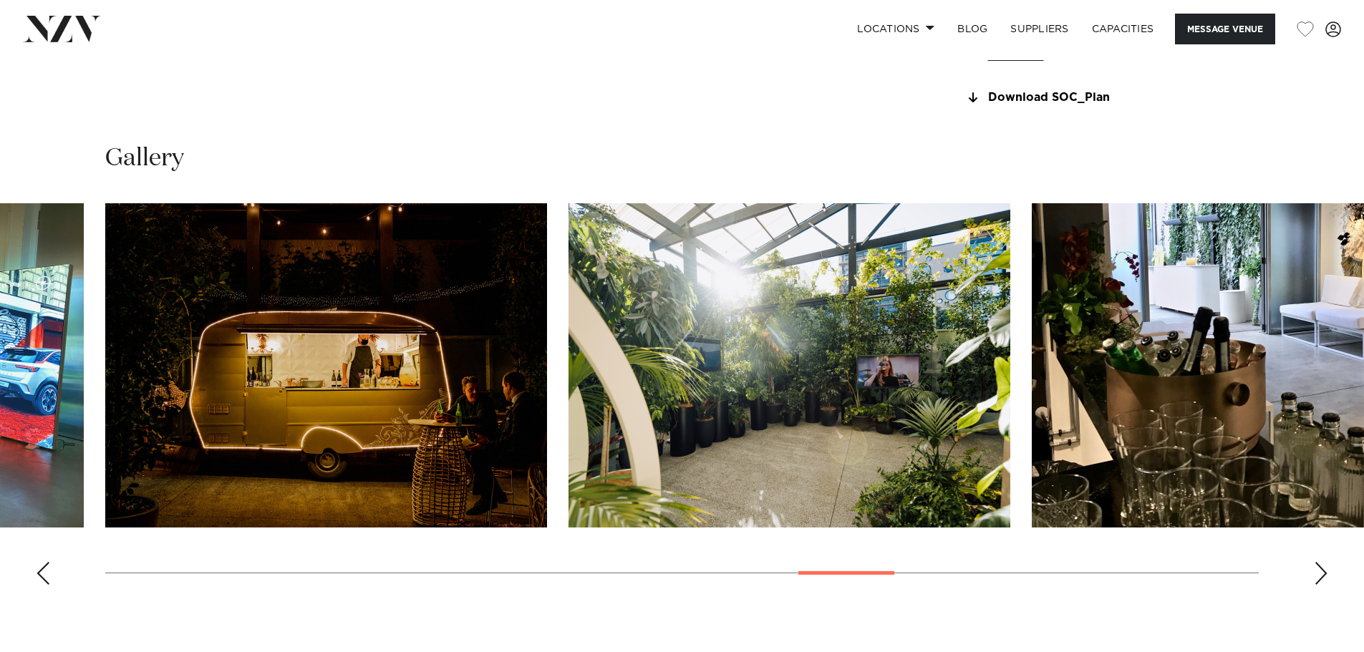
click at [1320, 573] on div "Next slide" at bounding box center [1321, 573] width 14 height 23
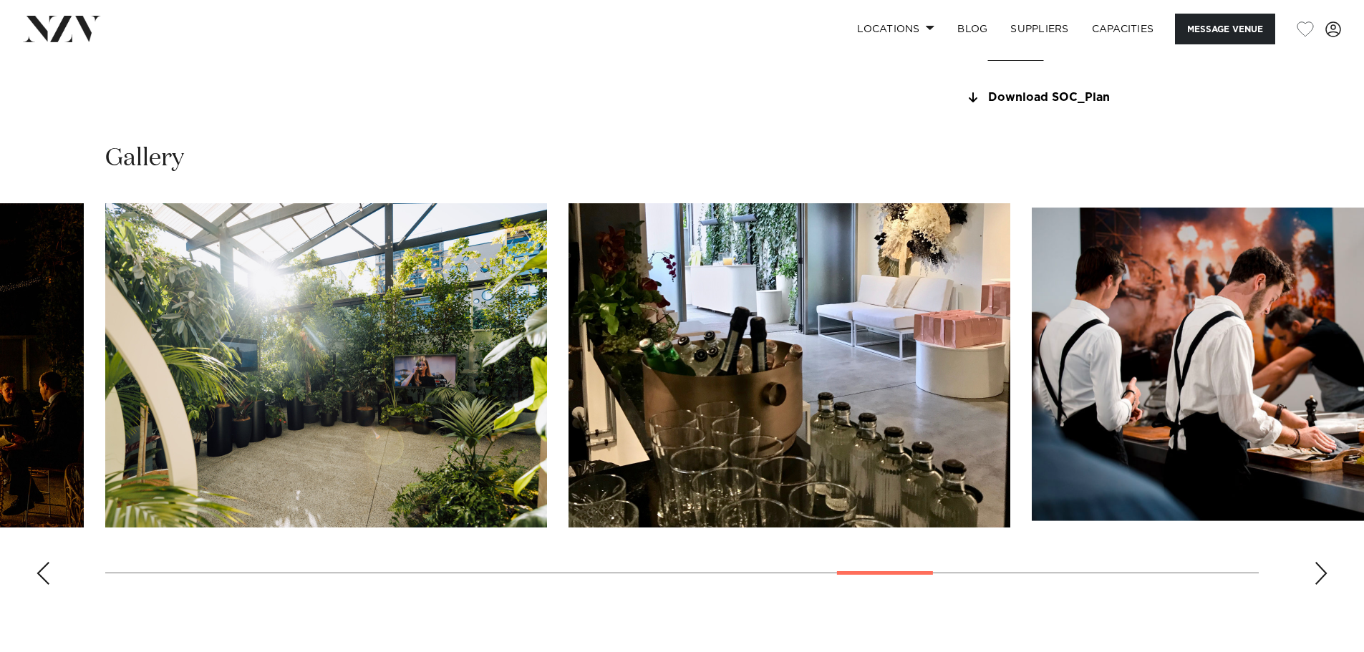
click at [1319, 573] on div "Next slide" at bounding box center [1321, 573] width 14 height 23
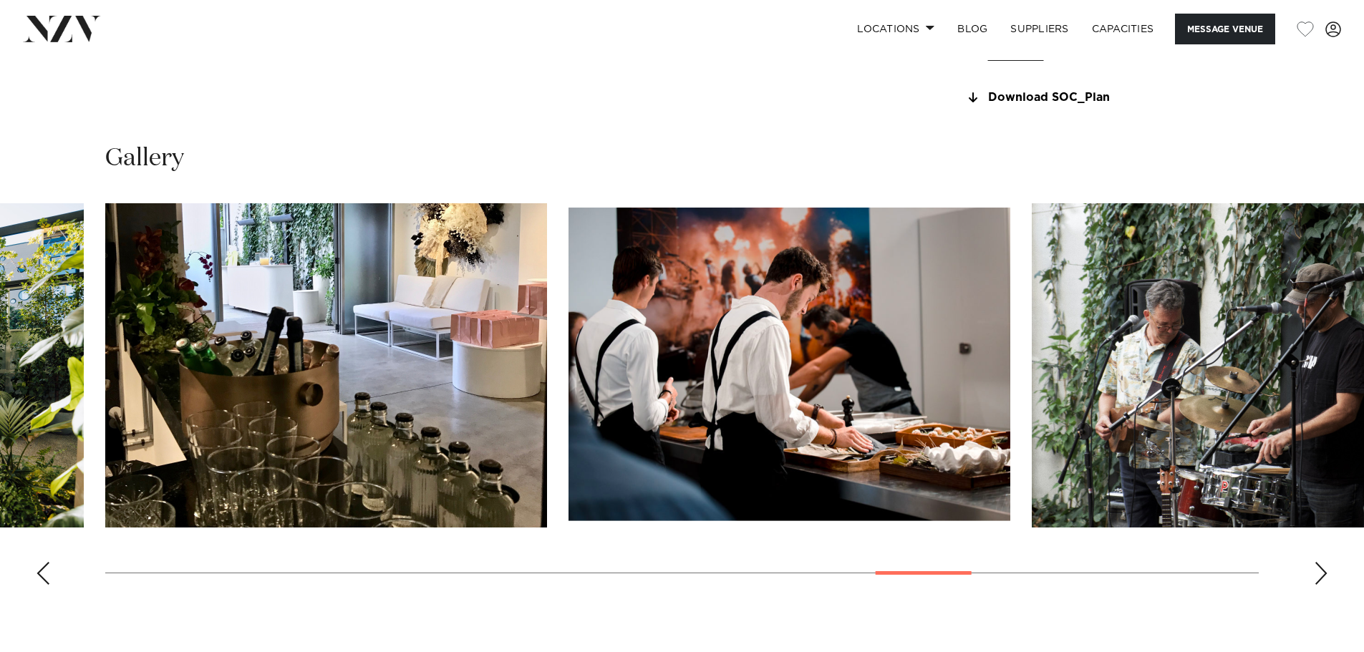
click at [1319, 572] on div "Next slide" at bounding box center [1321, 573] width 14 height 23
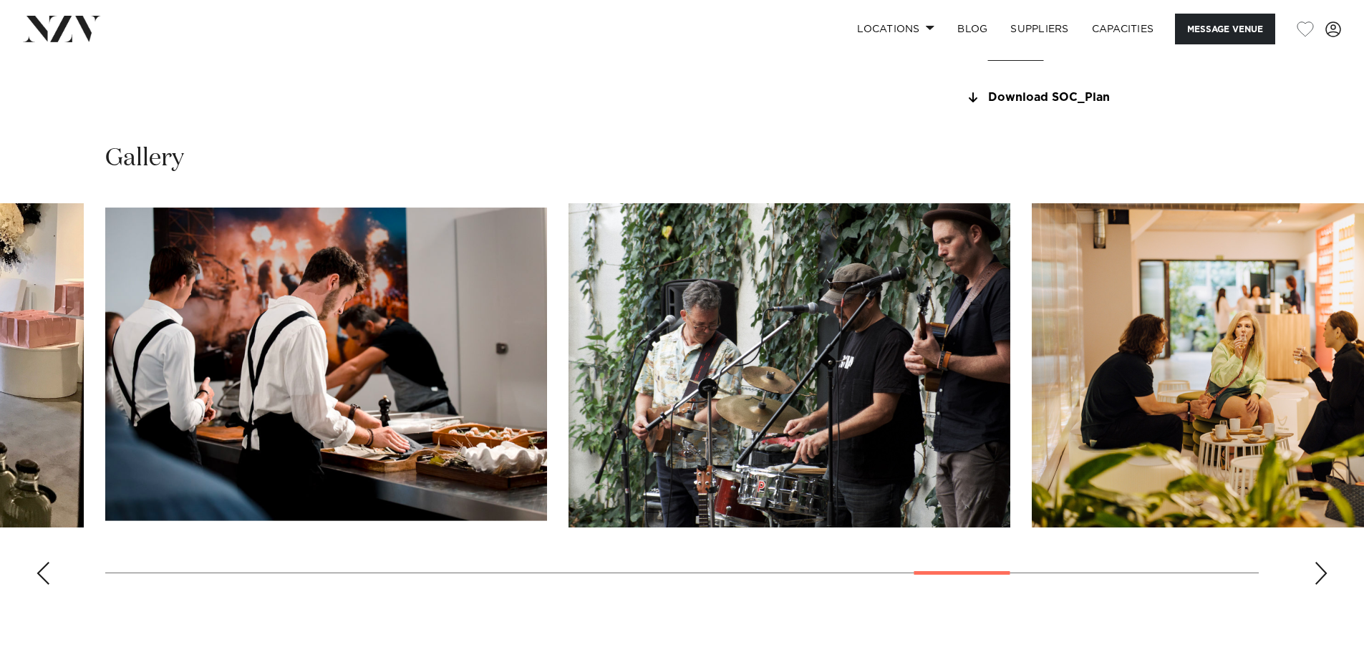
click at [1319, 572] on div "Next slide" at bounding box center [1321, 573] width 14 height 23
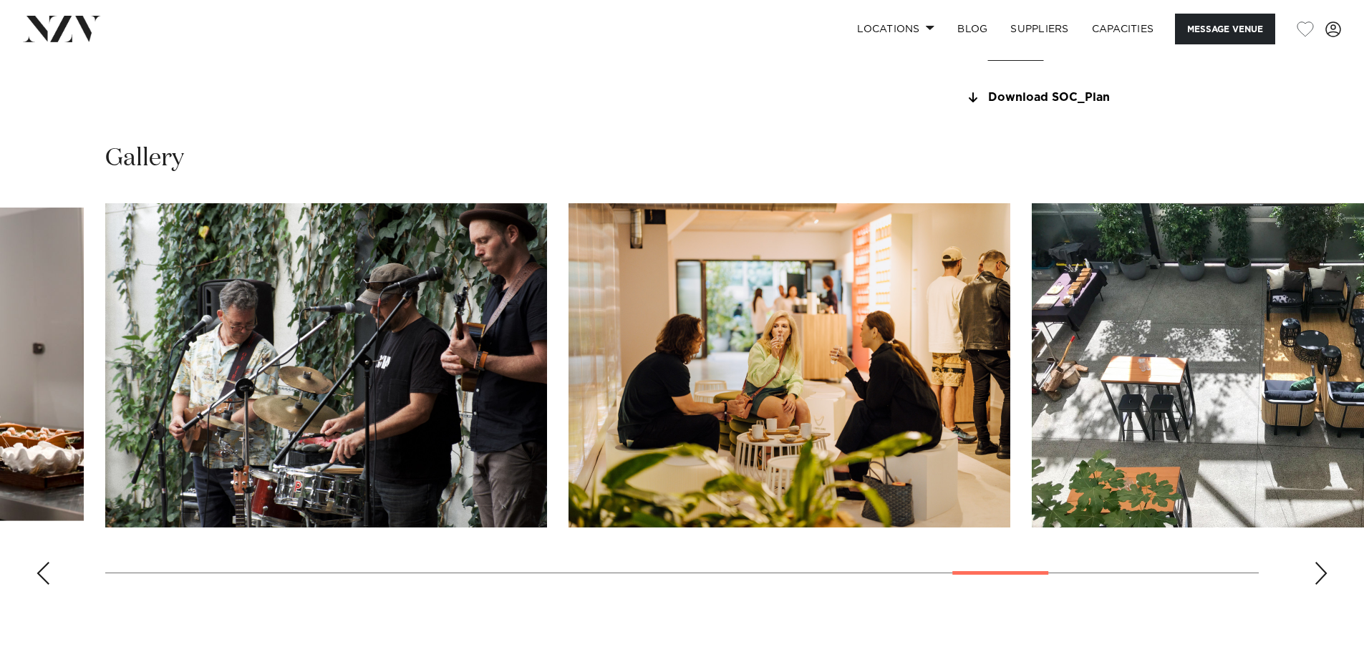
click at [1319, 572] on div "Next slide" at bounding box center [1321, 573] width 14 height 23
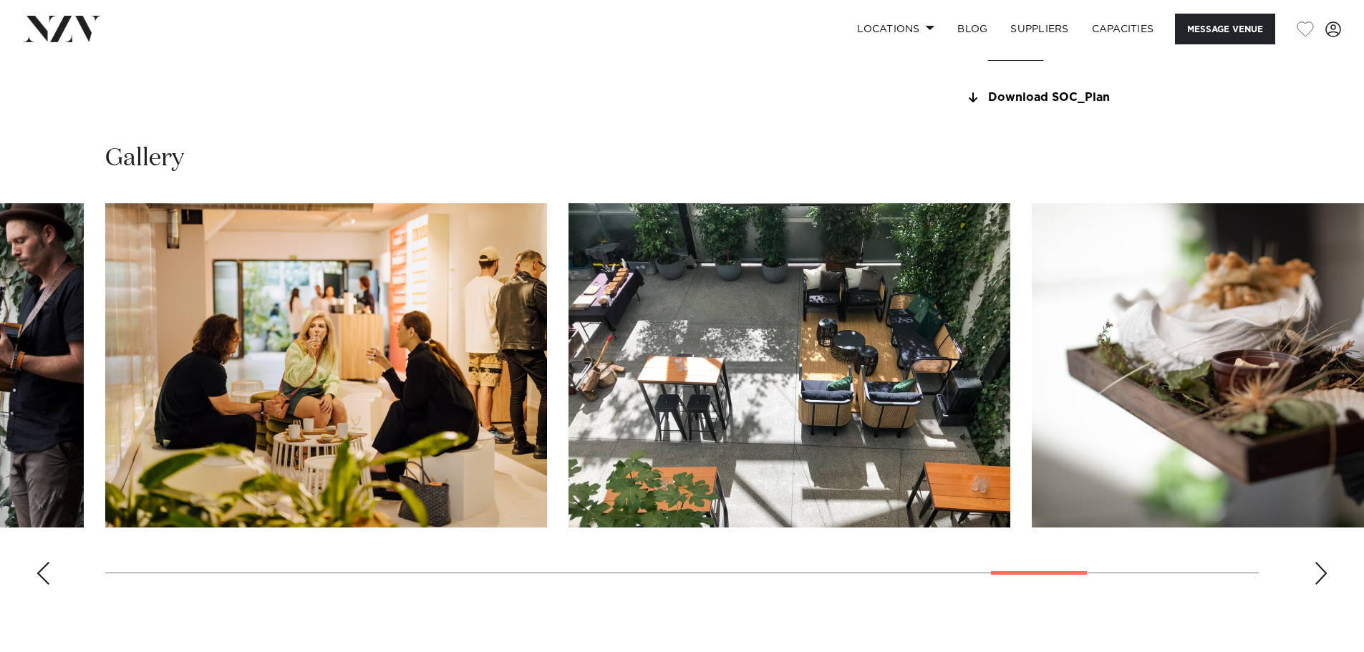
click at [1319, 572] on div "Next slide" at bounding box center [1321, 573] width 14 height 23
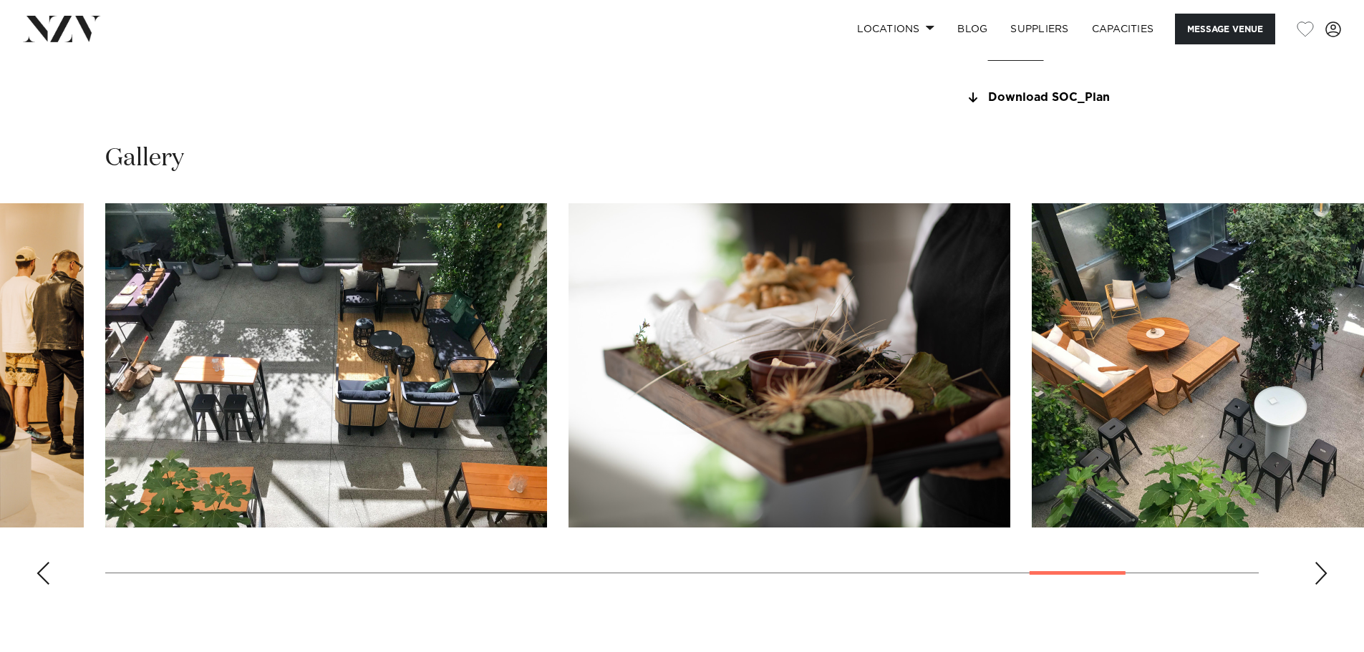
click at [1319, 572] on div "Next slide" at bounding box center [1321, 573] width 14 height 23
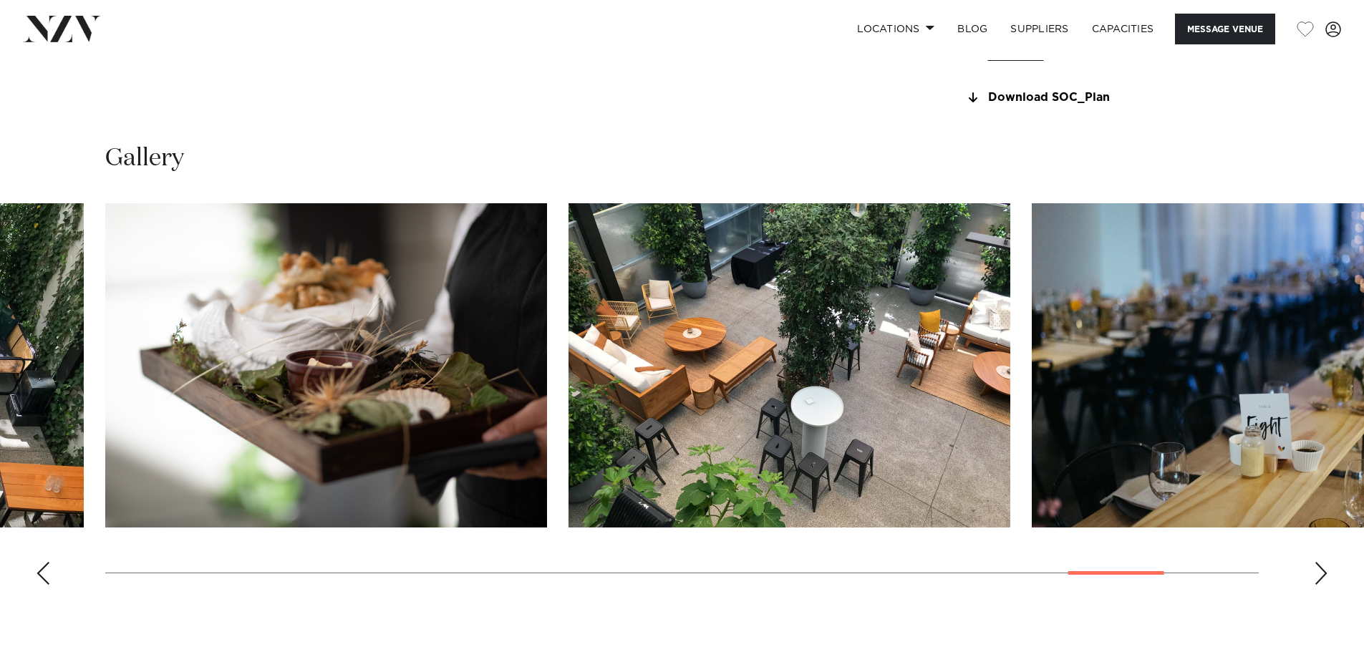
click at [1318, 572] on div "Next slide" at bounding box center [1321, 573] width 14 height 23
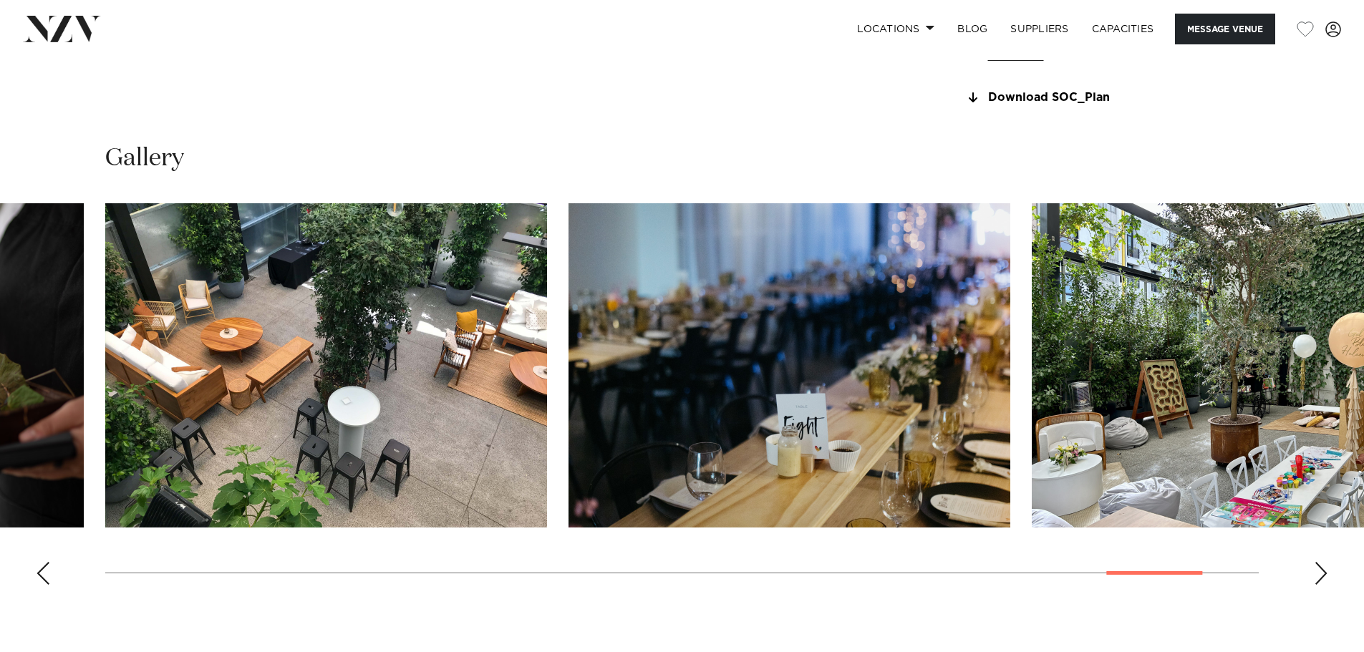
click at [1314, 570] on div "Next slide" at bounding box center [1321, 573] width 14 height 23
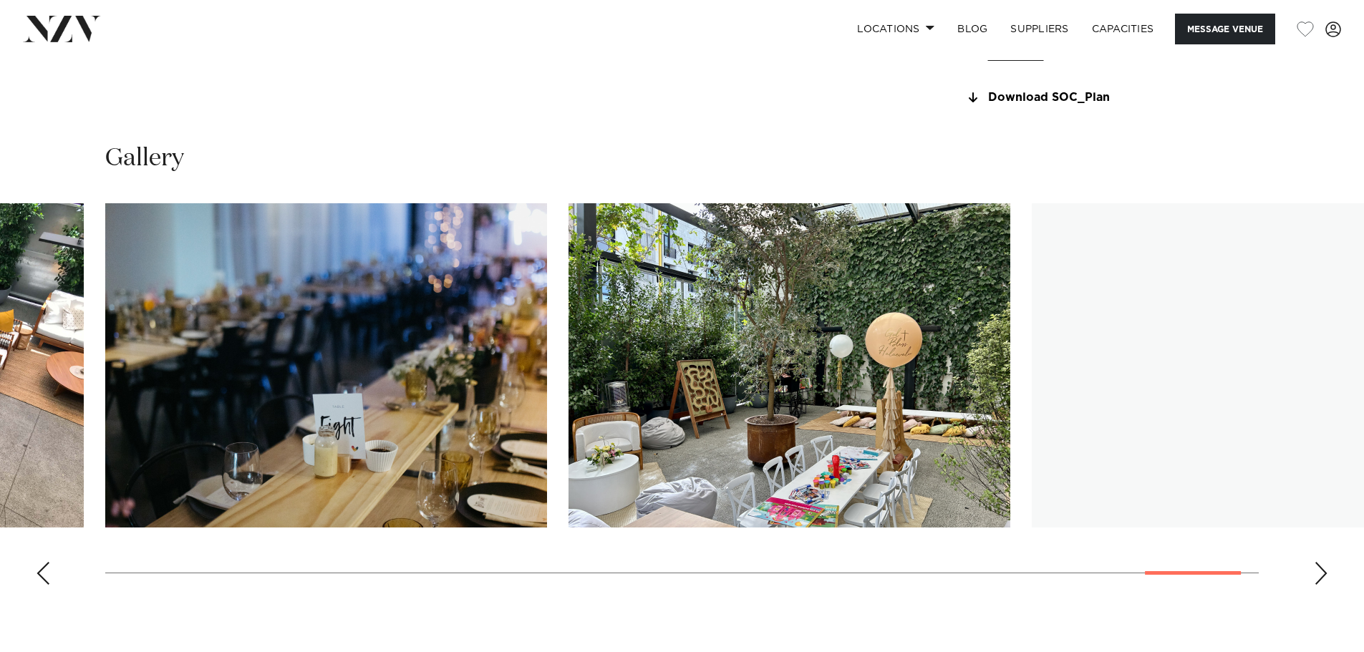
click at [1314, 570] on div "Next slide" at bounding box center [1321, 573] width 14 height 23
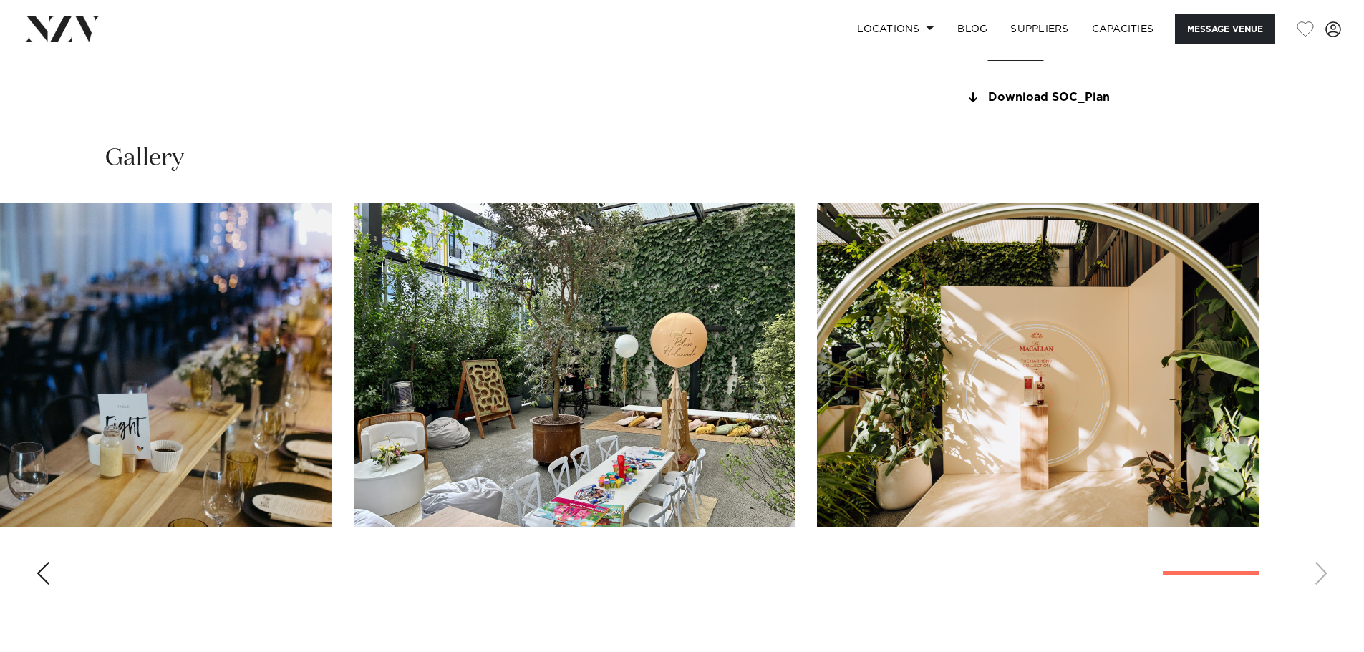
click at [1313, 570] on swiper-container at bounding box center [682, 399] width 1364 height 393
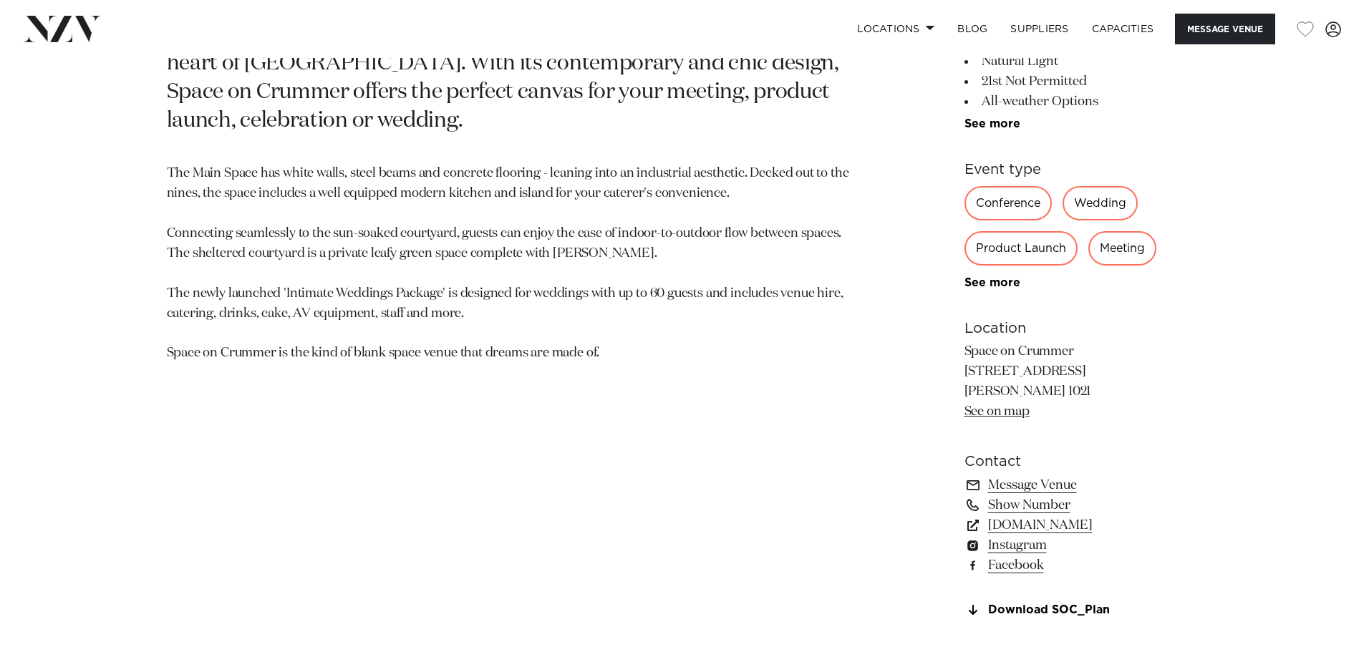
scroll to position [859, 0]
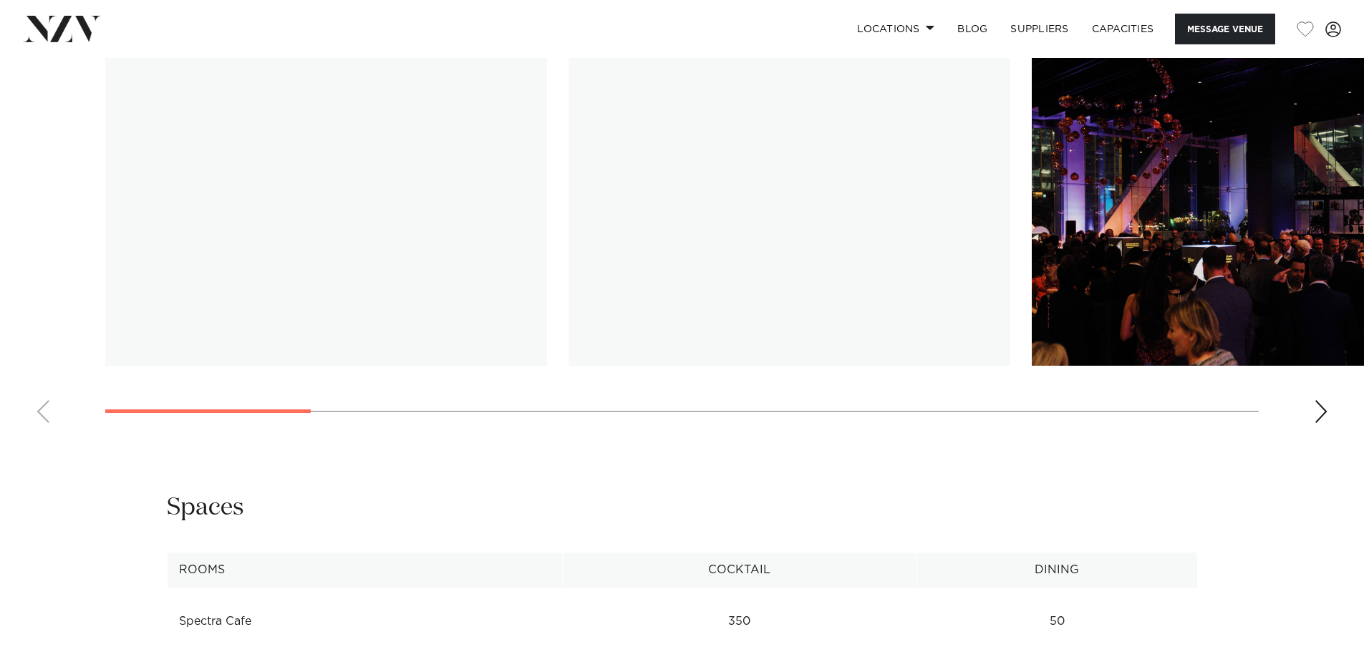
scroll to position [1432, 0]
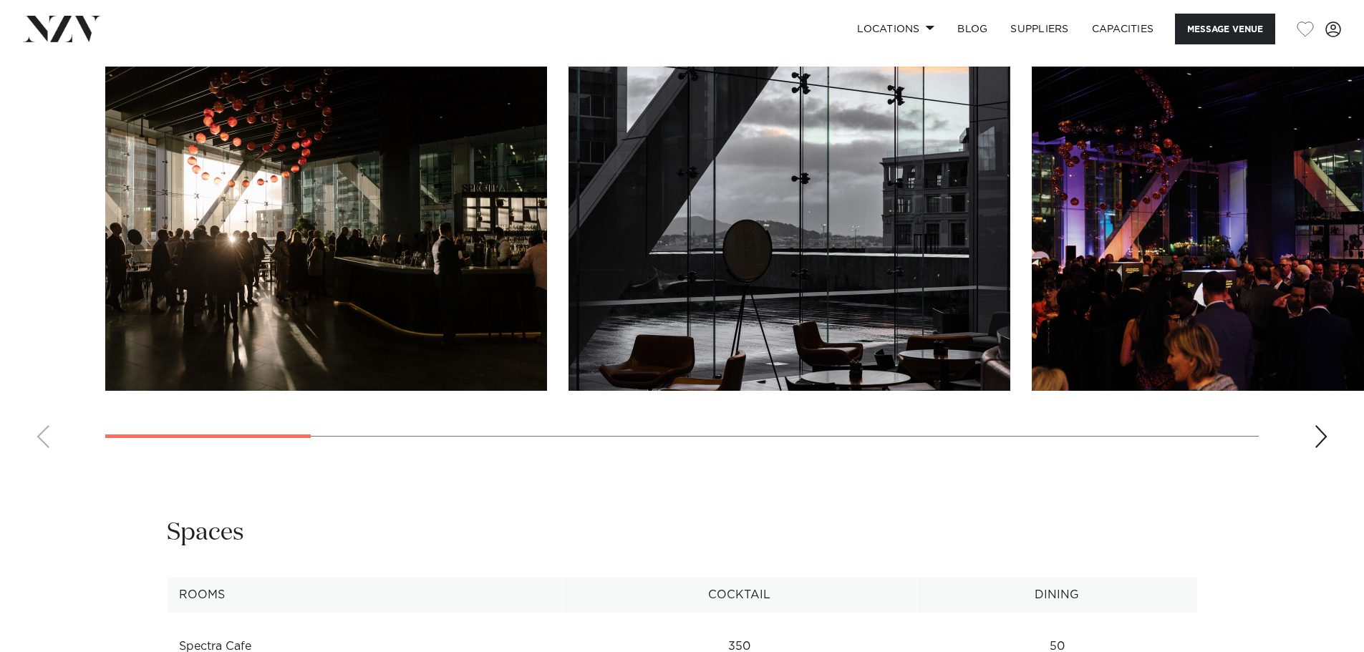
click at [1323, 438] on div "Next slide" at bounding box center [1321, 436] width 14 height 23
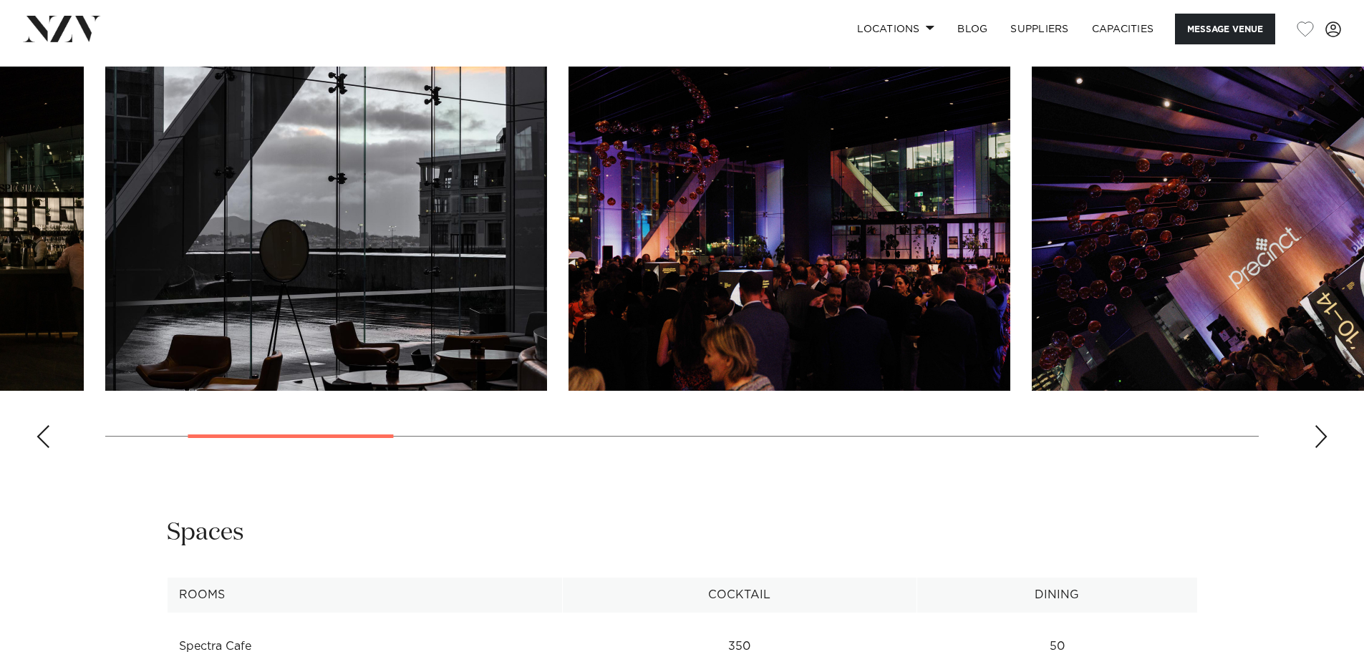
click at [1322, 438] on div "Next slide" at bounding box center [1321, 436] width 14 height 23
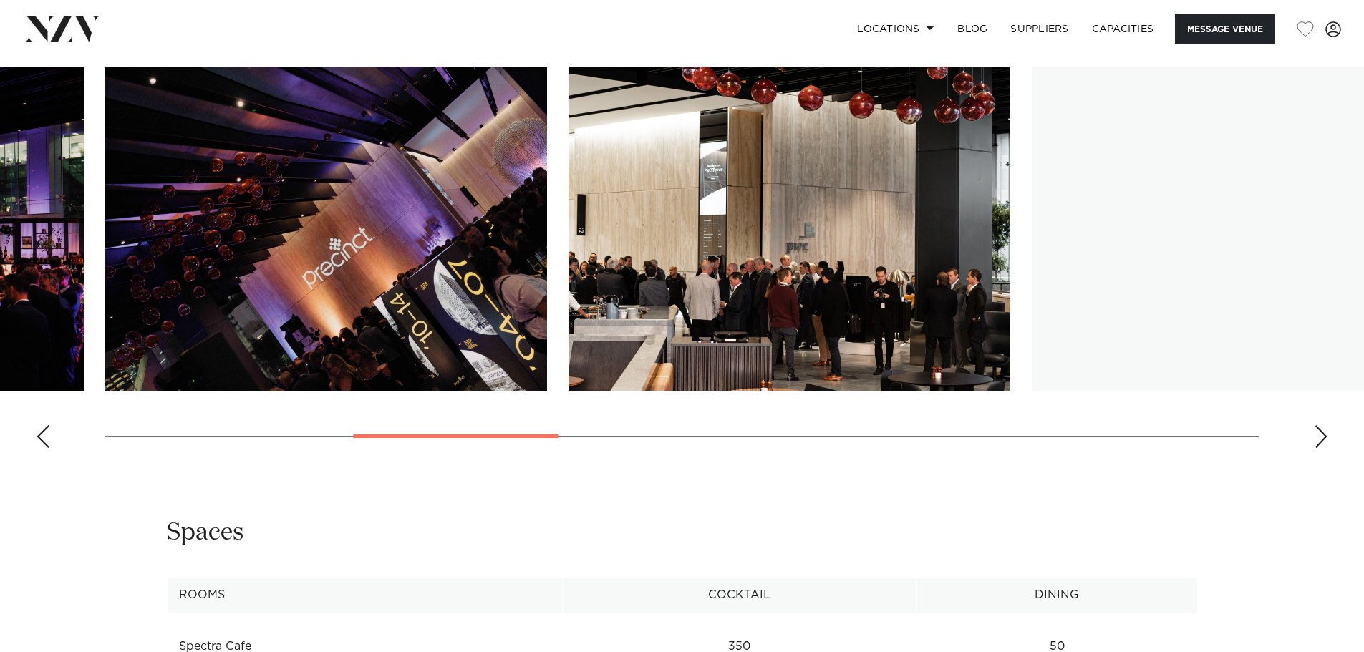
click at [1321, 438] on div "Next slide" at bounding box center [1321, 436] width 14 height 23
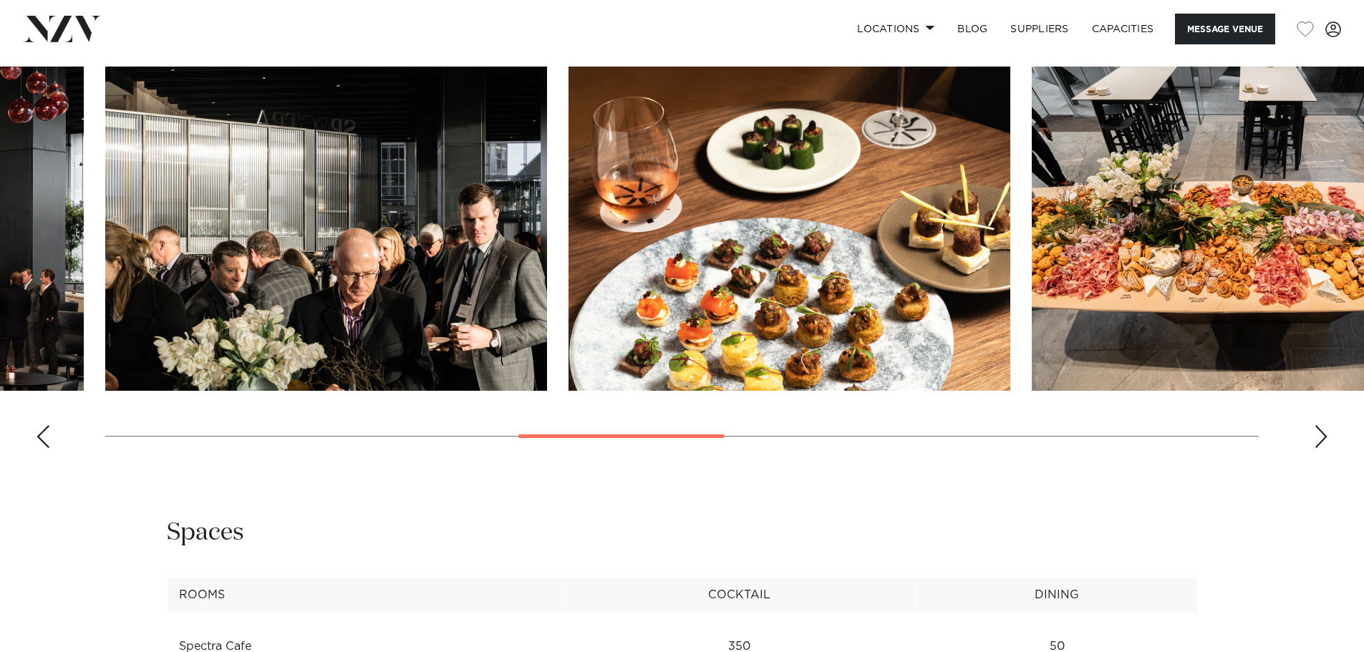
click at [1321, 438] on div "Next slide" at bounding box center [1321, 436] width 14 height 23
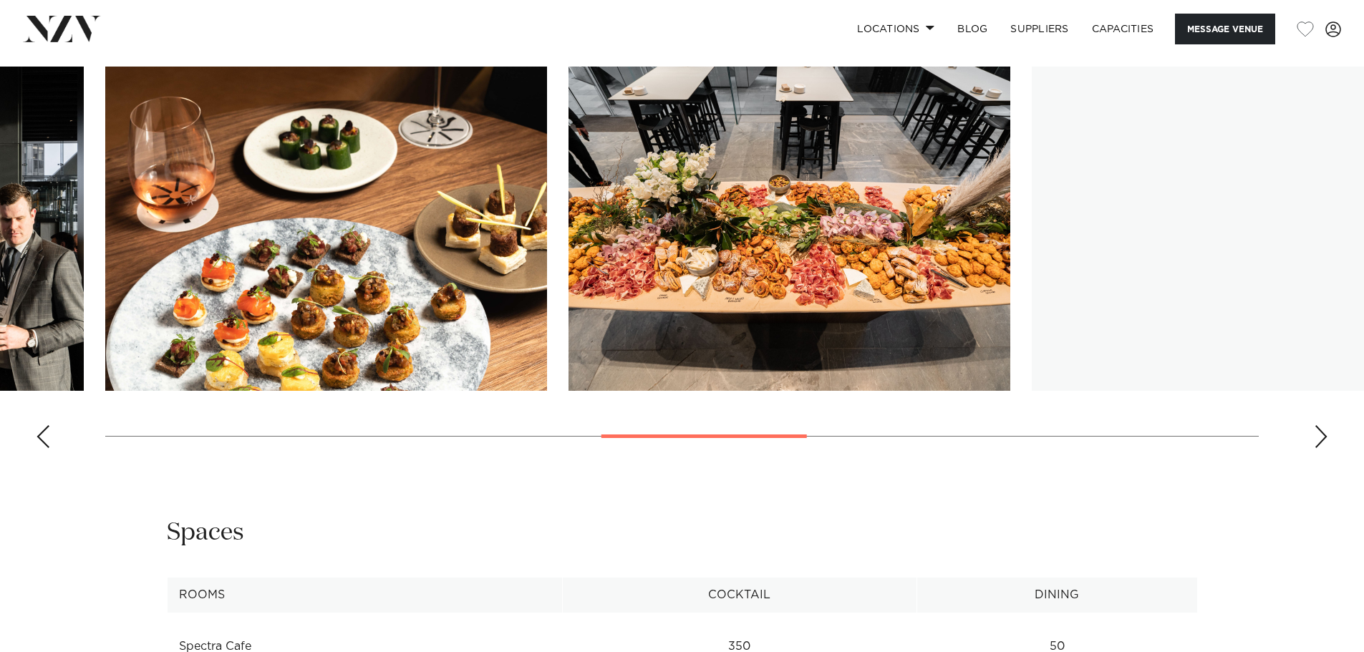
click at [1321, 438] on div "Next slide" at bounding box center [1321, 436] width 14 height 23
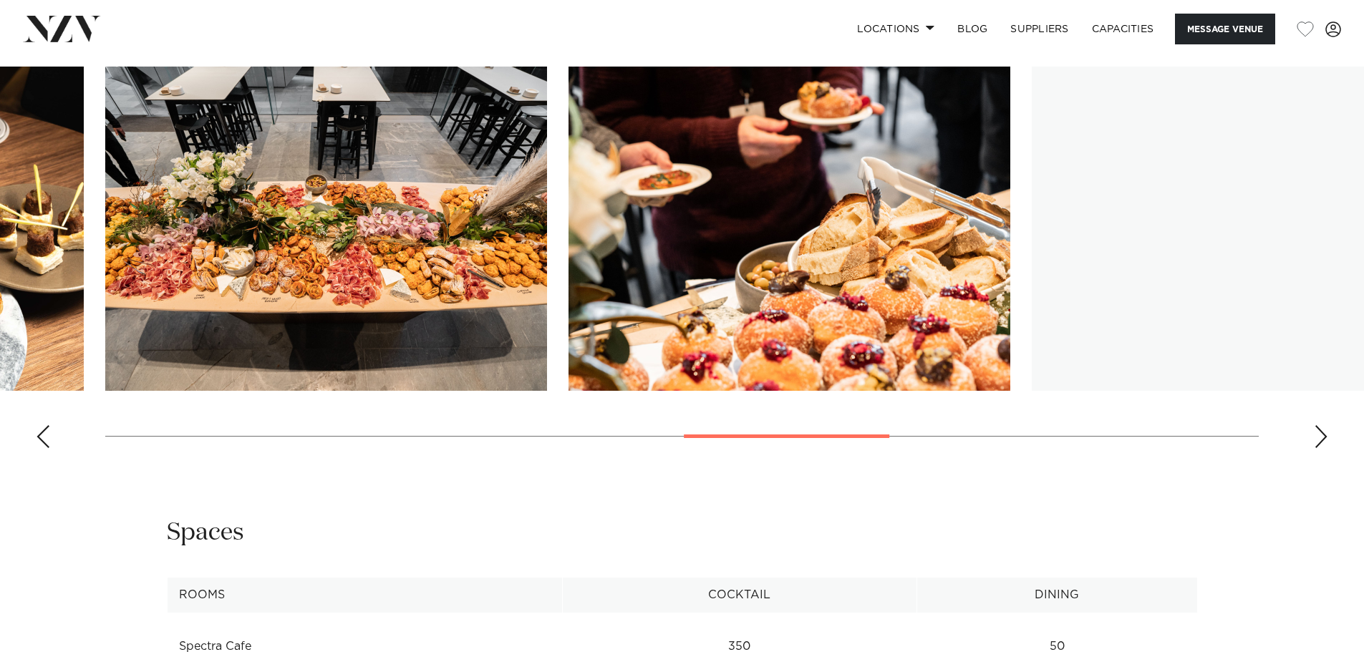
click at [1321, 438] on div "Next slide" at bounding box center [1321, 436] width 14 height 23
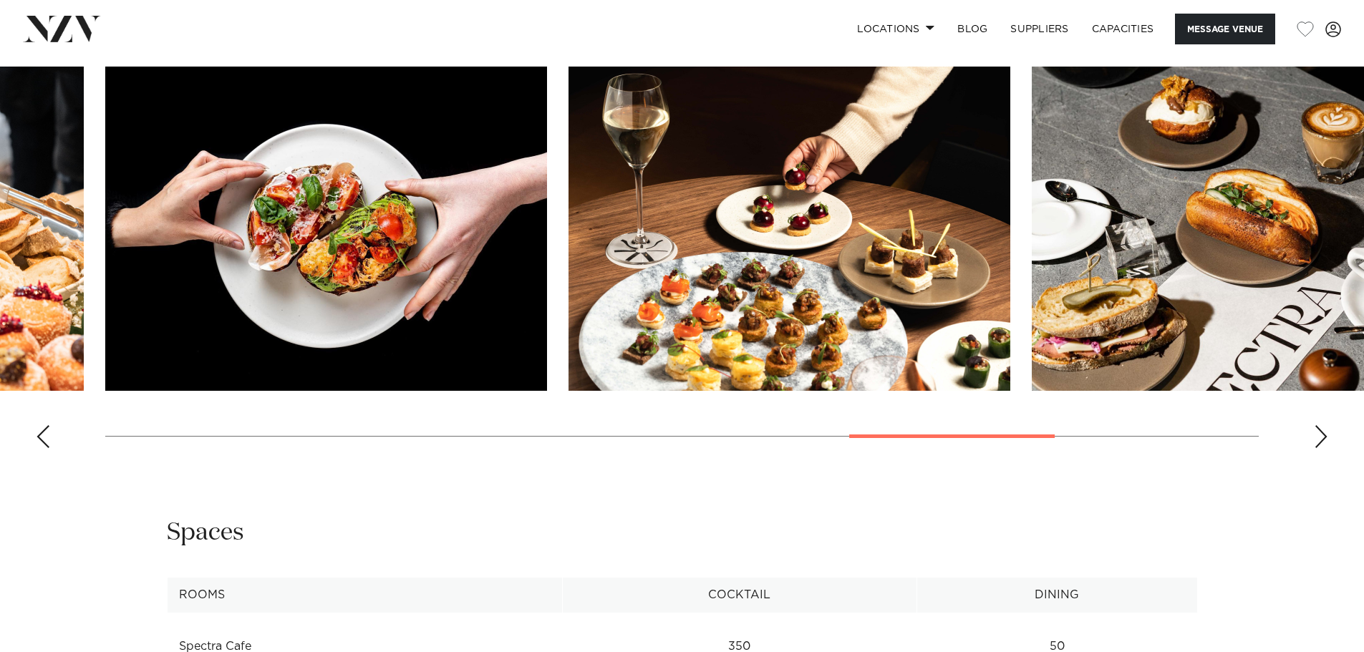
click at [1321, 438] on div "Next slide" at bounding box center [1321, 436] width 14 height 23
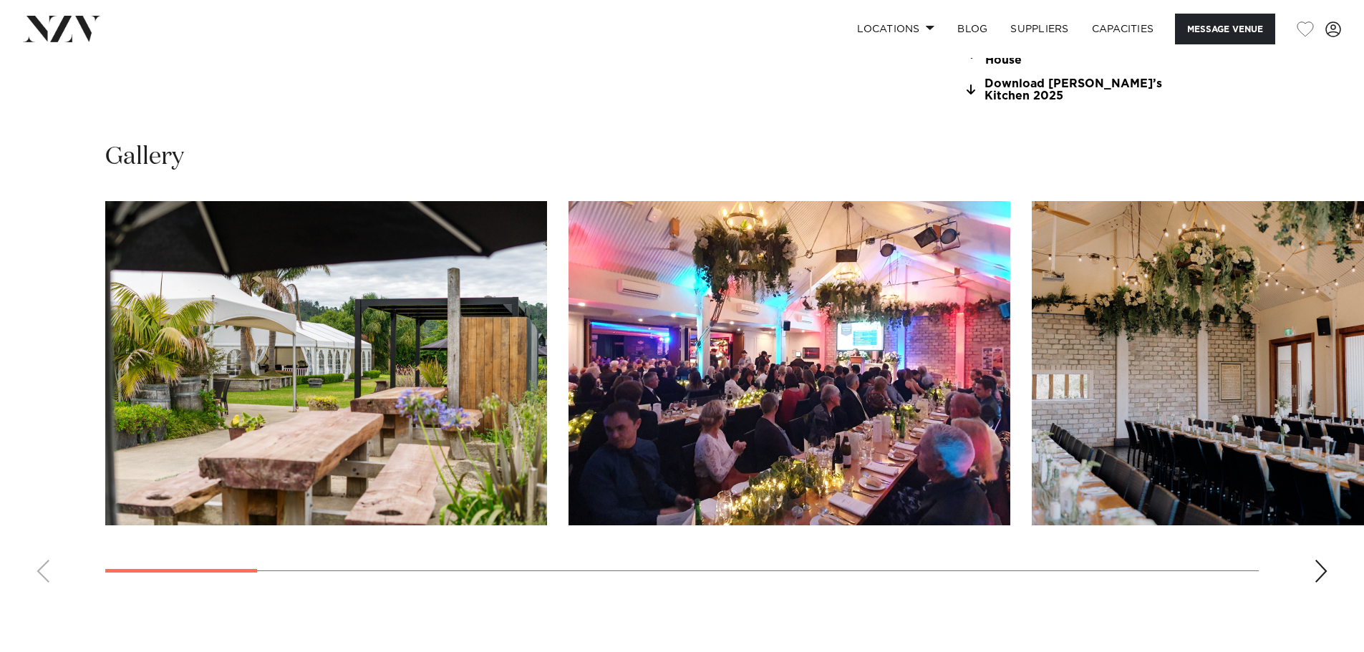
scroll to position [1432, 0]
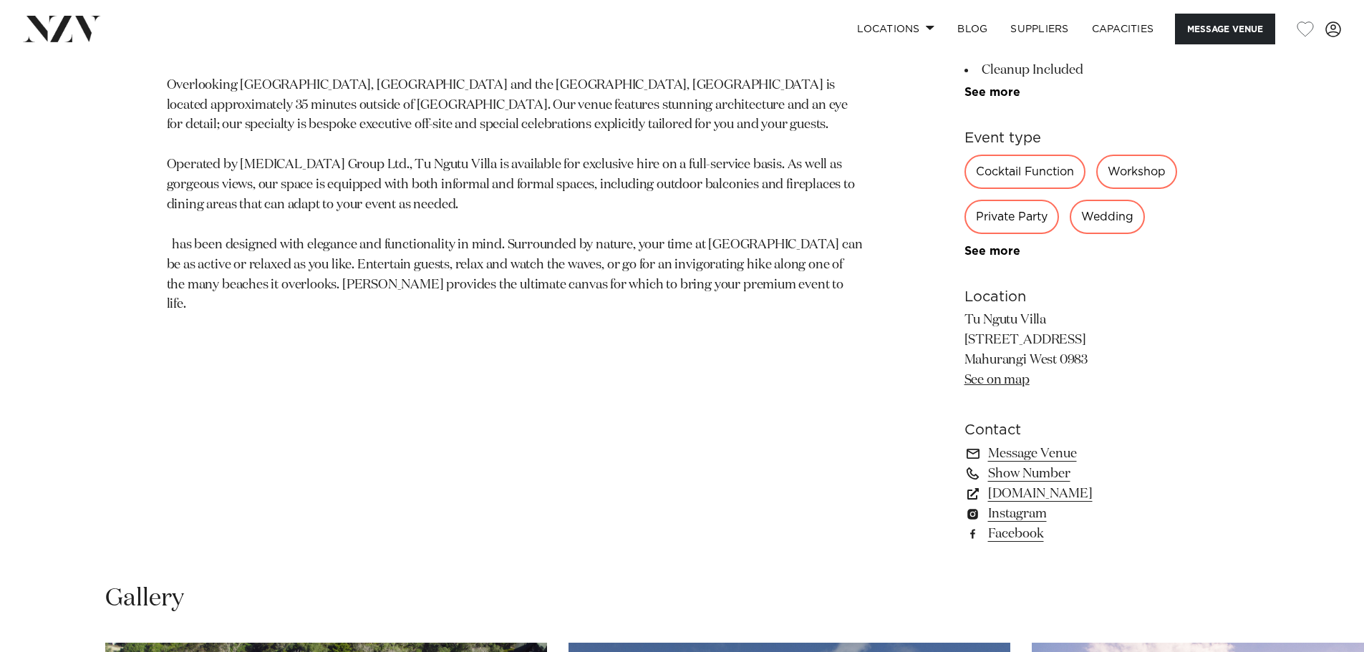
scroll to position [931, 0]
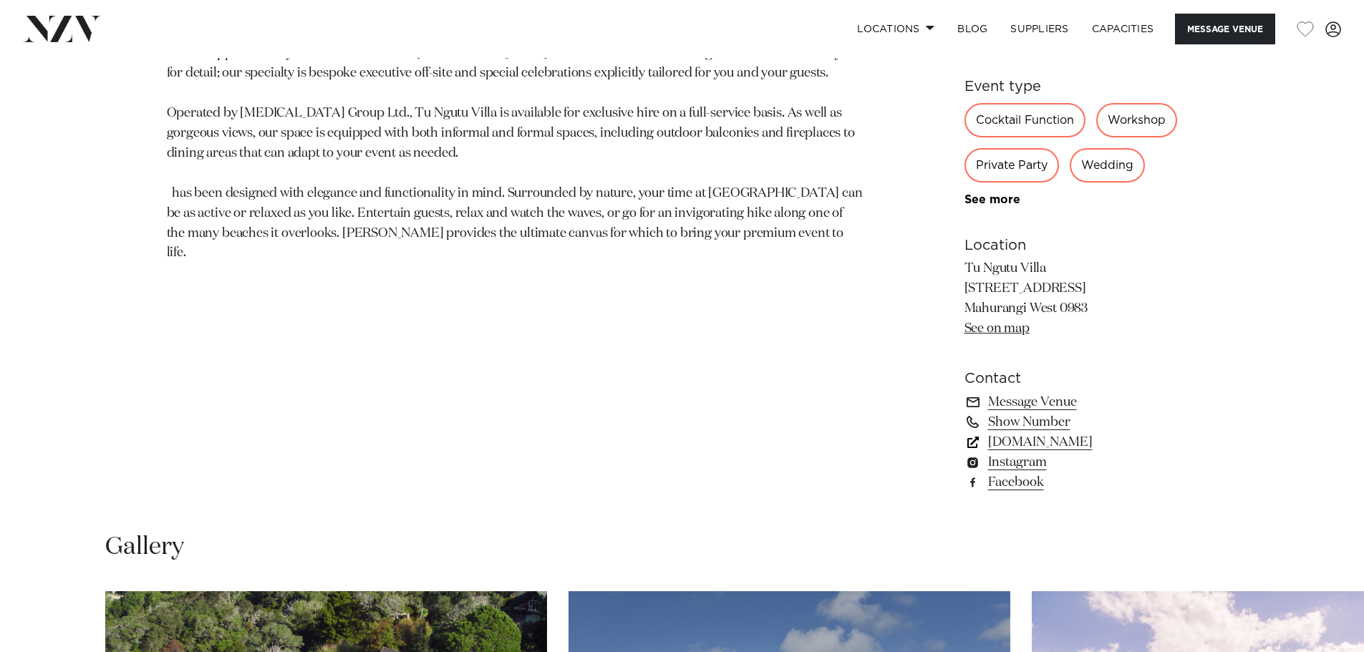
click at [1043, 445] on link "www.tungutuvilla.com" at bounding box center [1081, 443] width 233 height 20
